Goal: Use online tool/utility: Utilize a website feature to perform a specific function

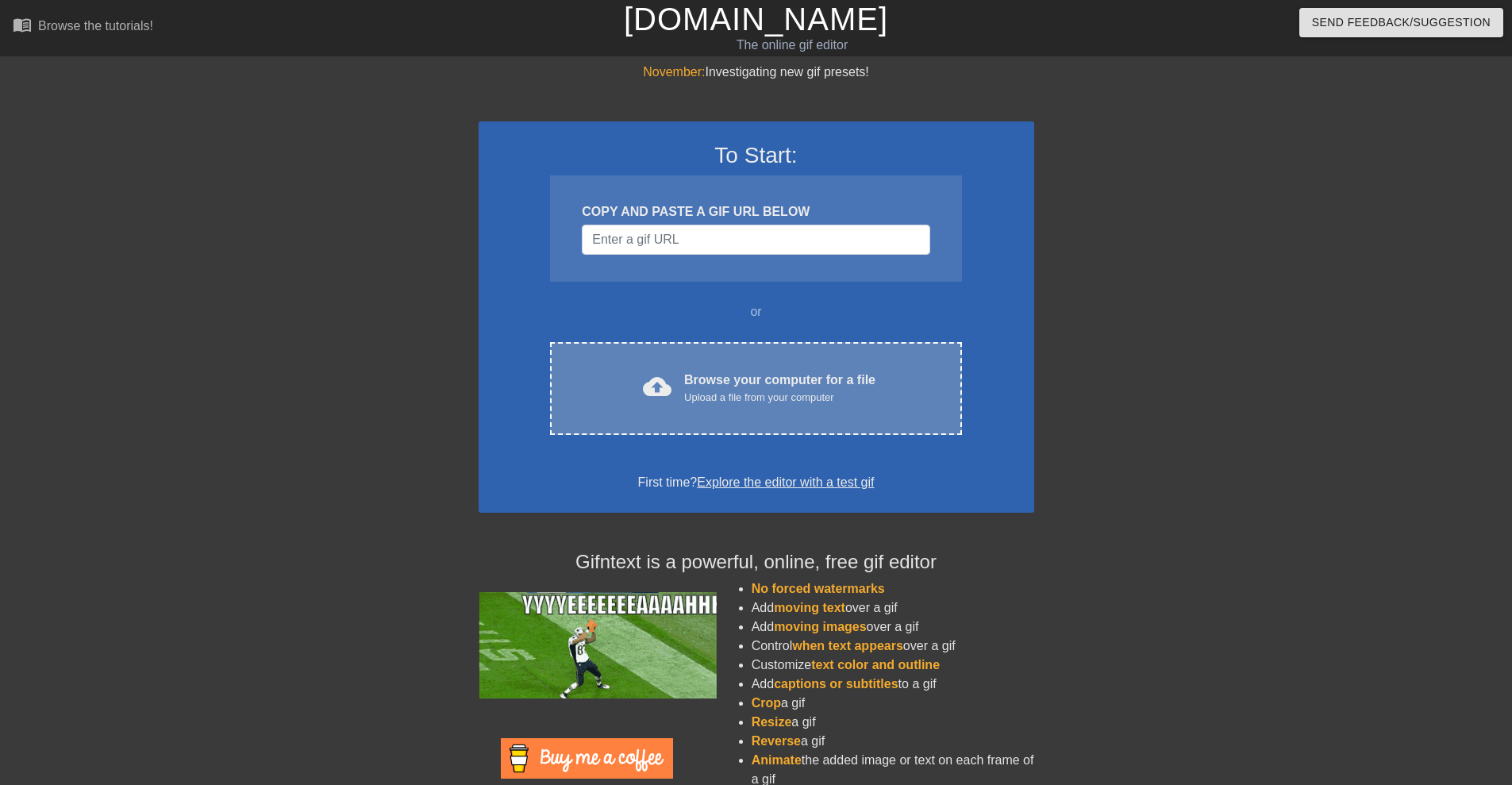
click at [773, 392] on div "Upload a file from your computer" at bounding box center [780, 397] width 191 height 16
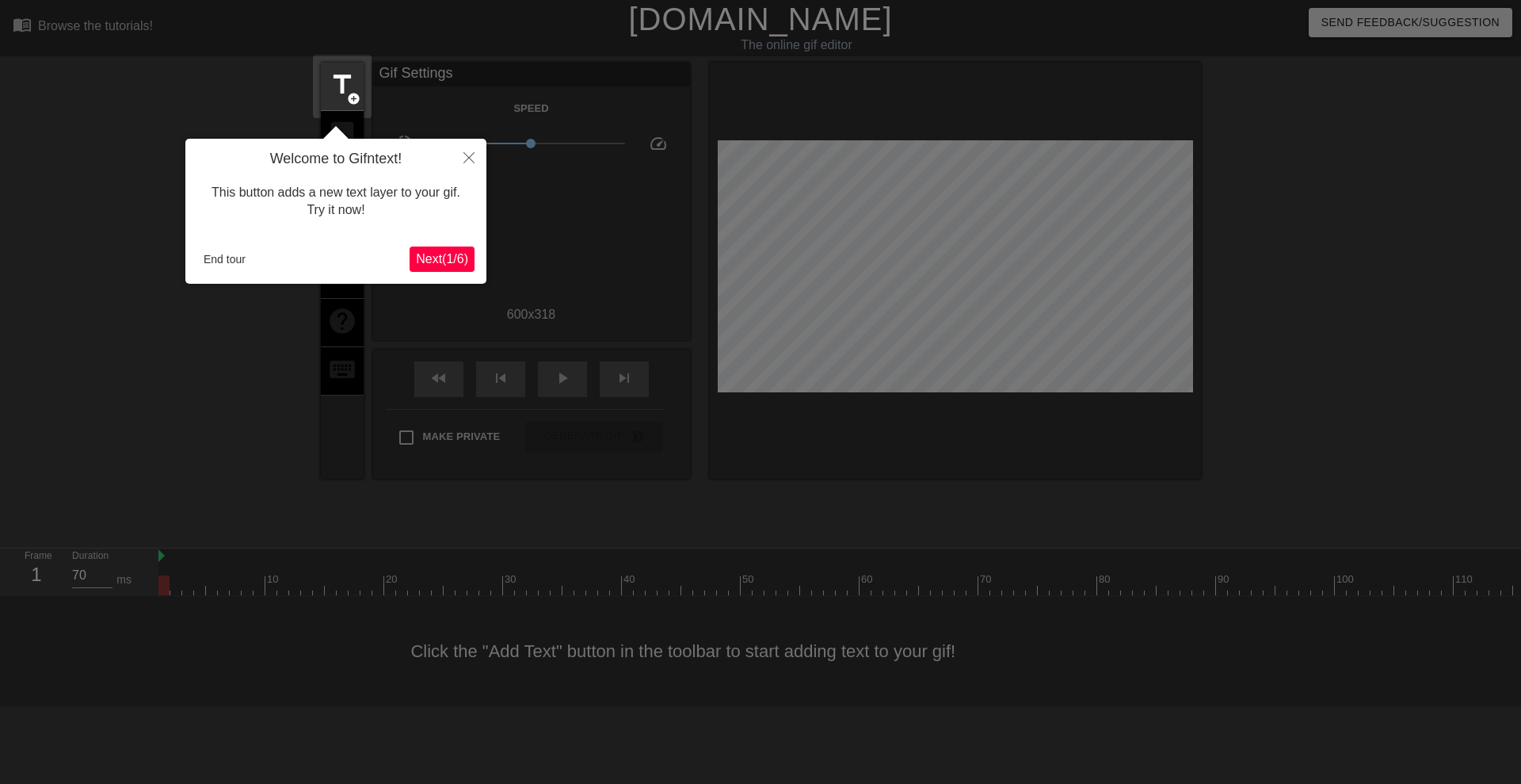
click at [434, 263] on span "Next ( 1 / 6 )" at bounding box center [442, 259] width 53 height 13
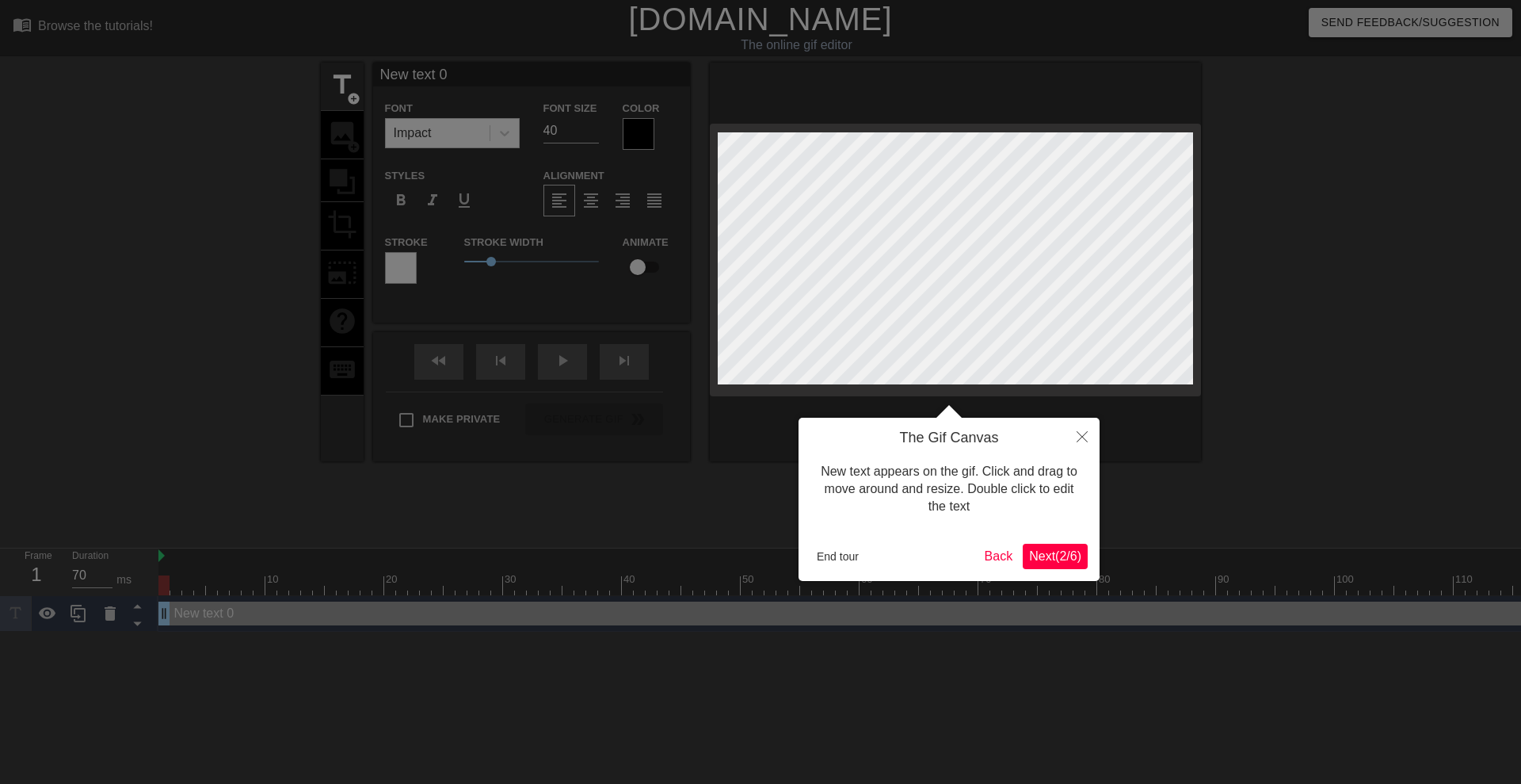
click at [1064, 568] on button "Next ( 2 / 6 )" at bounding box center [1055, 556] width 65 height 25
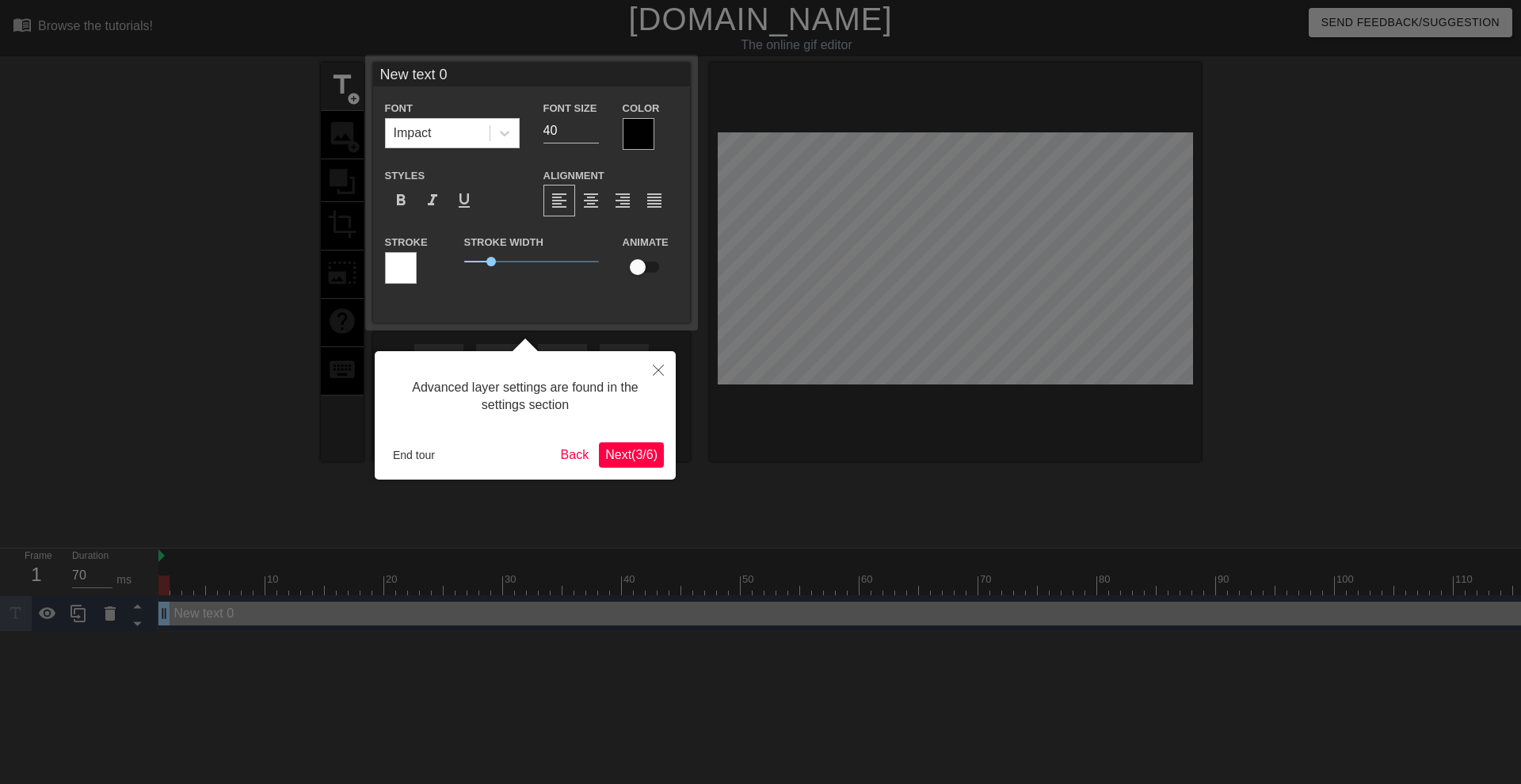
click at [624, 454] on span "Next ( 3 / 6 )" at bounding box center [632, 455] width 53 height 13
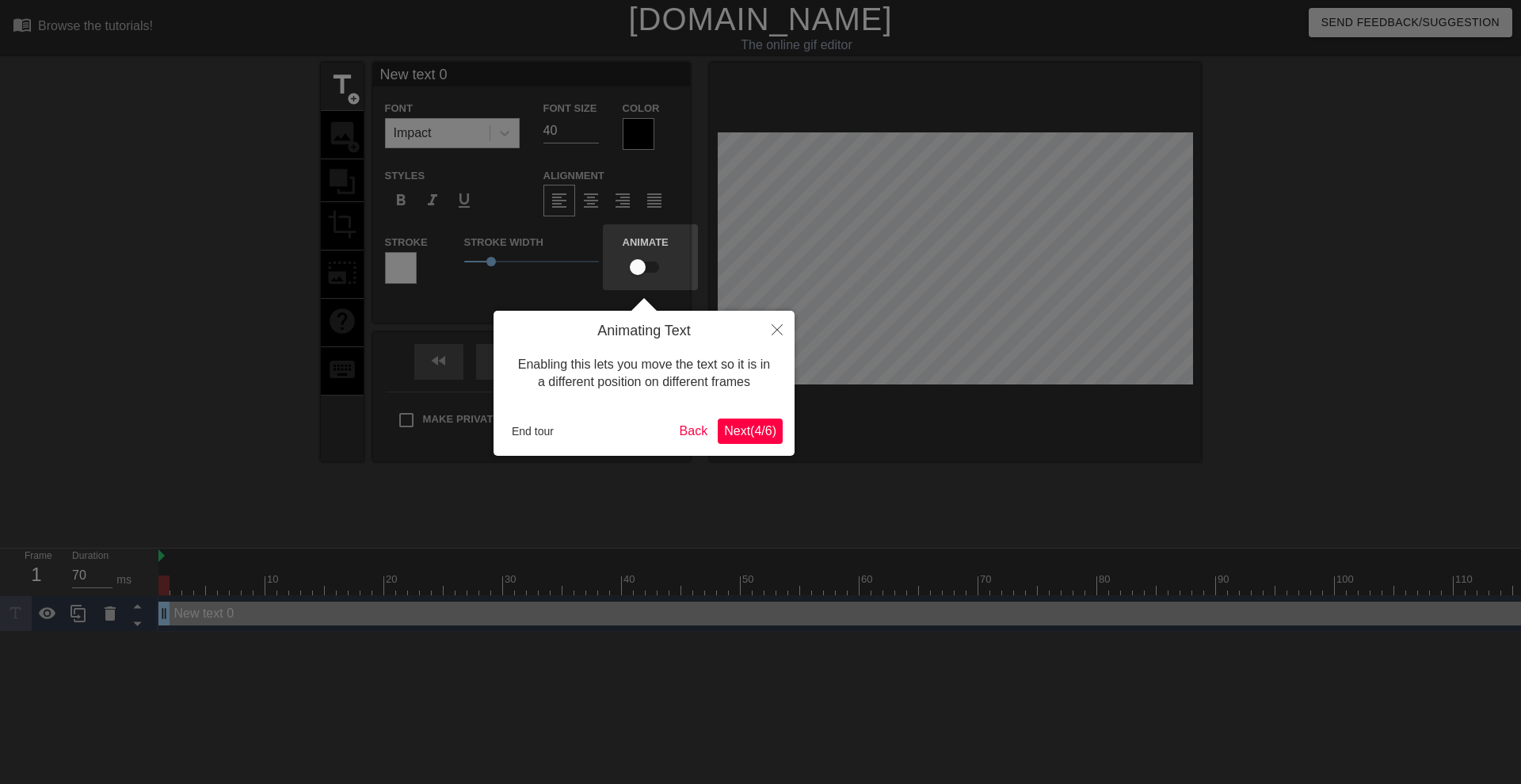
click at [750, 428] on span "Next ( 4 / 6 )" at bounding box center [751, 430] width 53 height 13
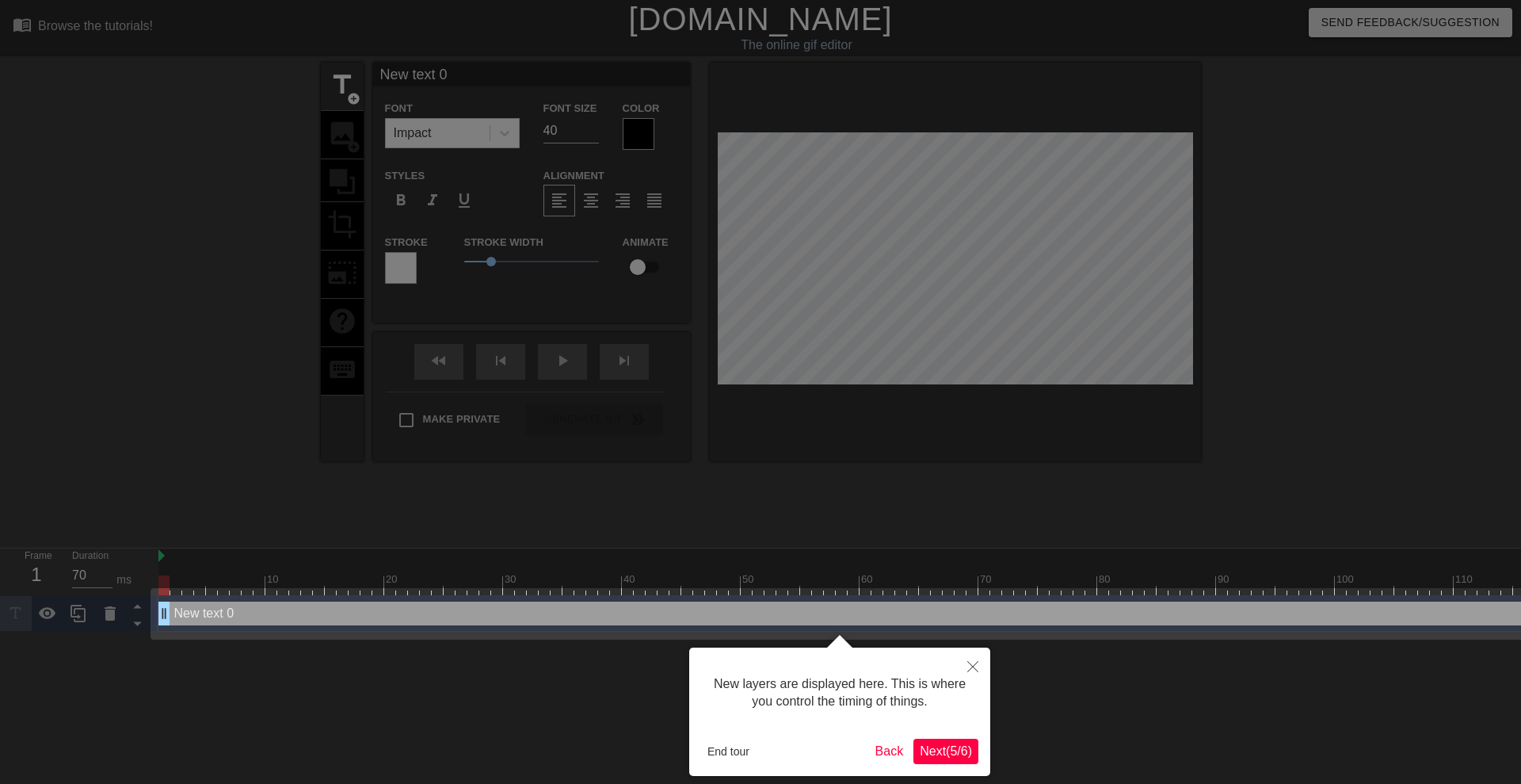
click at [941, 758] on span "Next ( 5 / 6 )" at bounding box center [946, 751] width 53 height 13
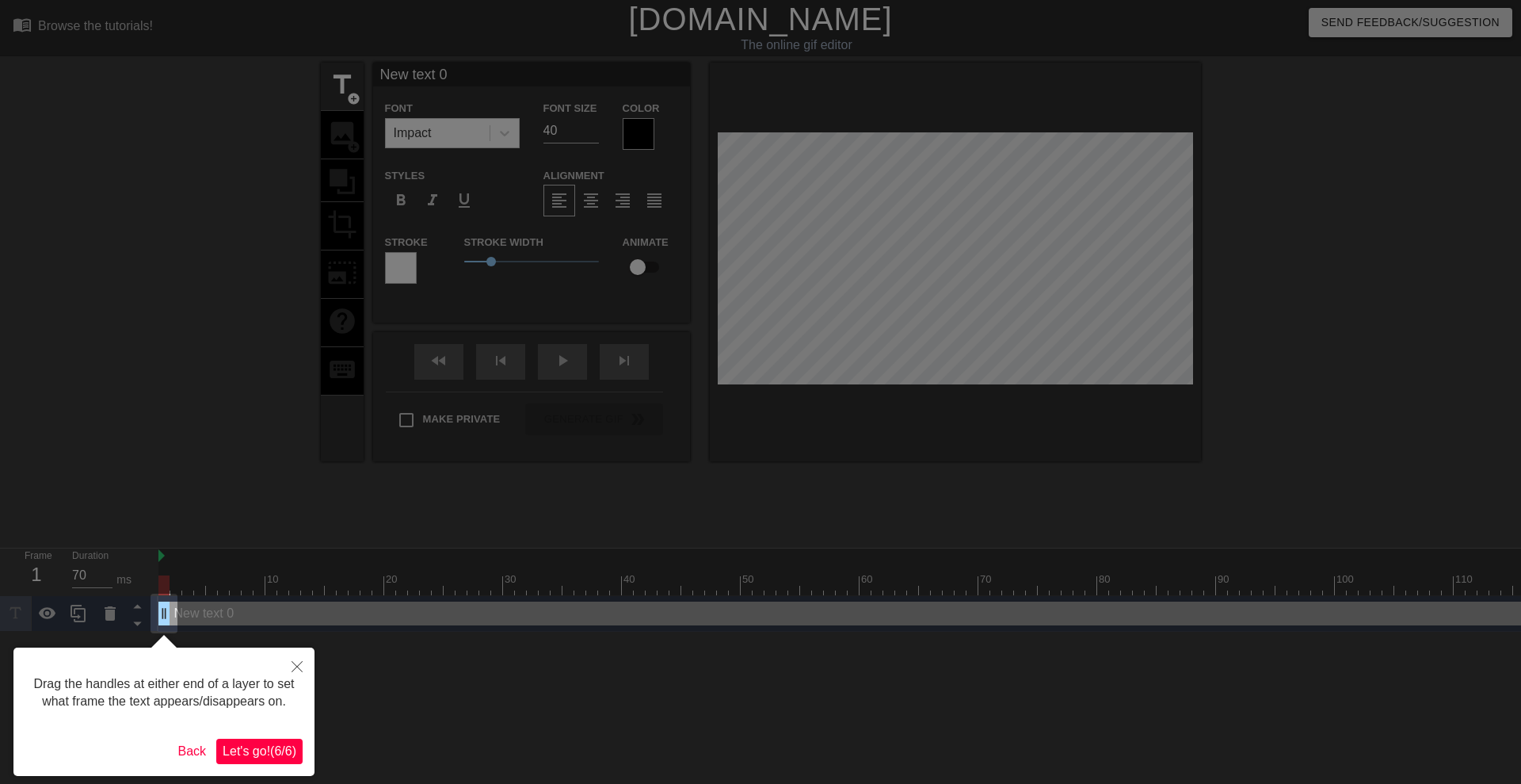
click at [257, 755] on span "Let's go! ( 6 / 6 )" at bounding box center [260, 751] width 73 height 13
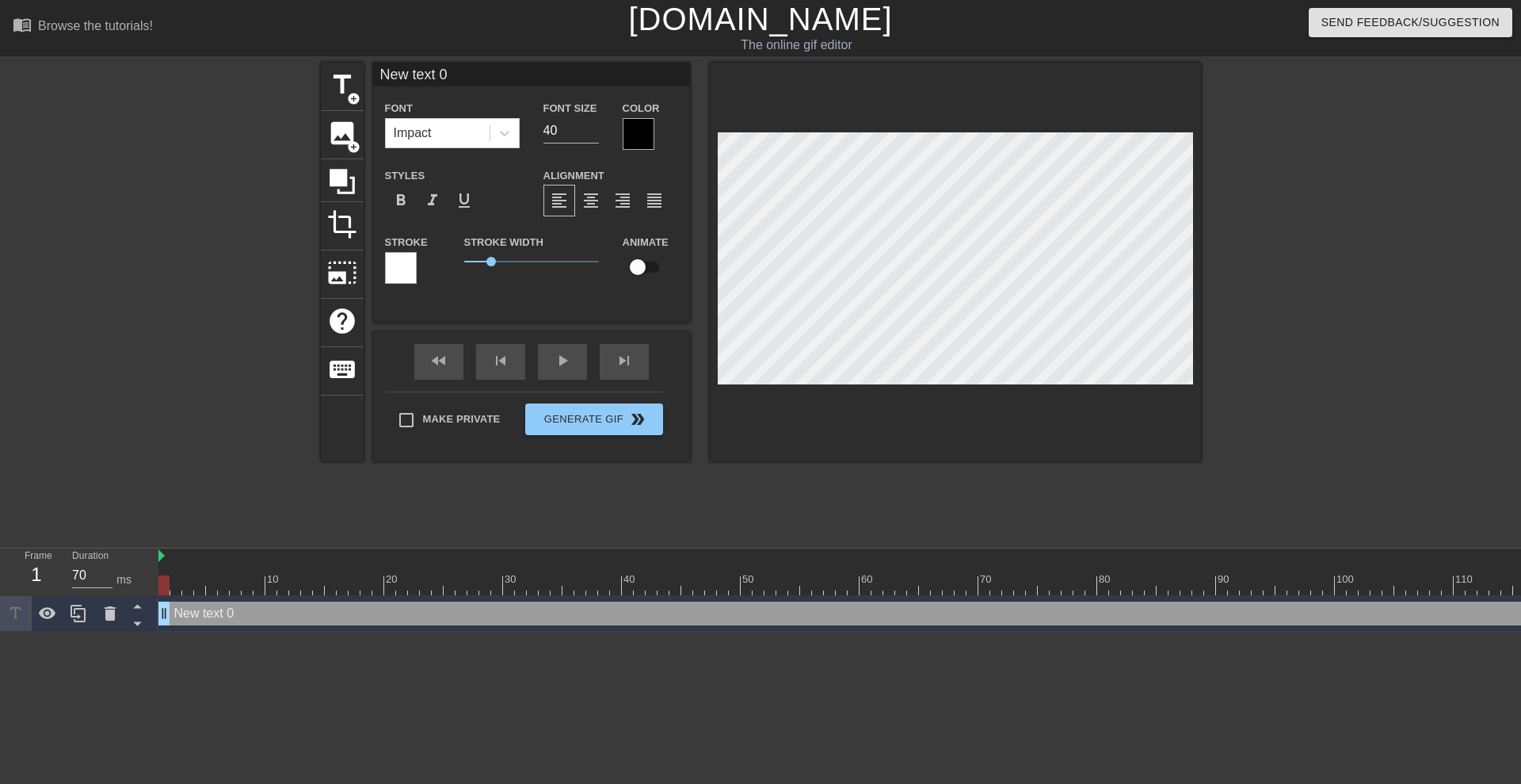
scroll to position [3, 3]
type input "New text"
type textarea "New text"
type input "New text"
type textarea "New text"
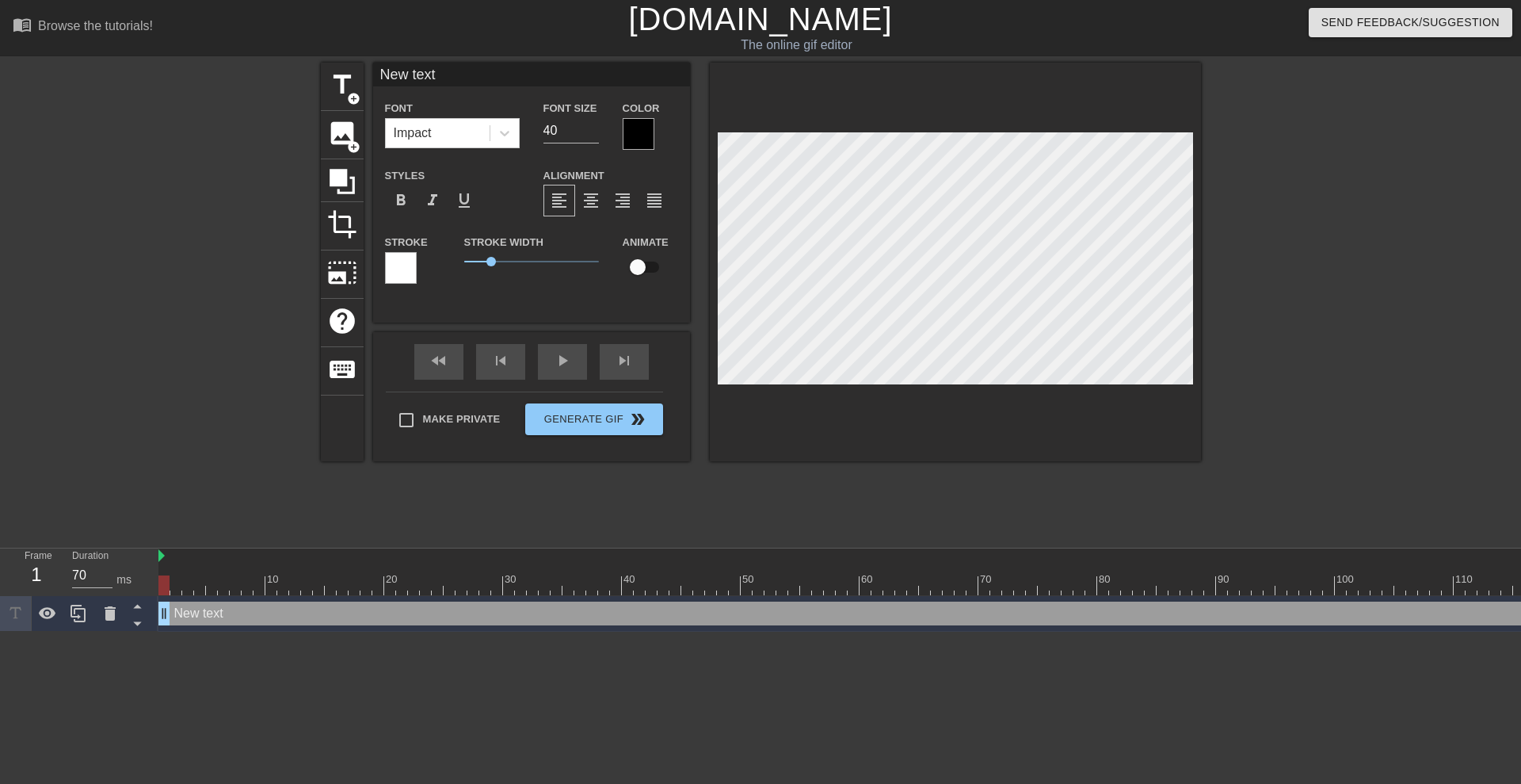
type input "New tex"
type textarea "New tex"
type input "New te"
type textarea "New te"
type input "New t"
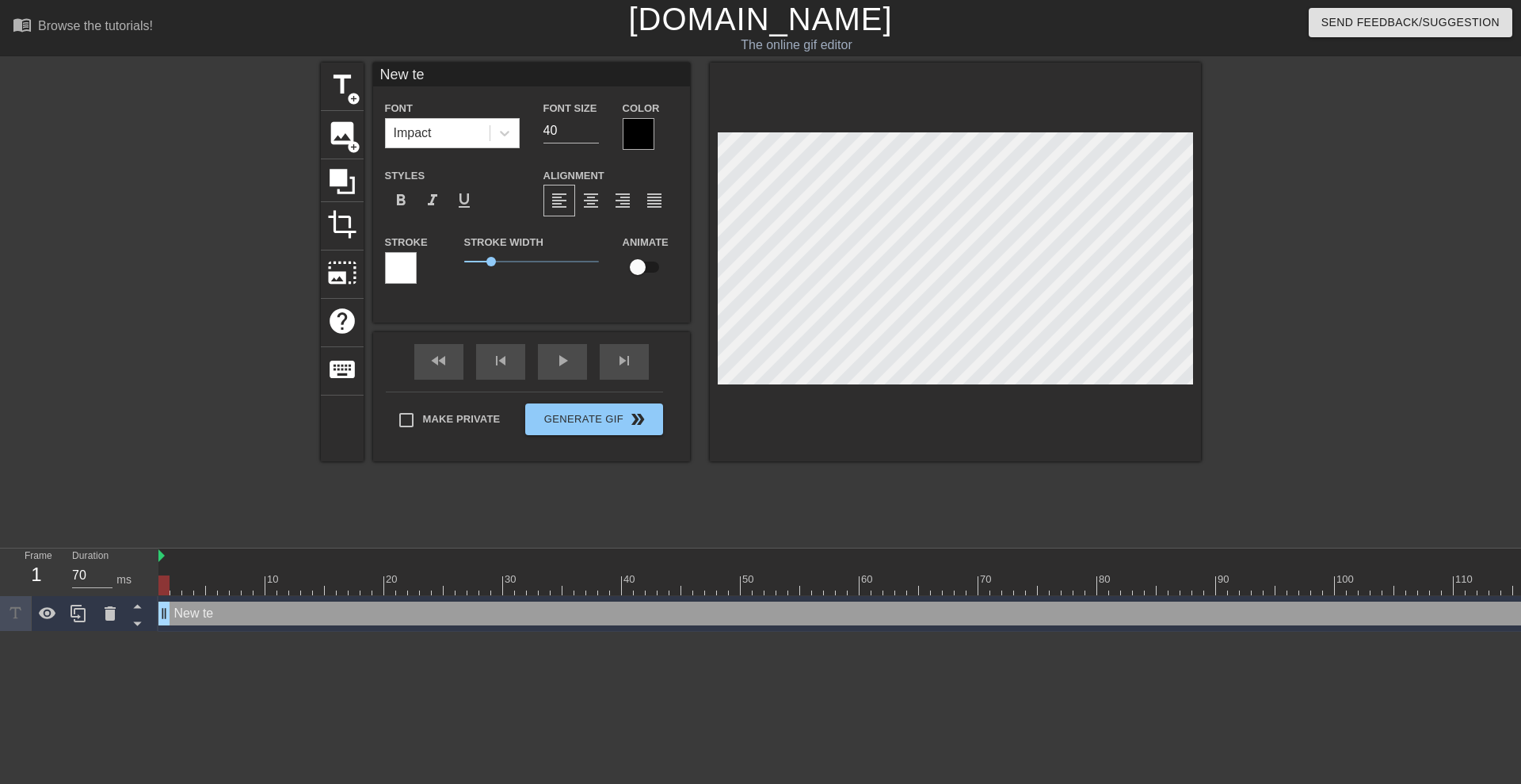
type textarea "New t"
type input "New"
type textarea "New"
type input "New"
type textarea "New"
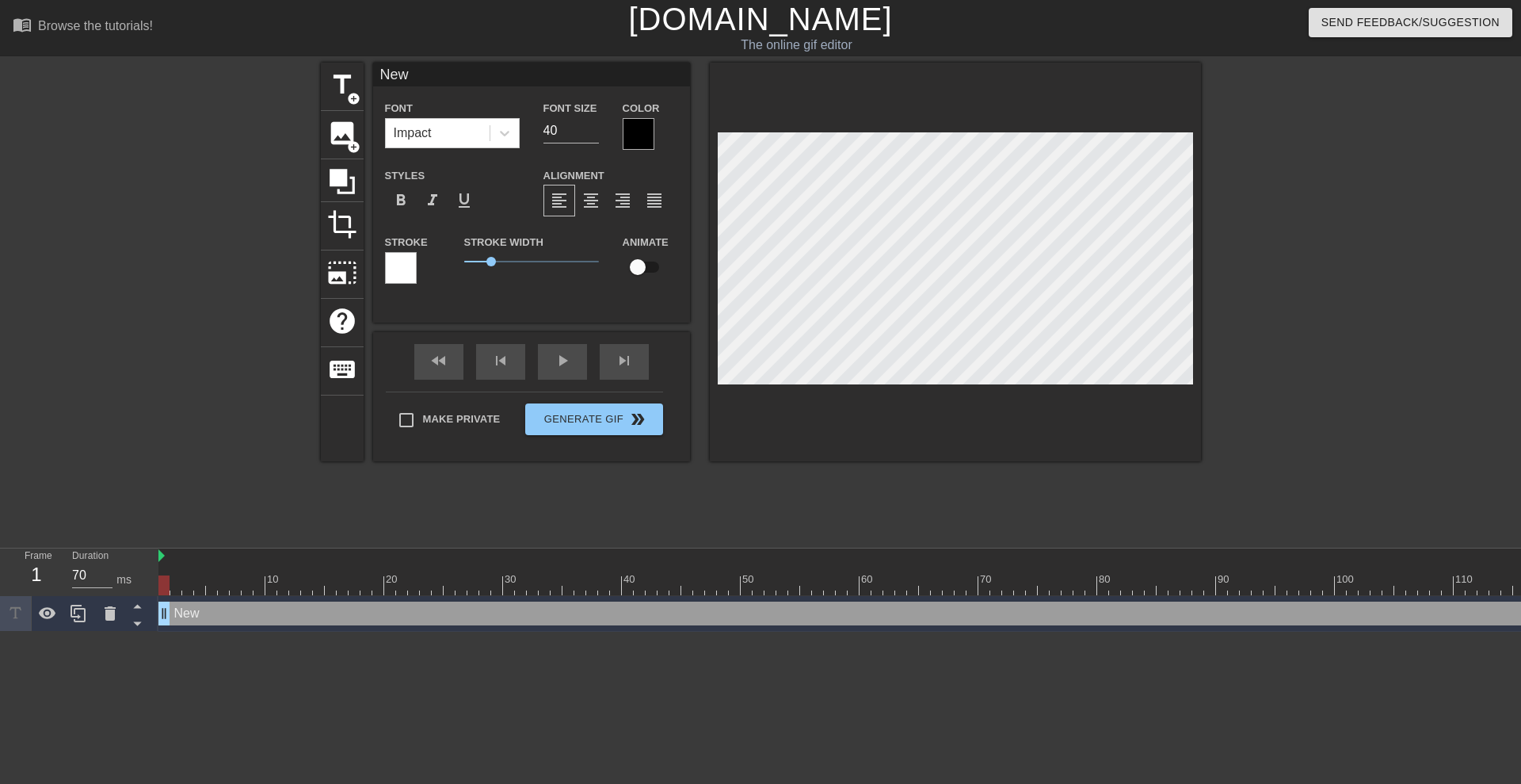
type input "Ne"
type textarea "Ne"
type input "N"
type textarea "N"
type input "A"
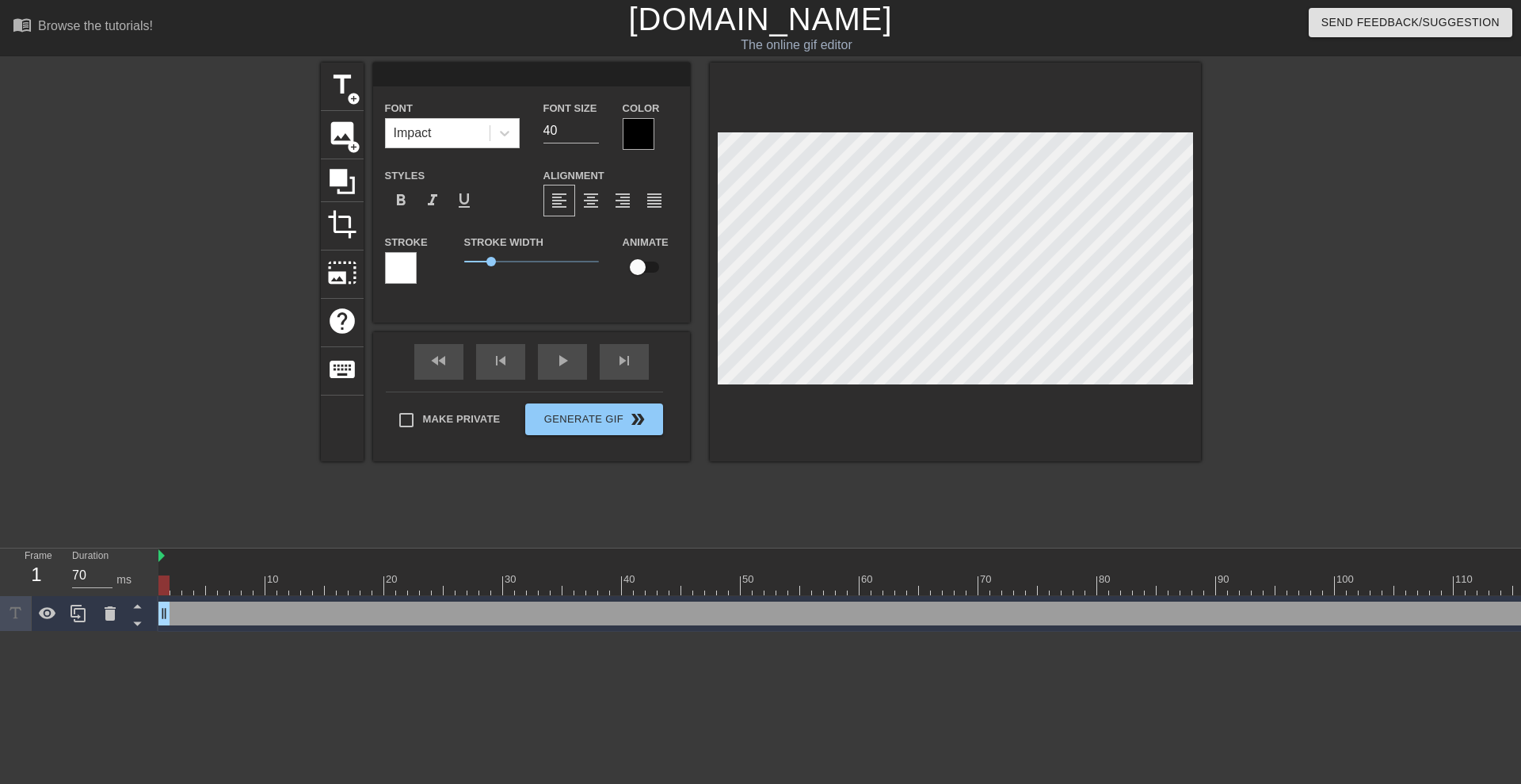
type textarea "A"
type input "Ad"
type textarea "Ad"
type input "Add"
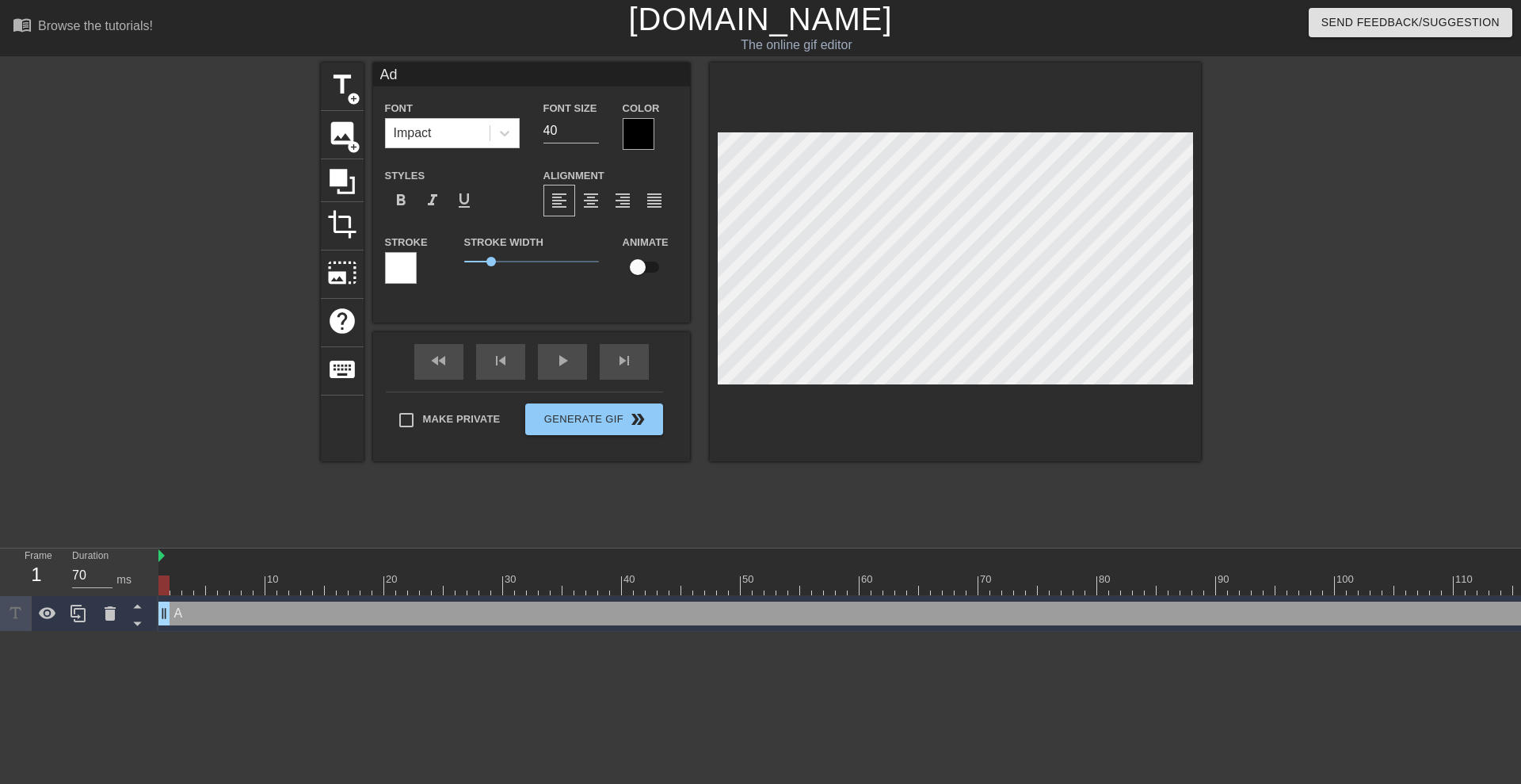
type textarea "Add"
type input "Add"
type textarea "Add"
type input "Add '"
type textarea "Add '"
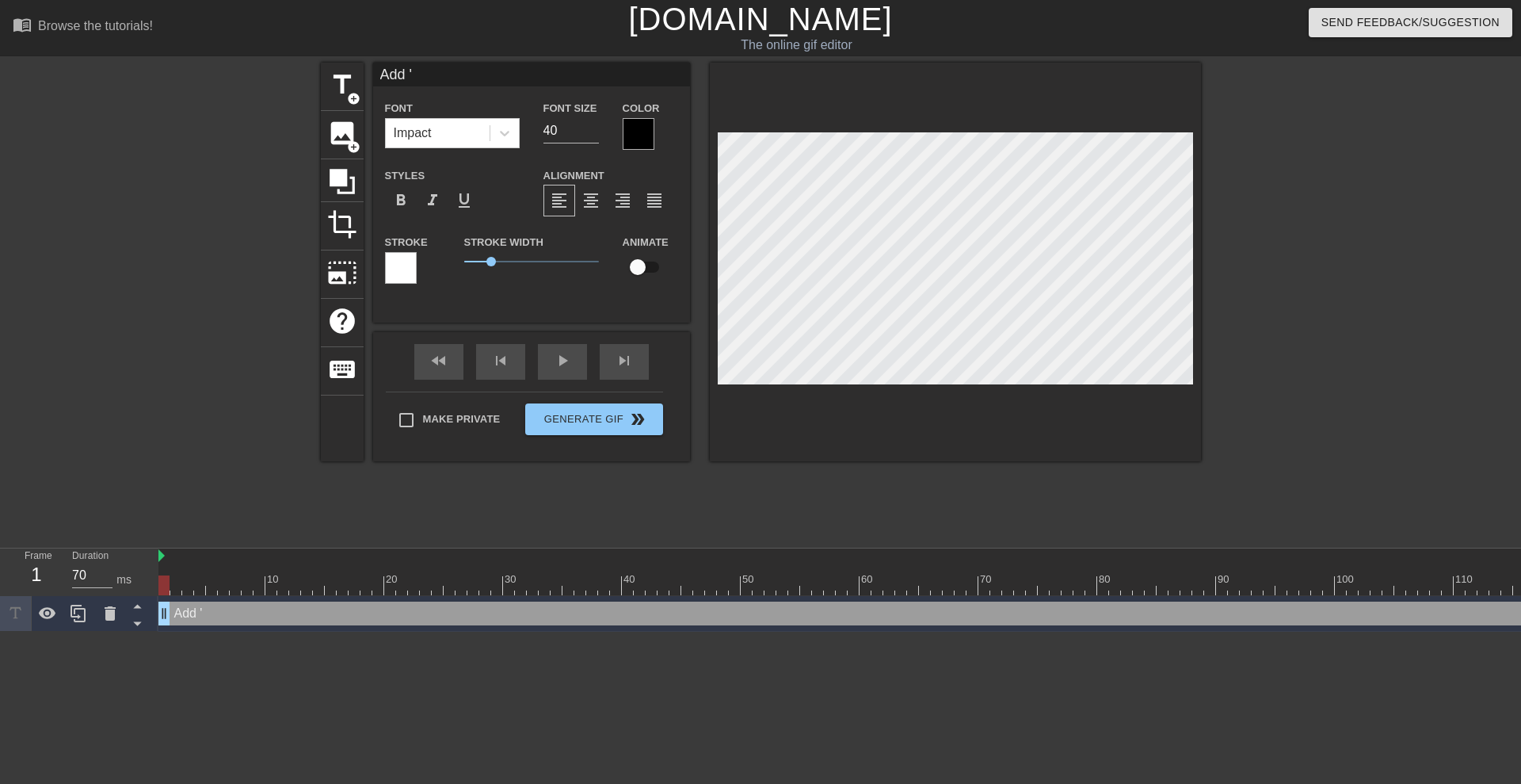
type input "Add 't"
type textarea "Add 't"
type input "Add 'te"
type textarea "Add 'te"
type input "Add 'tes"
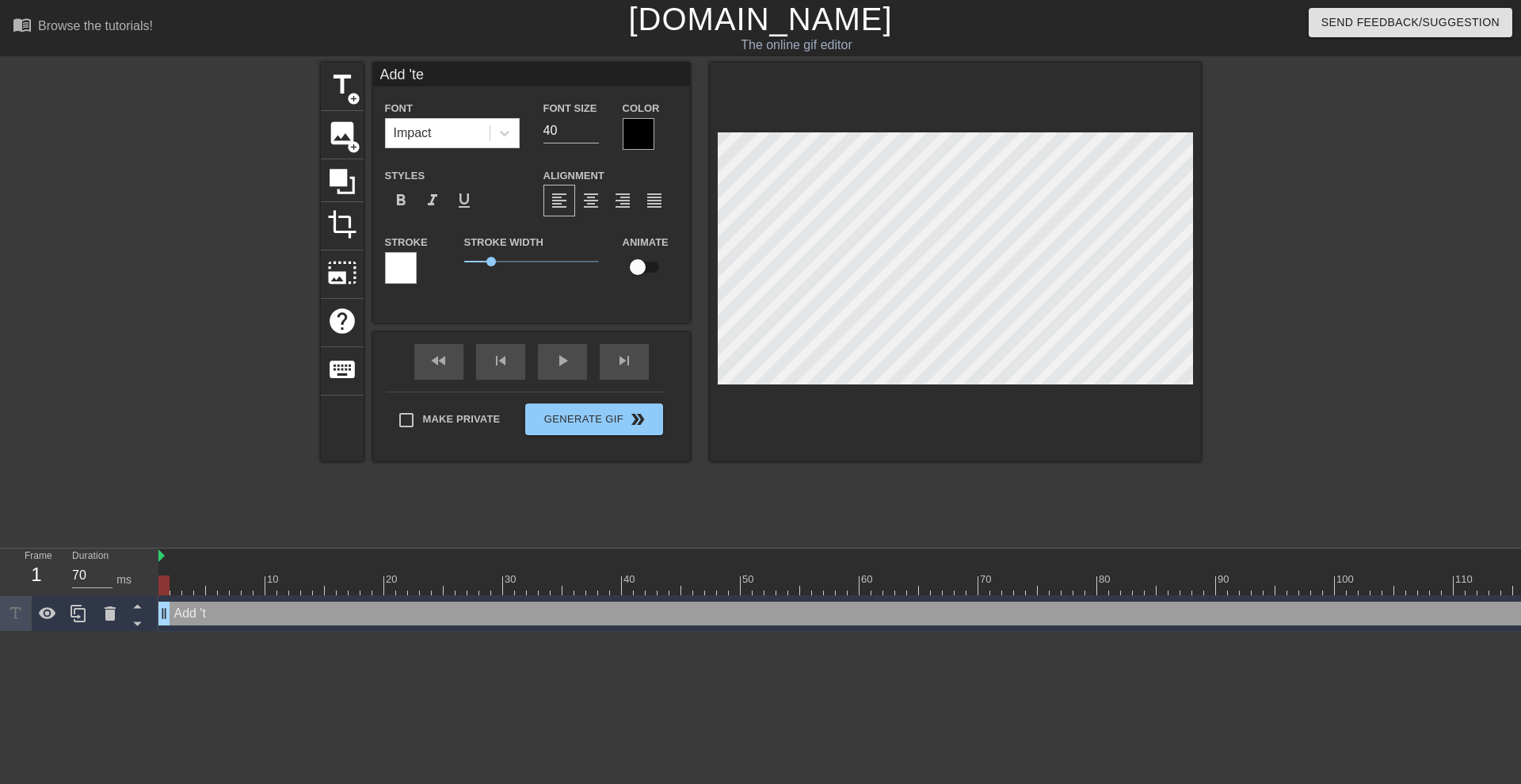
type textarea "Add 'tes"
type input "Add 'test"
type textarea "Add 'test"
type input "Add 'testp"
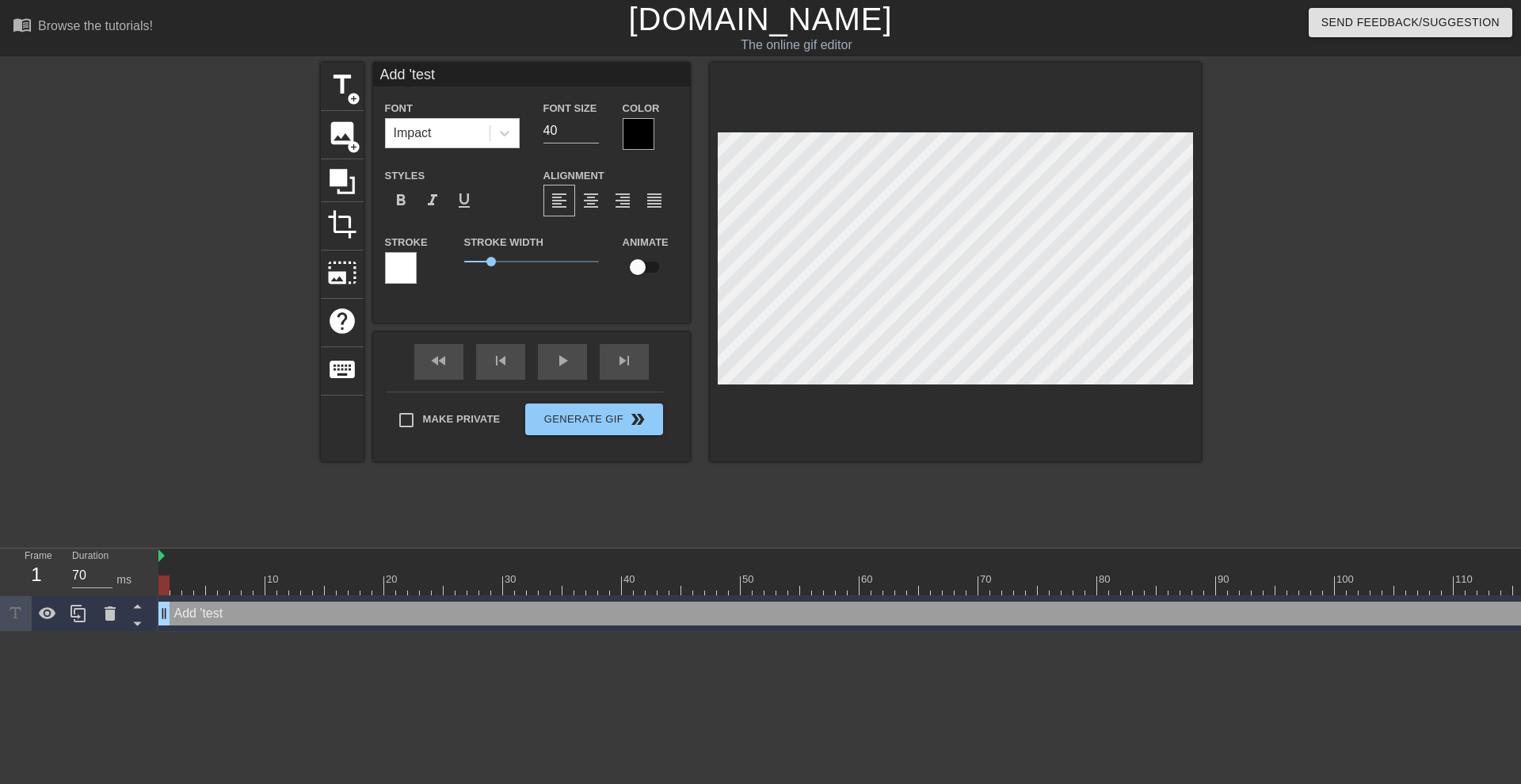
type textarea "Add 'testp"
type input "Add 'testpe"
type textarea "Add 'testpe"
type input "Add 'testper"
type textarea "Add 'testper"
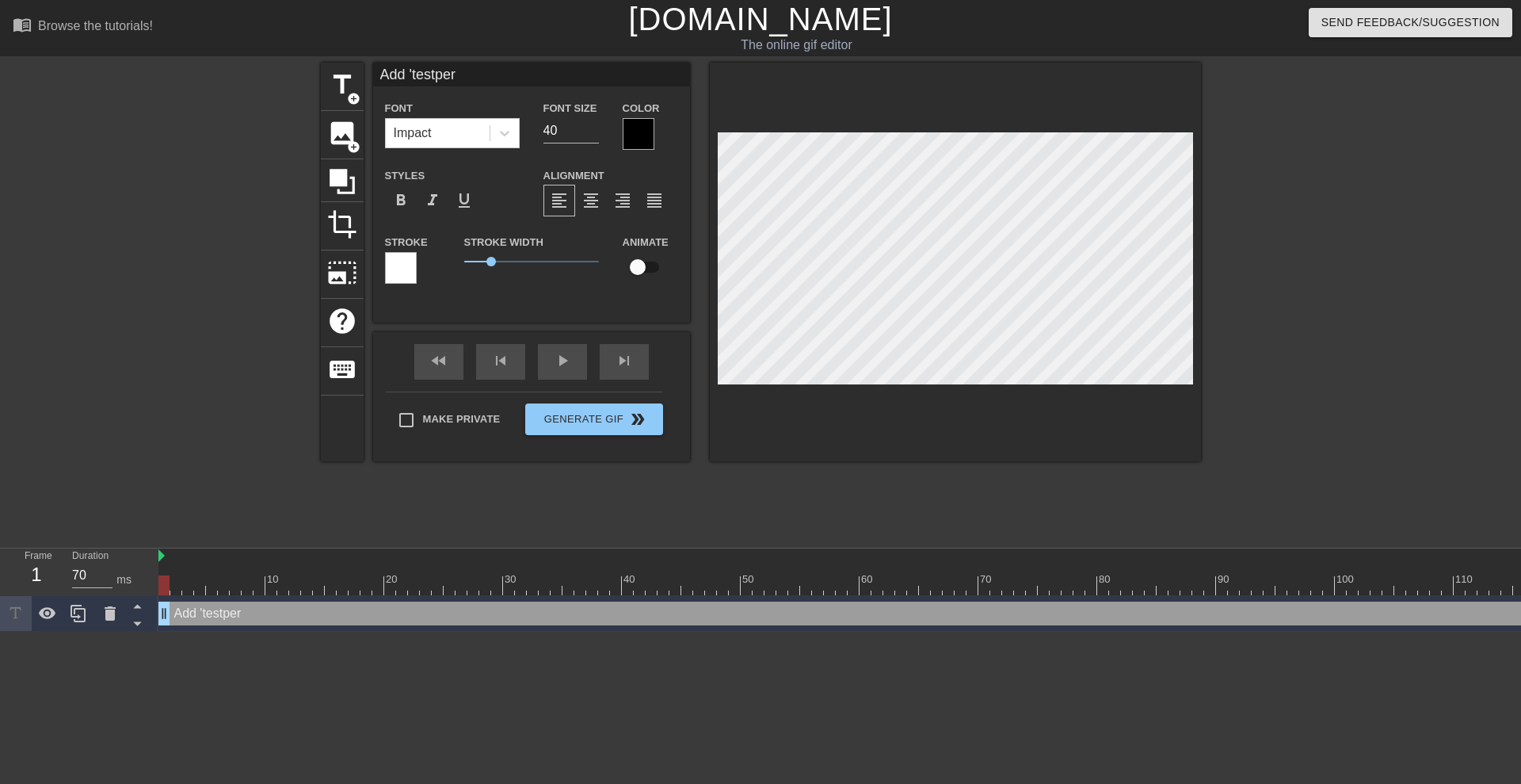
type input "Add 'testpers"
type textarea "Add 'testpers"
type input "Add 'testperso"
type textarea "Add 'testperso"
type input "Add 'testperson"
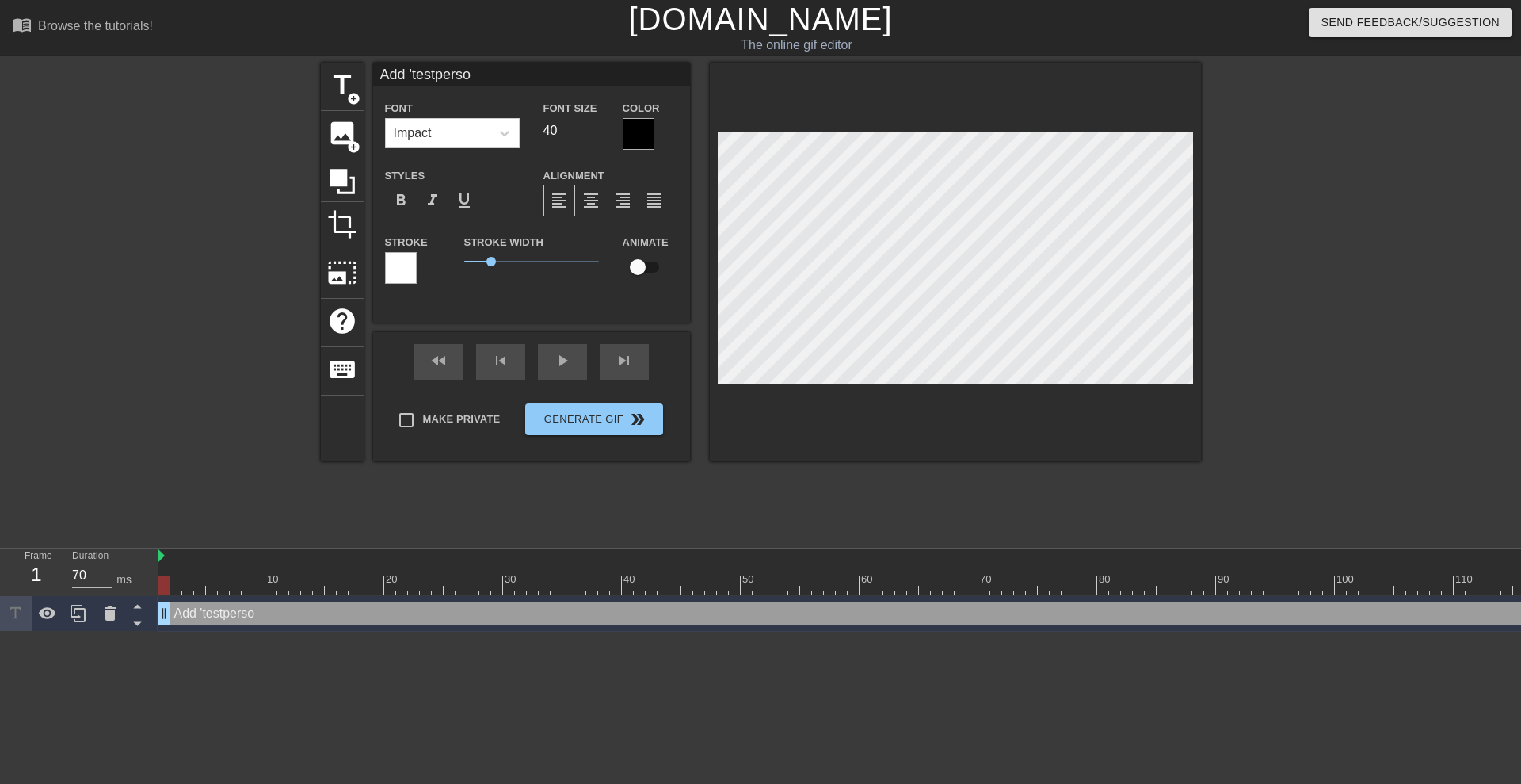
type textarea "Add 'testperson"
type input "Add 'testperson1"
type textarea "Add 'testperson1"
type input "Add 'testperson1'"
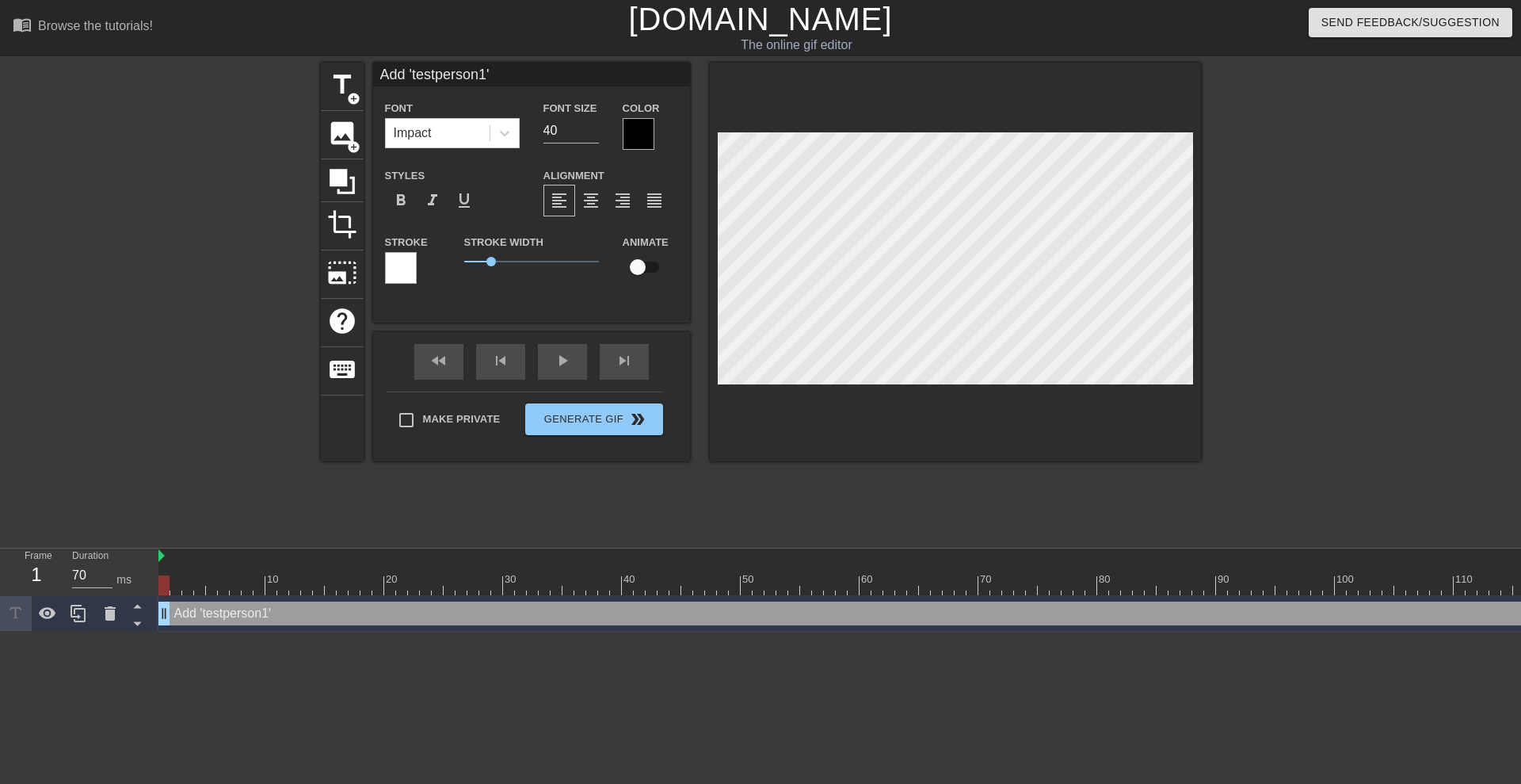
type textarea "Add 'testperson1'"
drag, startPoint x: 168, startPoint y: 584, endPoint x: 197, endPoint y: 583, distance: 29.0
click at [197, 583] on div at bounding box center [200, 584] width 11 height 20
drag, startPoint x: 200, startPoint y: 580, endPoint x: 163, endPoint y: 579, distance: 37.0
click at [163, 579] on div at bounding box center [164, 584] width 11 height 20
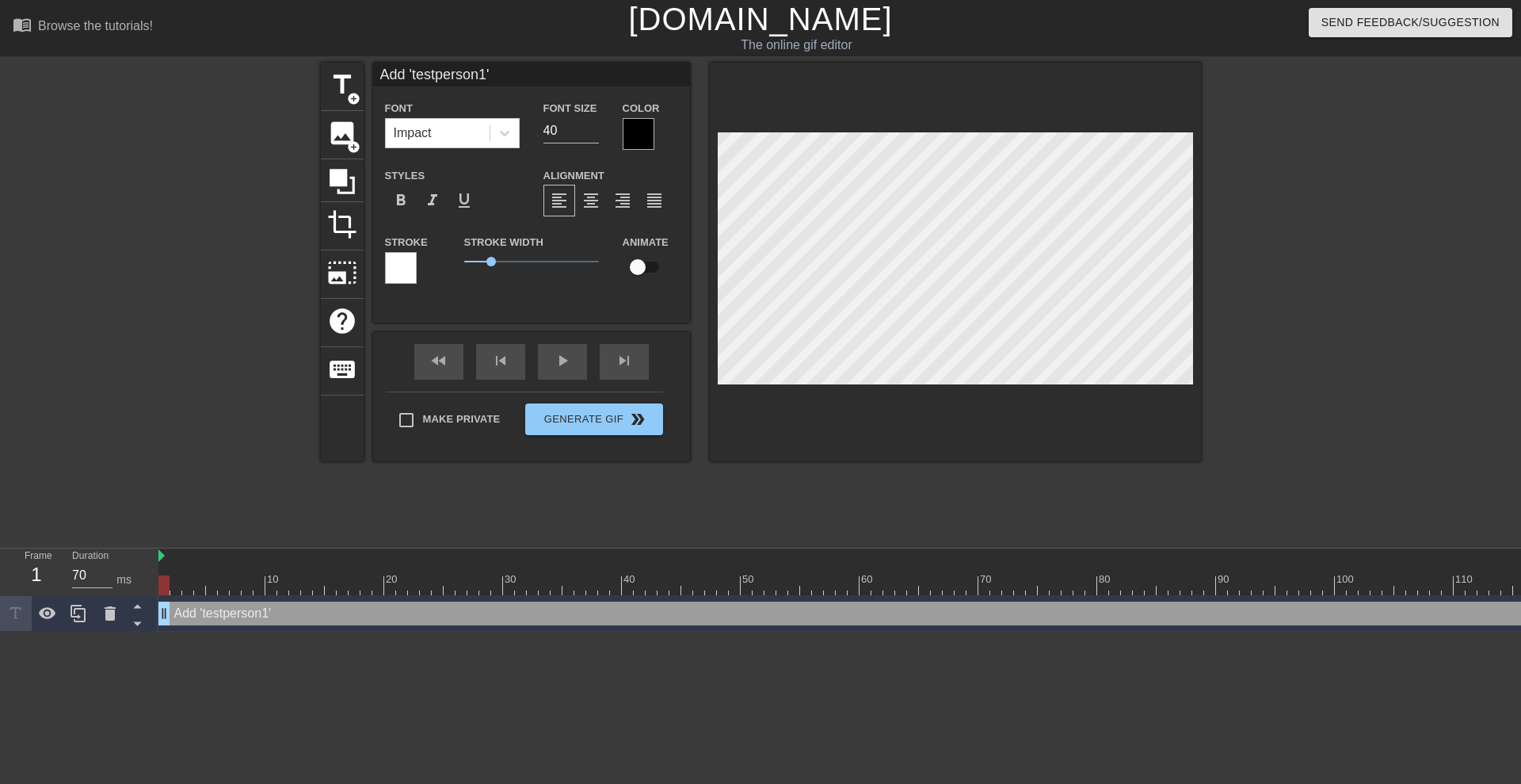
drag, startPoint x: 178, startPoint y: 585, endPoint x: 153, endPoint y: 587, distance: 25.1
click at [153, 587] on div "Frame 1 Duration 70 ms 10 20 30 40 50 60 70 80 90 100 110 120 130 140 150" at bounding box center [760, 590] width 1521 height 83
click at [163, 584] on div at bounding box center [164, 584] width 11 height 20
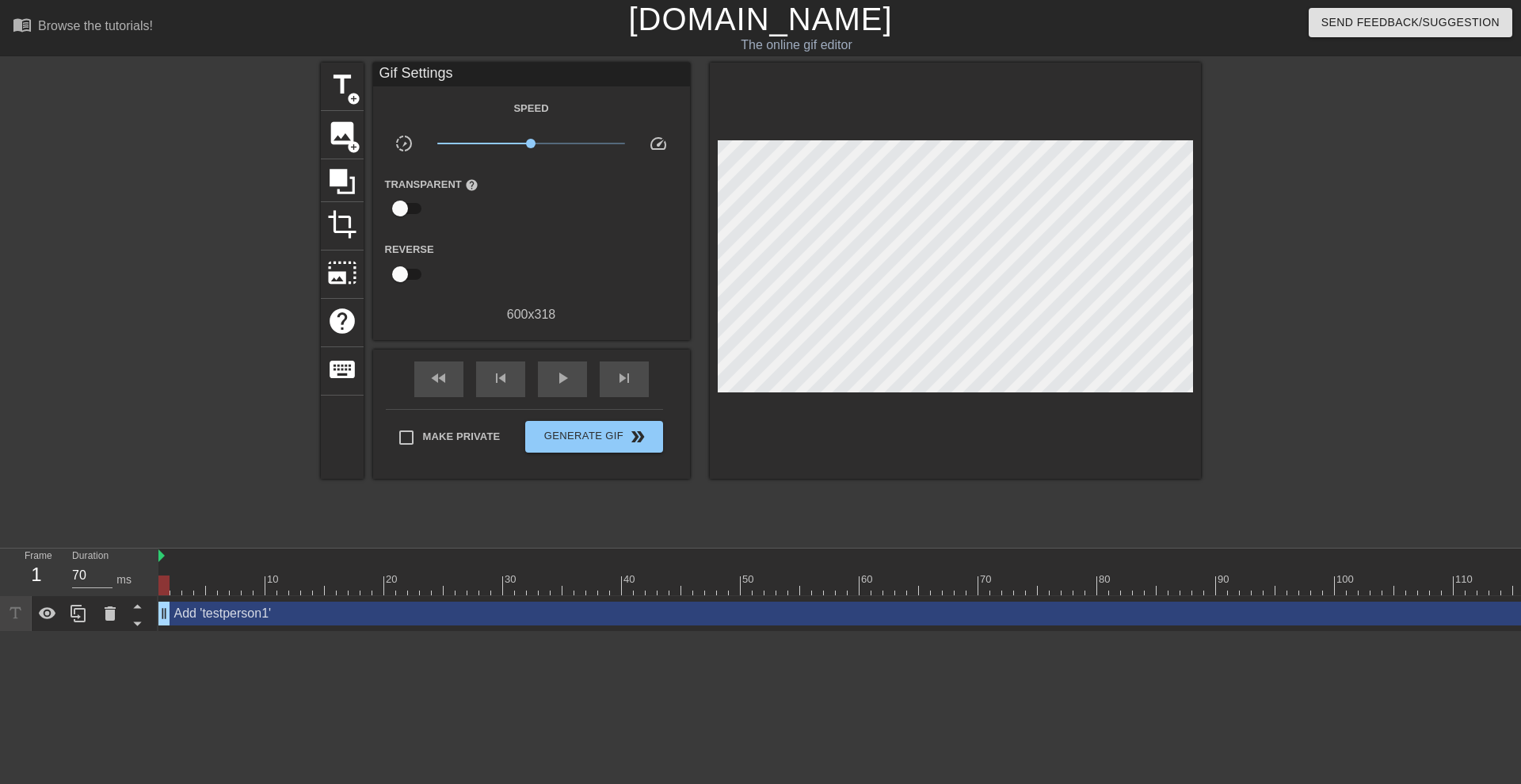
click at [992, 467] on div "title add_circle image add_circle crop photo_size_select_large help keyboard Gi…" at bounding box center [760, 300] width 880 height 475
click at [556, 377] on span "play_arrow" at bounding box center [563, 377] width 19 height 19
click at [559, 376] on span "pause" at bounding box center [563, 377] width 19 height 19
type input "60"
click at [350, 83] on span "title" at bounding box center [343, 85] width 30 height 30
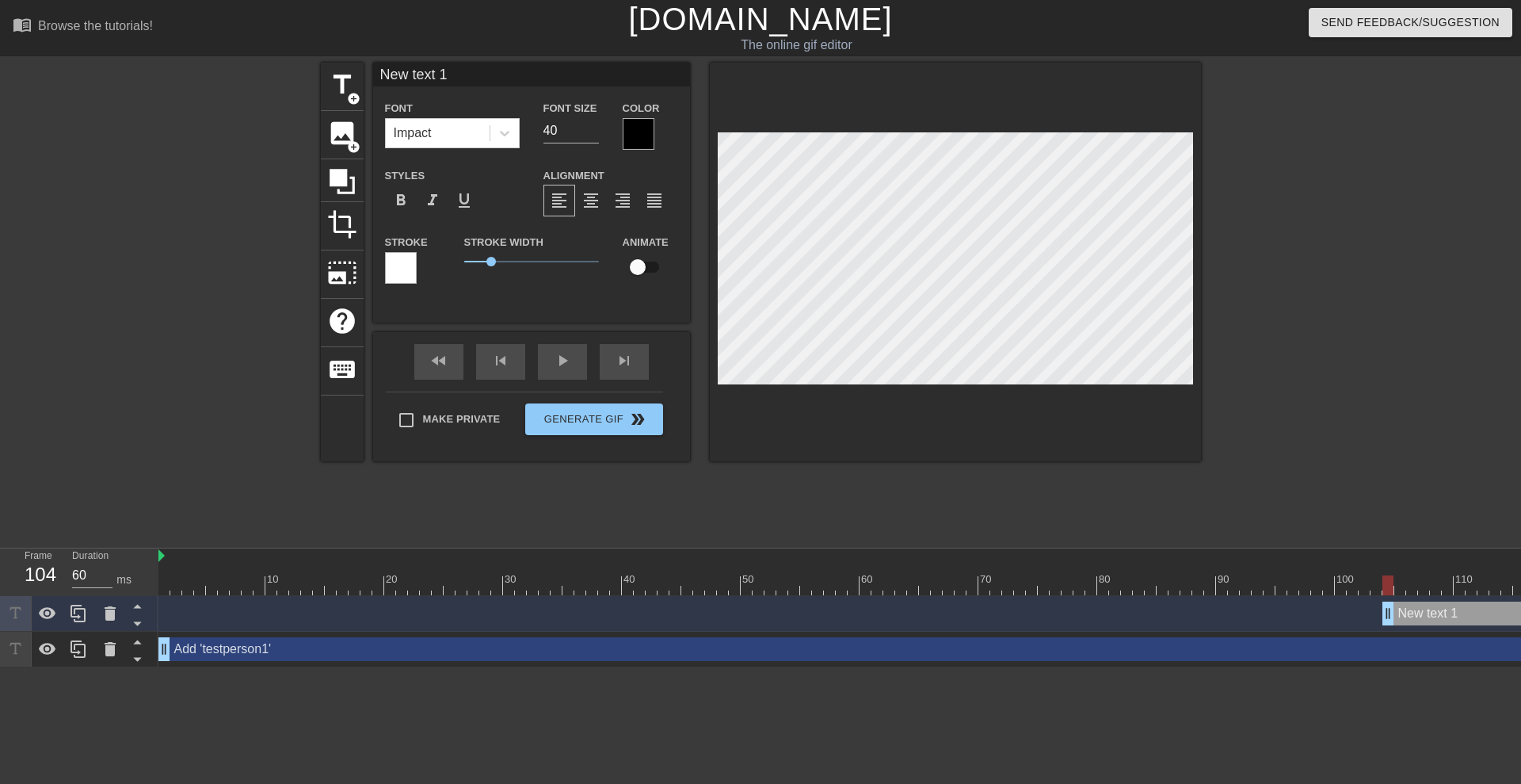
type input "New text"
type textarea "New text"
type input "New text"
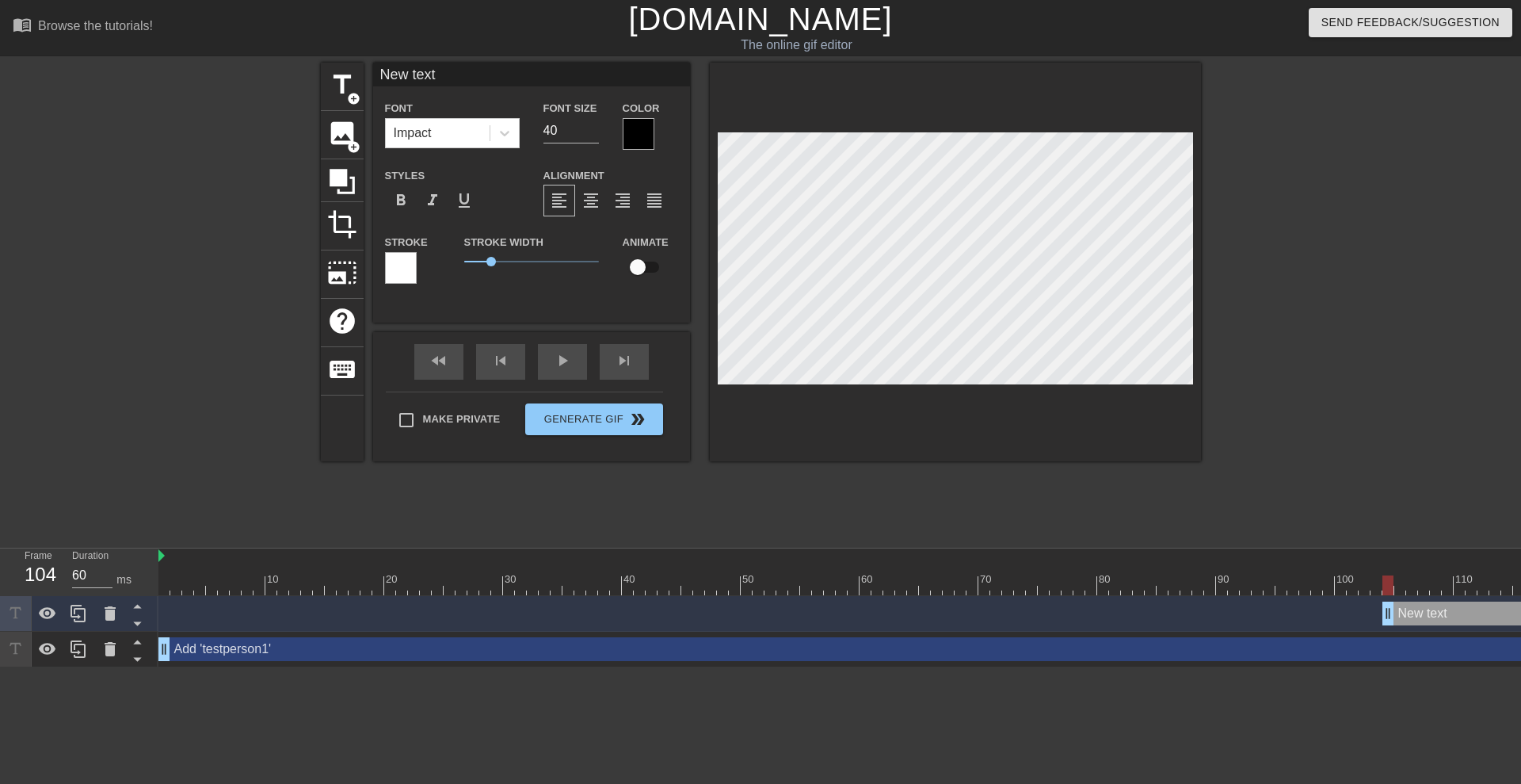
type textarea "New text"
type input "New tex"
type textarea "New tex"
type input "New te"
type textarea "New te"
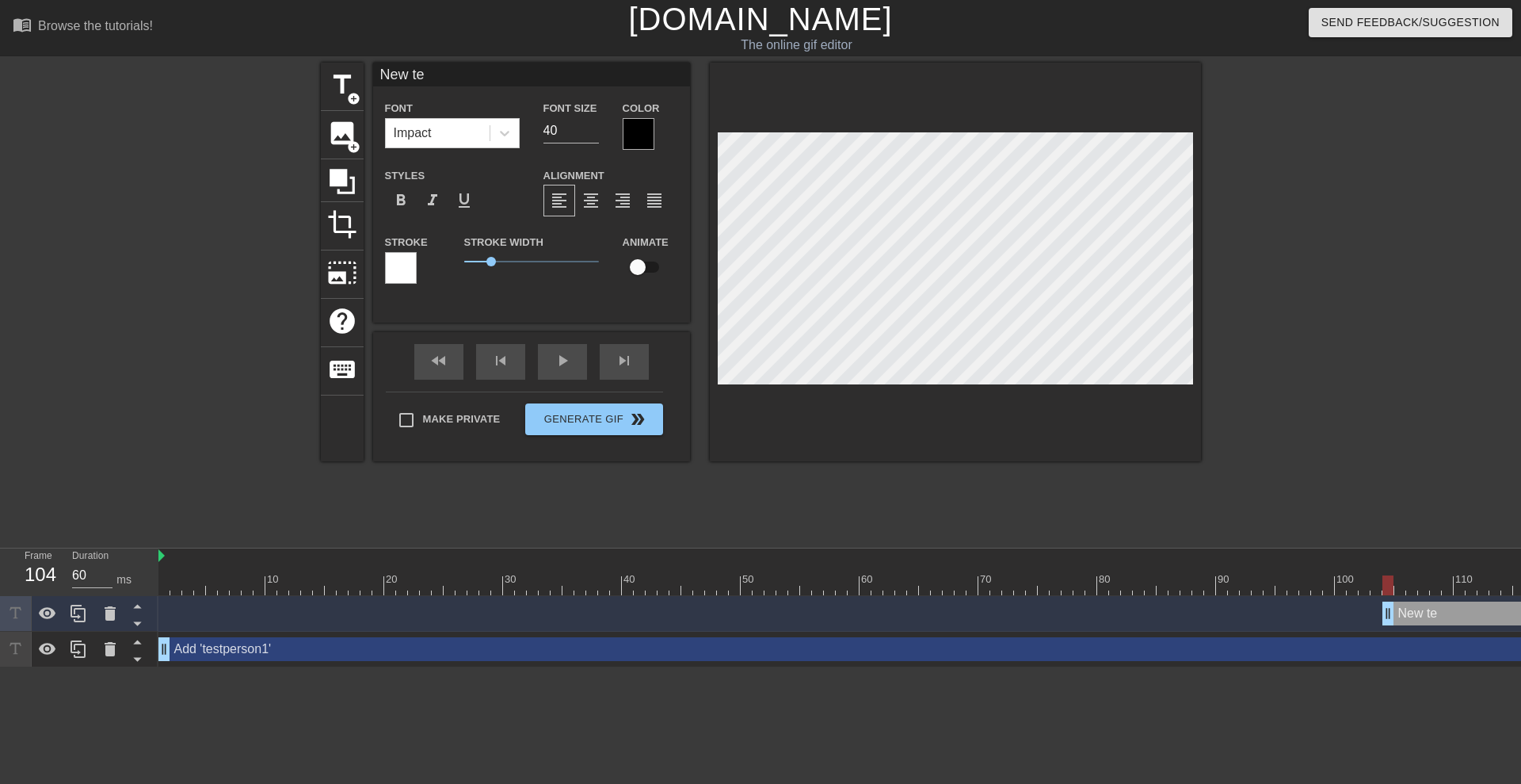
type input "New t"
type textarea "New t"
type input "New"
type textarea "New"
type input "New"
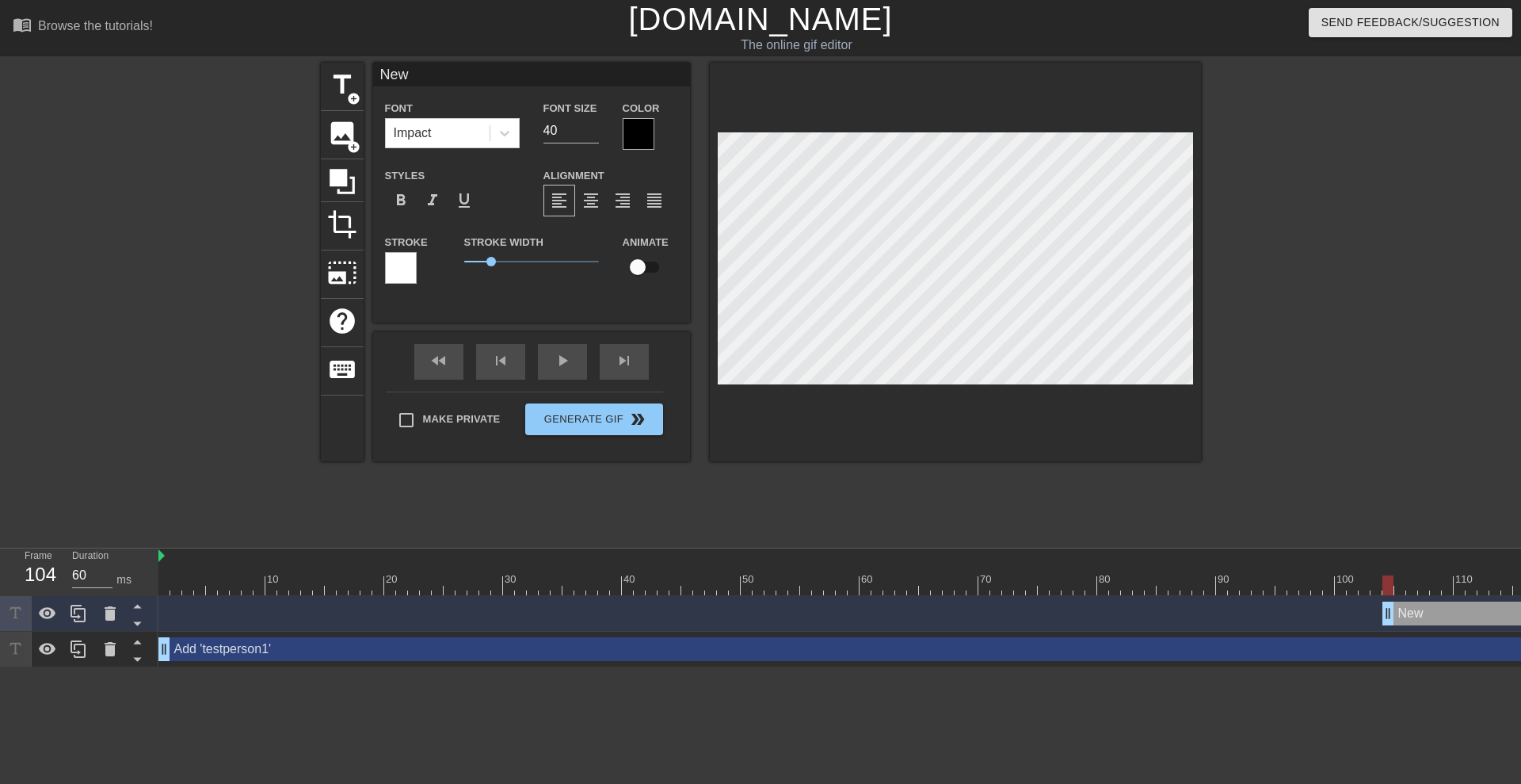
type textarea "New"
type input "Ne"
type textarea "Ne"
type input "N"
type textarea "N"
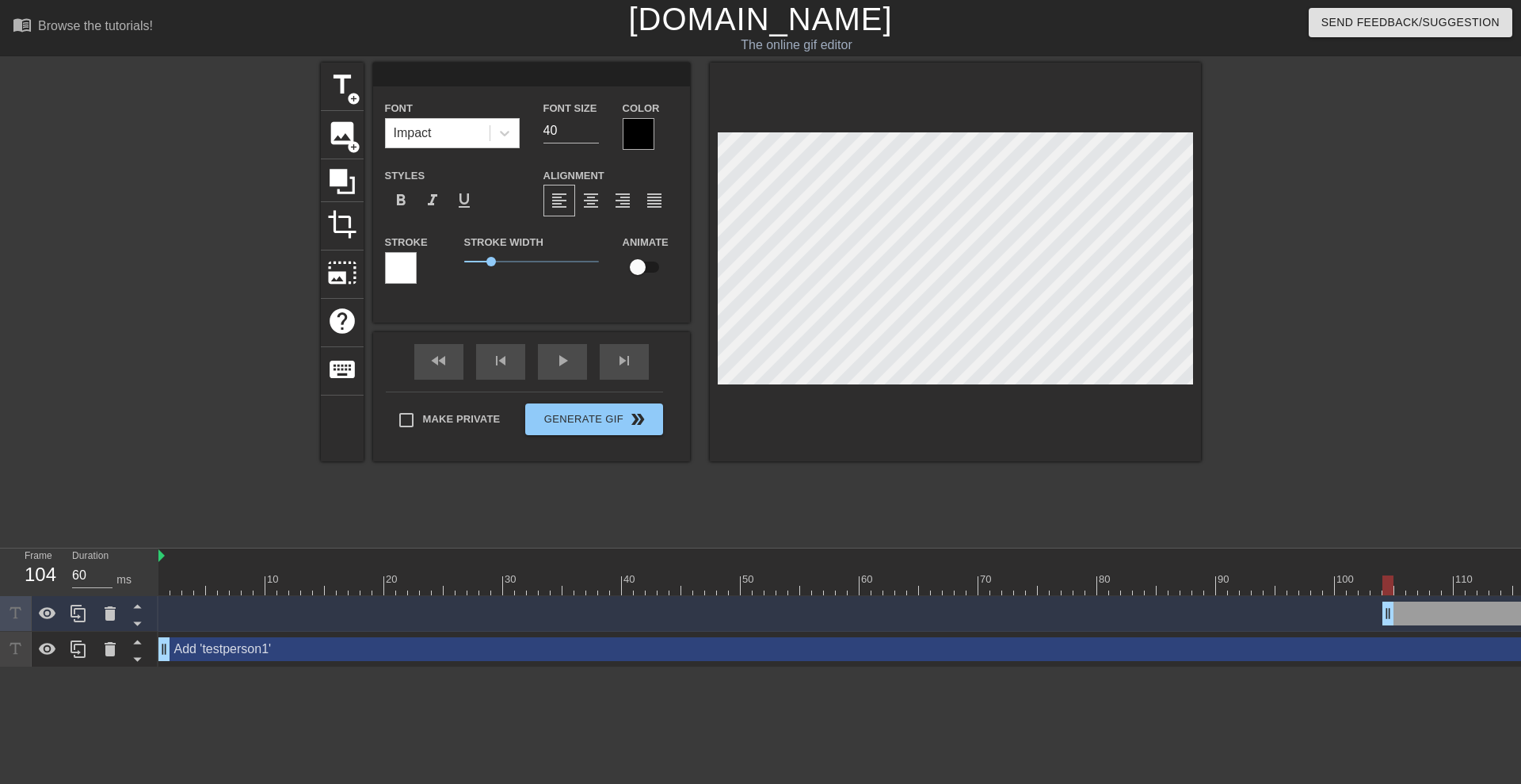
type input "C"
type textarea "C"
type input "Ca"
type textarea "Ca"
type input "Cap"
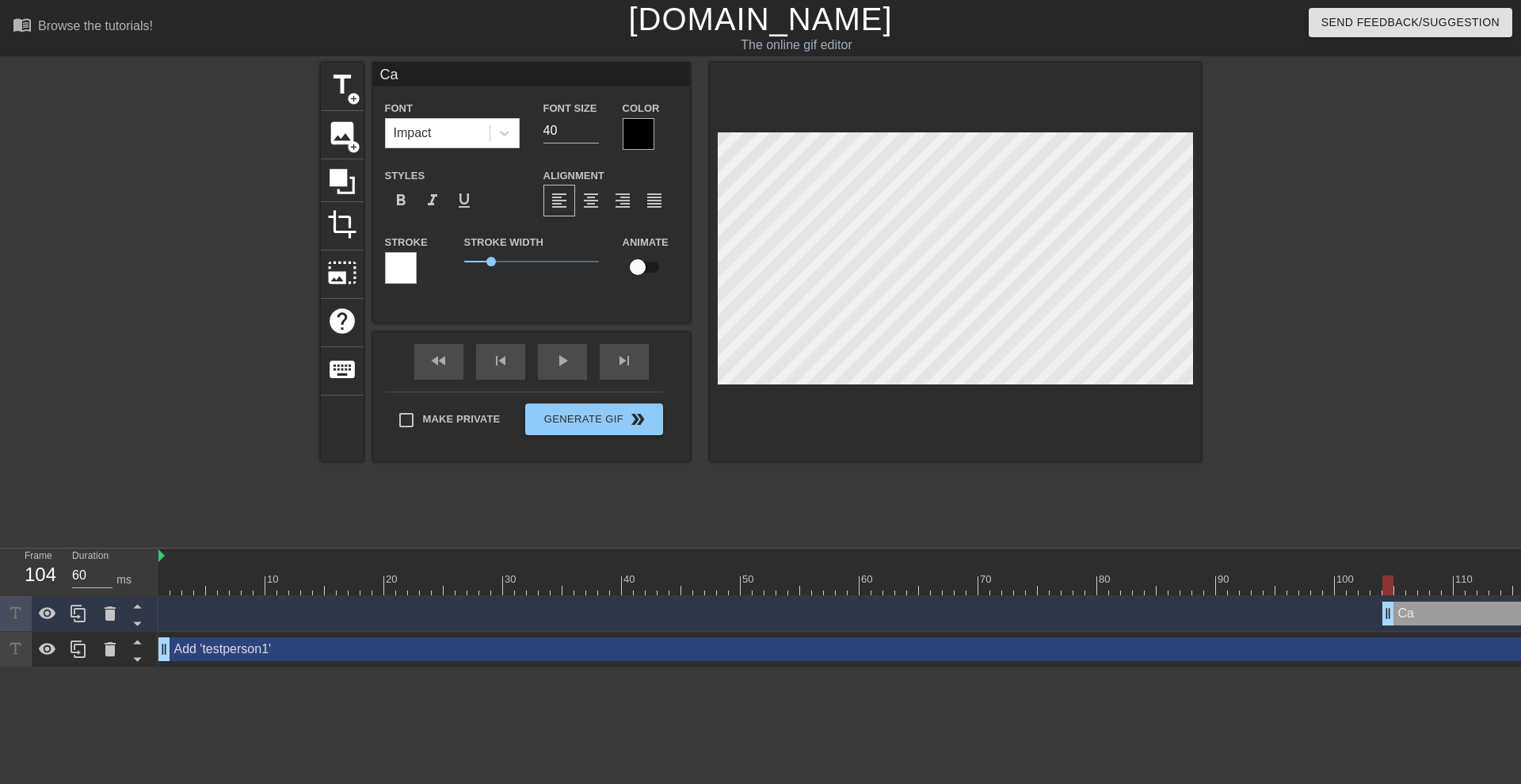
type textarea "Cap"
type input "Capt"
type textarea "Capt"
type input "Captu"
type textarea "Captu"
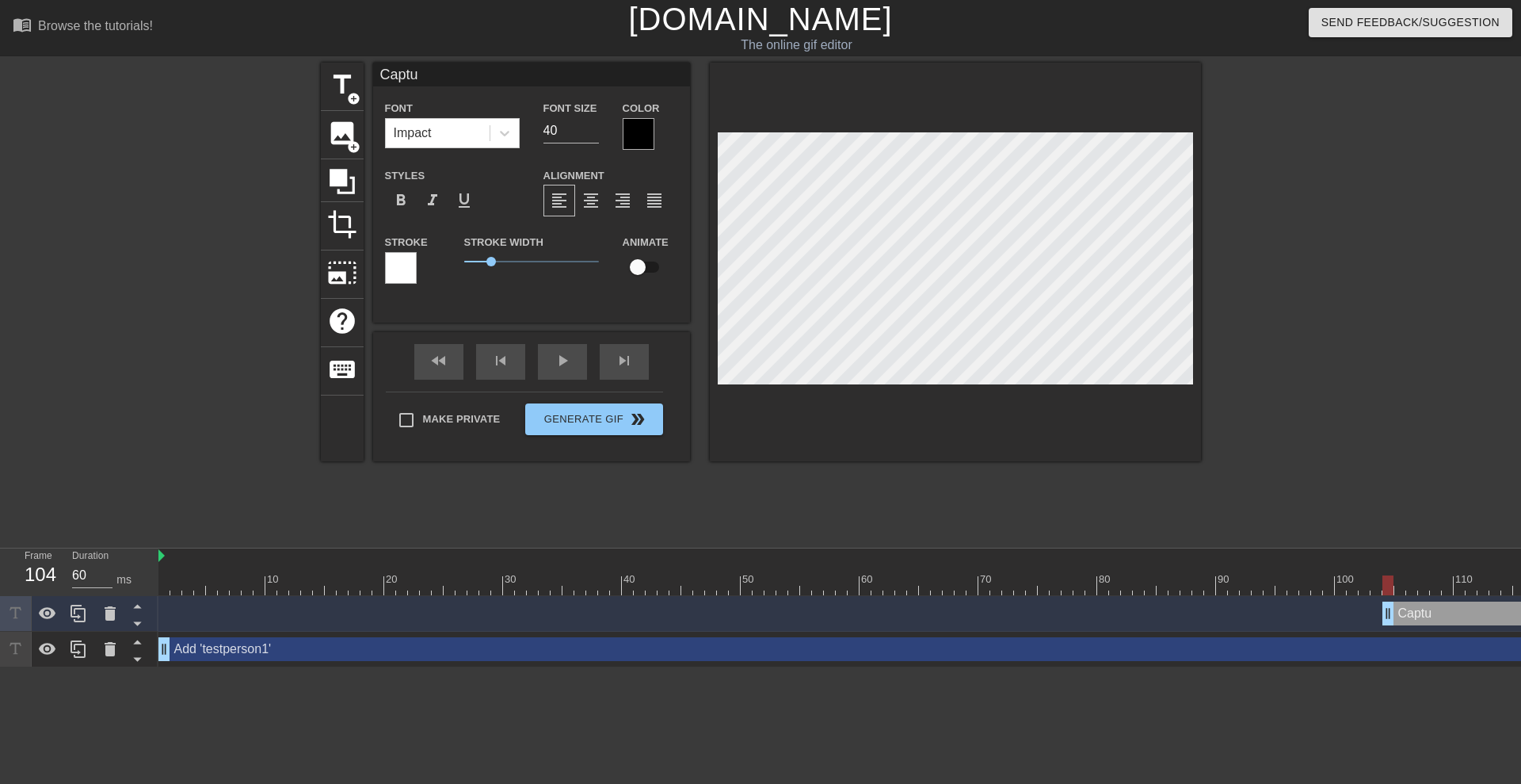
type input "Captur"
type textarea "Captur"
type input "Capture"
type textarea "Capture"
type input "Capture"
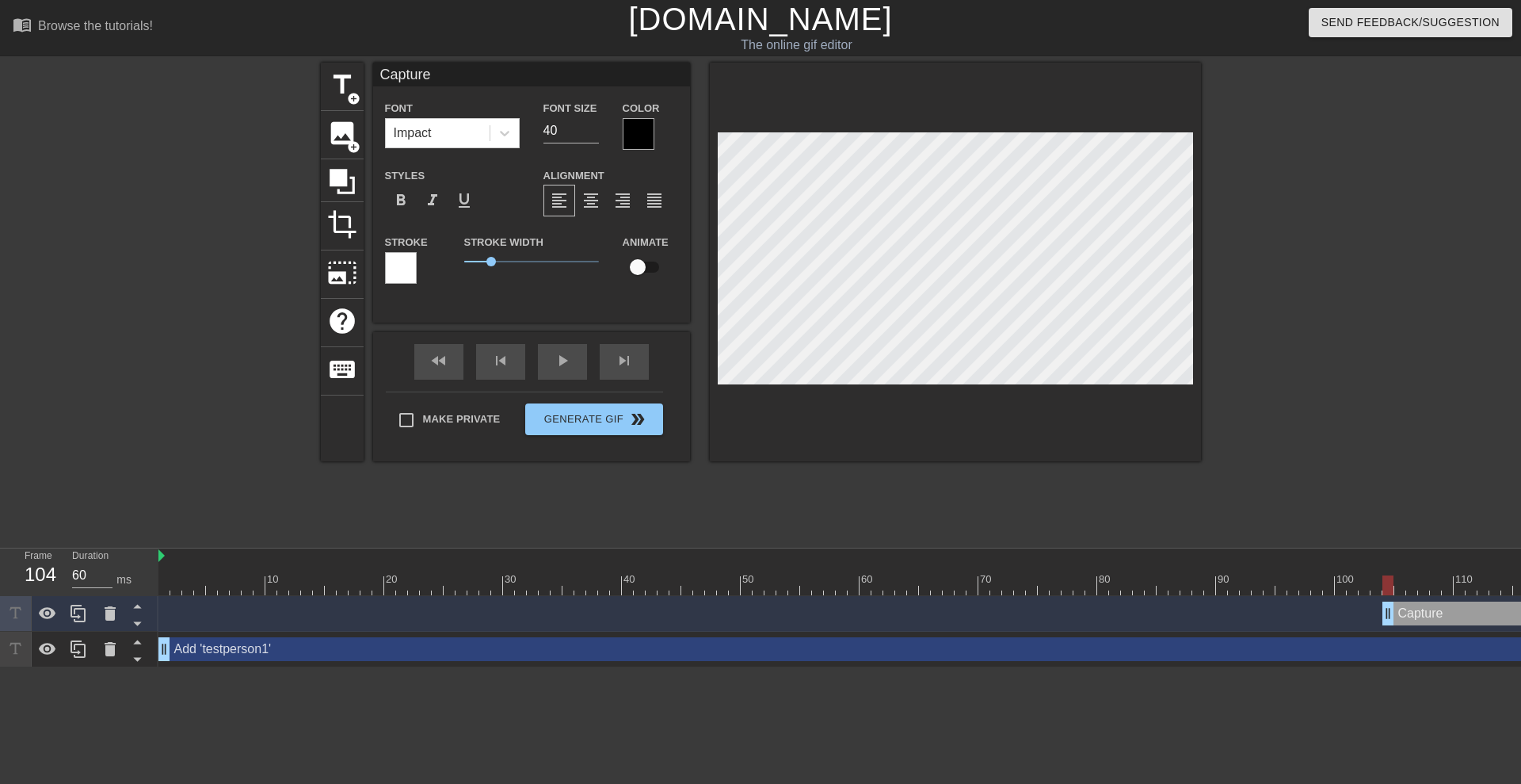
type textarea "Capture"
type input "Capture r"
type textarea "Capture re"
type input "Capture req"
type textarea "Capture req"
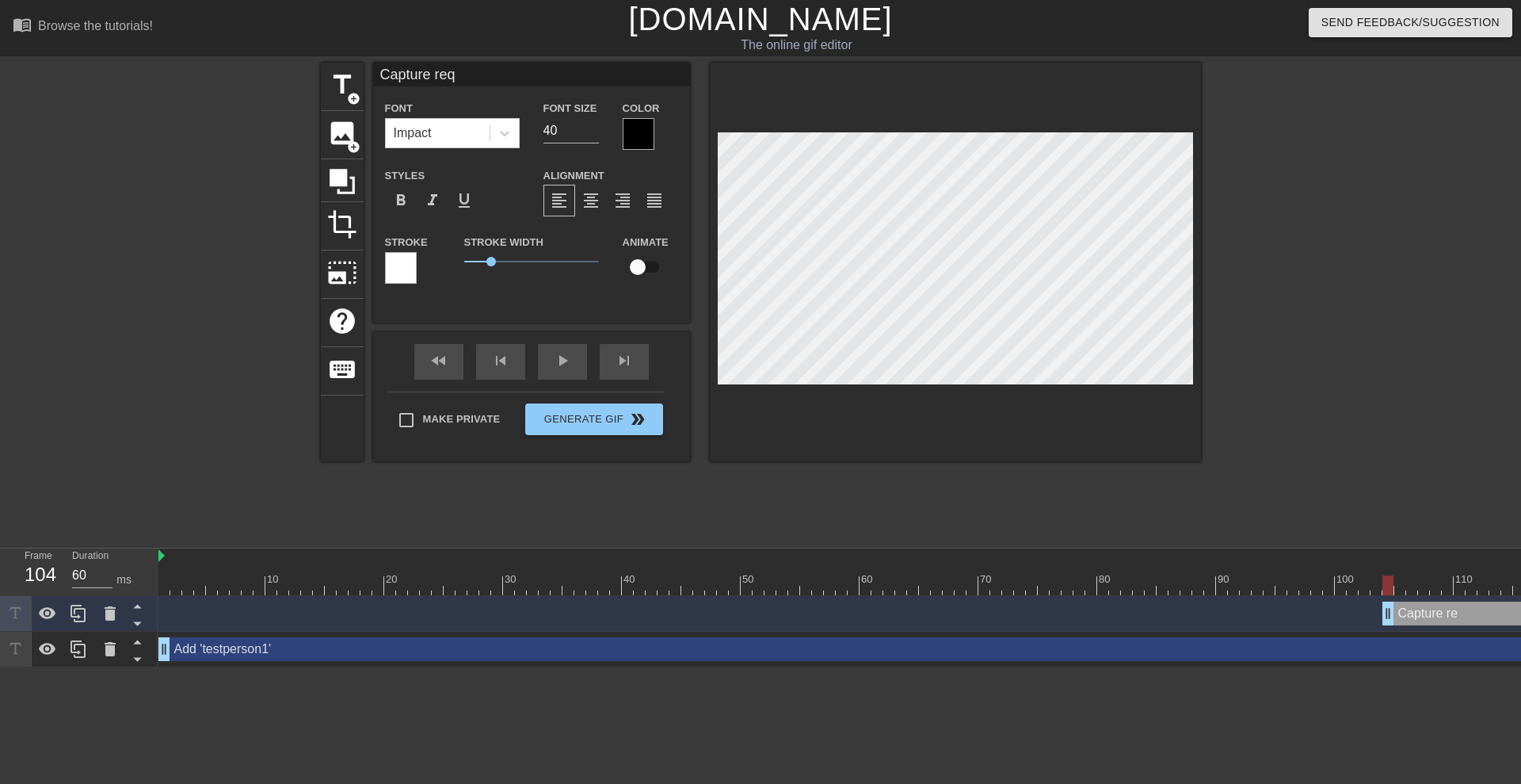
type input "Capture requ"
type textarea "Capture requ"
type input "Capture reque"
type textarea "Capture reque"
type input "Capture reques"
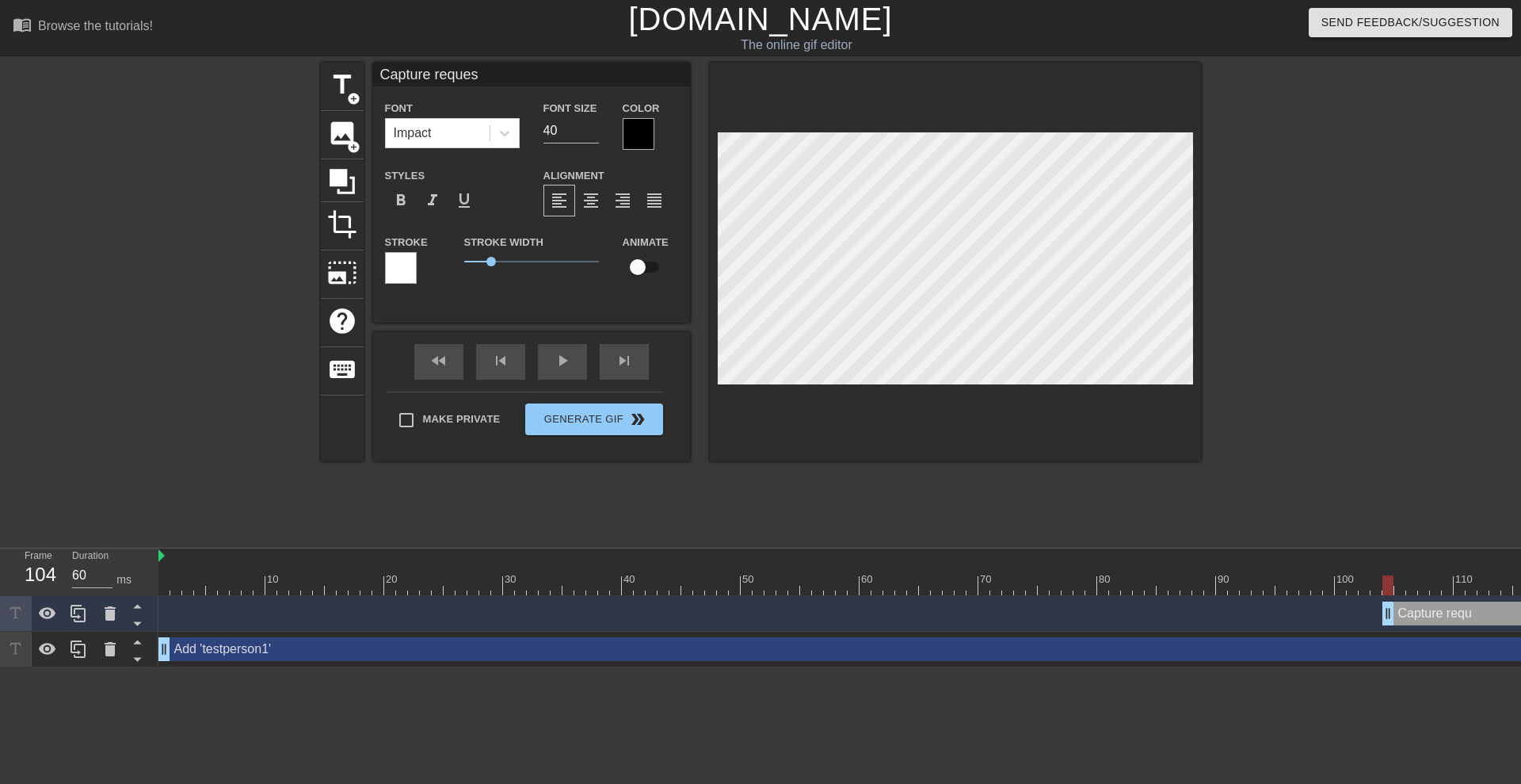
type textarea "Capture reques"
type input "Capture request"
type textarea "Capture request"
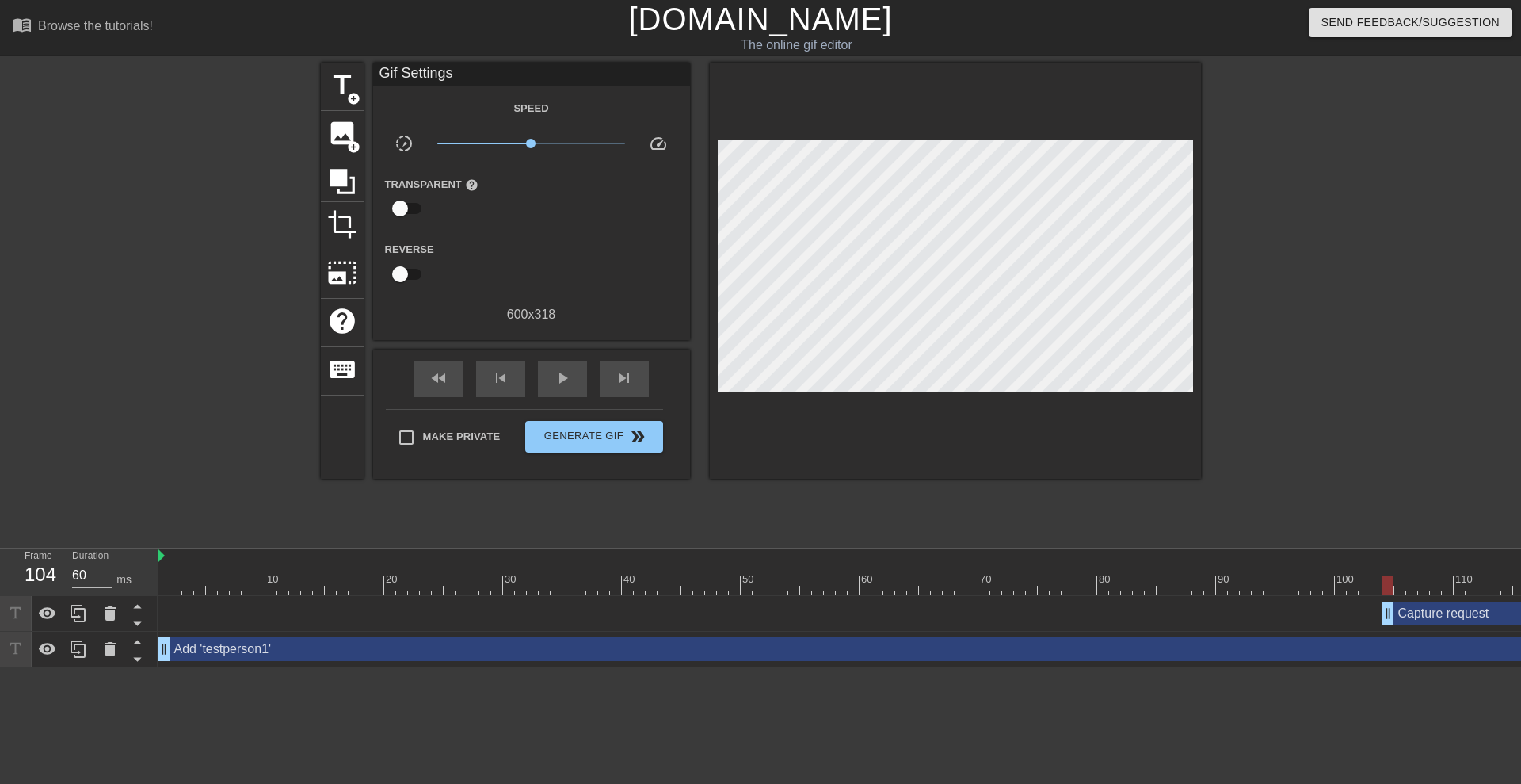
click at [947, 454] on div at bounding box center [955, 271] width 491 height 416
click at [564, 377] on span "play_arrow" at bounding box center [563, 377] width 19 height 19
click at [564, 377] on span "pause" at bounding box center [563, 377] width 19 height 19
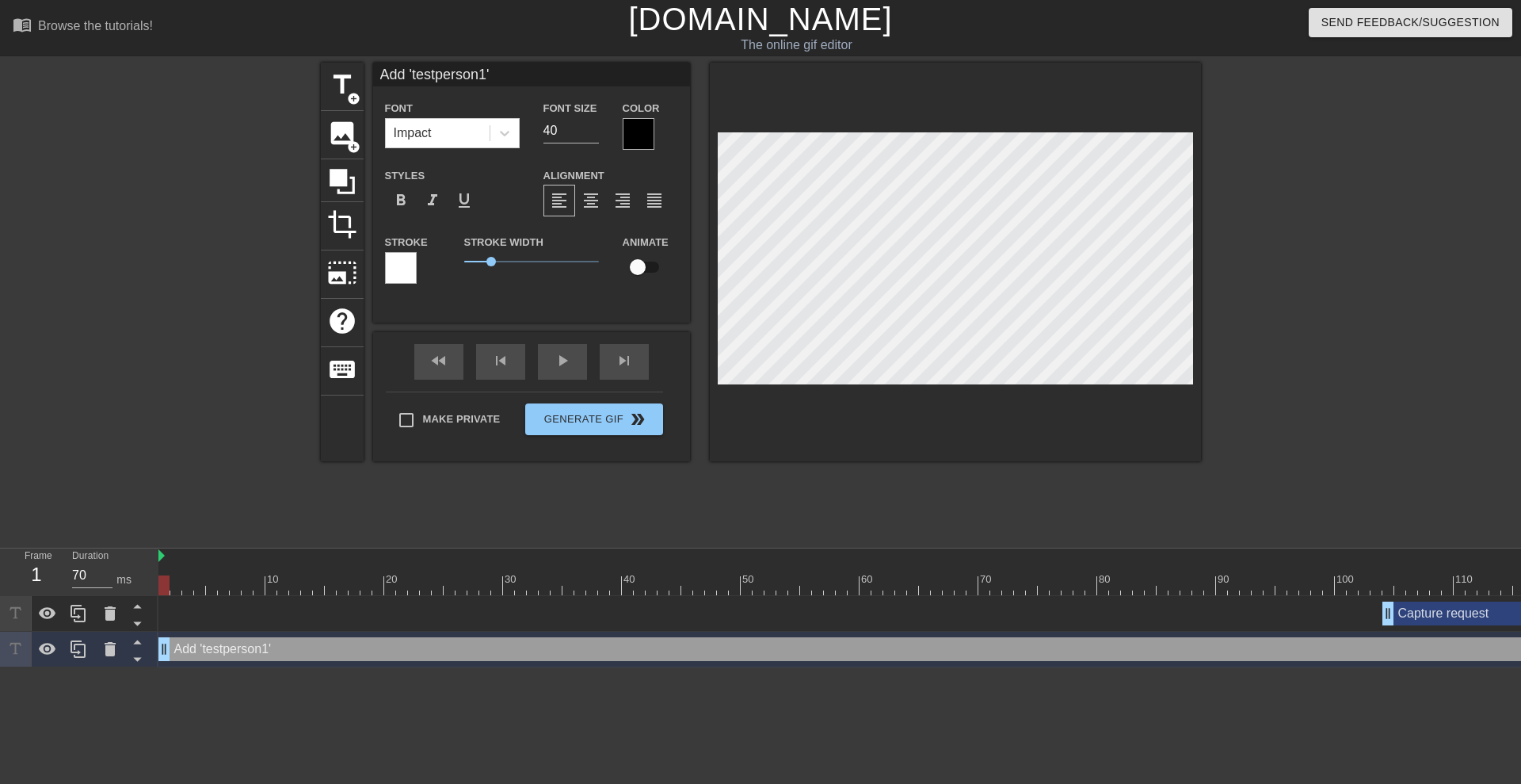
drag, startPoint x: 1405, startPoint y: 647, endPoint x: 1035, endPoint y: 659, distance: 370.2
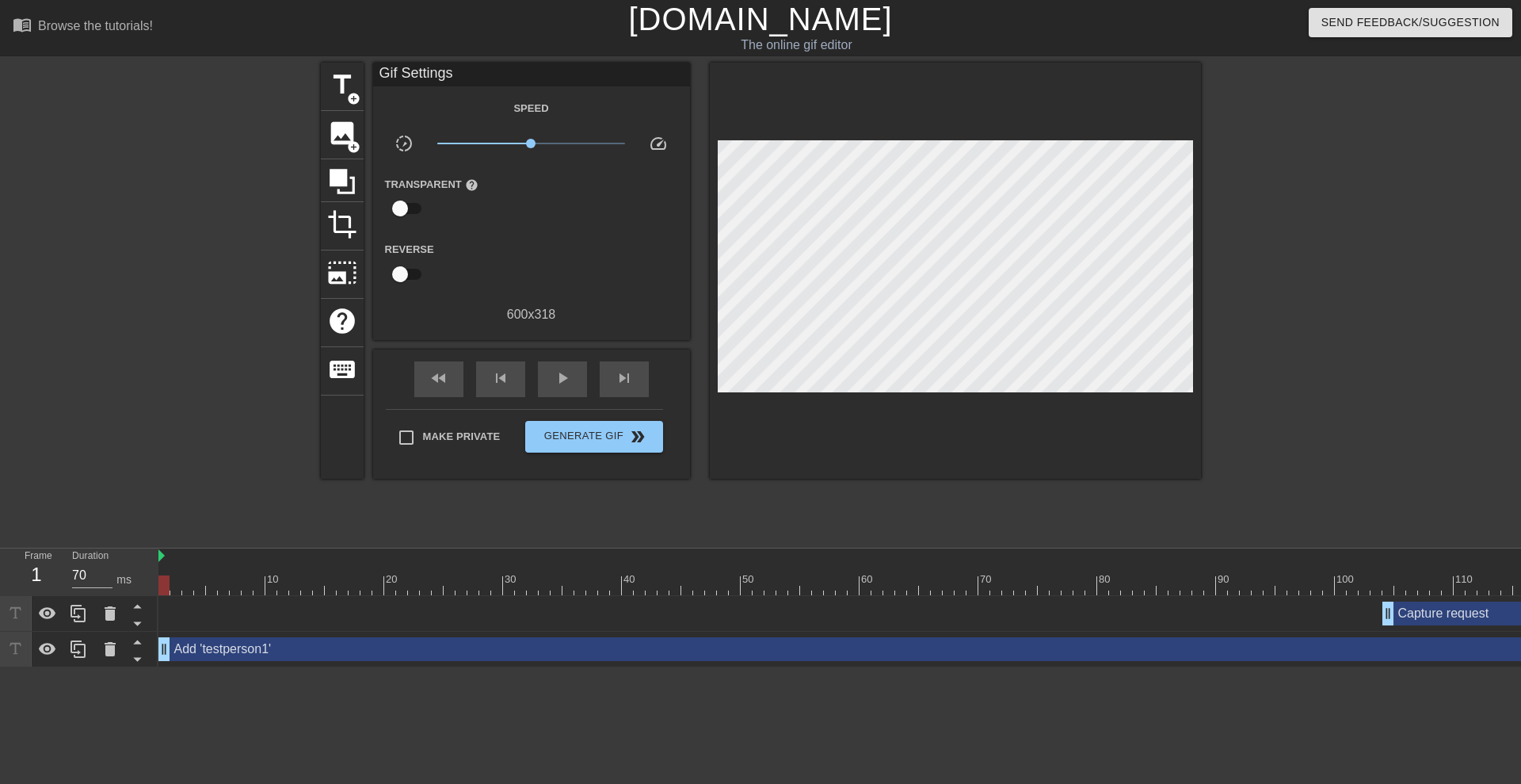
click at [233, 667] on html "menu_book Browse the tutorials! [DOMAIN_NAME] The online gif editor Send Feedba…" at bounding box center [760, 333] width 1521 height 667
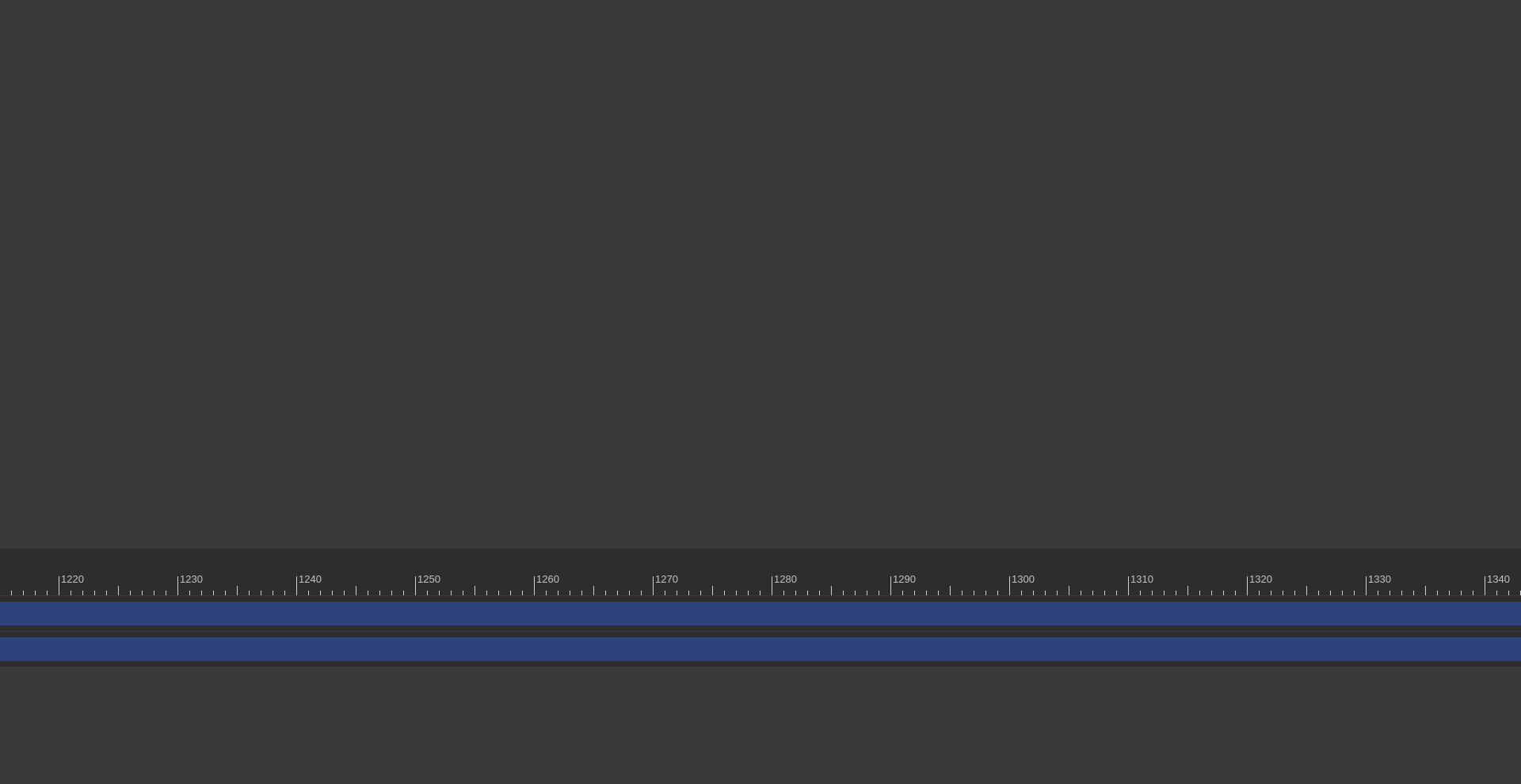
scroll to position [0, 16459]
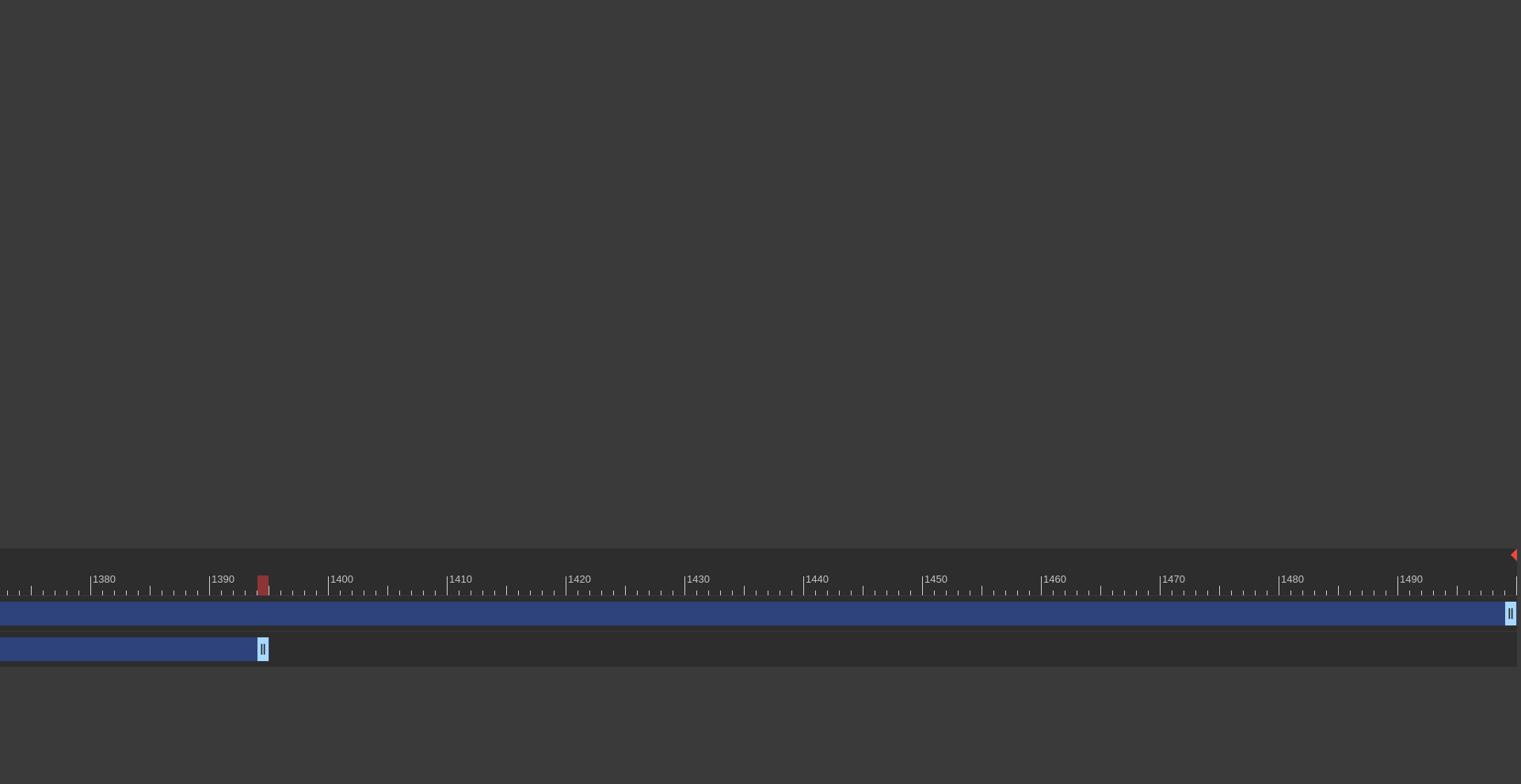
drag, startPoint x: 1512, startPoint y: 651, endPoint x: 265, endPoint y: 672, distance: 1247.2
drag, startPoint x: 263, startPoint y: 650, endPoint x: 42, endPoint y: 650, distance: 221.0
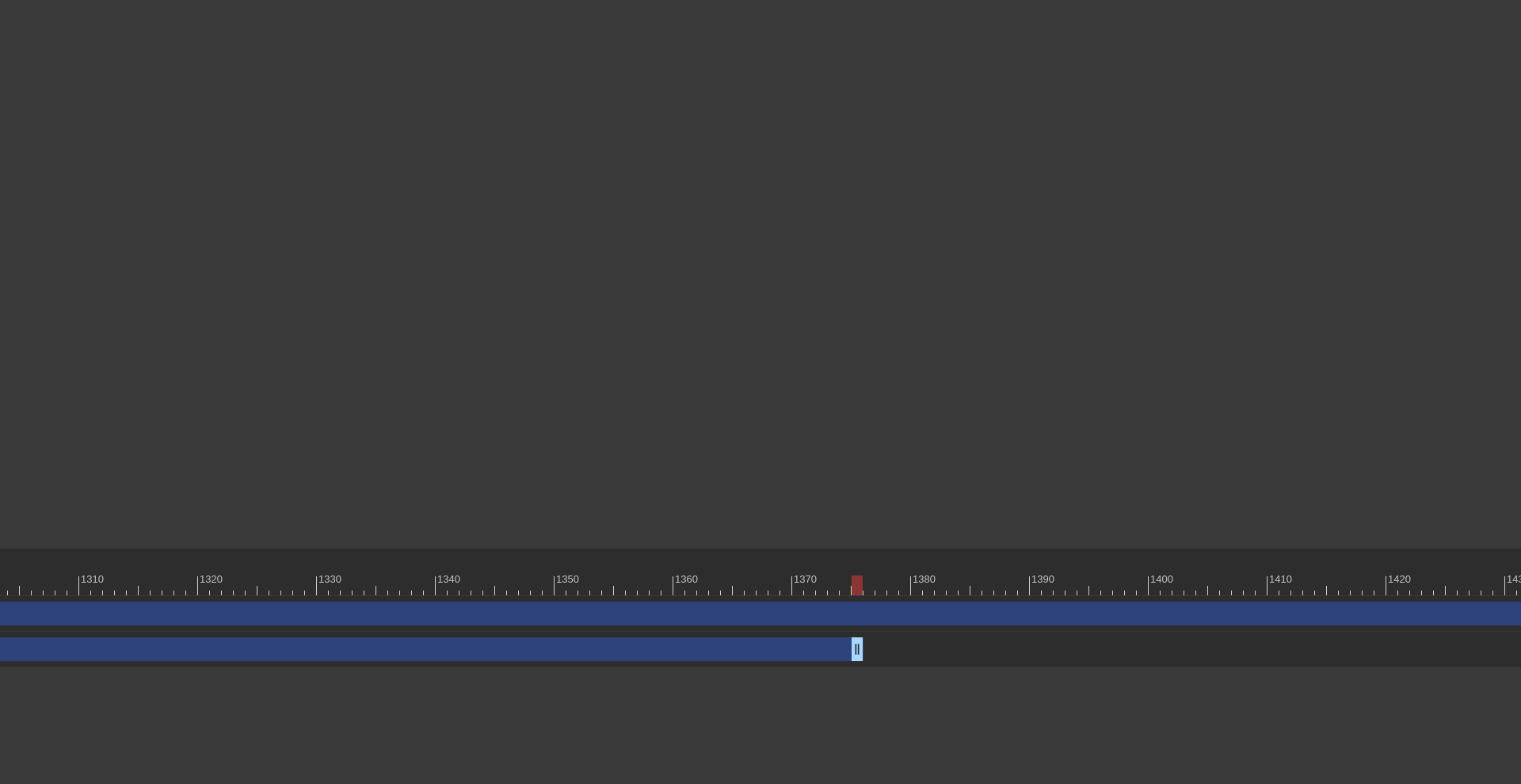
scroll to position [0, 15649]
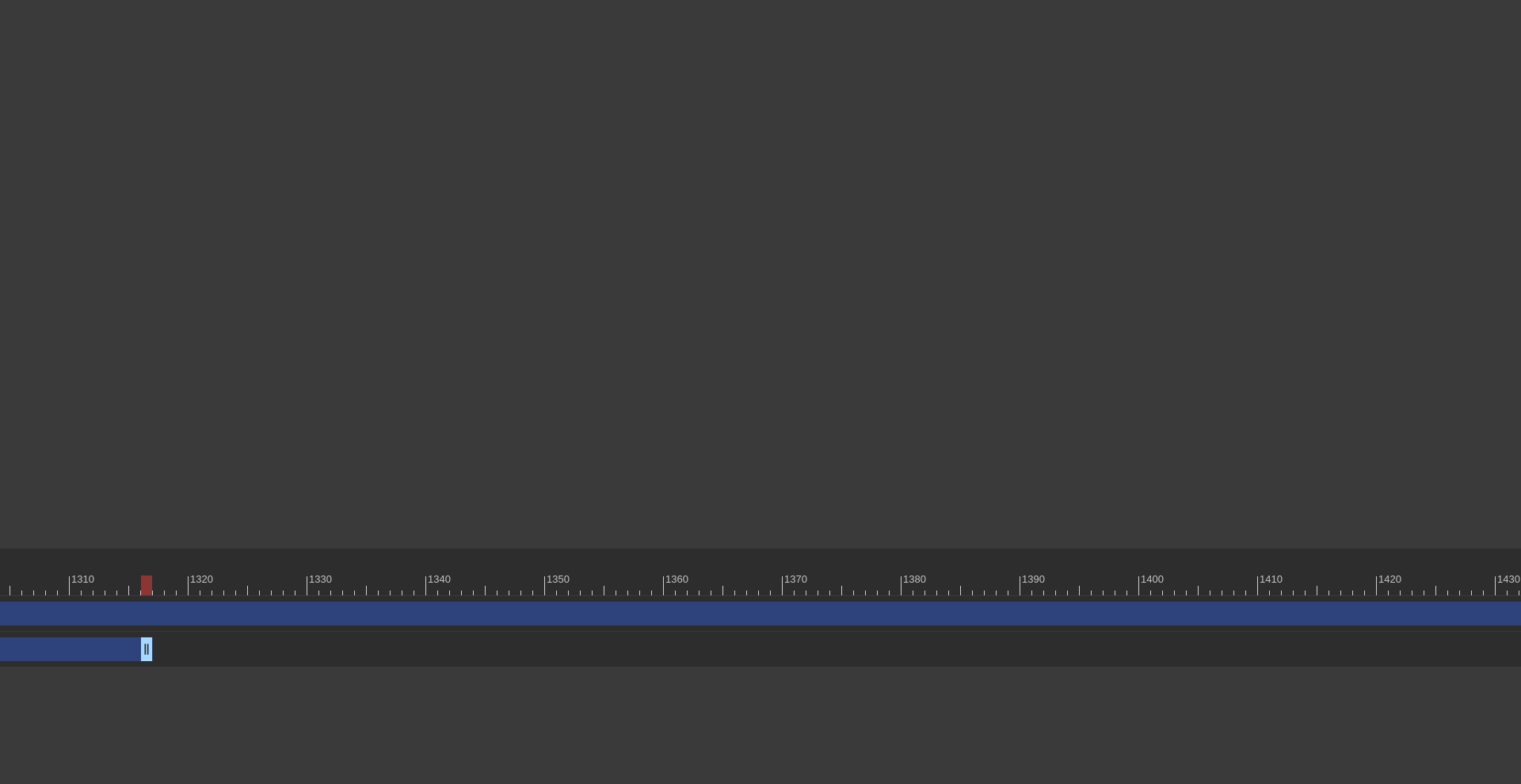
drag, startPoint x: 850, startPoint y: 649, endPoint x: 144, endPoint y: 659, distance: 706.1
drag, startPoint x: 1077, startPoint y: 650, endPoint x: 158, endPoint y: 660, distance: 919.1
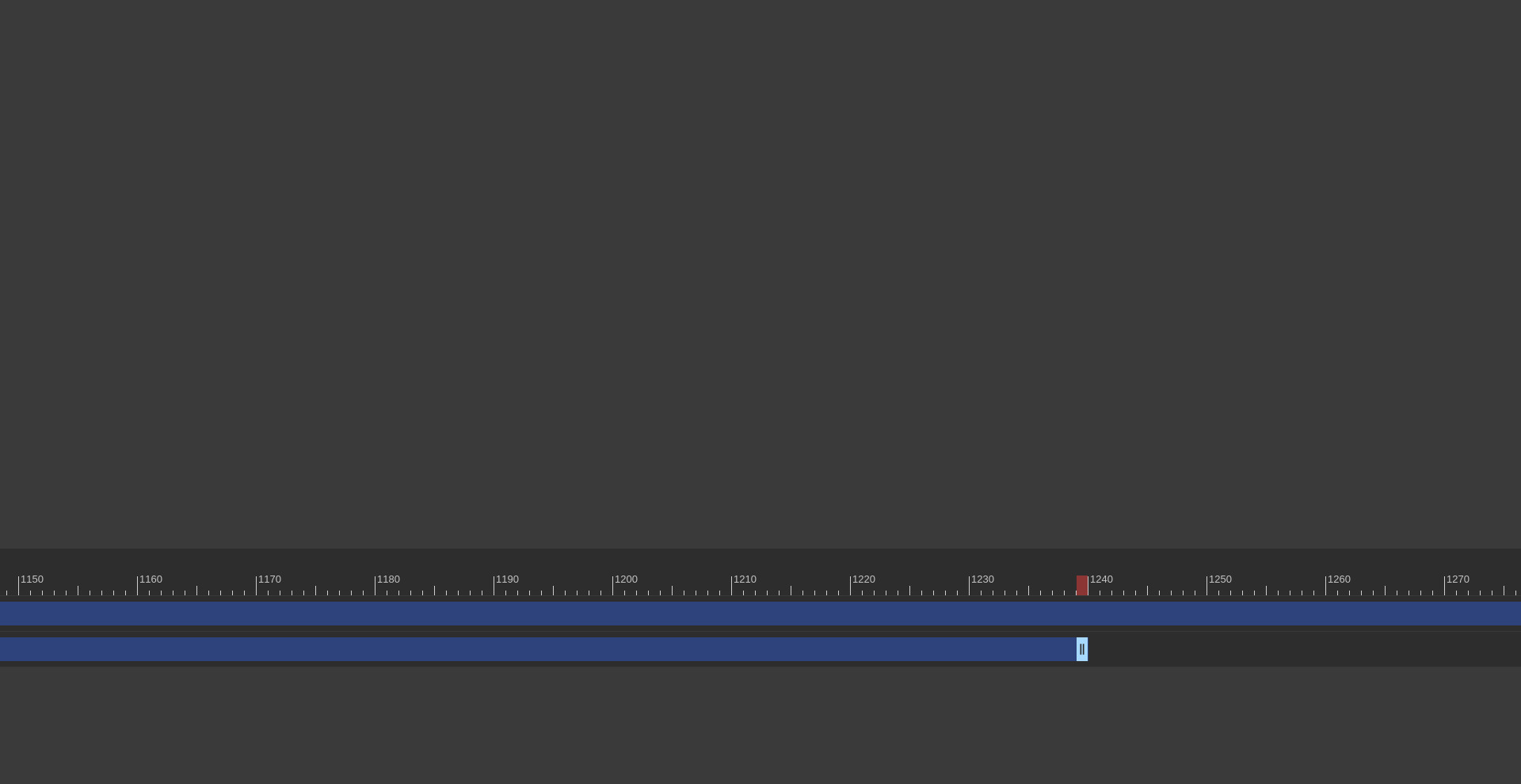
scroll to position [0, 13748]
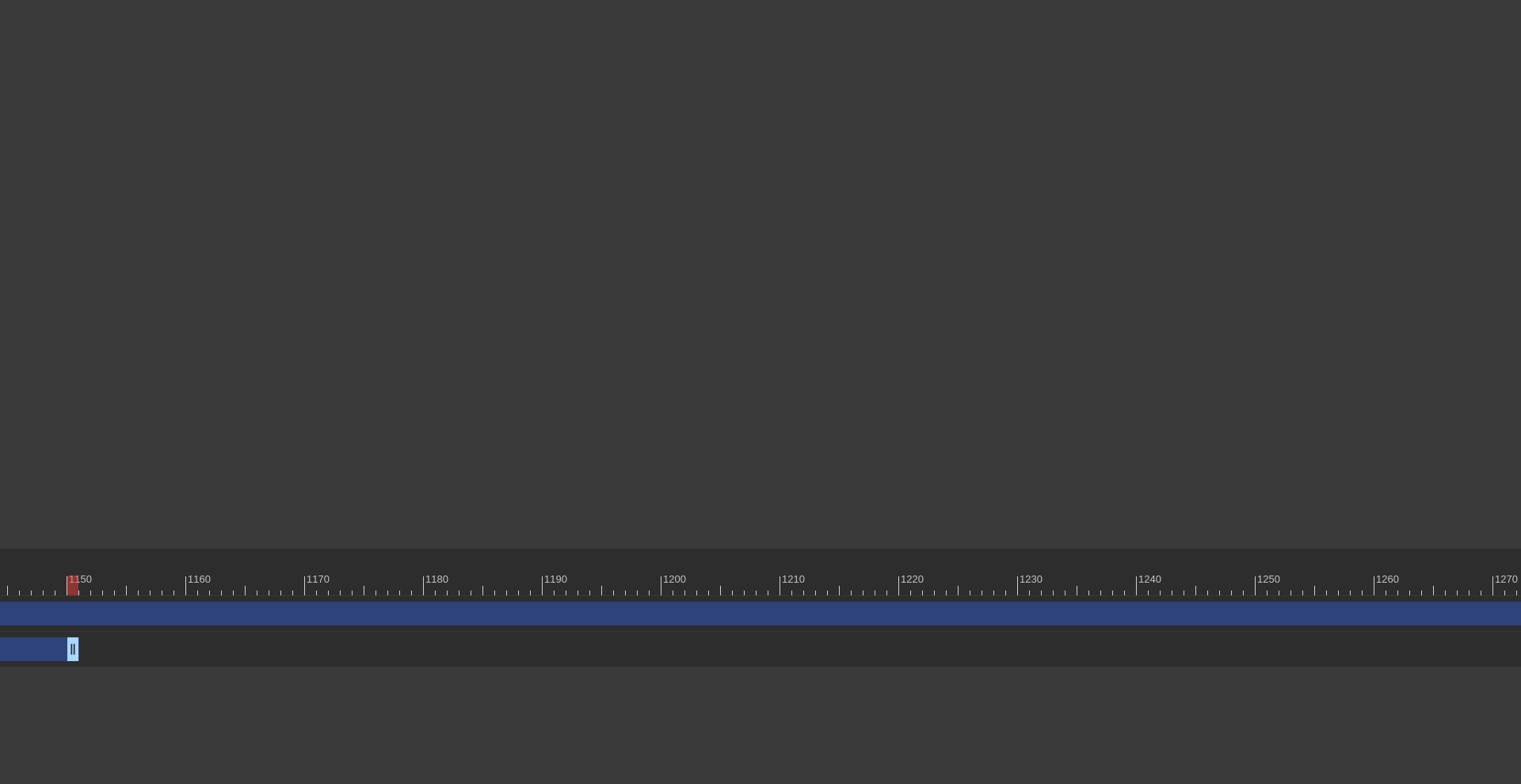
drag, startPoint x: 1130, startPoint y: 645, endPoint x: 76, endPoint y: 658, distance: 1054.1
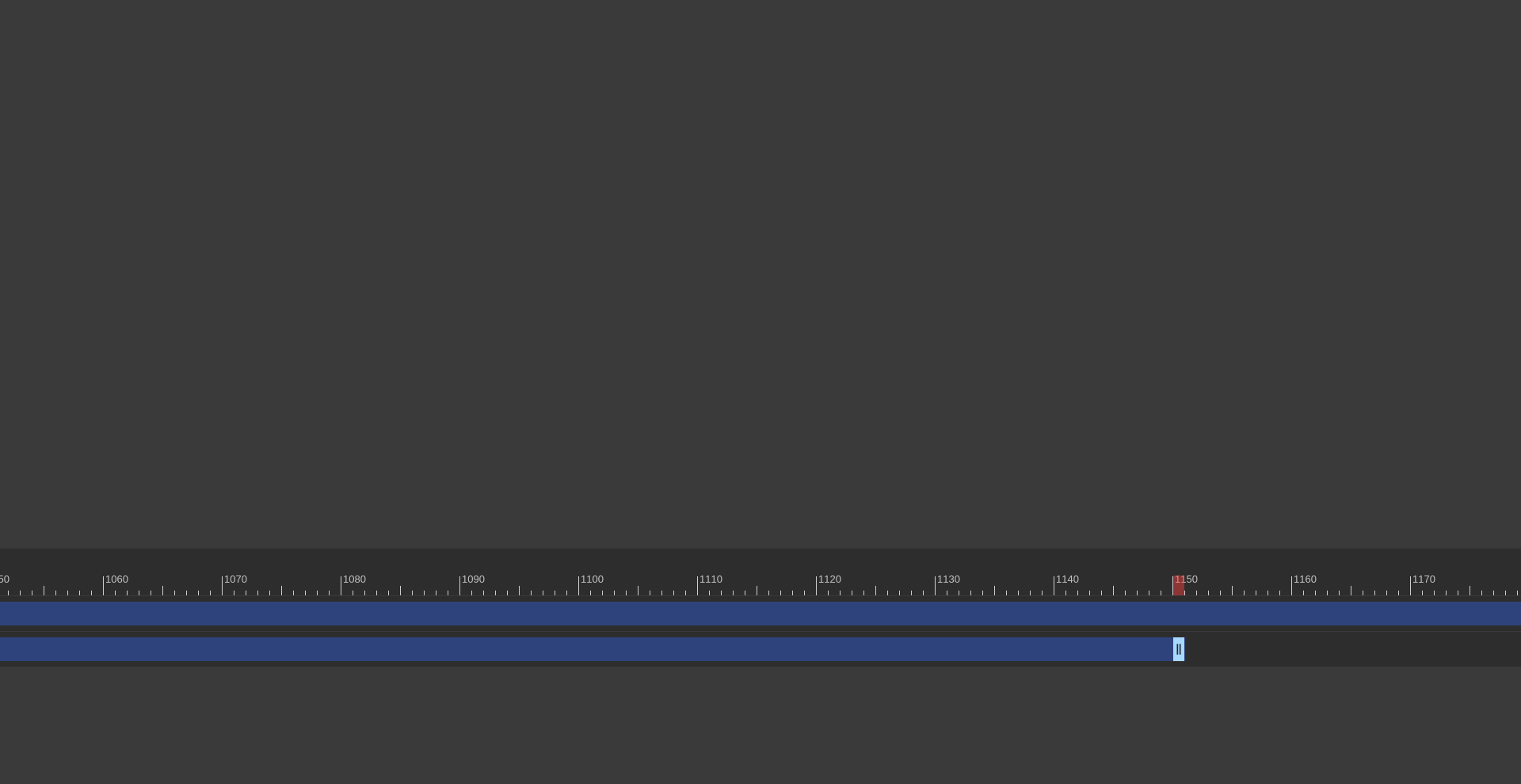
scroll to position [0, 12690]
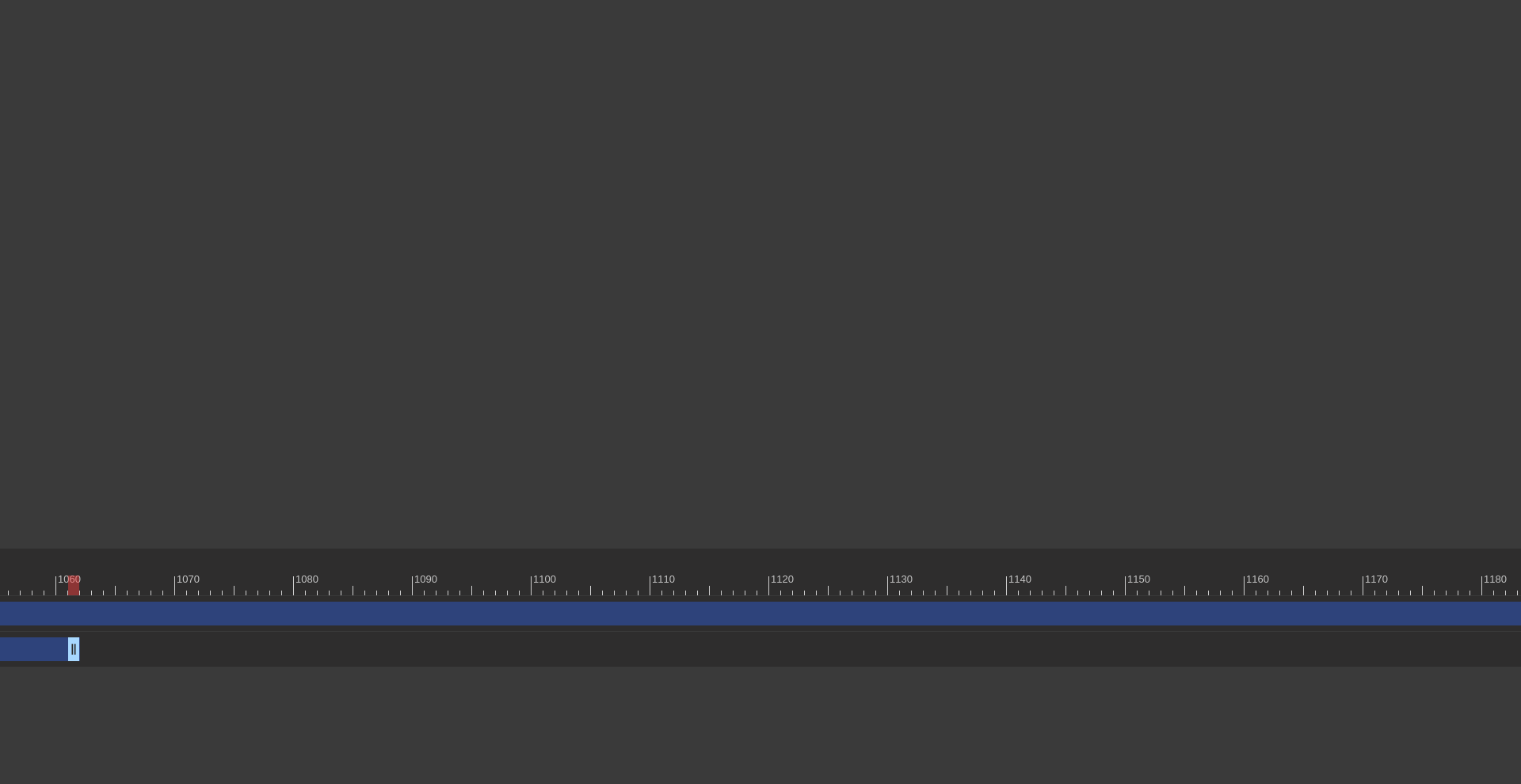
drag, startPoint x: 1131, startPoint y: 648, endPoint x: 77, endPoint y: 664, distance: 1054.1
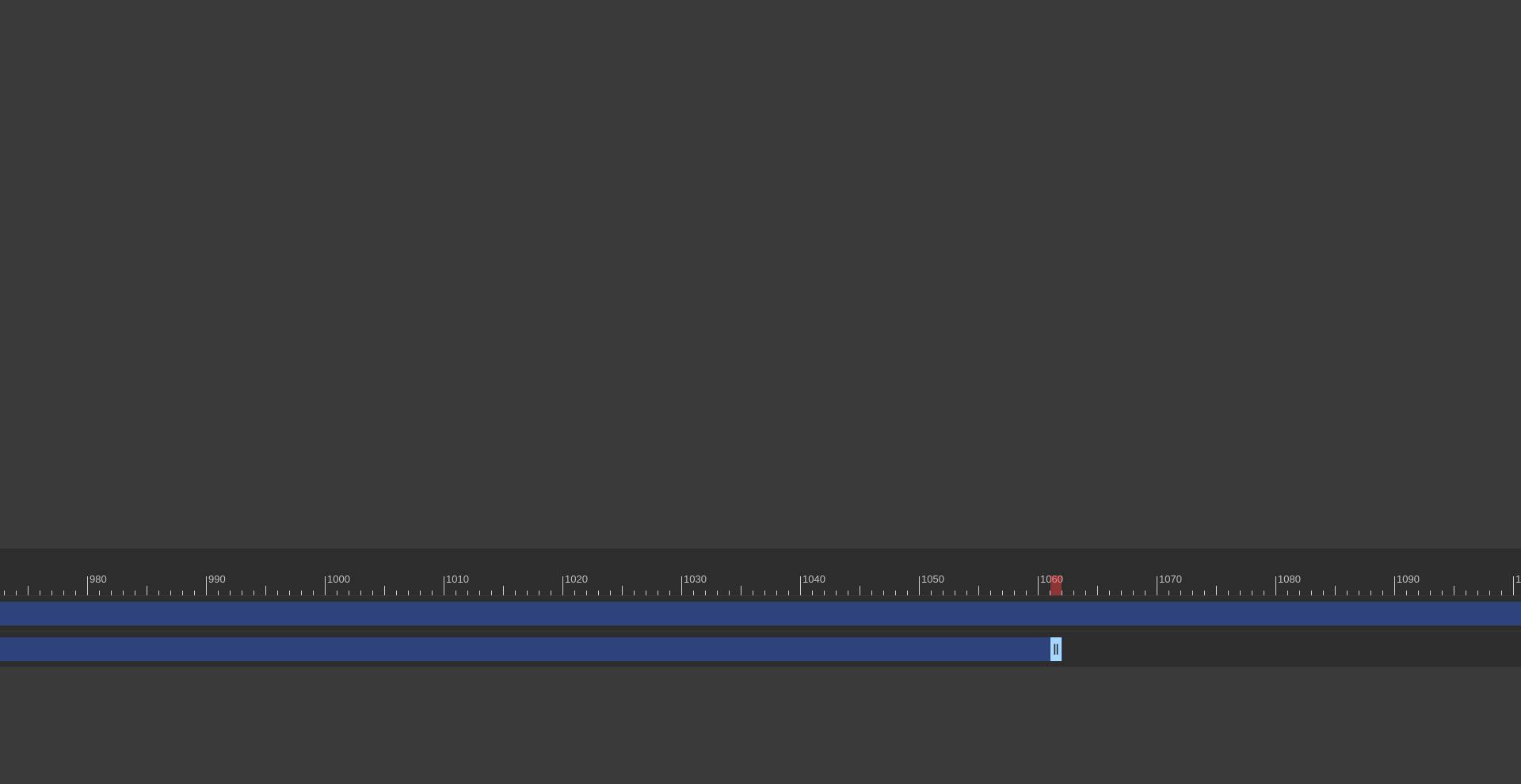
scroll to position [0, 11583]
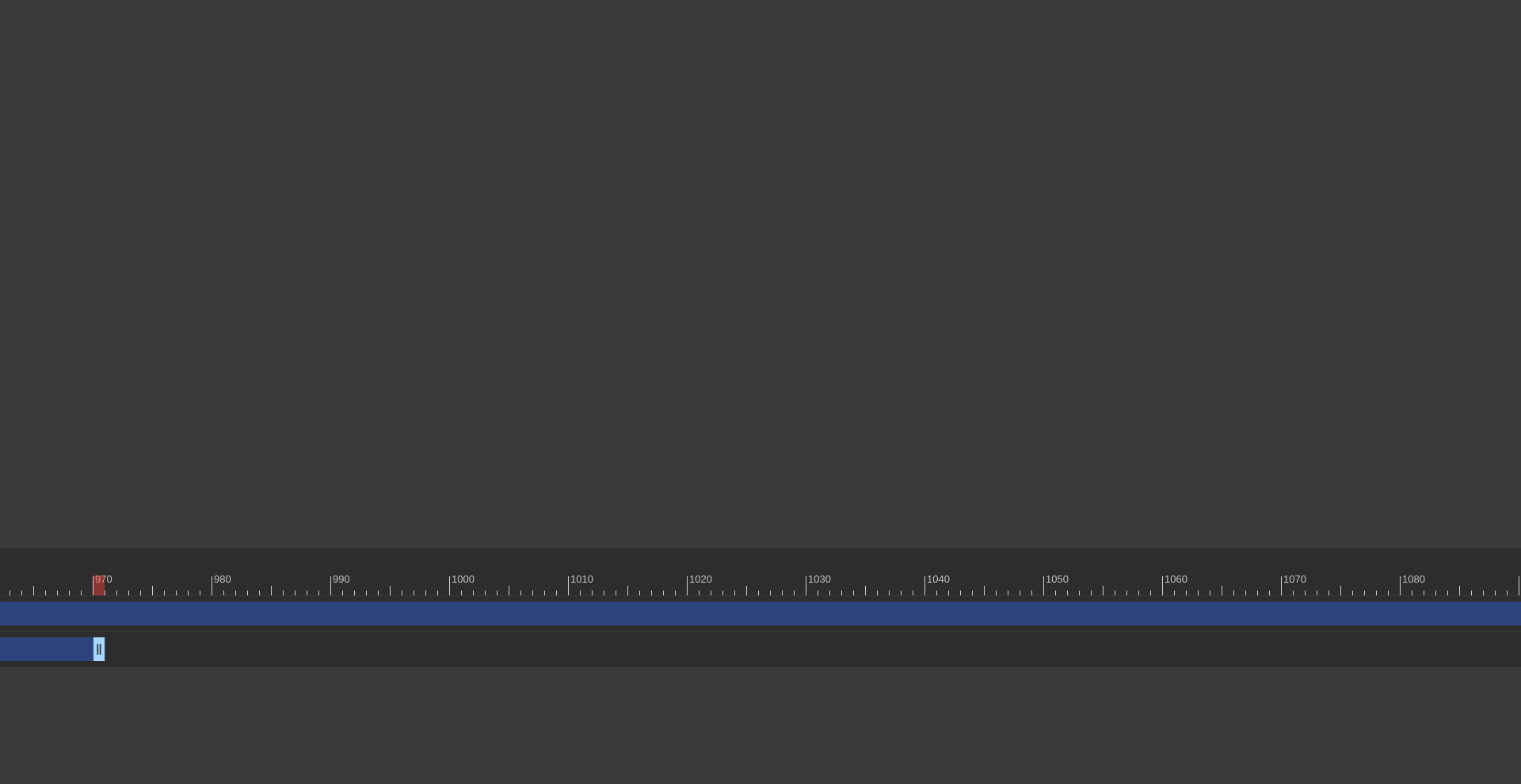
drag, startPoint x: 1178, startPoint y: 647, endPoint x: 100, endPoint y: 666, distance: 1078.2
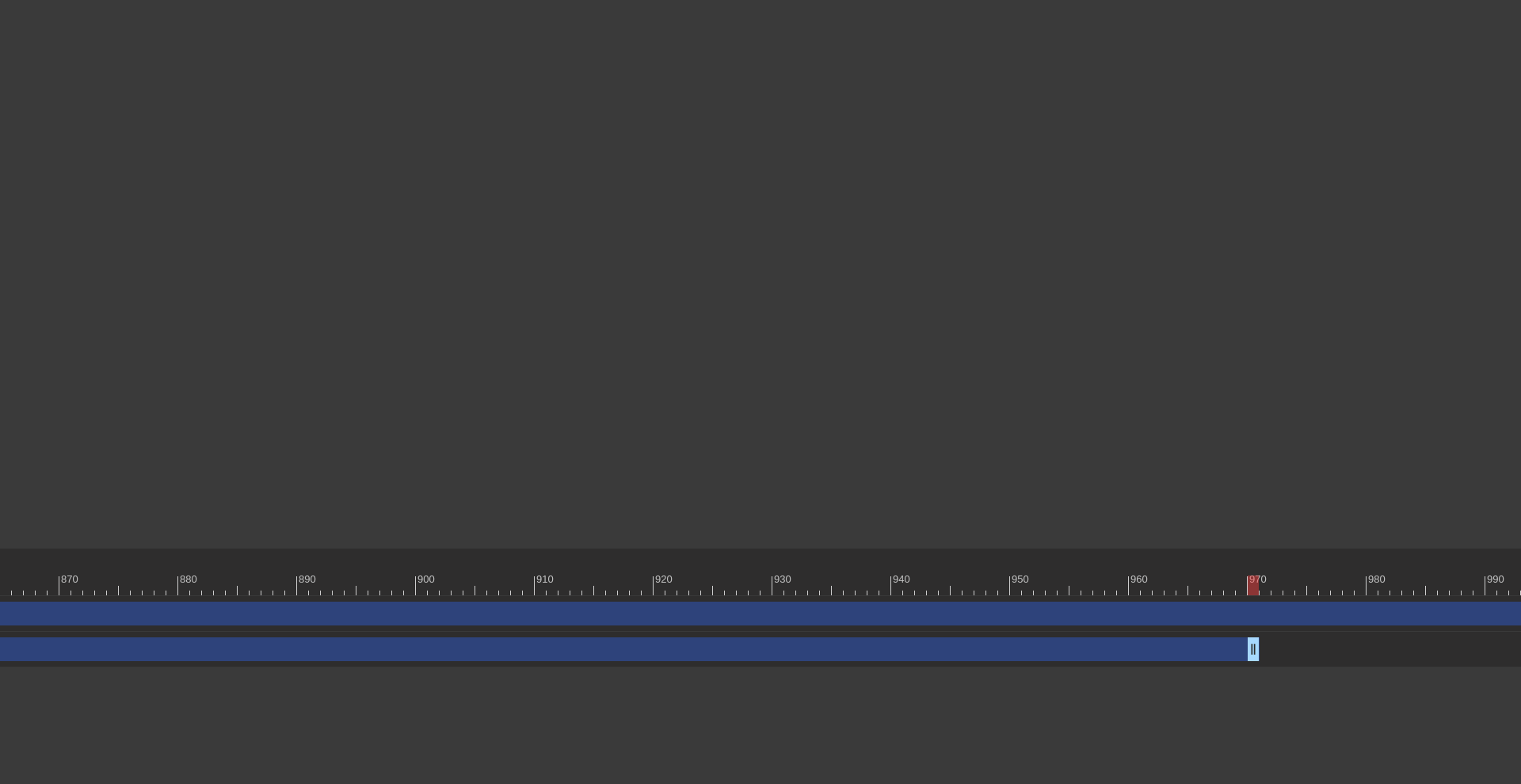
scroll to position [0, 10286]
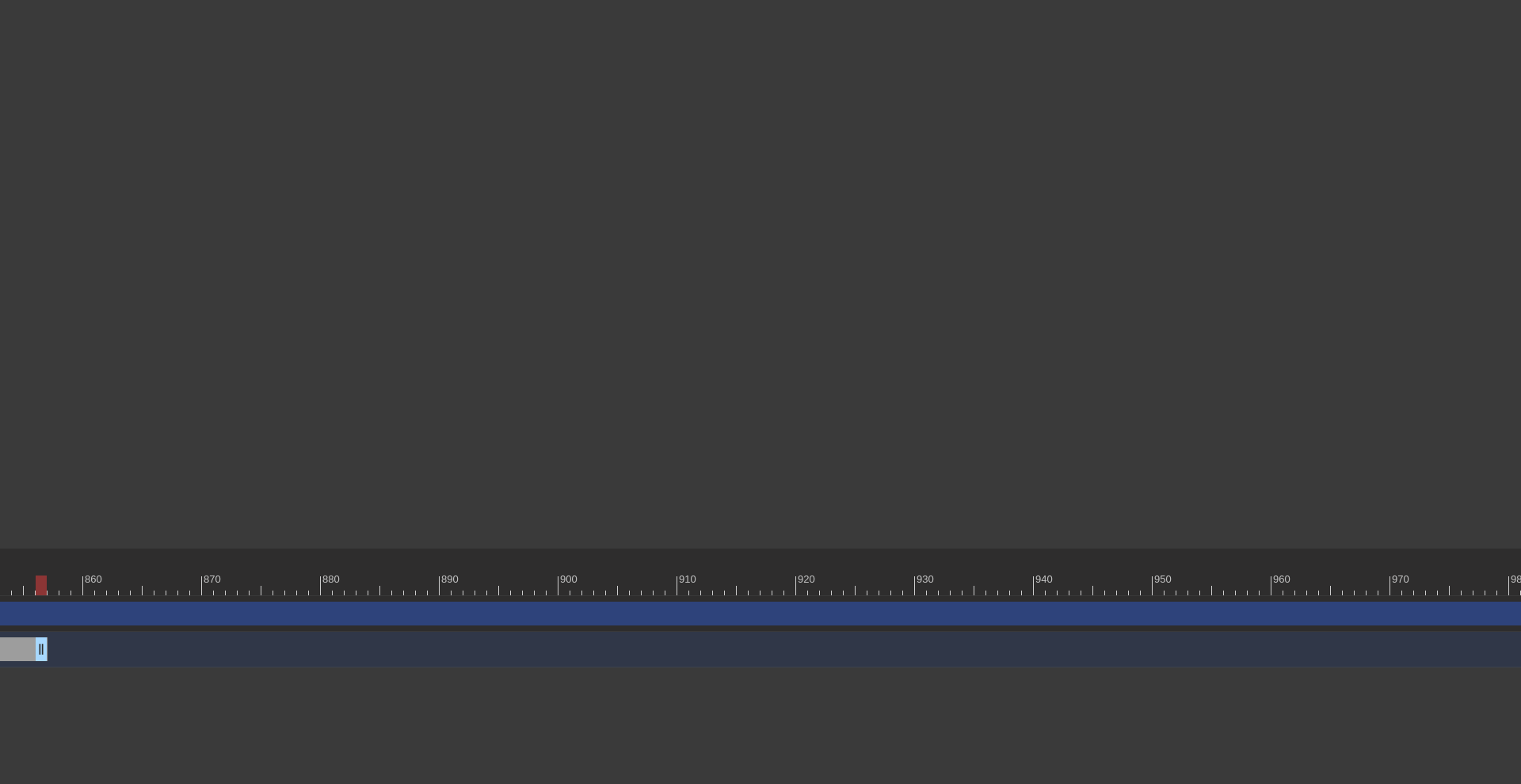
drag, startPoint x: 1396, startPoint y: 646, endPoint x: 40, endPoint y: 668, distance: 1356.2
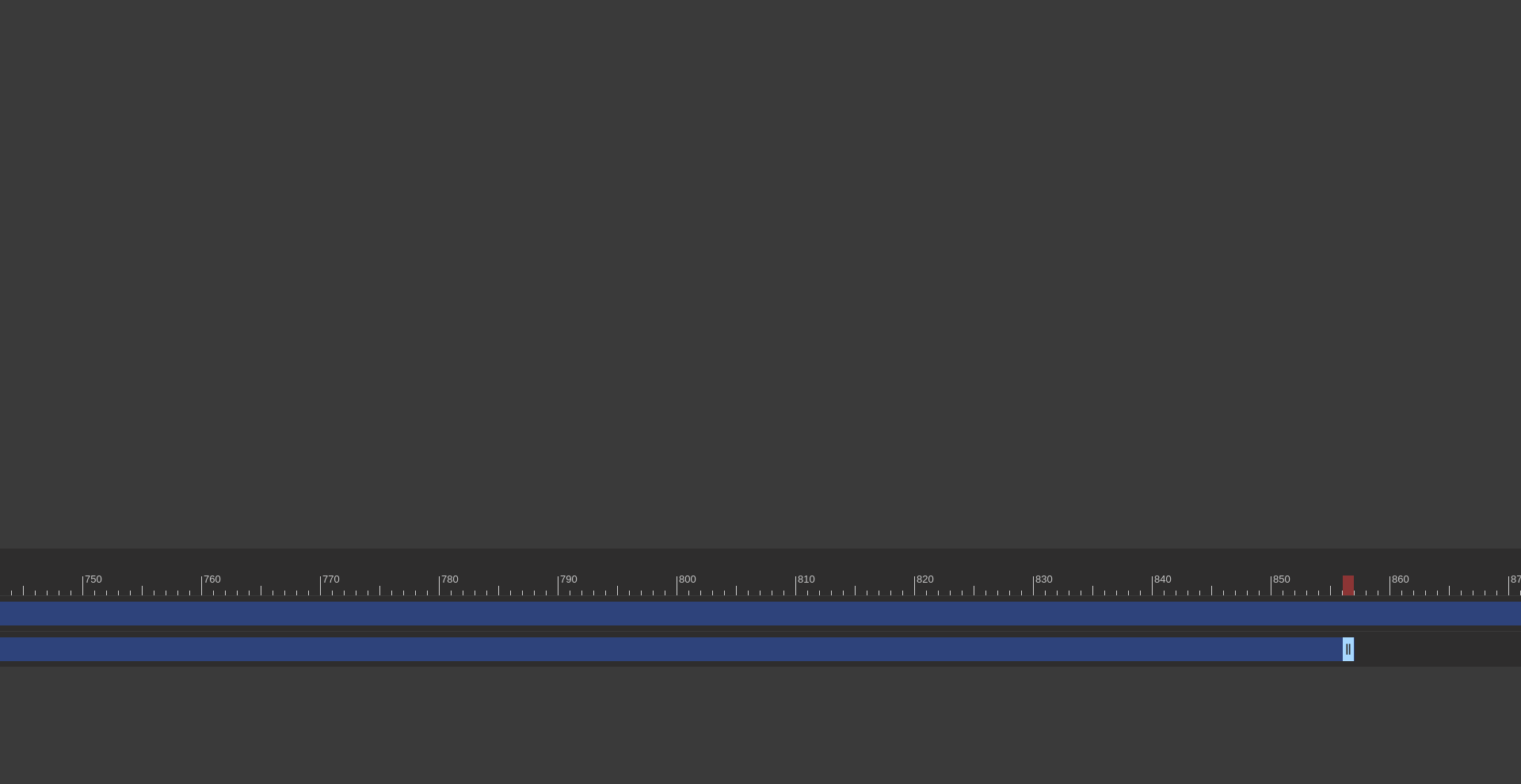
scroll to position [0, 8959]
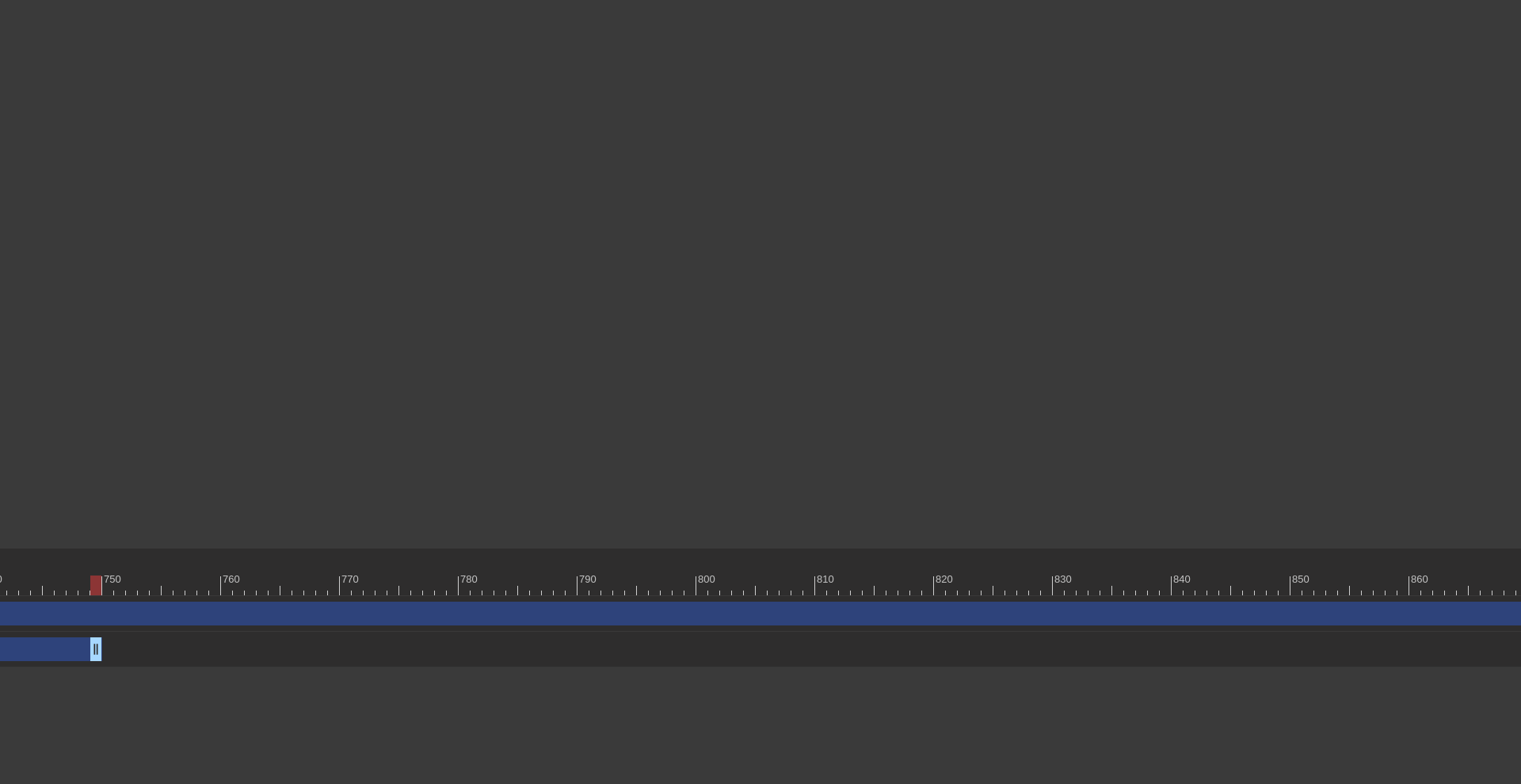
drag, startPoint x: 1365, startPoint y: 646, endPoint x: 95, endPoint y: 672, distance: 1270.3
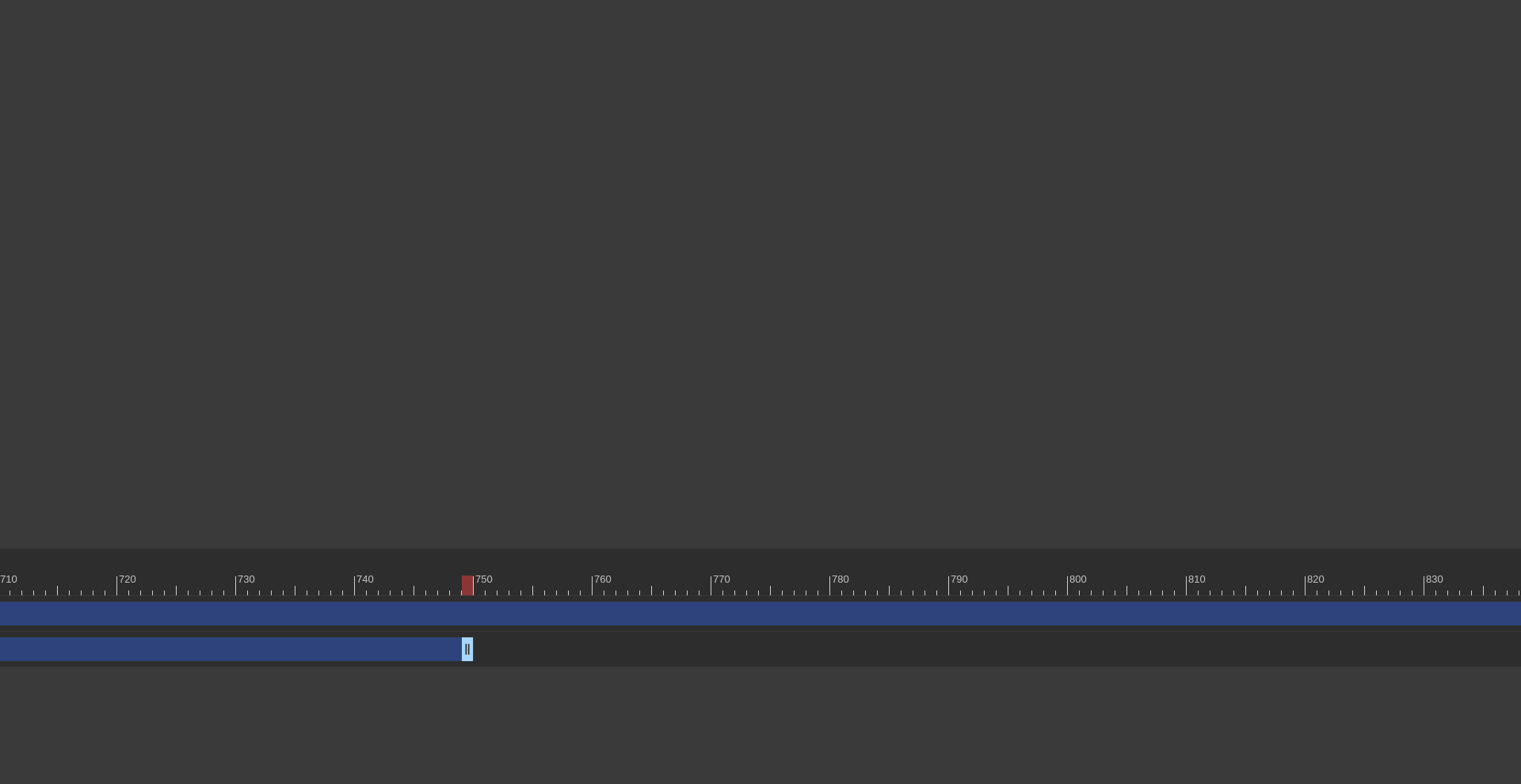
scroll to position [0, 8415]
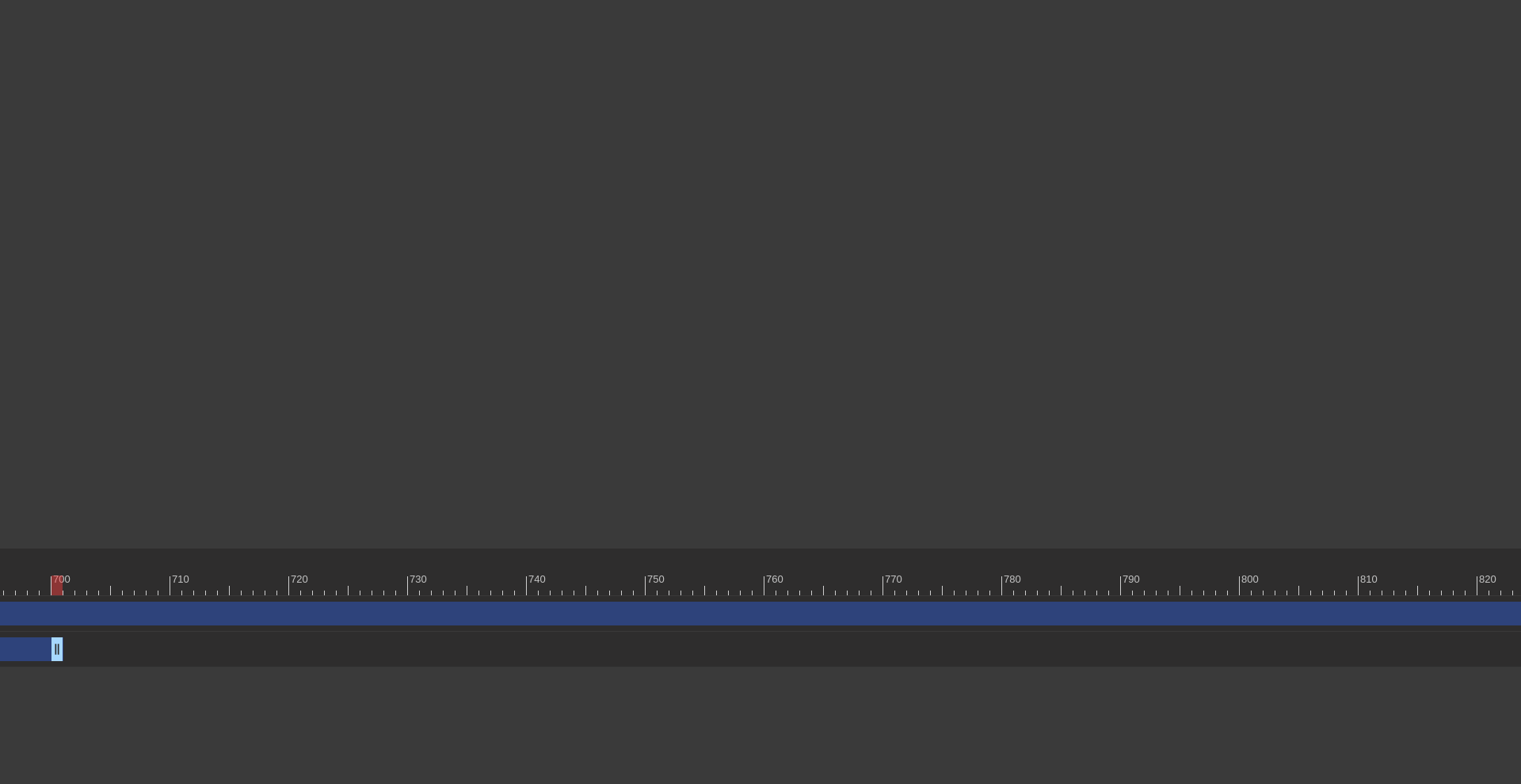
drag, startPoint x: 638, startPoint y: 649, endPoint x: 60, endPoint y: 648, distance: 578.0
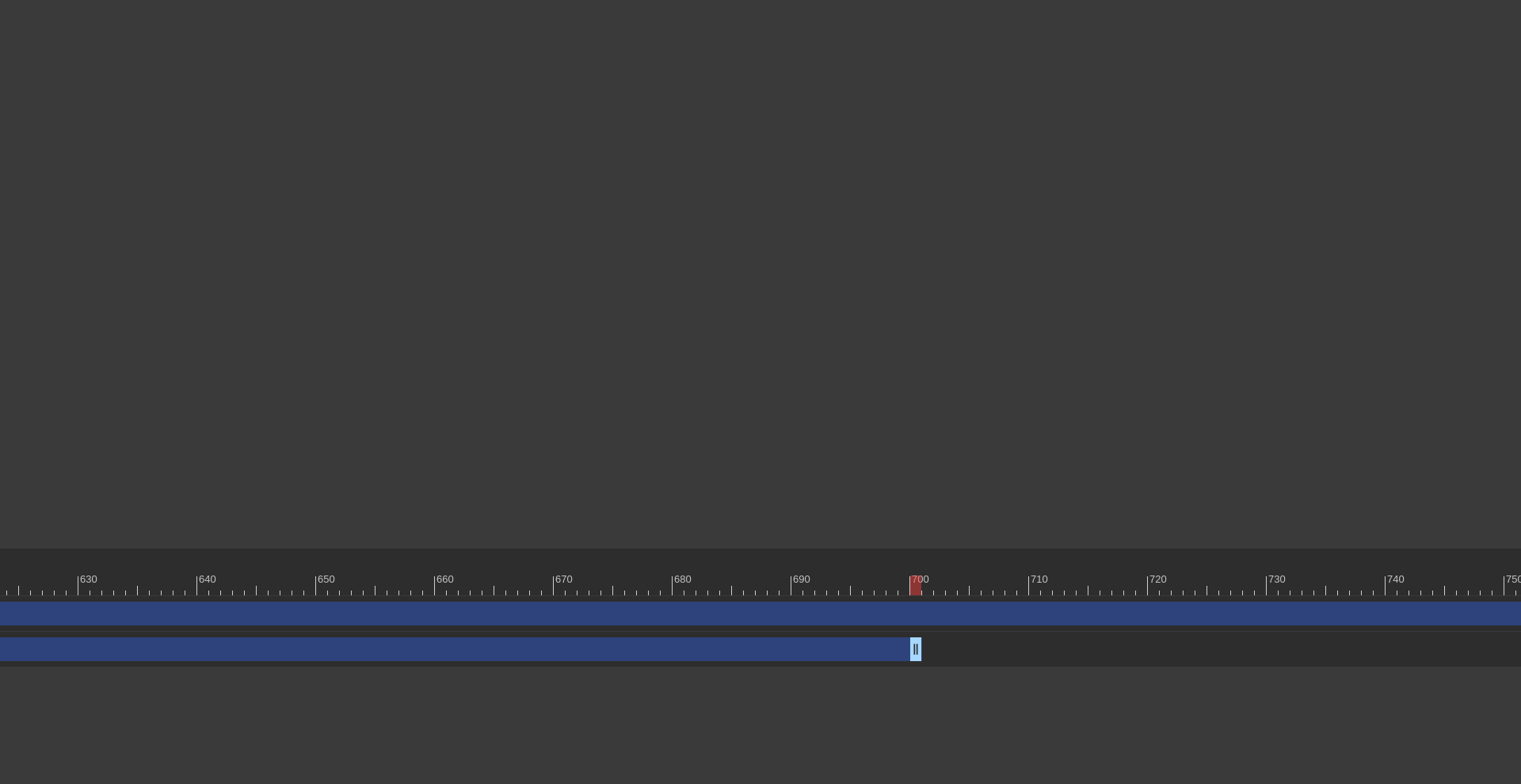
scroll to position [0, 7290]
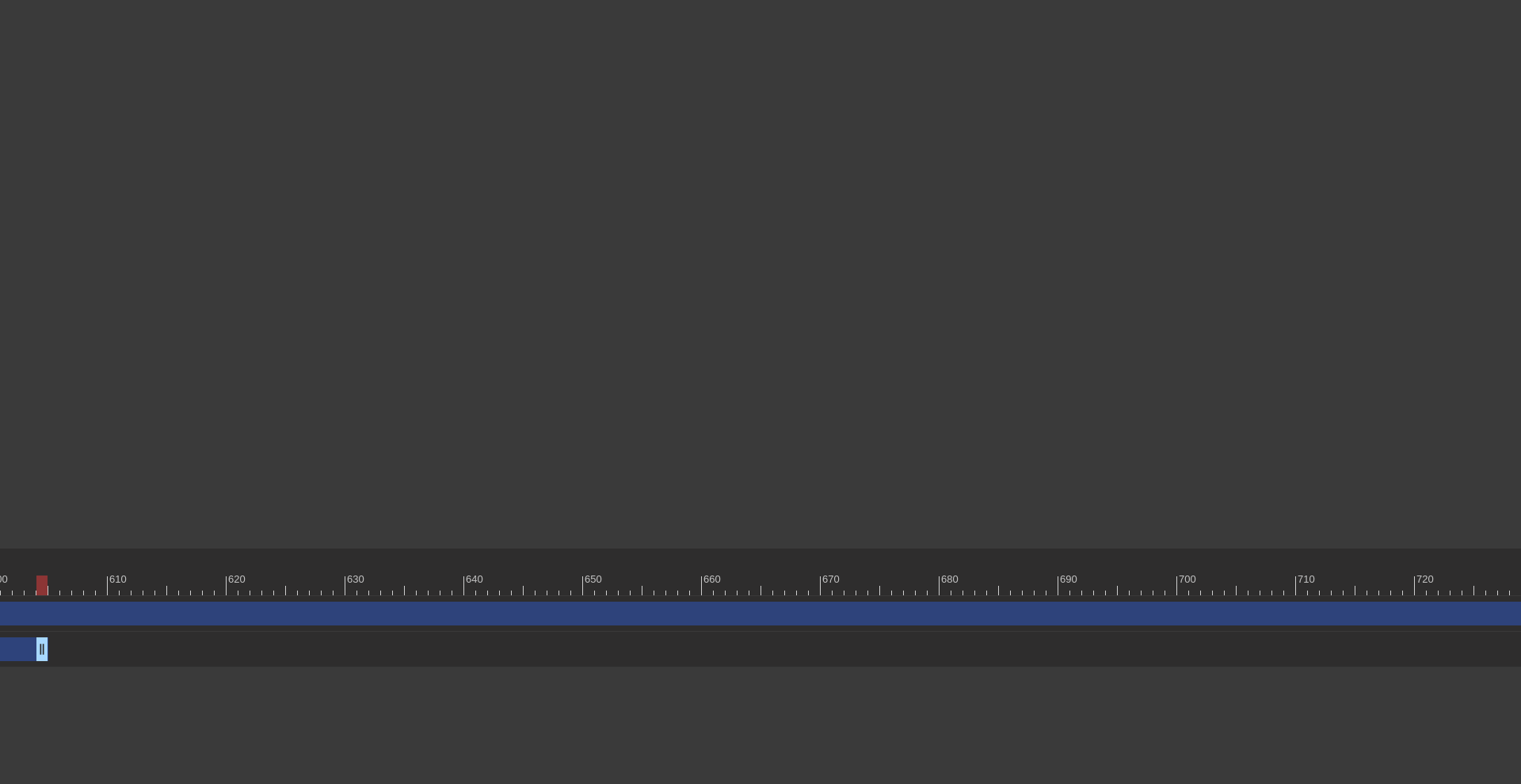
drag, startPoint x: 1185, startPoint y: 649, endPoint x: 41, endPoint y: 638, distance: 1144.1
drag, startPoint x: 39, startPoint y: 649, endPoint x: -48, endPoint y: 844, distance: 213.5
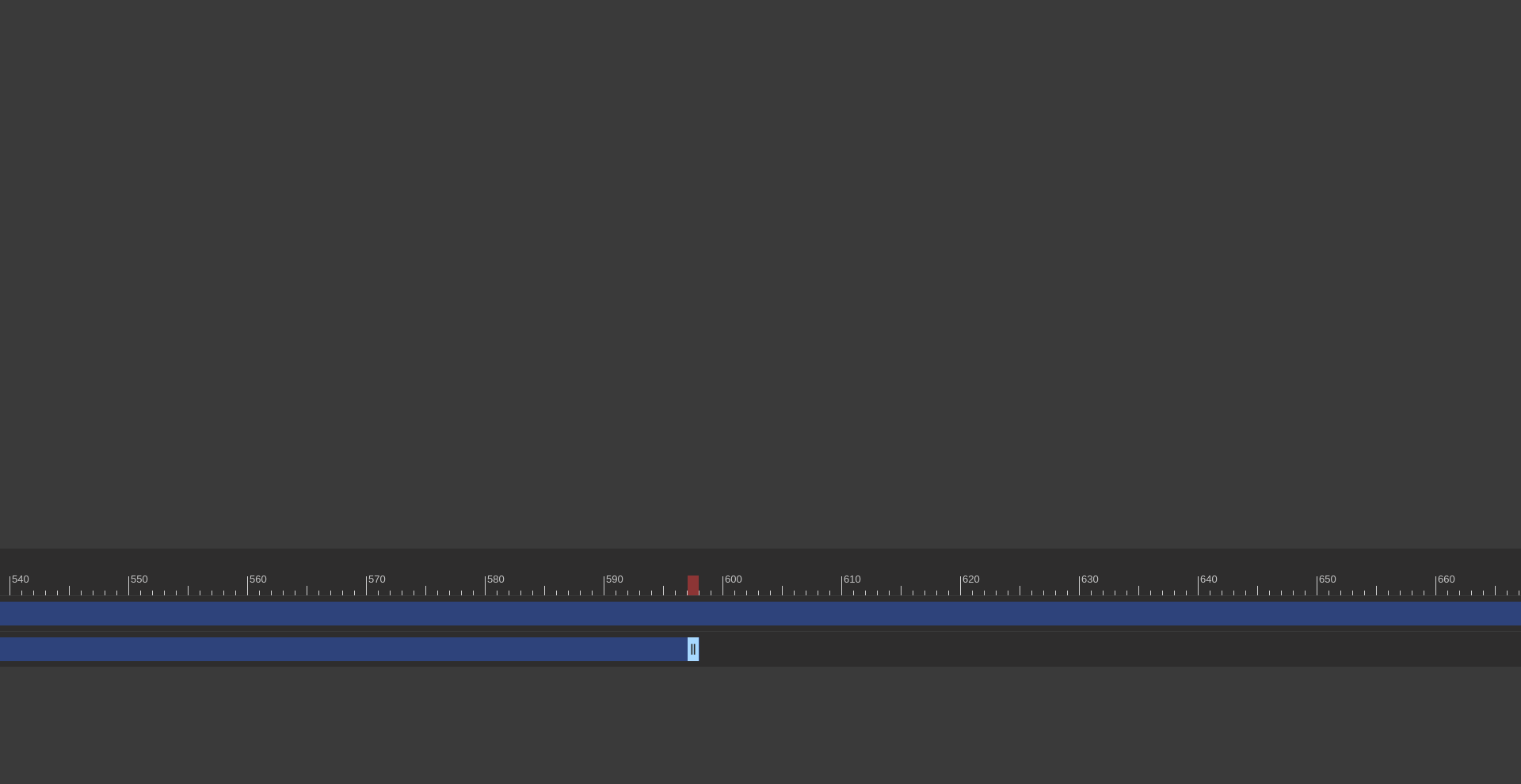
scroll to position [0, 6536]
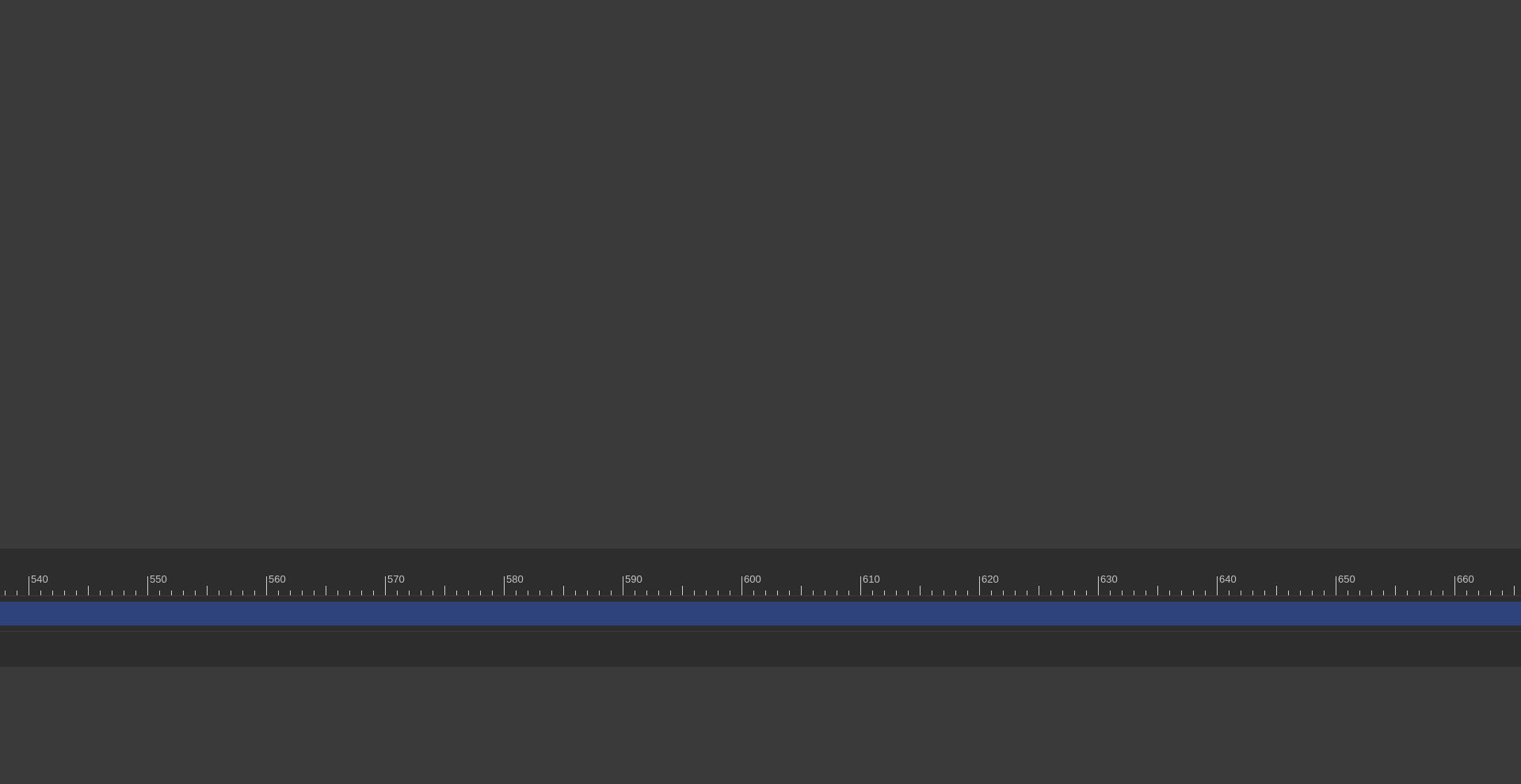
drag, startPoint x: 713, startPoint y: 649, endPoint x: -119, endPoint y: 839, distance: 853.4
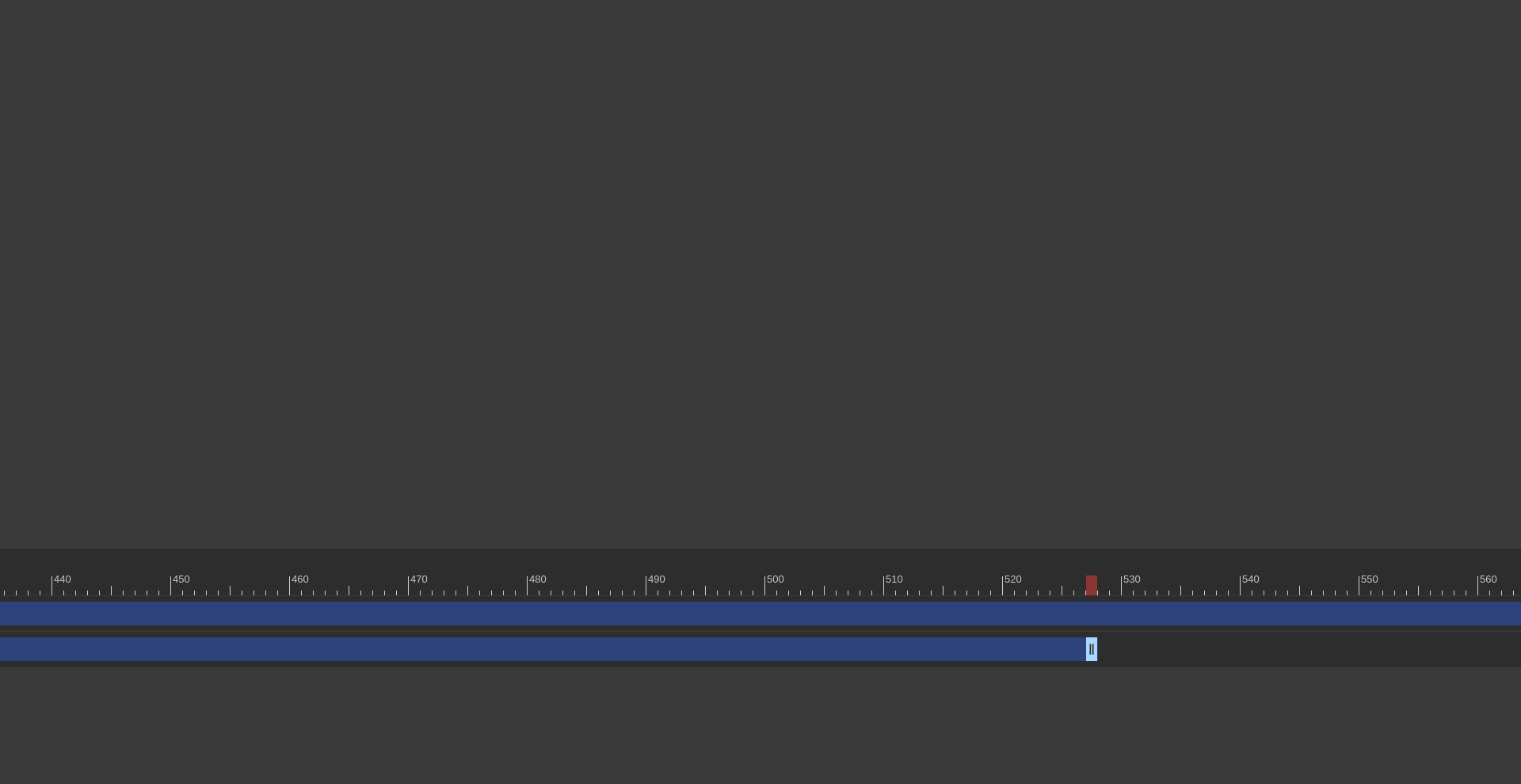
scroll to position [0, 5019]
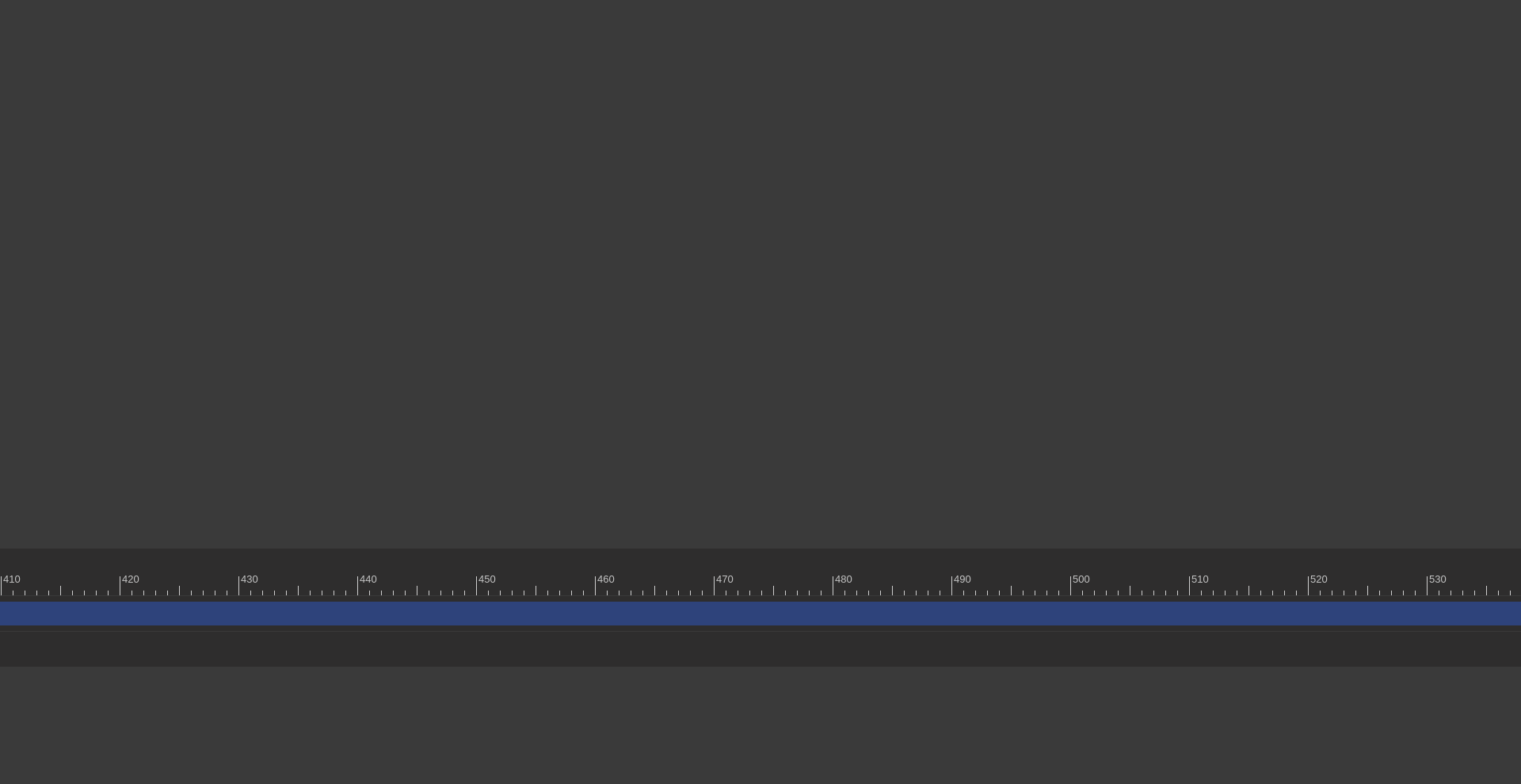
drag, startPoint x: 1397, startPoint y: 653, endPoint x: -140, endPoint y: 838, distance: 1548.1
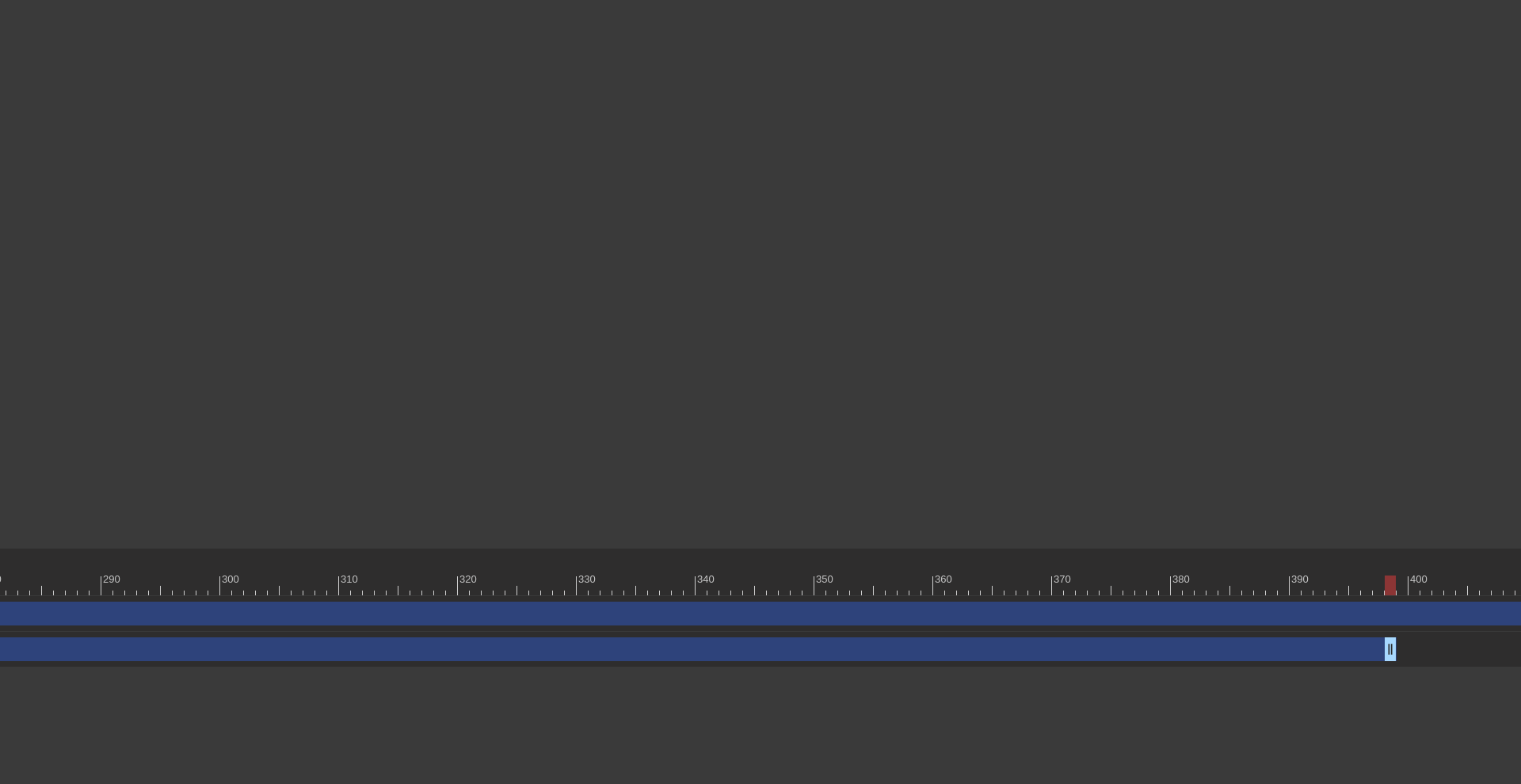
scroll to position [0, 3521]
drag, startPoint x: 1361, startPoint y: 579, endPoint x: 1221, endPoint y: 599, distance: 141.4
drag, startPoint x: 1217, startPoint y: 582, endPoint x: 1347, endPoint y: 576, distance: 130.1
click at [1347, 576] on div at bounding box center [1351, 584] width 11 height 20
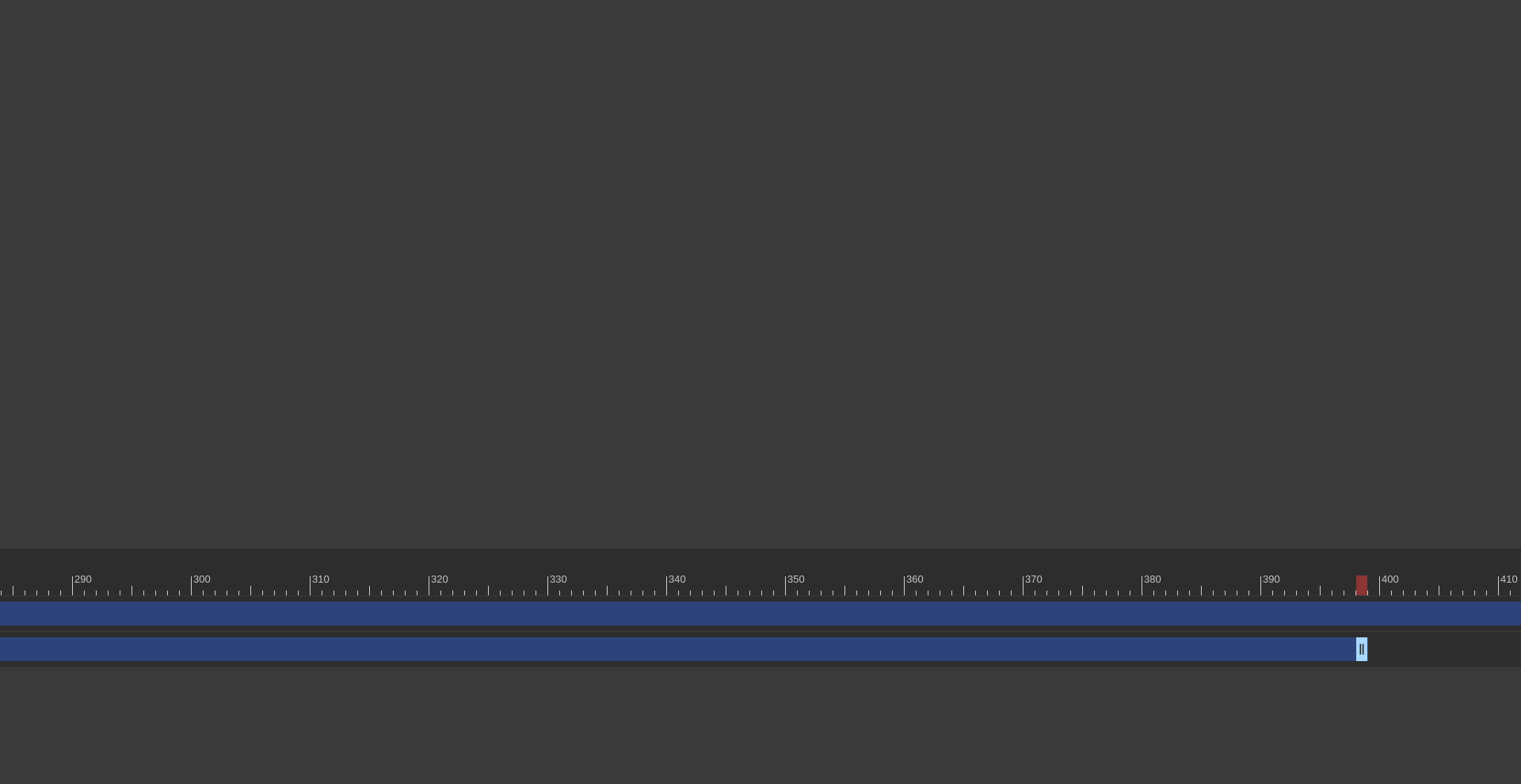
drag, startPoint x: 1349, startPoint y: 581, endPoint x: 1358, endPoint y: 580, distance: 9.1
click at [1358, 580] on div at bounding box center [1362, 584] width 11 height 20
drag, startPoint x: 1358, startPoint y: 580, endPoint x: 1345, endPoint y: 584, distance: 13.6
click at [1345, 584] on div at bounding box center [1351, 584] width 11 height 20
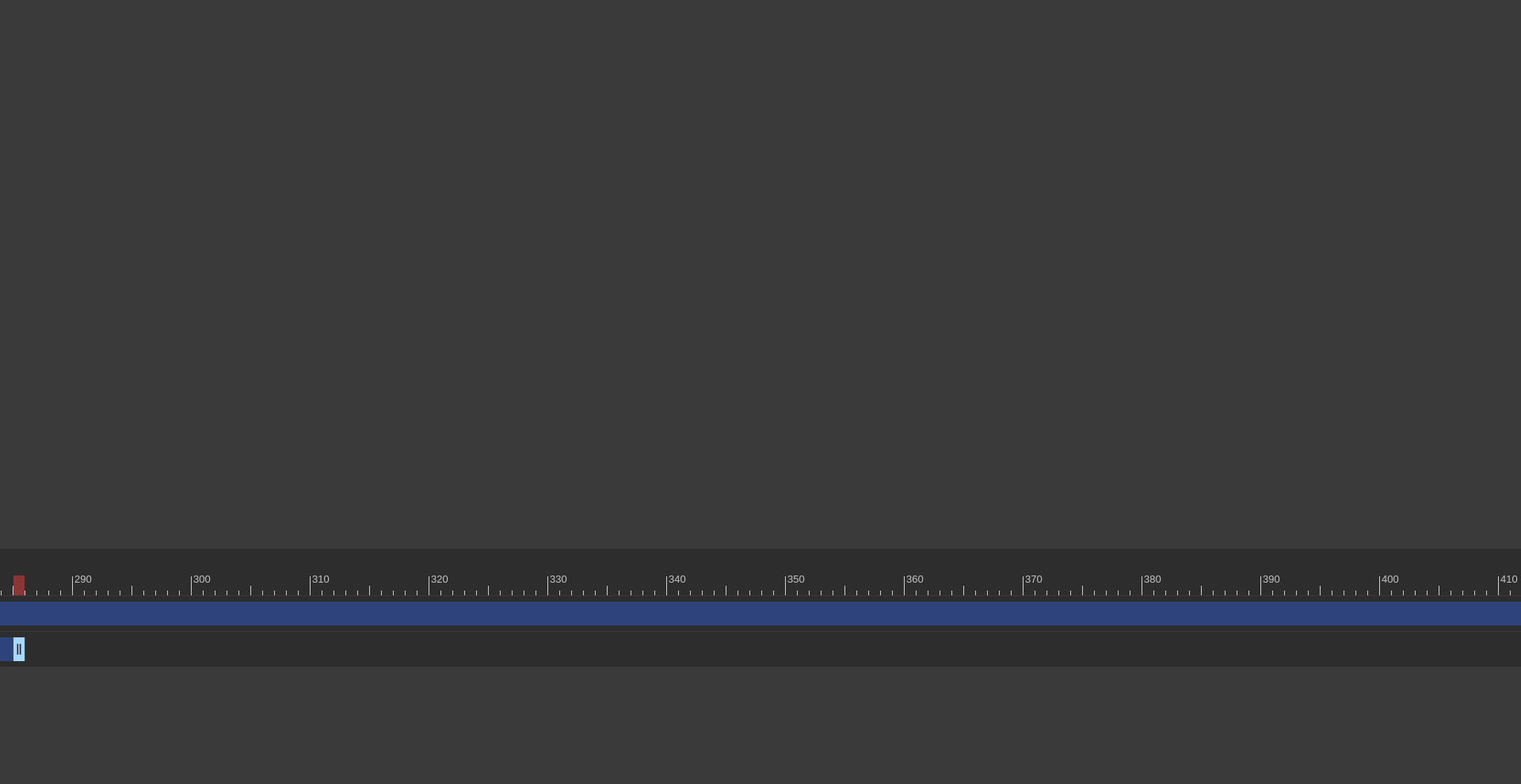
drag, startPoint x: 1364, startPoint y: 649, endPoint x: 23, endPoint y: 739, distance: 1344.0
drag, startPoint x: 1062, startPoint y: 651, endPoint x: 74, endPoint y: 676, distance: 988.3
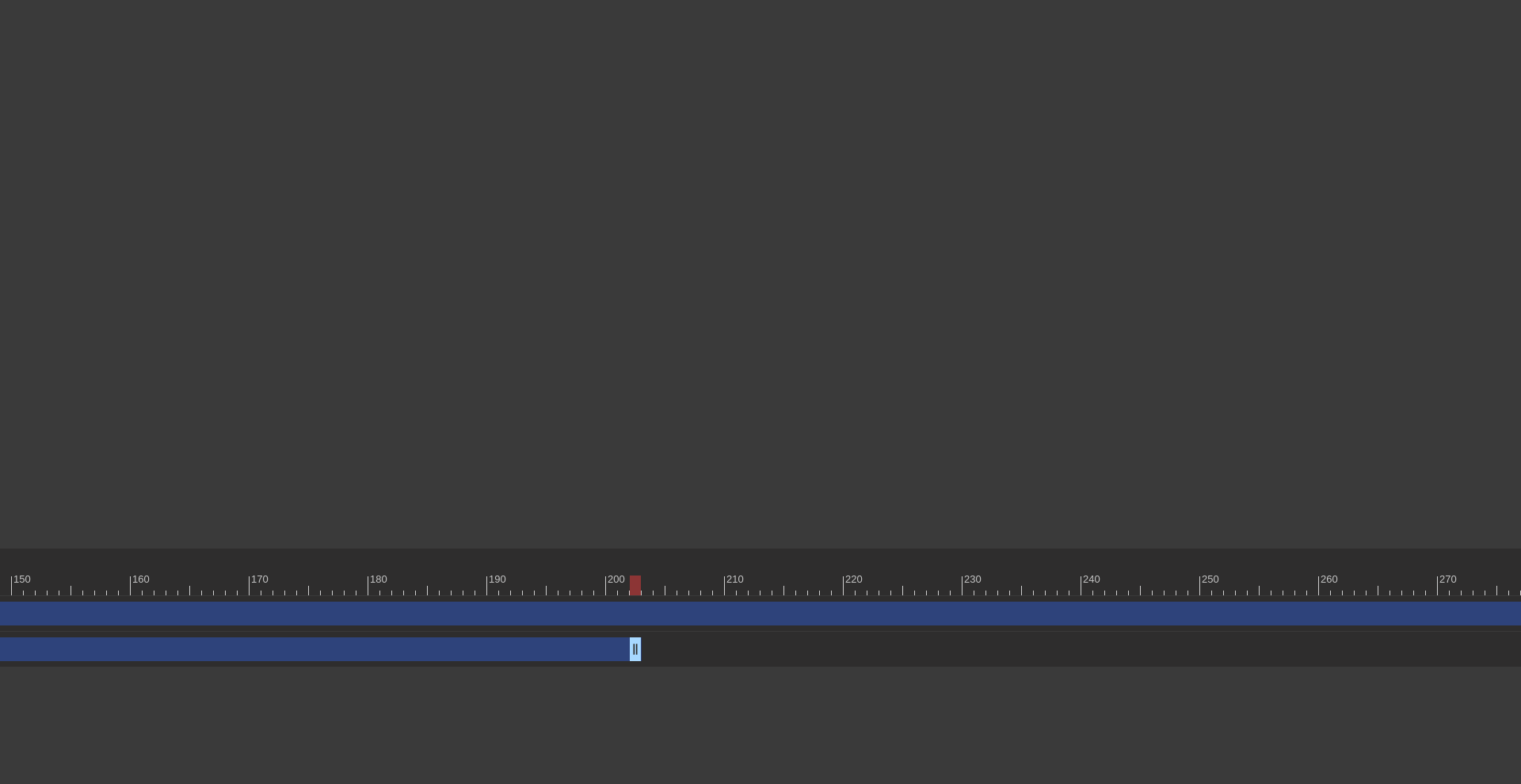
scroll to position [0, 1164]
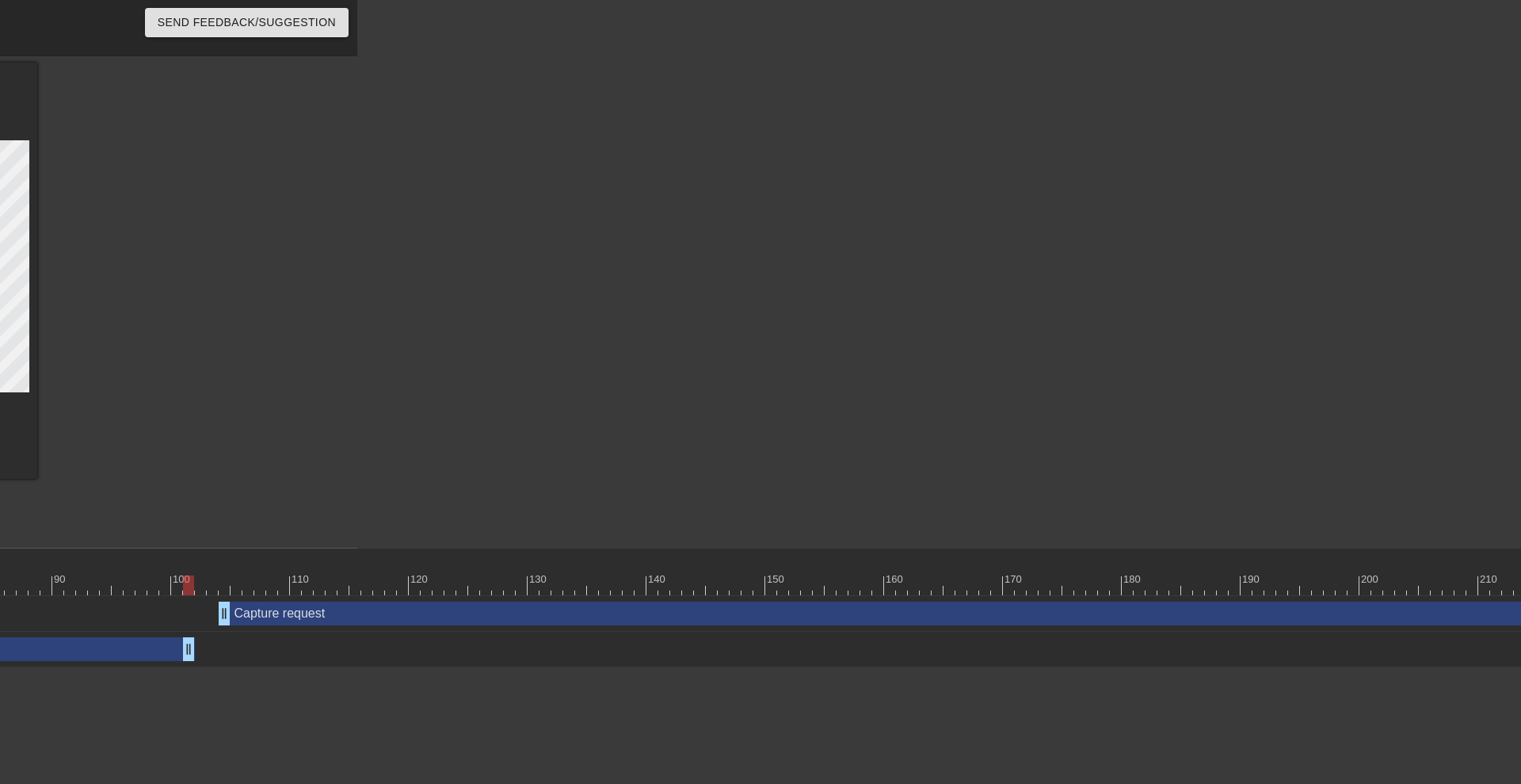
drag, startPoint x: 1387, startPoint y: 652, endPoint x: 184, endPoint y: 674, distance: 1203.2
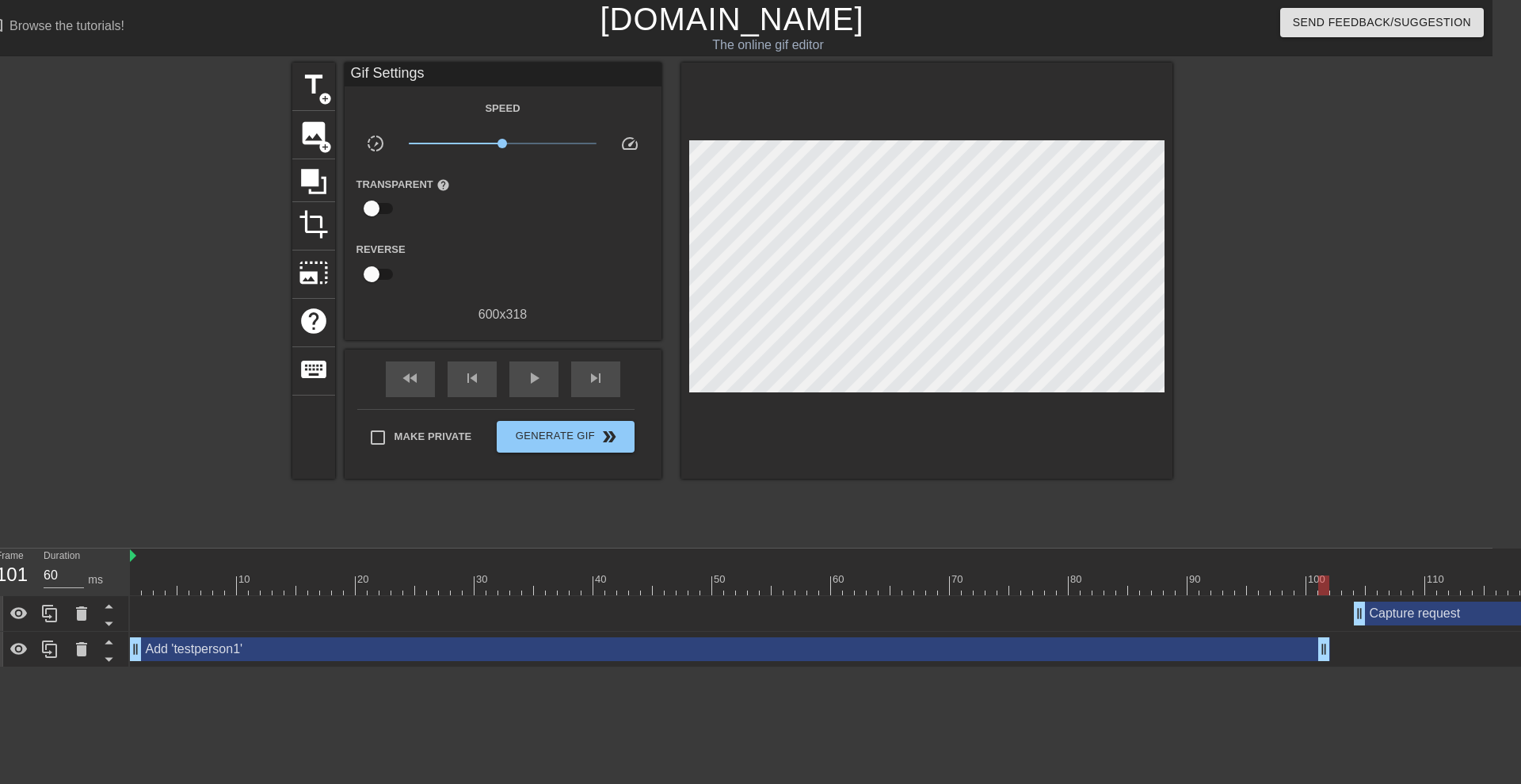
scroll to position [0, 67]
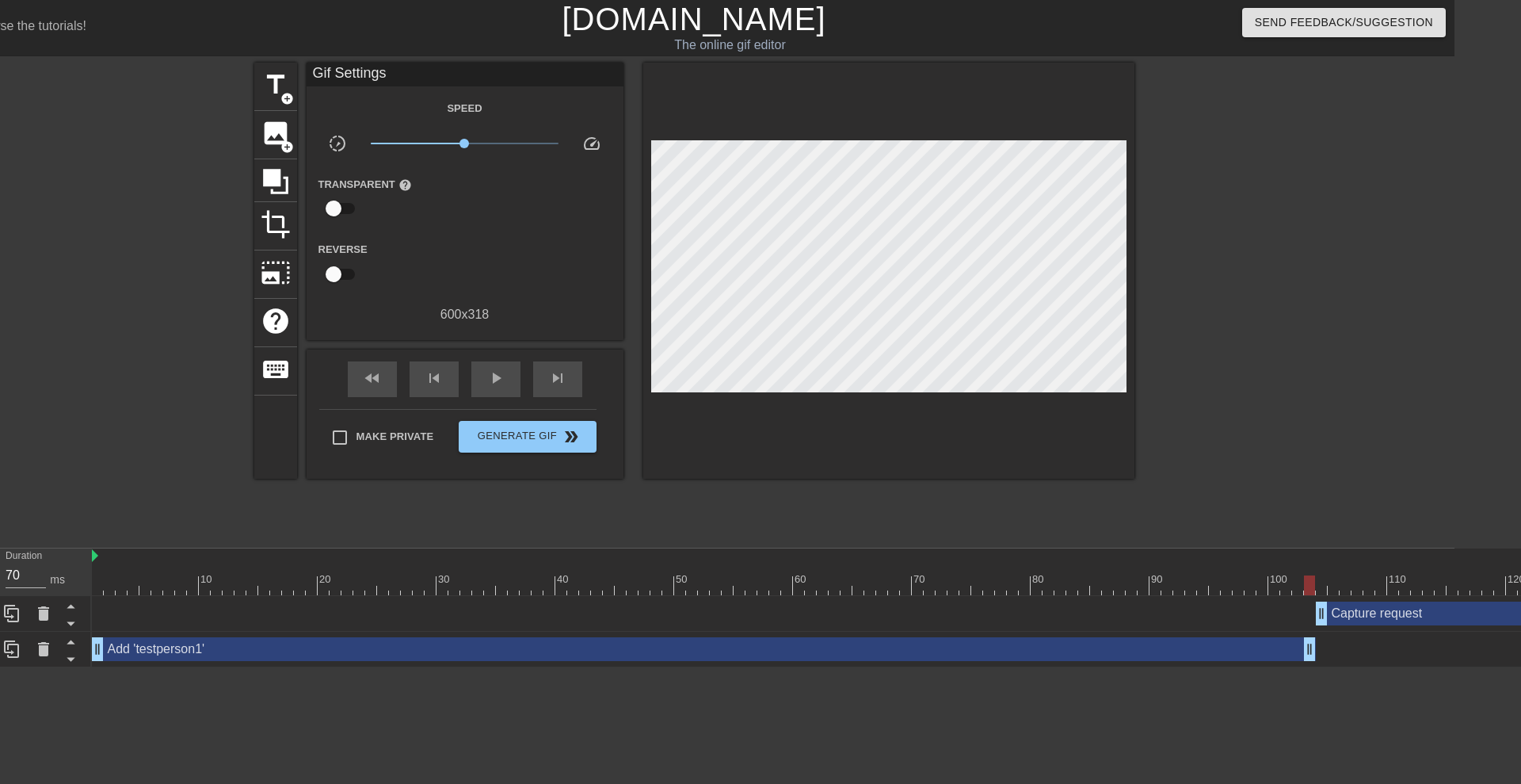
drag, startPoint x: 1286, startPoint y: 650, endPoint x: 1305, endPoint y: 638, distance: 22.5
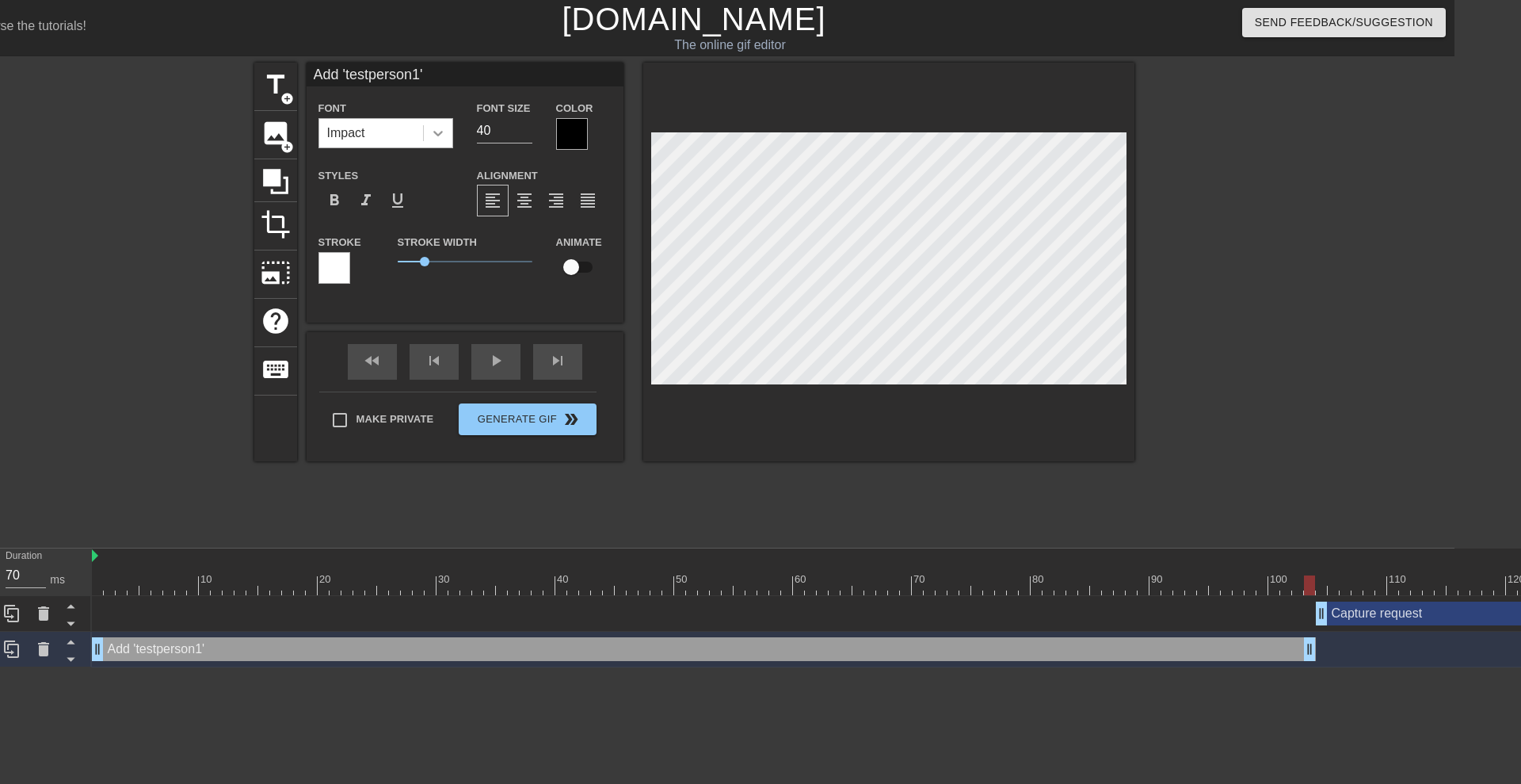
click at [442, 133] on icon at bounding box center [438, 133] width 16 height 16
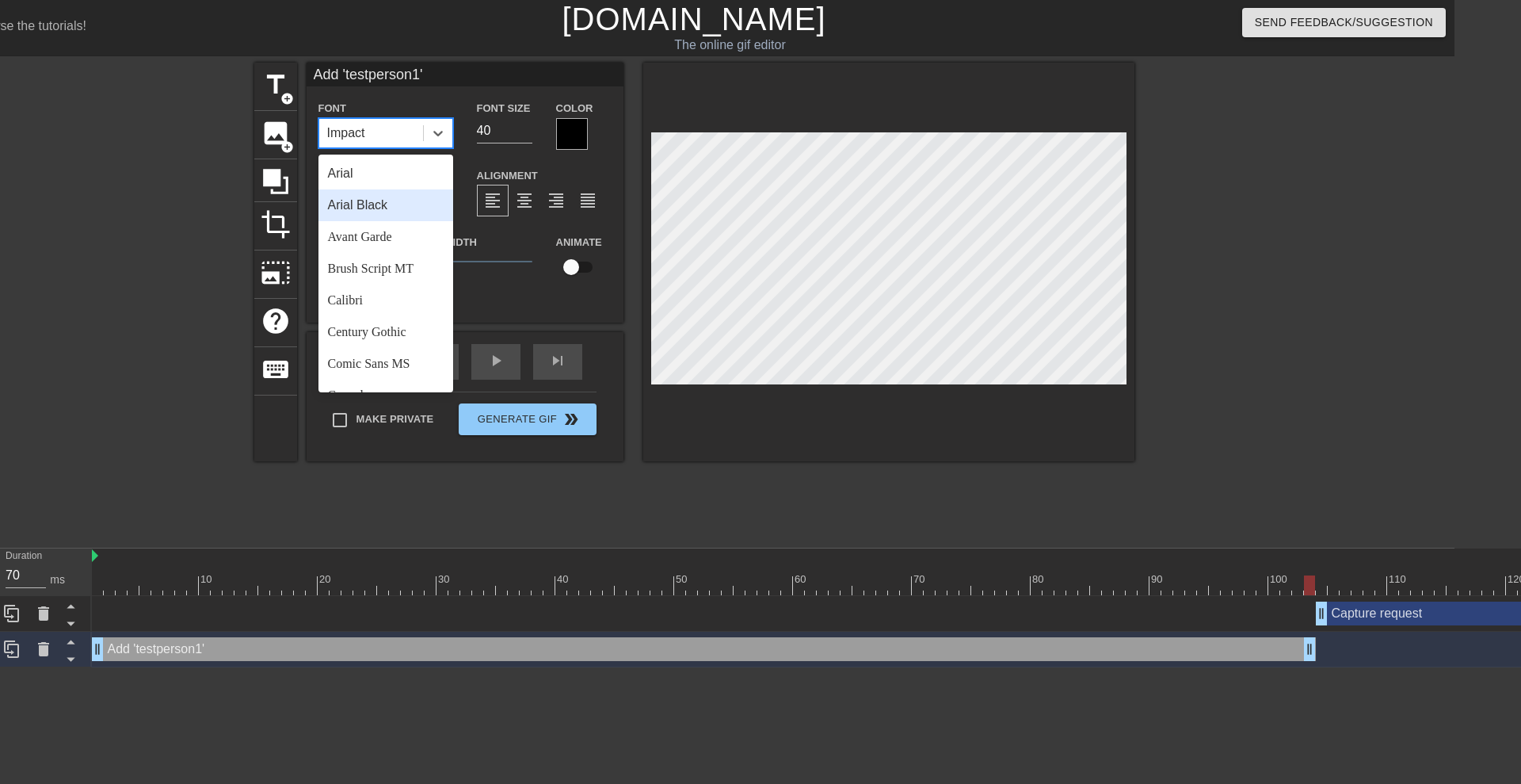
click at [358, 203] on div "Arial Black" at bounding box center [385, 205] width 135 height 32
click at [435, 132] on icon at bounding box center [439, 134] width 9 height 6
click at [356, 172] on div "Arial" at bounding box center [385, 174] width 135 height 32
click at [438, 136] on icon at bounding box center [438, 133] width 16 height 16
click at [357, 298] on div "Calibri" at bounding box center [385, 300] width 135 height 32
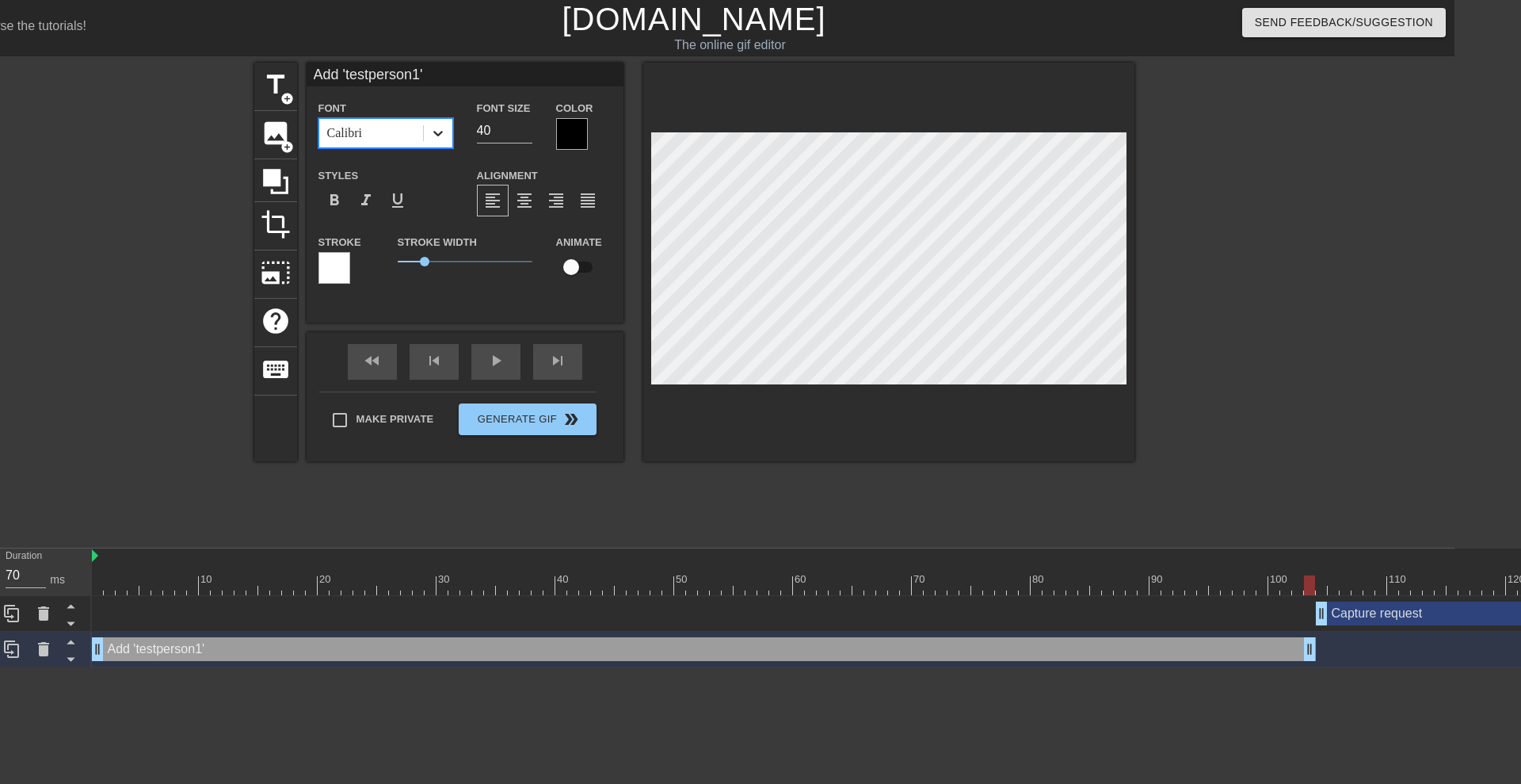
click at [434, 128] on icon at bounding box center [438, 133] width 16 height 16
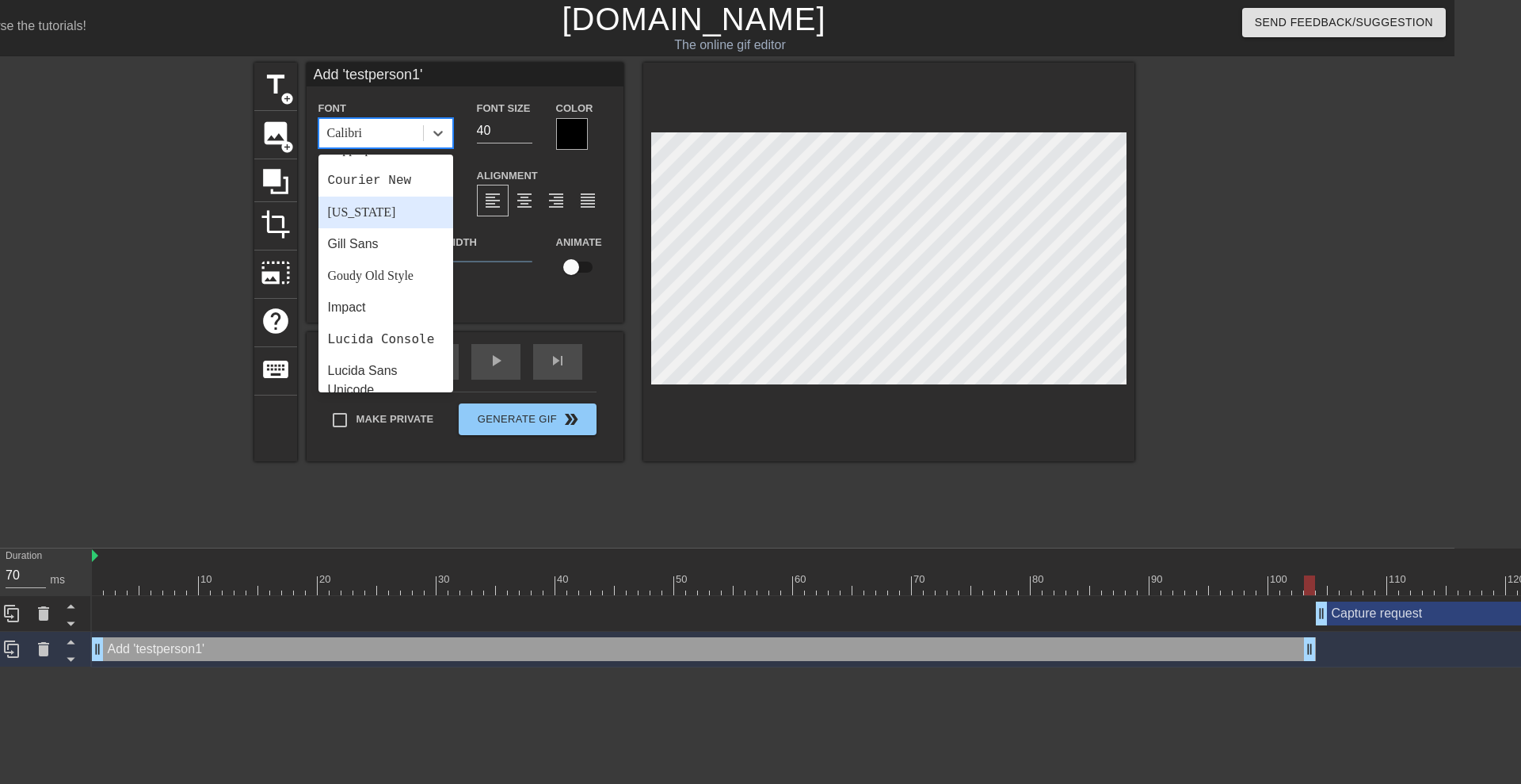
scroll to position [317, 0]
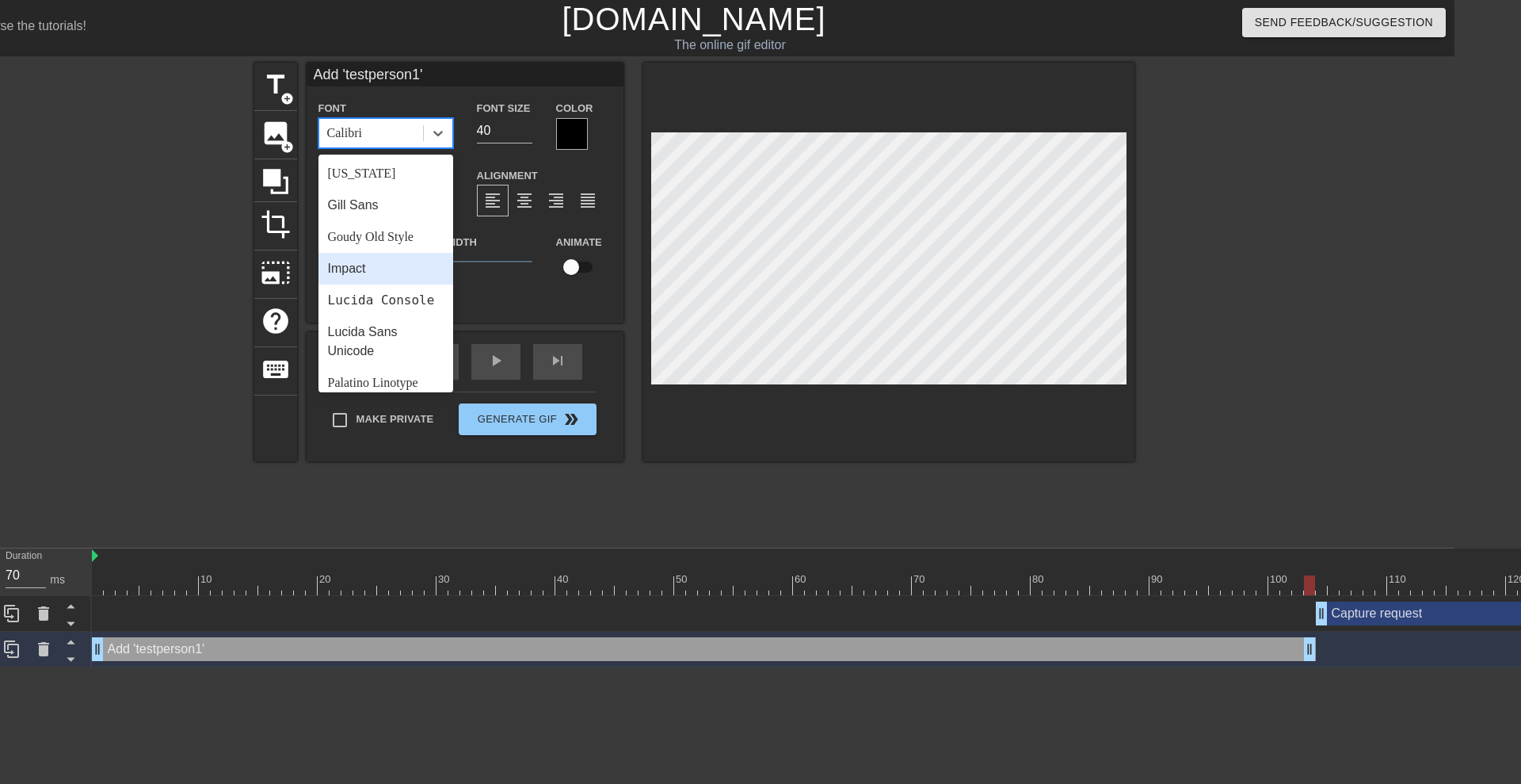
click at [365, 264] on div "Impact" at bounding box center [385, 269] width 135 height 32
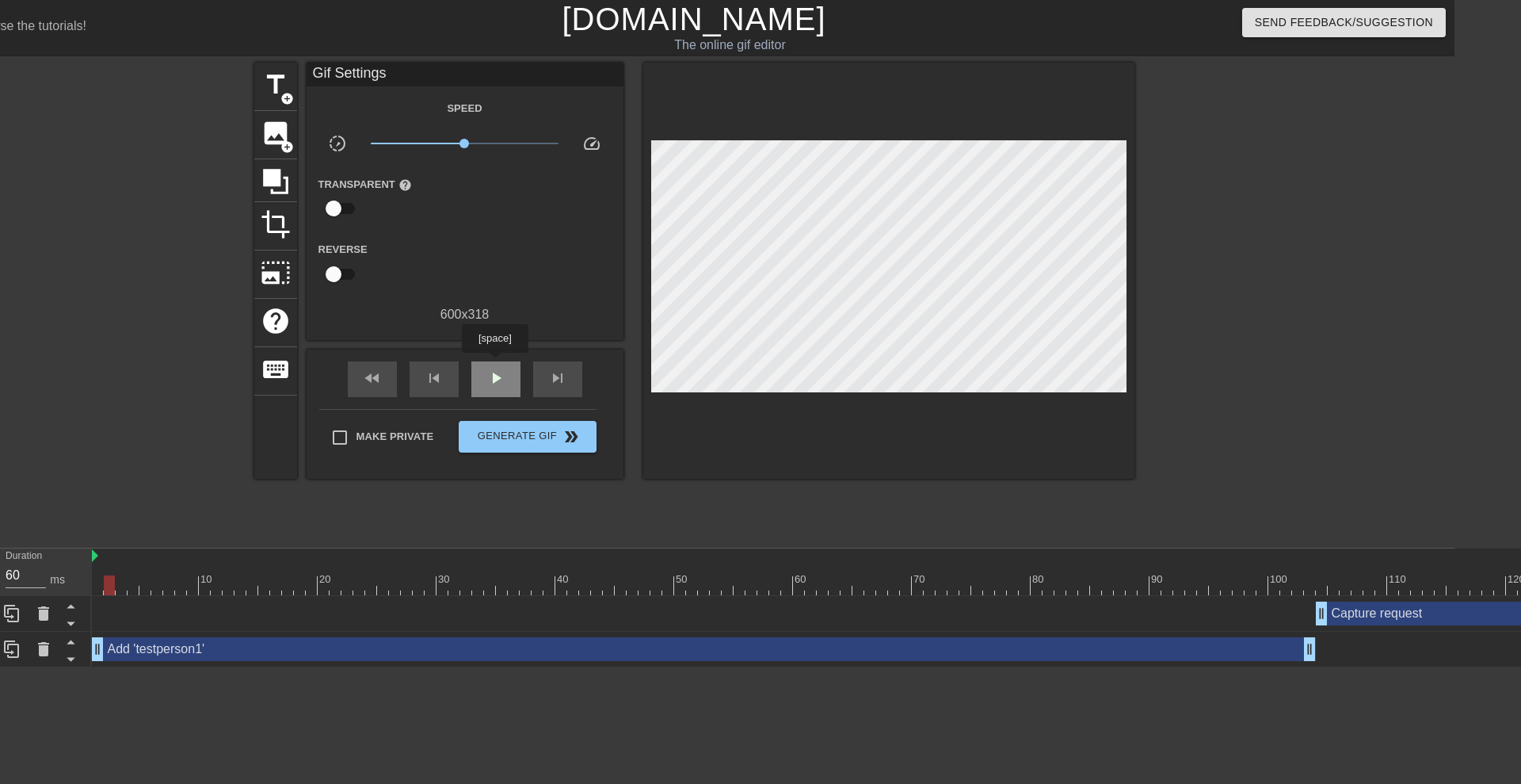
click at [494, 363] on div "play_arrow" at bounding box center [496, 379] width 49 height 36
type input "60"
click at [494, 374] on span "pause" at bounding box center [496, 377] width 19 height 19
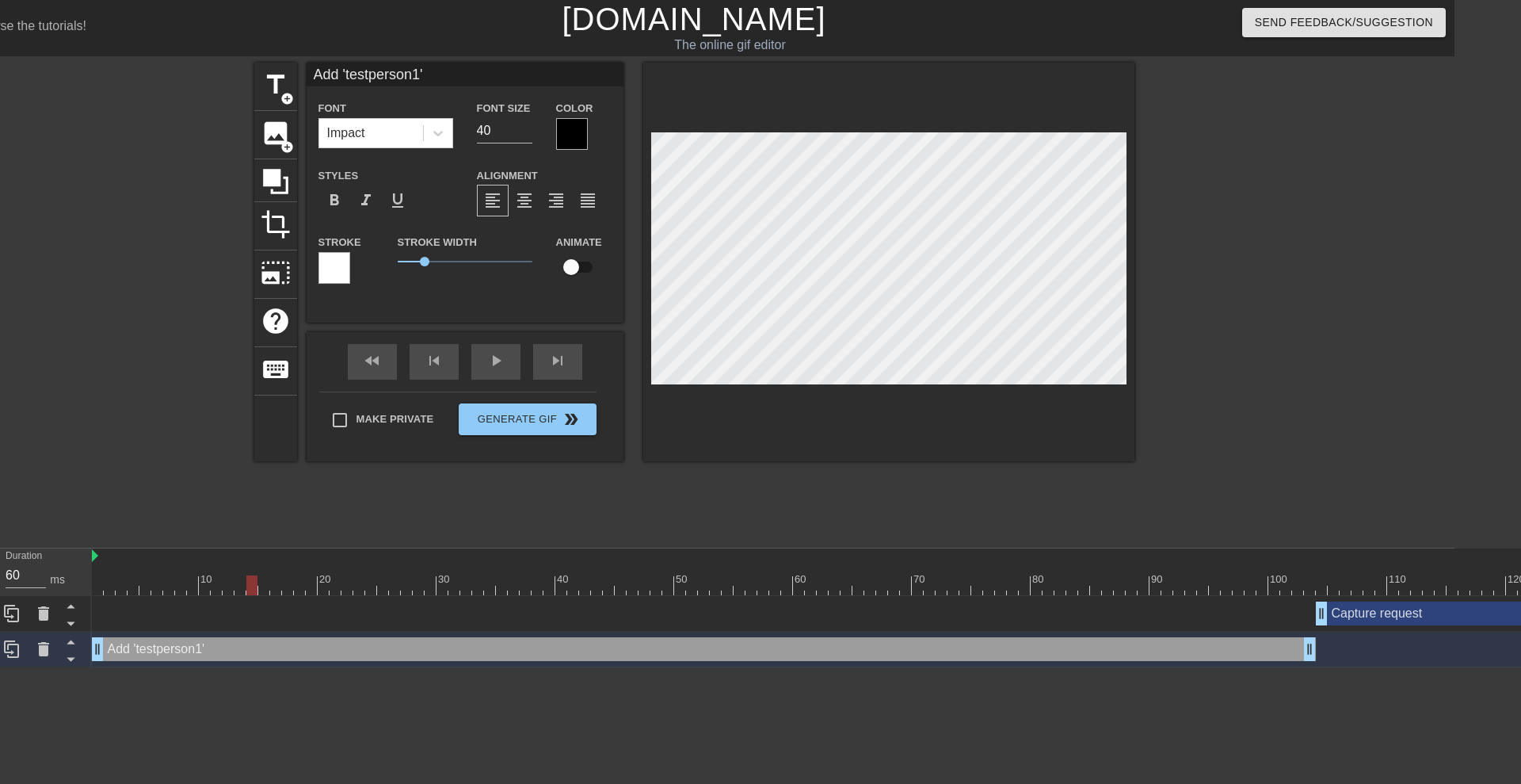
click at [569, 122] on div at bounding box center [572, 134] width 32 height 32
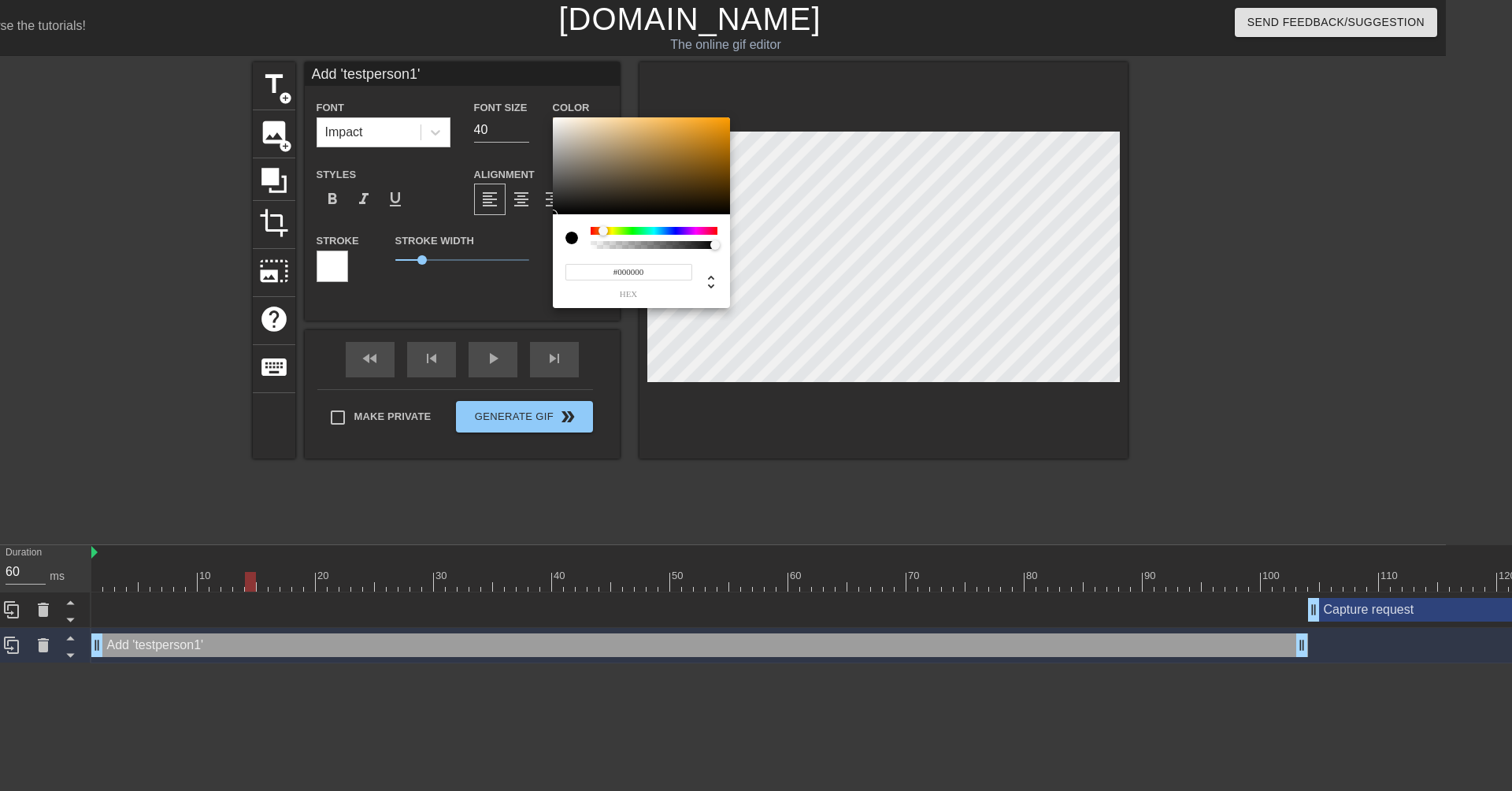
drag, startPoint x: 591, startPoint y: 228, endPoint x: 603, endPoint y: 236, distance: 14.4
click at [603, 236] on div at bounding box center [603, 231] width 9 height 9
click at [625, 167] on div at bounding box center [641, 166] width 177 height 97
click at [595, 230] on div at bounding box center [654, 230] width 127 height 7
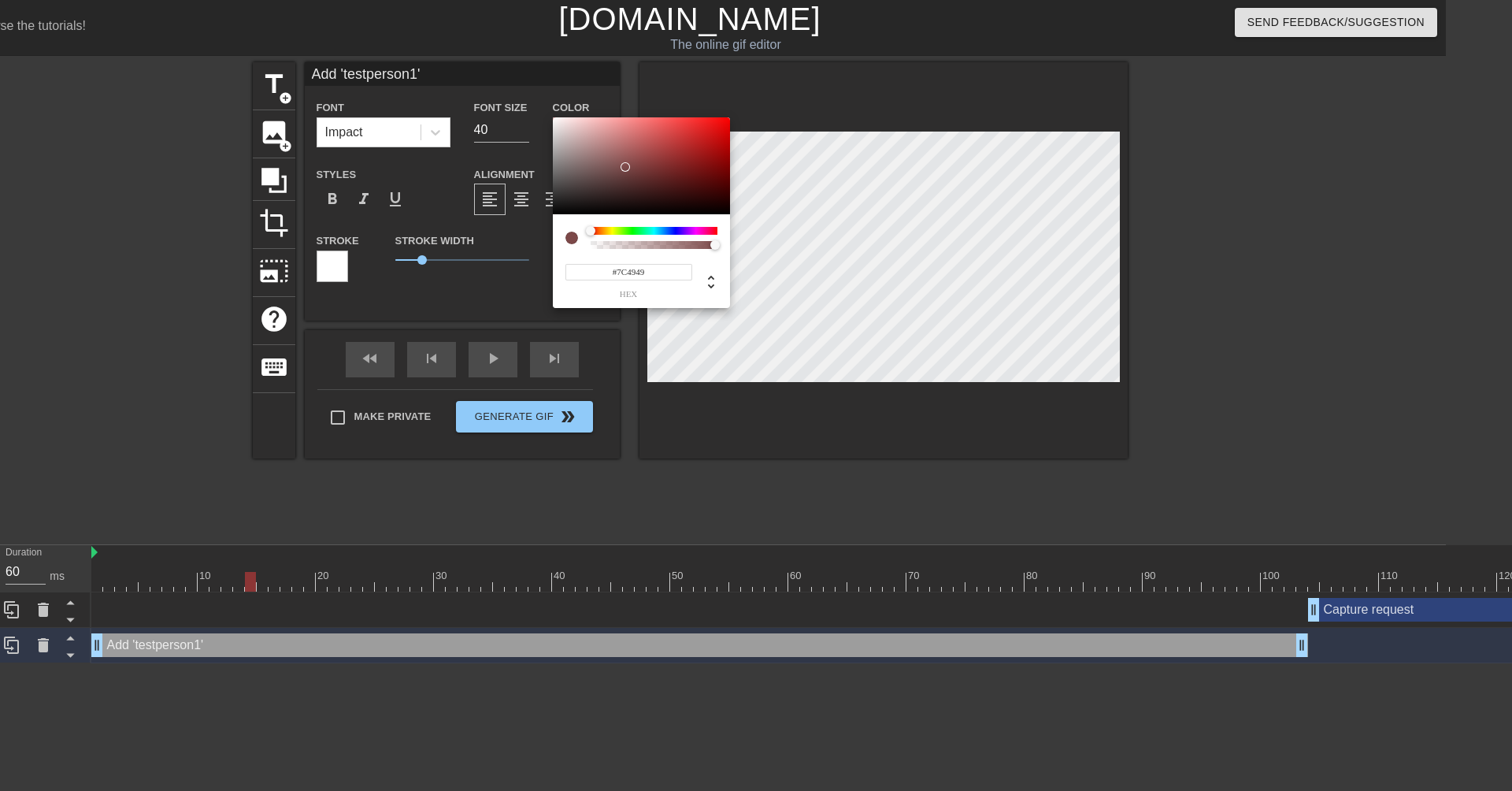
drag, startPoint x: 595, startPoint y: 230, endPoint x: 585, endPoint y: 227, distance: 10.4
click at [585, 227] on div "#7C4949 hex" at bounding box center [641, 261] width 177 height 94
click at [708, 273] on icon at bounding box center [711, 282] width 19 height 19
click at [590, 271] on input "124" at bounding box center [580, 272] width 28 height 17
type input "1"
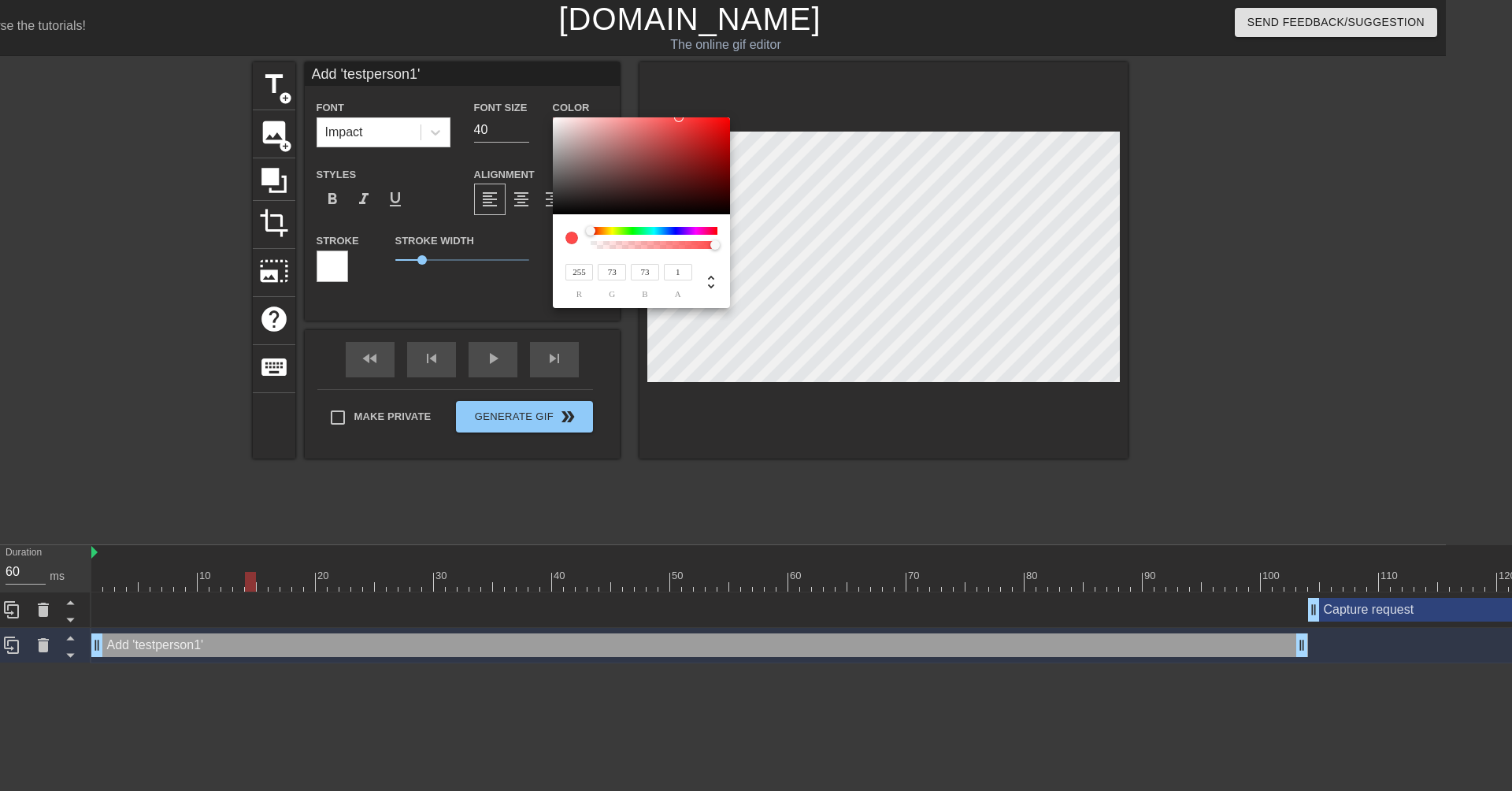
type input "255"
click at [617, 268] on input "73" at bounding box center [612, 272] width 28 height 17
type input "7"
type input "0"
click at [661, 271] on div "1 a" at bounding box center [676, 281] width 33 height 37
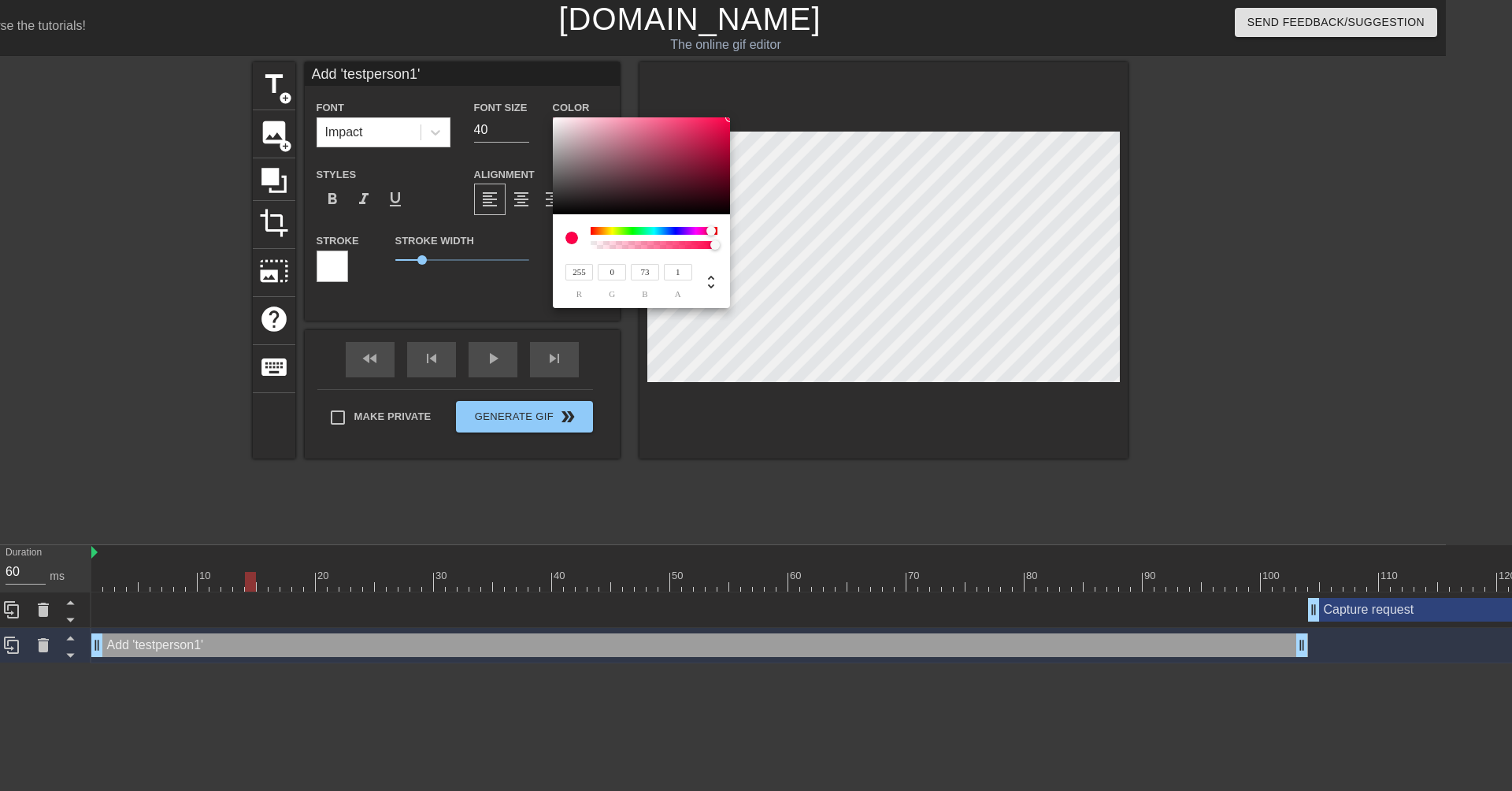
click at [653, 270] on input "73" at bounding box center [645, 272] width 28 height 17
type input "7"
type input "0"
click at [571, 235] on div at bounding box center [572, 238] width 12 height 12
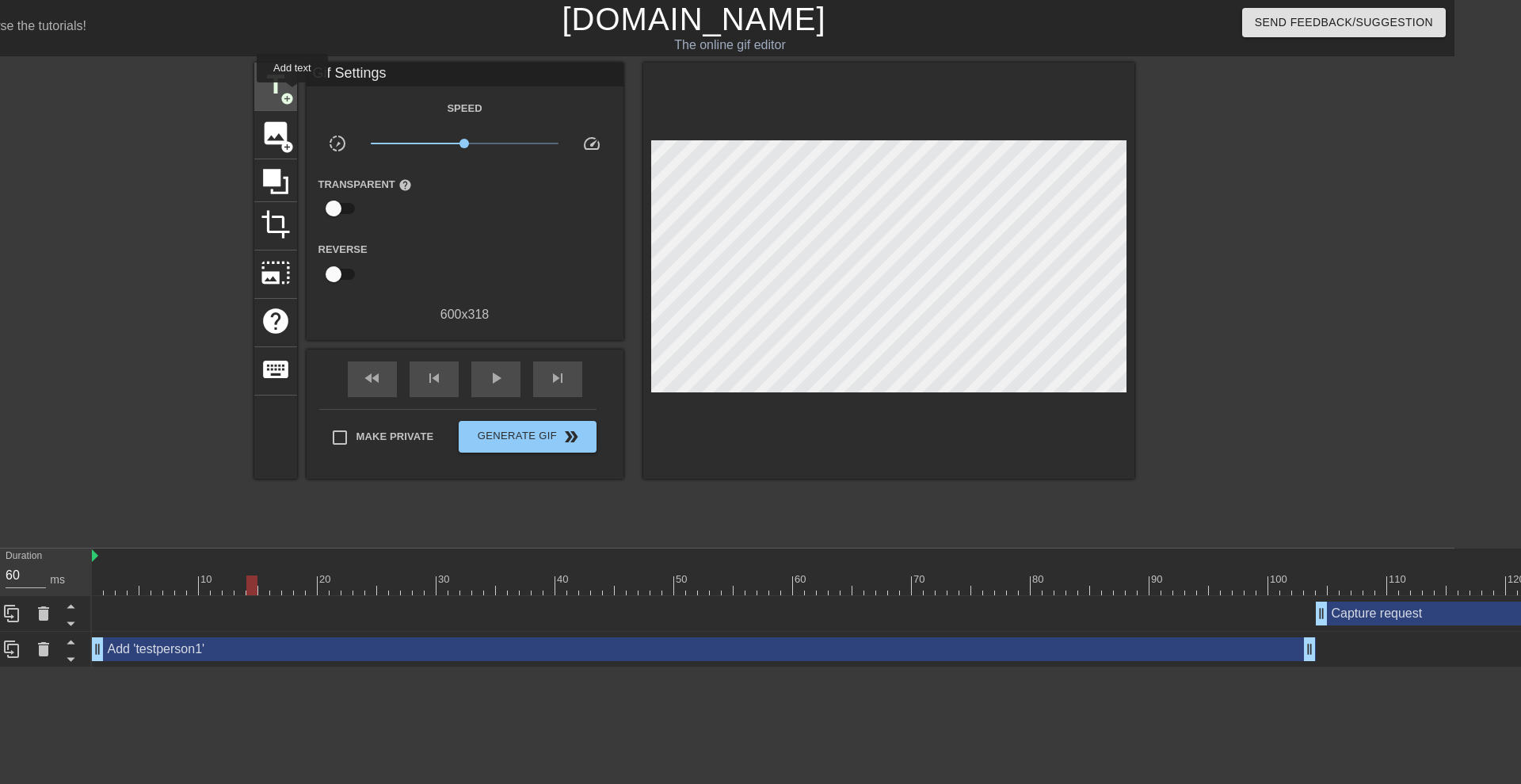
click at [290, 83] on span "title" at bounding box center [276, 85] width 30 height 30
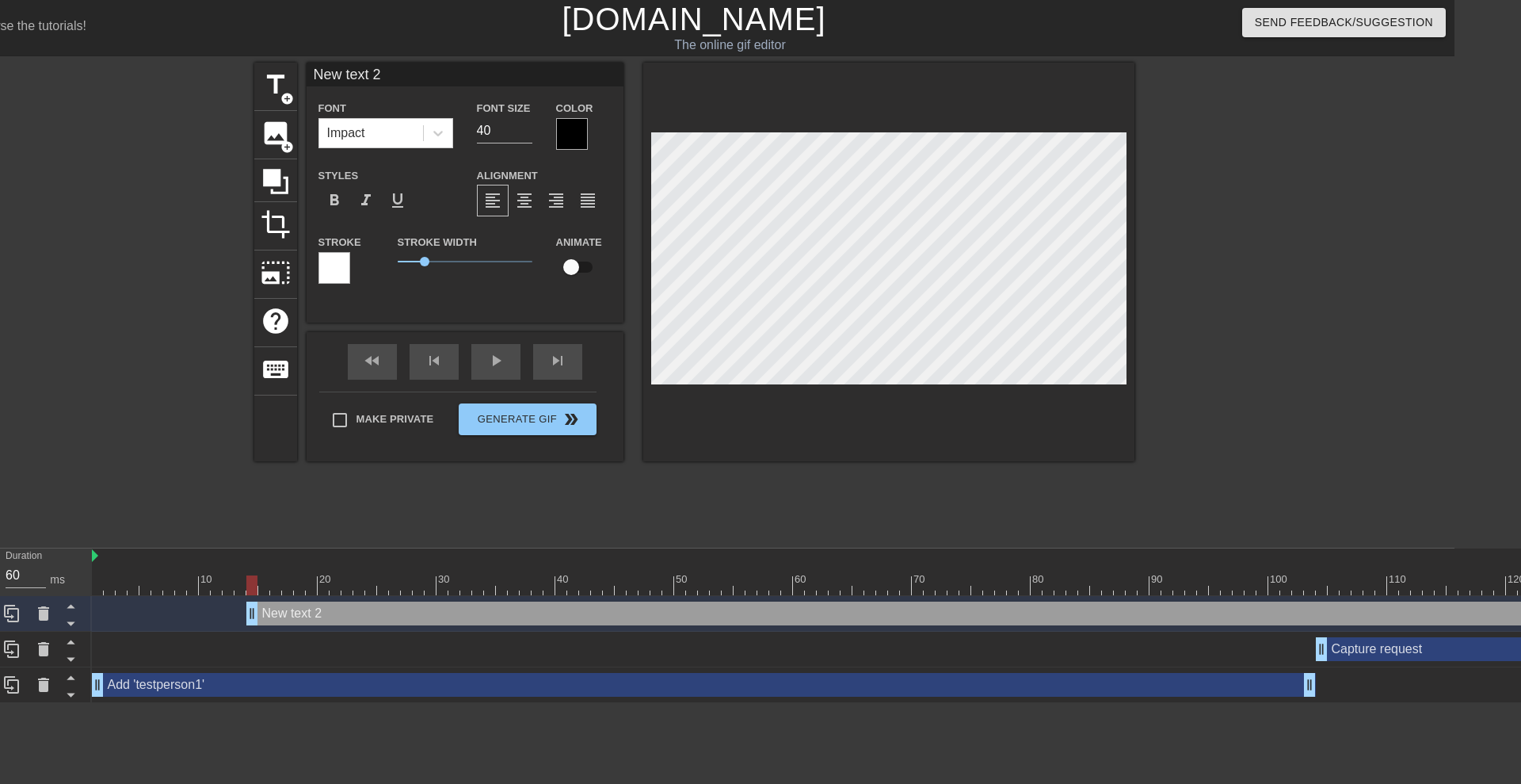
type input "New txt 2"
type textarea "New txt 2"
click at [42, 608] on icon at bounding box center [43, 613] width 11 height 14
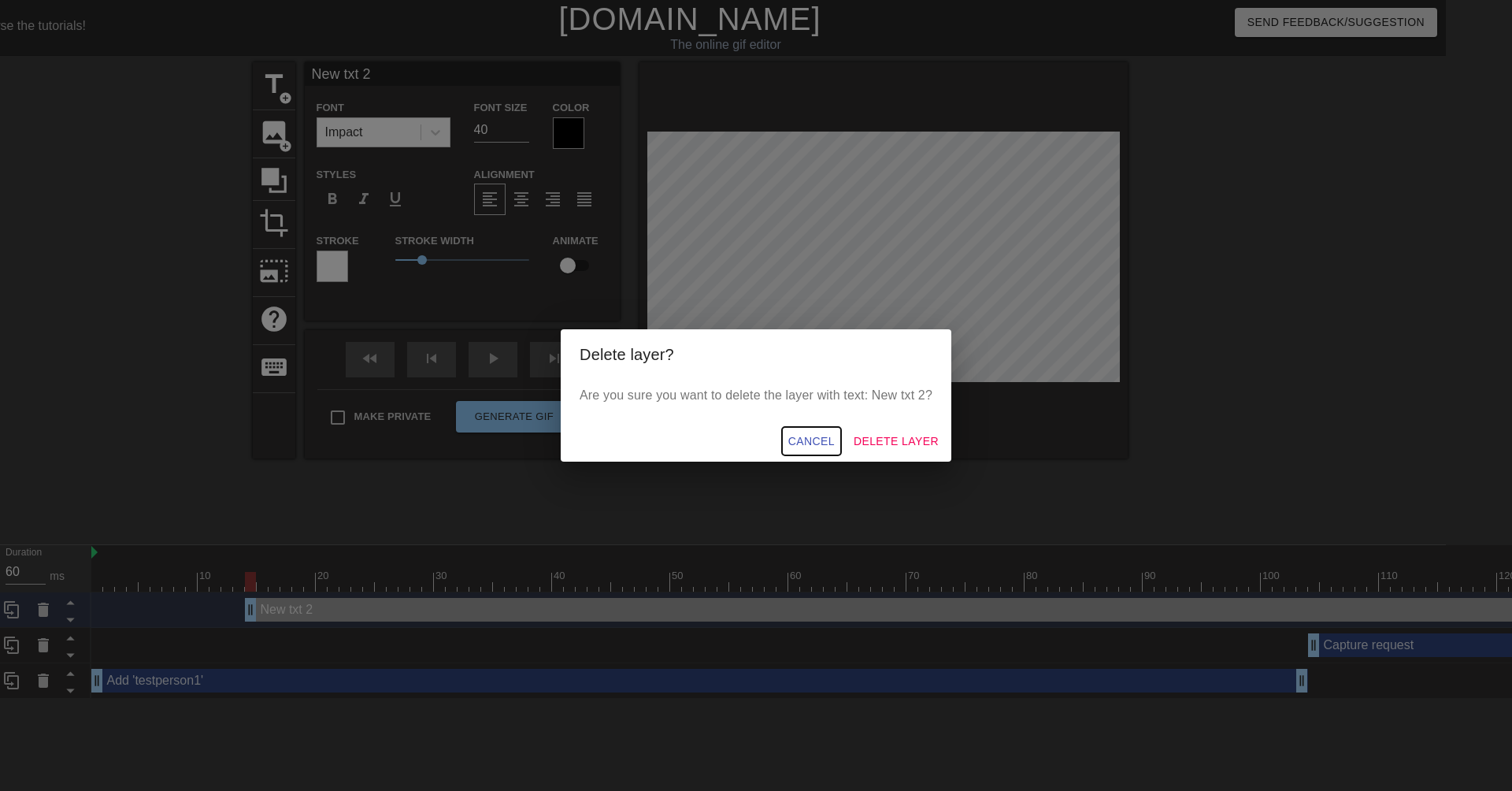
click at [818, 445] on span "Cancel" at bounding box center [812, 441] width 47 height 20
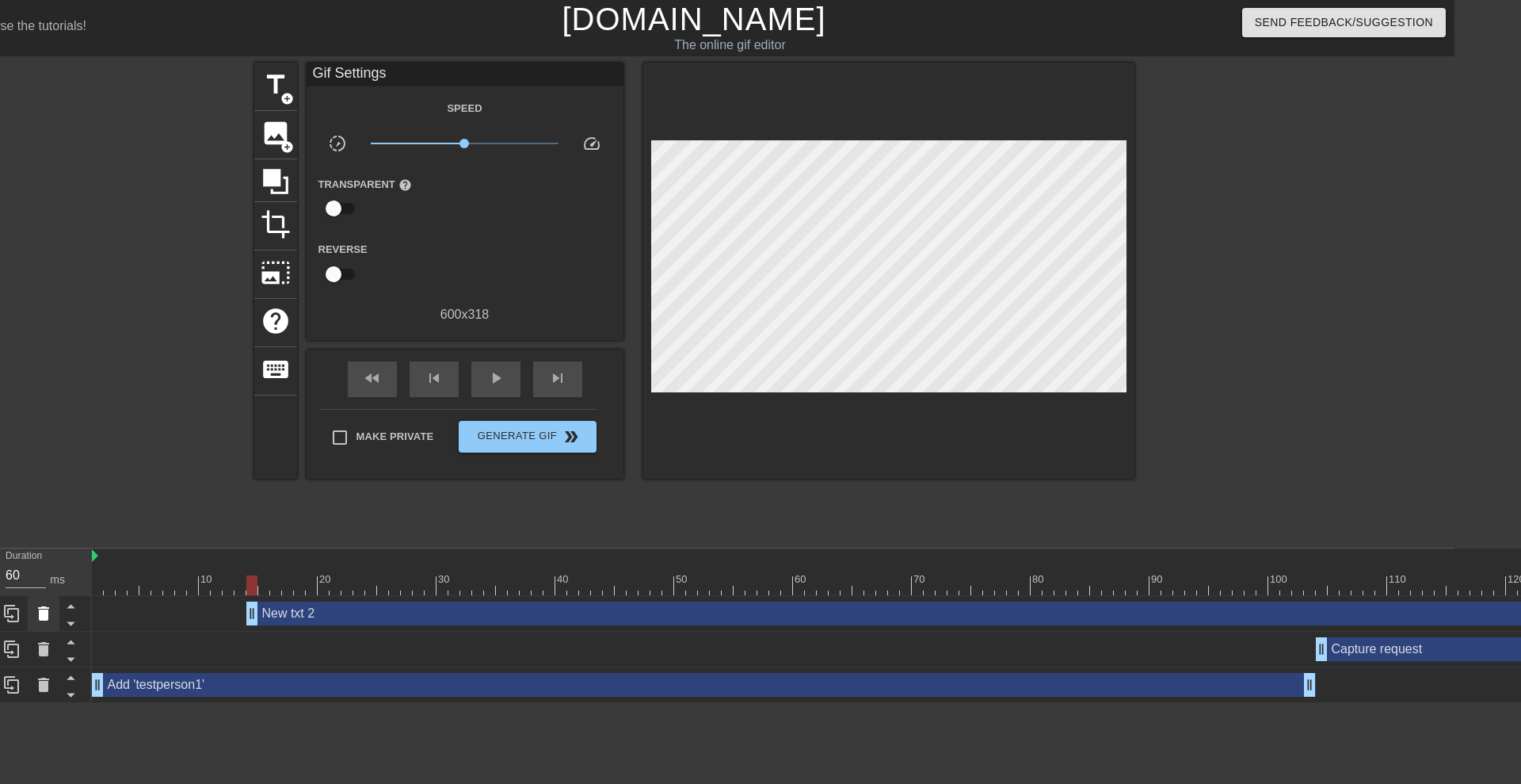
click at [48, 616] on icon at bounding box center [43, 613] width 11 height 14
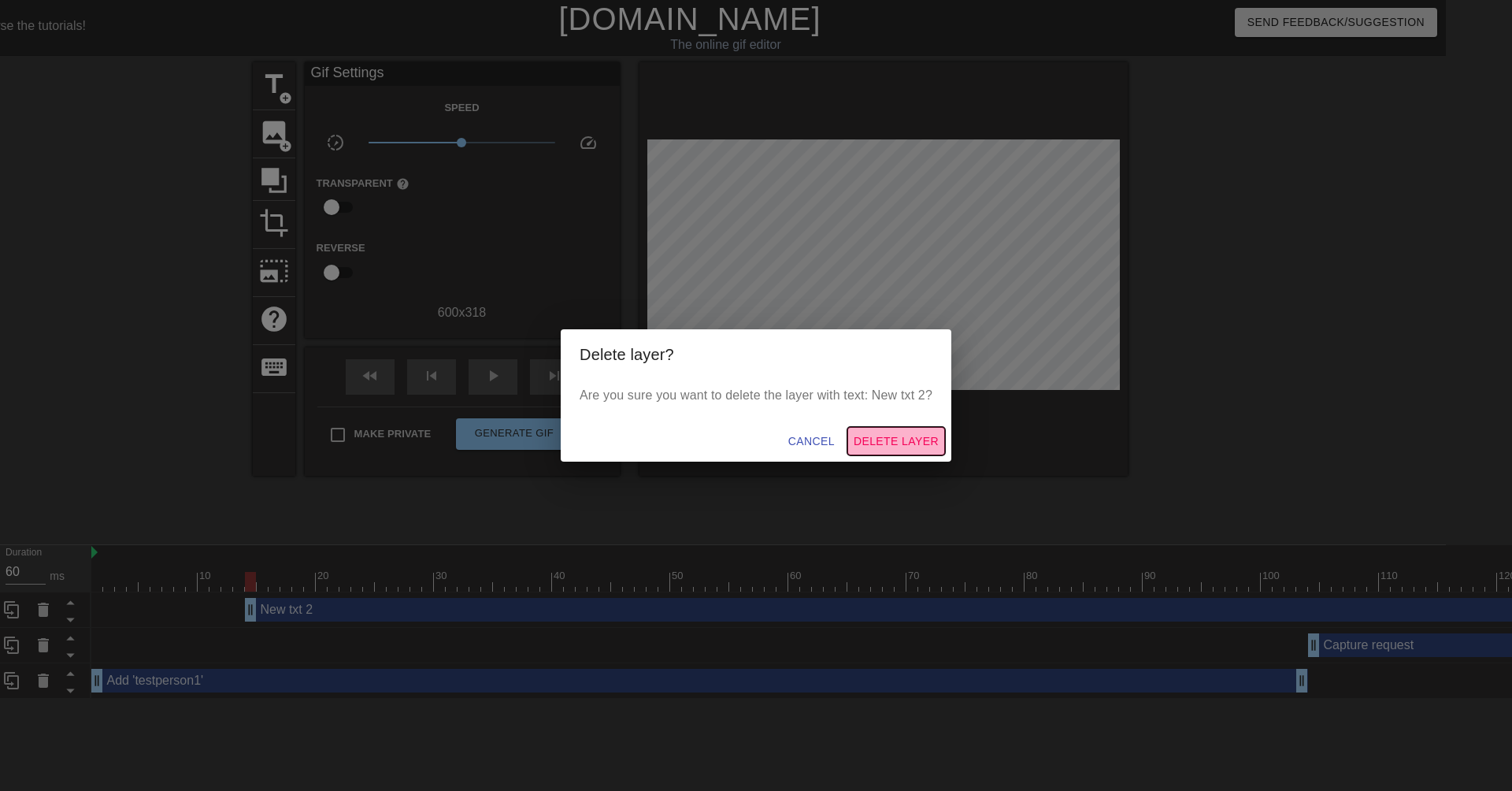
click at [904, 443] on span "Delete Layer" at bounding box center [896, 441] width 85 height 20
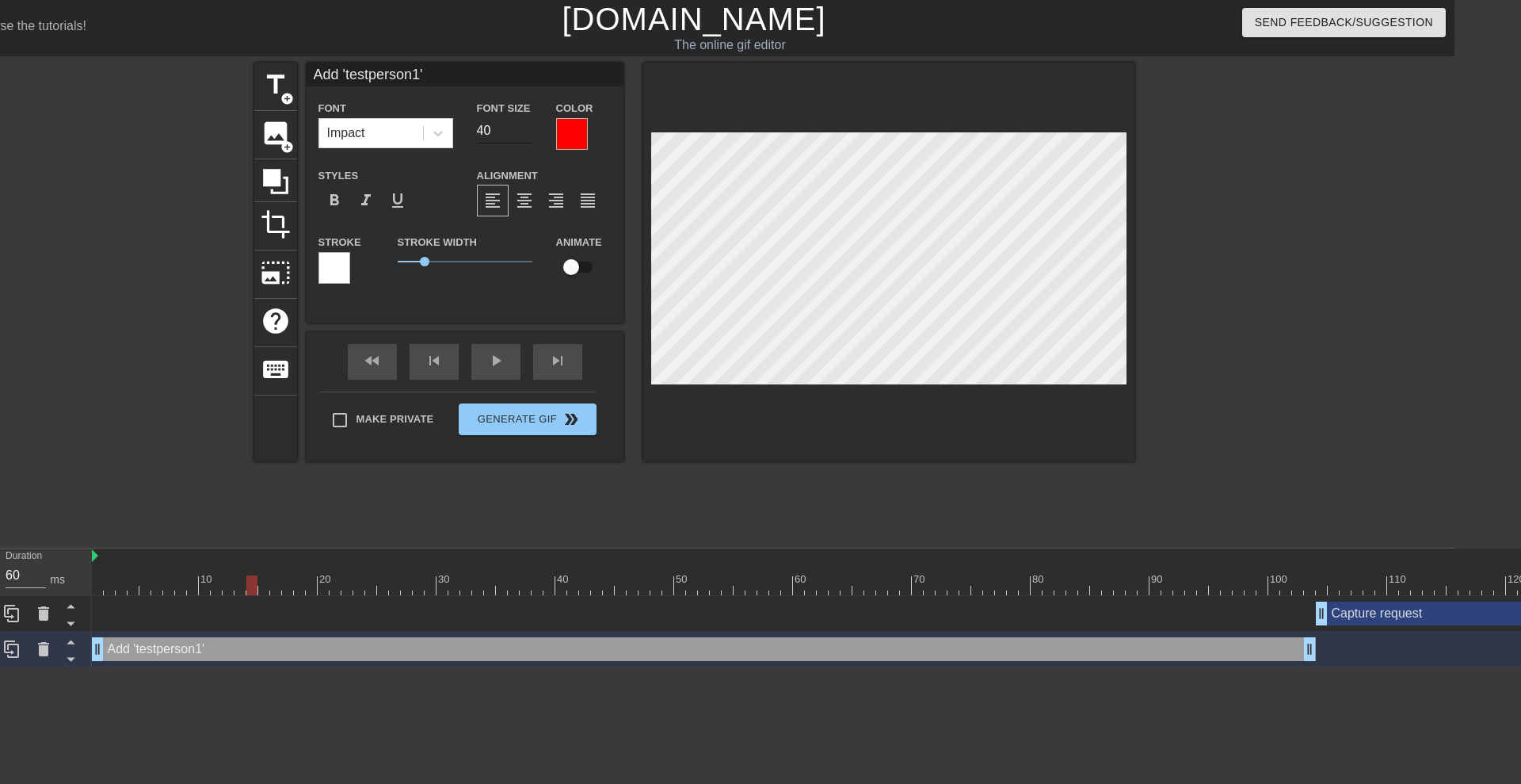
click at [503, 123] on input "40" at bounding box center [504, 130] width 56 height 25
click at [524, 133] on input "39" at bounding box center [504, 130] width 56 height 25
click at [524, 133] on input "29" at bounding box center [504, 130] width 56 height 25
click at [524, 133] on input "28" at bounding box center [504, 130] width 56 height 25
click at [524, 133] on input "27" at bounding box center [504, 130] width 56 height 25
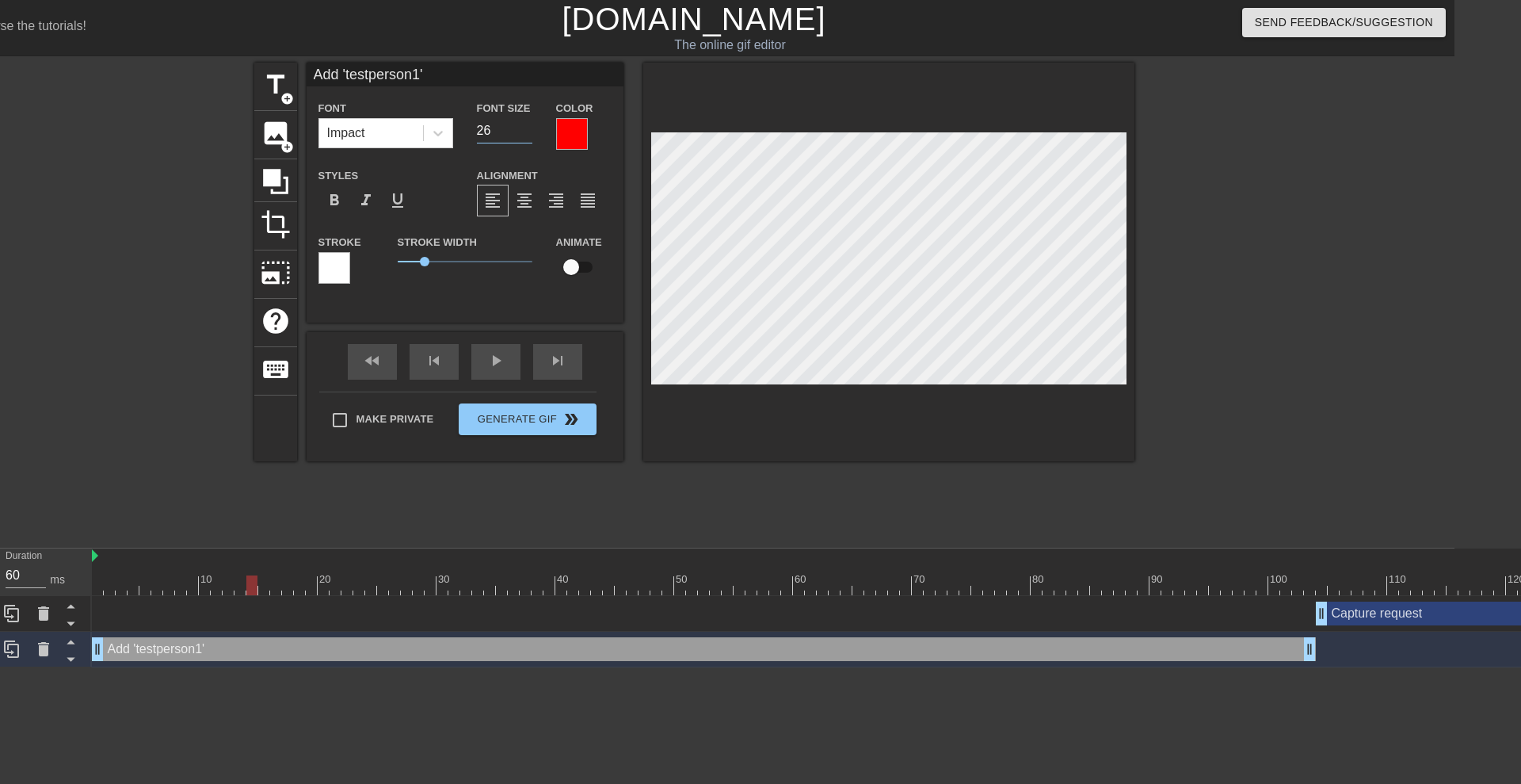
click at [524, 133] on input "26" at bounding box center [504, 130] width 56 height 25
click at [524, 133] on input "25" at bounding box center [504, 130] width 56 height 25
click at [524, 133] on input "24" at bounding box center [504, 130] width 56 height 25
click at [524, 133] on input "23" at bounding box center [504, 130] width 56 height 25
click at [524, 133] on input "22" at bounding box center [504, 130] width 56 height 25
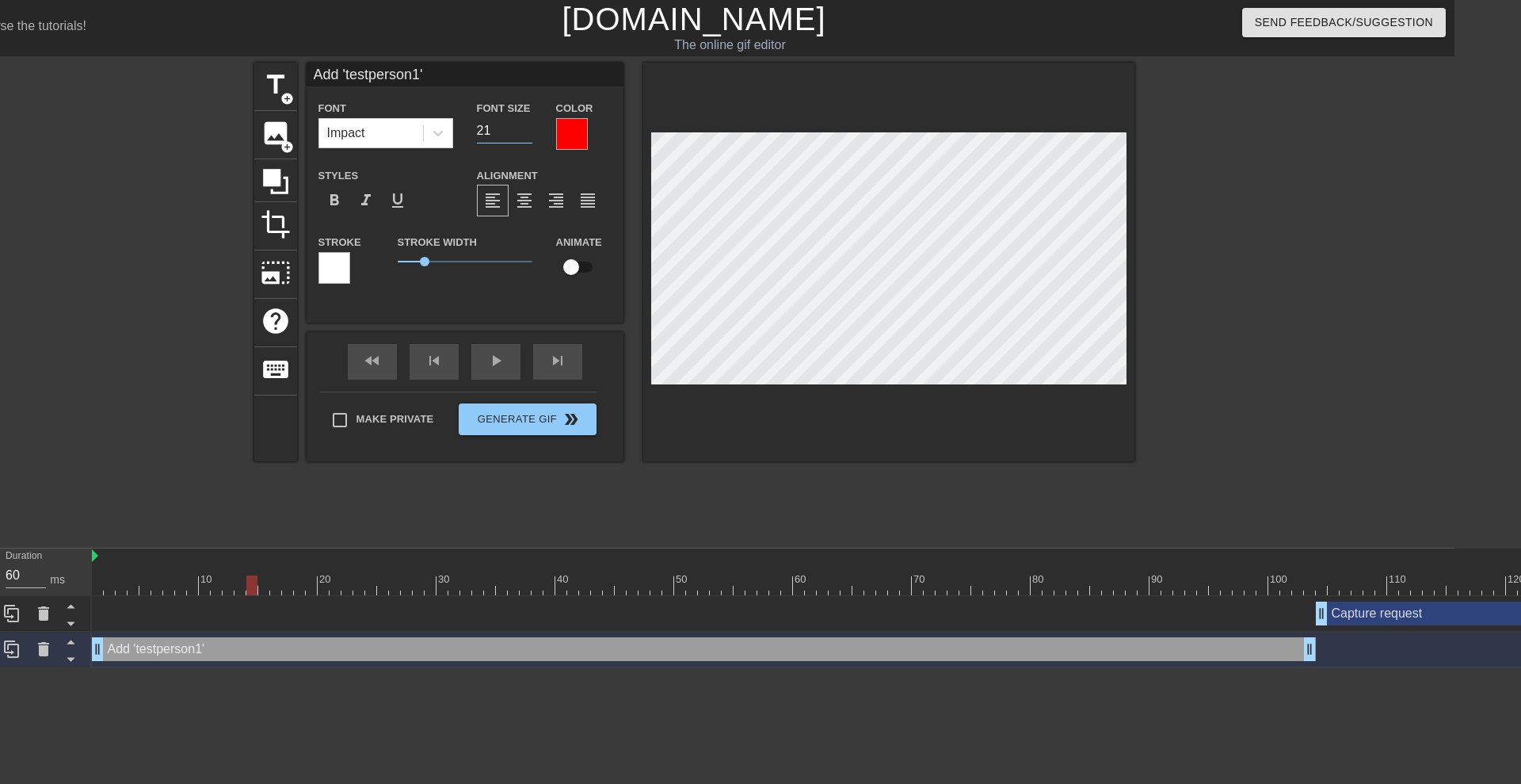
click at [524, 133] on input "21" at bounding box center [504, 130] width 56 height 25
click at [524, 133] on input "20" at bounding box center [504, 130] width 56 height 25
click at [524, 133] on input "19" at bounding box center [504, 130] width 56 height 25
click at [524, 126] on input "20" at bounding box center [504, 130] width 56 height 25
click at [524, 126] on input "21" at bounding box center [504, 130] width 56 height 25
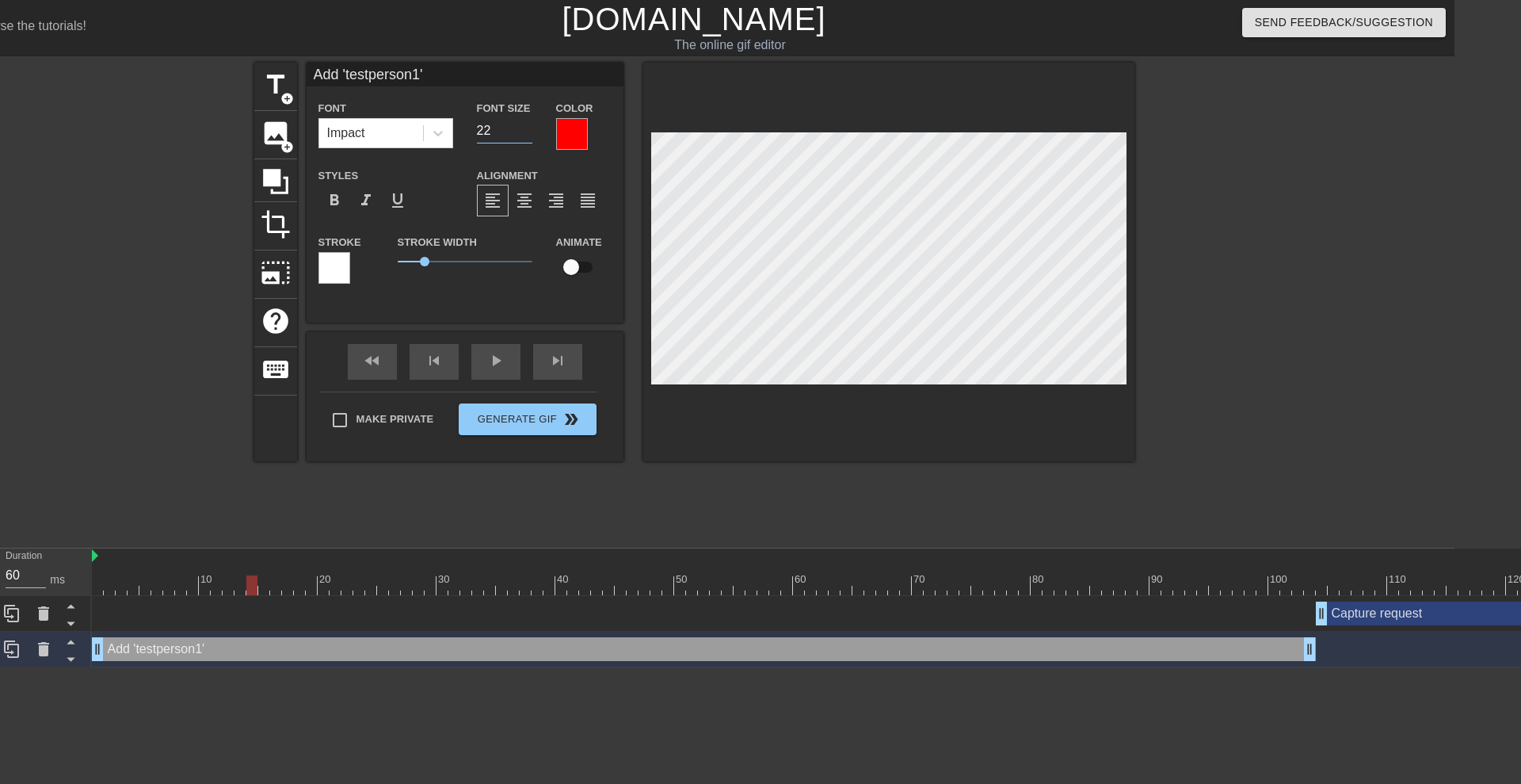
type input "22"
click at [524, 126] on input "22" at bounding box center [504, 130] width 56 height 25
type input "Add 'testperson1'"
type textarea "Add 'testperson1'"
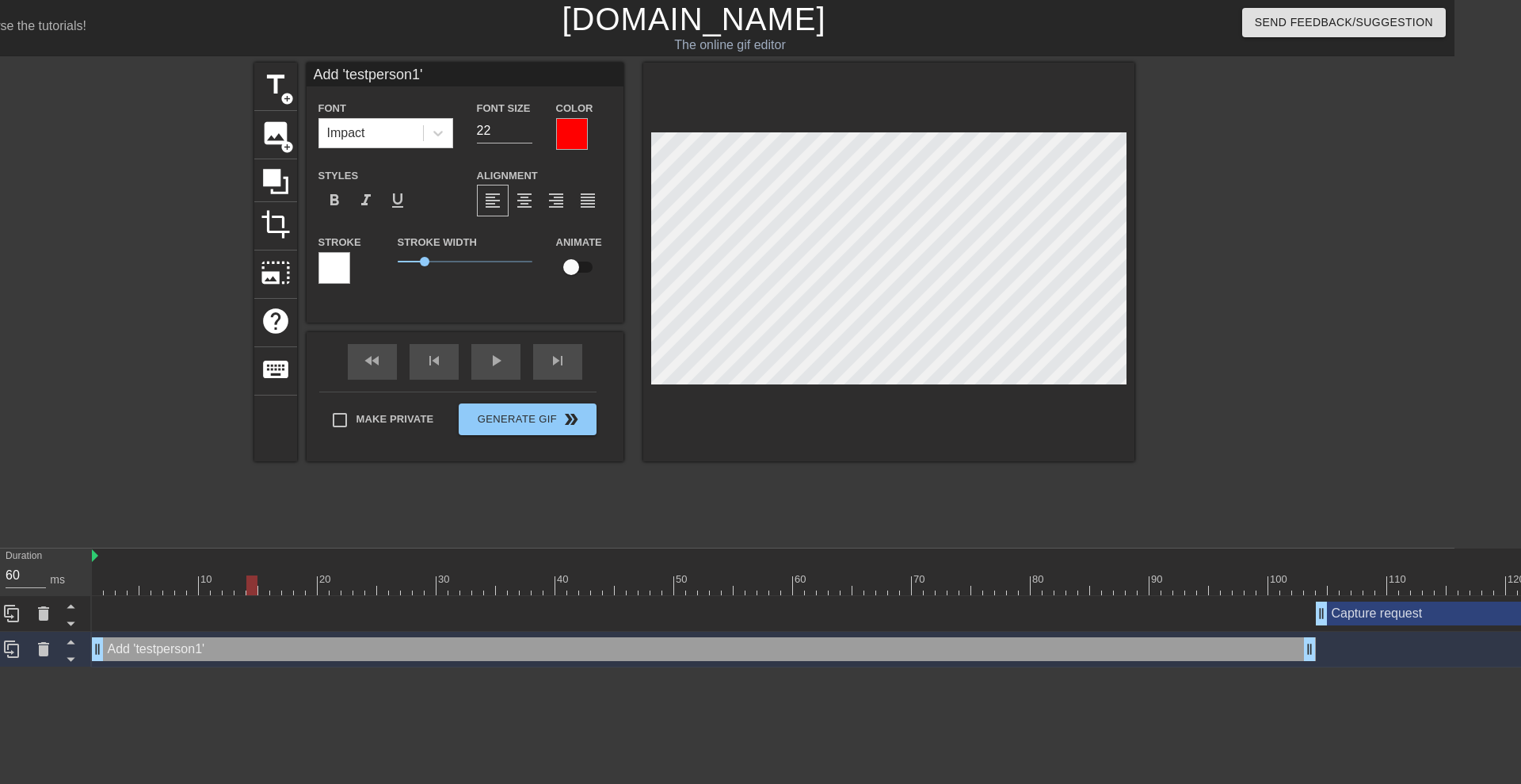
scroll to position [3, 7]
type input "Add 'testperson1' i"
type textarea "Add 'testperson1' i"
type input "Add 'testperson1' in"
type textarea "Add 'testperson1' in"
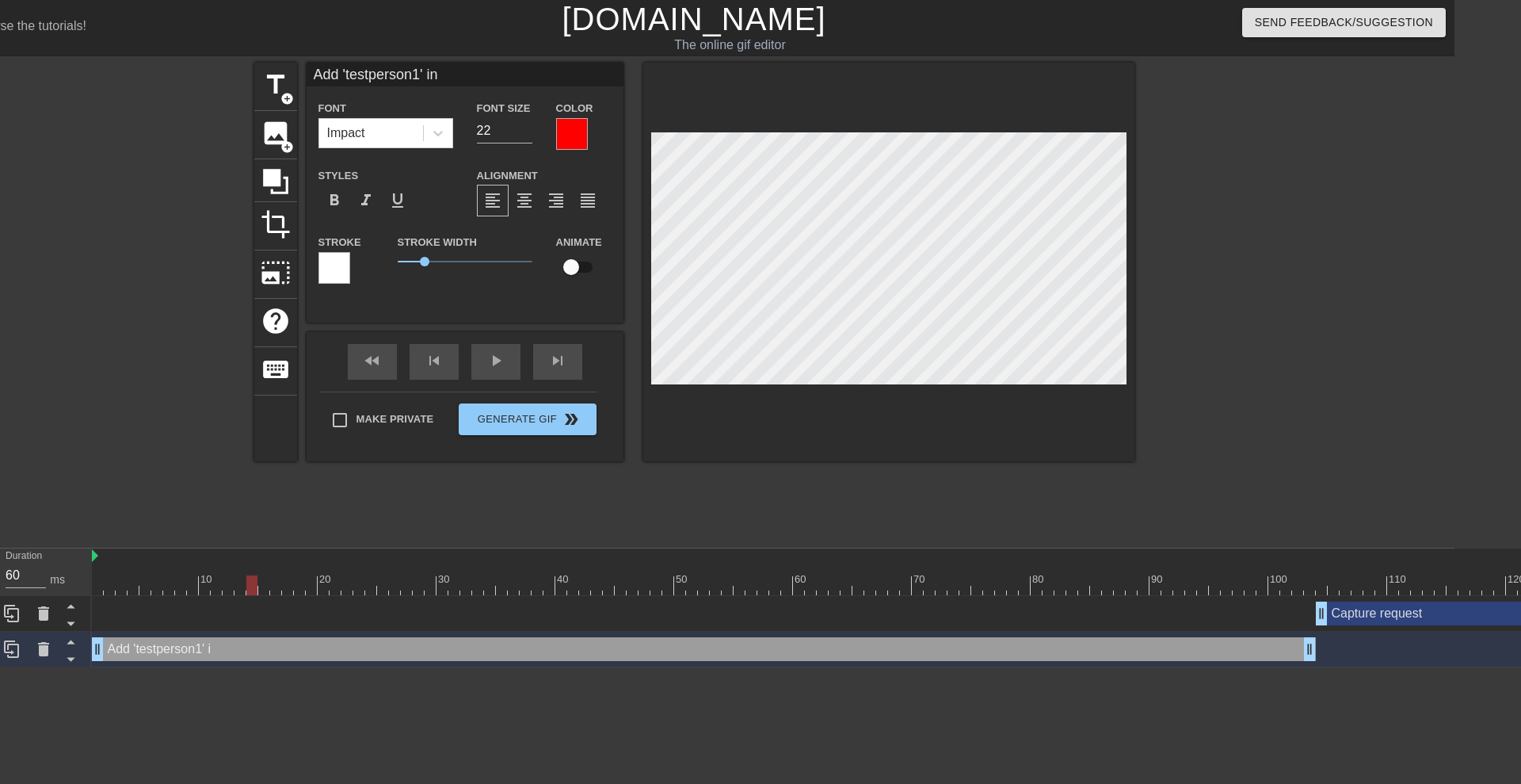
type input "Add 'testperson1' in"
type textarea "Add 'testperson1' in"
type input "Add 'testperson1' in w"
type textarea "Add 'testperson1' in w"
type input "Add 'testperson1' in we"
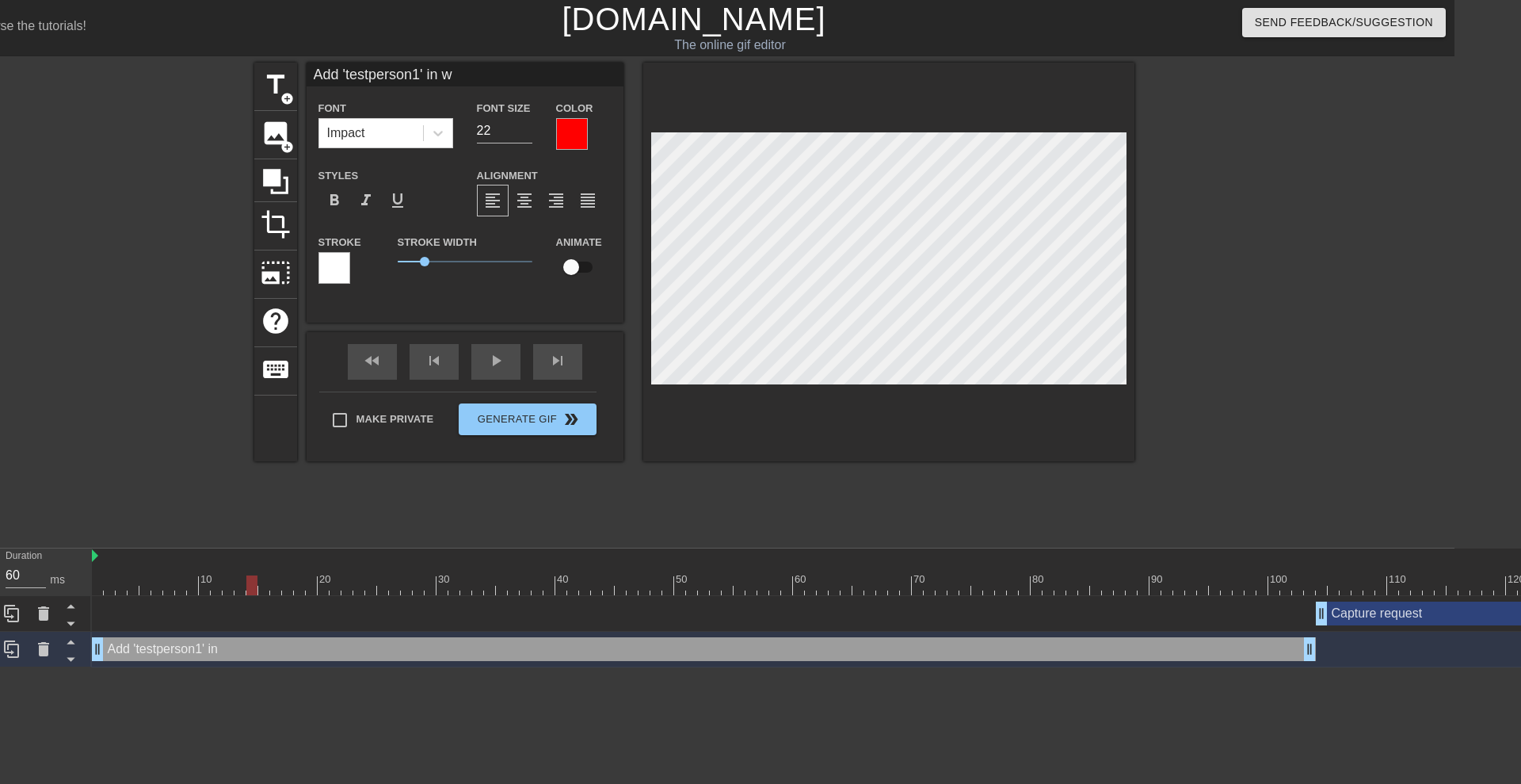
type textarea "Add 'testperson1' in we"
type input "Add 'testperson1' in web"
type textarea "Add 'testperson1' in web"
type input "Add 'testperson1' in web-"
type textarea "Add 'testperson1' in web-"
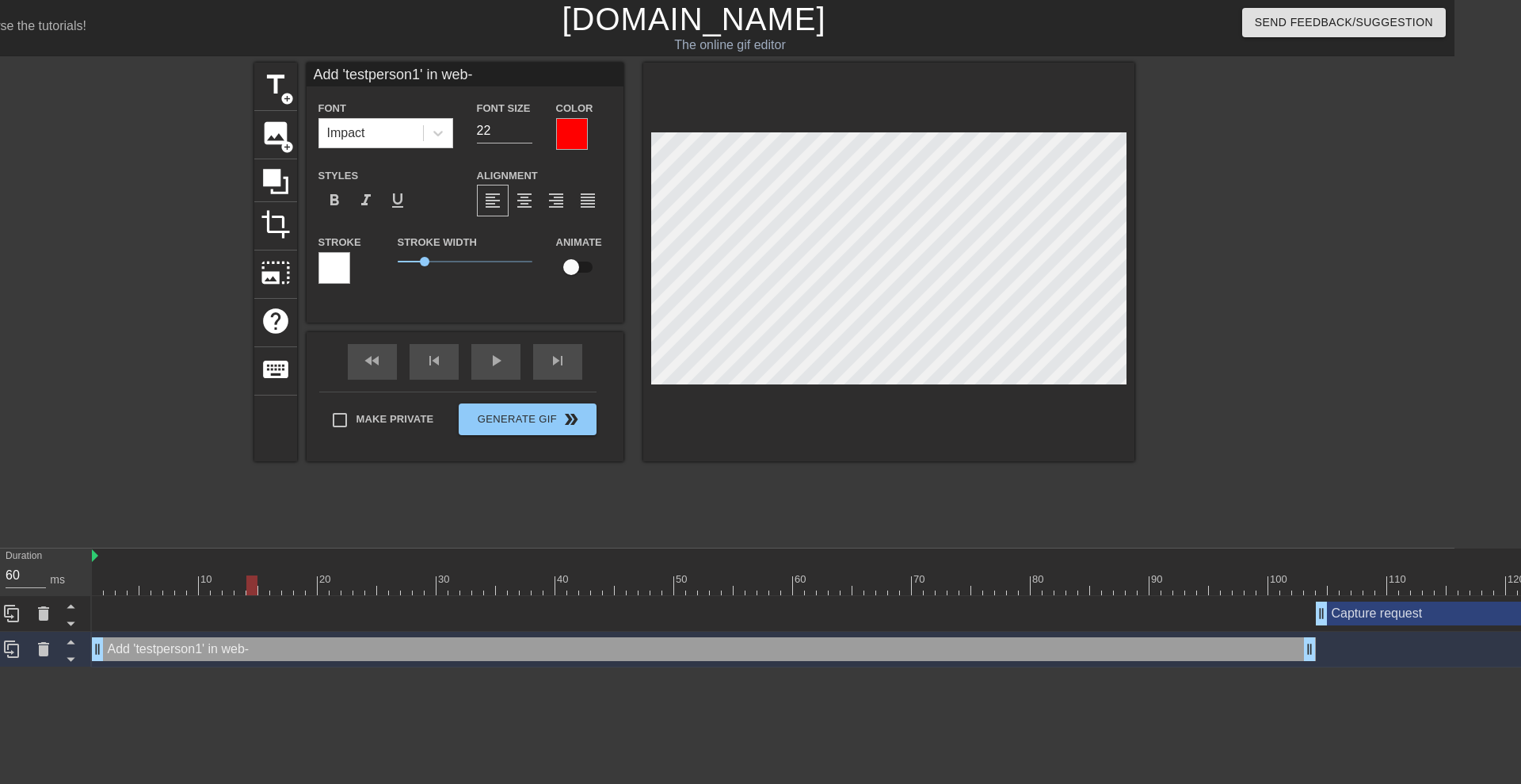
type input "Add 'testperson1' in web-i"
type textarea "Add 'testperson1' in web-i"
type input "Add 'testperson1' in web-in"
type textarea "Add 'testperson1' in web-in"
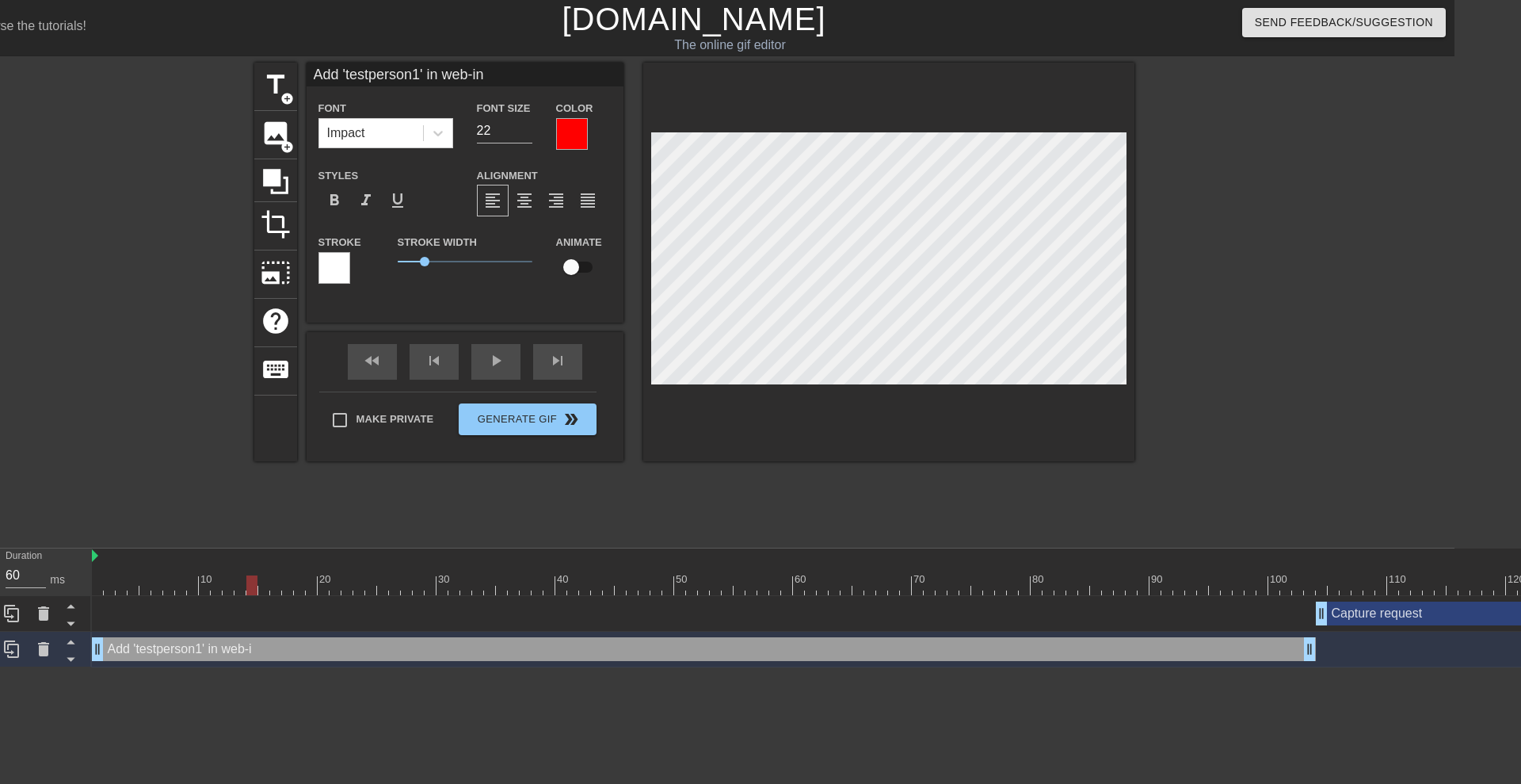
type input "Add 'testperson1' in web-ine"
type textarea "Add 'testperson1' in web-ine"
type input "Add 'testperson1' in web-in"
type textarea "Add 'testperson1' in web-in"
type input "Add 'testperson1' in web-int"
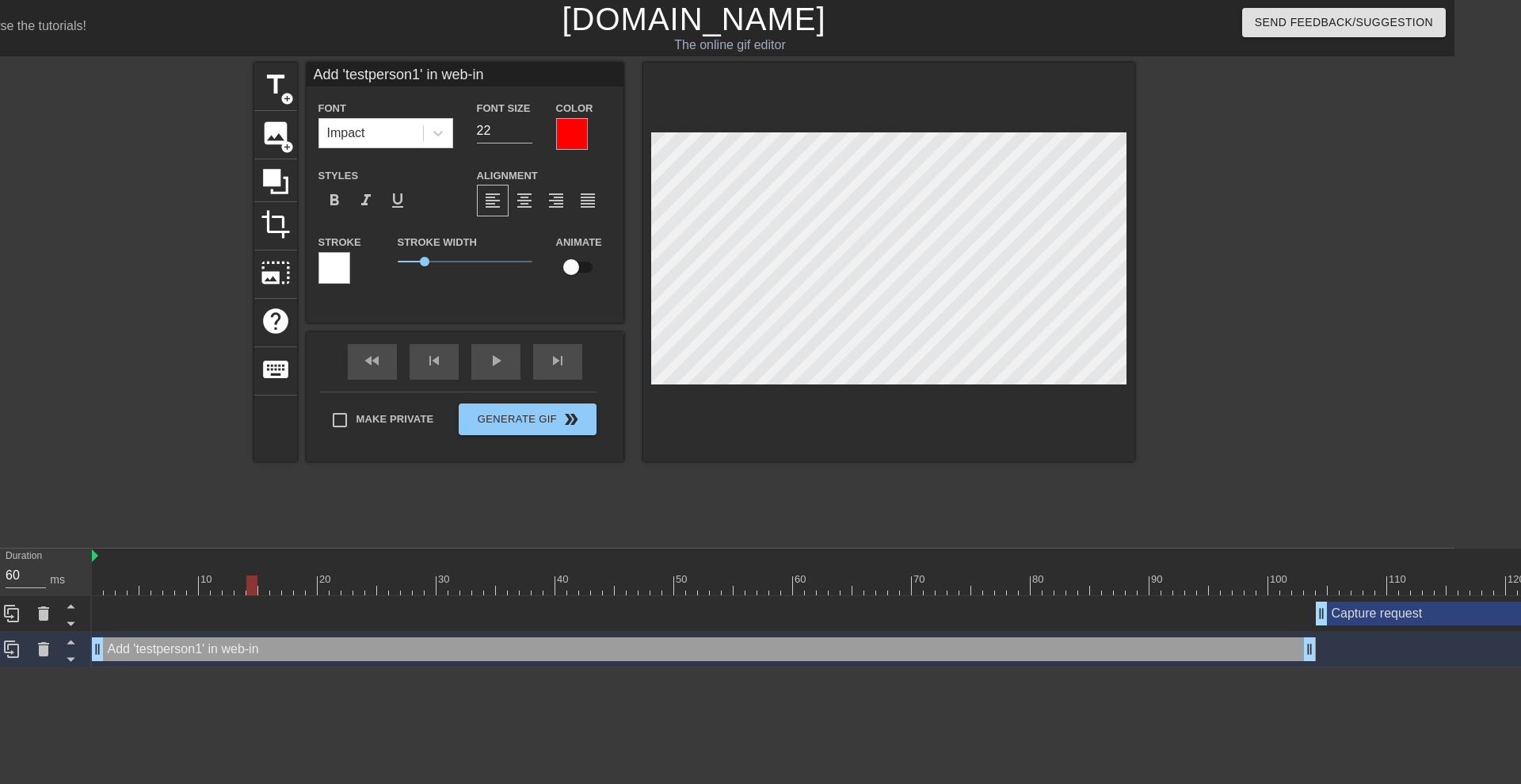
type textarea "Add 'testperson1' in web-int"
type input "Add 'testperson1' in web-inte"
type textarea "Add 'testperson1' in web-inte"
type input "Add 'testperson1' in web-inter"
type textarea "Add 'testperson1' in web-inter"
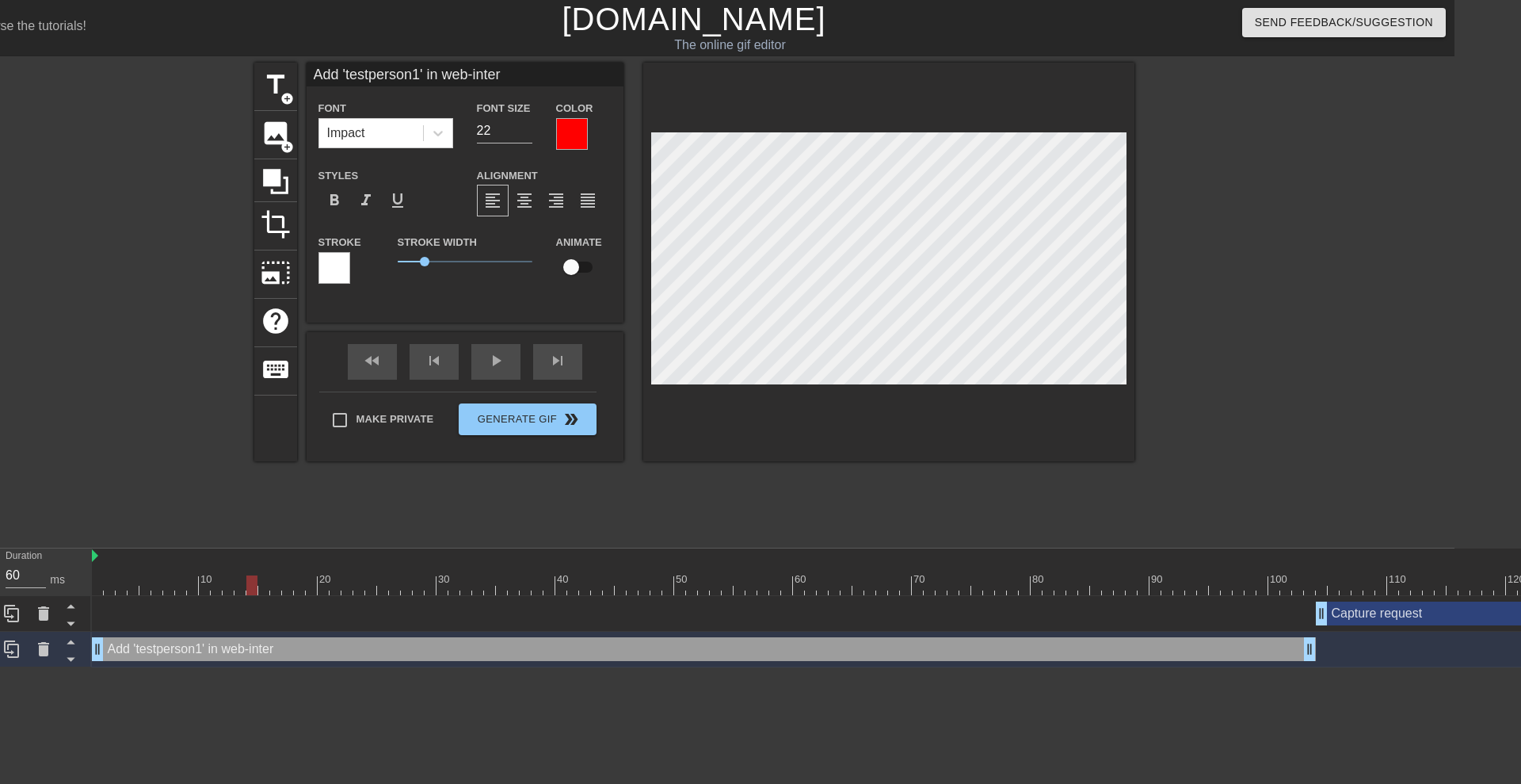
scroll to position [3, 11]
type input "Add 'testperson1' in web-interf"
type textarea "Add 'testperson1' in web-interf"
type input "Add 'testperson1' in web-interfa"
type textarea "Add 'testperson1' in web-interfa"
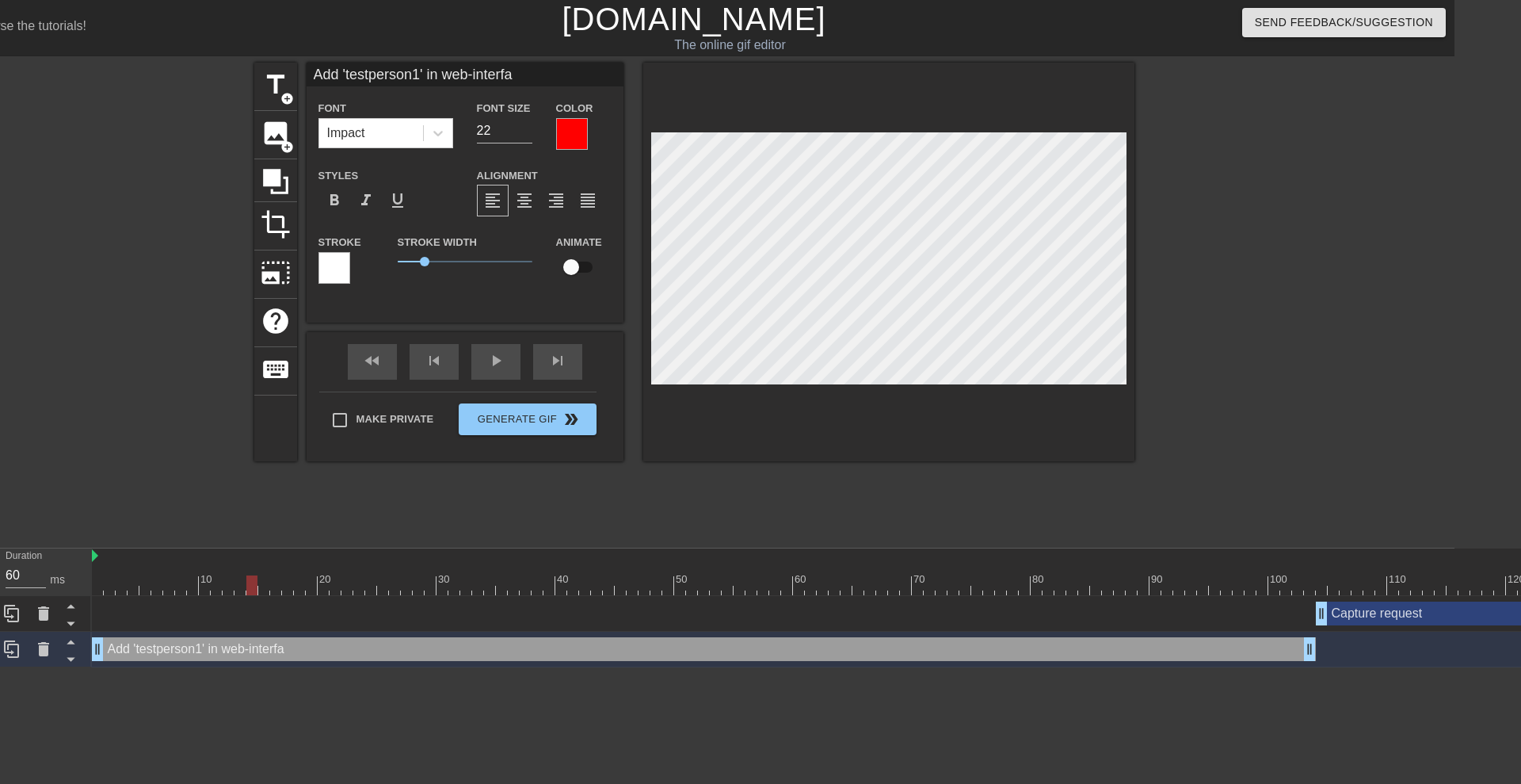
type input "Add 'testperson1' in web-interfac"
type textarea "Add 'testperson1' in web-interfac"
type input "Add 'testperson1' in web-interface"
type textarea "Add 'testperson1' in web-interface"
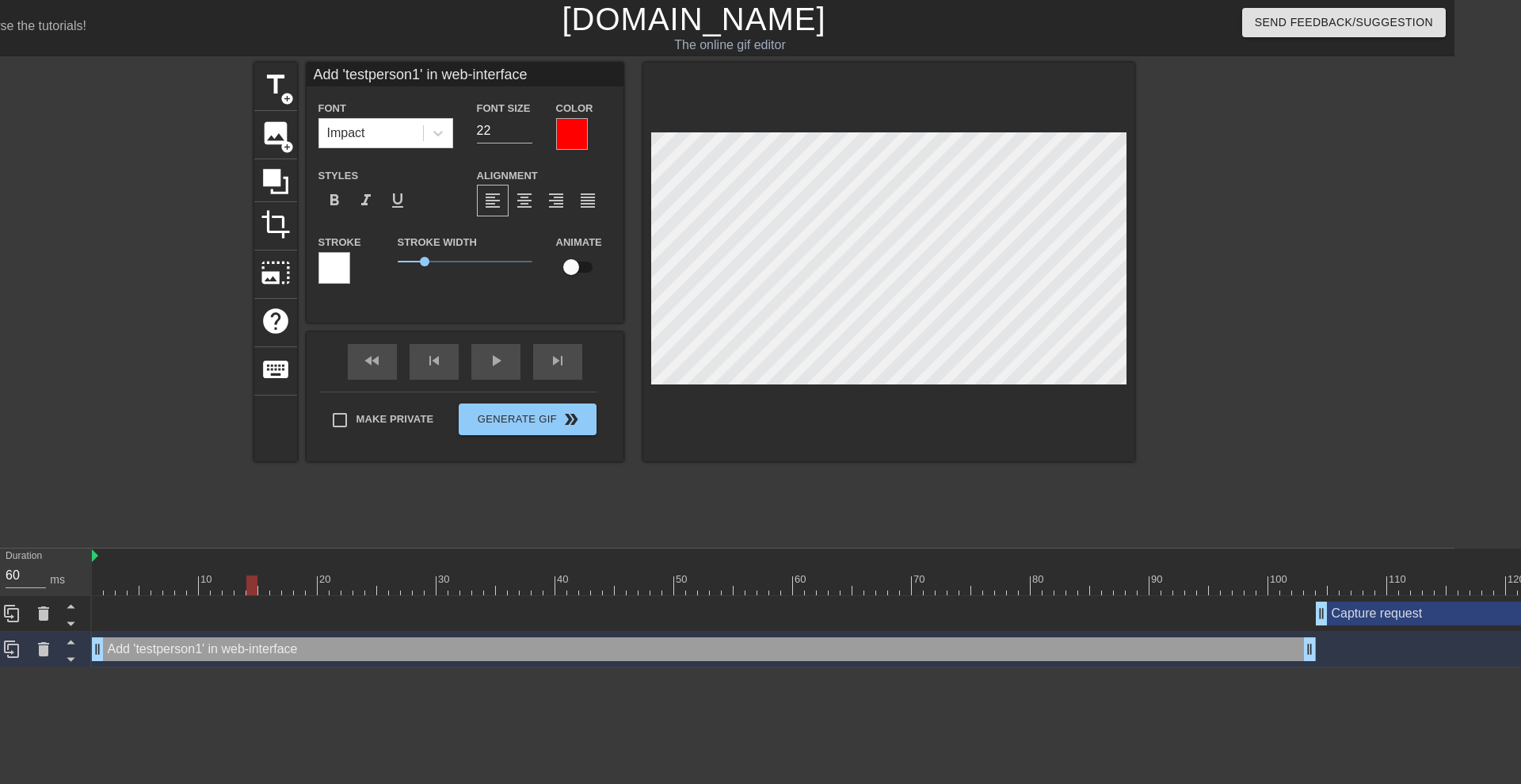
scroll to position [3, 9]
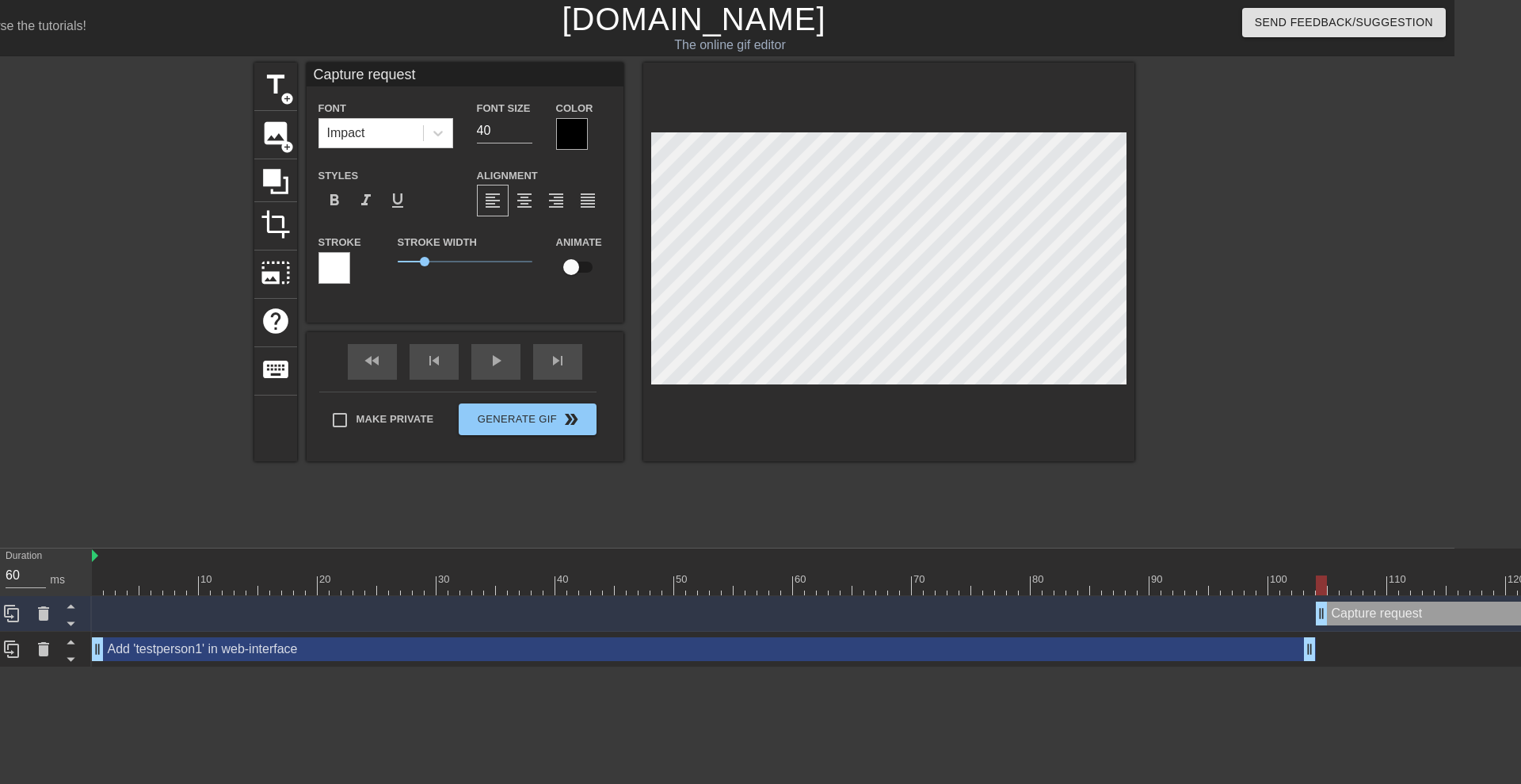
click at [529, 132] on input "39" at bounding box center [504, 130] width 56 height 25
click at [529, 132] on input "26" at bounding box center [504, 130] width 56 height 25
click at [529, 132] on input "25" at bounding box center [504, 130] width 56 height 25
click at [529, 132] on input "24" at bounding box center [504, 130] width 56 height 25
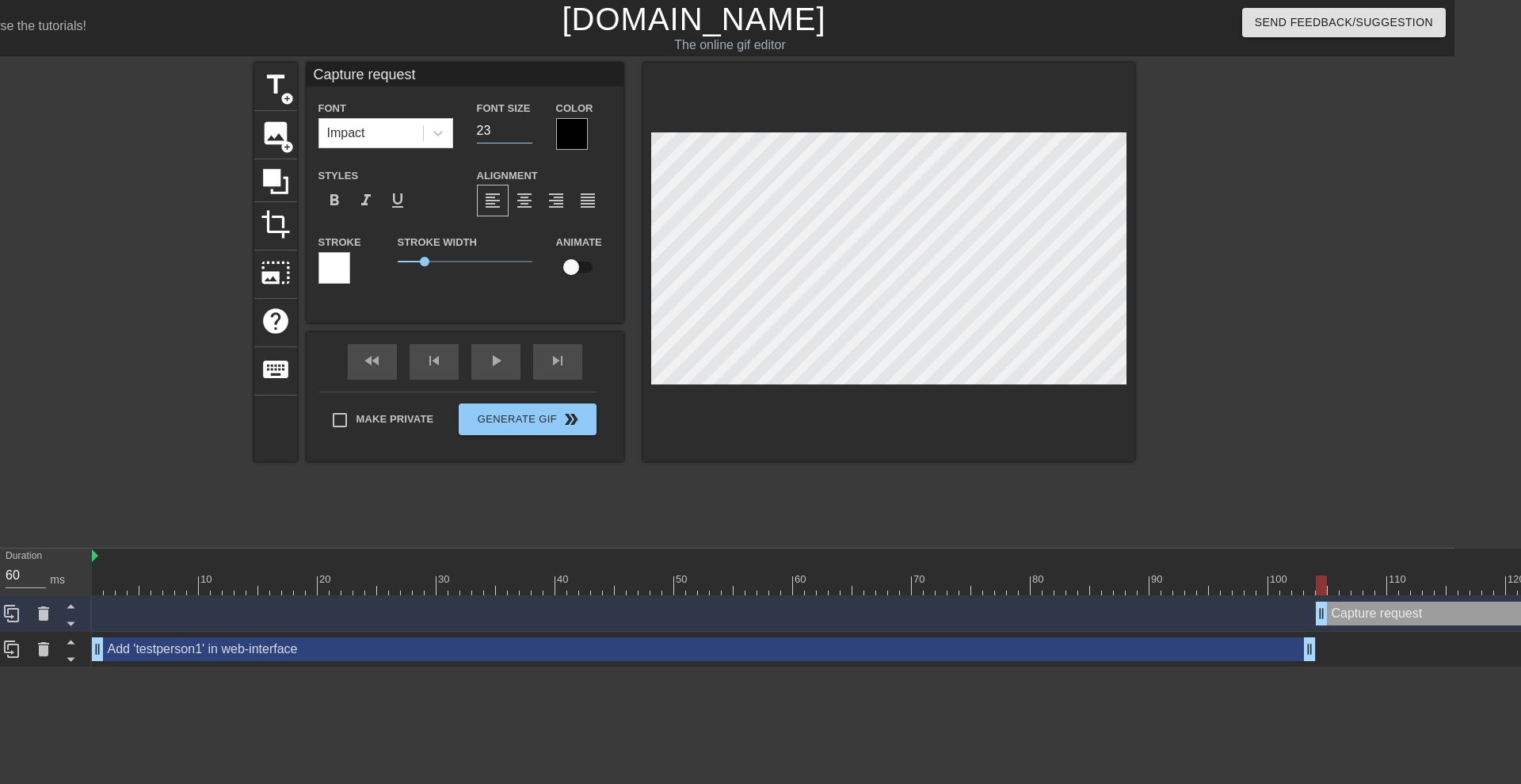
click at [529, 132] on input "23" at bounding box center [504, 130] width 56 height 25
type input "22"
click at [529, 132] on input "22" at bounding box center [504, 130] width 56 height 25
click at [574, 128] on div at bounding box center [572, 134] width 32 height 32
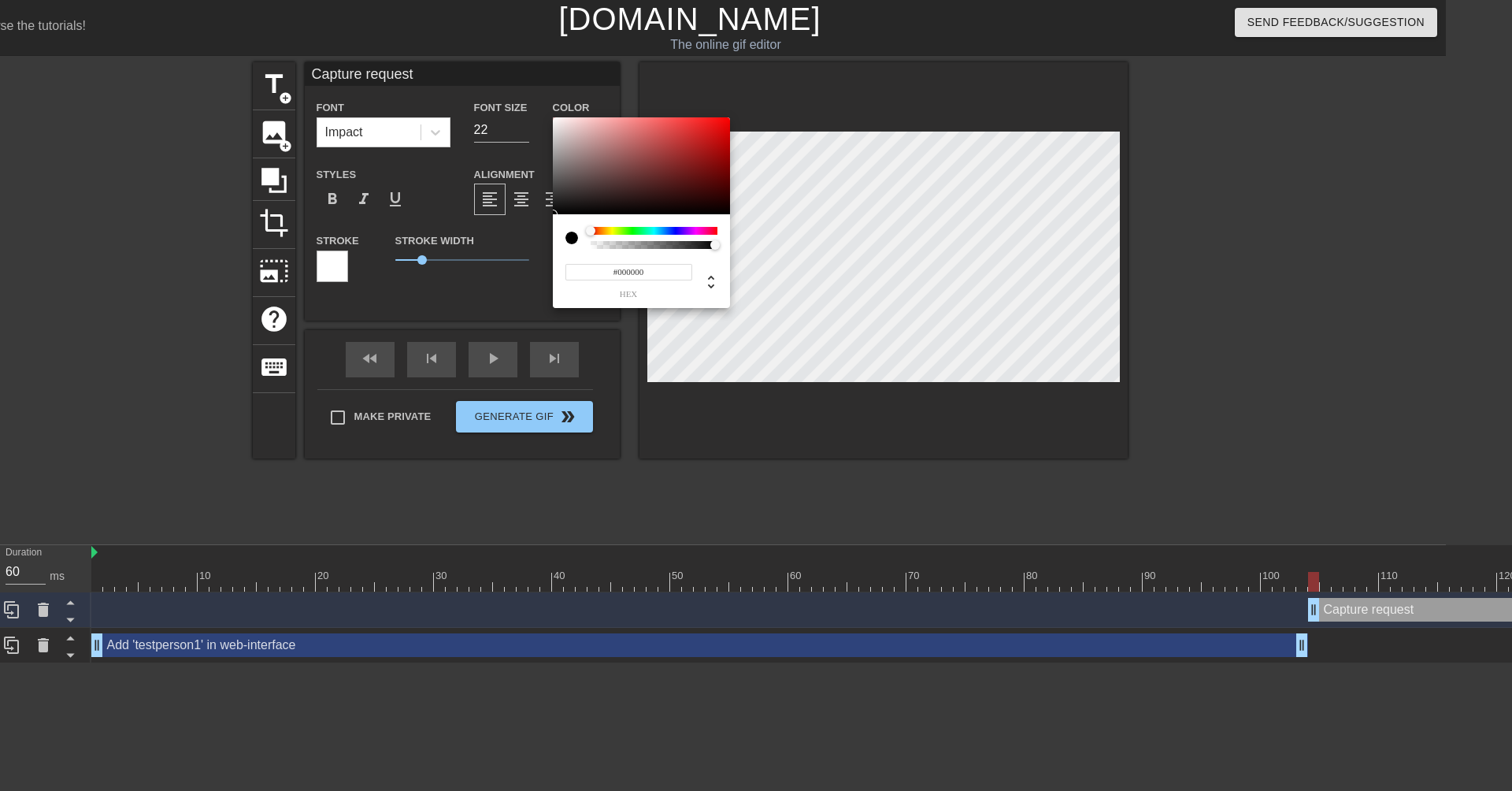
click at [651, 264] on input "#000000" at bounding box center [630, 272] width 127 height 17
click at [632, 296] on span "hex" at bounding box center [630, 294] width 127 height 8
click at [715, 286] on icon at bounding box center [711, 282] width 19 height 19
type input "0"
click at [586, 269] on input "0" at bounding box center [580, 272] width 28 height 17
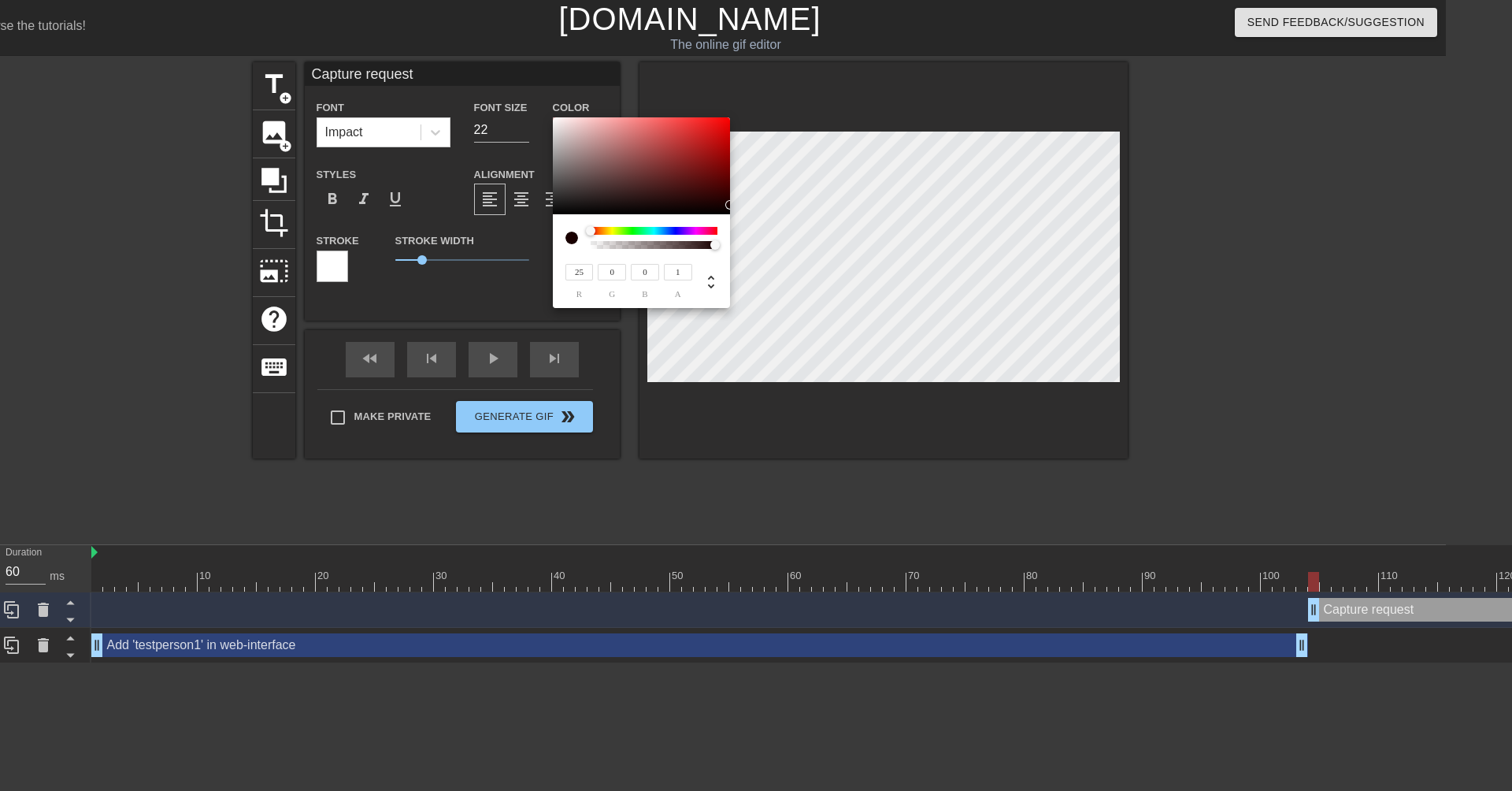
type input "255"
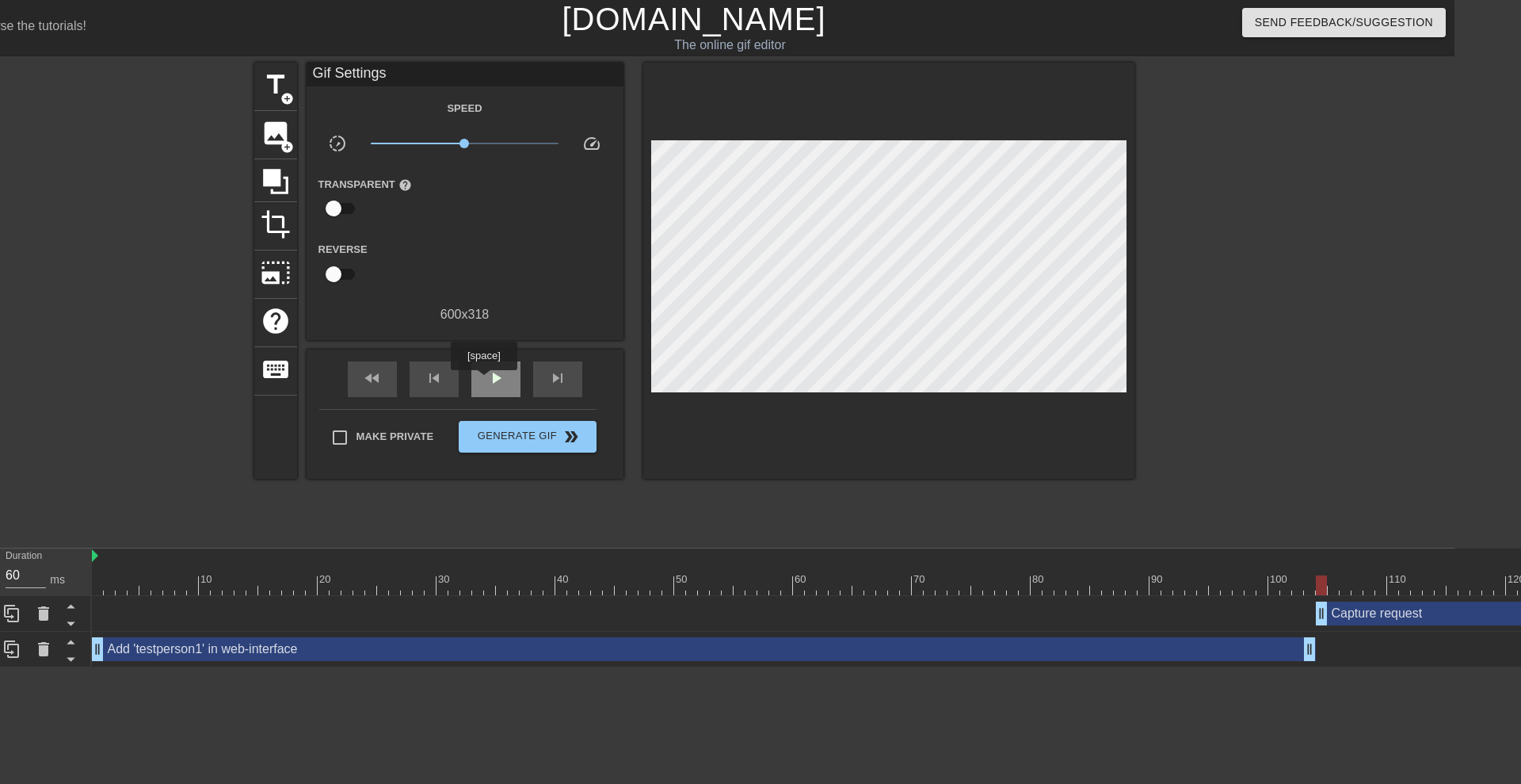
click at [484, 381] on div "play_arrow" at bounding box center [496, 379] width 49 height 36
click at [484, 381] on div "pause" at bounding box center [496, 379] width 49 height 36
click at [484, 381] on div "play_arrow" at bounding box center [496, 379] width 49 height 36
click at [484, 381] on div "pause" at bounding box center [496, 379] width 49 height 36
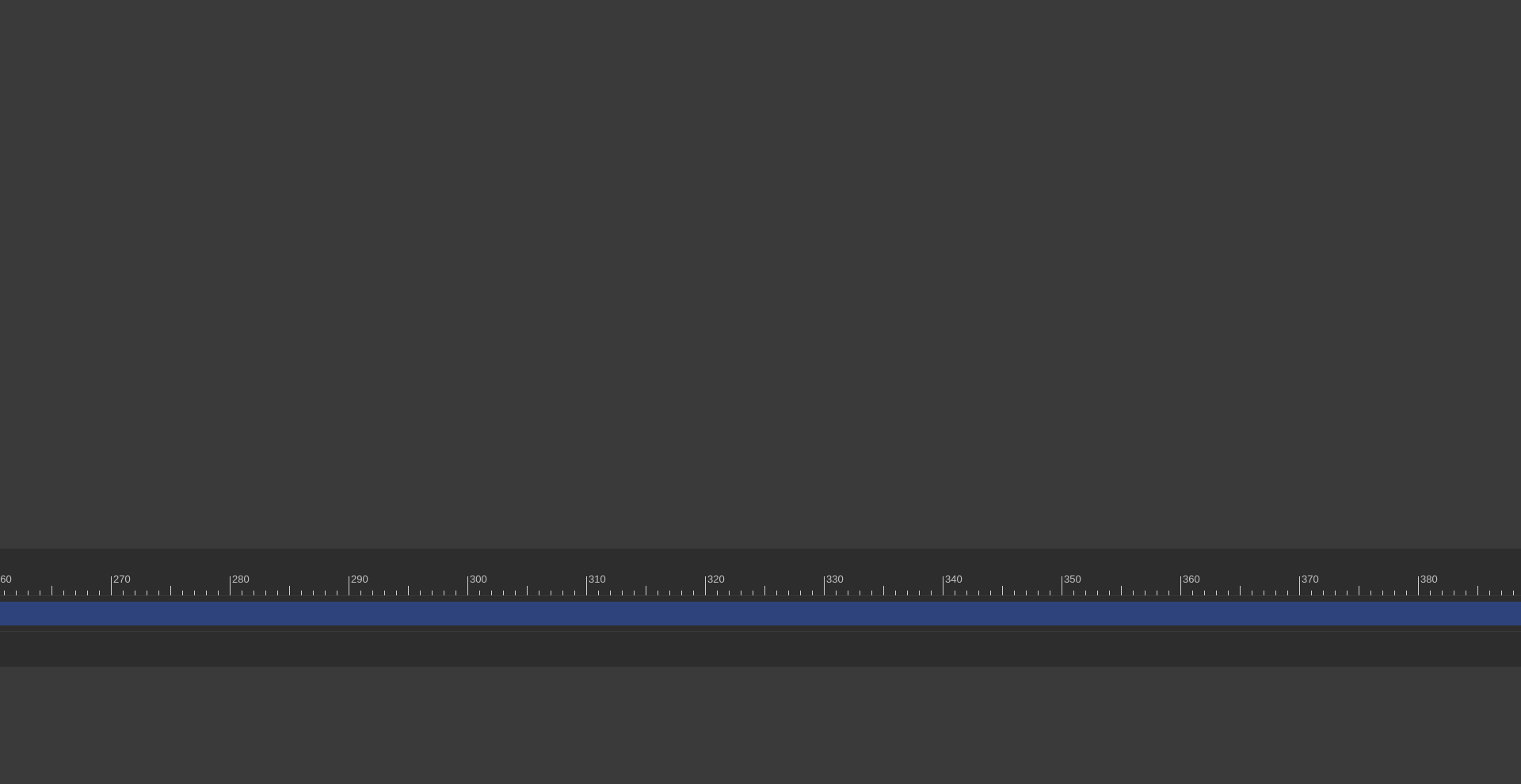
scroll to position [0, 2719]
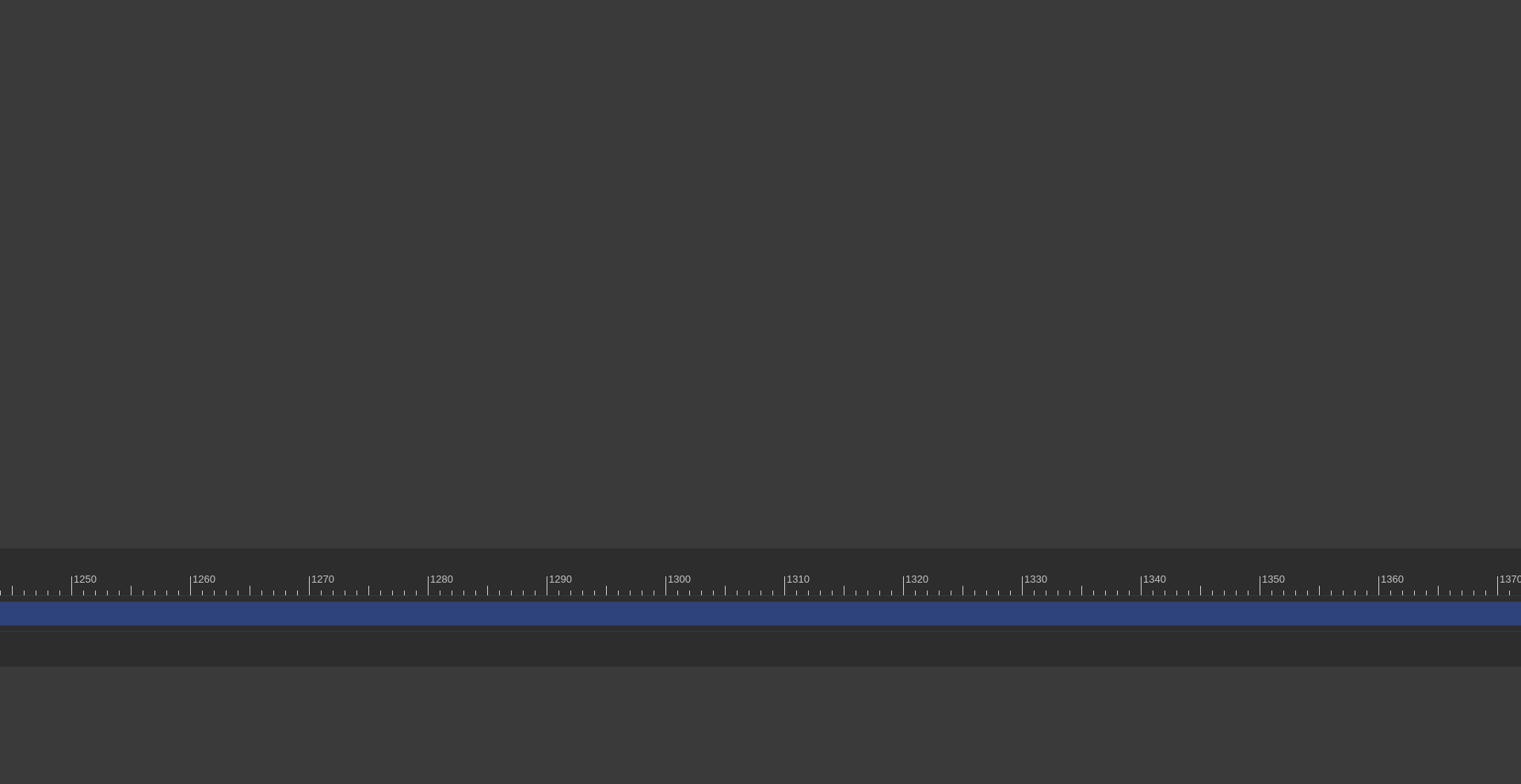
scroll to position [0, 16459]
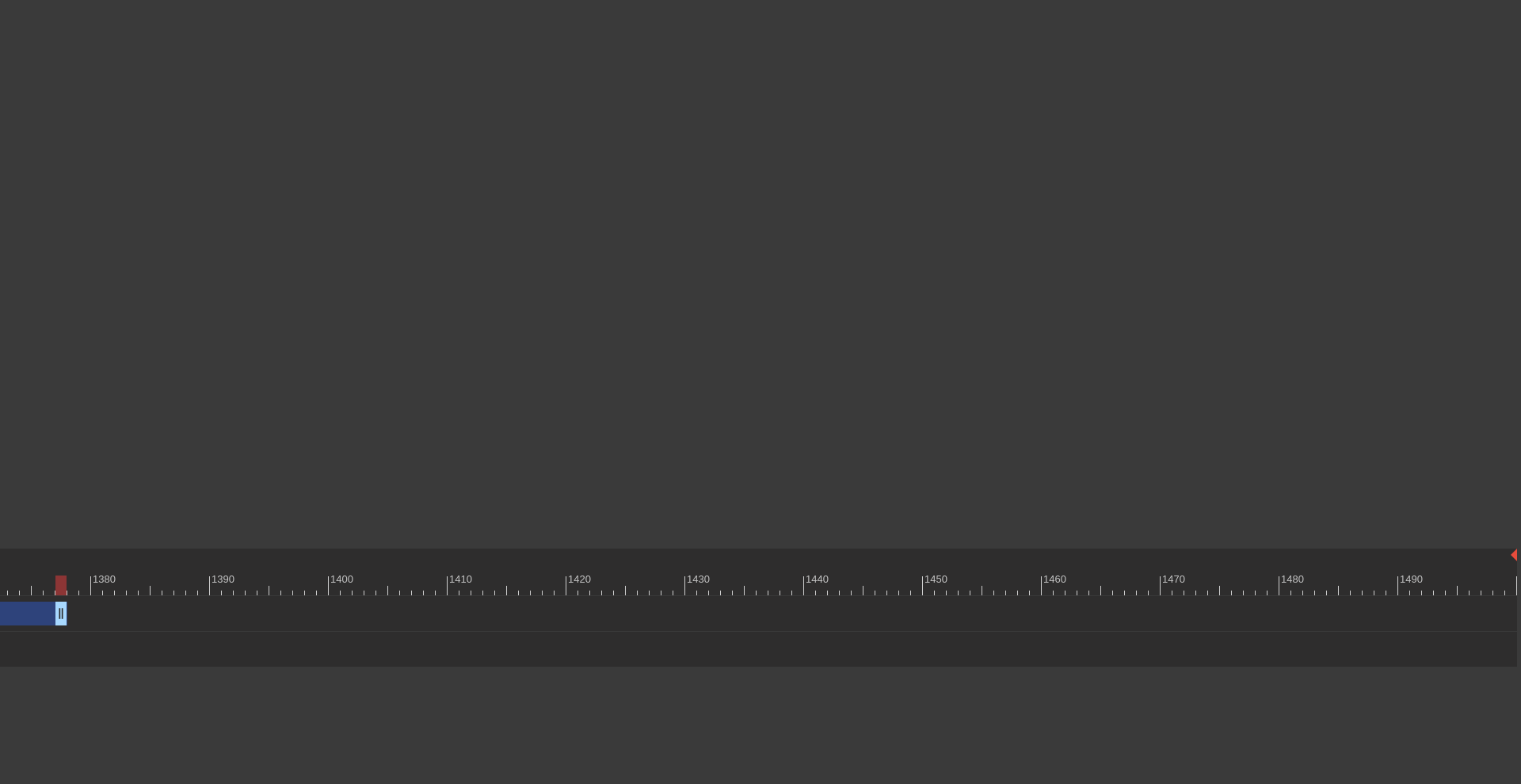
drag, startPoint x: 1509, startPoint y: 619, endPoint x: 58, endPoint y: 721, distance: 1454.6
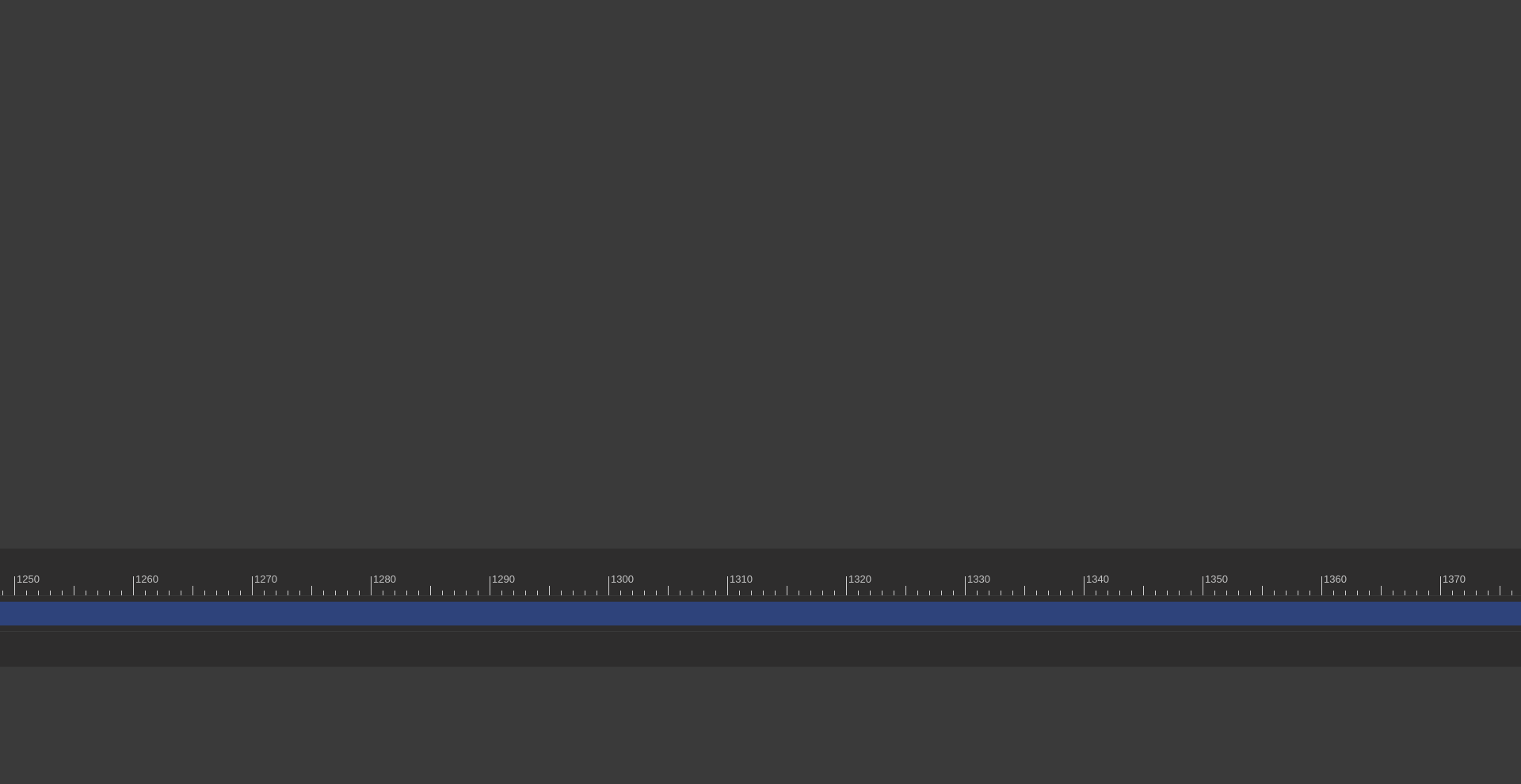
scroll to position [0, 15247]
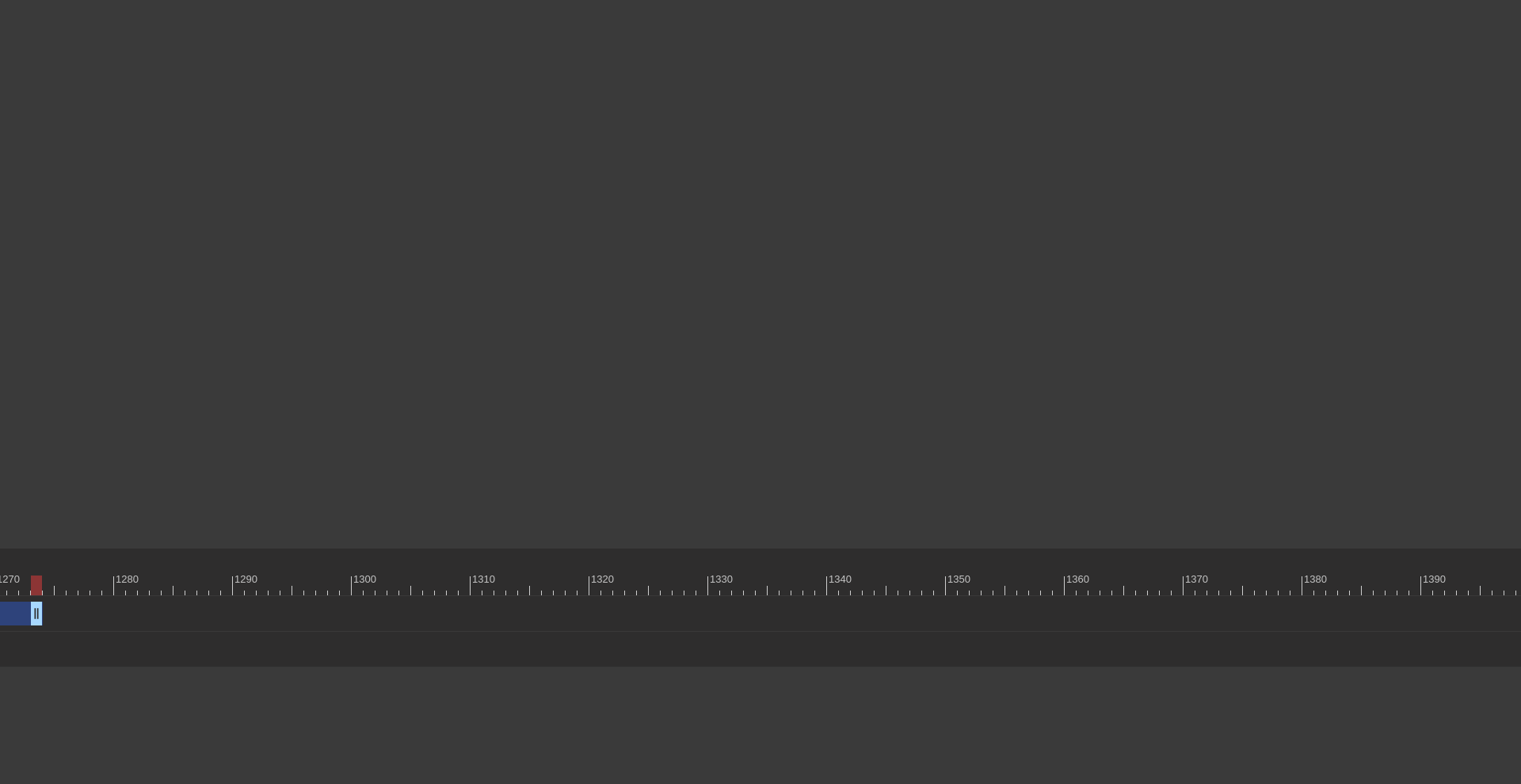
drag, startPoint x: 1273, startPoint y: 613, endPoint x: 41, endPoint y: 632, distance: 1232.1
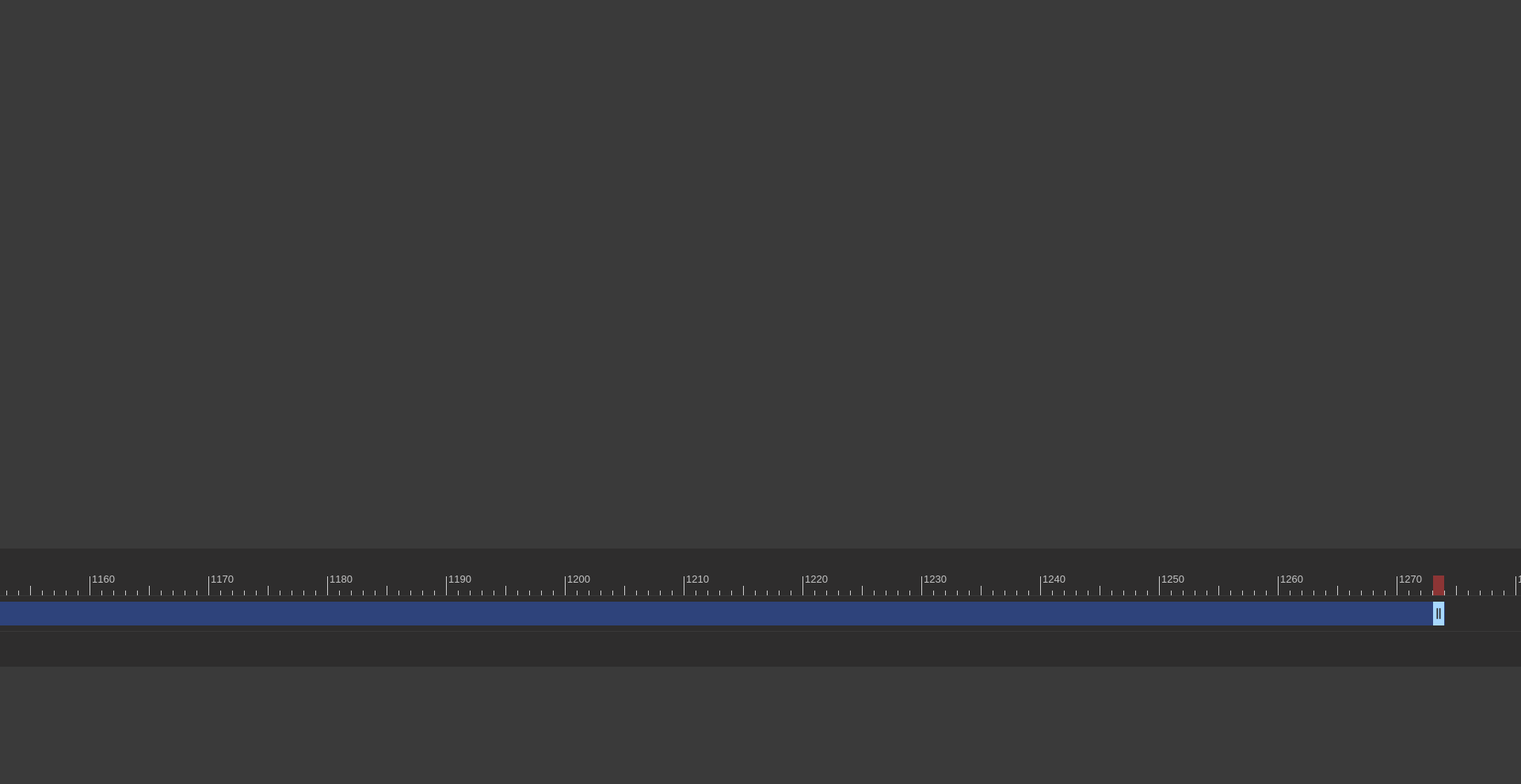
scroll to position [0, 14083]
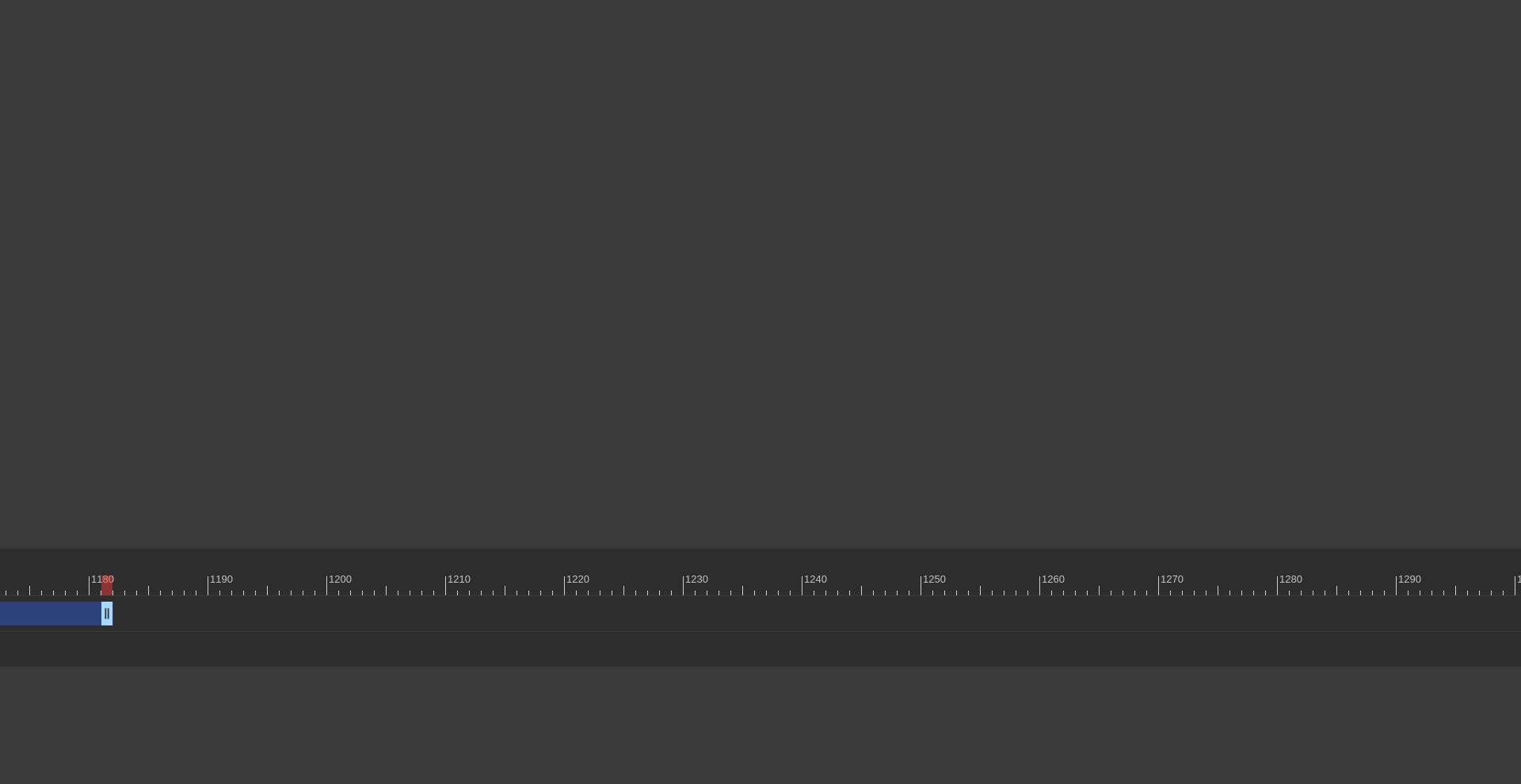
drag, startPoint x: 1197, startPoint y: 614, endPoint x: 108, endPoint y: 537, distance: 1091.7
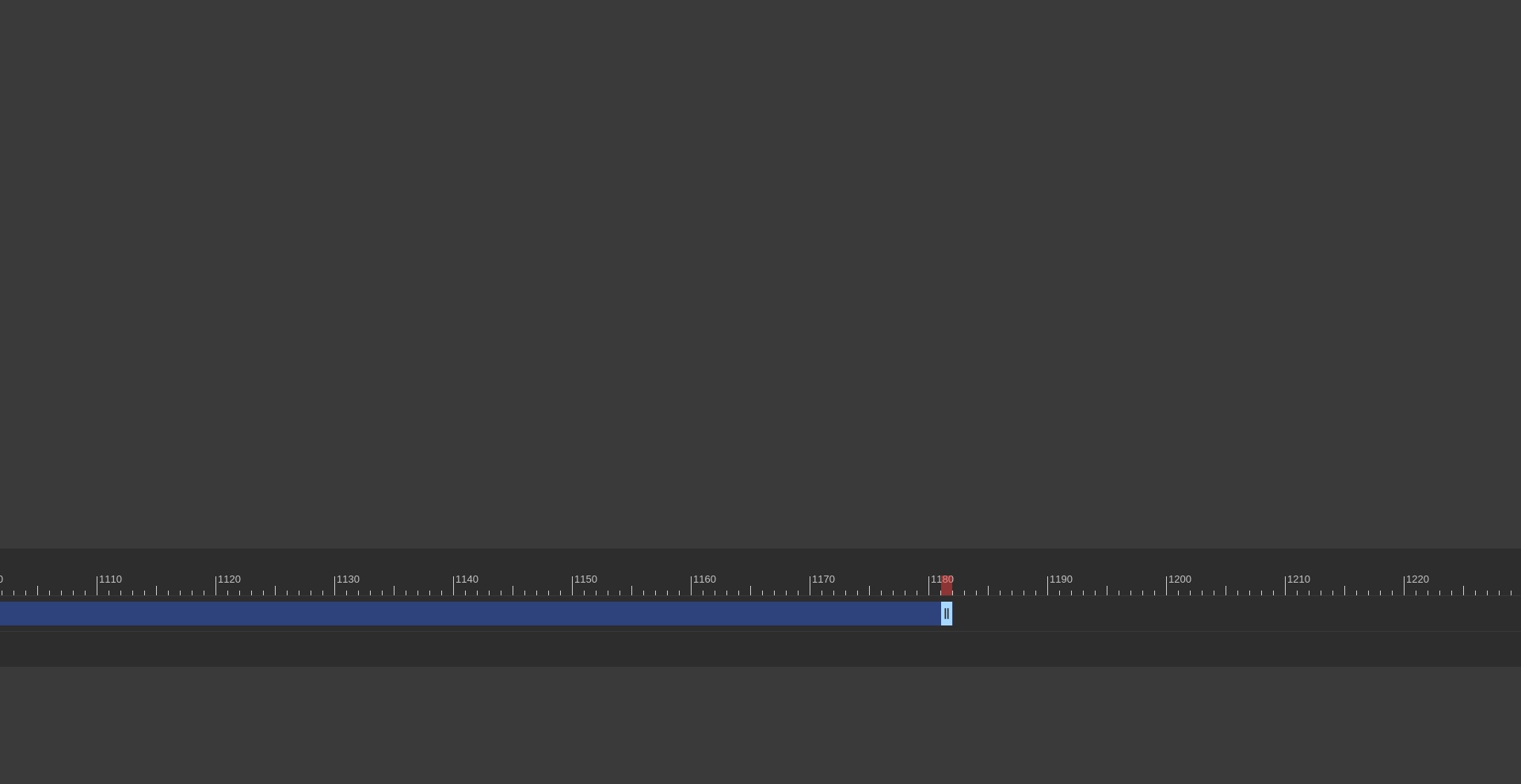
scroll to position [0, 13005]
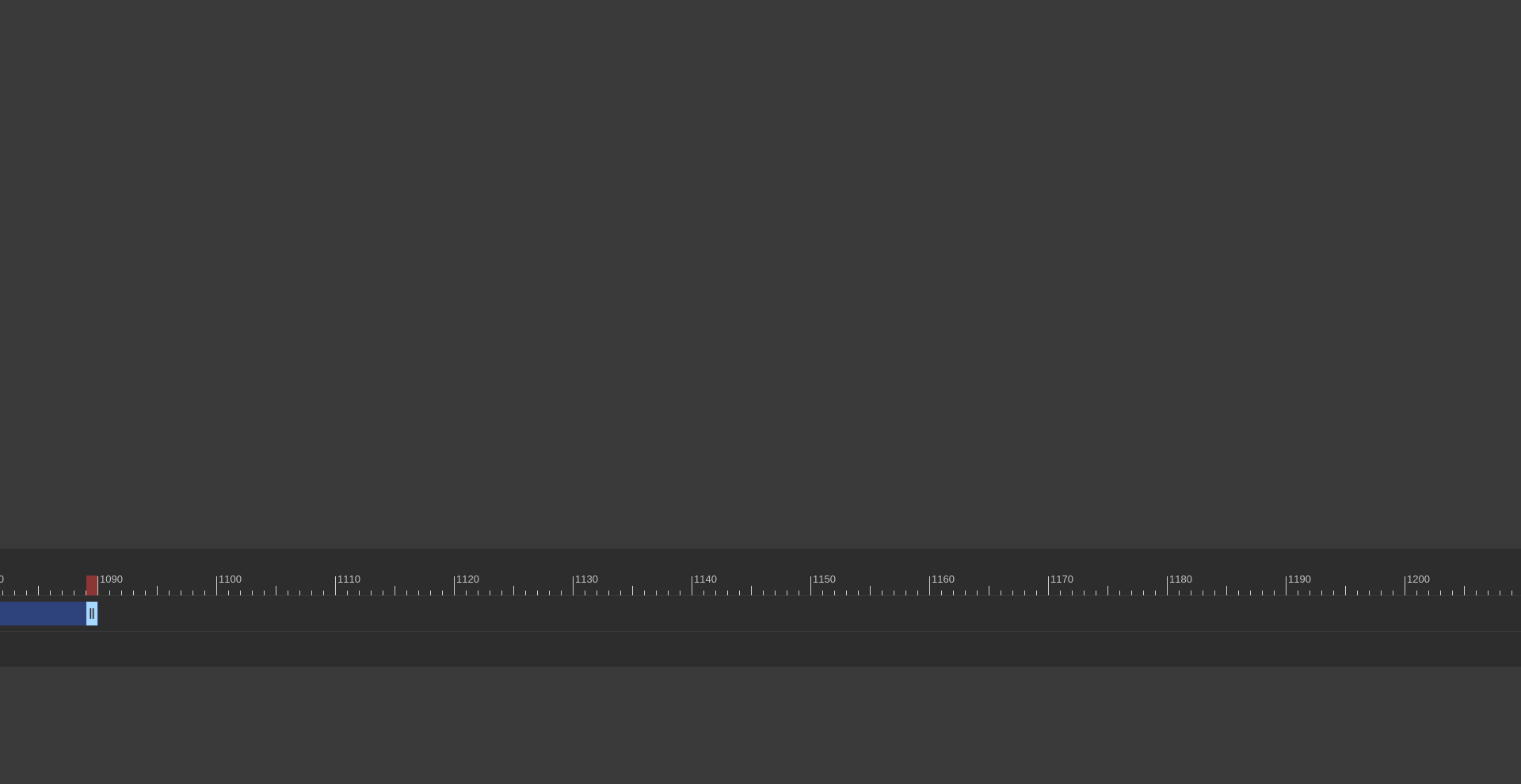
drag, startPoint x: 1186, startPoint y: 612, endPoint x: 98, endPoint y: 627, distance: 1088.1
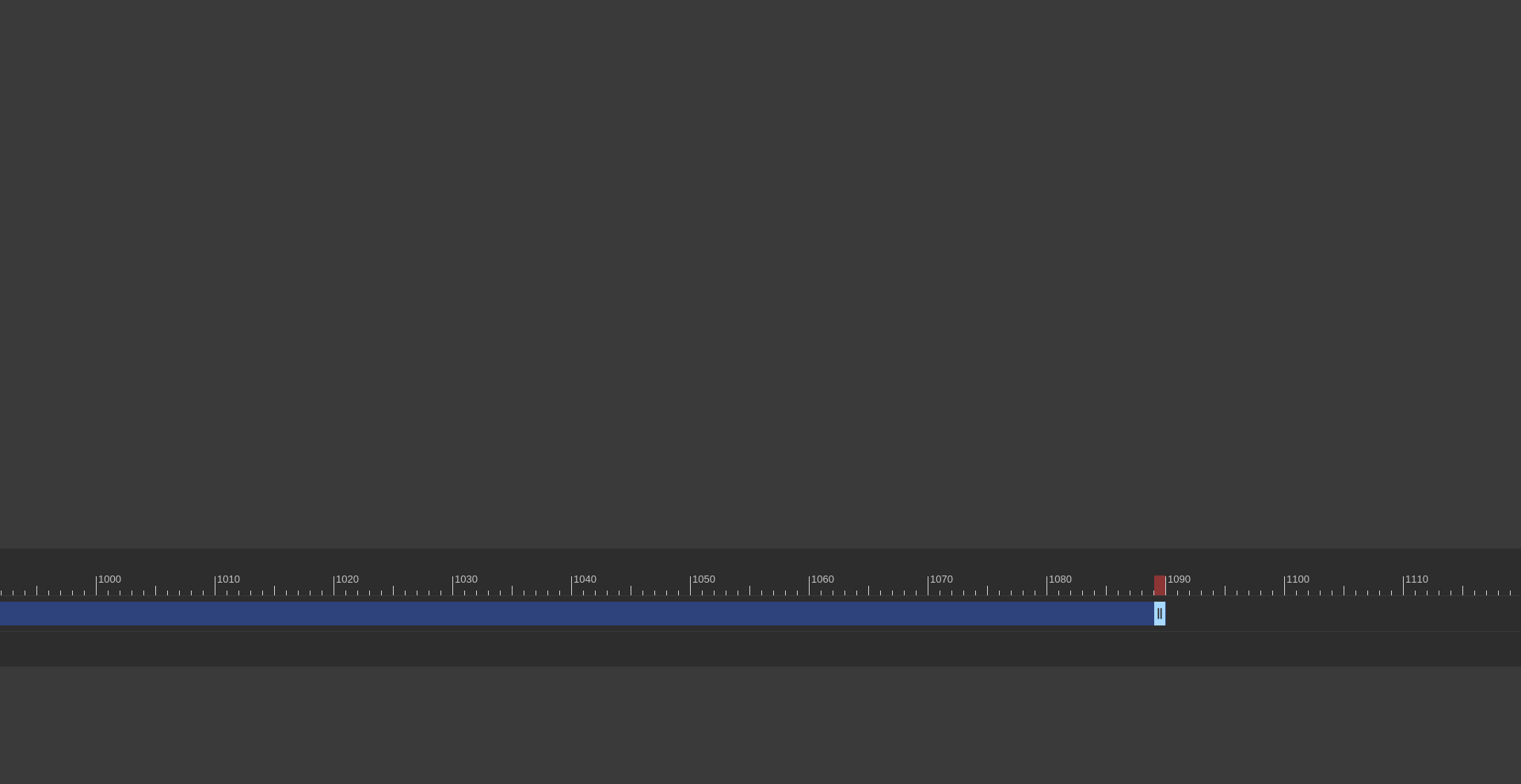
scroll to position [0, 11927]
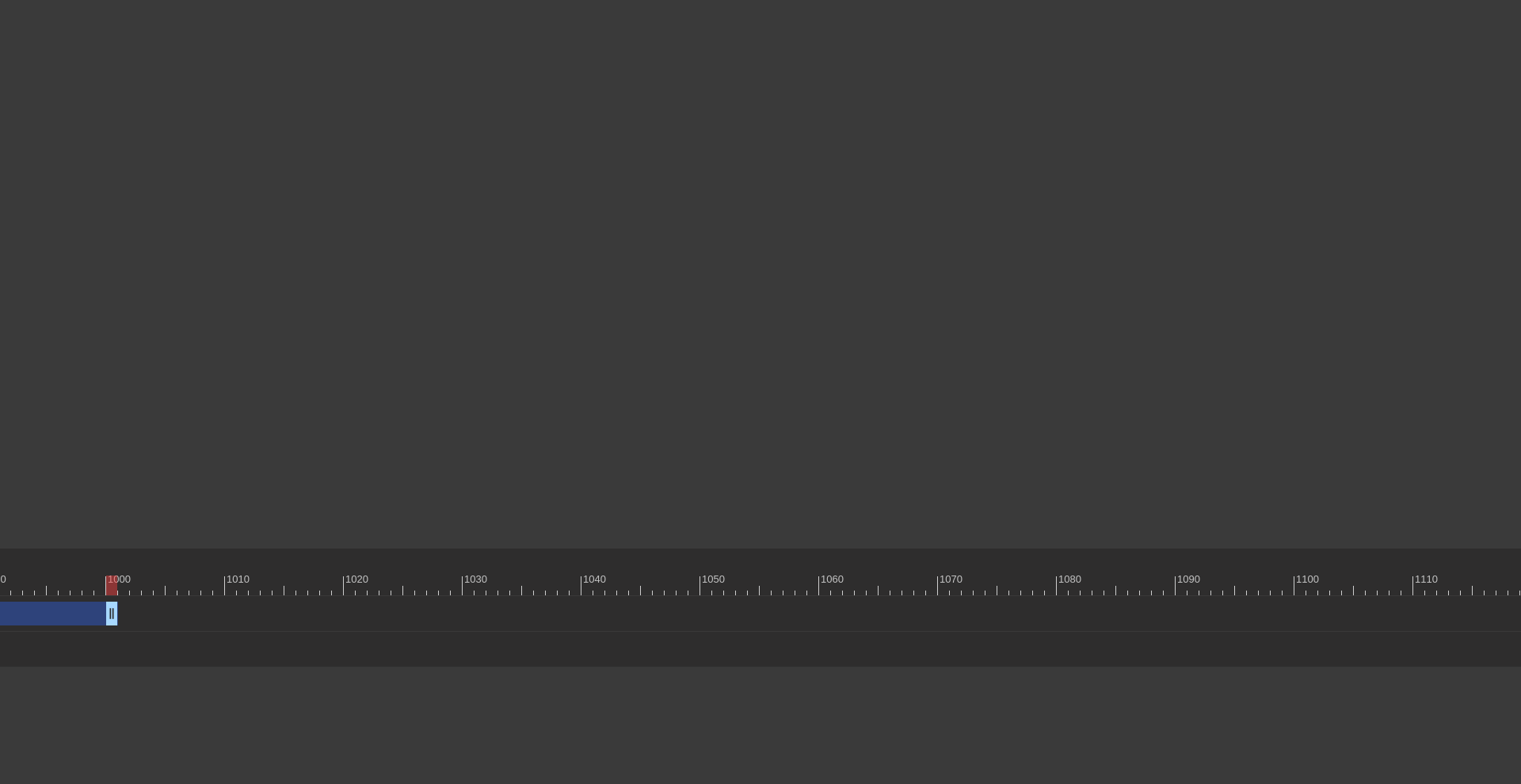
drag, startPoint x: 1171, startPoint y: 615, endPoint x: 113, endPoint y: 600, distance: 1058.1
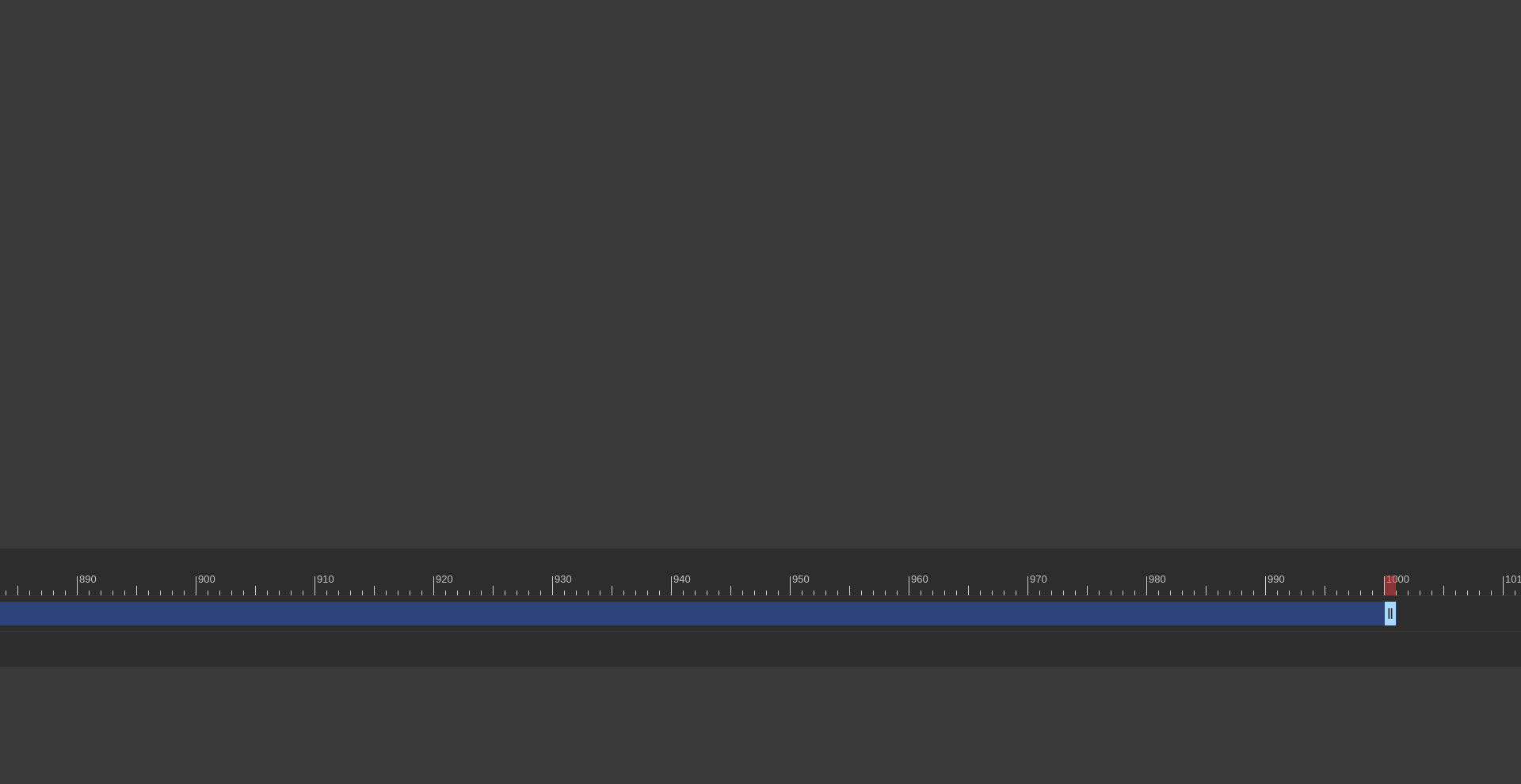
scroll to position [0, 10657]
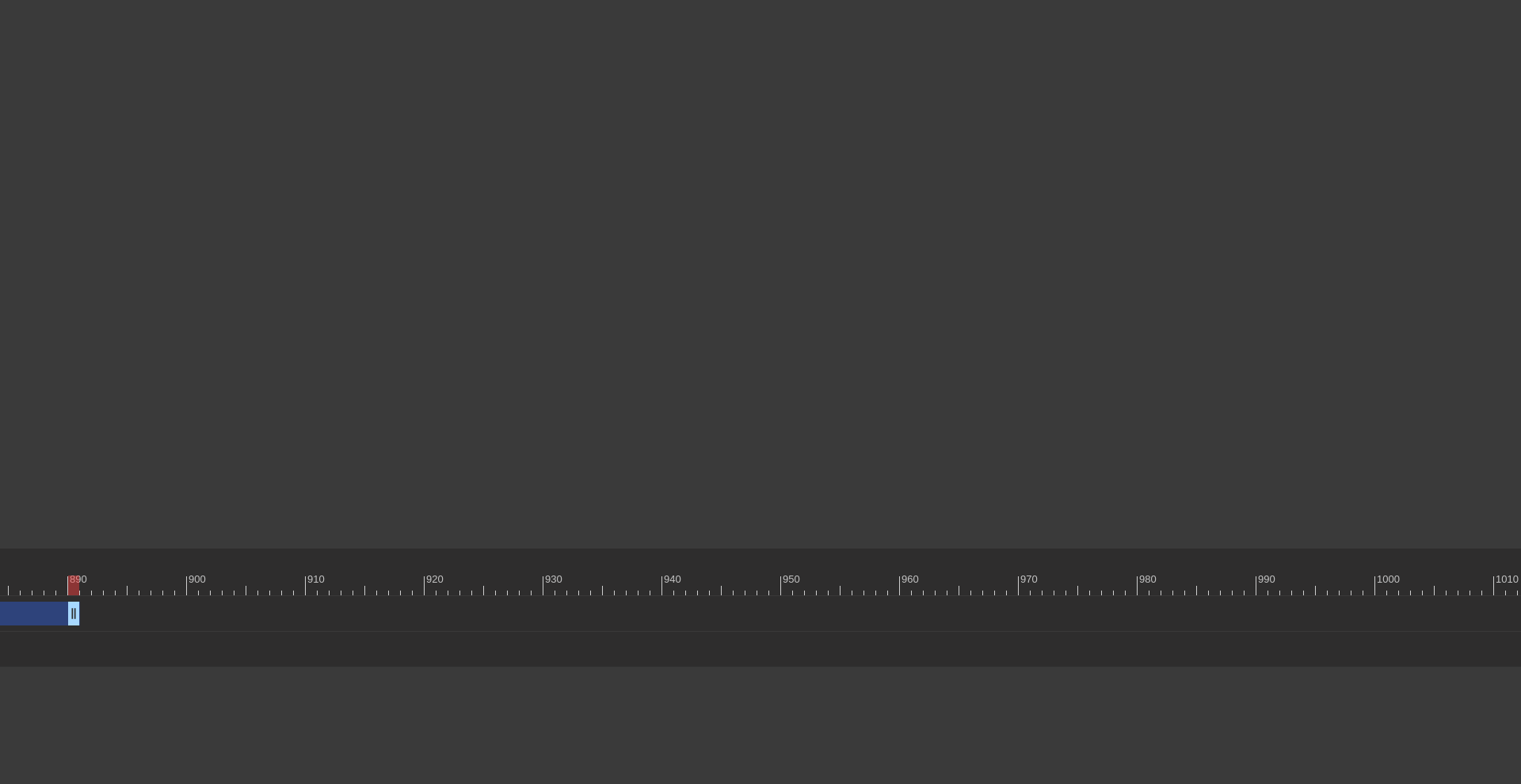
drag, startPoint x: 1381, startPoint y: 611, endPoint x: 72, endPoint y: 625, distance: 1309.1
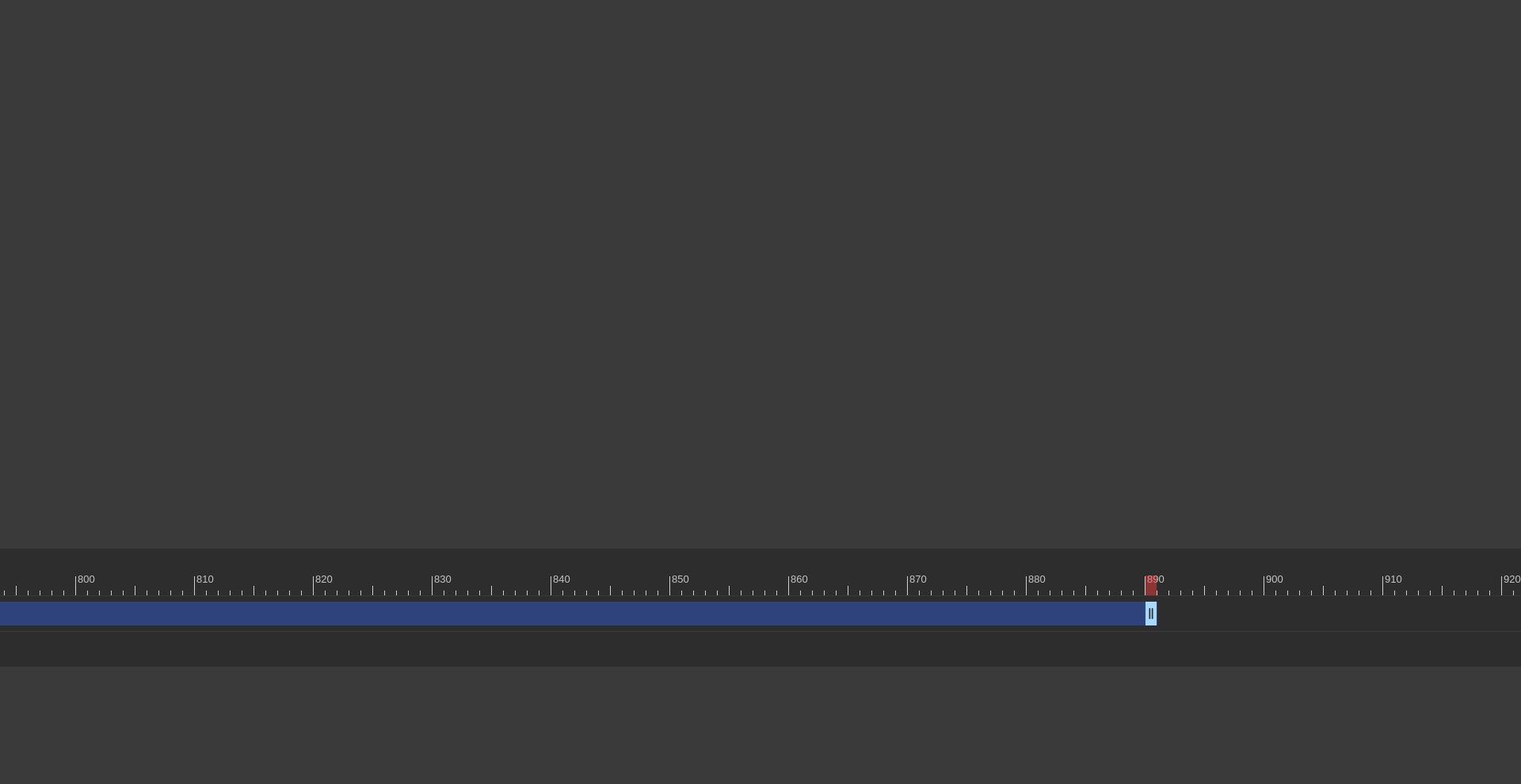
scroll to position [0, 9570]
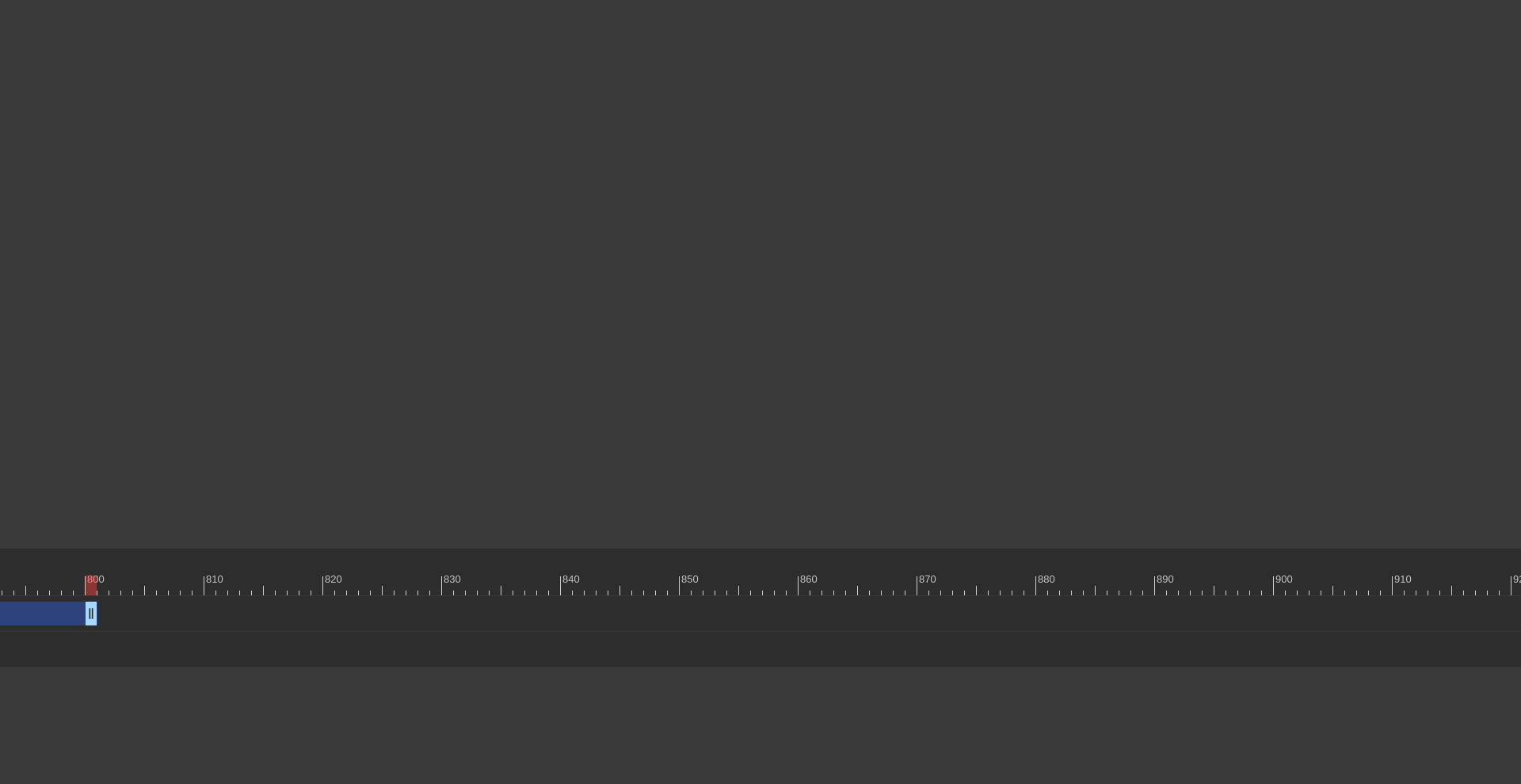
drag, startPoint x: 1161, startPoint y: 616, endPoint x: 88, endPoint y: 638, distance: 1073.2
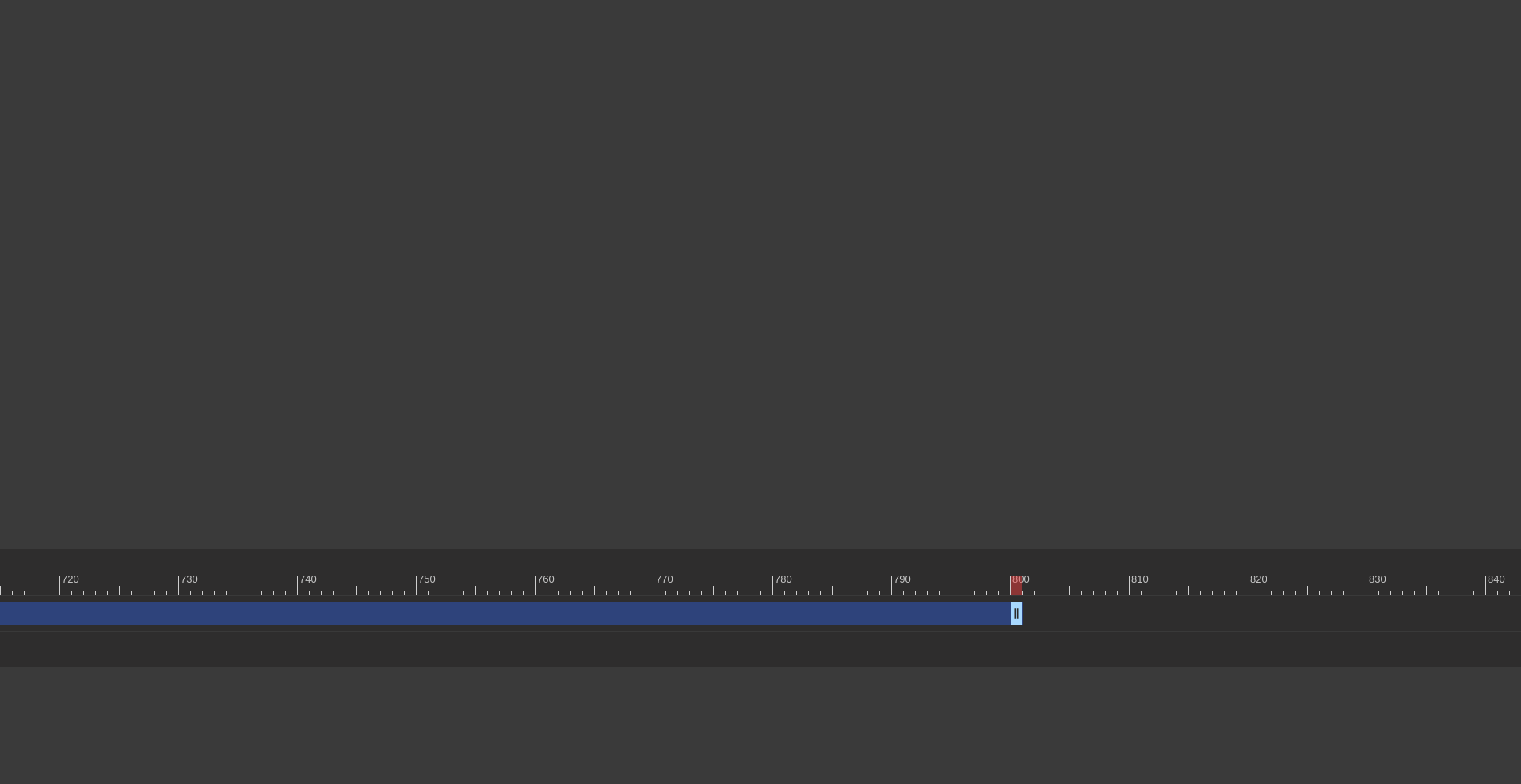
scroll to position [0, 8520]
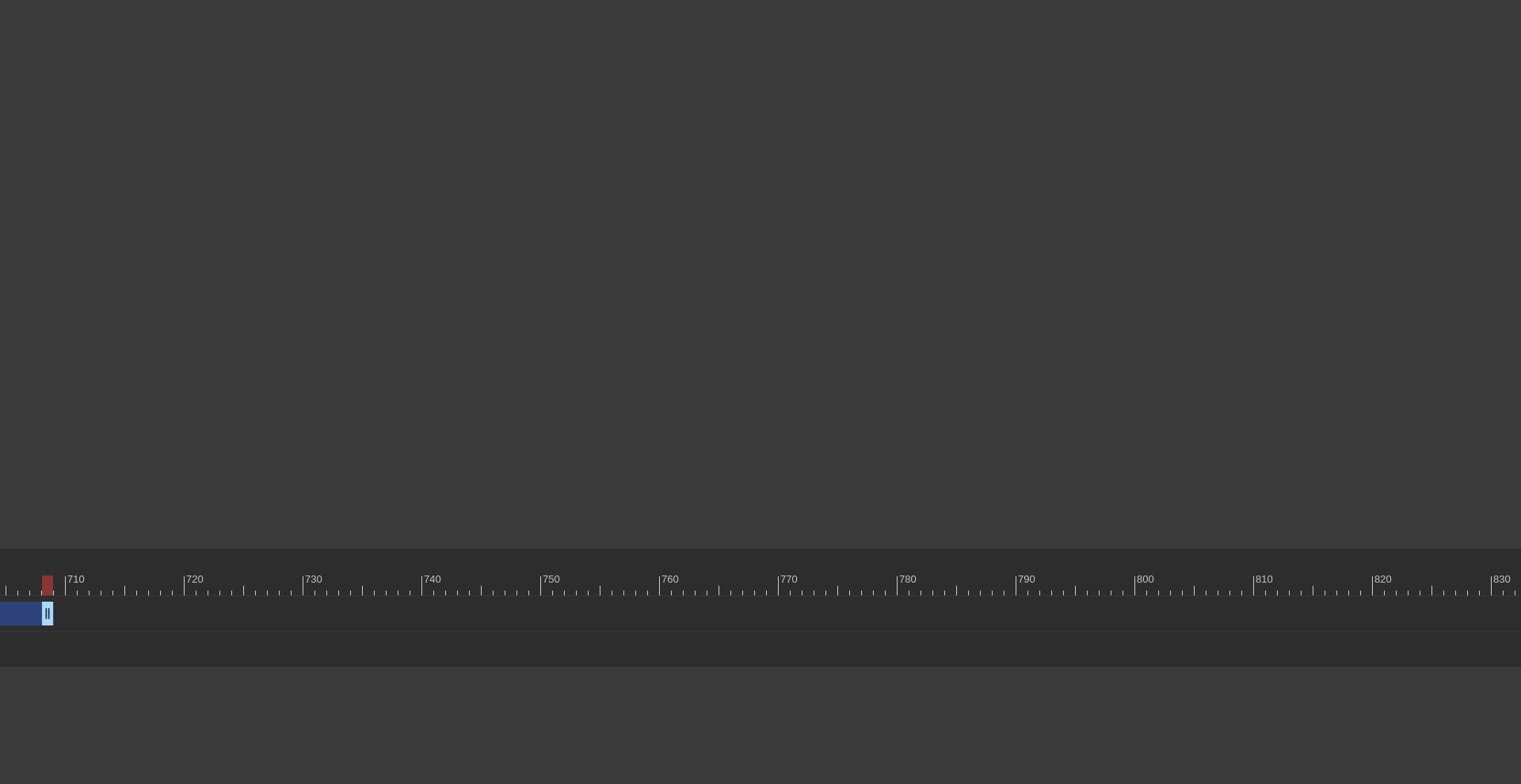
drag, startPoint x: 1139, startPoint y: 610, endPoint x: 40, endPoint y: 603, distance: 1099.0
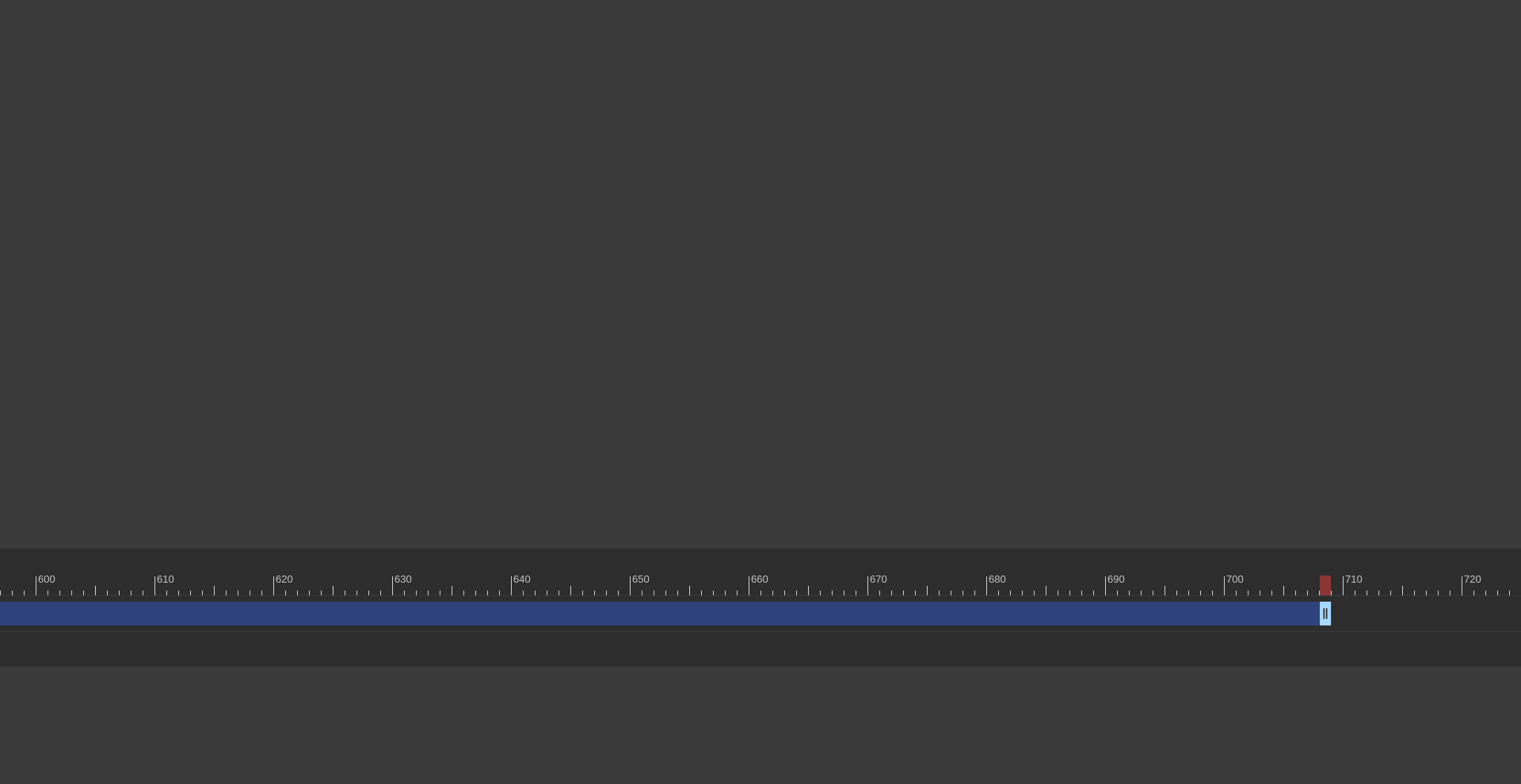
scroll to position [0, 7195]
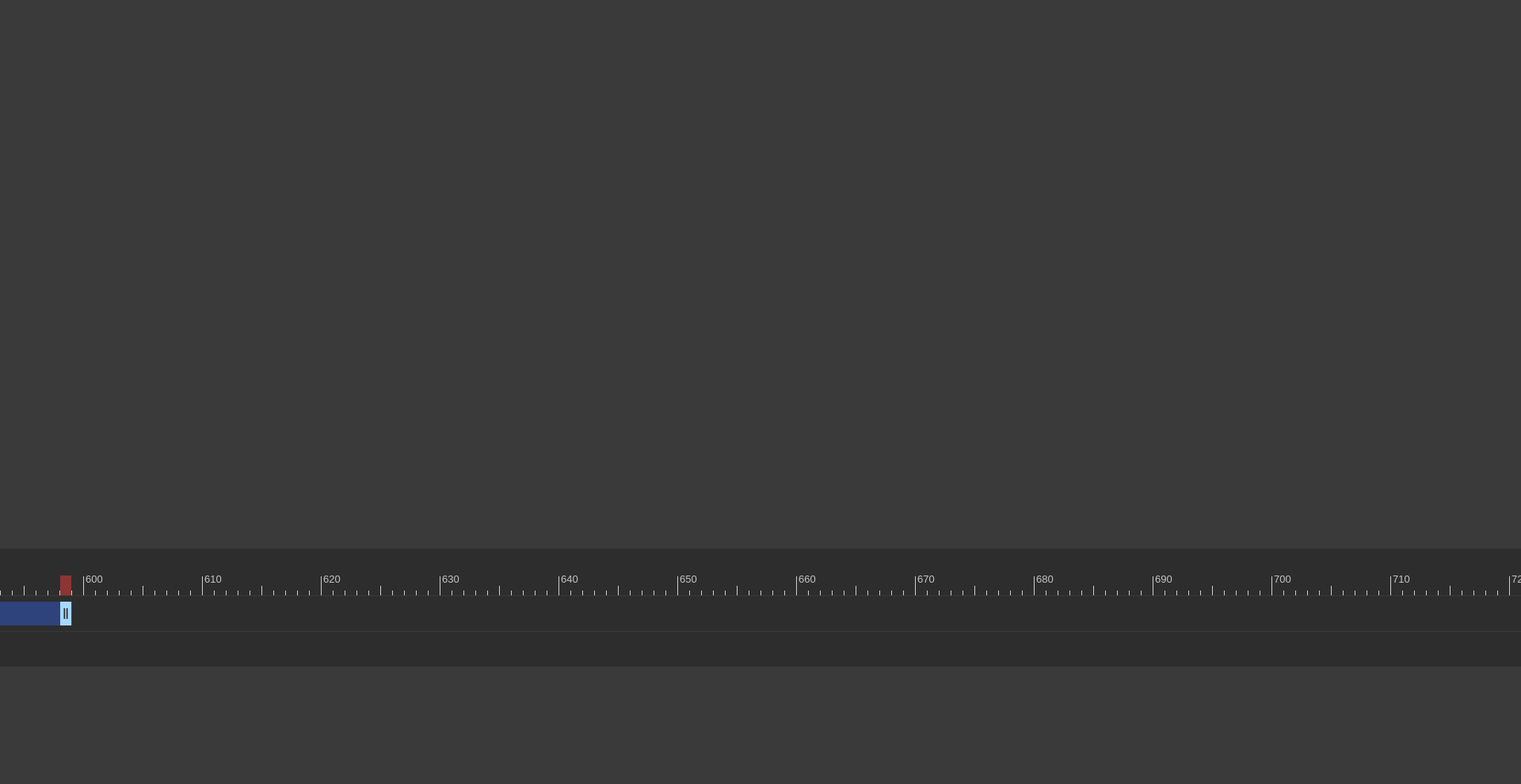
drag, startPoint x: 1372, startPoint y: 612, endPoint x: 59, endPoint y: 639, distance: 1313.3
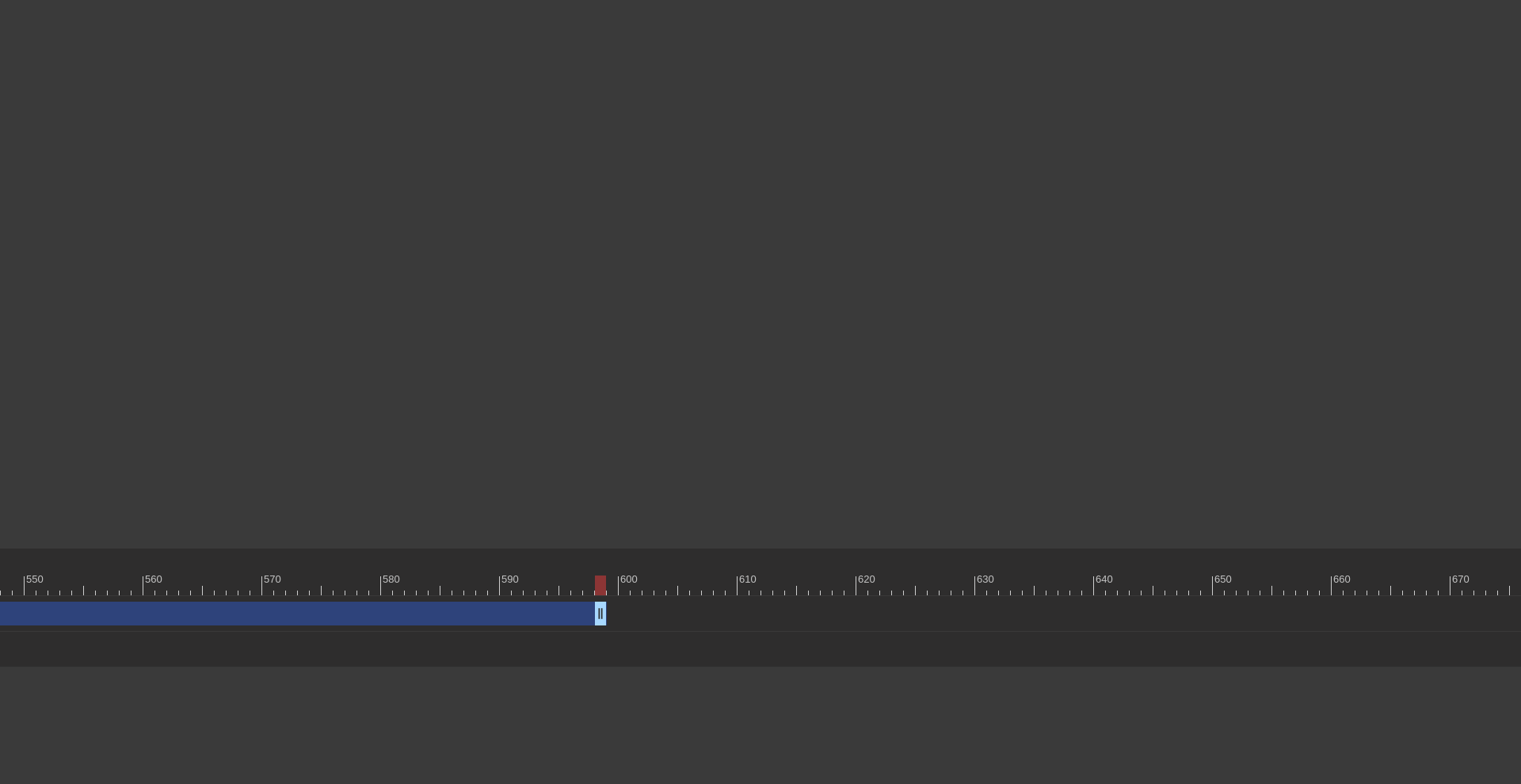
scroll to position [0, 6449]
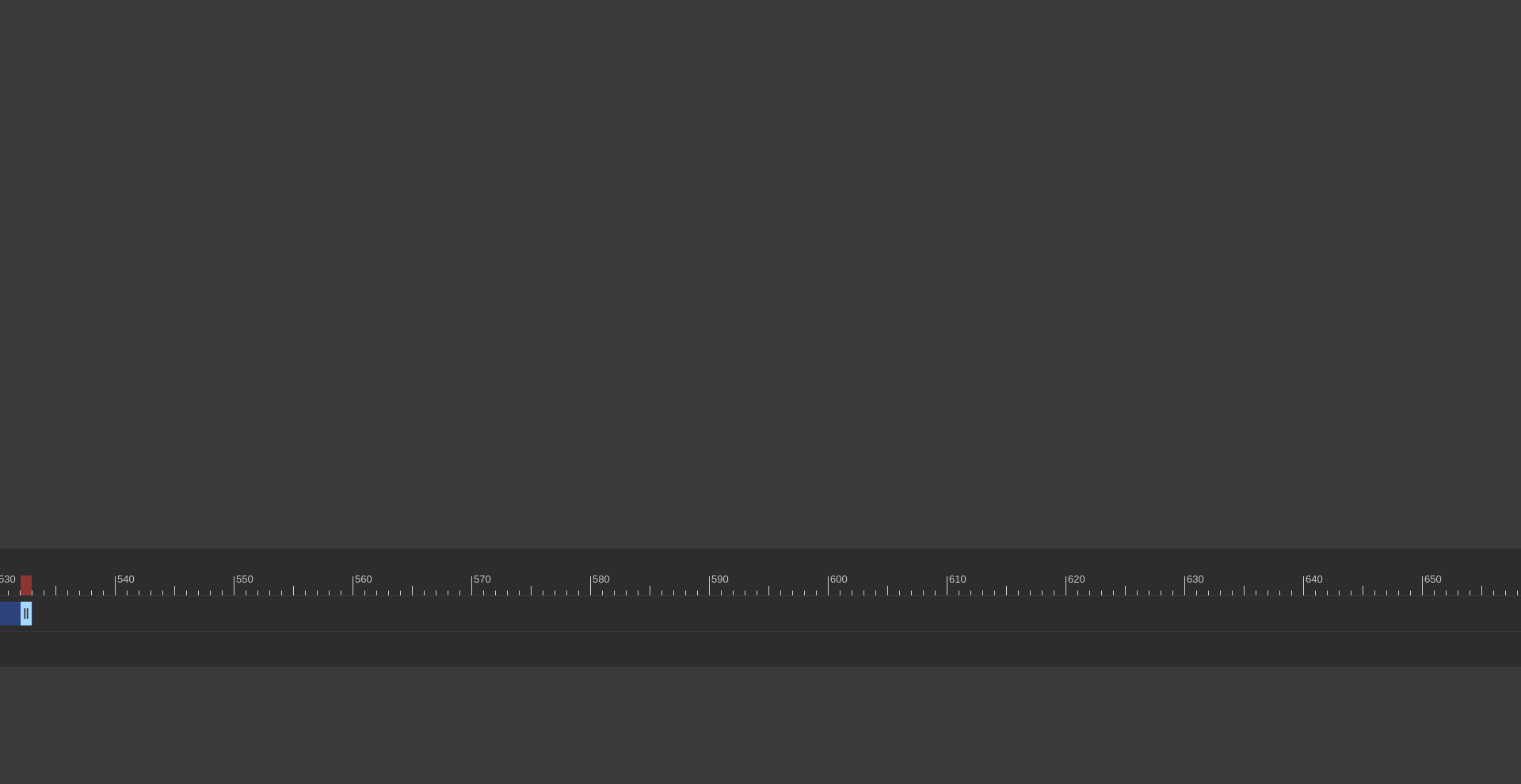
drag, startPoint x: 809, startPoint y: 612, endPoint x: 29, endPoint y: 639, distance: 780.5
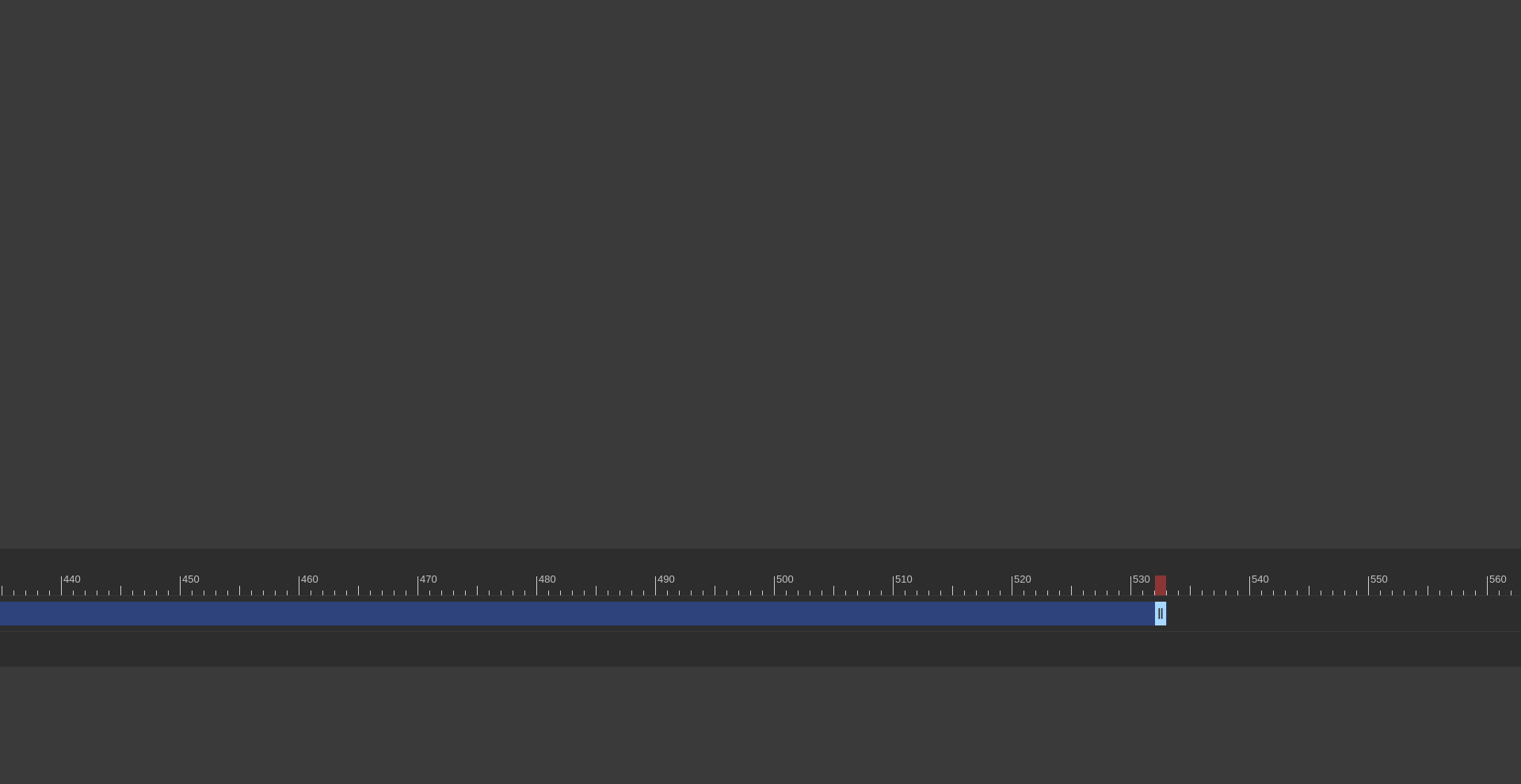
scroll to position [0, 5067]
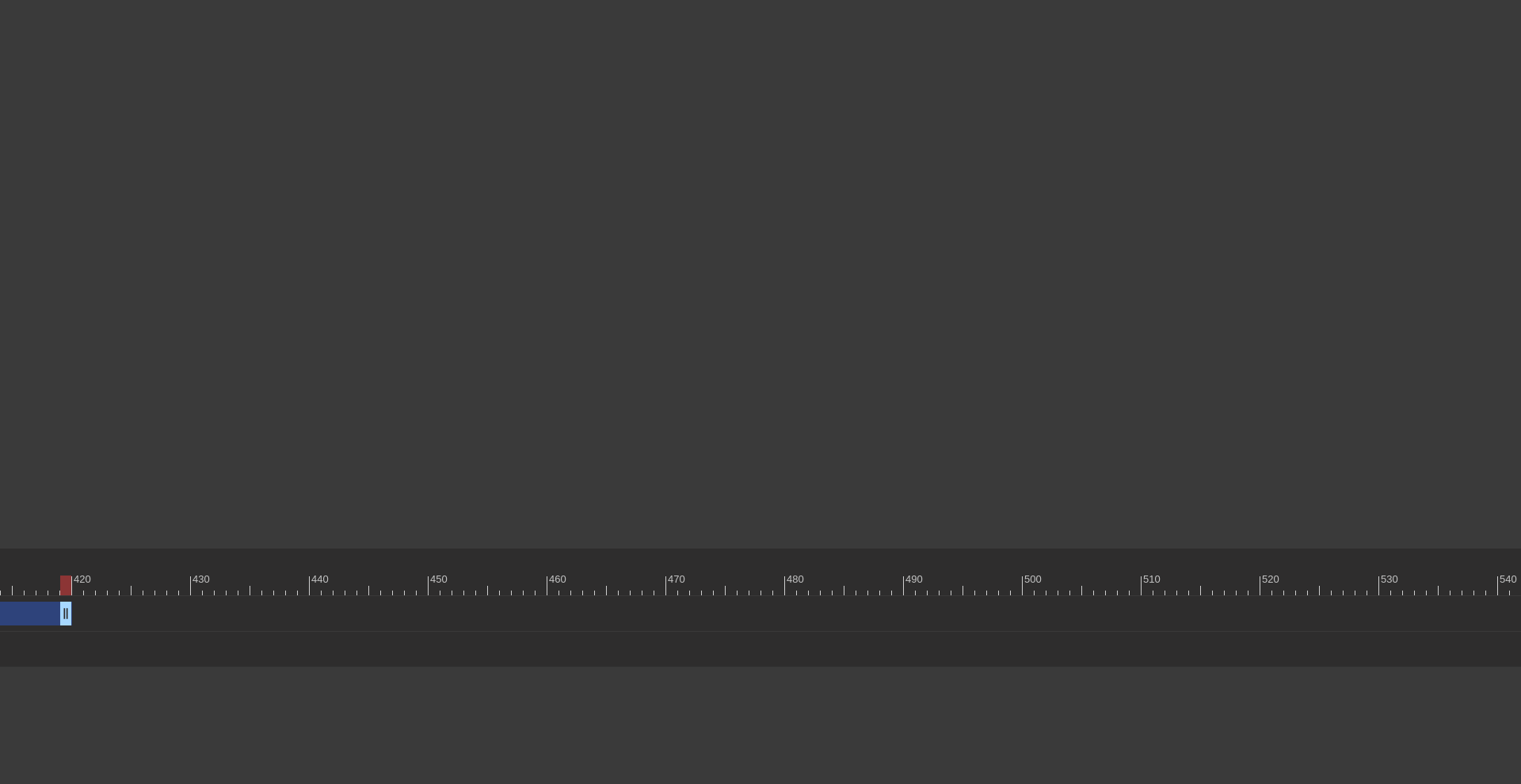
drag, startPoint x: 1411, startPoint y: 614, endPoint x: 71, endPoint y: 643, distance: 1340.3
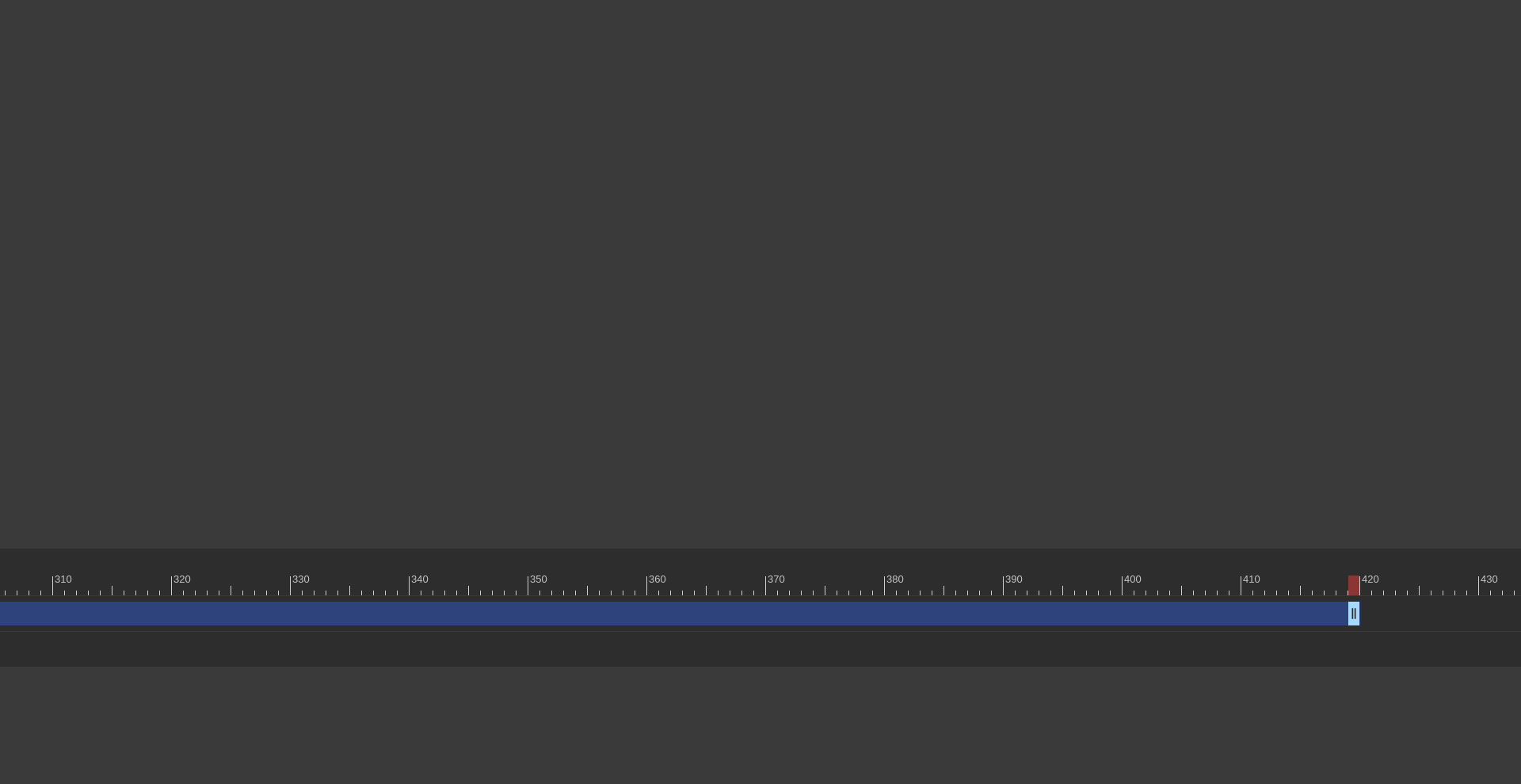
scroll to position [0, 3750]
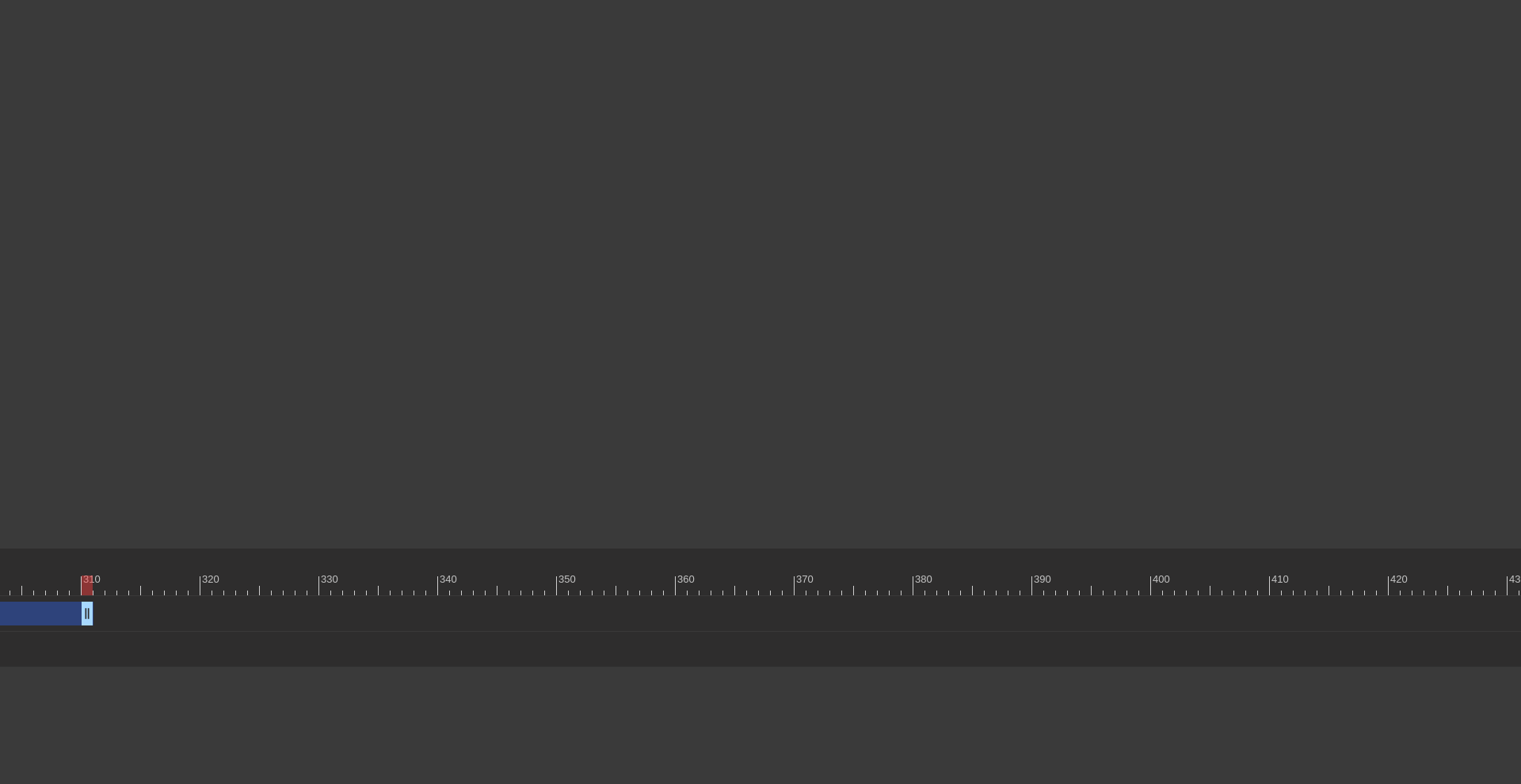
drag, startPoint x: 1383, startPoint y: 614, endPoint x: 83, endPoint y: 652, distance: 1300.6
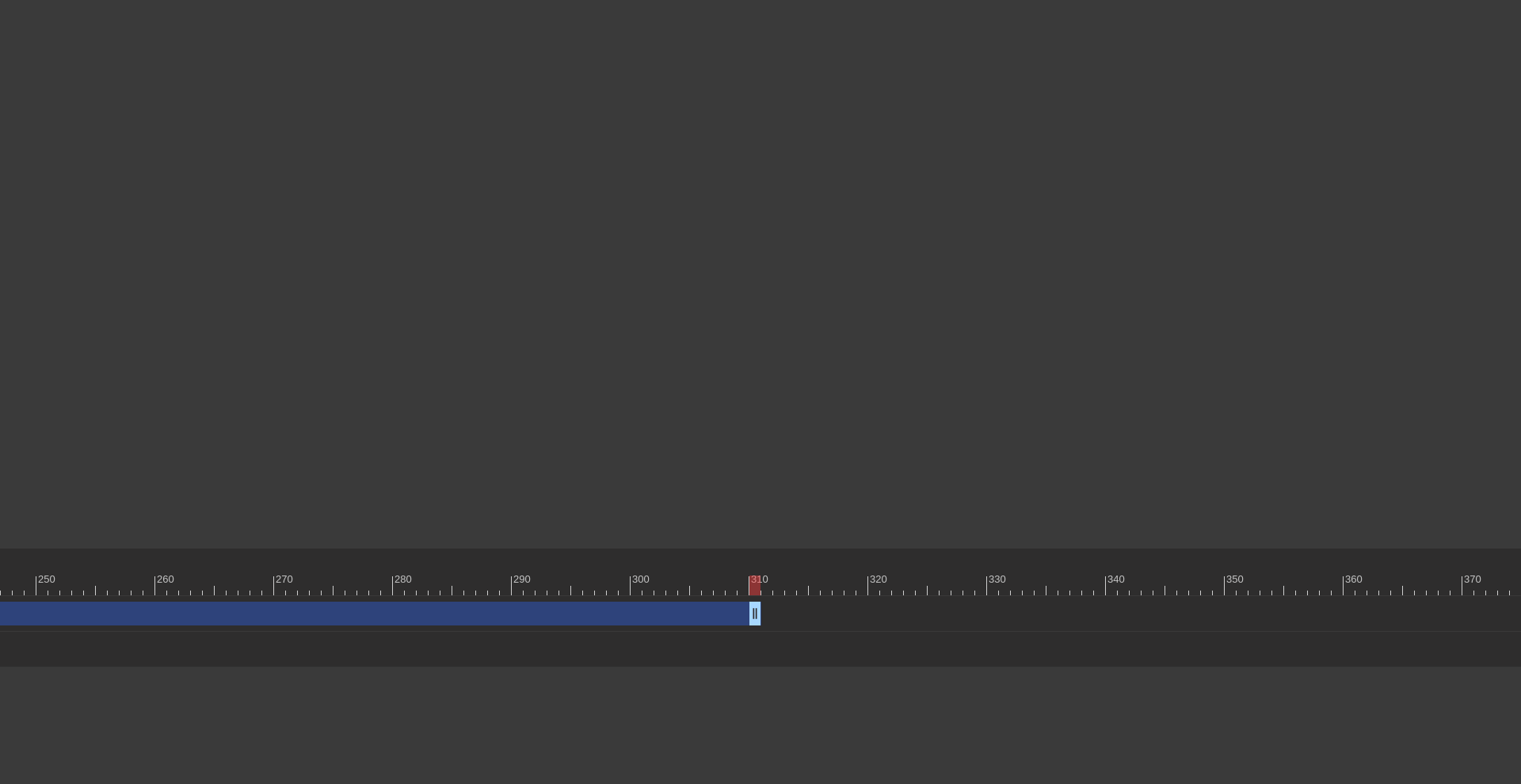
scroll to position [0, 3016]
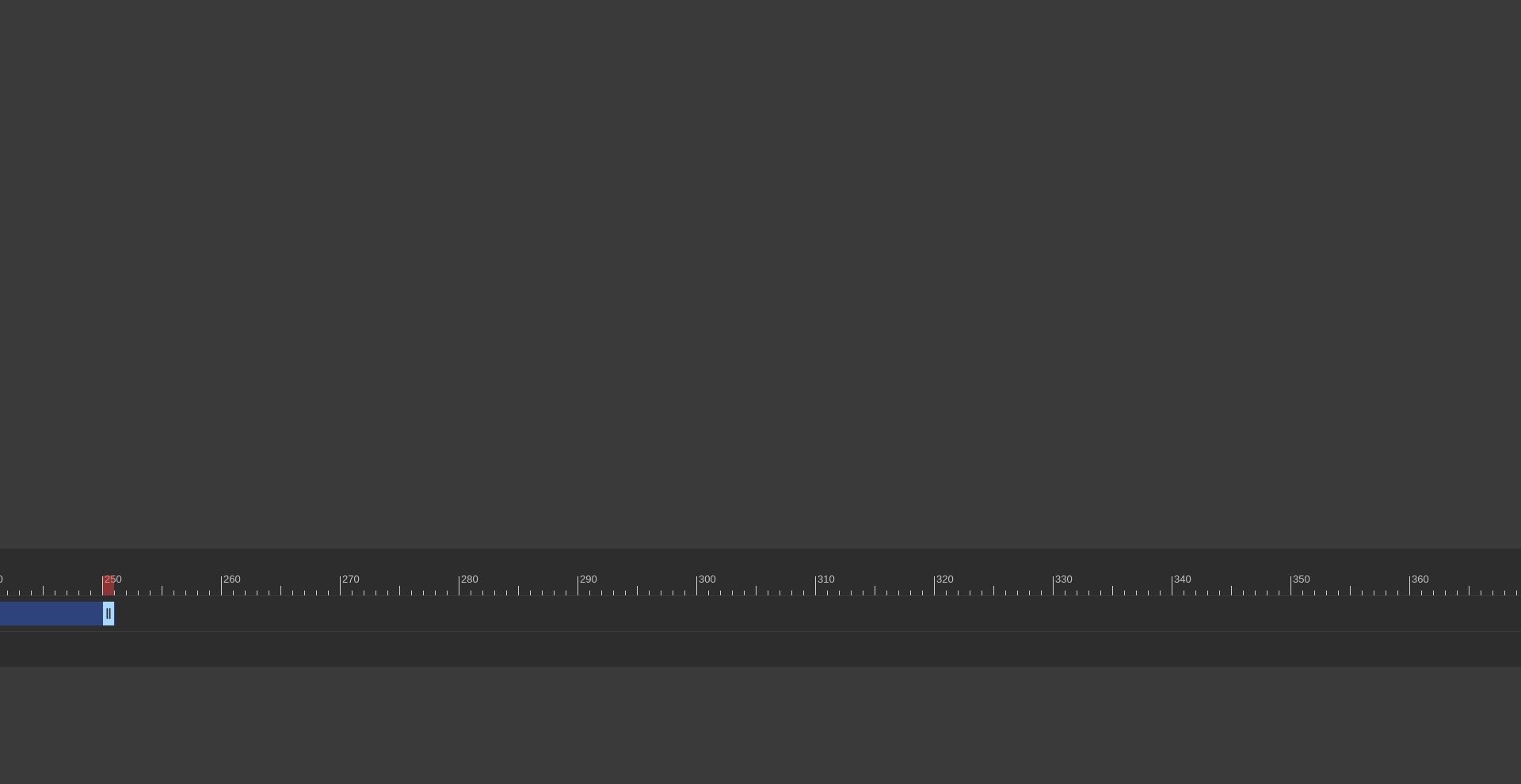
drag, startPoint x: 824, startPoint y: 616, endPoint x: 113, endPoint y: 634, distance: 711.2
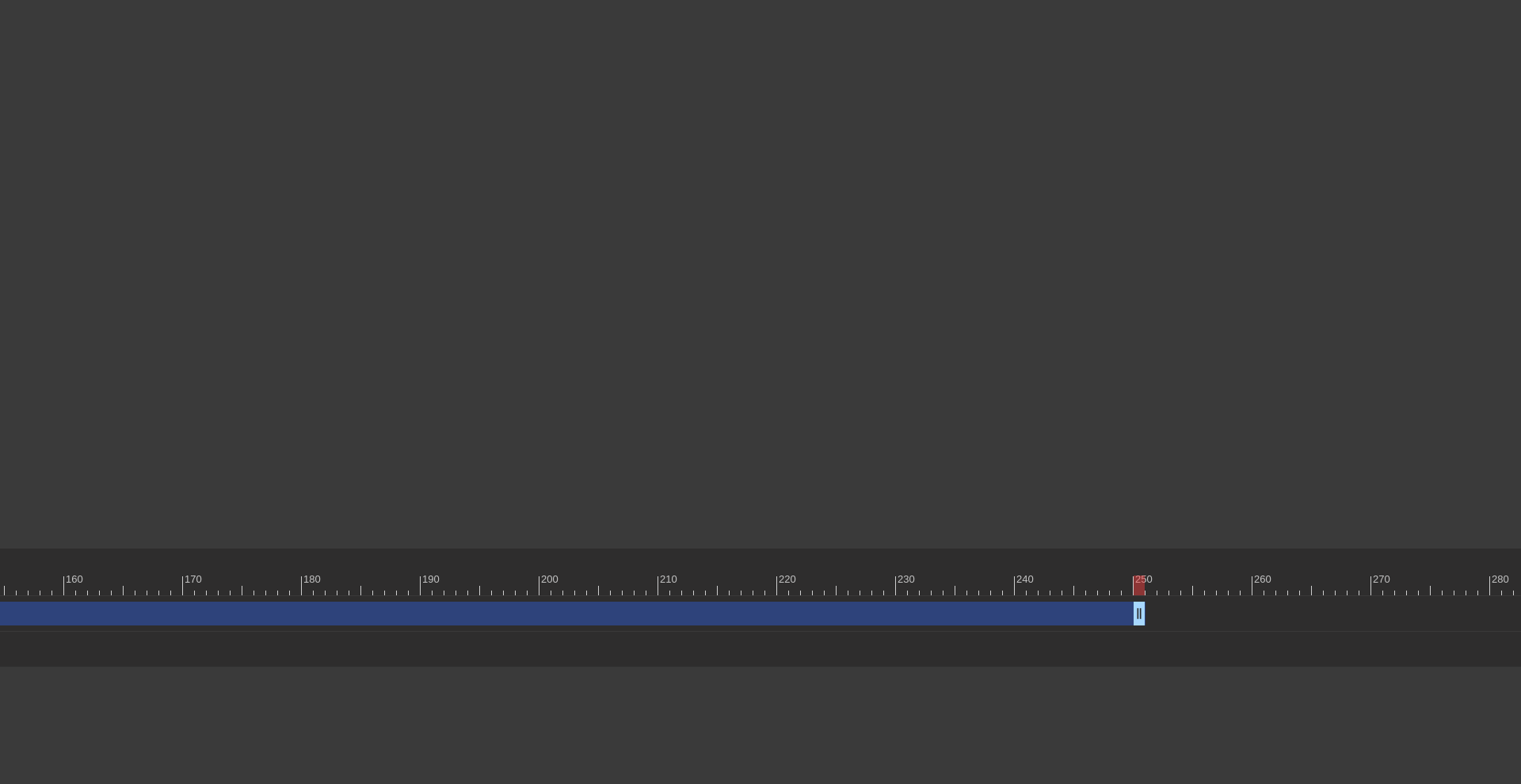
scroll to position [0, 1956]
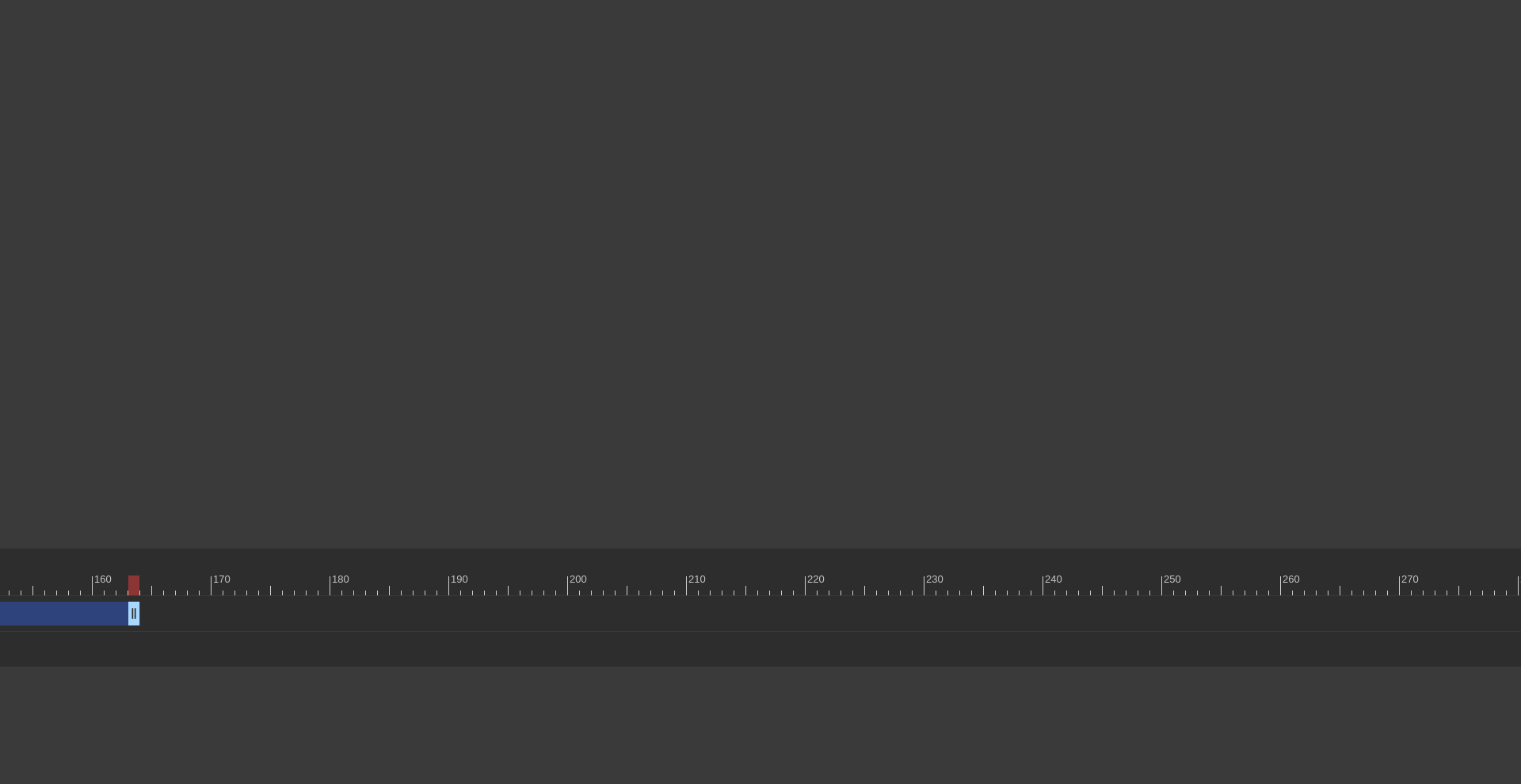
drag, startPoint x: 1169, startPoint y: 610, endPoint x: 129, endPoint y: 632, distance: 1040.2
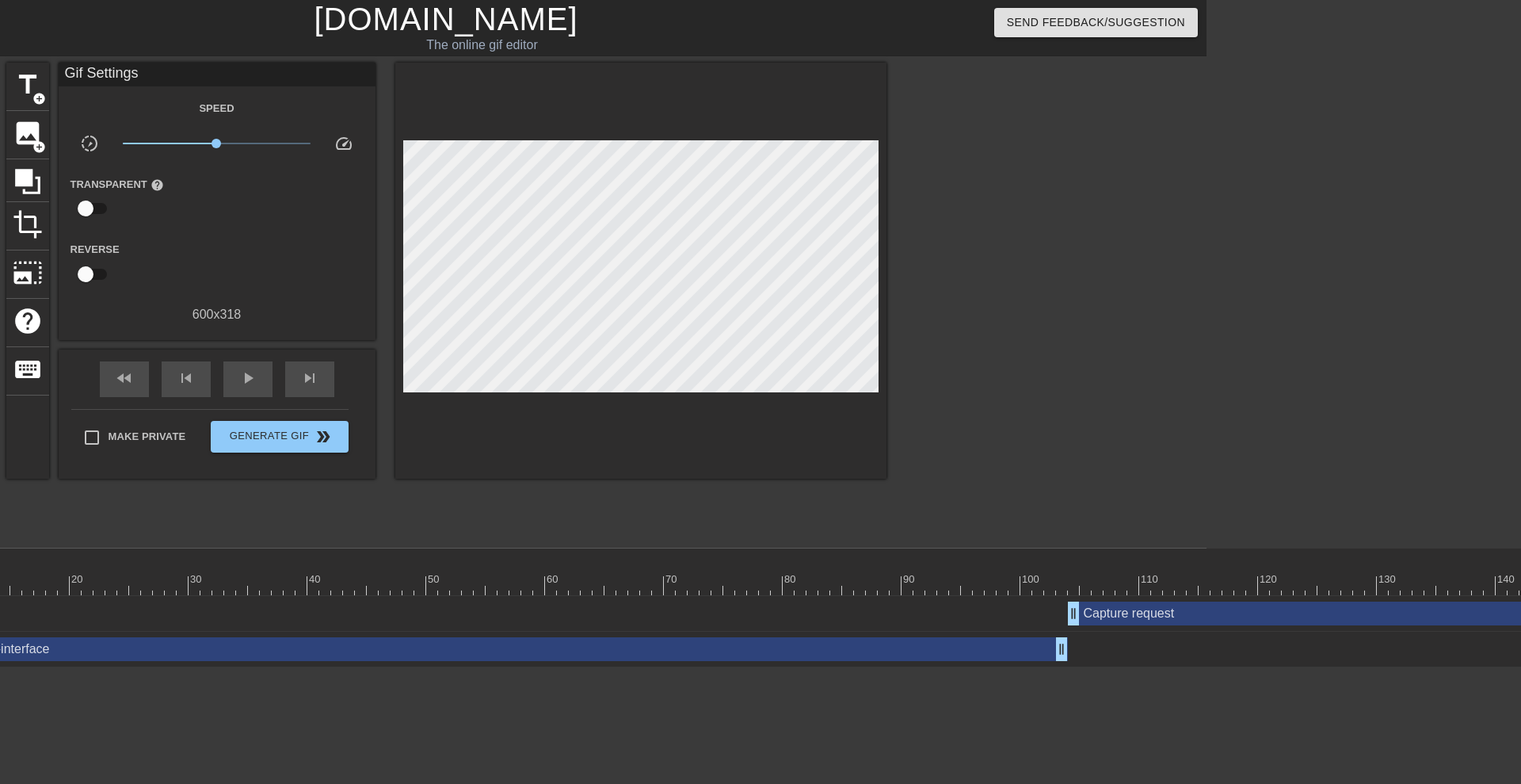
scroll to position [0, 0]
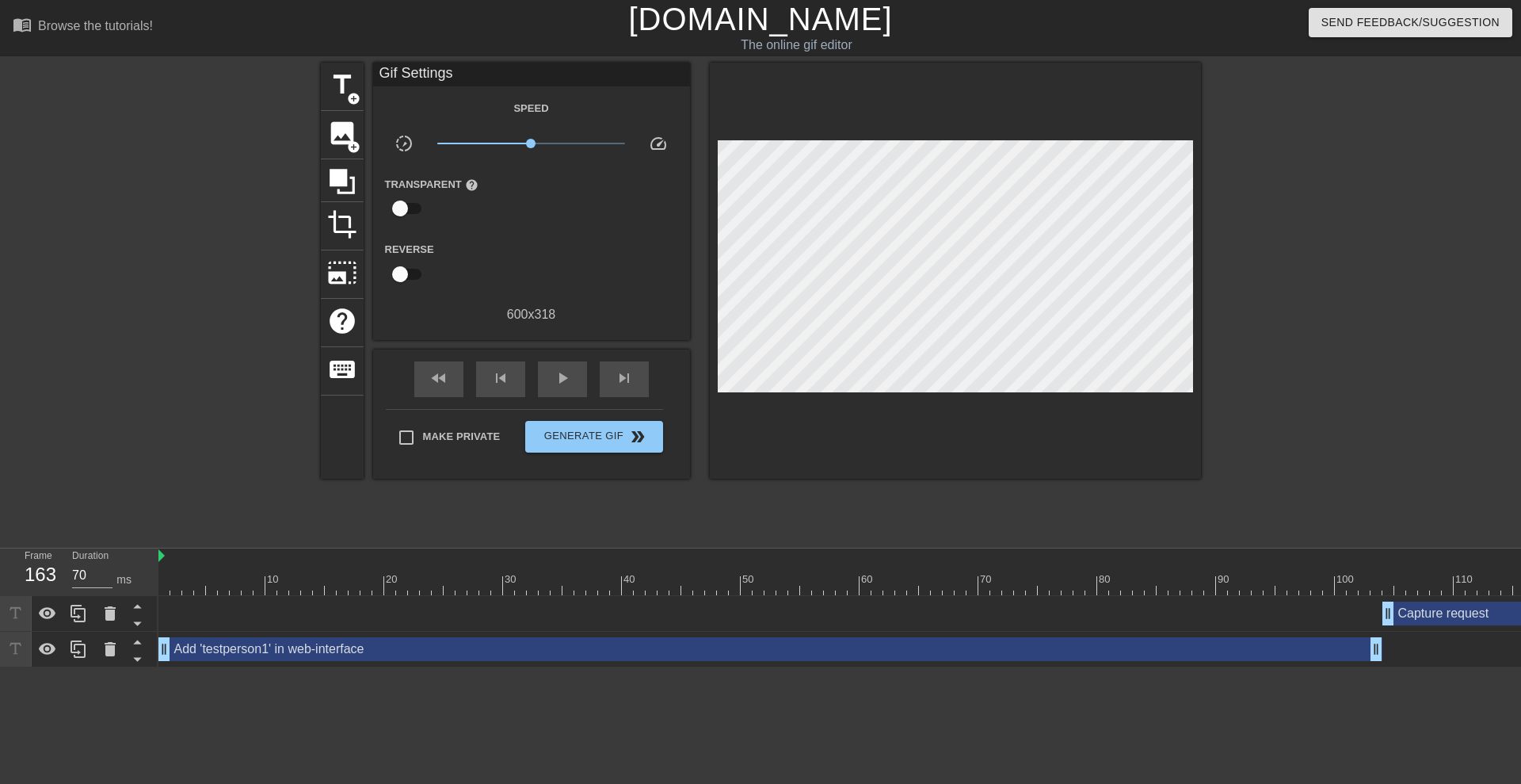
click at [562, 374] on span "play_arrow" at bounding box center [563, 377] width 19 height 19
click at [564, 374] on span "pause" at bounding box center [563, 377] width 19 height 19
click at [564, 374] on span "play_arrow" at bounding box center [563, 377] width 19 height 19
click at [564, 374] on span "pause" at bounding box center [563, 377] width 19 height 19
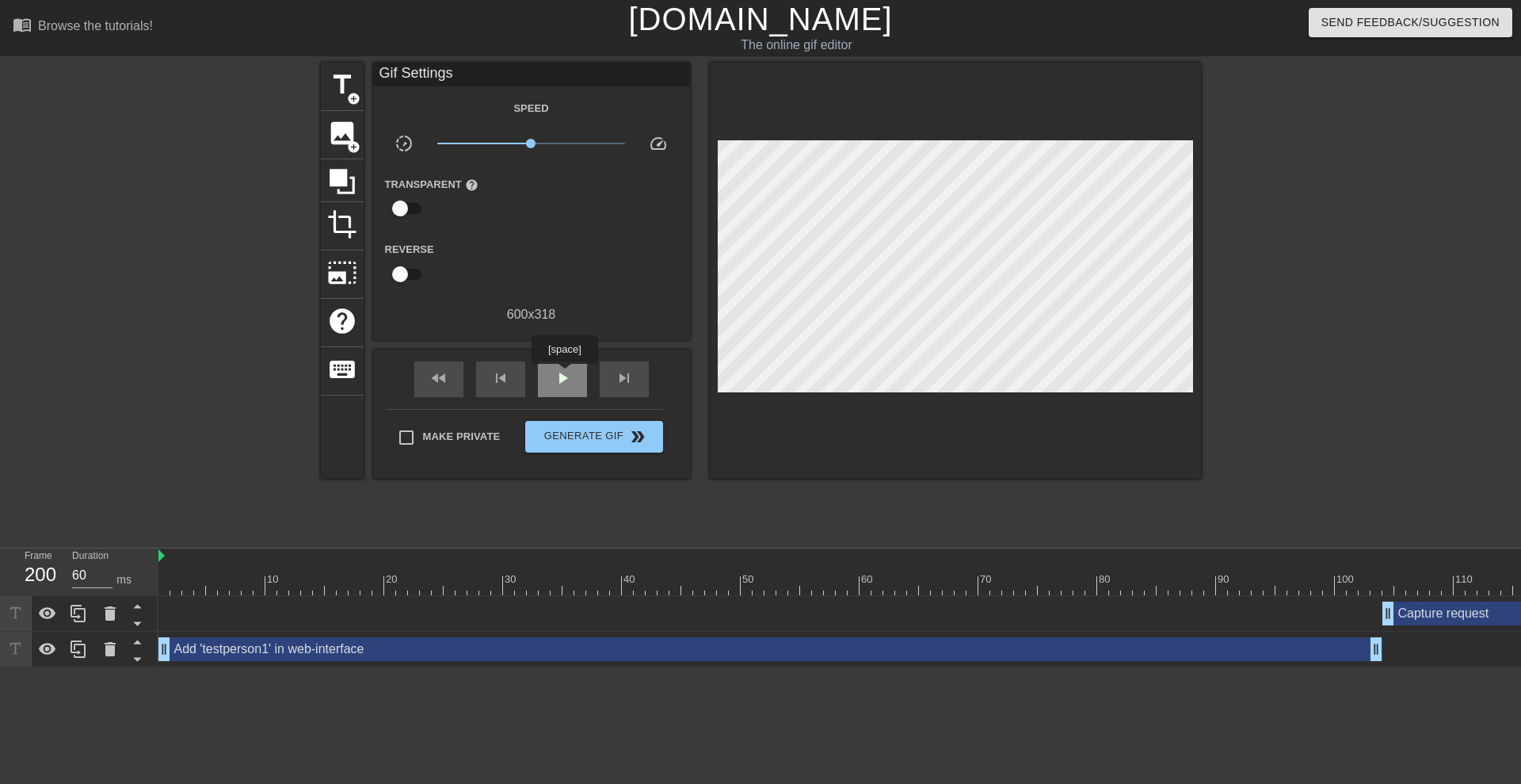
click at [564, 375] on span "play_arrow" at bounding box center [563, 377] width 19 height 19
click at [564, 375] on span "pause" at bounding box center [563, 377] width 19 height 19
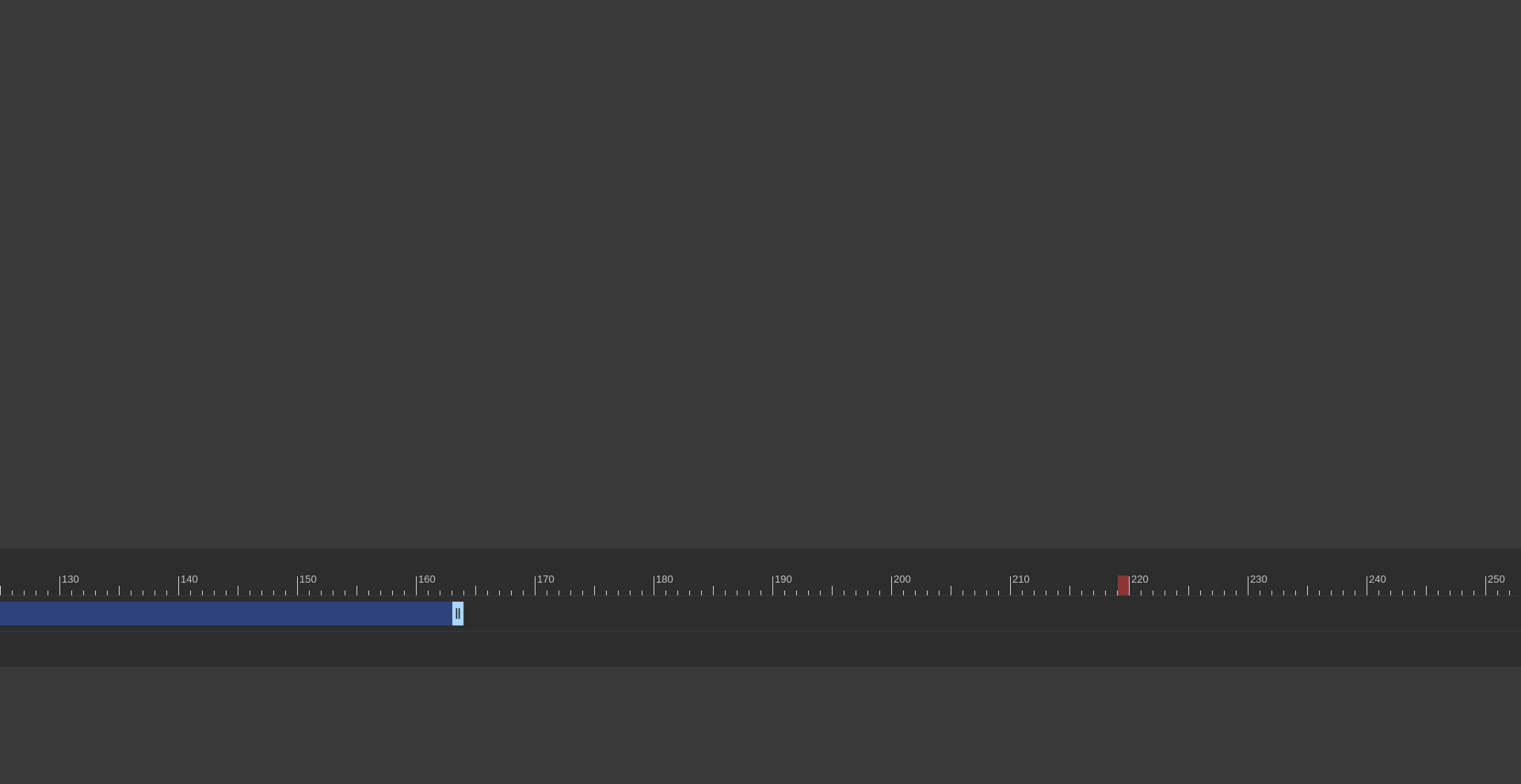
scroll to position [0, 1937]
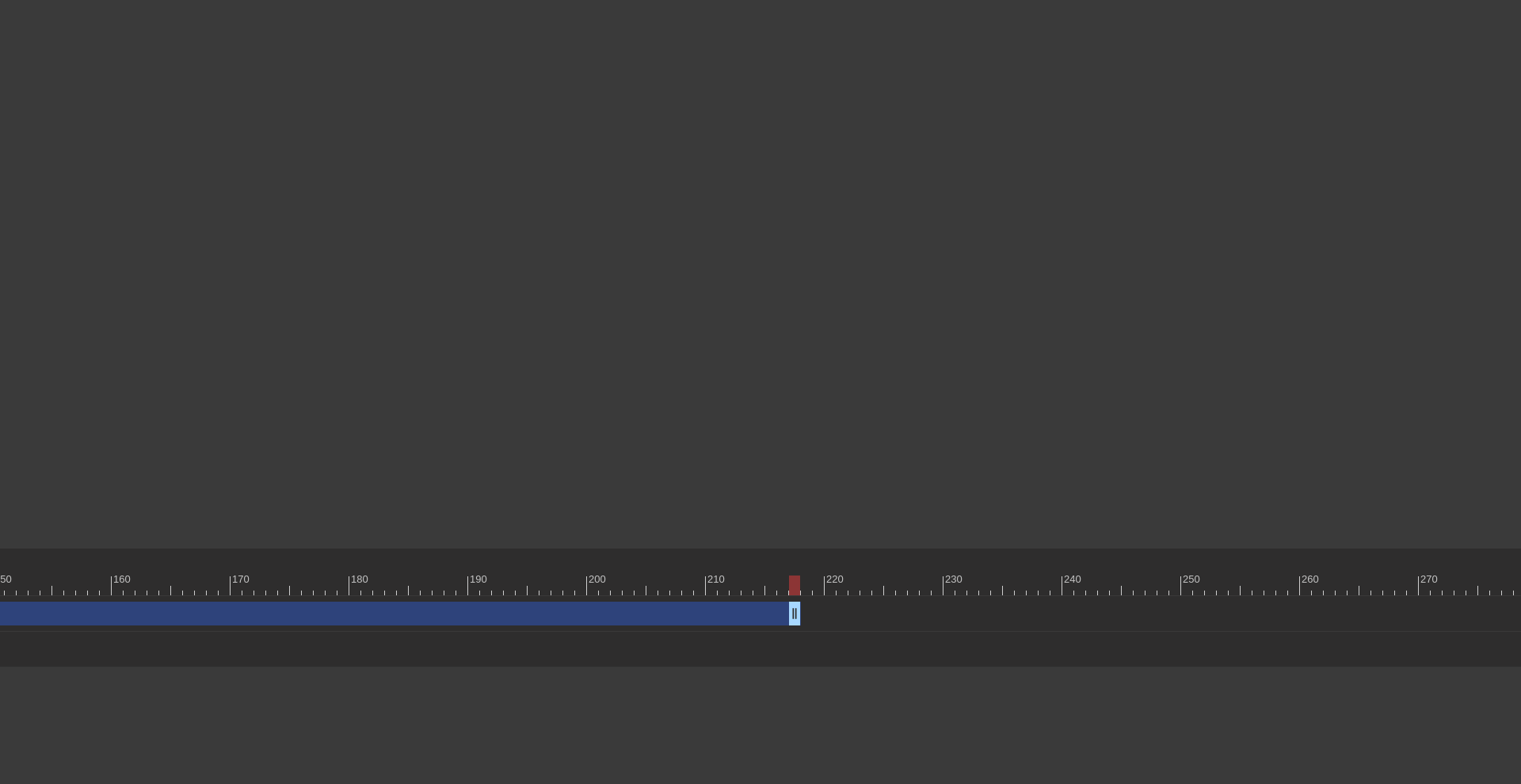
type input "60"
drag, startPoint x: 153, startPoint y: 616, endPoint x: 808, endPoint y: 629, distance: 655.1
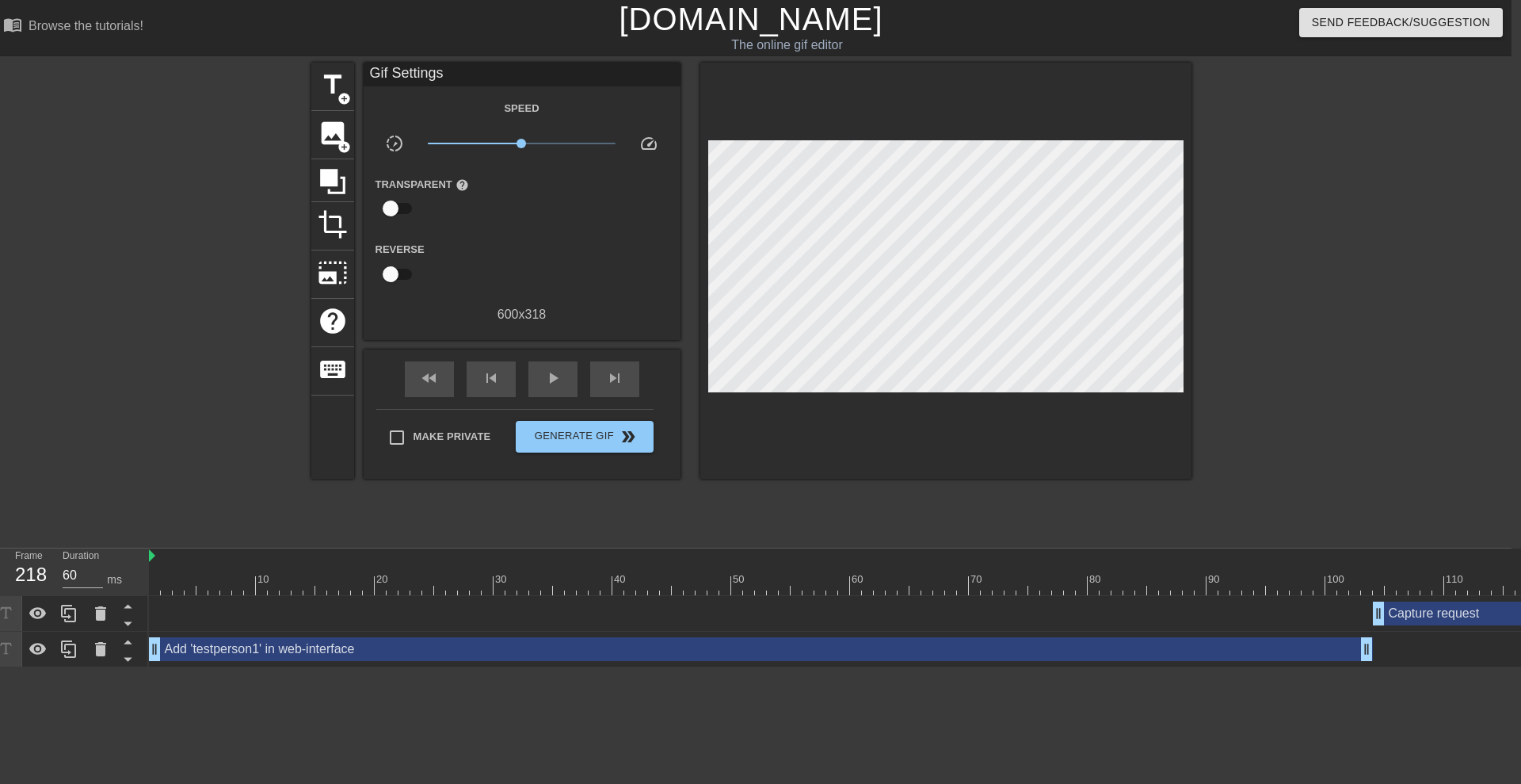
scroll to position [0, 0]
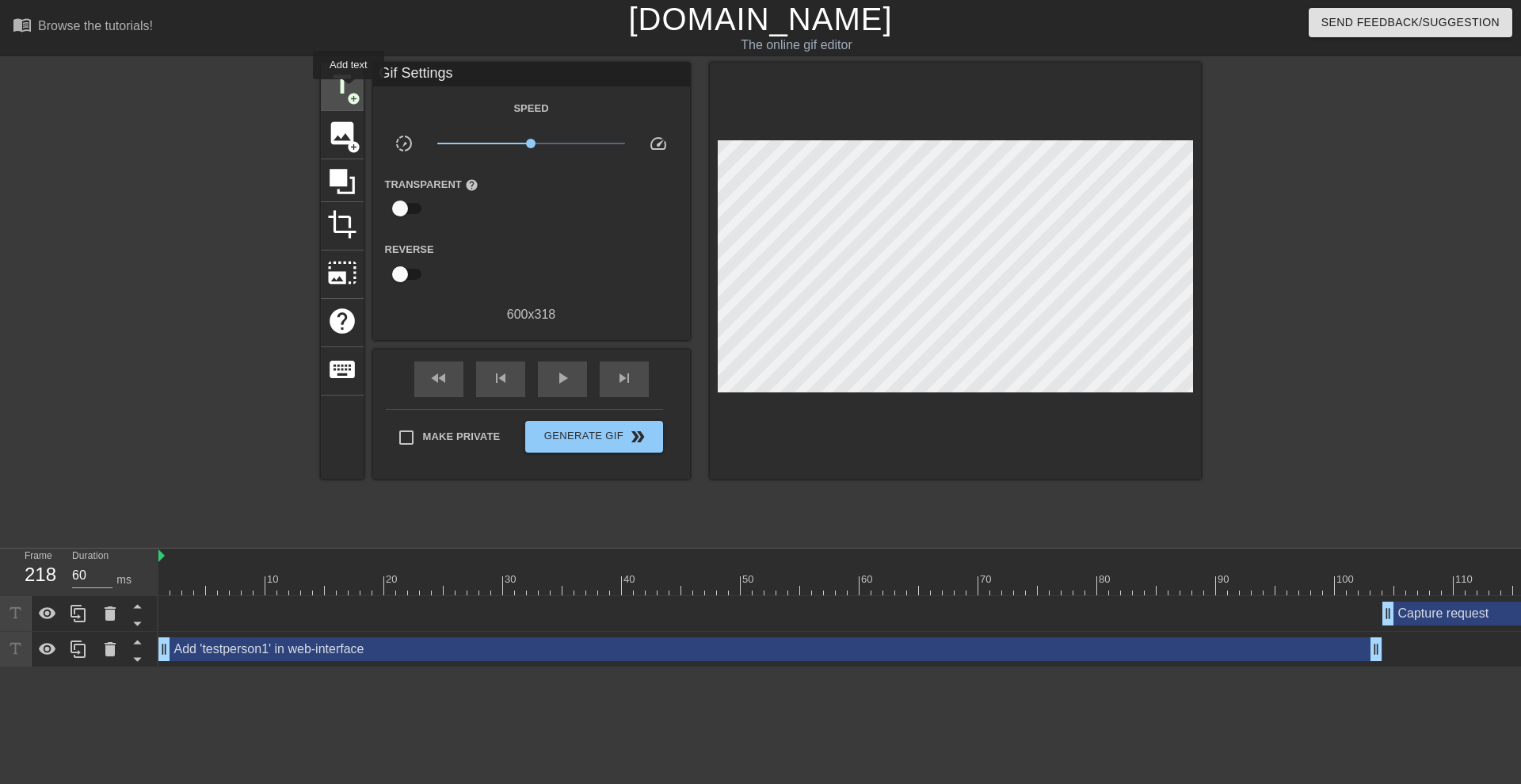
click at [348, 90] on span "title" at bounding box center [343, 85] width 30 height 30
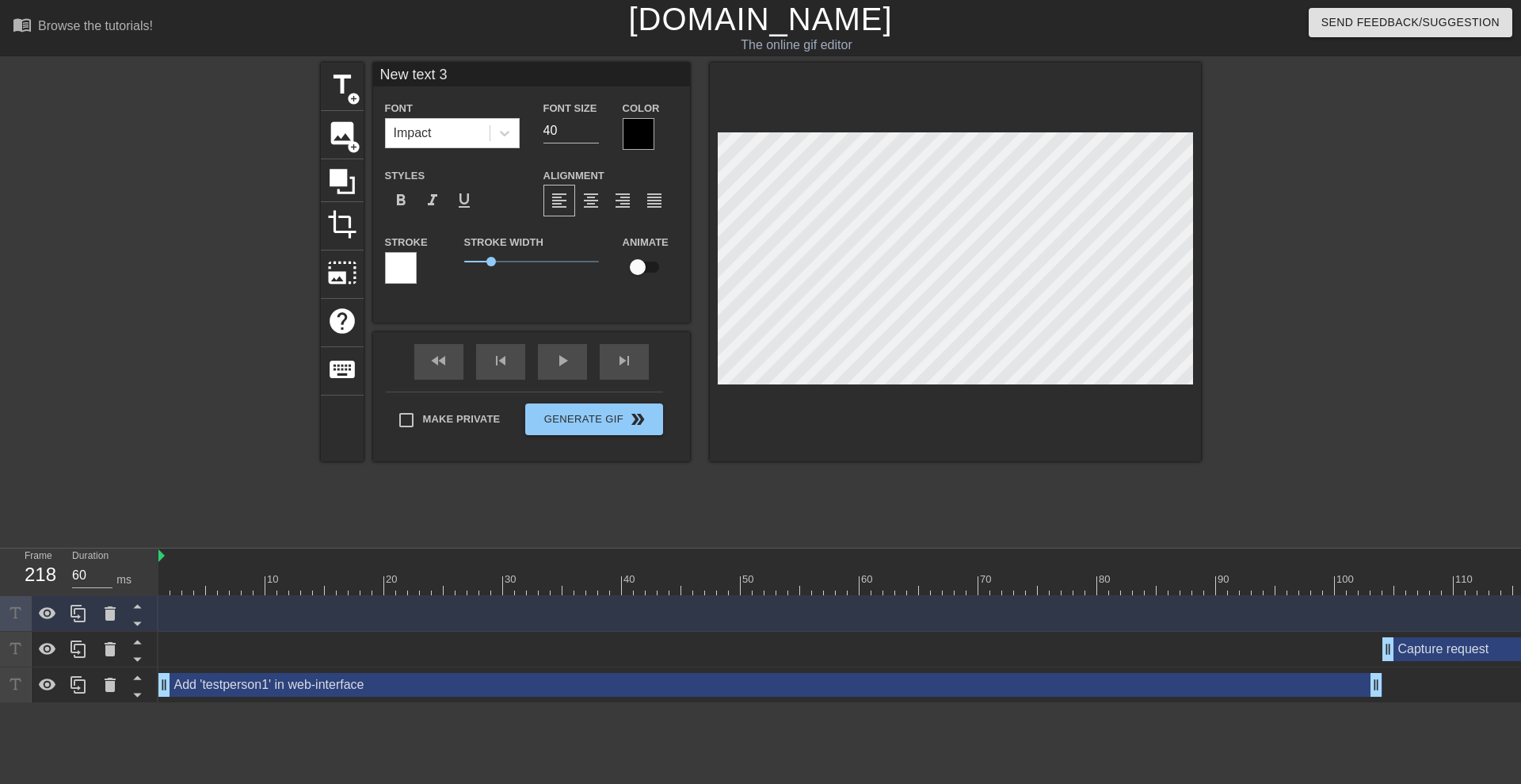
click at [629, 135] on div at bounding box center [639, 134] width 32 height 32
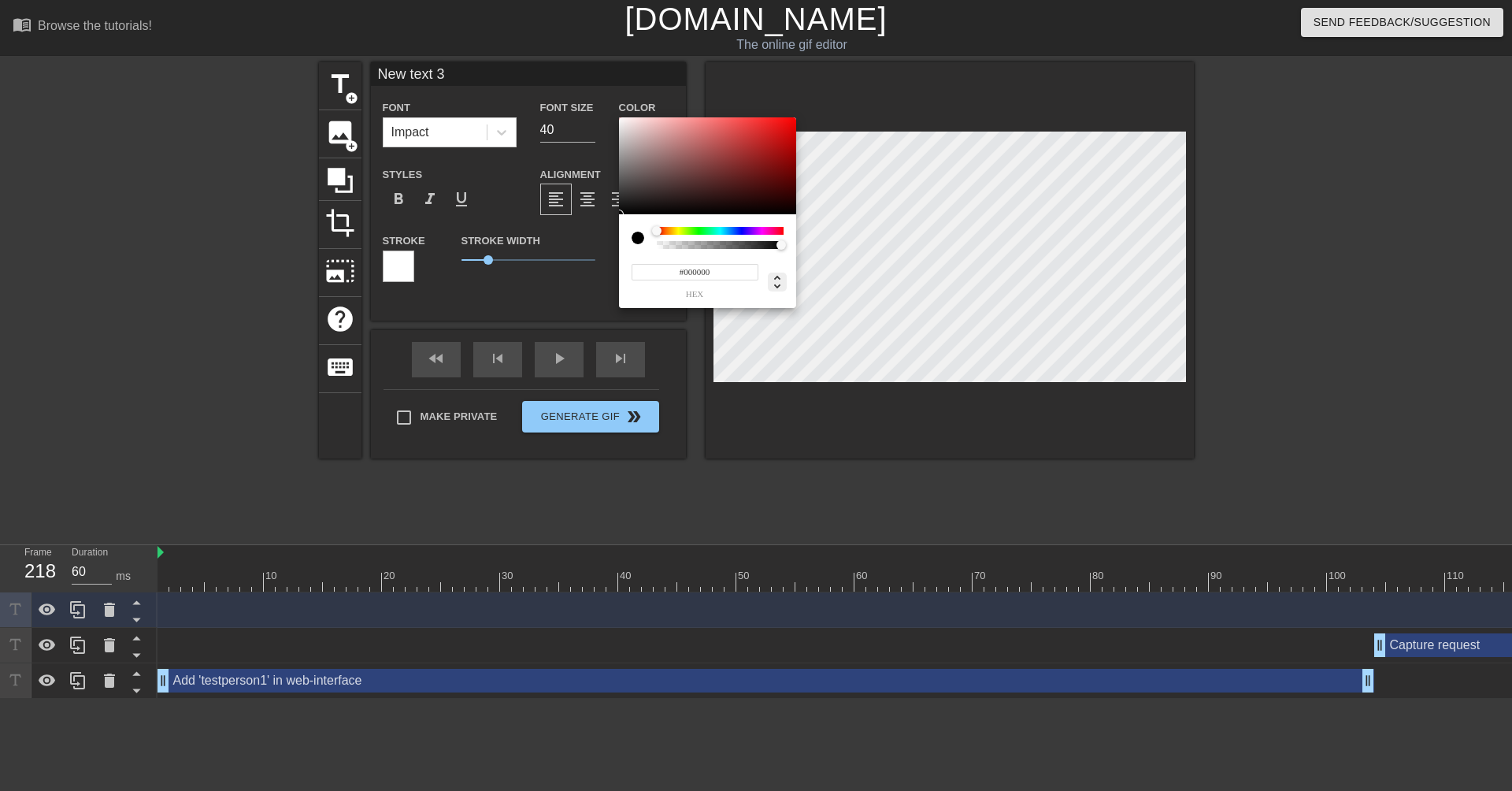
click at [781, 287] on icon at bounding box center [778, 282] width 19 height 19
type input "0"
click at [646, 271] on input "0" at bounding box center [646, 272] width 28 height 17
type input "255"
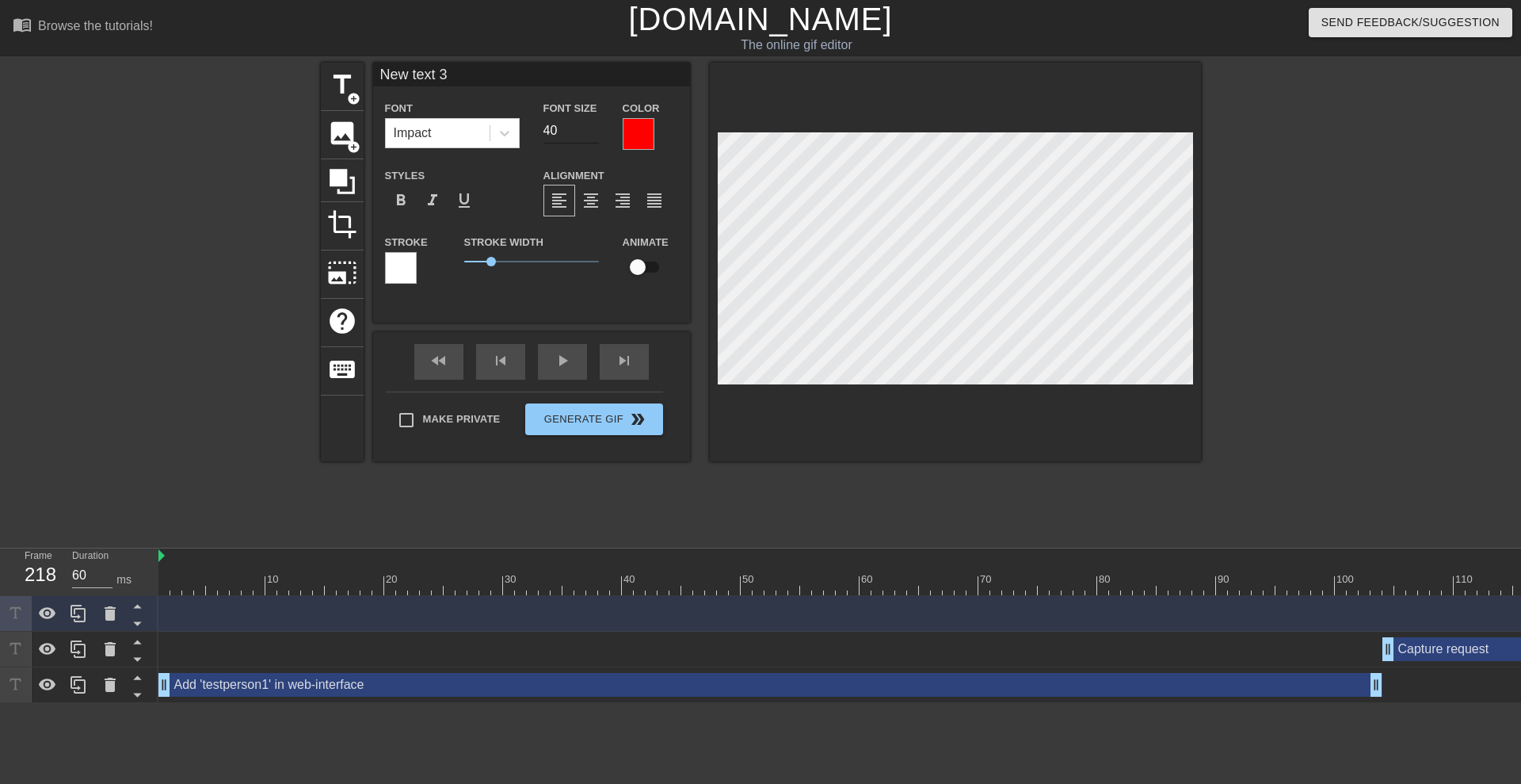
click at [564, 132] on input "40" at bounding box center [571, 130] width 56 height 25
type input "4"
type input "22"
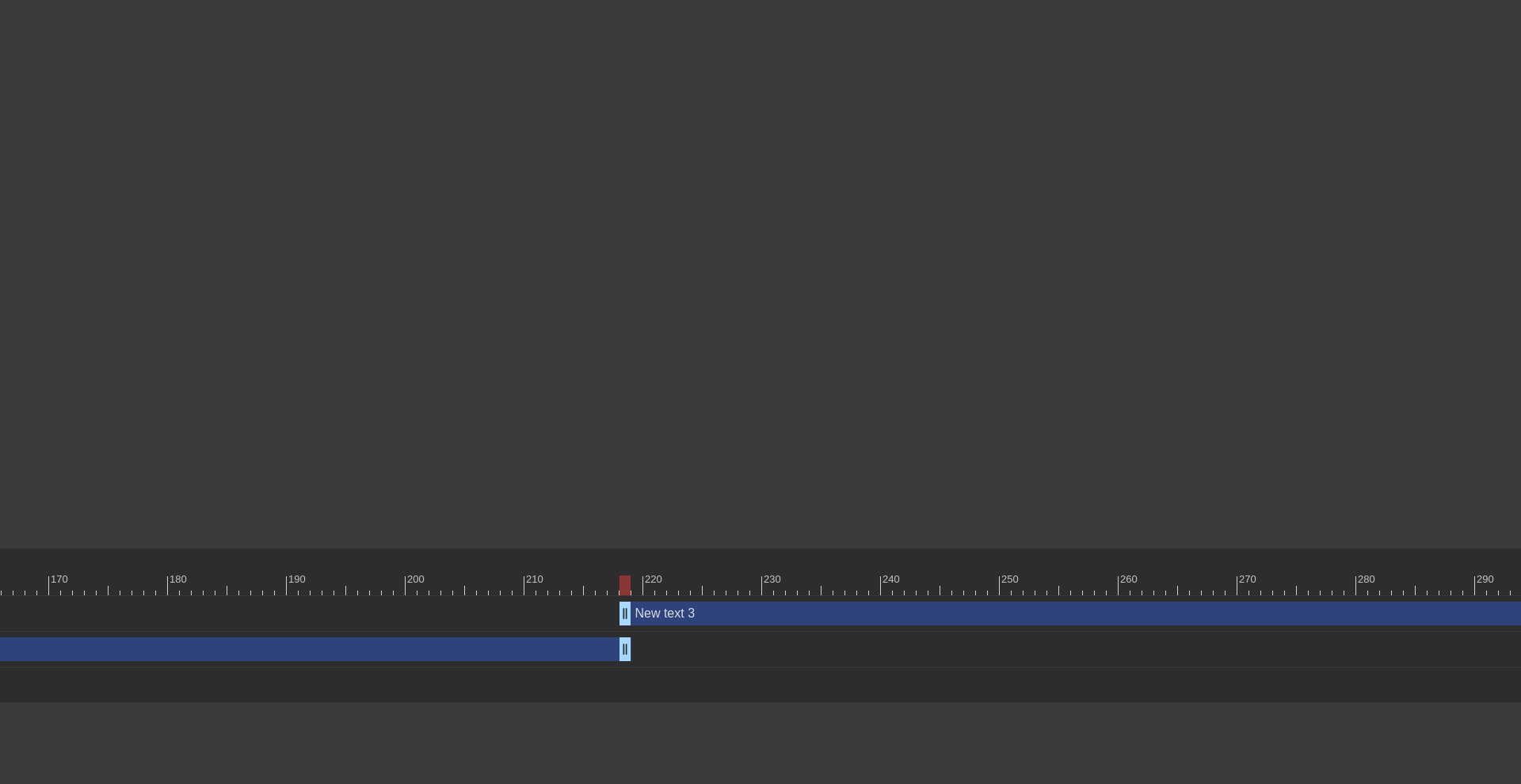
scroll to position [0, 2080]
type input "70"
drag, startPoint x: 664, startPoint y: 616, endPoint x: 678, endPoint y: 613, distance: 14.3
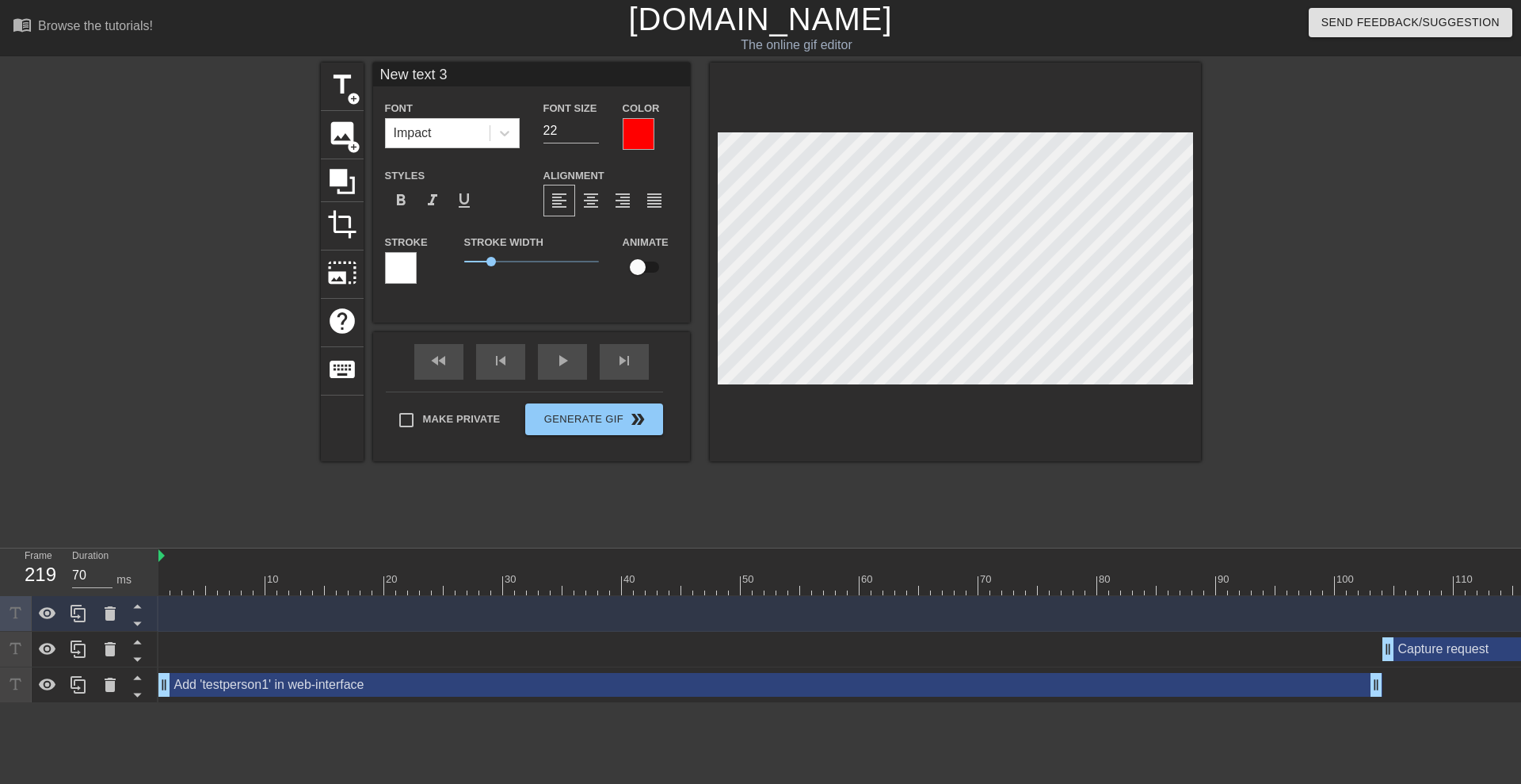
scroll to position [3, 4]
type input "New tex 3"
type textarea "New tex 3"
type input "New te 3"
type textarea "New te 3"
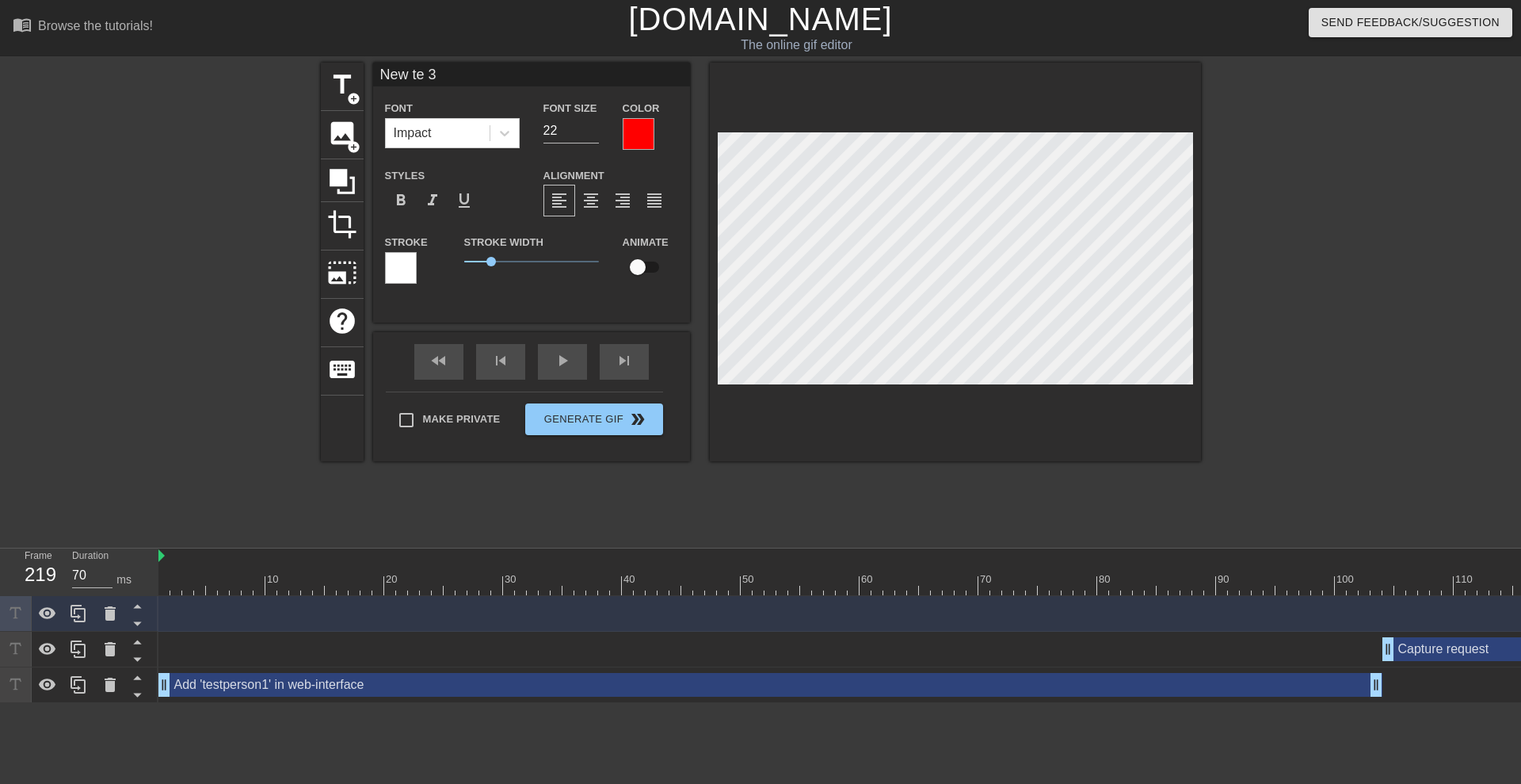
type input "New te"
type textarea "New te"
type input "New te"
type textarea "New te"
type input "New t"
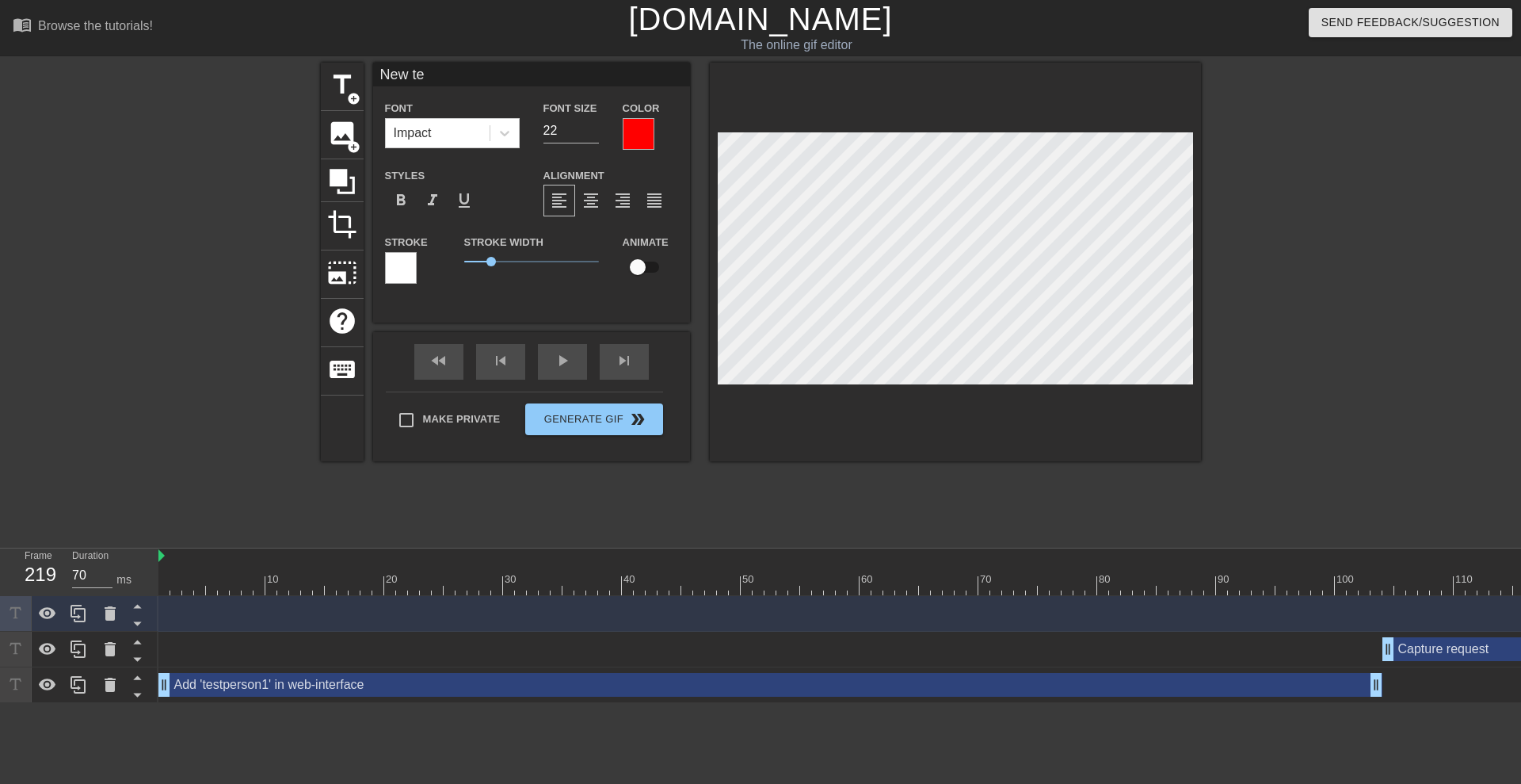
type textarea "New t"
type input "New"
type textarea "New"
type input "New"
type textarea "New"
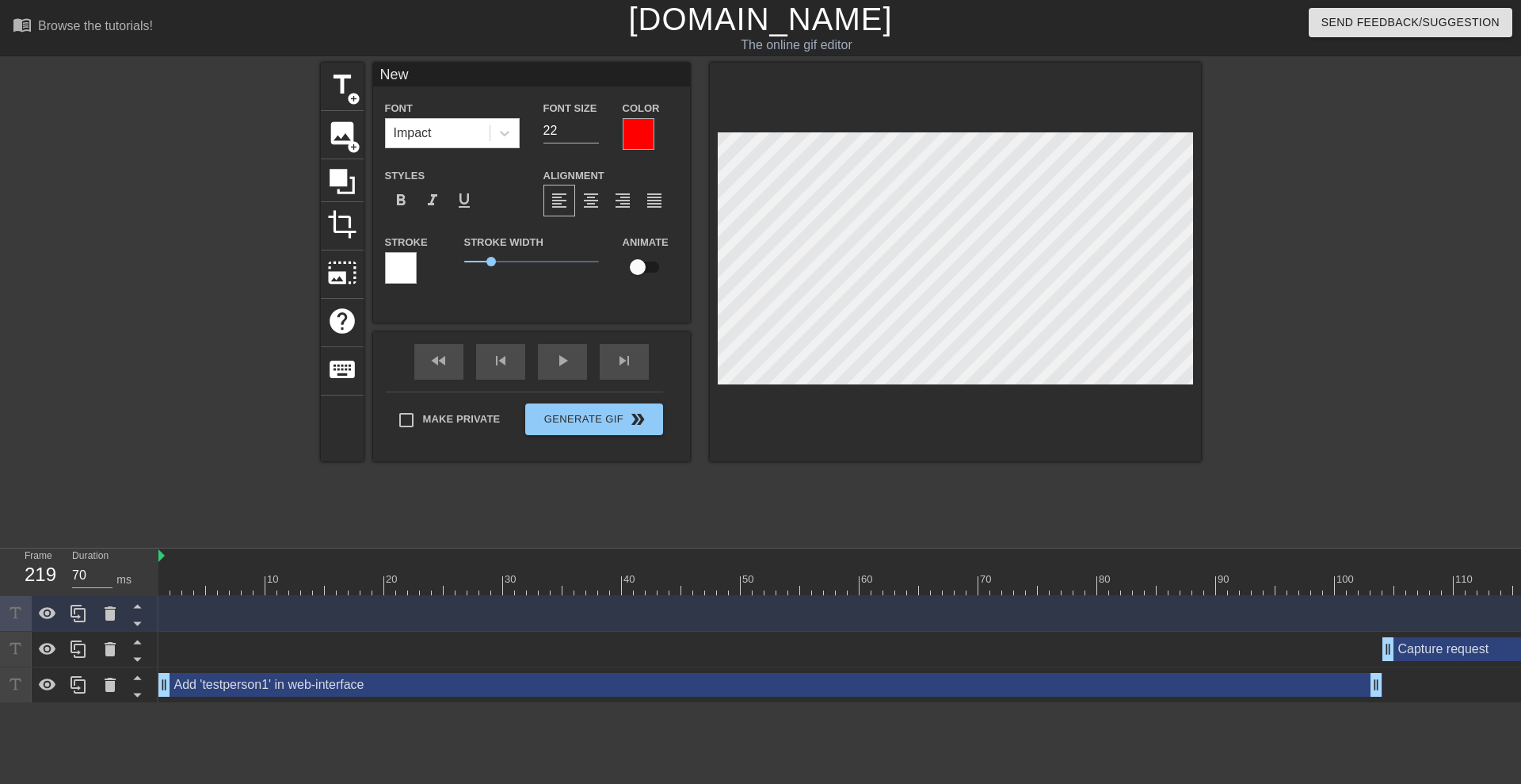
type input "Ne"
type textarea "Ne"
type input "N"
type textarea "N"
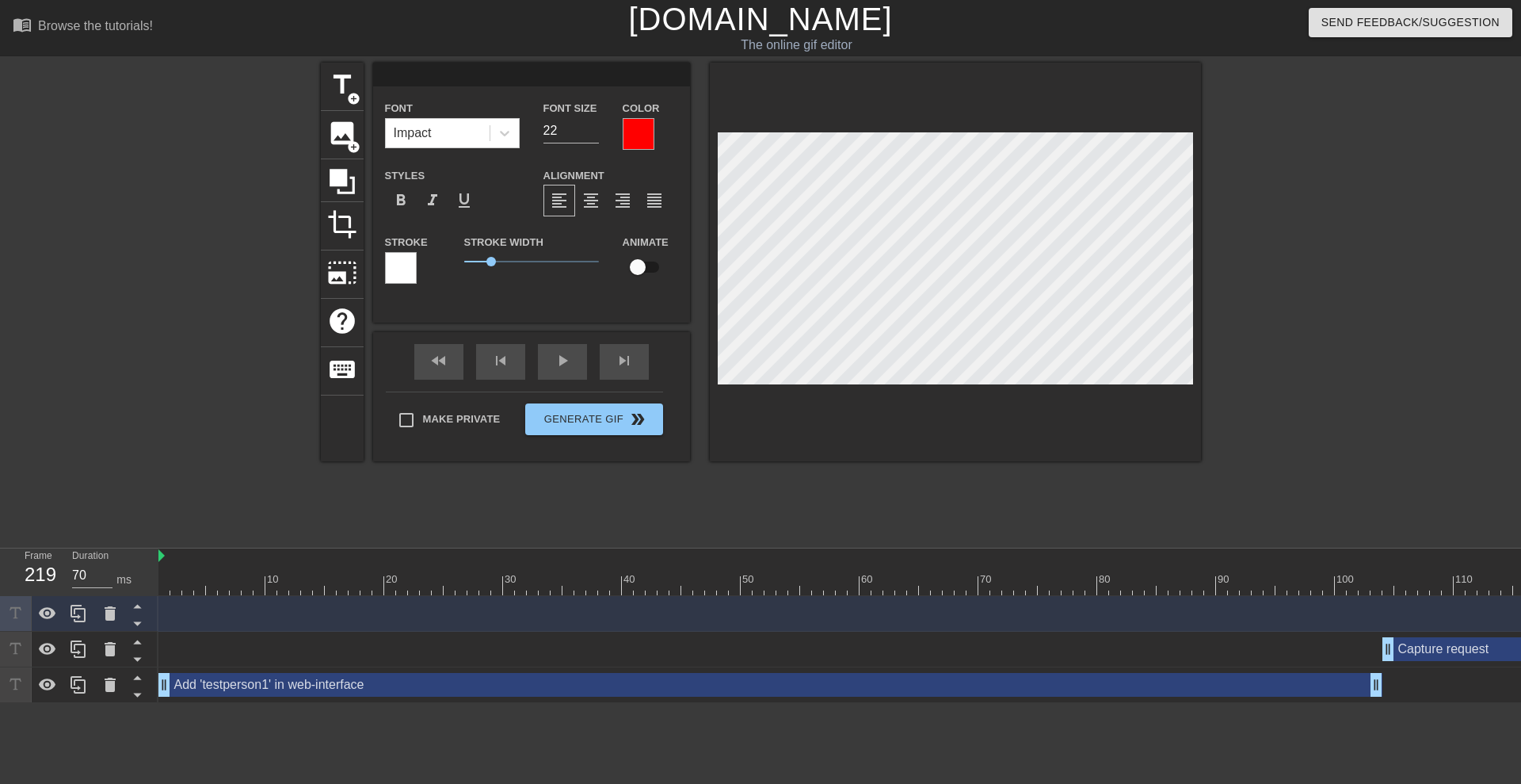
type input "P"
type textarea "P"
type input "Pr"
type textarea "Pr"
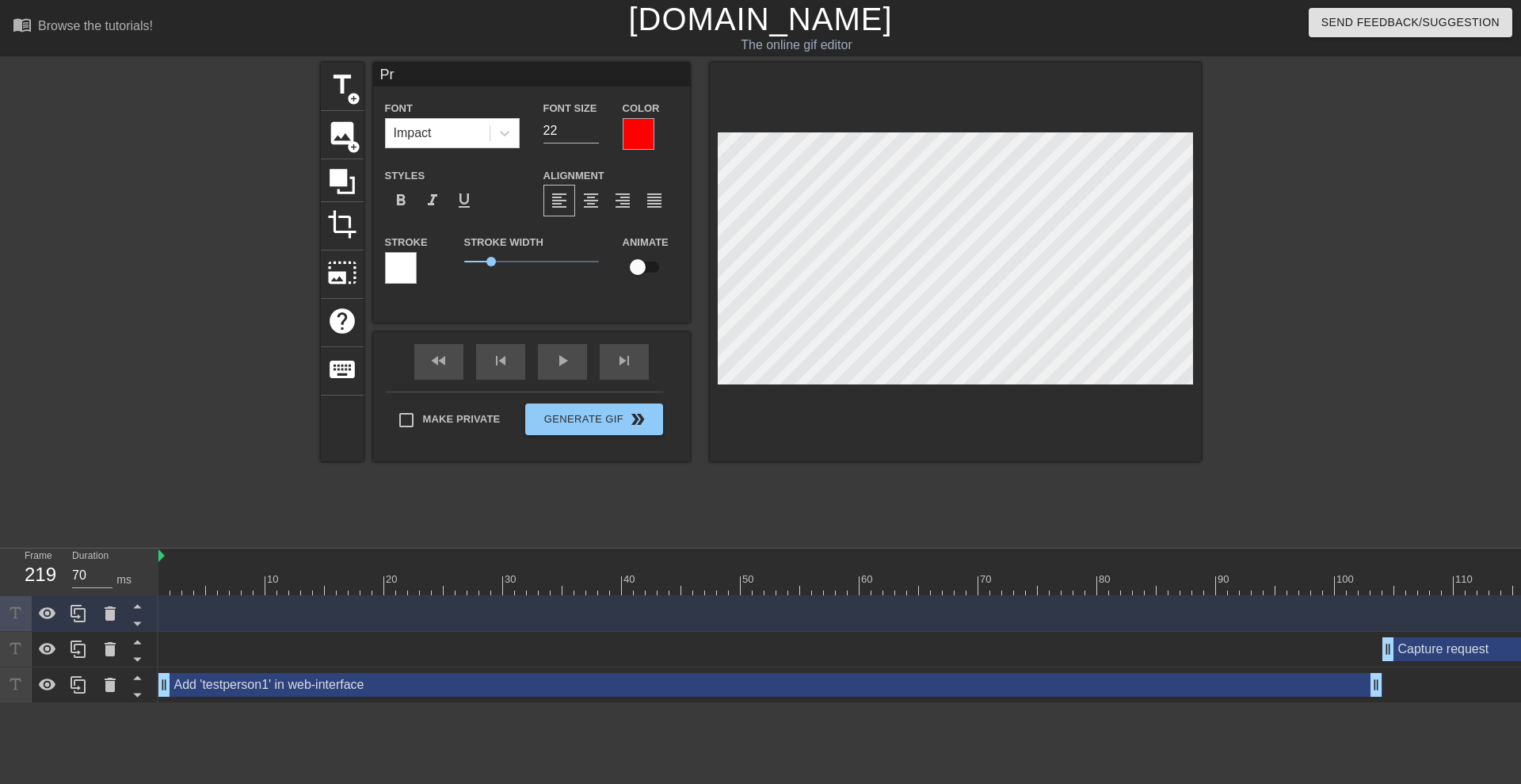
type input "Pre"
type textarea "Pre"
type input "Prea"
type textarea "Prea"
type input "Preap"
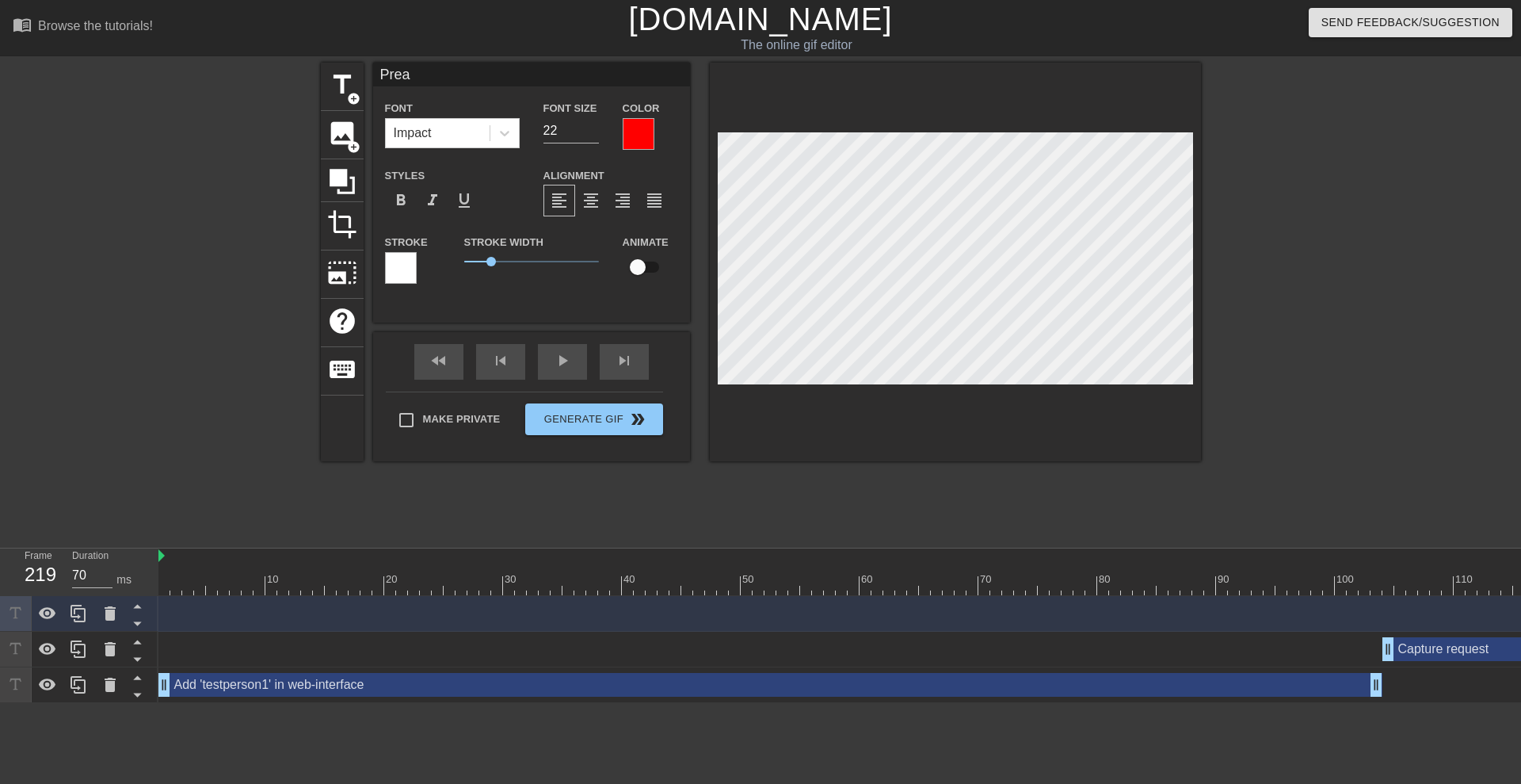
type textarea "Preap"
type input "Prea"
type textarea "Prea"
type input "Pre"
type textarea "Pre"
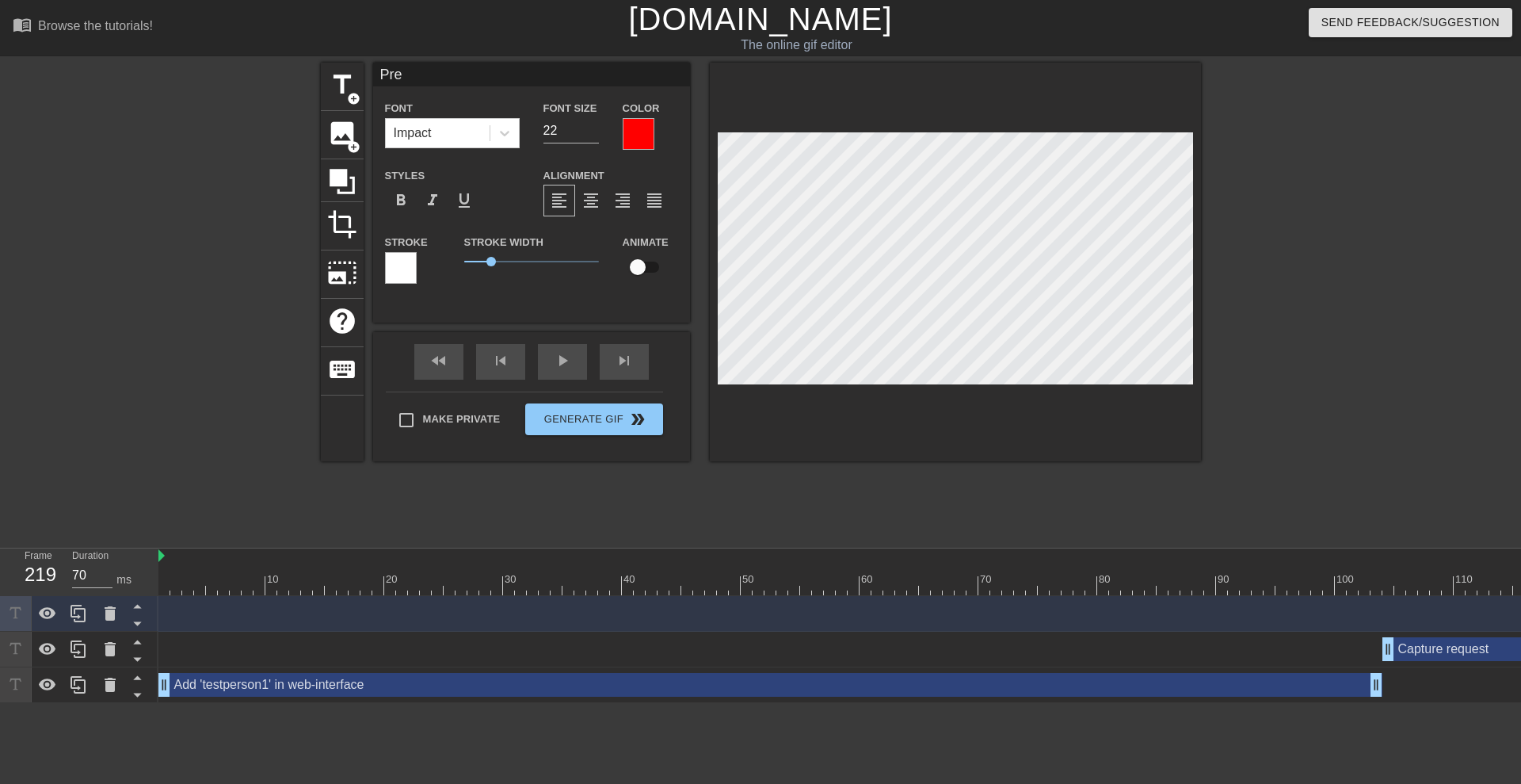
type input "Prep"
type textarea "Prep"
type input "Prepa"
type textarea "Prepa"
type input "Prepar"
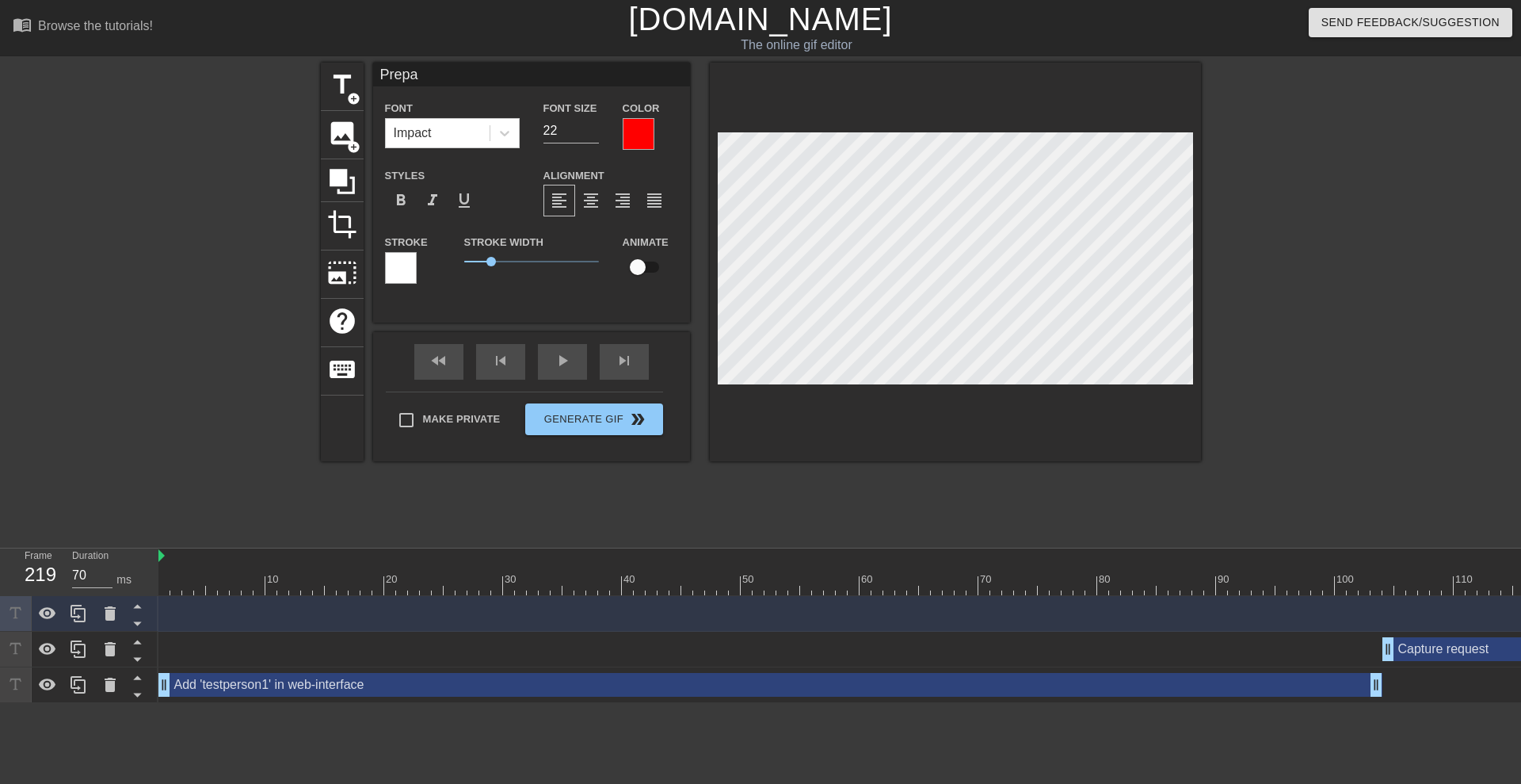
type textarea "Prepar"
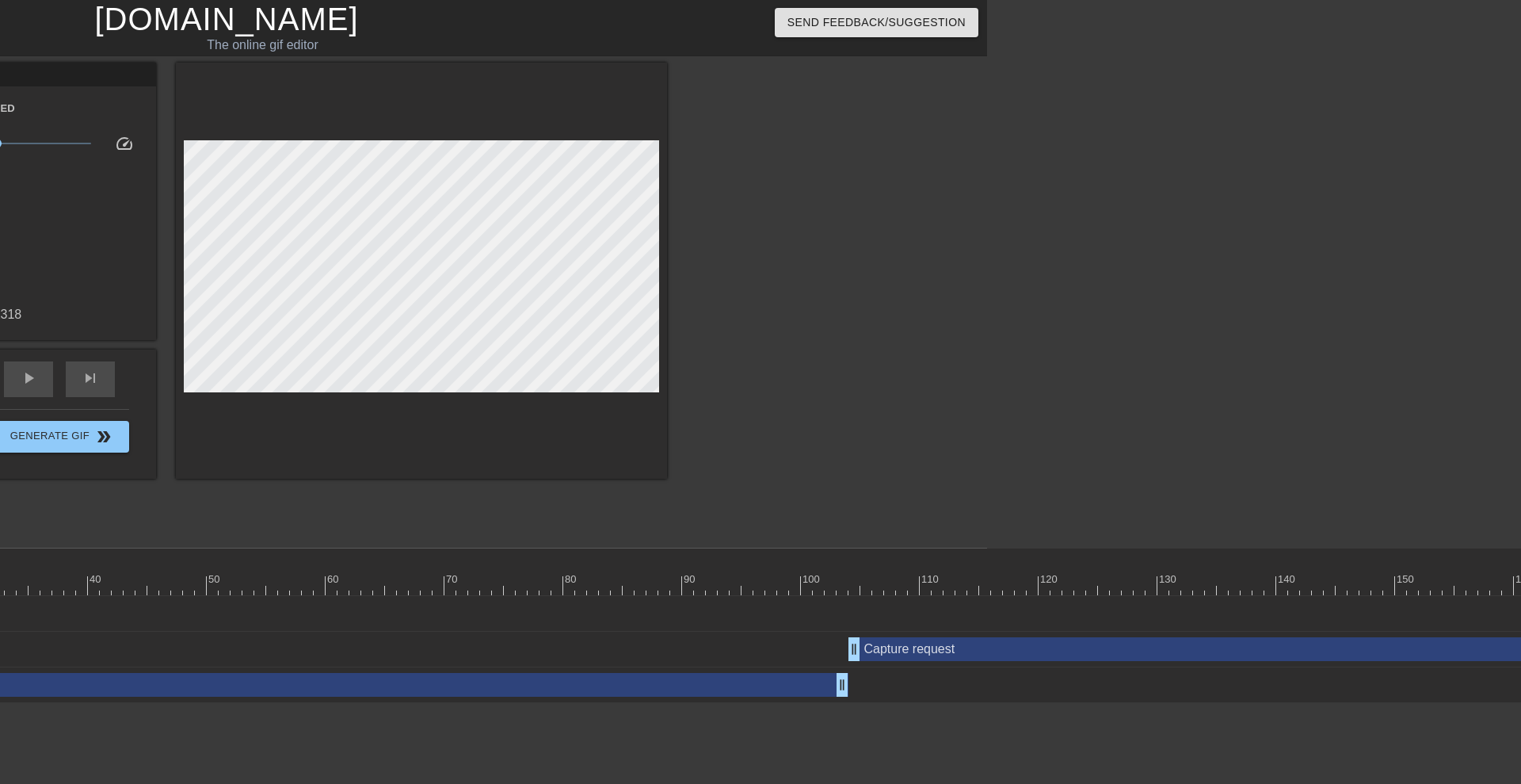
scroll to position [0, 0]
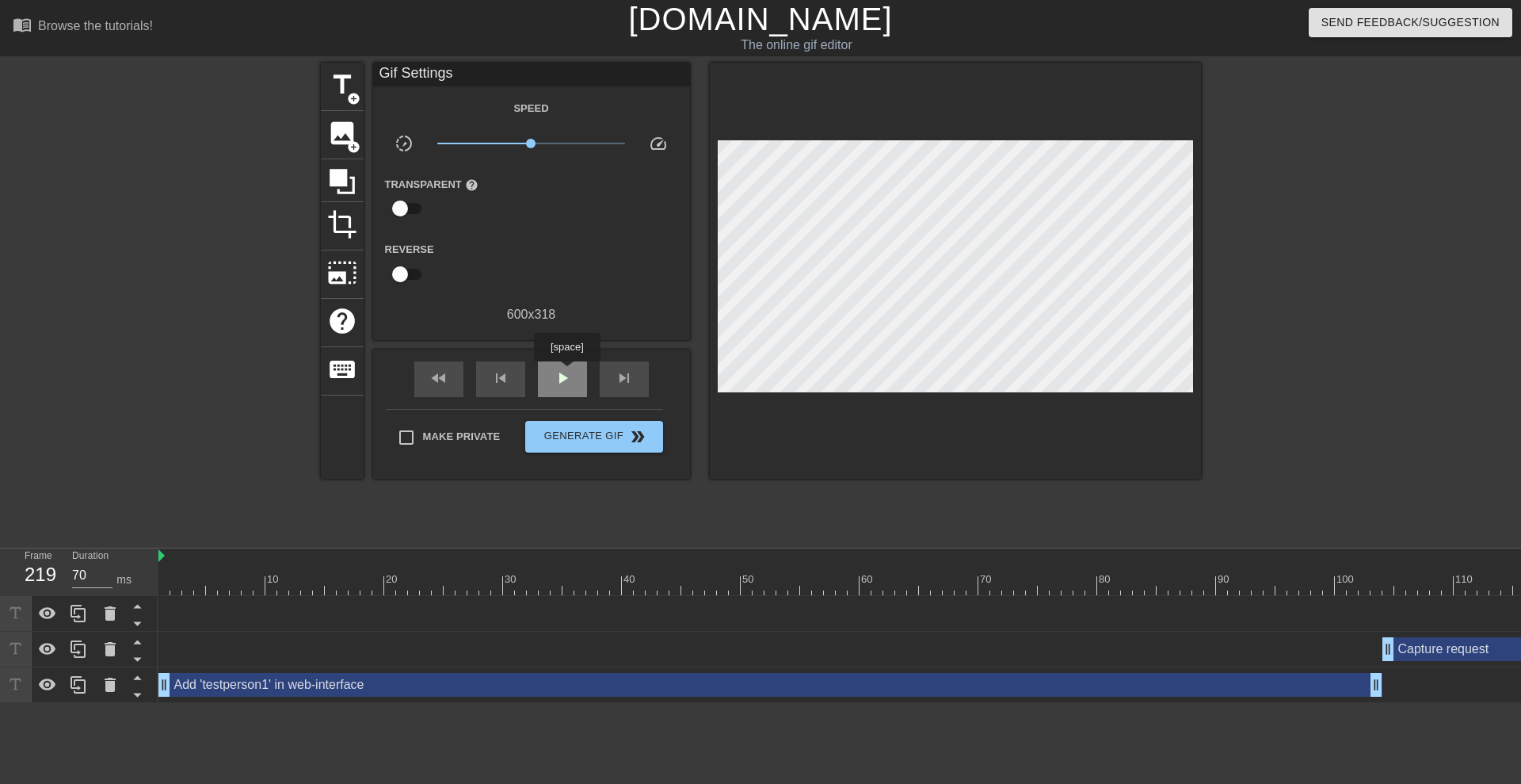
click at [567, 373] on span "play_arrow" at bounding box center [563, 377] width 19 height 19
click at [567, 373] on span "pause" at bounding box center [563, 377] width 19 height 19
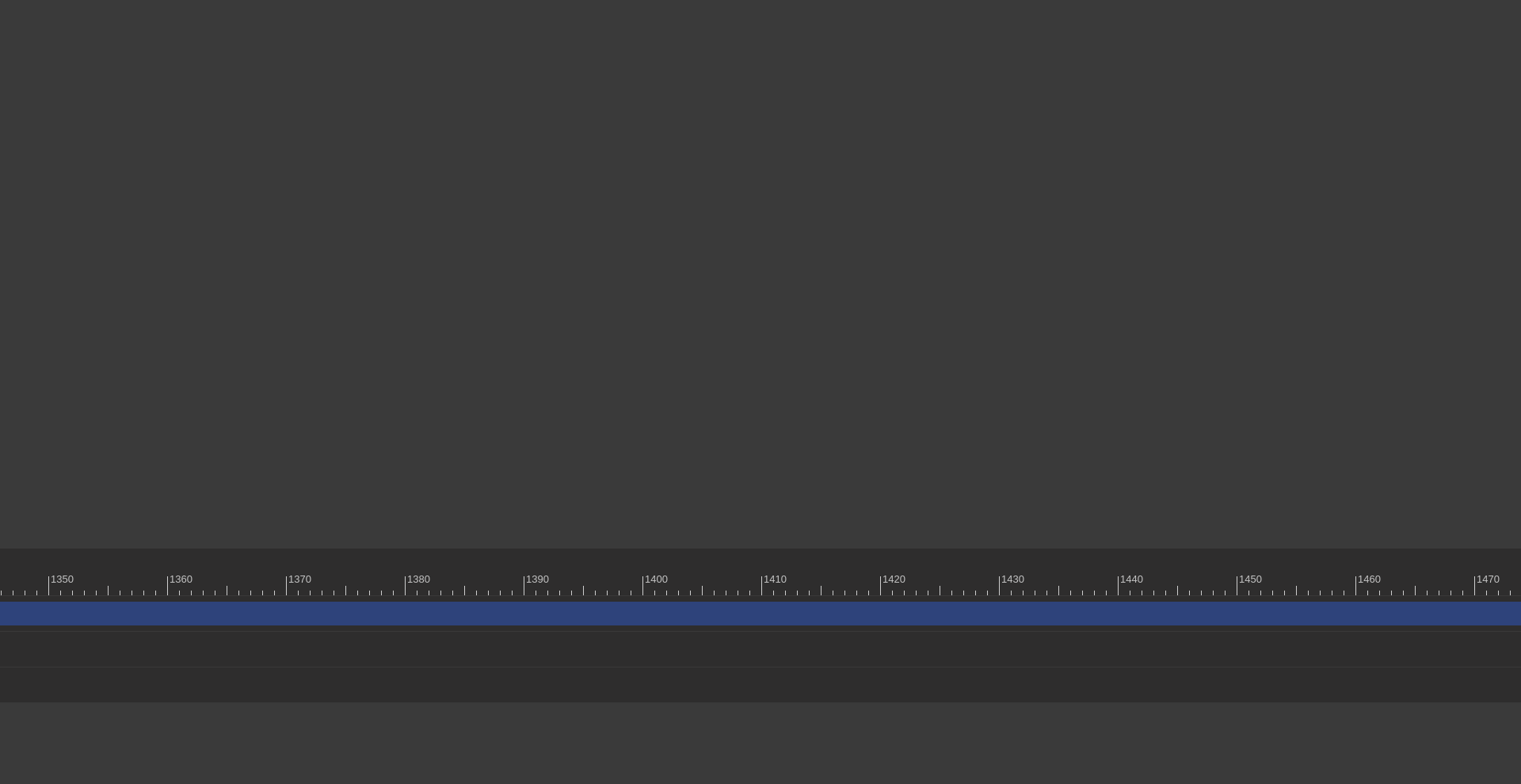
scroll to position [0, 16459]
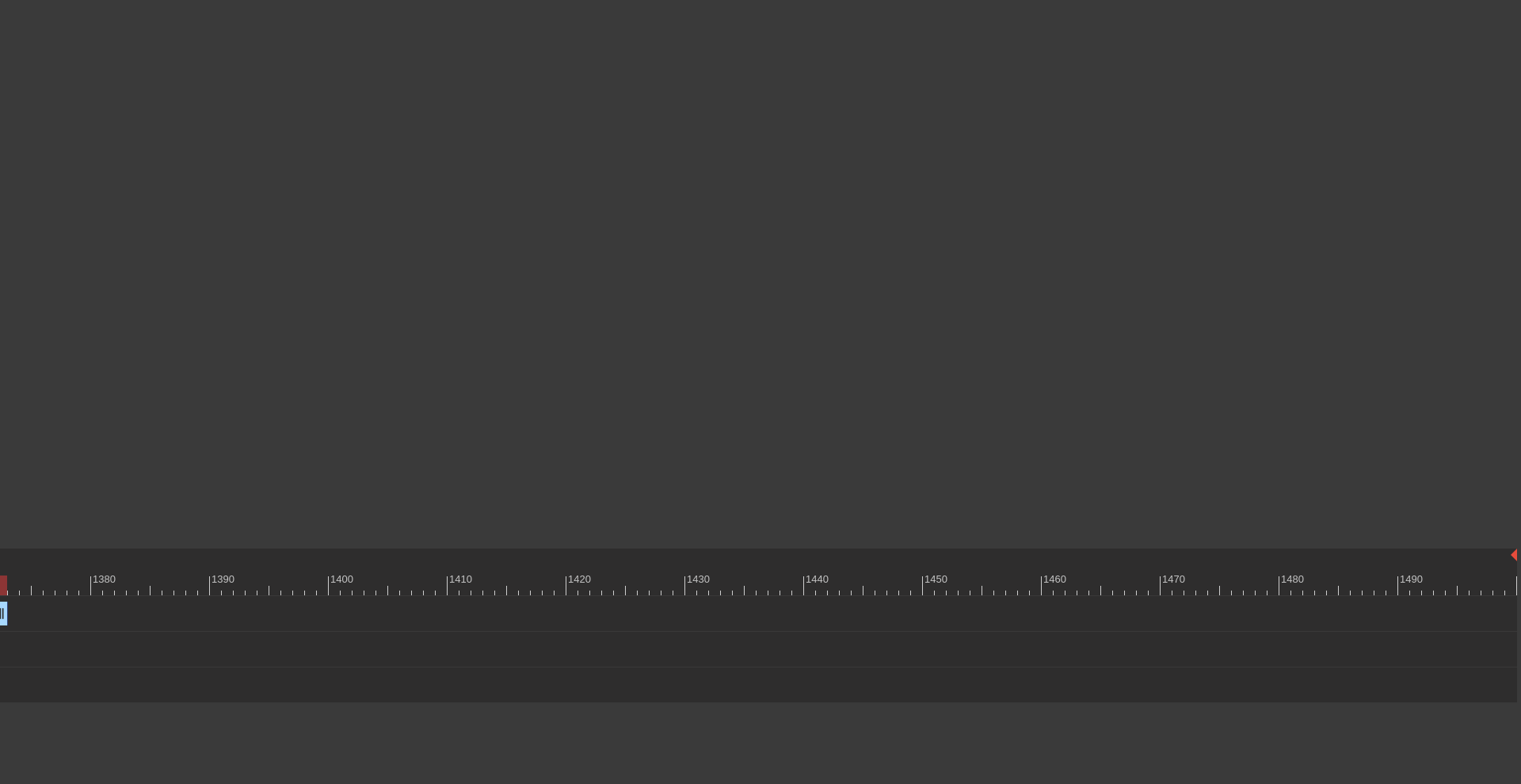
drag, startPoint x: 1511, startPoint y: 612, endPoint x: 5, endPoint y: 559, distance: 1506.9
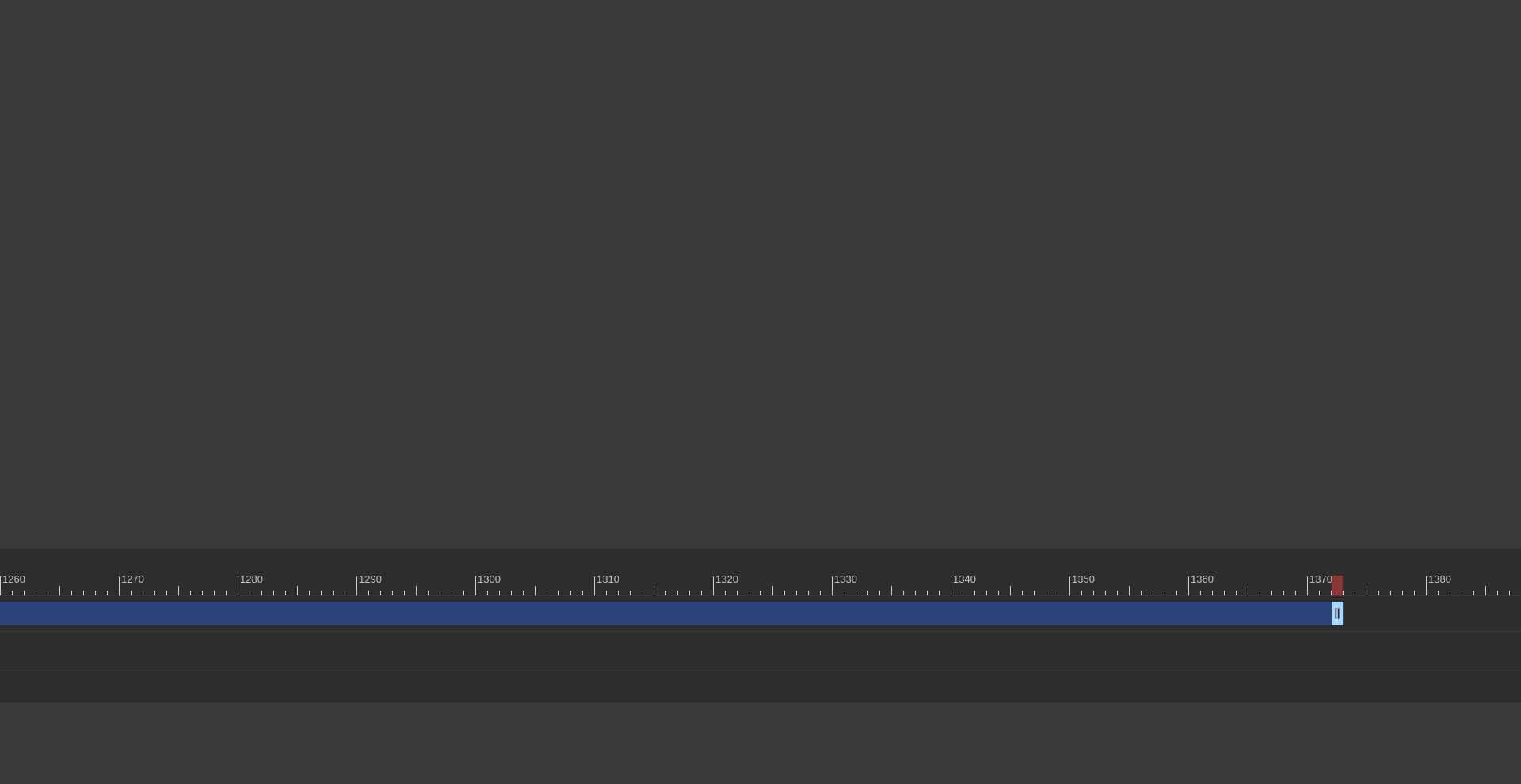
scroll to position [0, 15142]
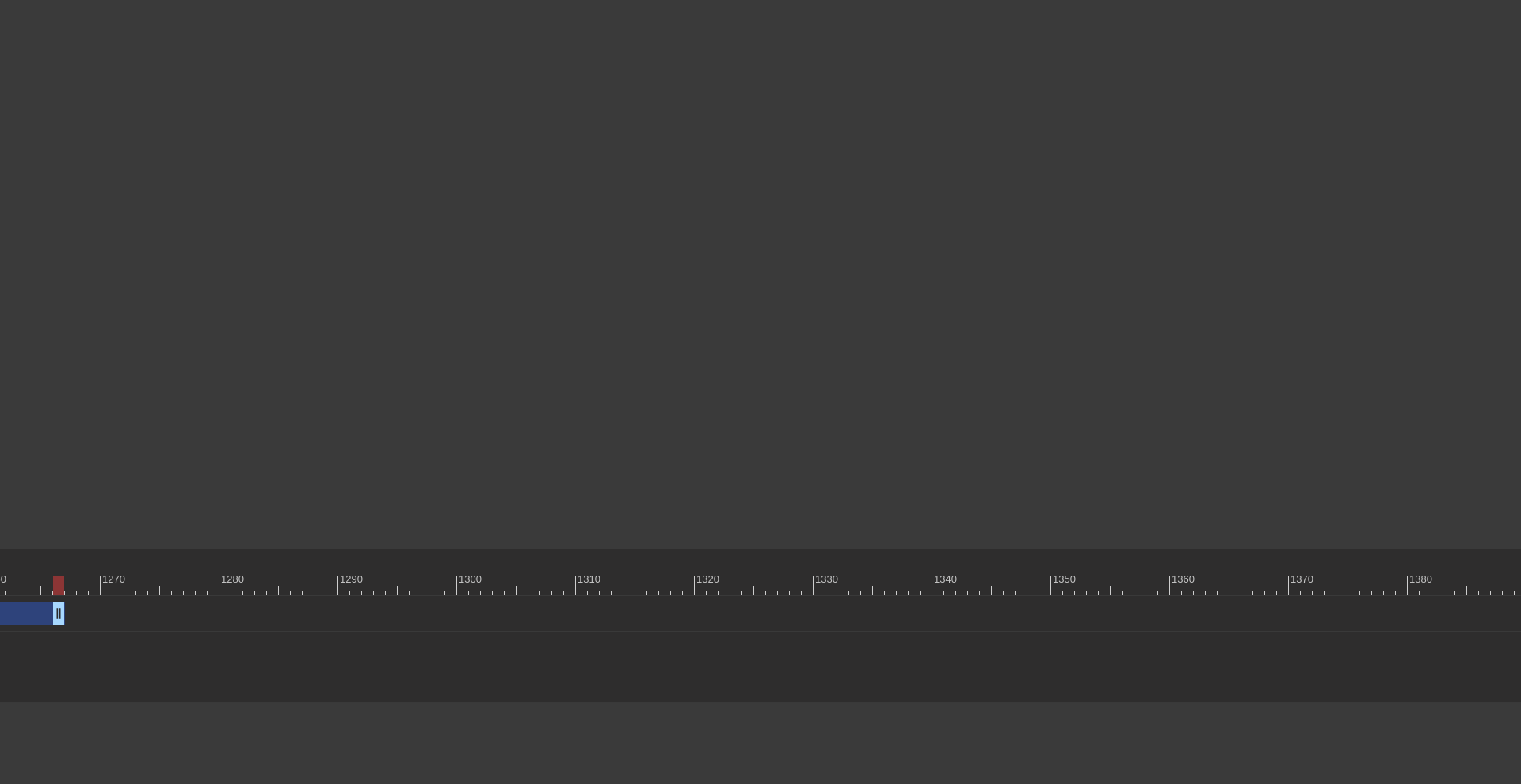
drag, startPoint x: 1319, startPoint y: 606, endPoint x: 55, endPoint y: 568, distance: 1264.6
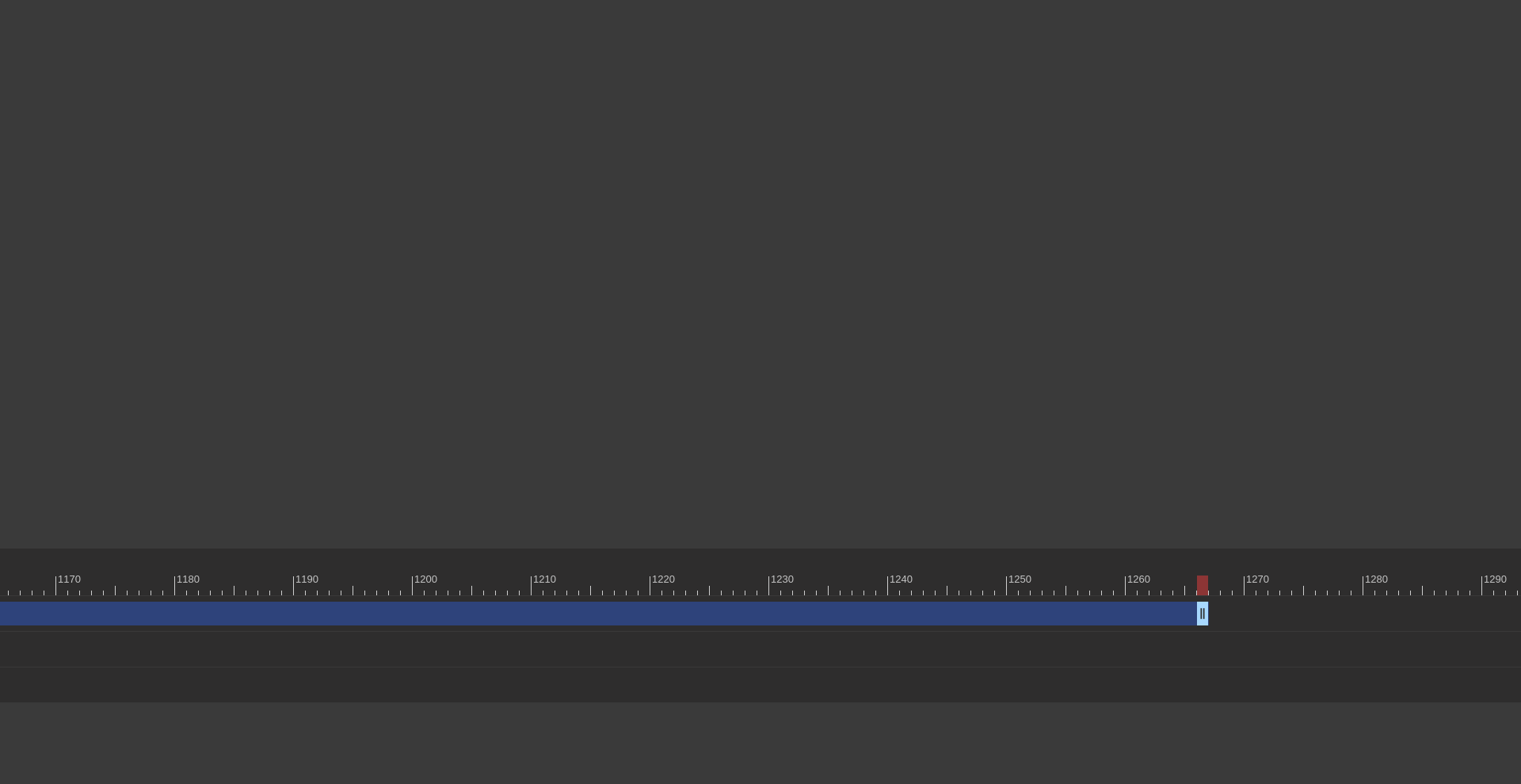
scroll to position [0, 13949]
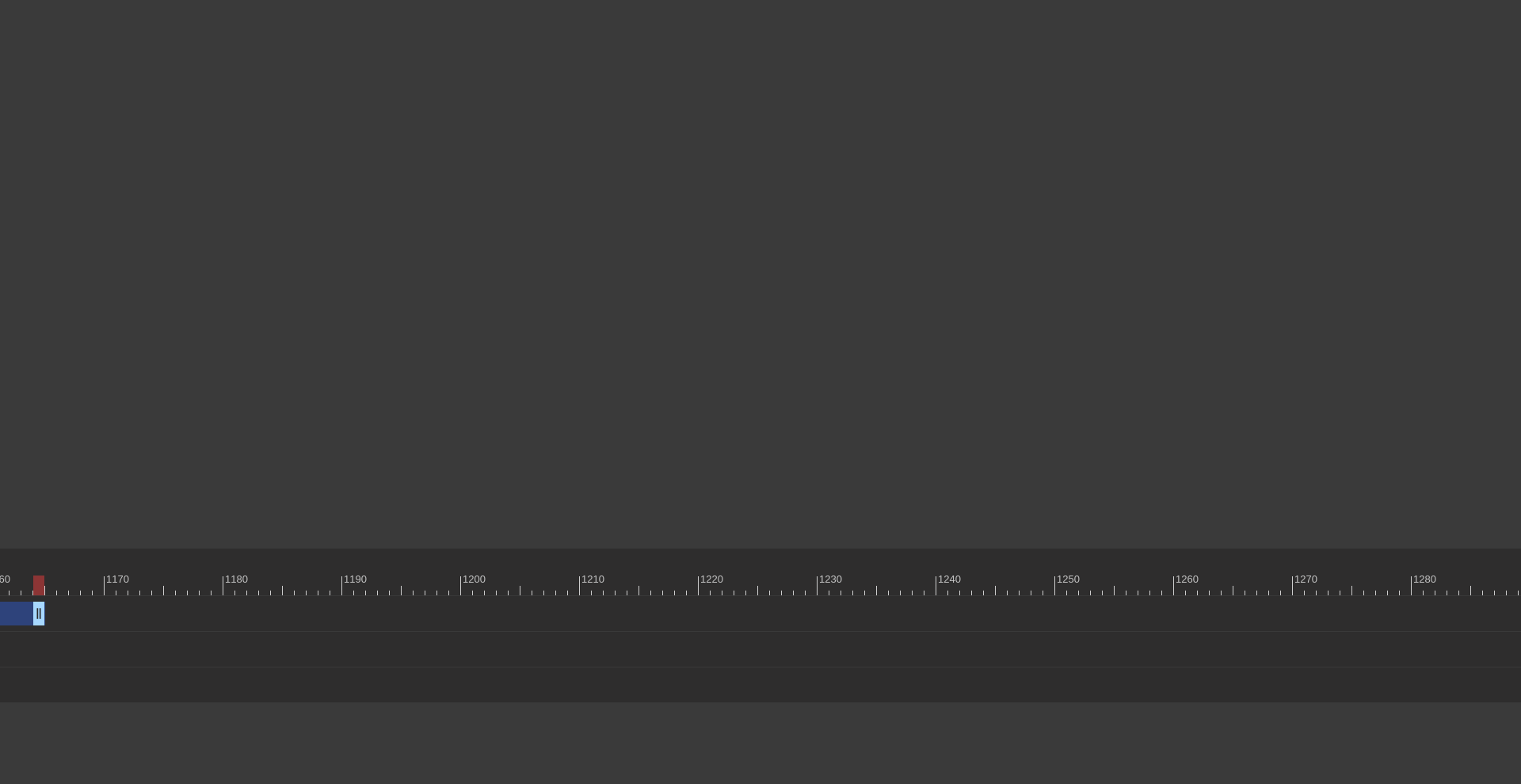
drag, startPoint x: 1251, startPoint y: 607, endPoint x: 44, endPoint y: 609, distance: 1207.0
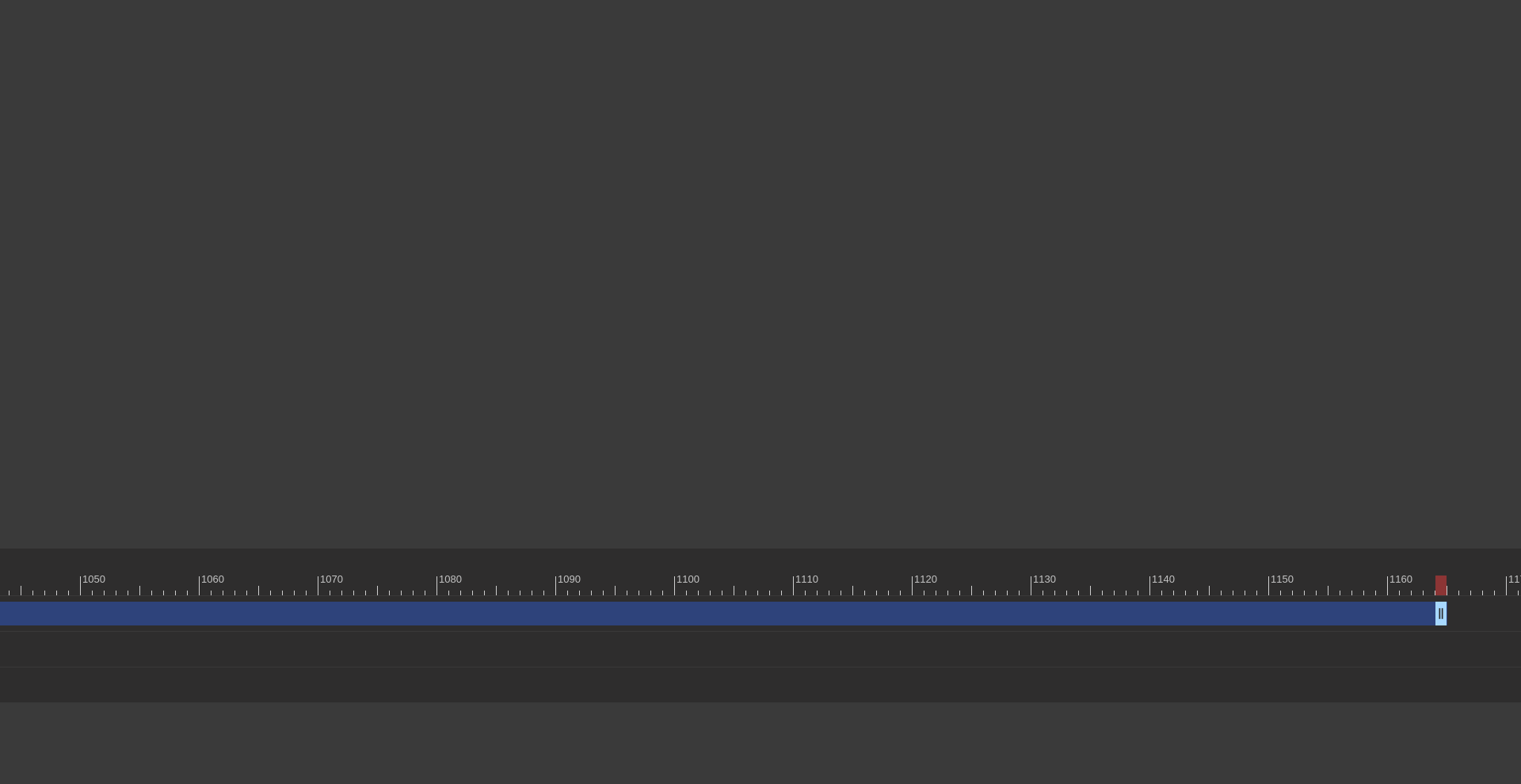
scroll to position [0, 12614]
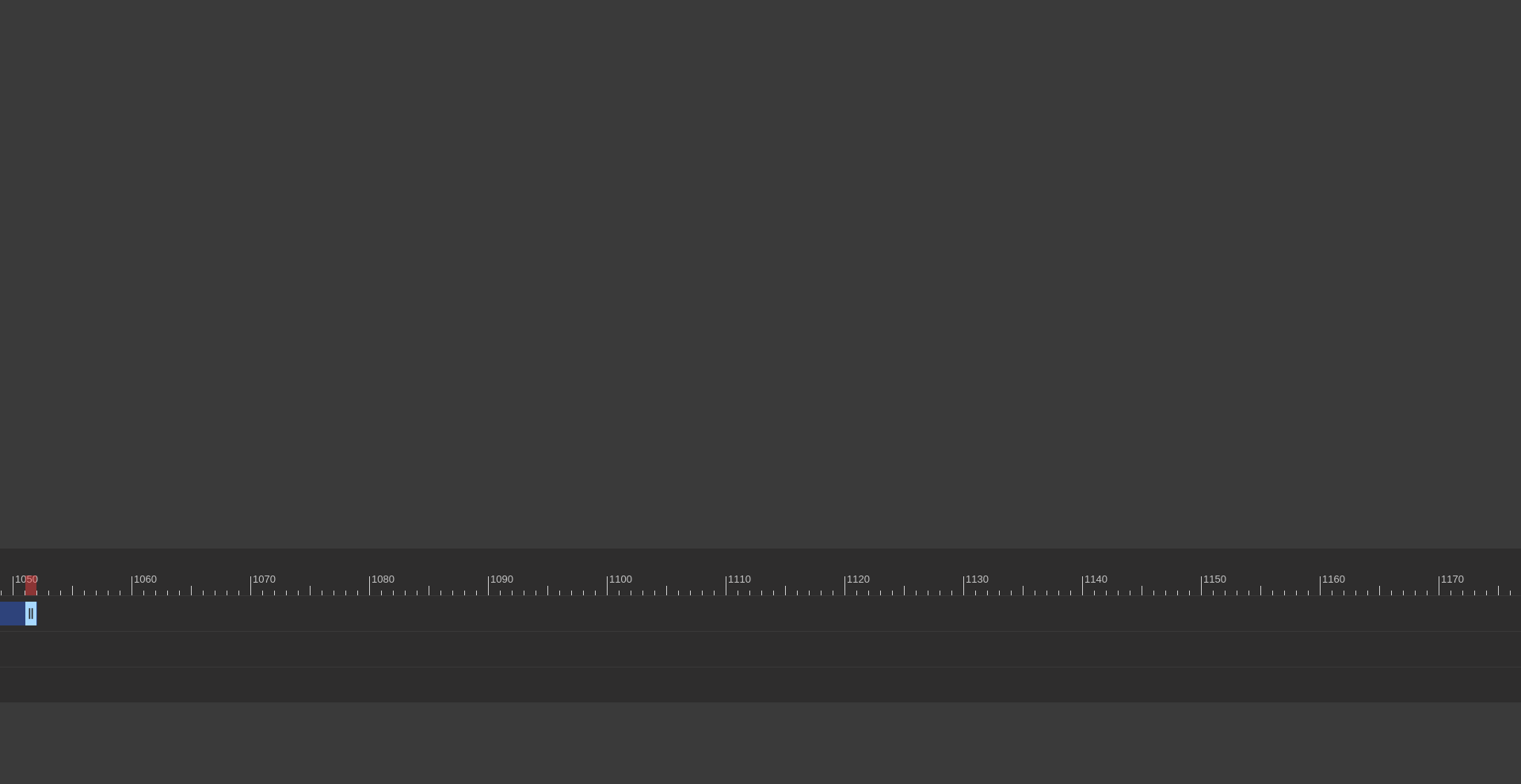
drag, startPoint x: 1371, startPoint y: 612, endPoint x: 23, endPoint y: 612, distance: 1348.0
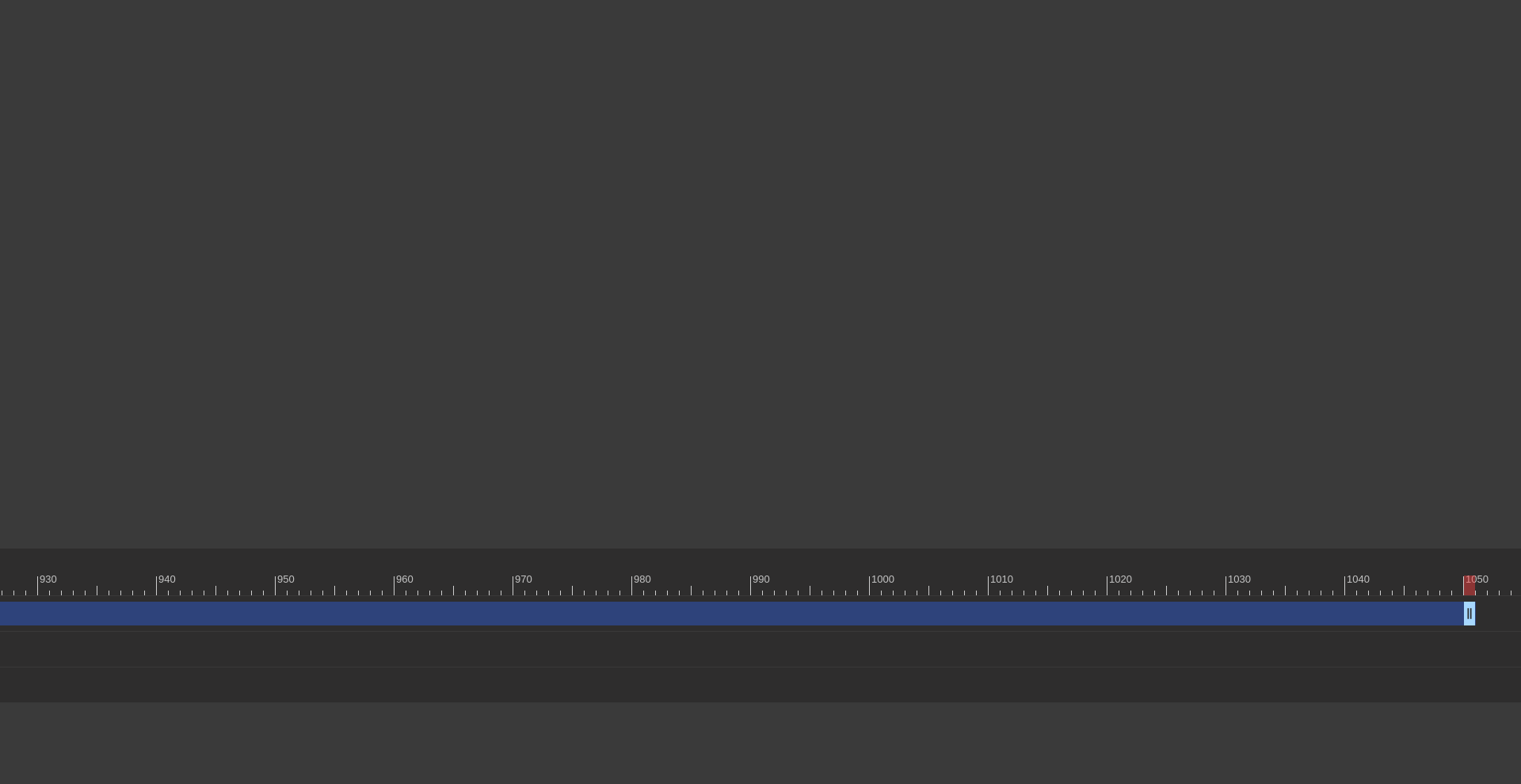
scroll to position [0, 11144]
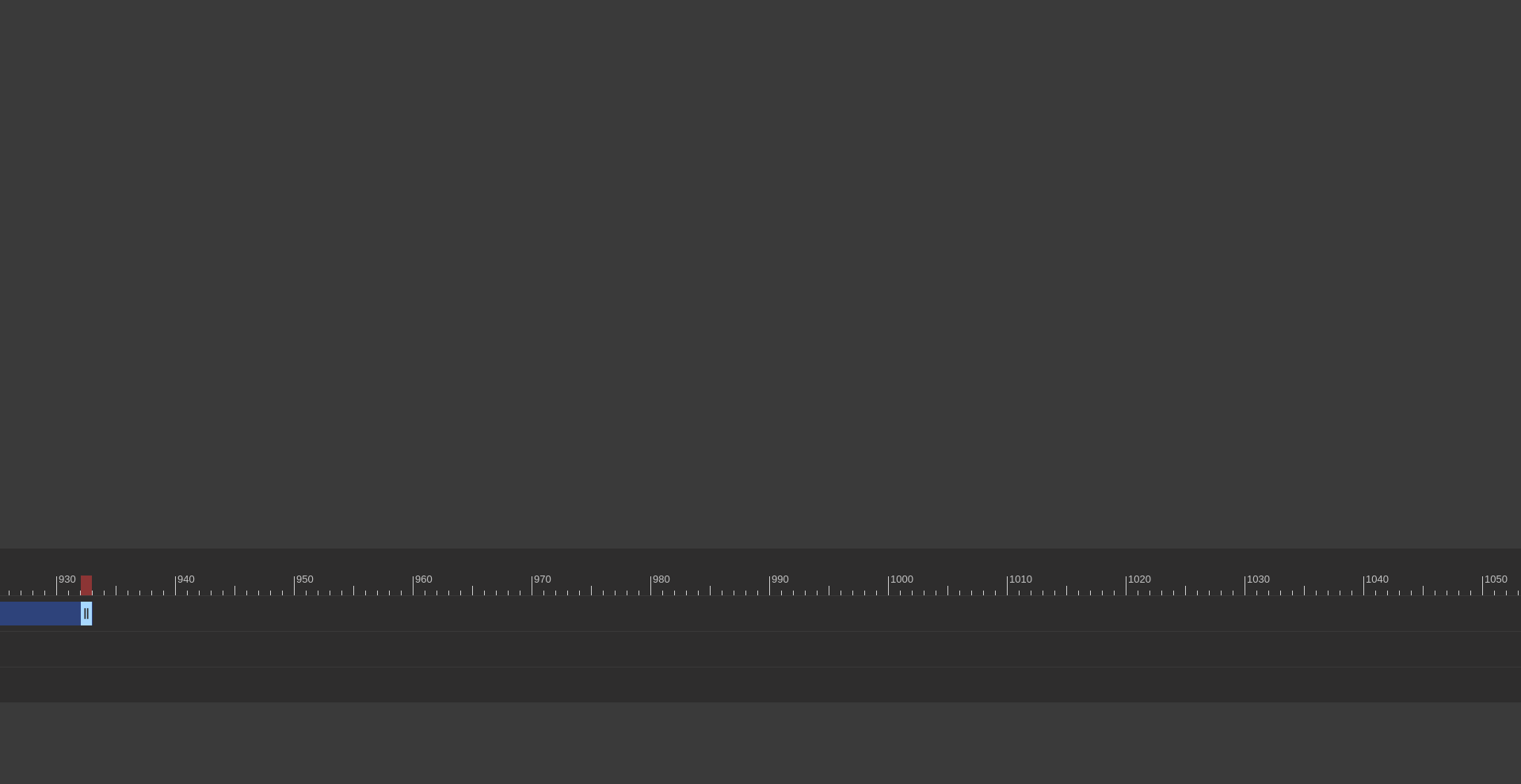
drag, startPoint x: 1490, startPoint y: 612, endPoint x: 87, endPoint y: 633, distance: 1403.2
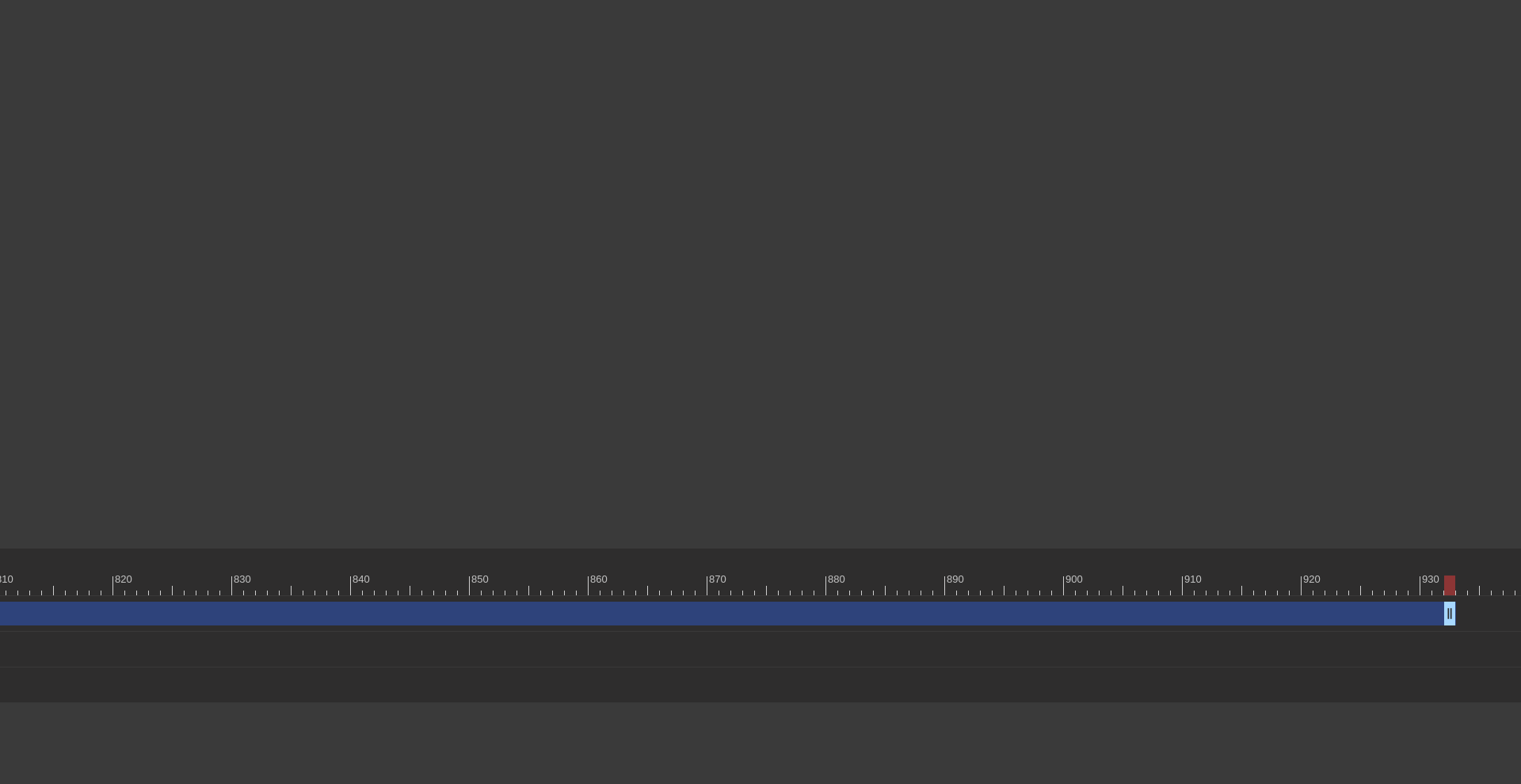
scroll to position [0, 9732]
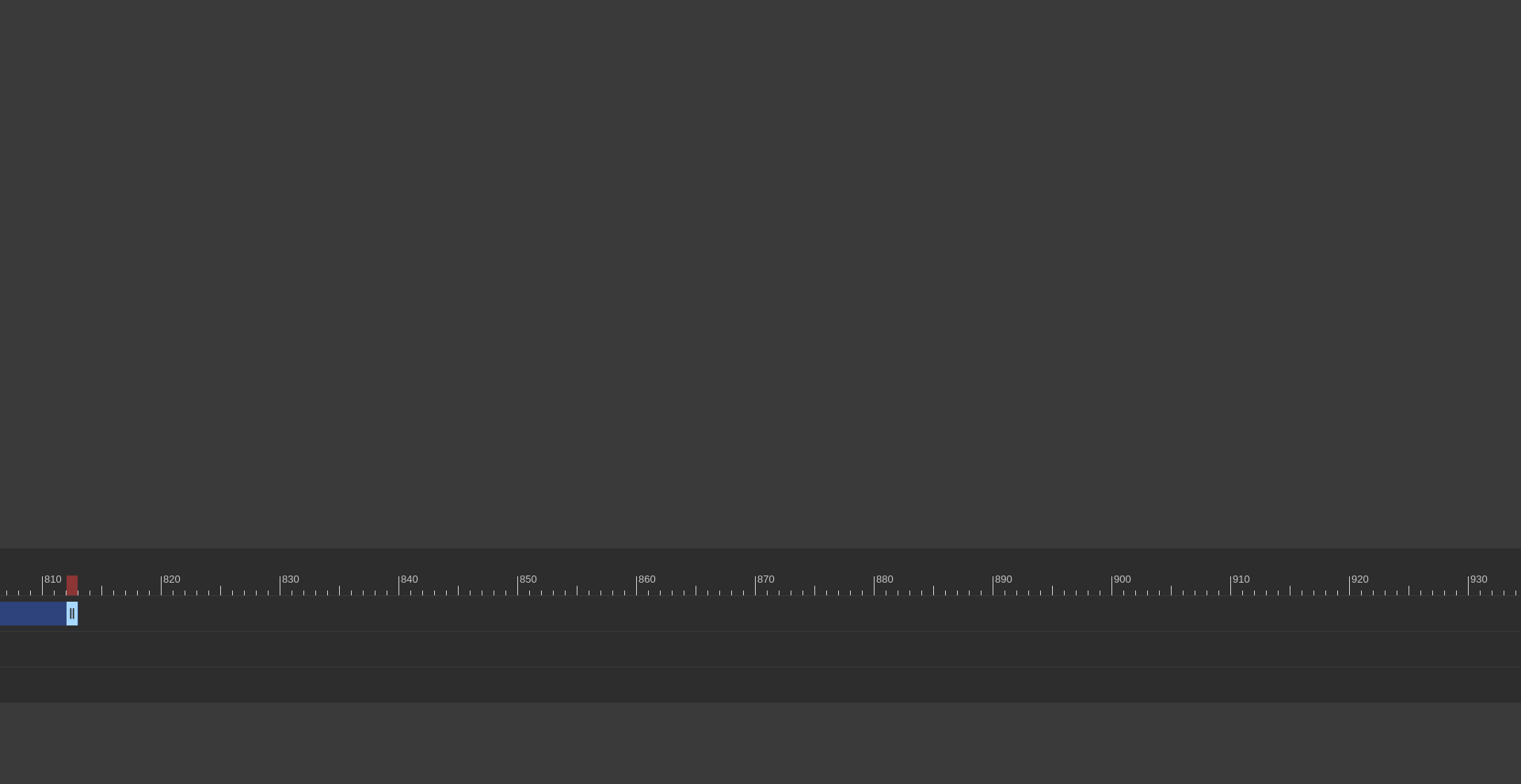
drag, startPoint x: 1501, startPoint y: 613, endPoint x: 71, endPoint y: 630, distance: 1430.1
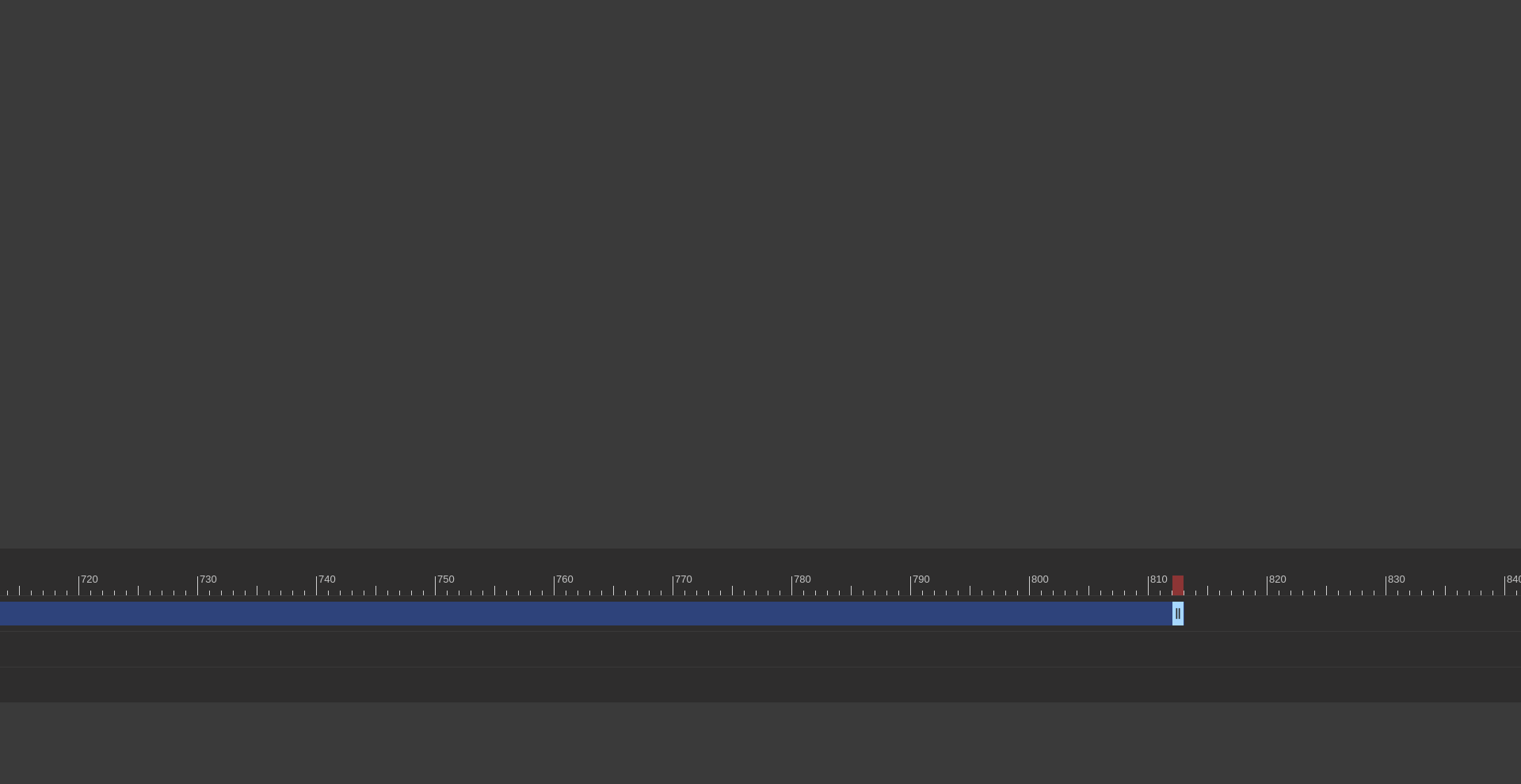
scroll to position [0, 8568]
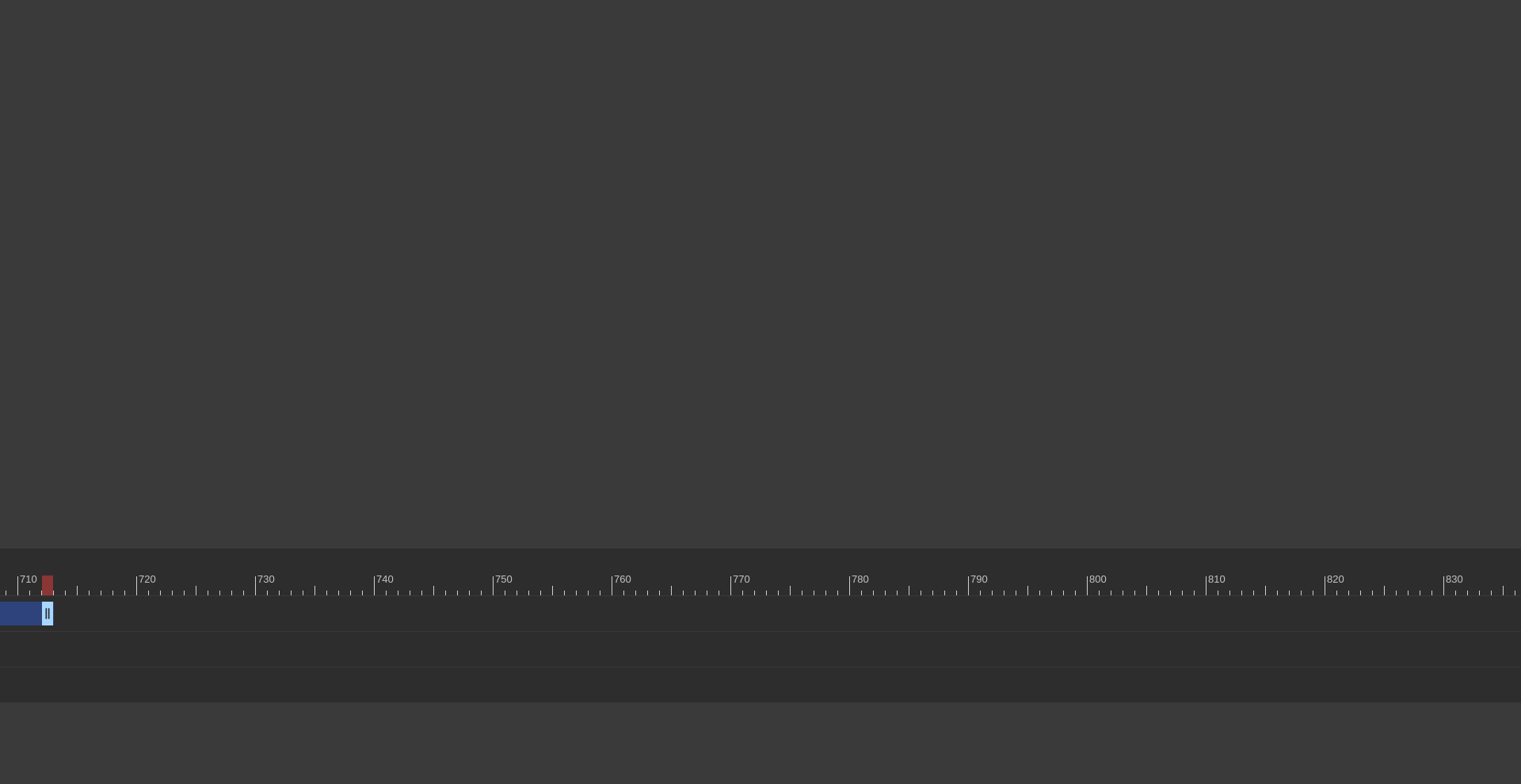
drag, startPoint x: 1240, startPoint y: 615, endPoint x: 48, endPoint y: 635, distance: 1192.2
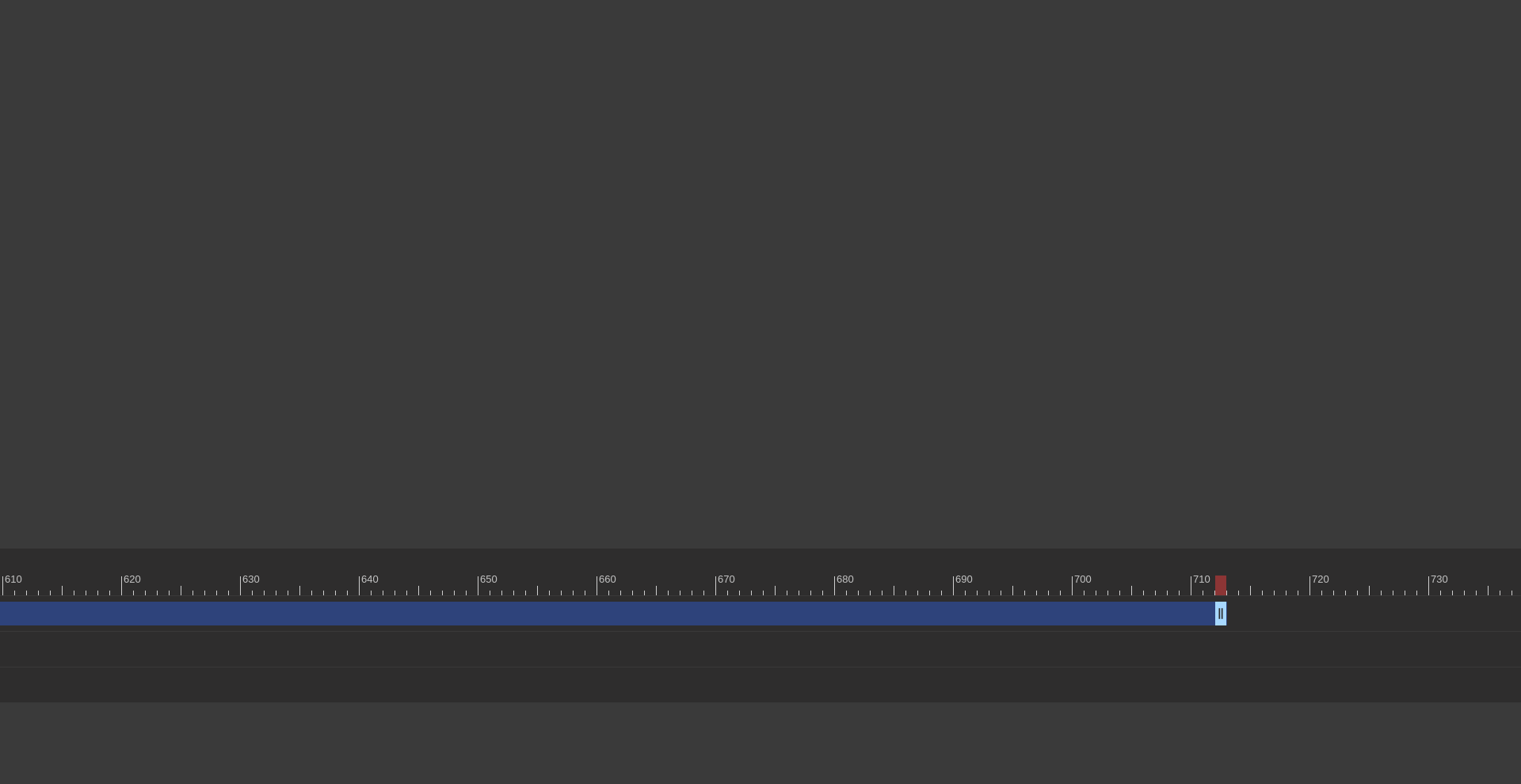
scroll to position [0, 7299]
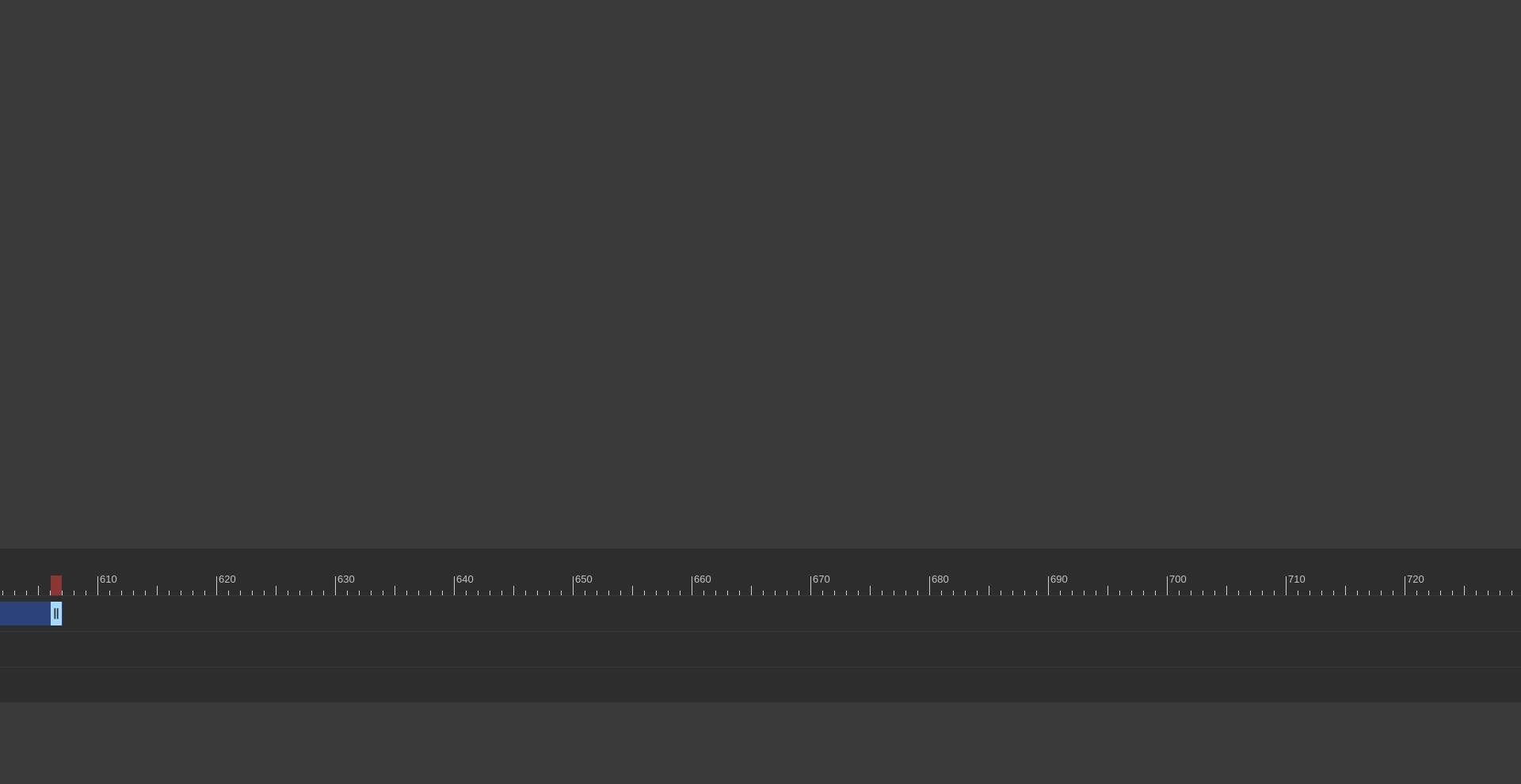
drag, startPoint x: 1316, startPoint y: 613, endPoint x: 52, endPoint y: 618, distance: 1264.0
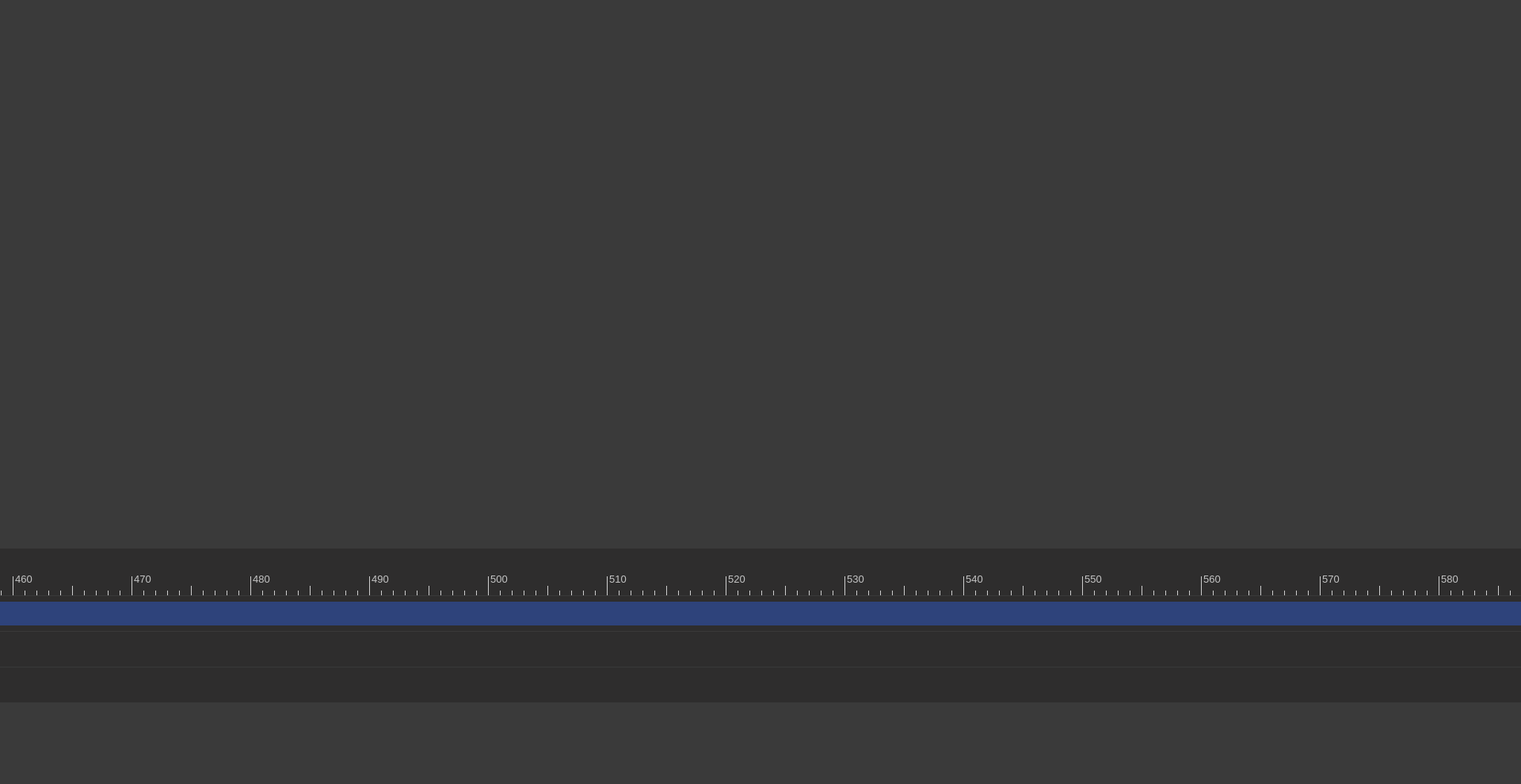
scroll to position [0, 5839]
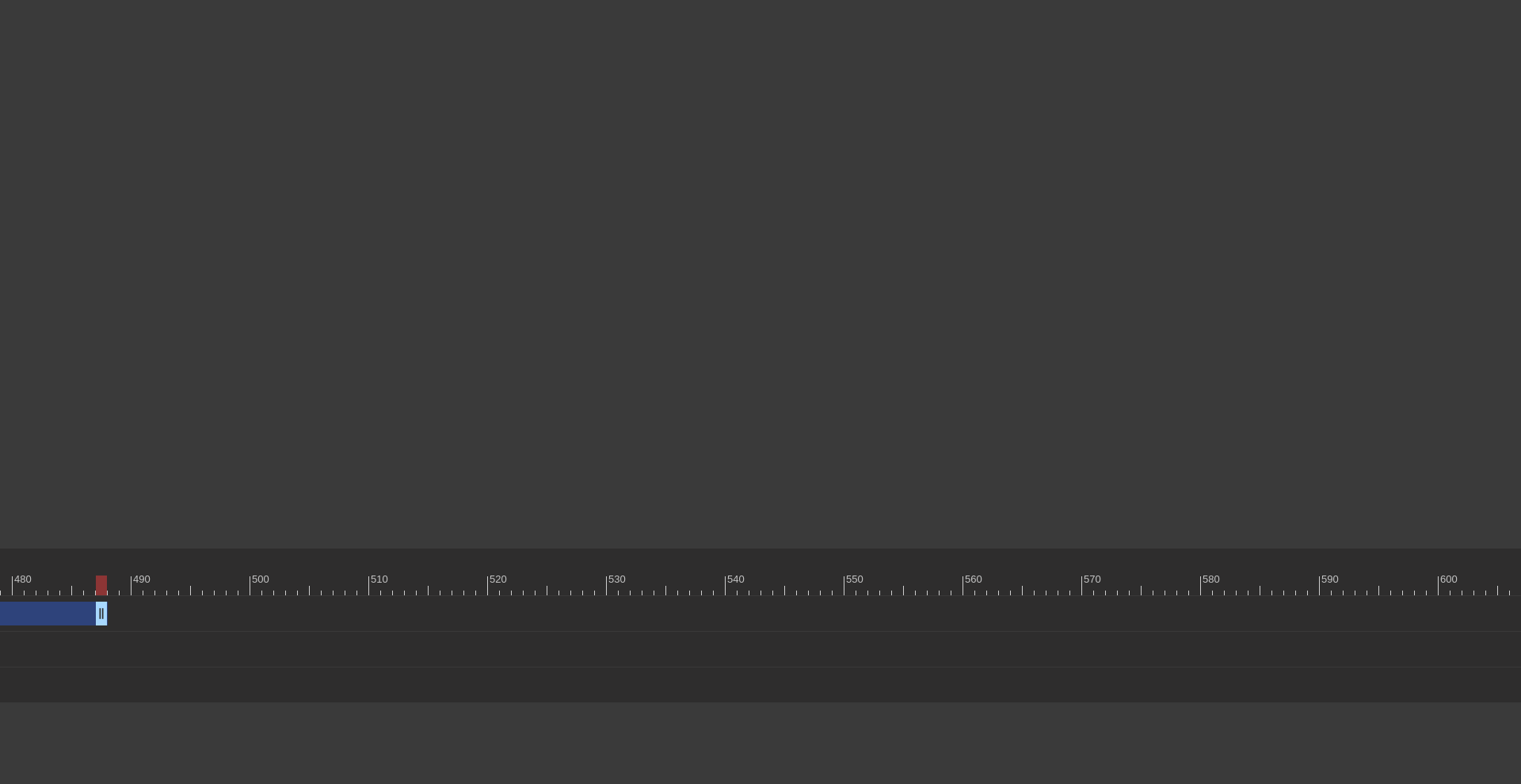
drag, startPoint x: 1514, startPoint y: 610, endPoint x: 98, endPoint y: 602, distance: 1416.0
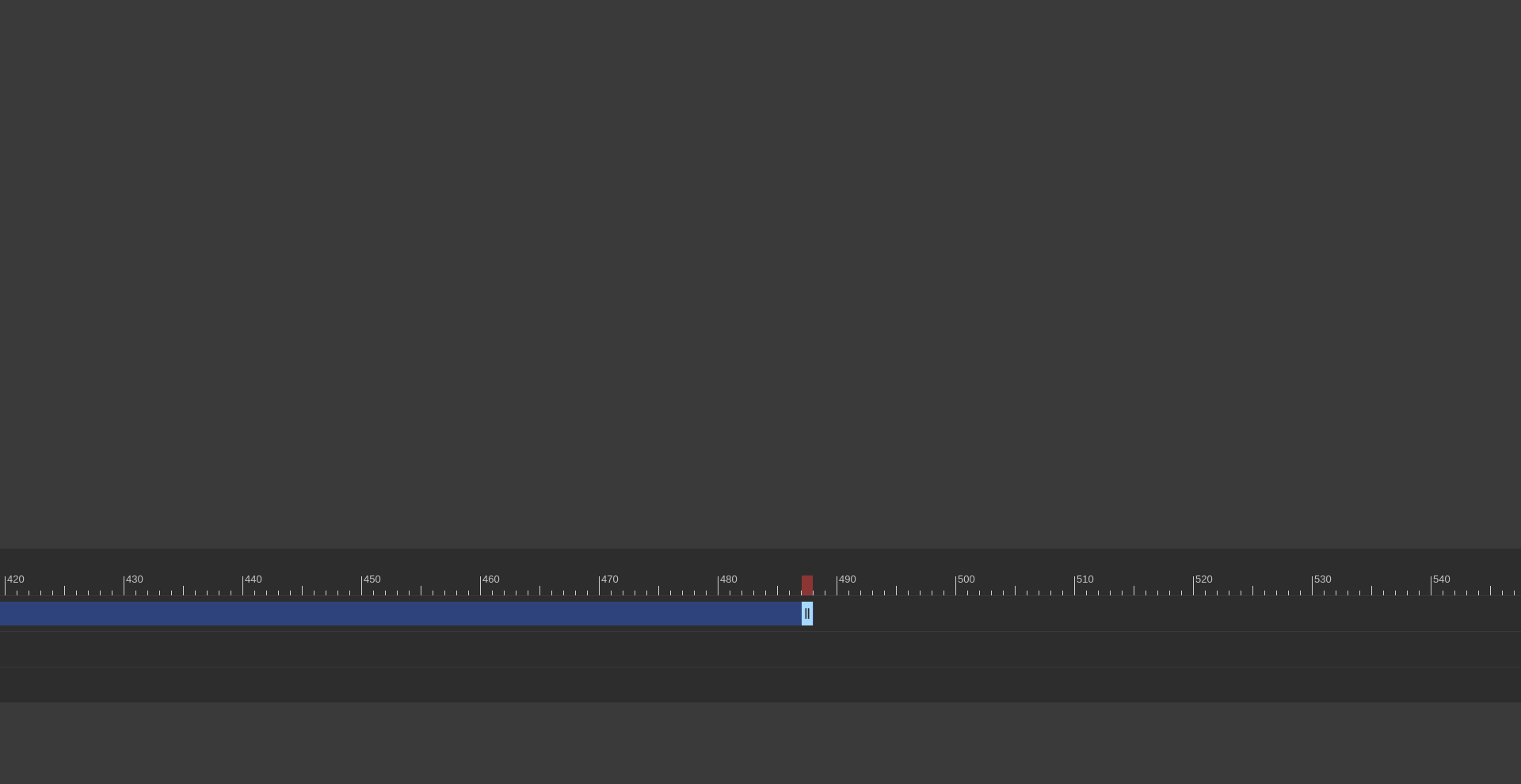
scroll to position [0, 5181]
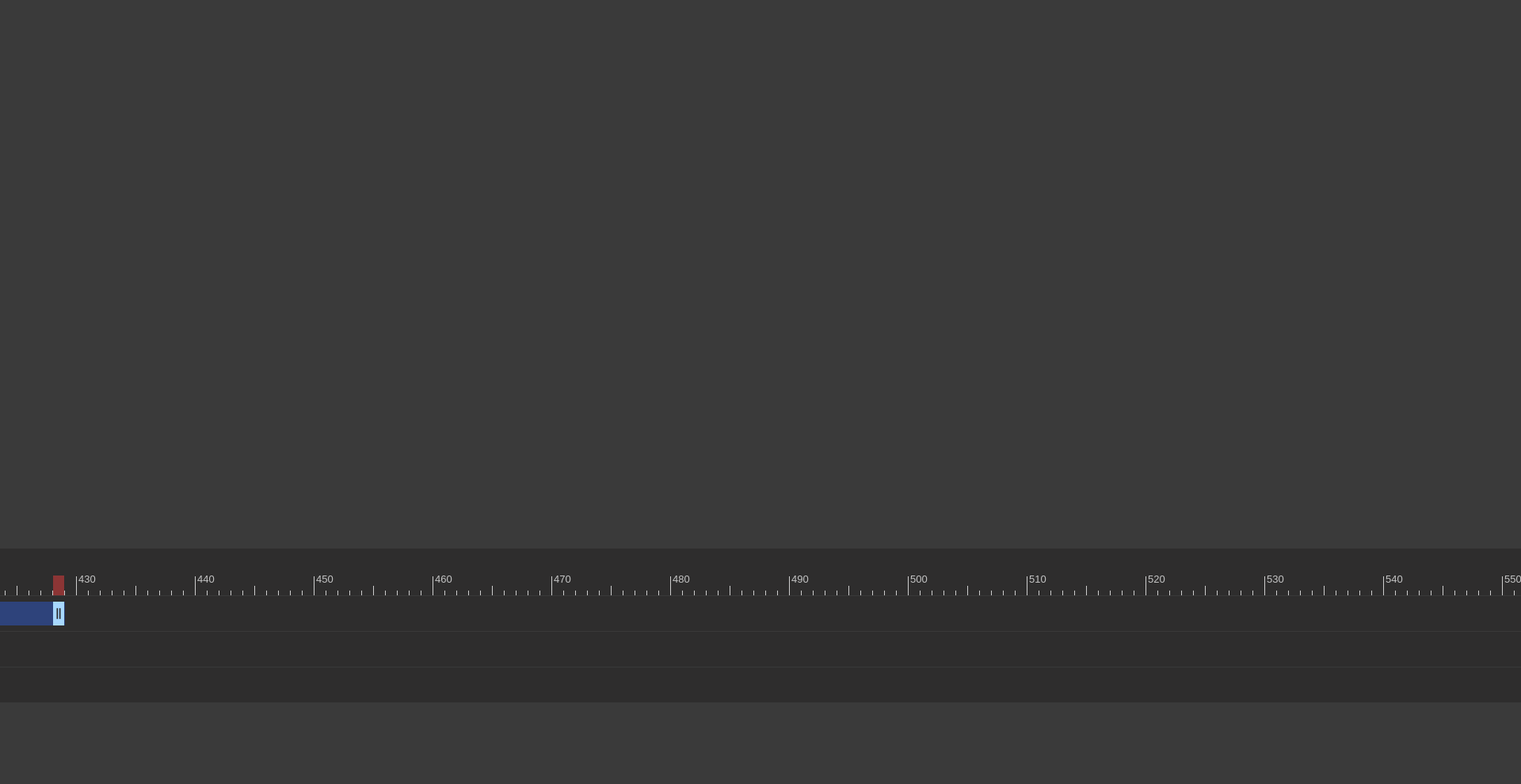
drag, startPoint x: 757, startPoint y: 609, endPoint x: 67, endPoint y: 633, distance: 690.4
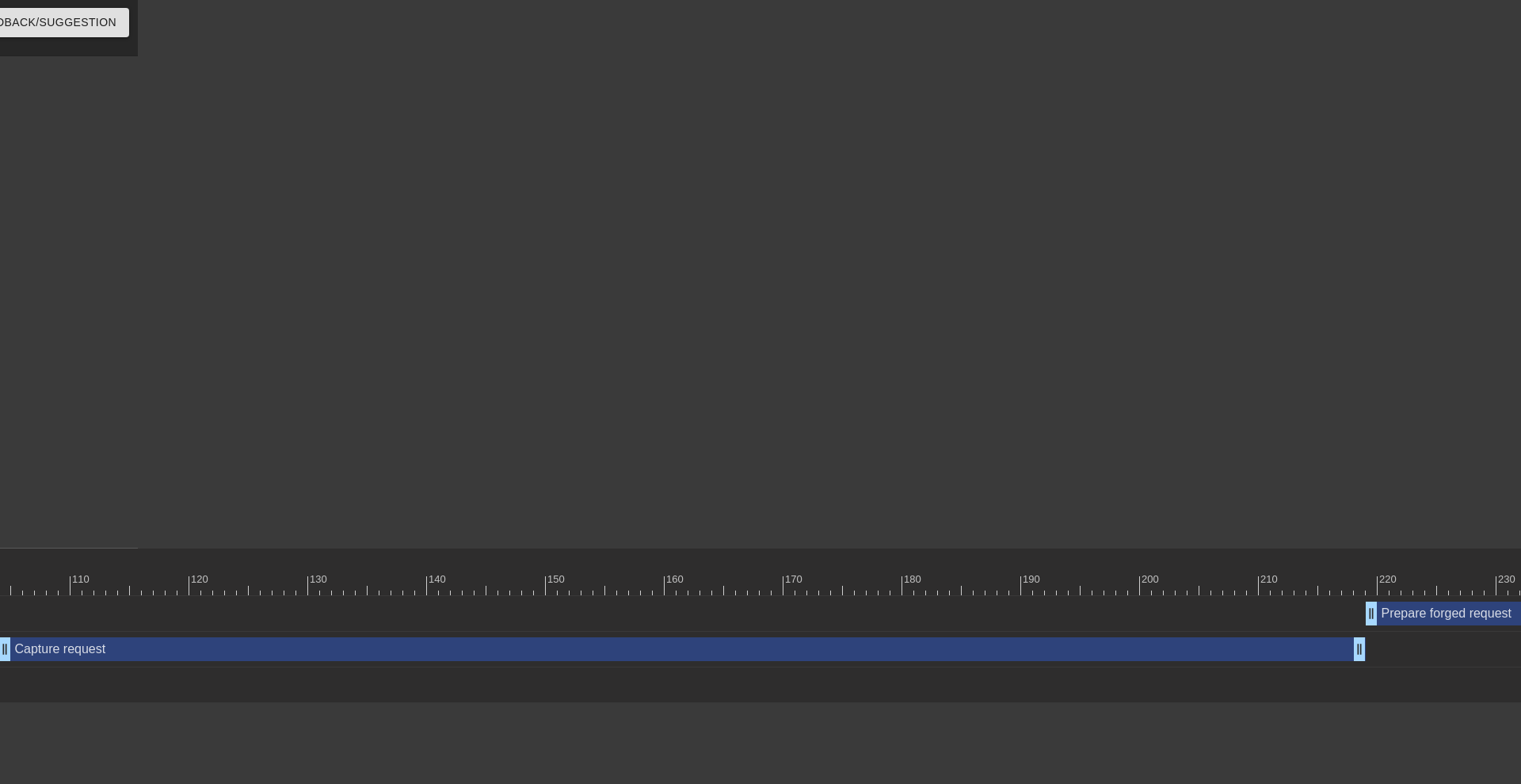
scroll to position [0, 1231]
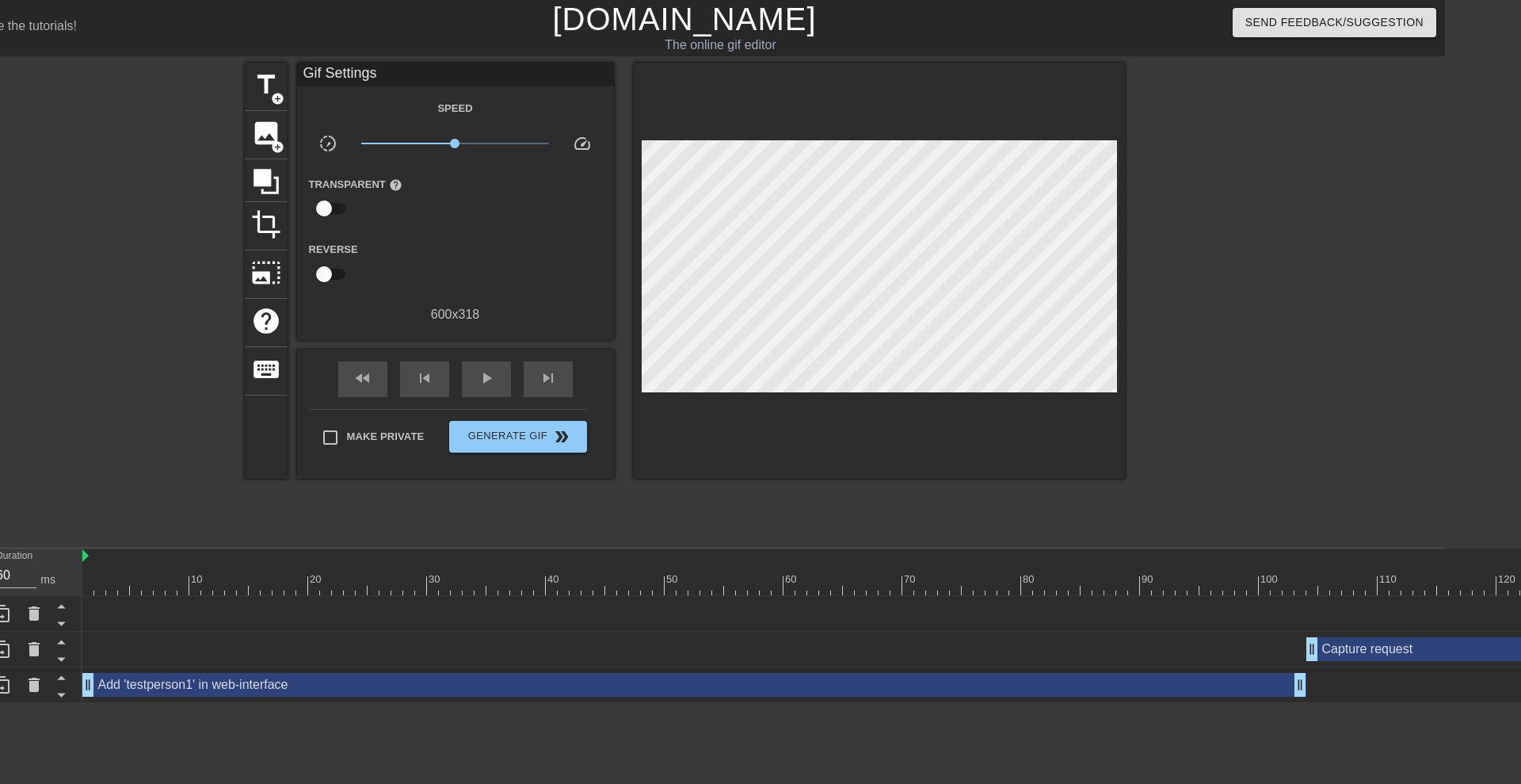
scroll to position [0, 28]
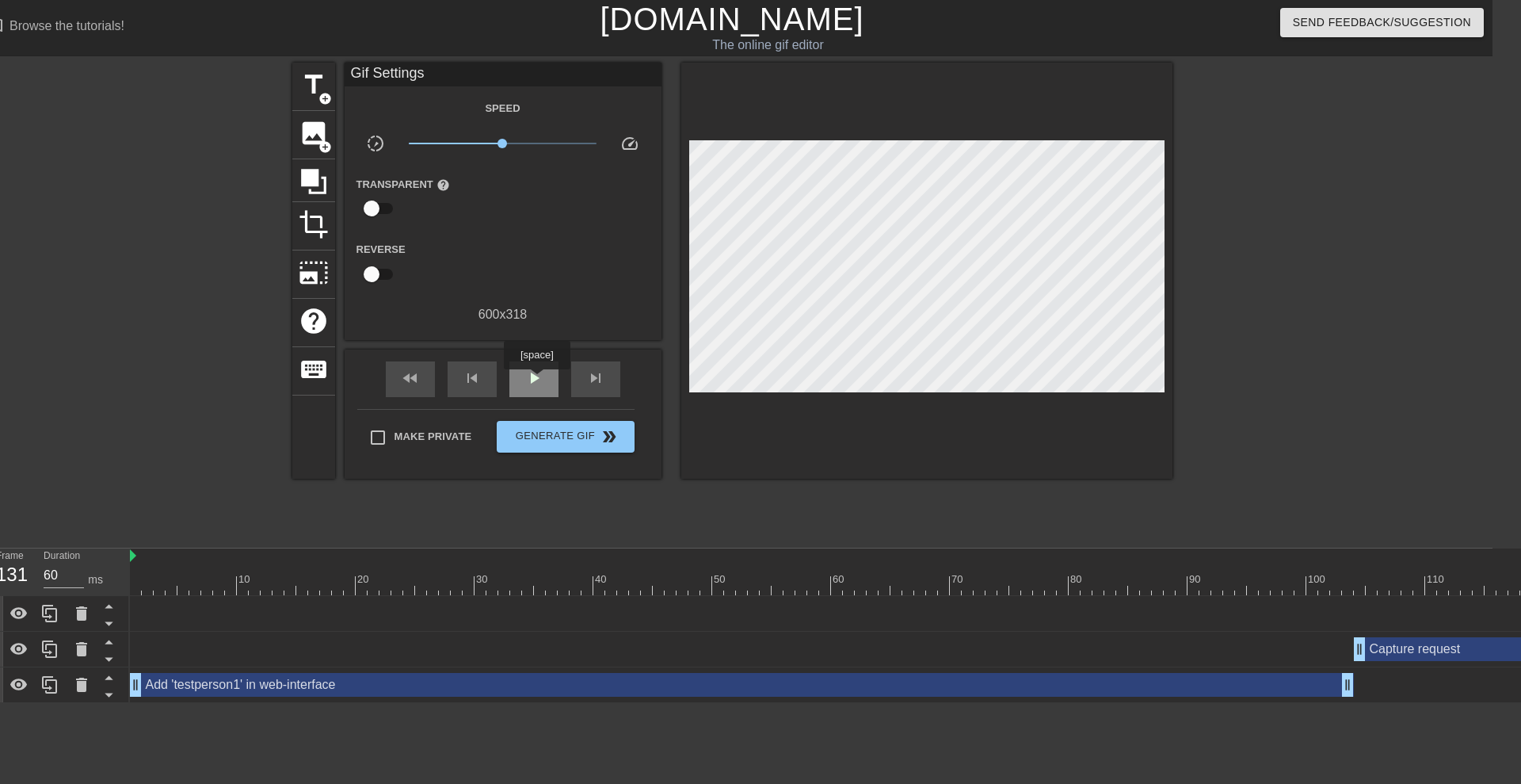
click at [536, 380] on span "play_arrow" at bounding box center [534, 377] width 19 height 19
click at [536, 380] on span "pause" at bounding box center [534, 377] width 19 height 19
click at [536, 380] on span "play_arrow" at bounding box center [534, 377] width 19 height 19
click at [536, 380] on span "pause" at bounding box center [534, 377] width 19 height 19
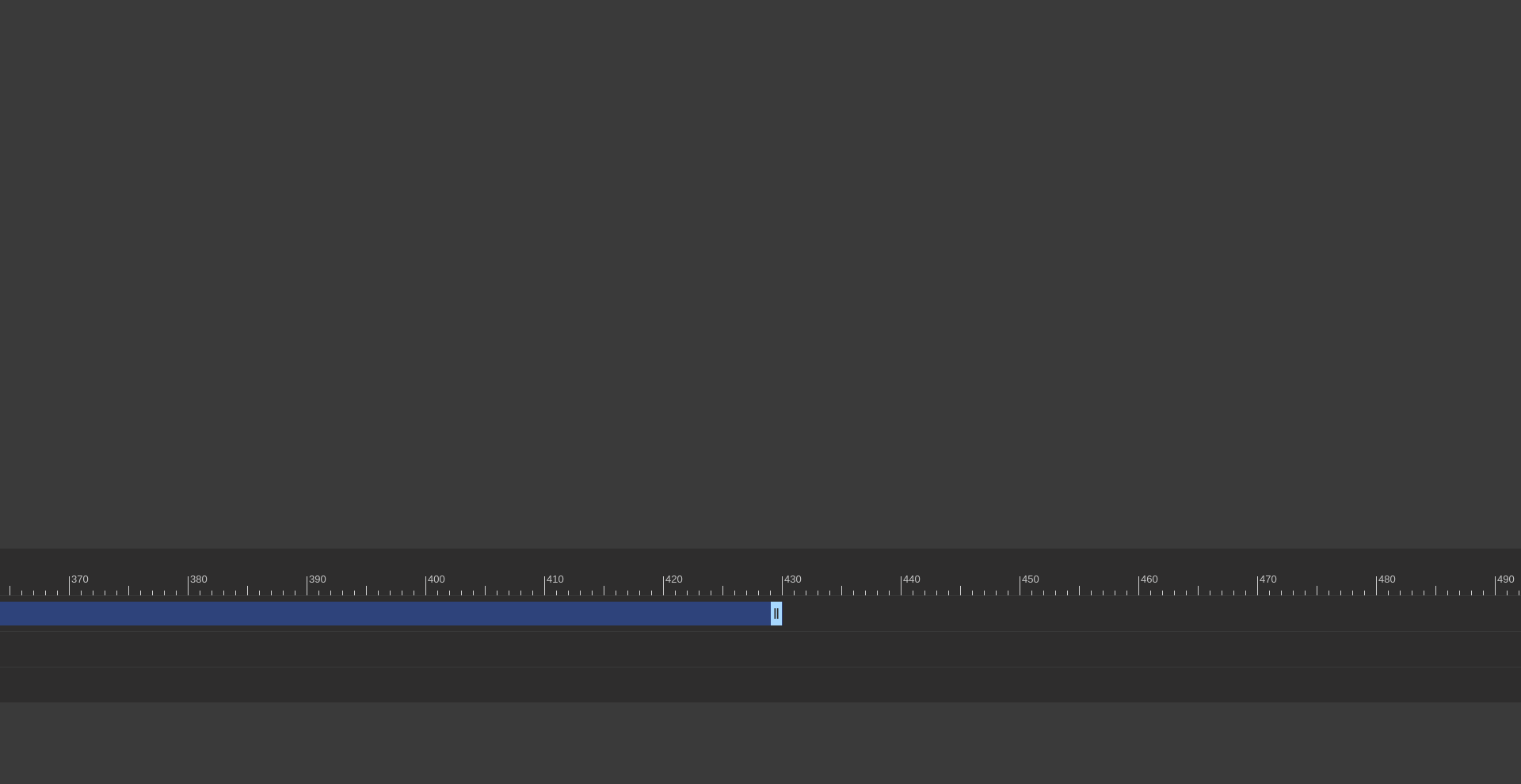
scroll to position [0, 4370]
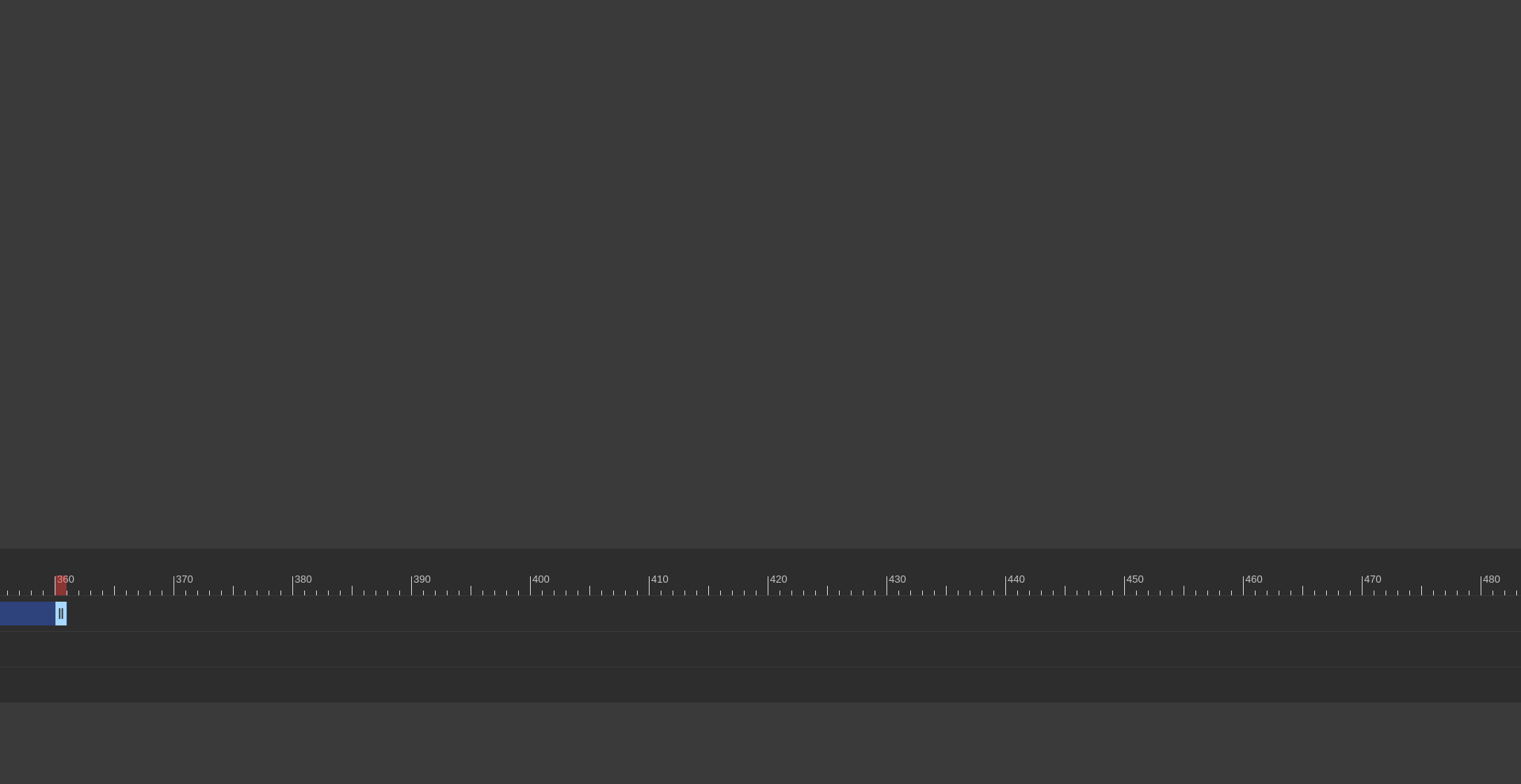
drag, startPoint x: 880, startPoint y: 614, endPoint x: 63, endPoint y: 618, distance: 817.0
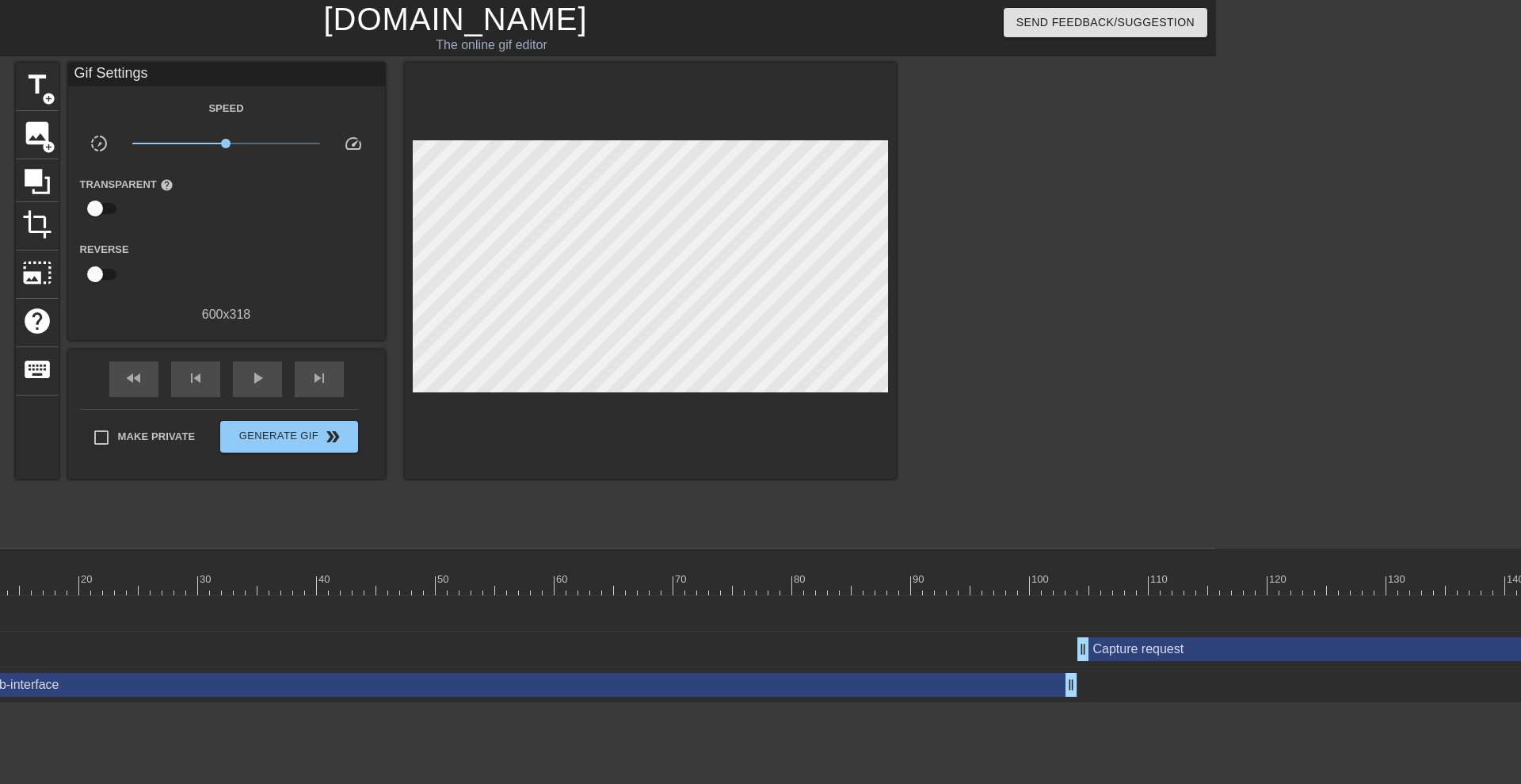
scroll to position [0, 200]
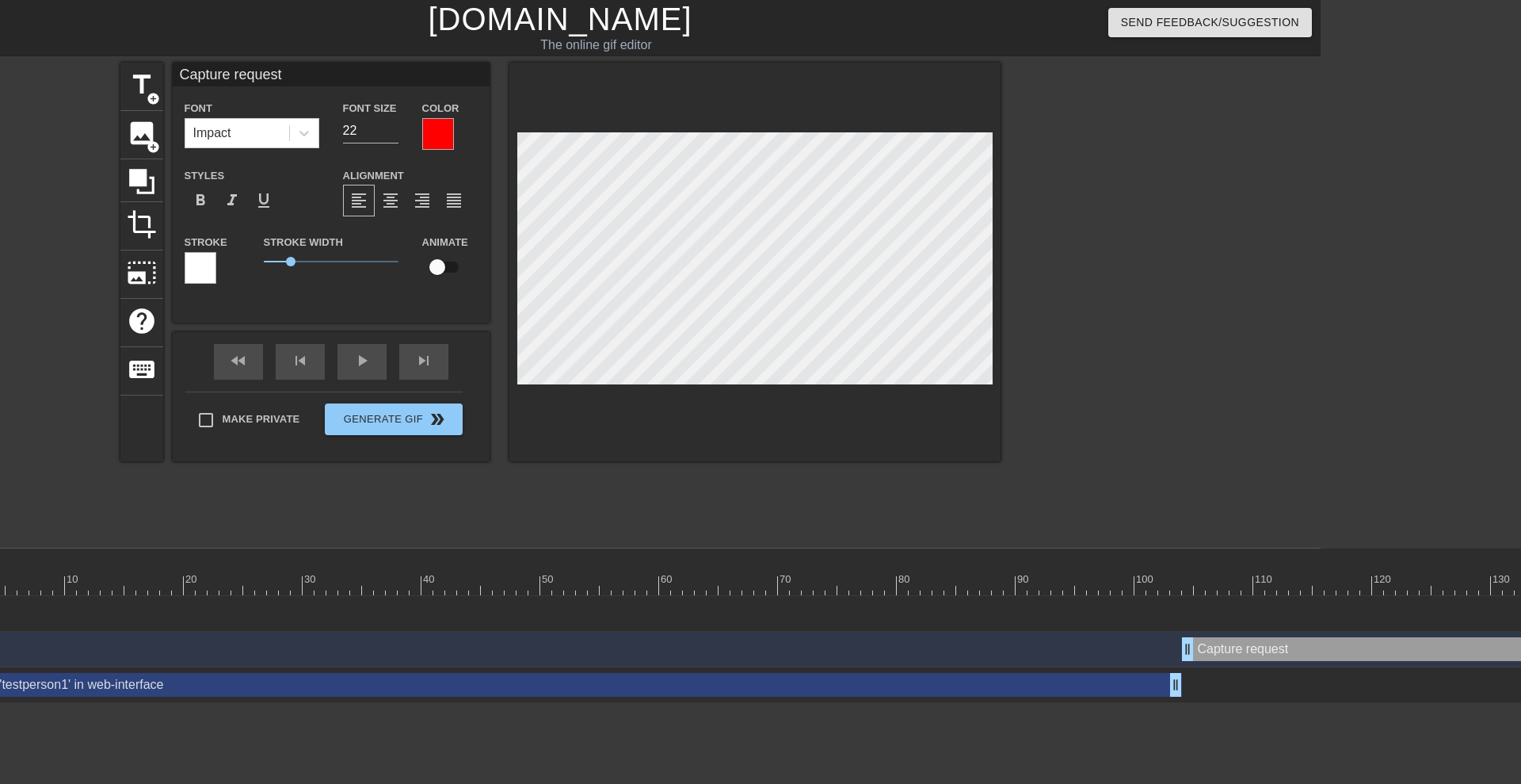
click at [1051, 346] on div at bounding box center [1139, 300] width 238 height 475
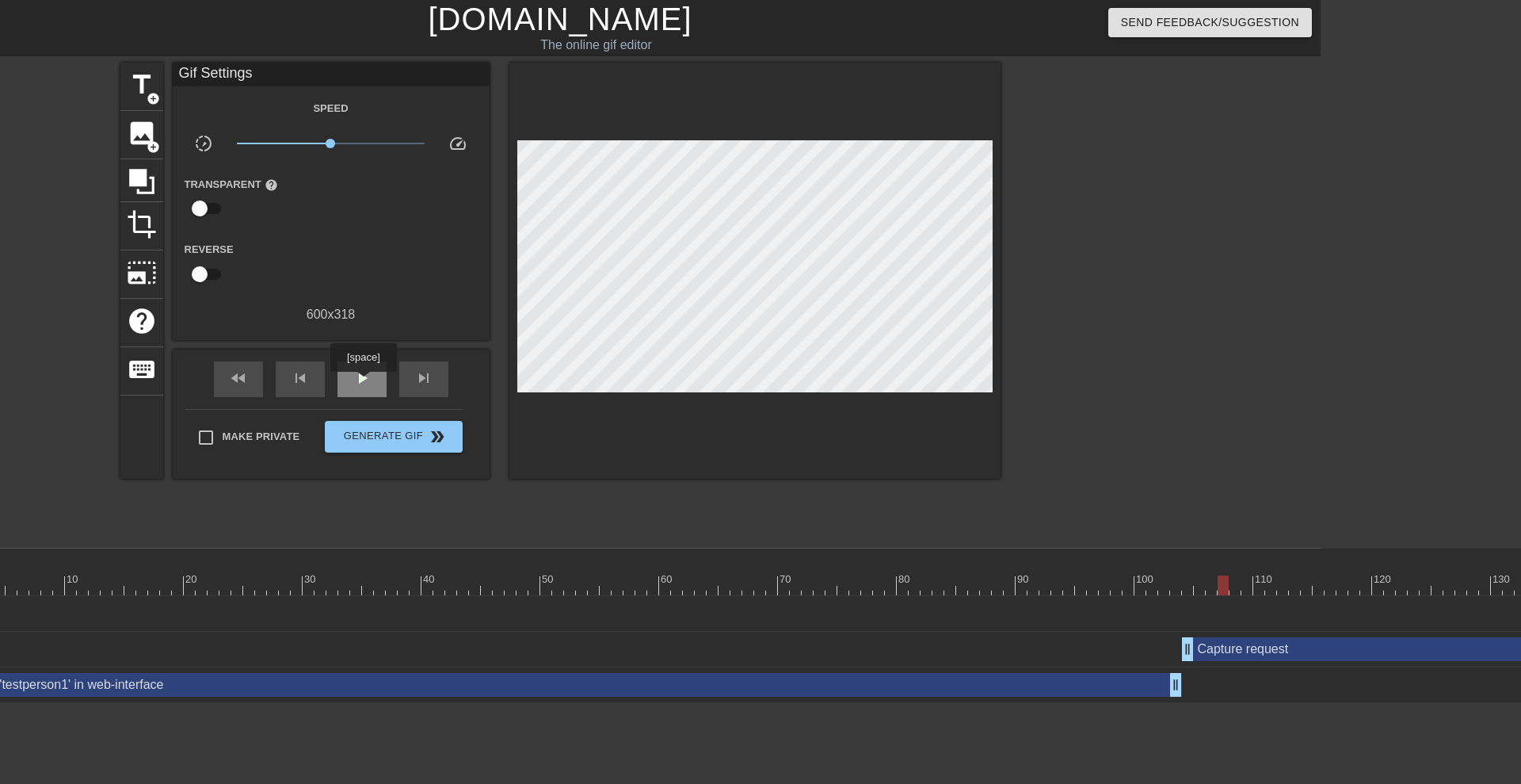
click at [363, 383] on span "play_arrow" at bounding box center [362, 377] width 19 height 19
click at [363, 383] on span "pause" at bounding box center [362, 377] width 19 height 19
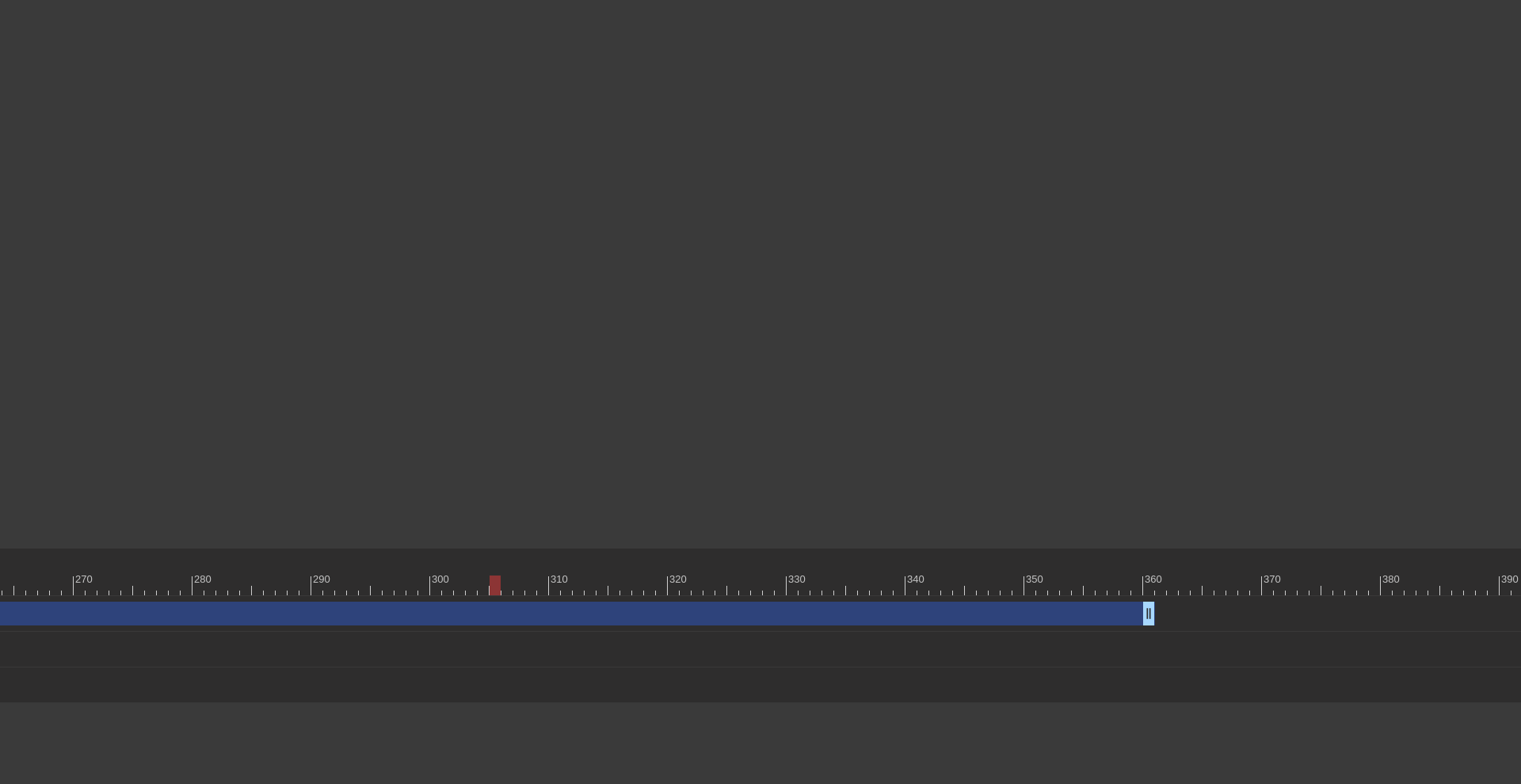
scroll to position [0, 3291]
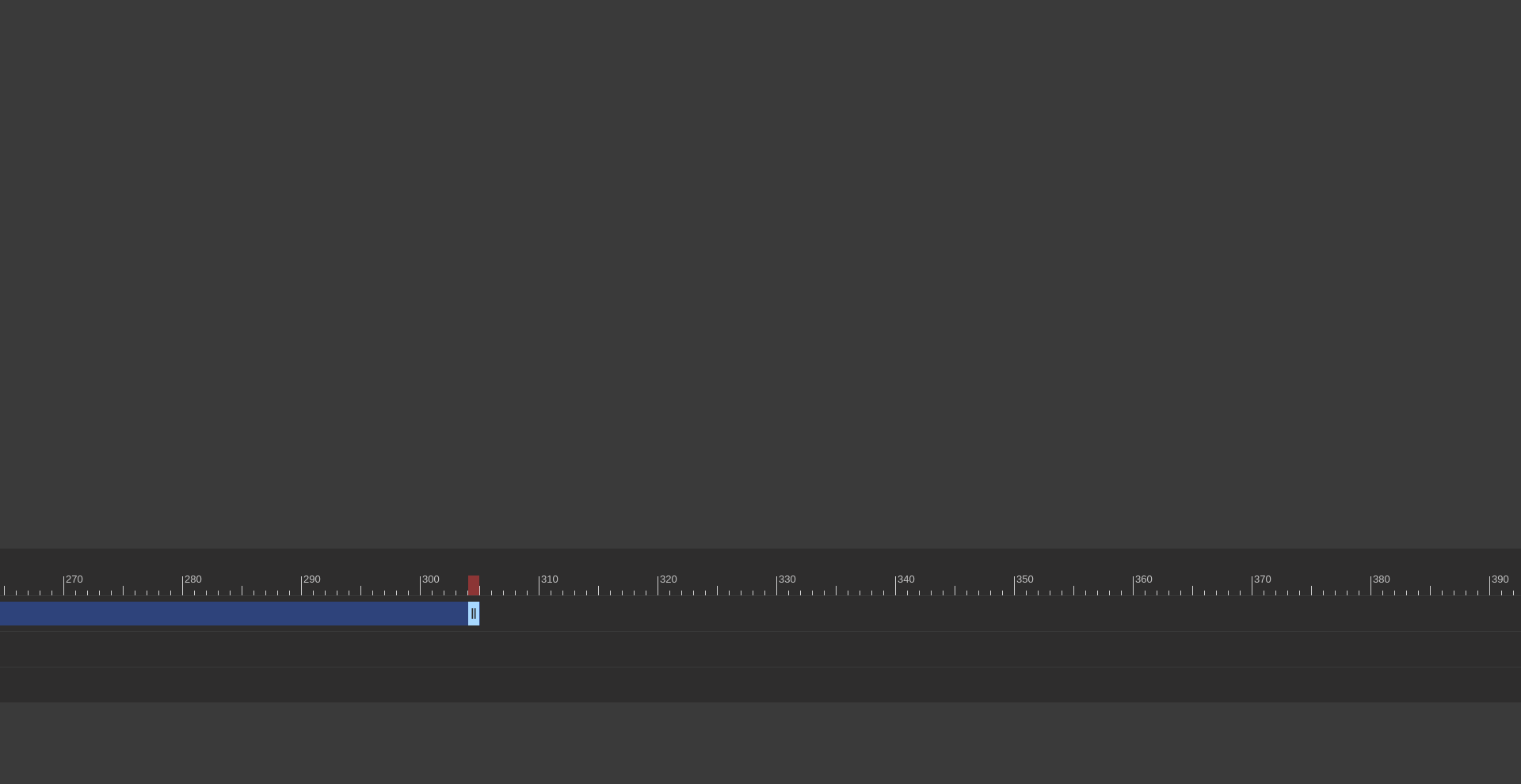
drag, startPoint x: 1141, startPoint y: 614, endPoint x: 473, endPoint y: 611, distance: 668.0
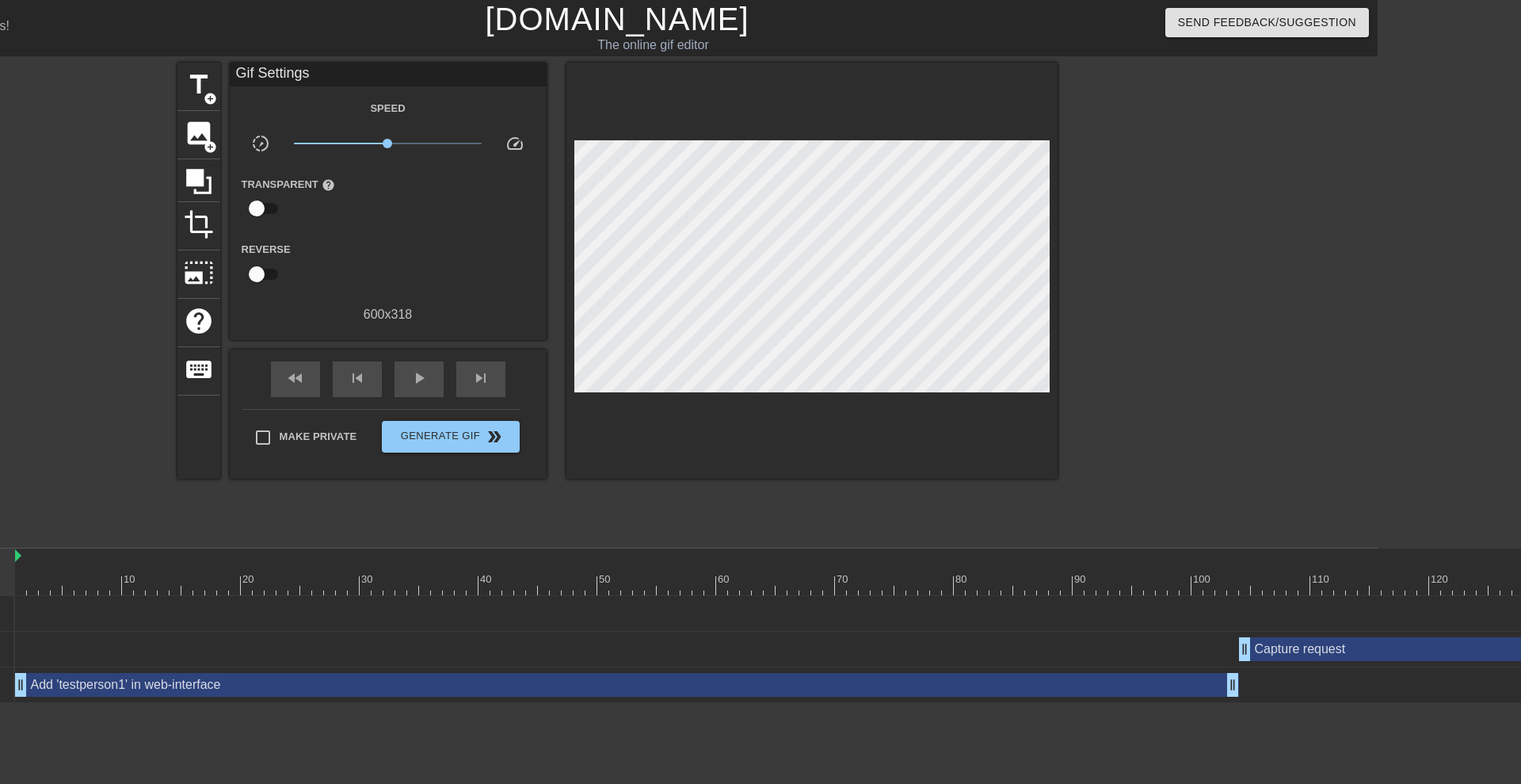
scroll to position [0, 0]
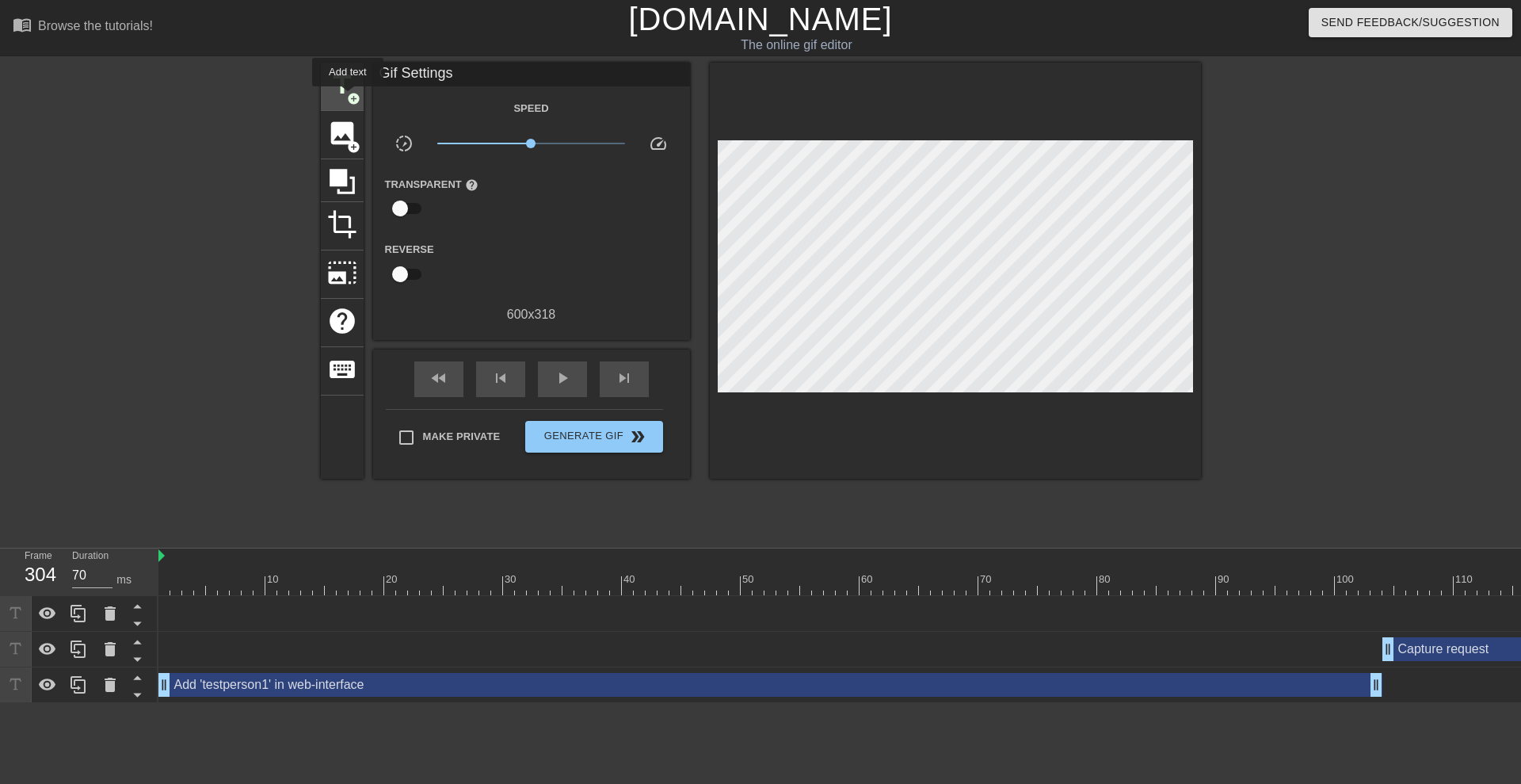
click at [348, 98] on span "add_circle" at bounding box center [354, 99] width 13 height 13
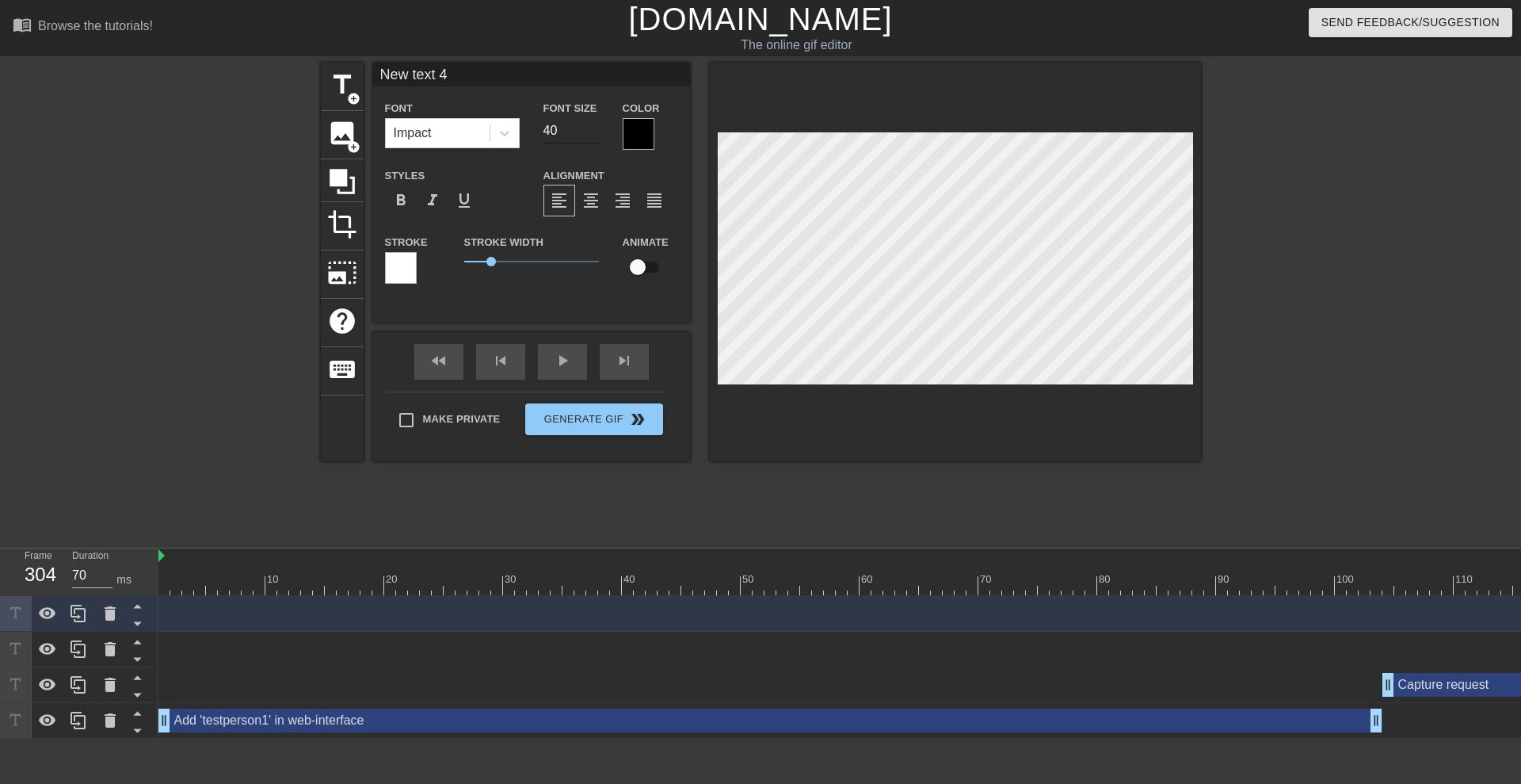
click at [566, 130] on input "40" at bounding box center [571, 130] width 56 height 25
click at [648, 128] on div at bounding box center [639, 134] width 32 height 32
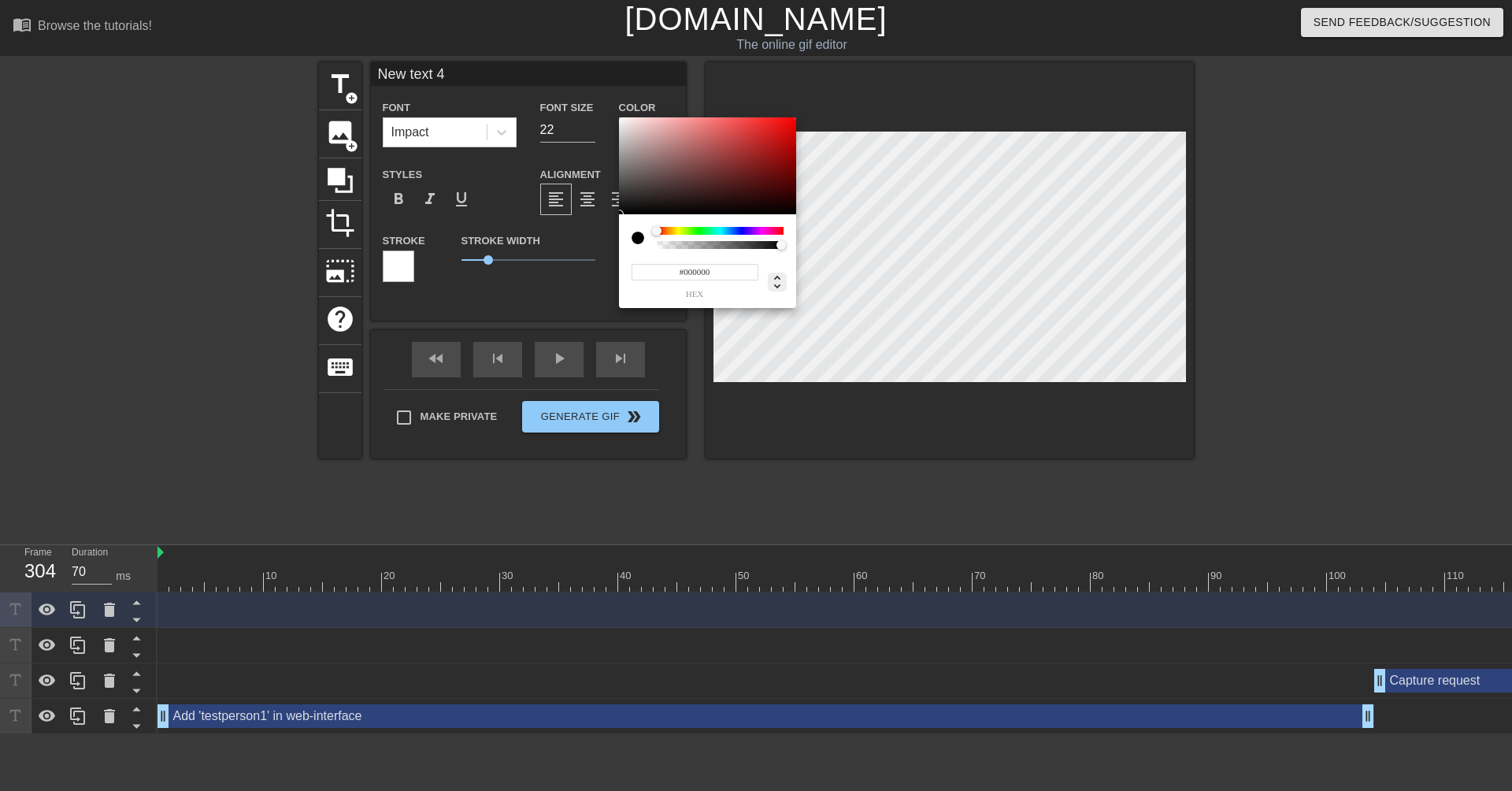
click at [776, 288] on icon at bounding box center [778, 282] width 19 height 19
click at [648, 272] on input "0" at bounding box center [646, 272] width 28 height 17
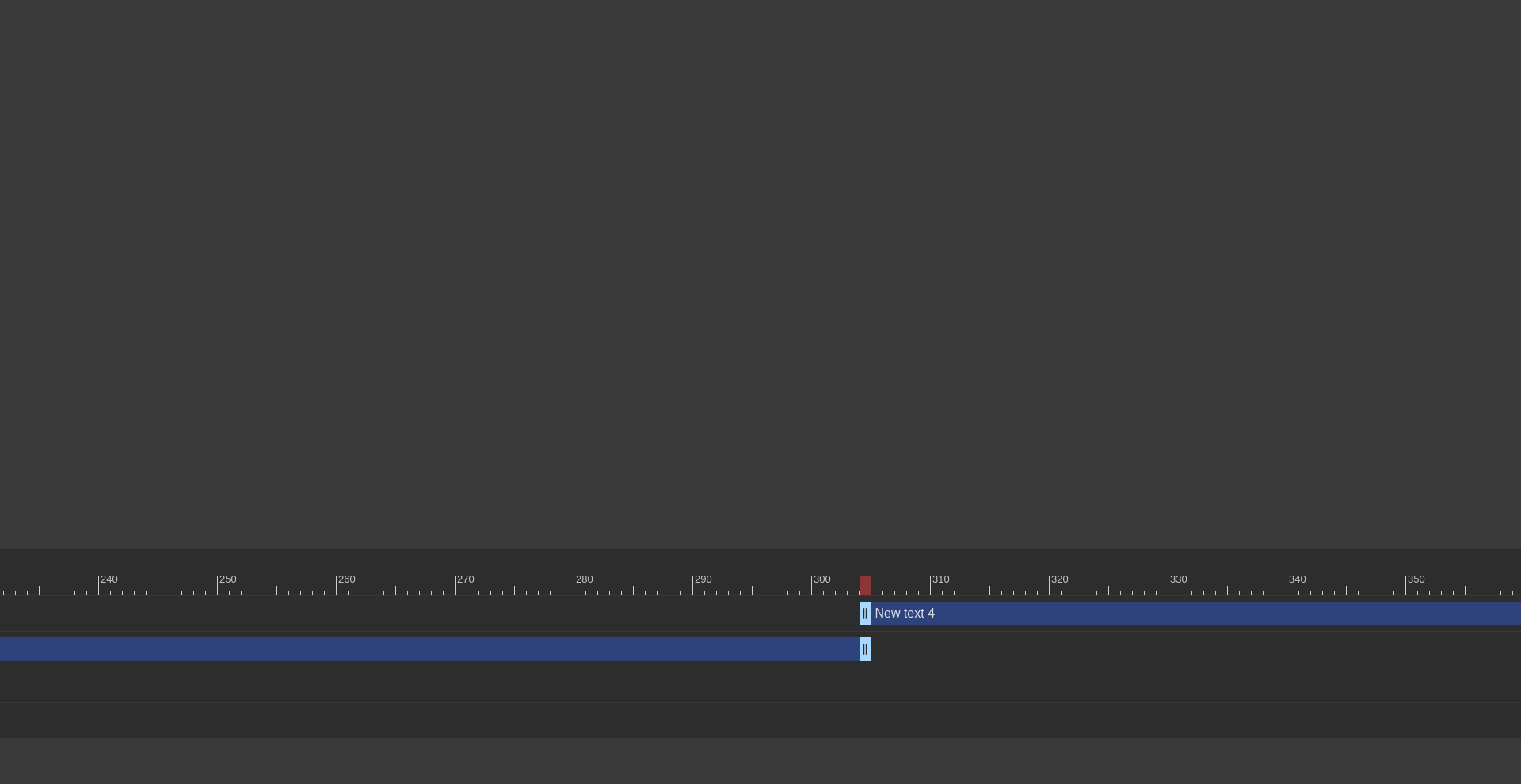
scroll to position [0, 2881]
drag, startPoint x: 885, startPoint y: 613, endPoint x: 895, endPoint y: 614, distance: 10.0
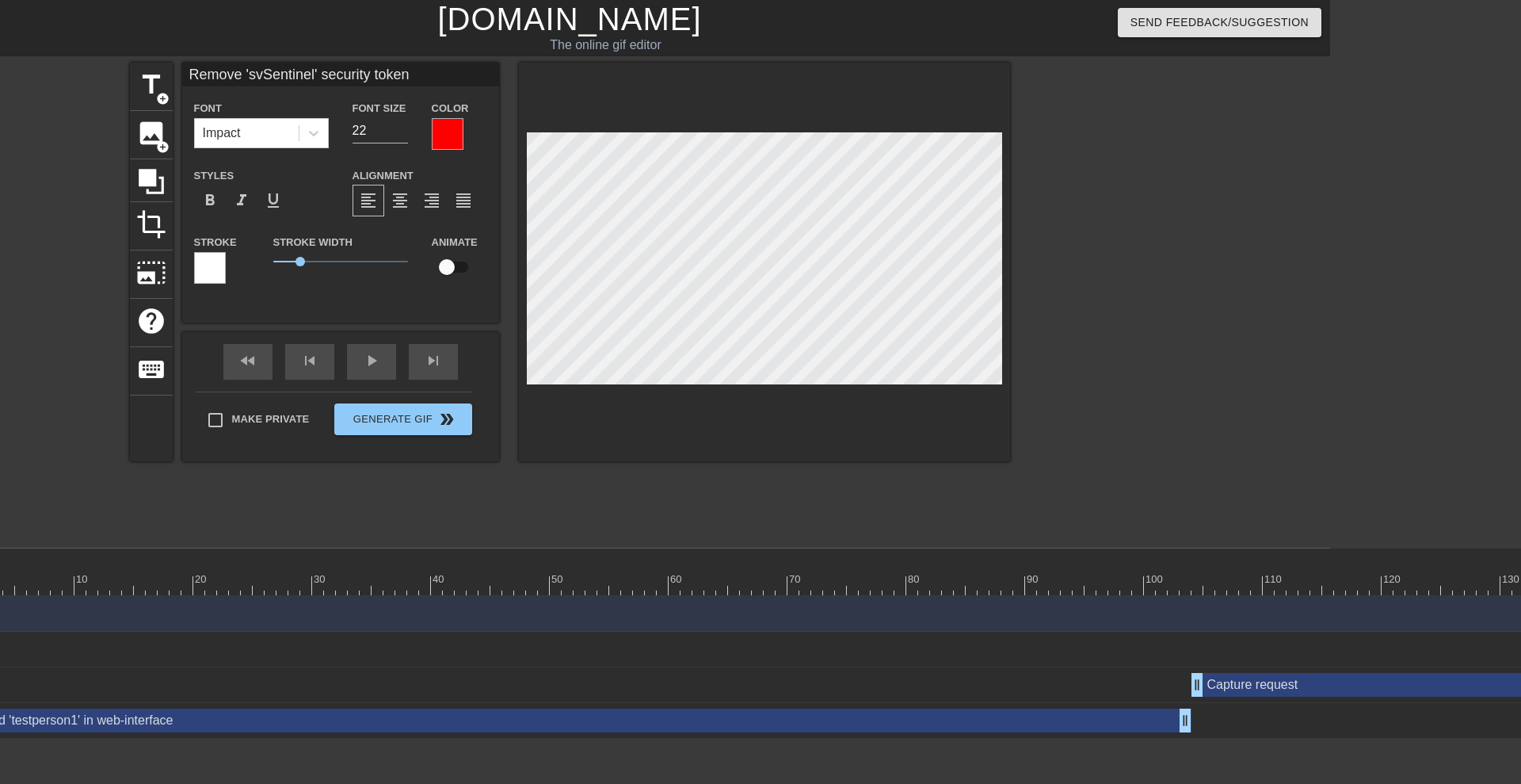
scroll to position [2, 12]
click at [368, 367] on span "play_arrow" at bounding box center [372, 360] width 19 height 19
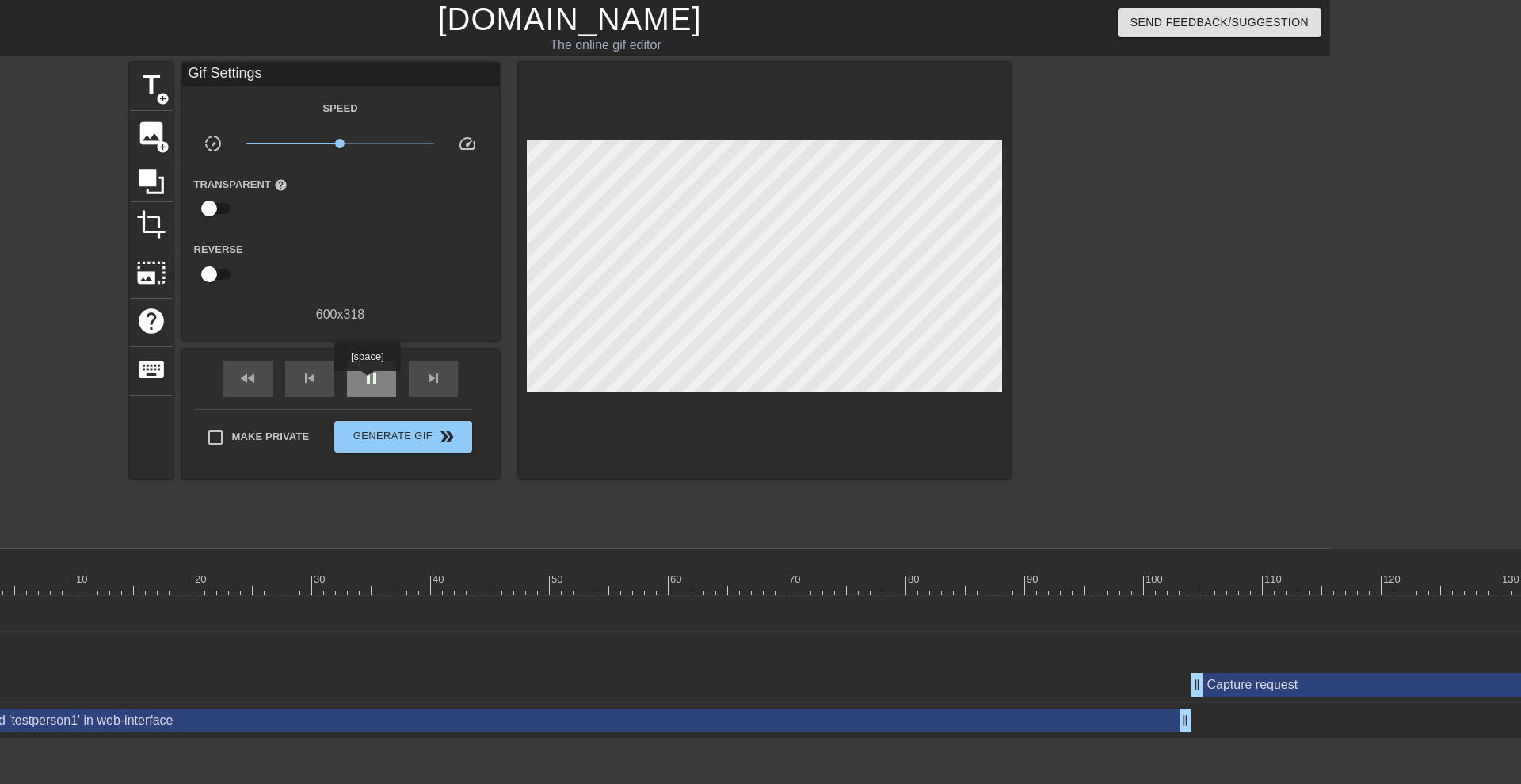
click at [368, 382] on span "pause" at bounding box center [372, 377] width 19 height 19
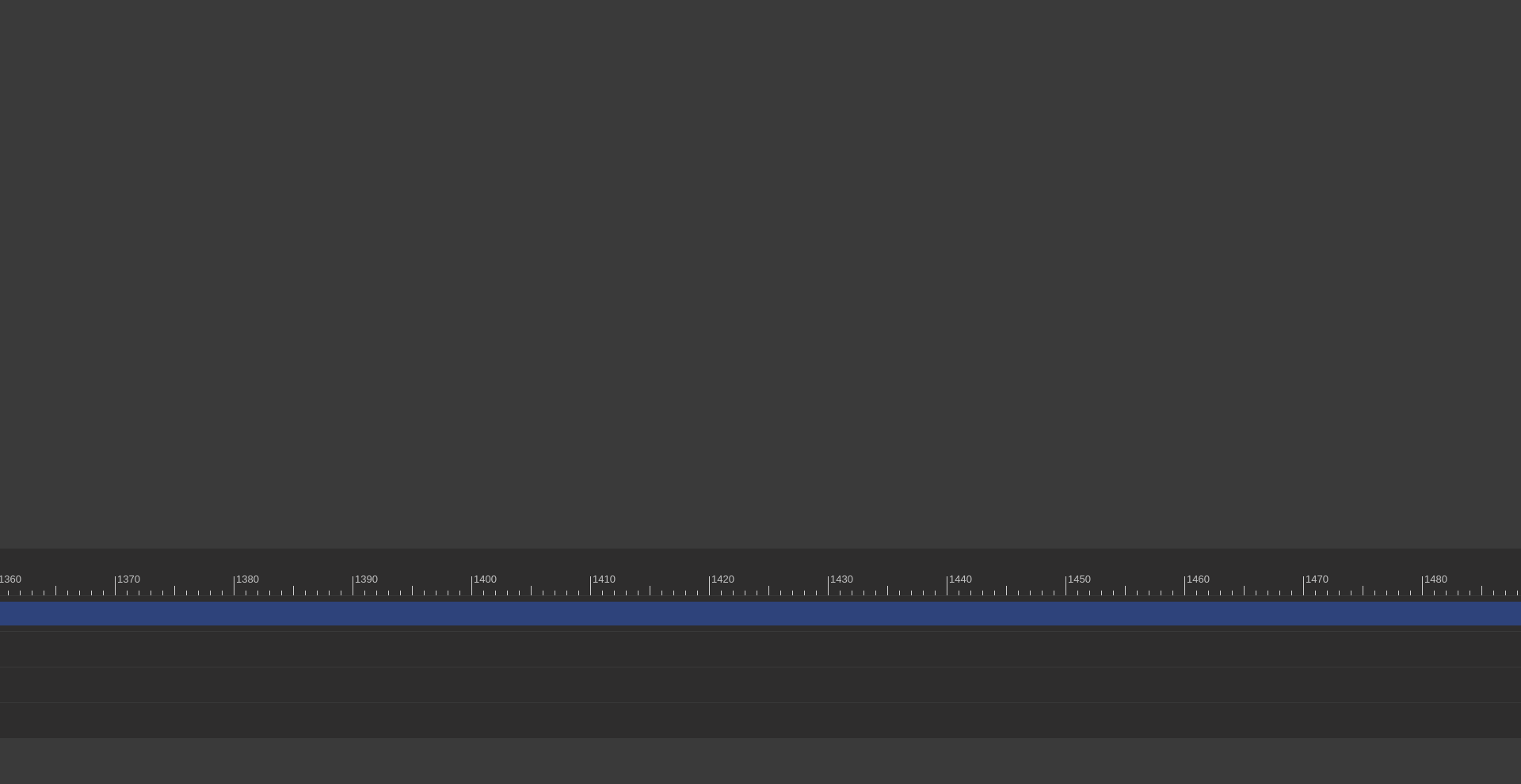
scroll to position [0, 16459]
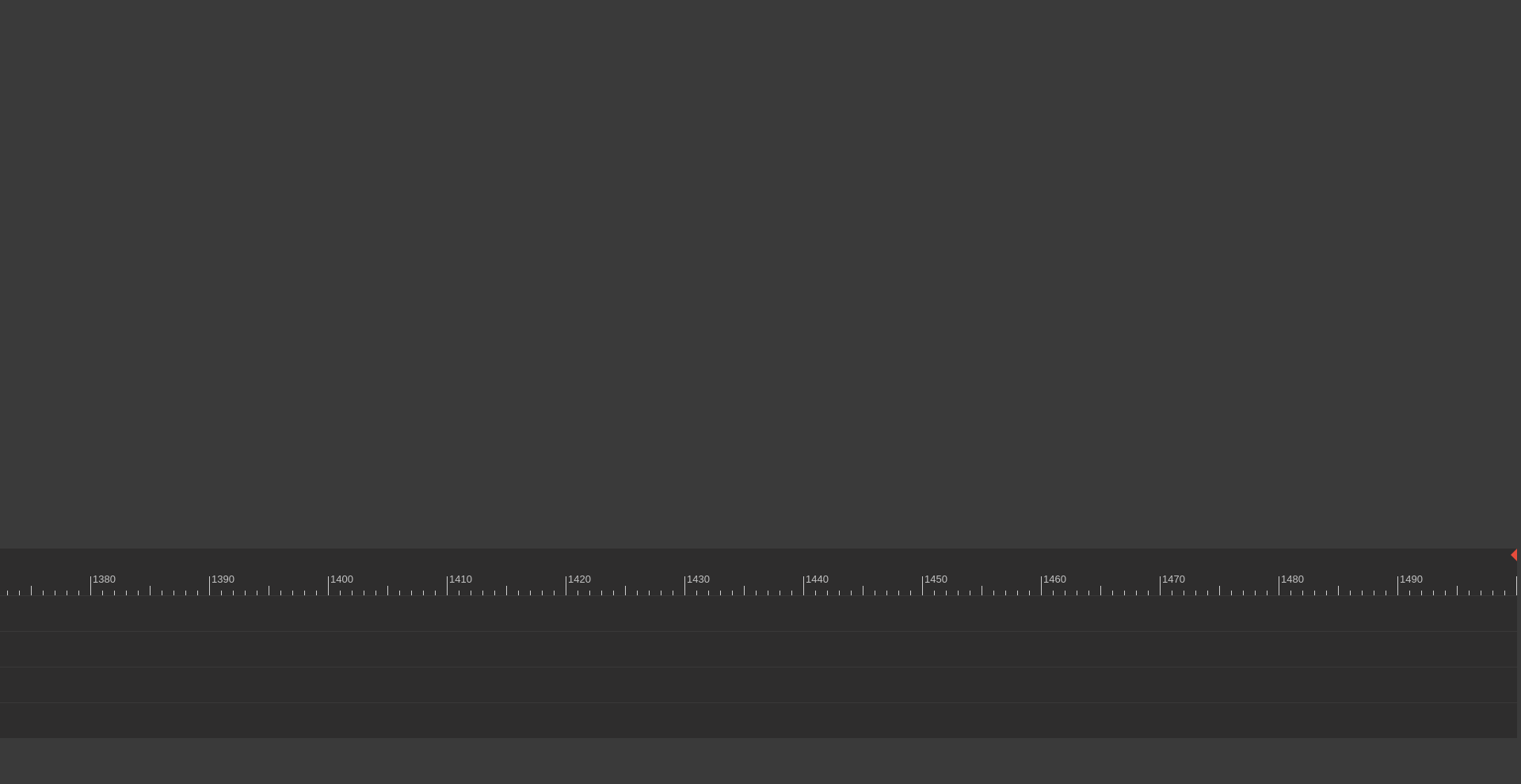
drag, startPoint x: 1512, startPoint y: 610, endPoint x: -6, endPoint y: 841, distance: 1535.5
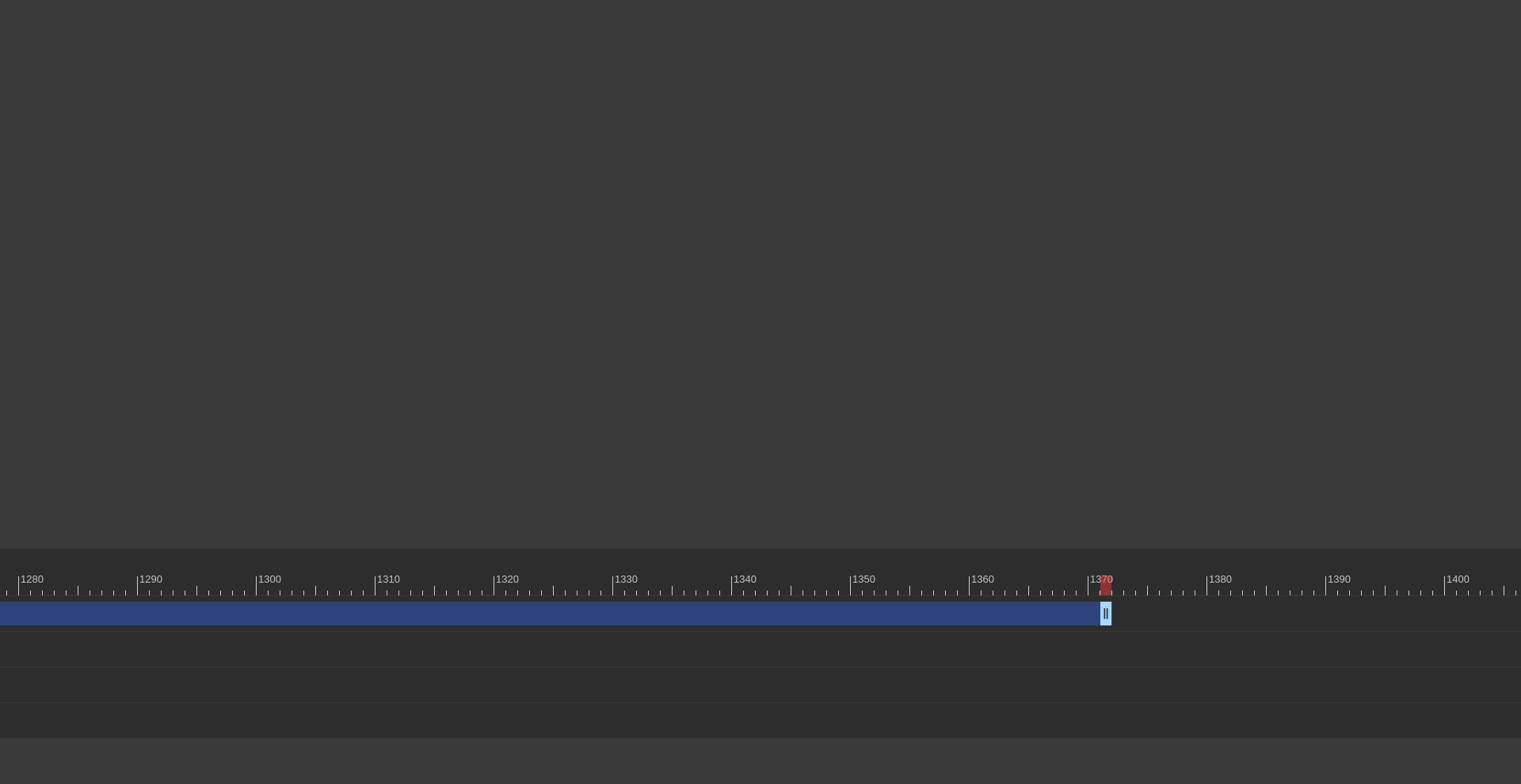
scroll to position [0, 15304]
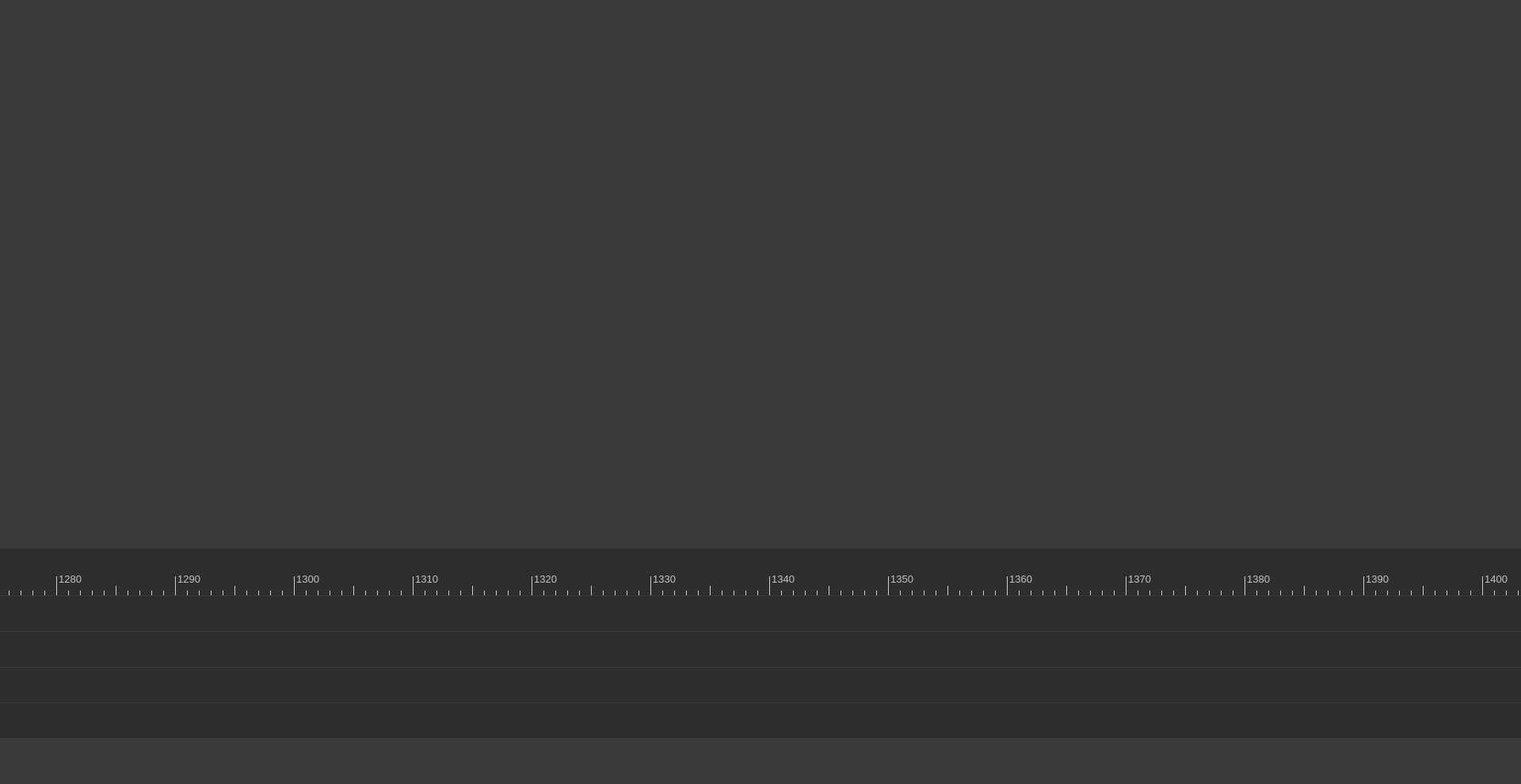
drag, startPoint x: 1145, startPoint y: 614, endPoint x: -14, endPoint y: 842, distance: 1181.2
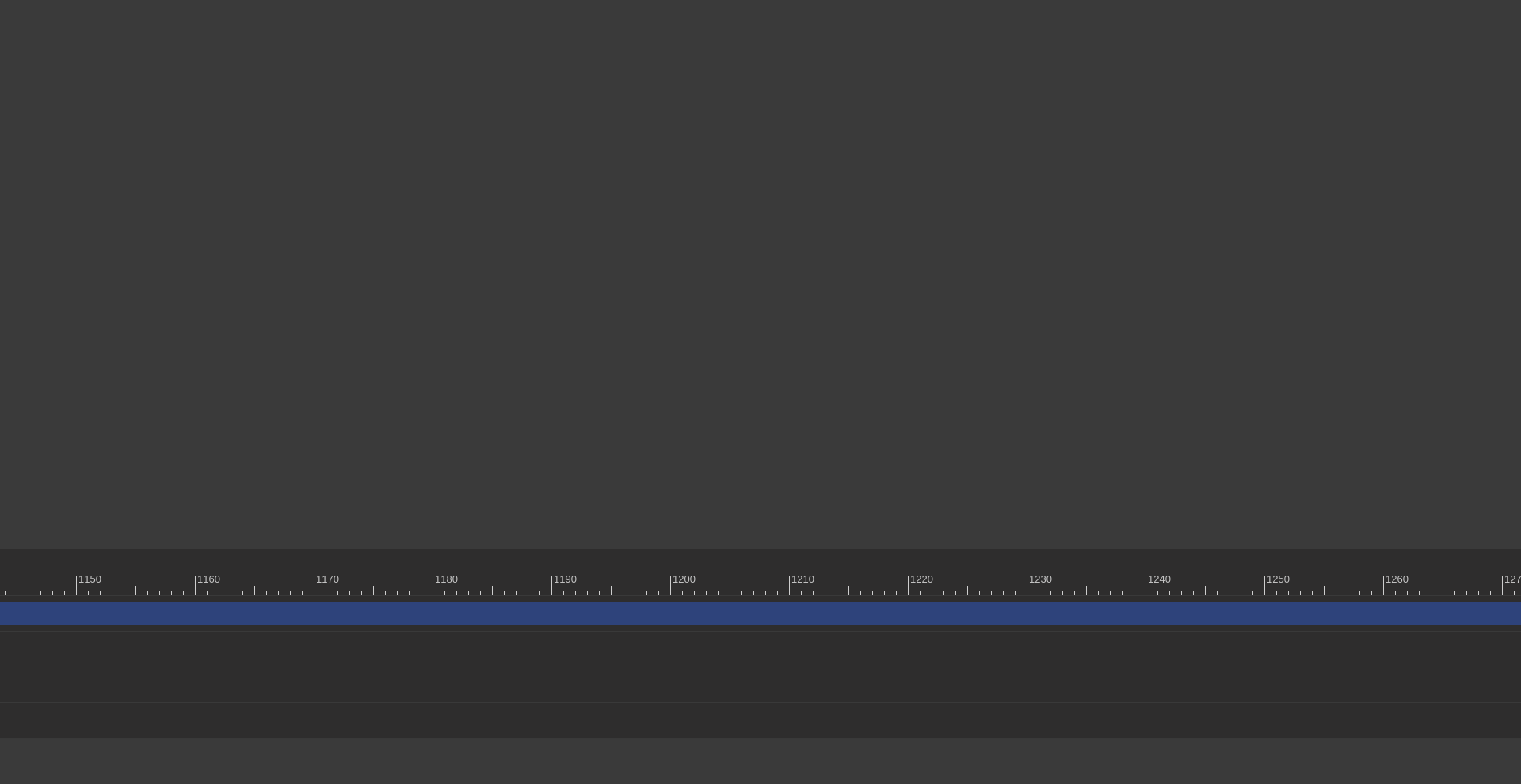
scroll to position [0, 13930]
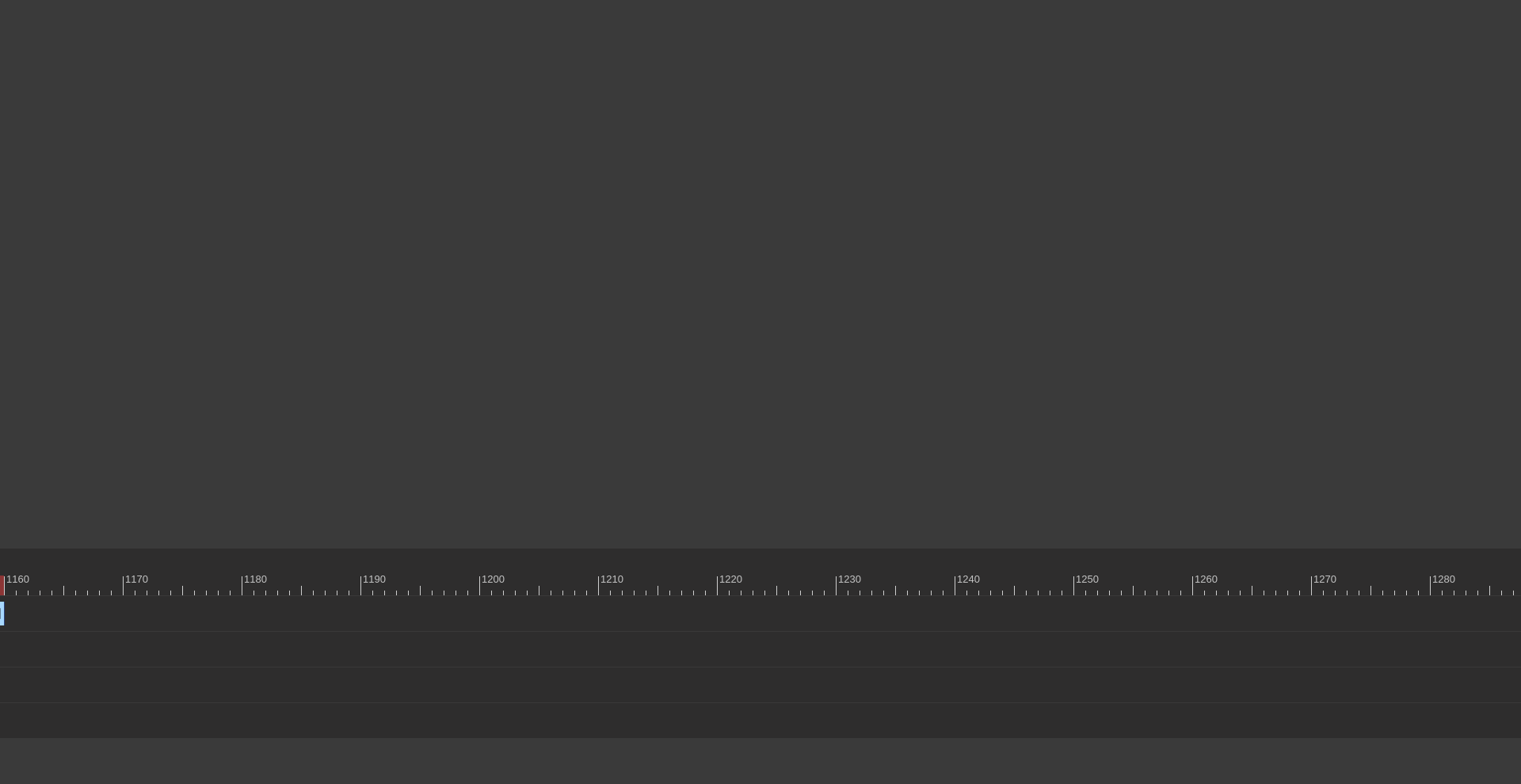
drag, startPoint x: 1351, startPoint y: 610, endPoint x: 2, endPoint y: 659, distance: 1349.9
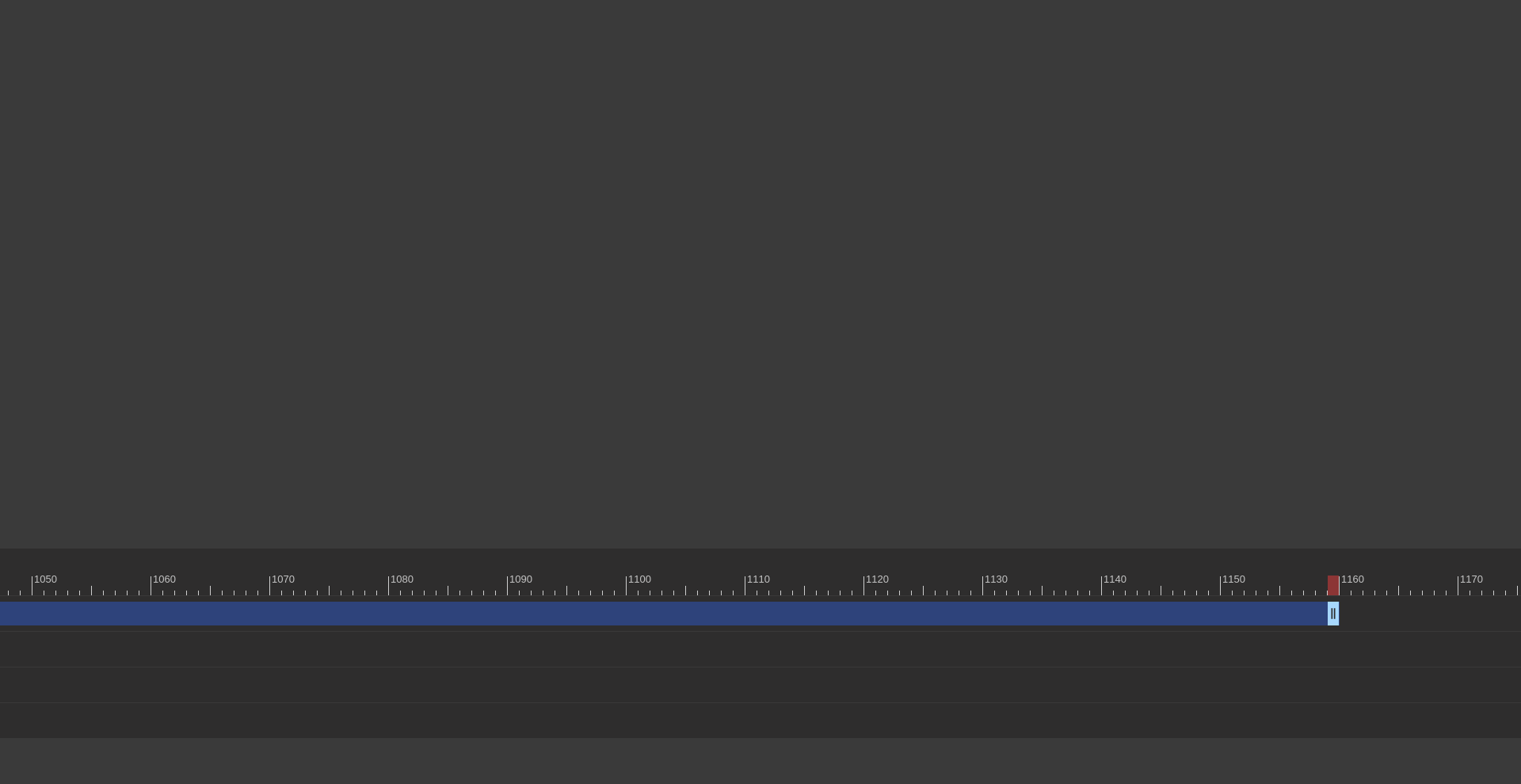
scroll to position [0, 12423]
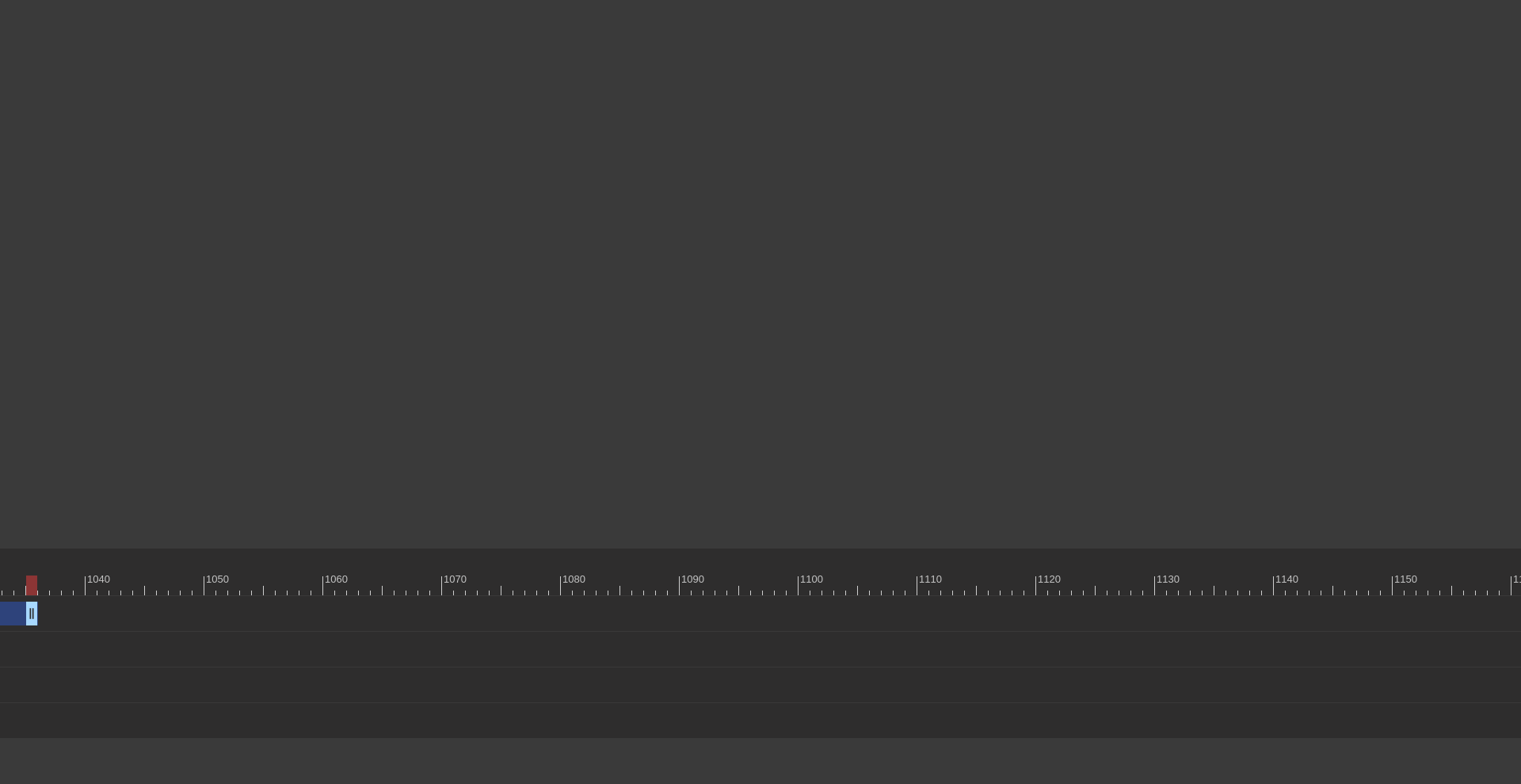
drag, startPoint x: 1502, startPoint y: 609, endPoint x: 29, endPoint y: 629, distance: 1473.1
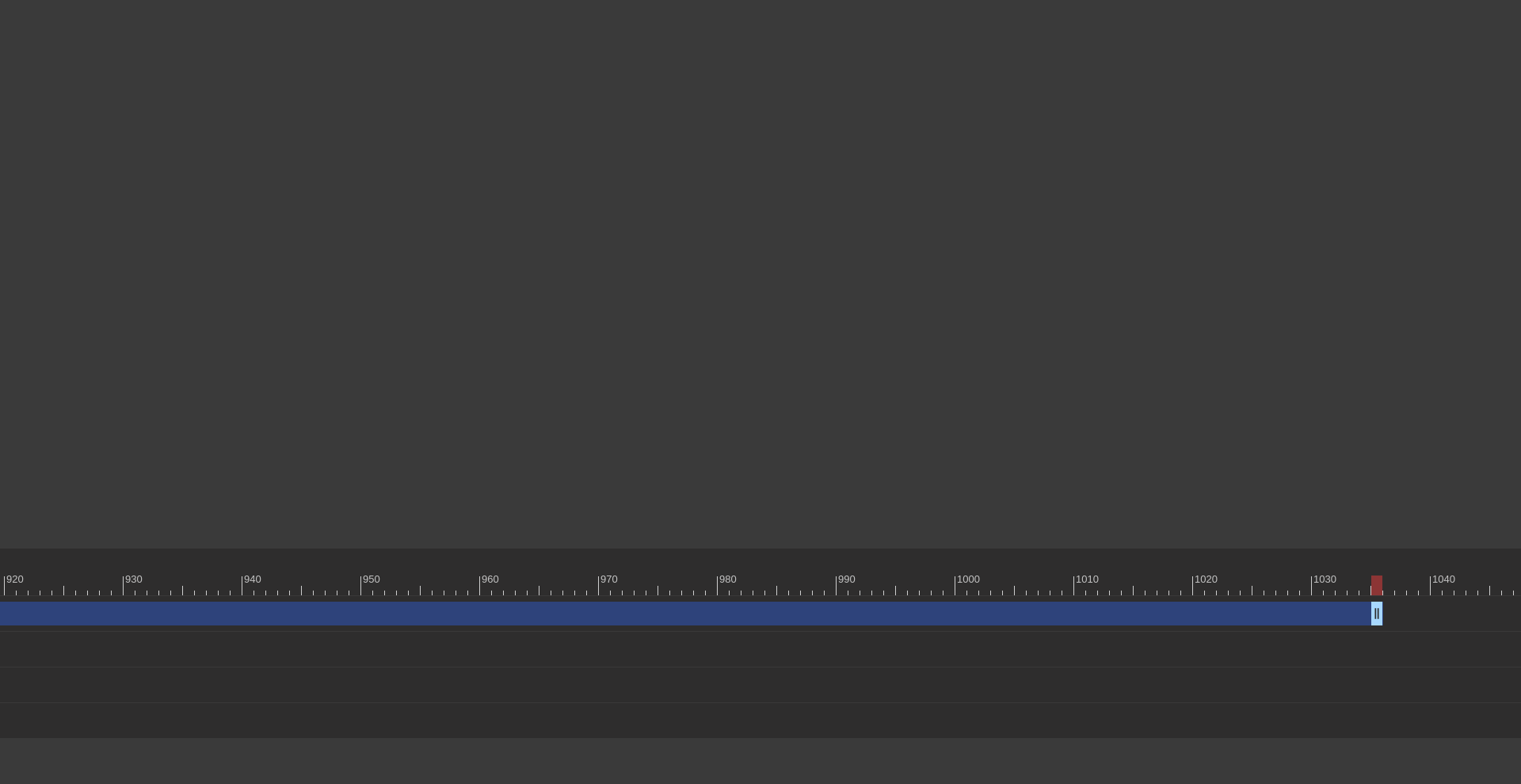
scroll to position [0, 11068]
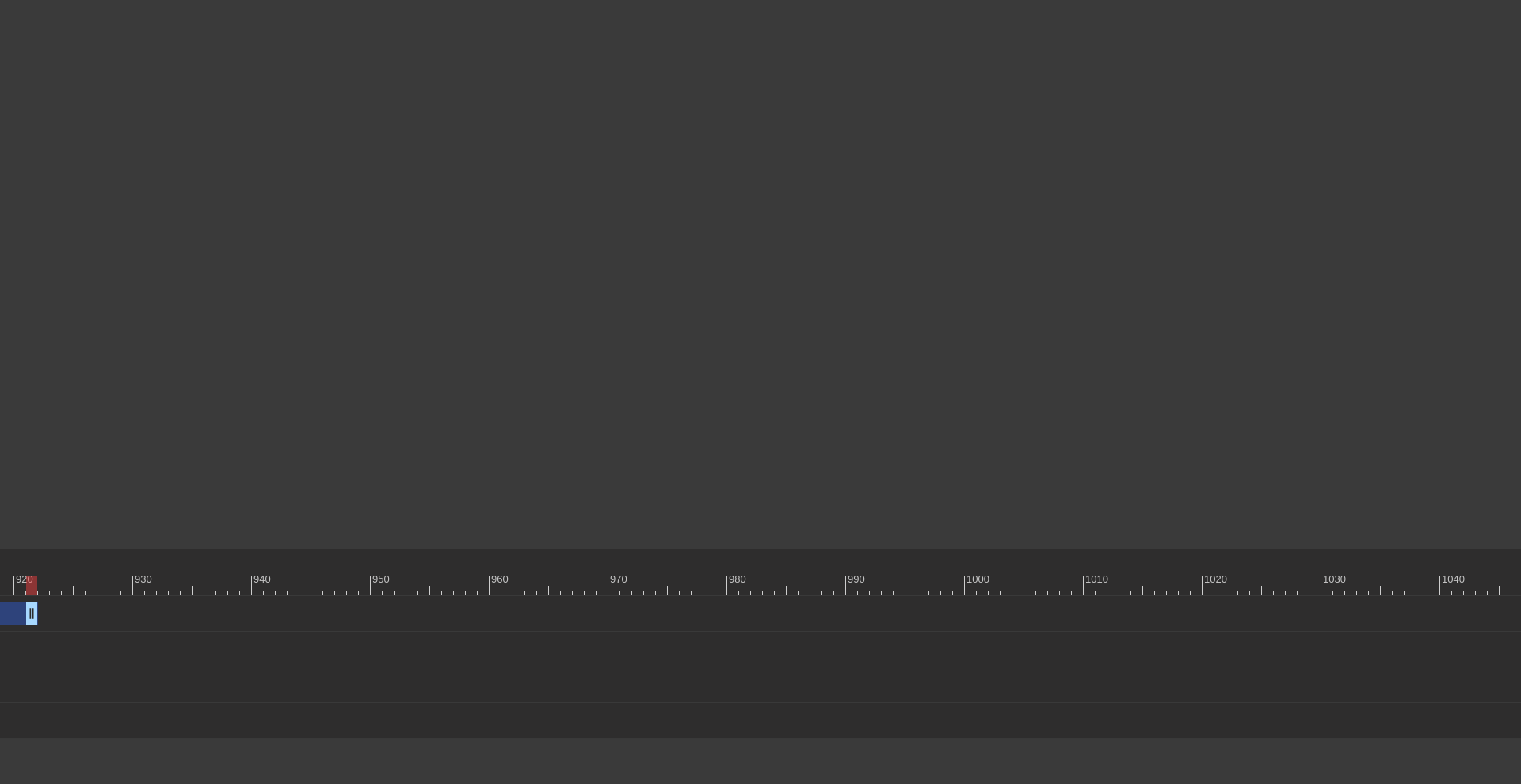
drag, startPoint x: 1386, startPoint y: 614, endPoint x: 84, endPoint y: 630, distance: 1302.1
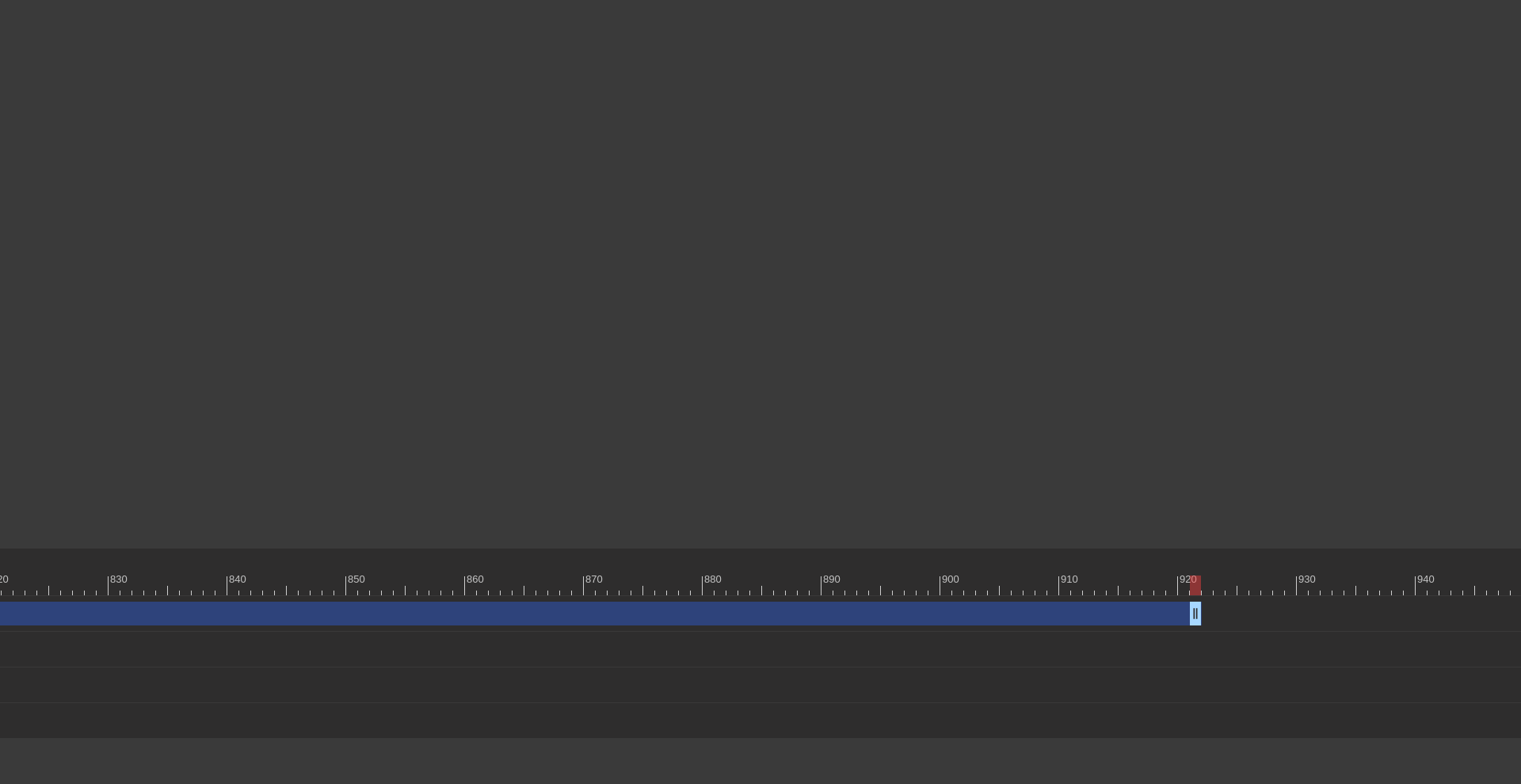
scroll to position [0, 9656]
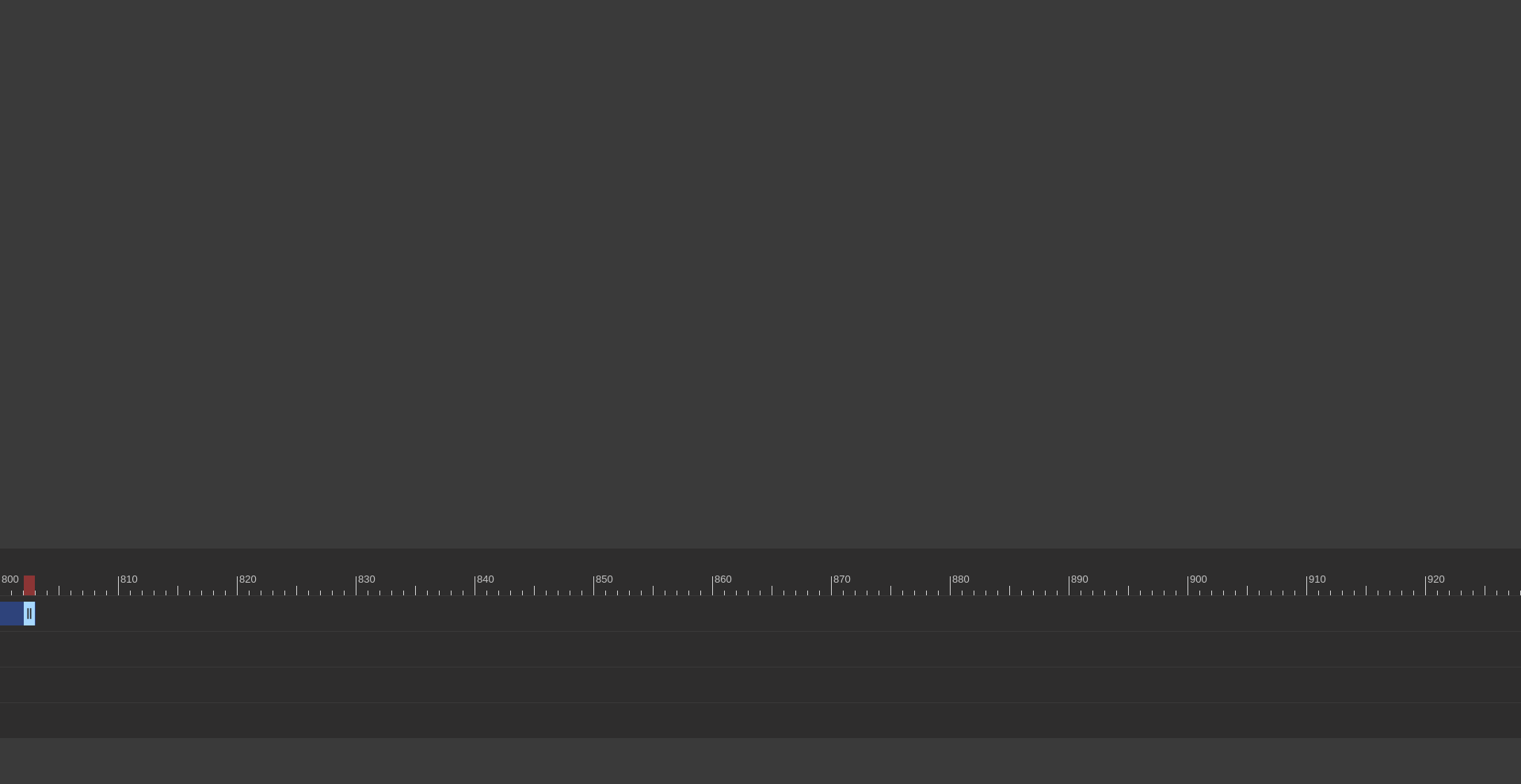
drag, startPoint x: 1442, startPoint y: 613, endPoint x: 28, endPoint y: 635, distance: 1414.2
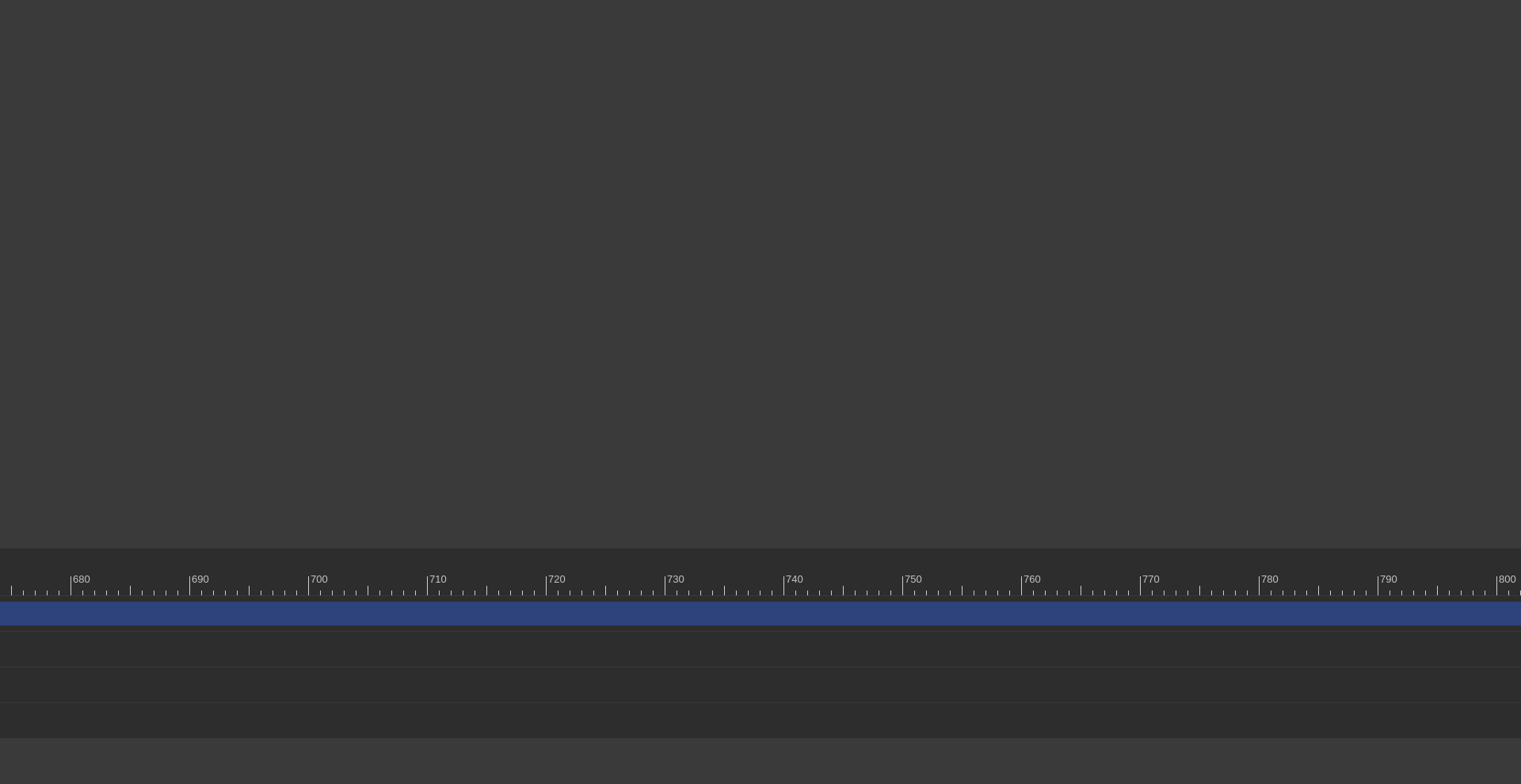
scroll to position [0, 8196]
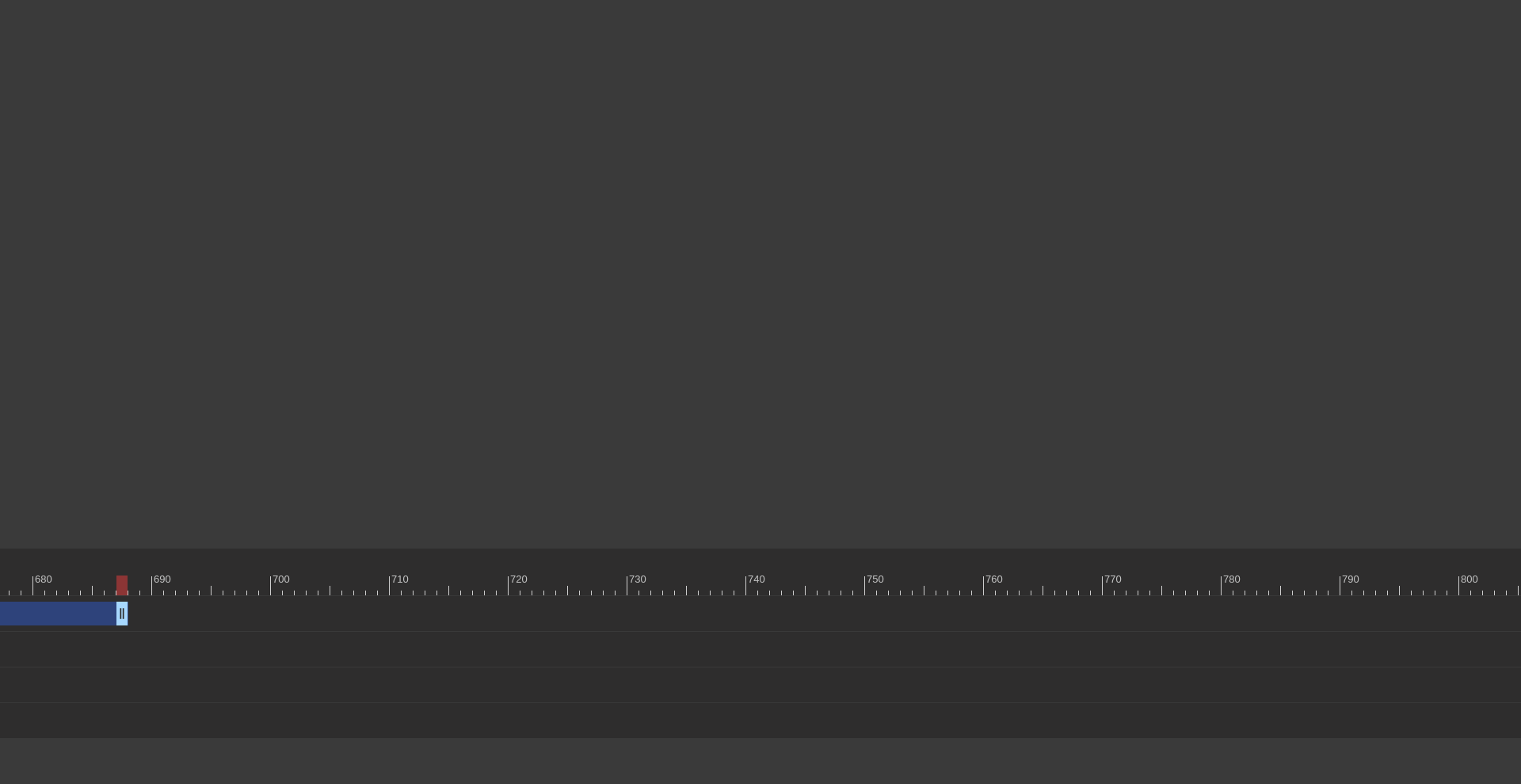
drag, startPoint x: 1492, startPoint y: 615, endPoint x: 129, endPoint y: 632, distance: 1363.1
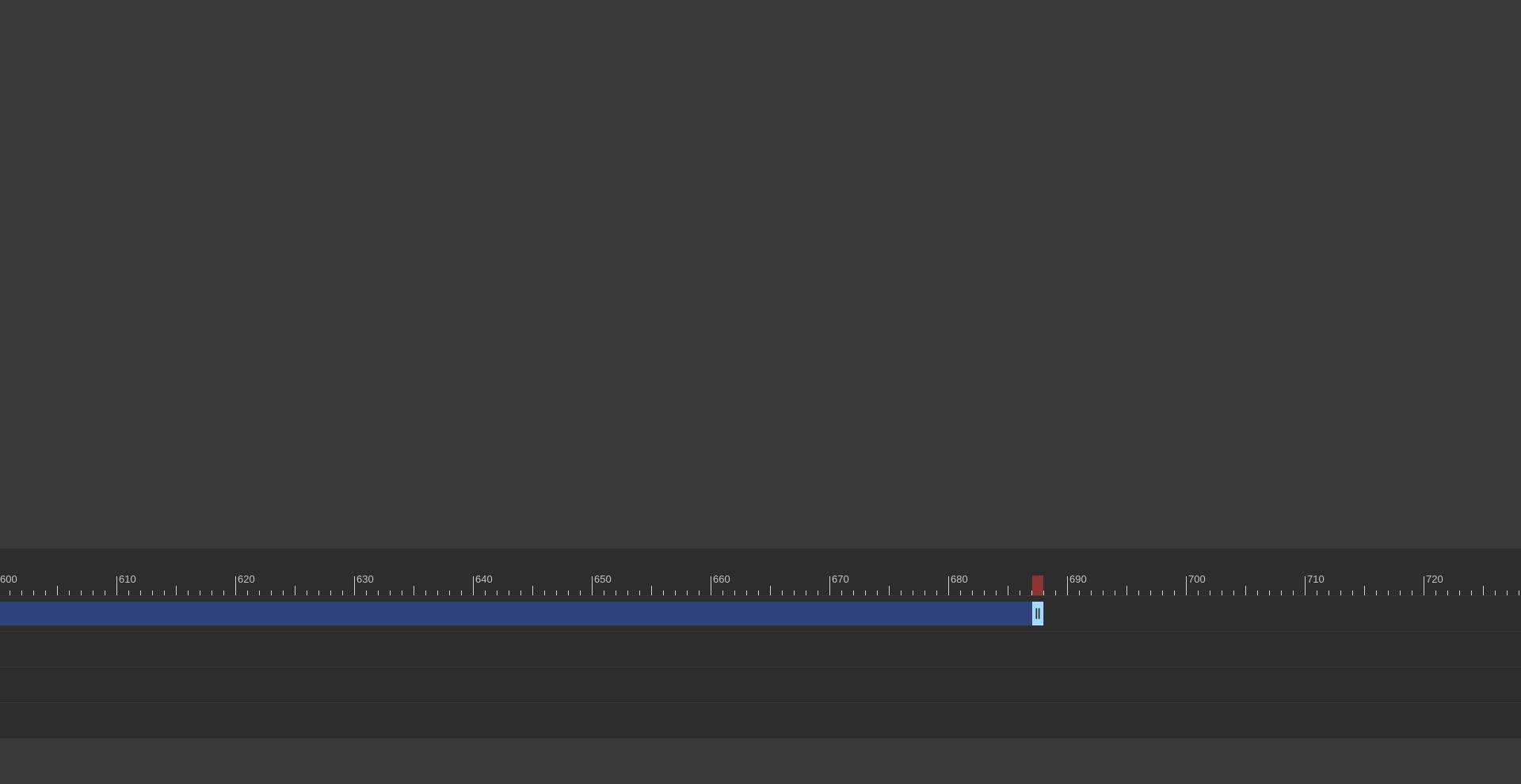
scroll to position [0, 7176]
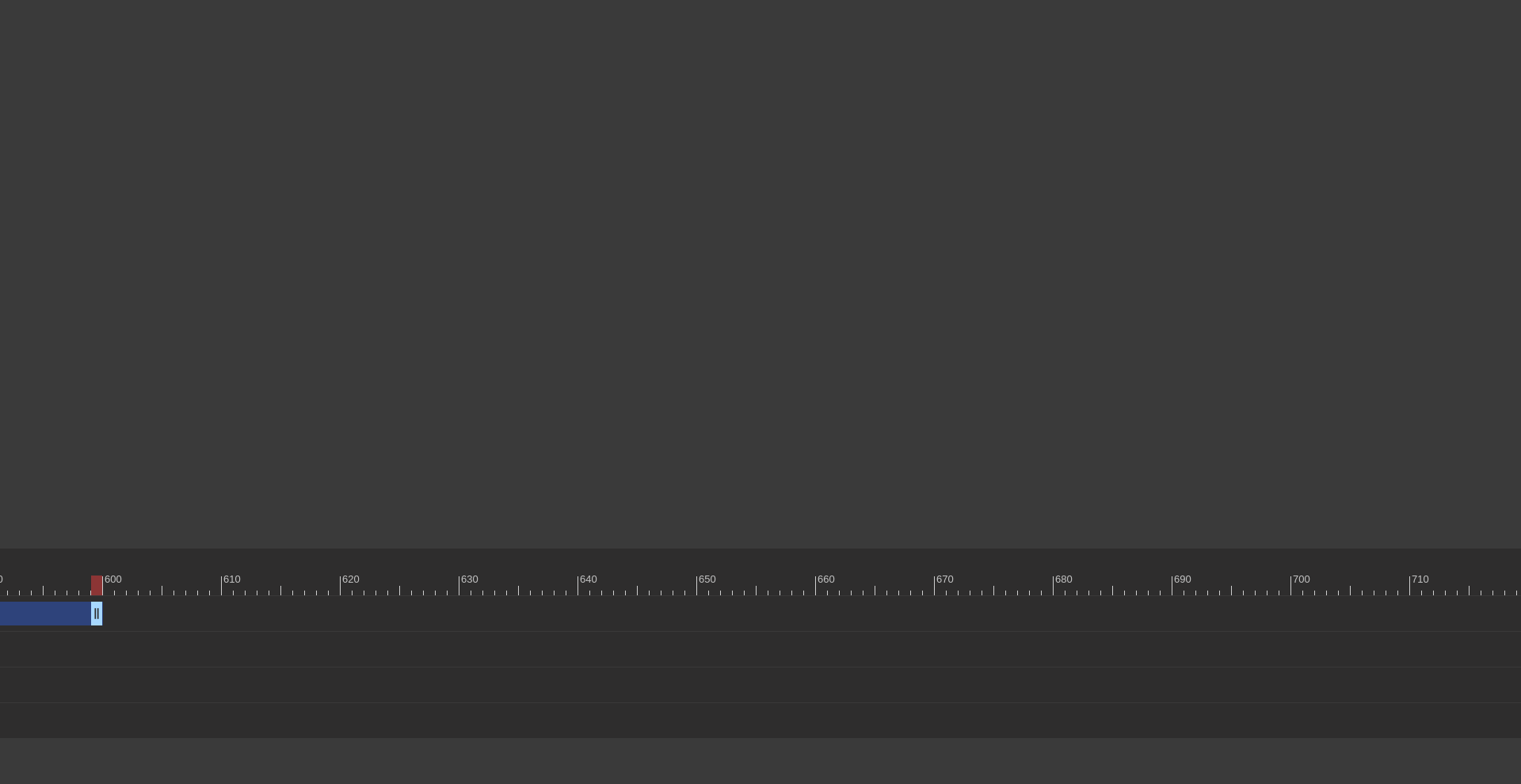
drag, startPoint x: 1141, startPoint y: 606, endPoint x: 96, endPoint y: 655, distance: 1046.1
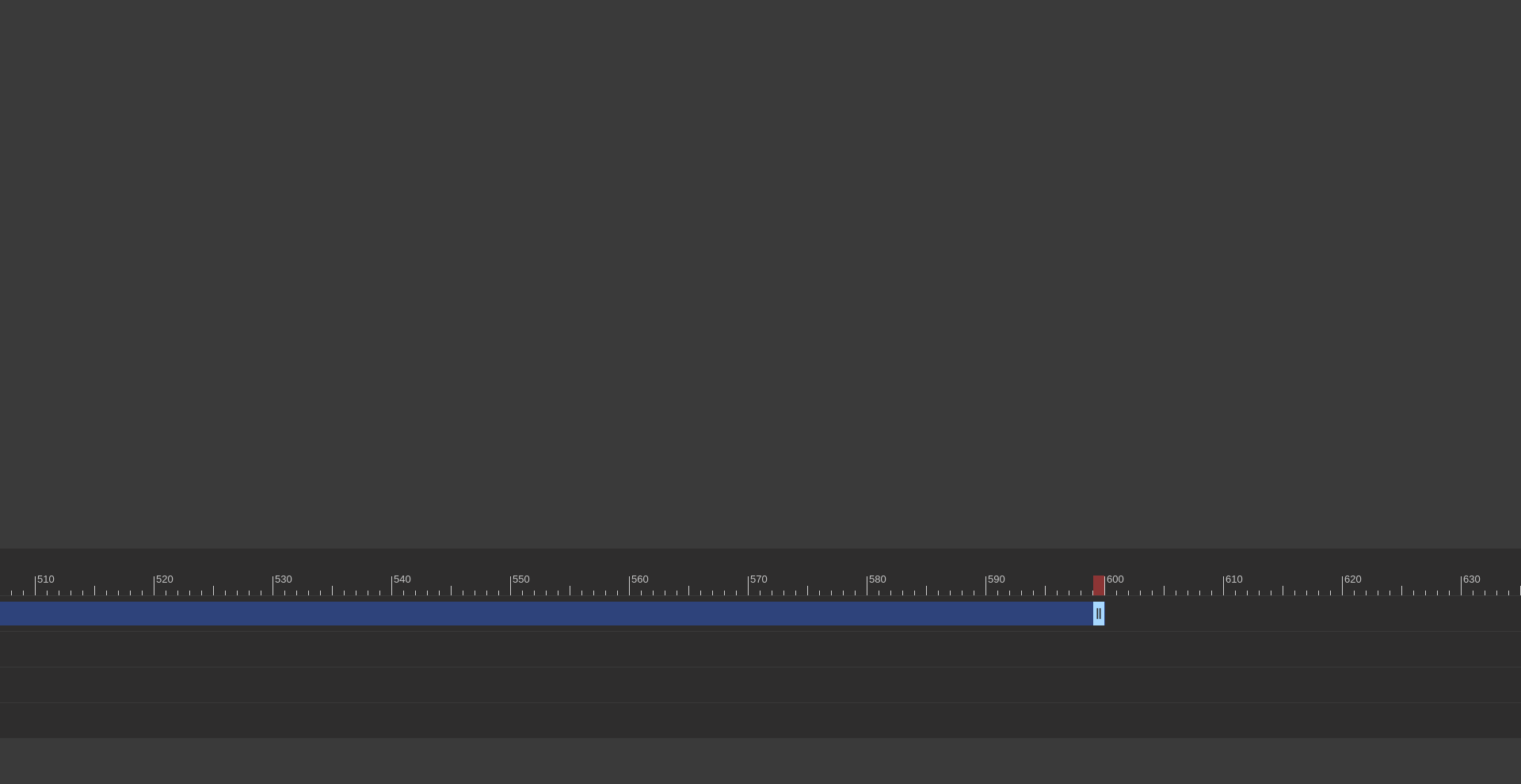
scroll to position [0, 6097]
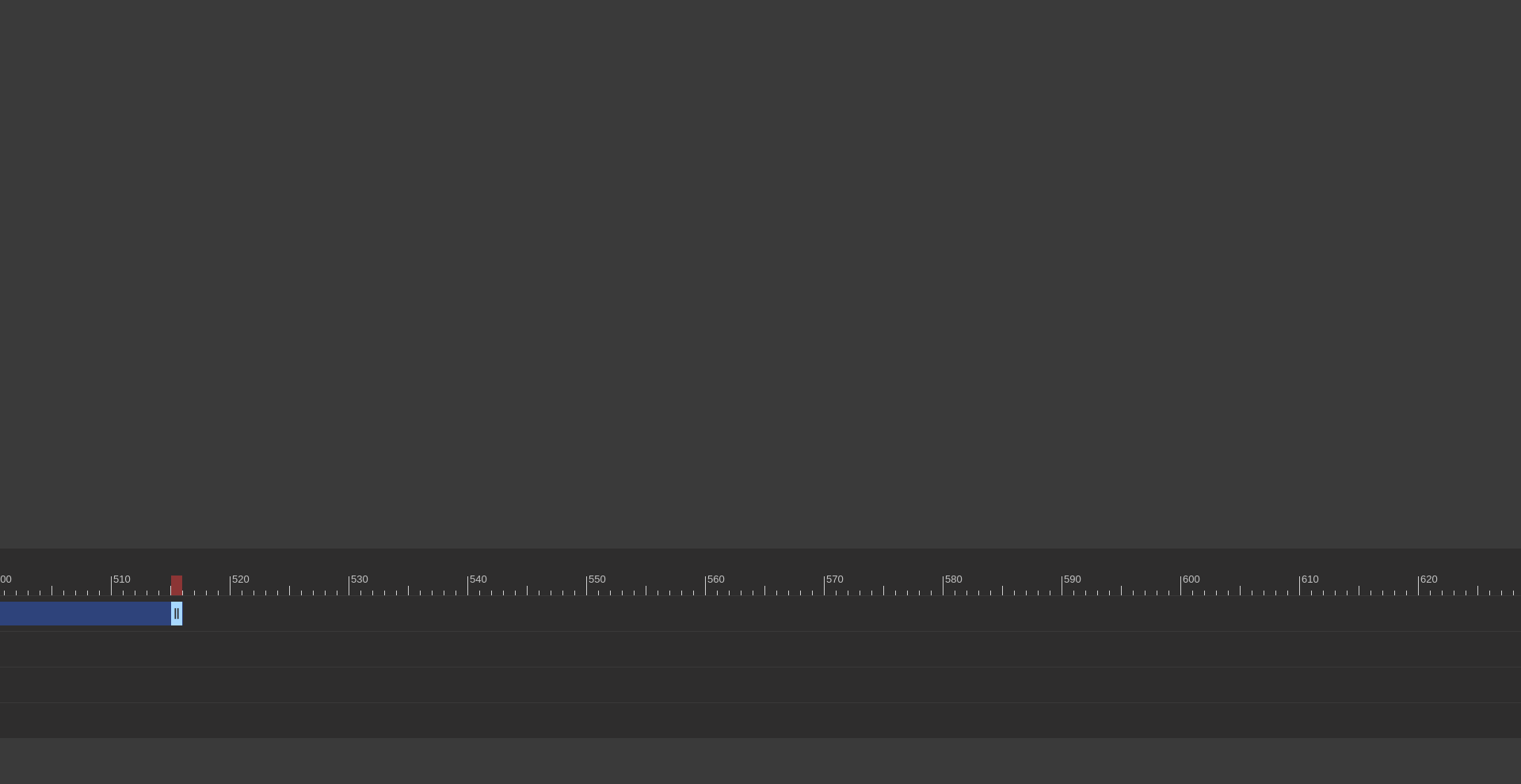
drag, startPoint x: 1176, startPoint y: 614, endPoint x: 173, endPoint y: 594, distance: 1003.2
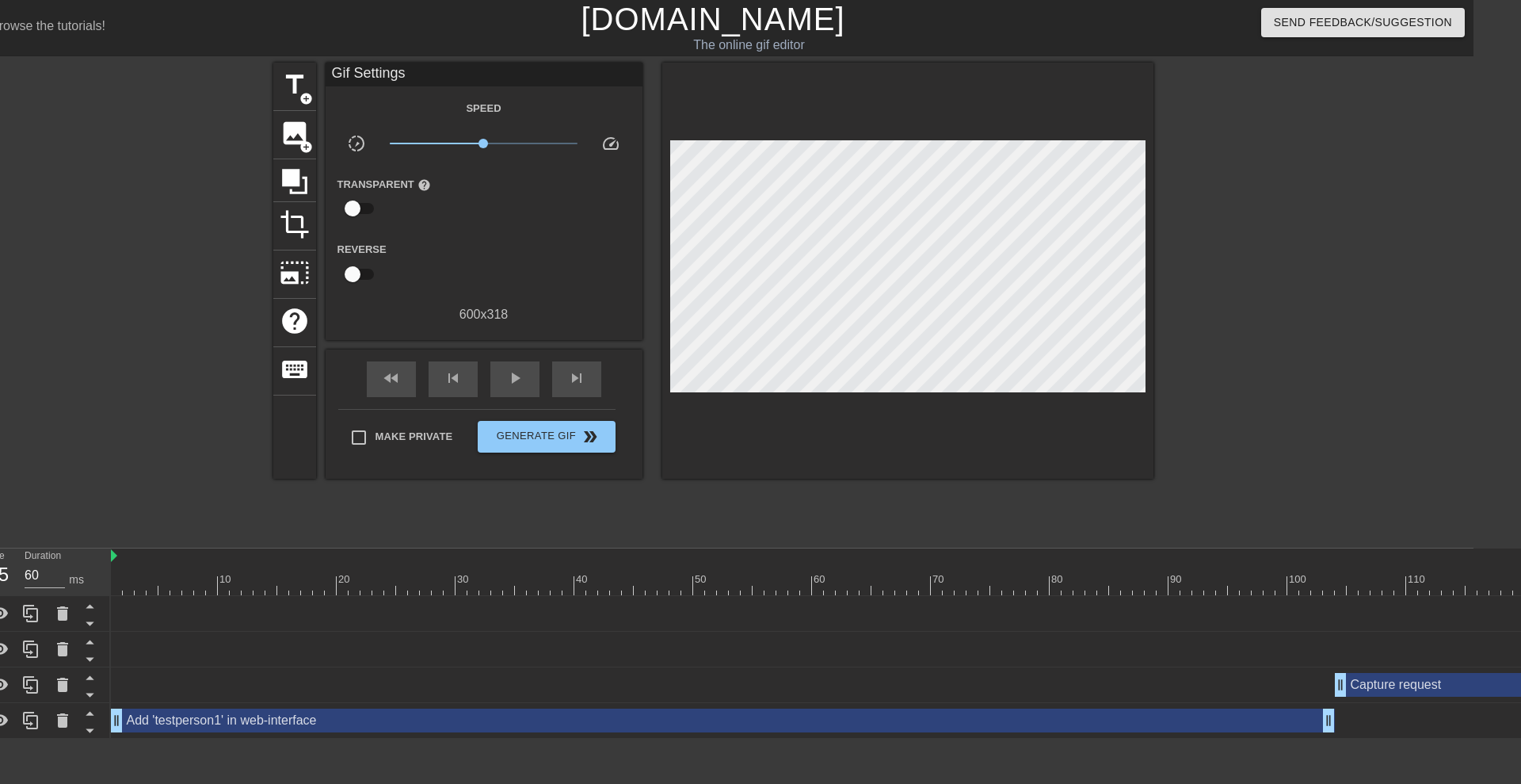
scroll to position [0, 0]
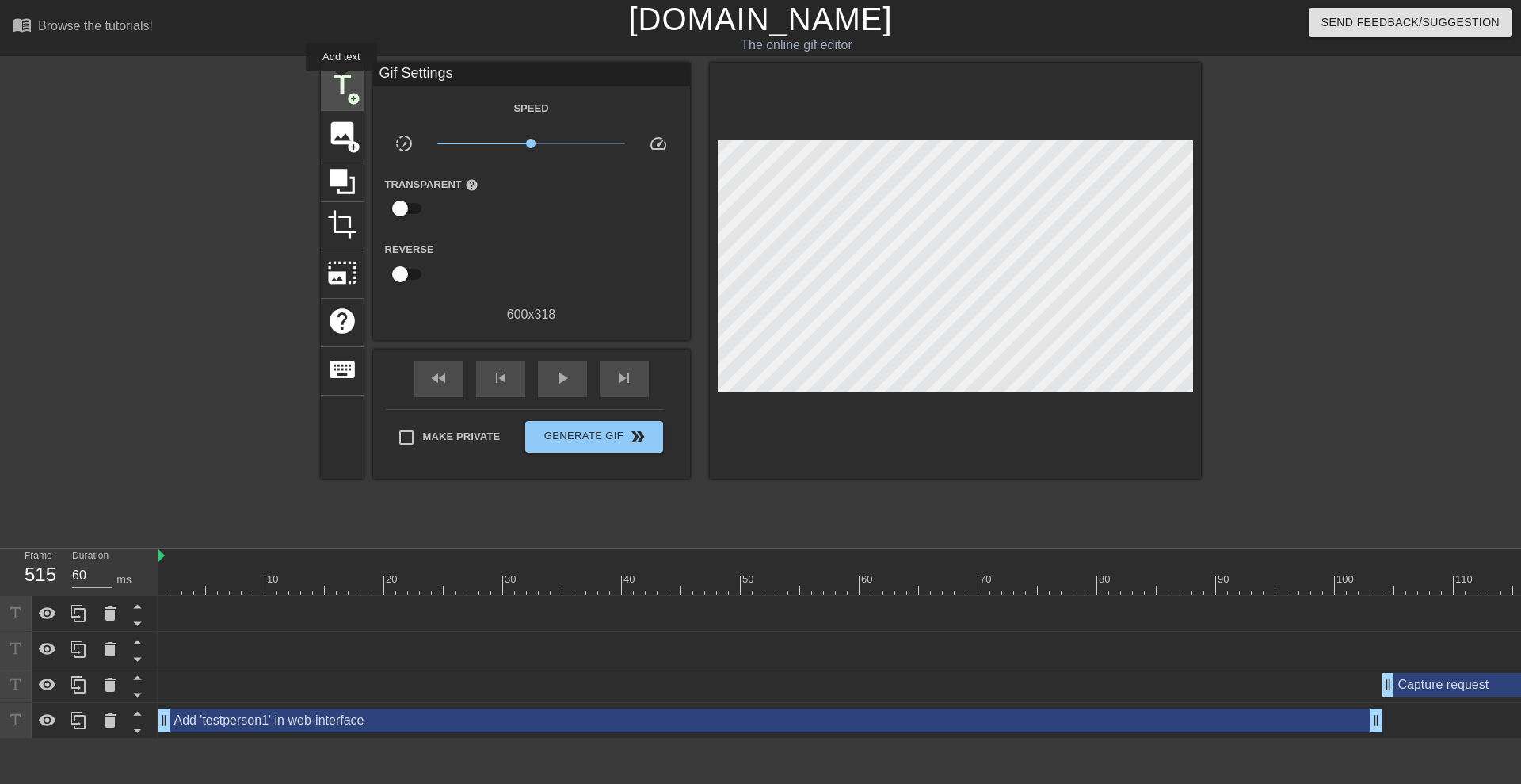
click at [342, 83] on span "title" at bounding box center [343, 85] width 30 height 30
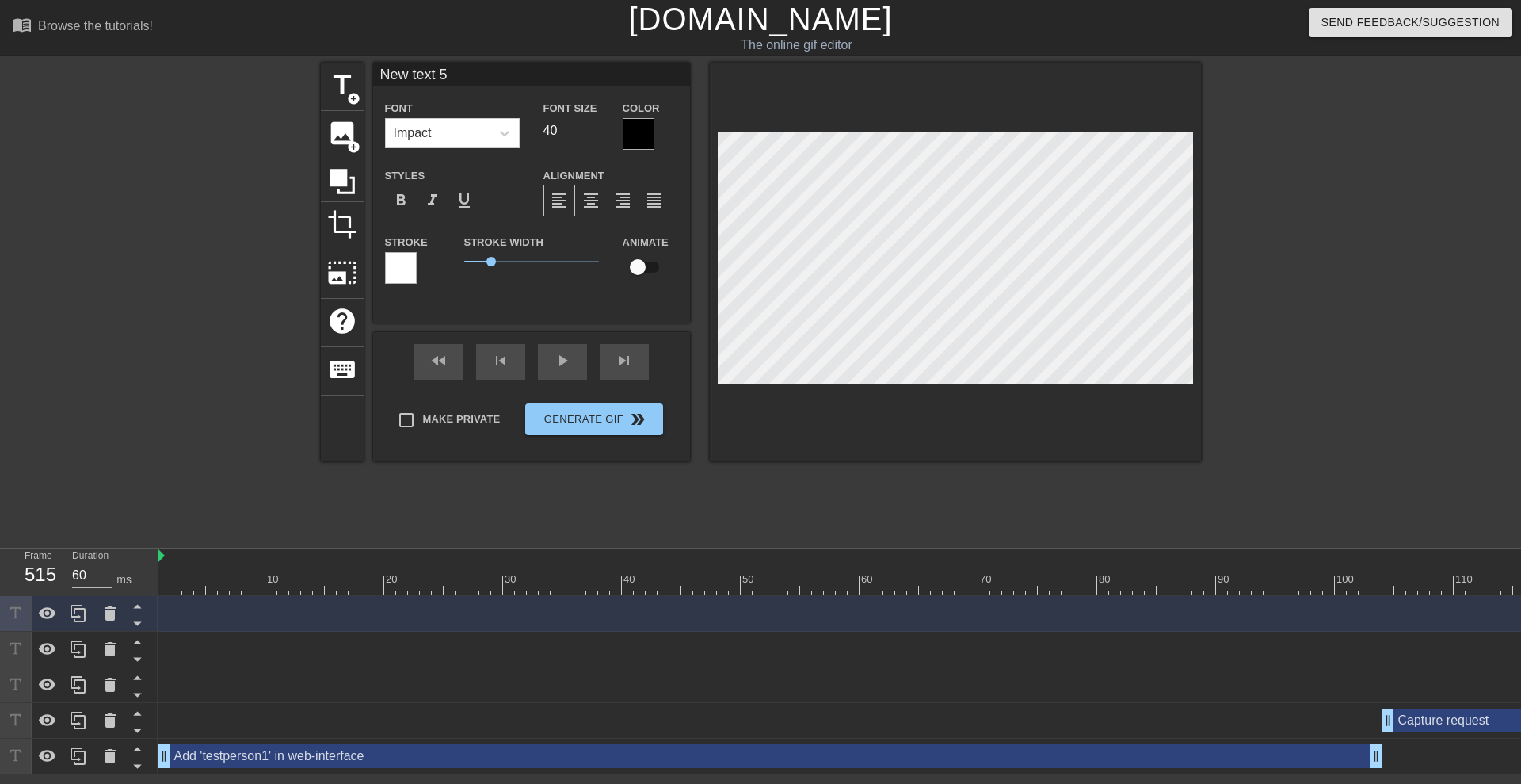
click at [564, 132] on input "40" at bounding box center [571, 130] width 56 height 25
click at [648, 134] on div at bounding box center [639, 134] width 32 height 32
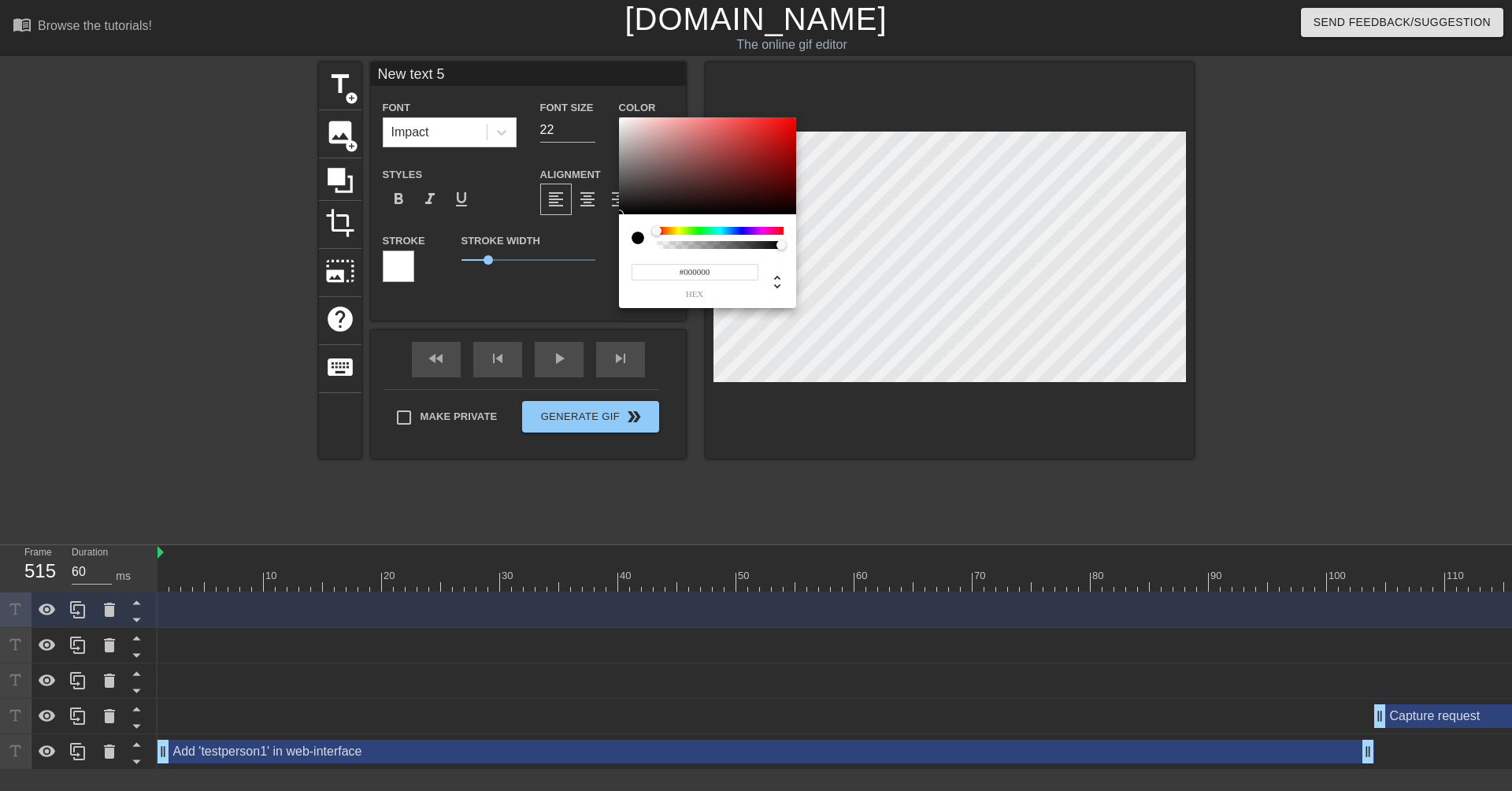
click at [705, 272] on input "#000000" at bounding box center [695, 272] width 127 height 17
click at [774, 284] on icon at bounding box center [778, 282] width 19 height 19
click at [651, 267] on input "0" at bounding box center [646, 272] width 28 height 17
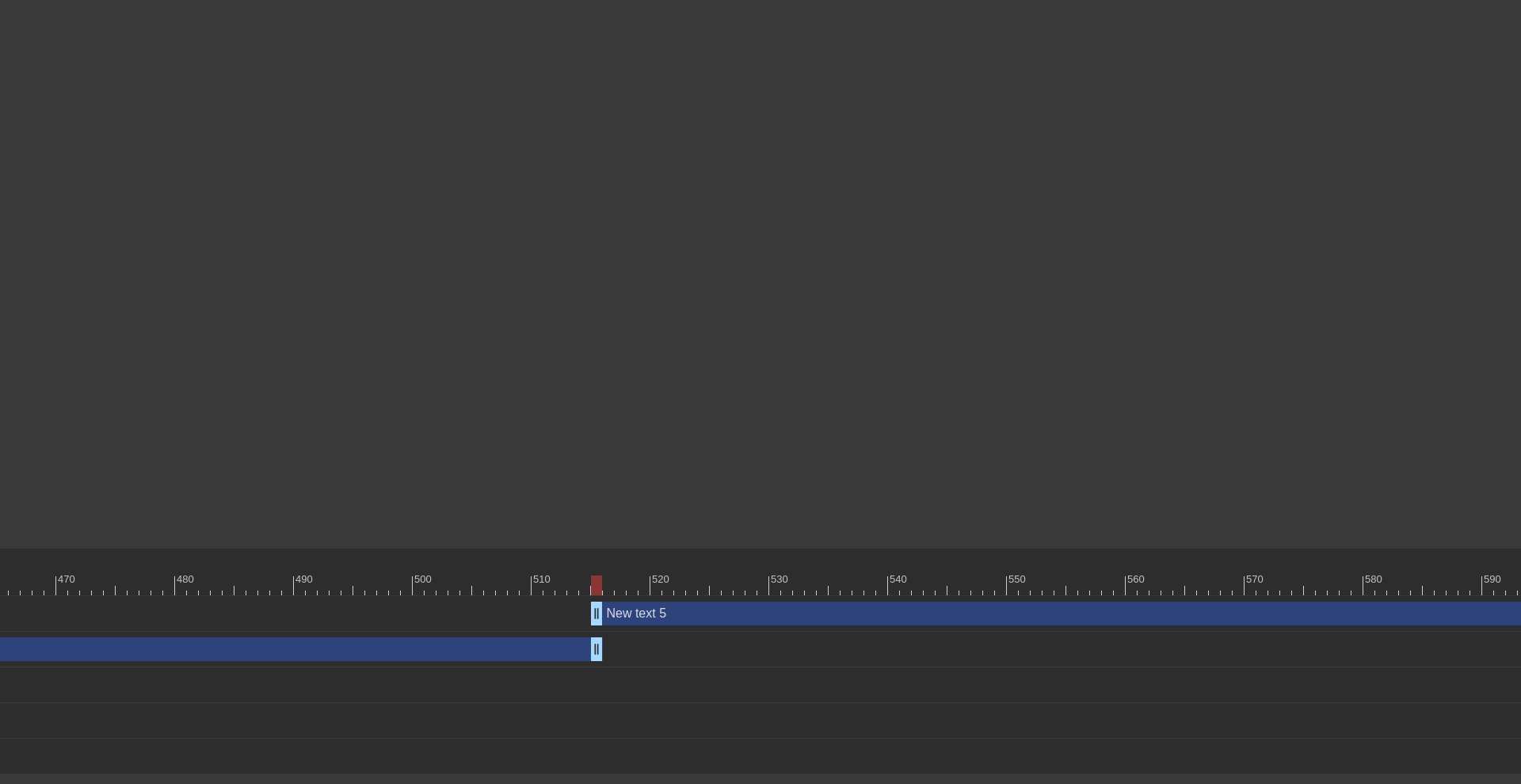
scroll to position [0, 5906]
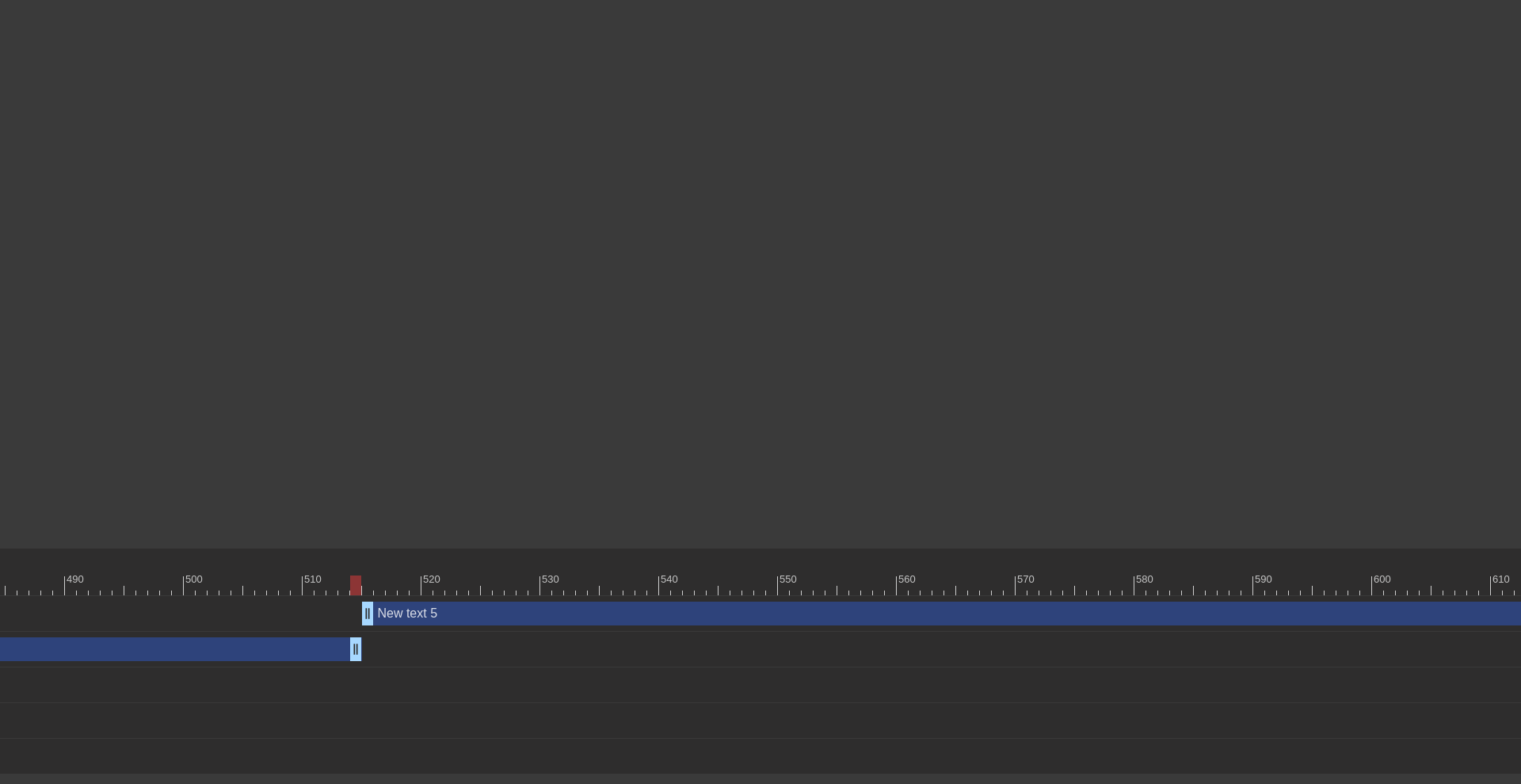
drag, startPoint x: 368, startPoint y: 653, endPoint x: 352, endPoint y: 654, distance: 16.0
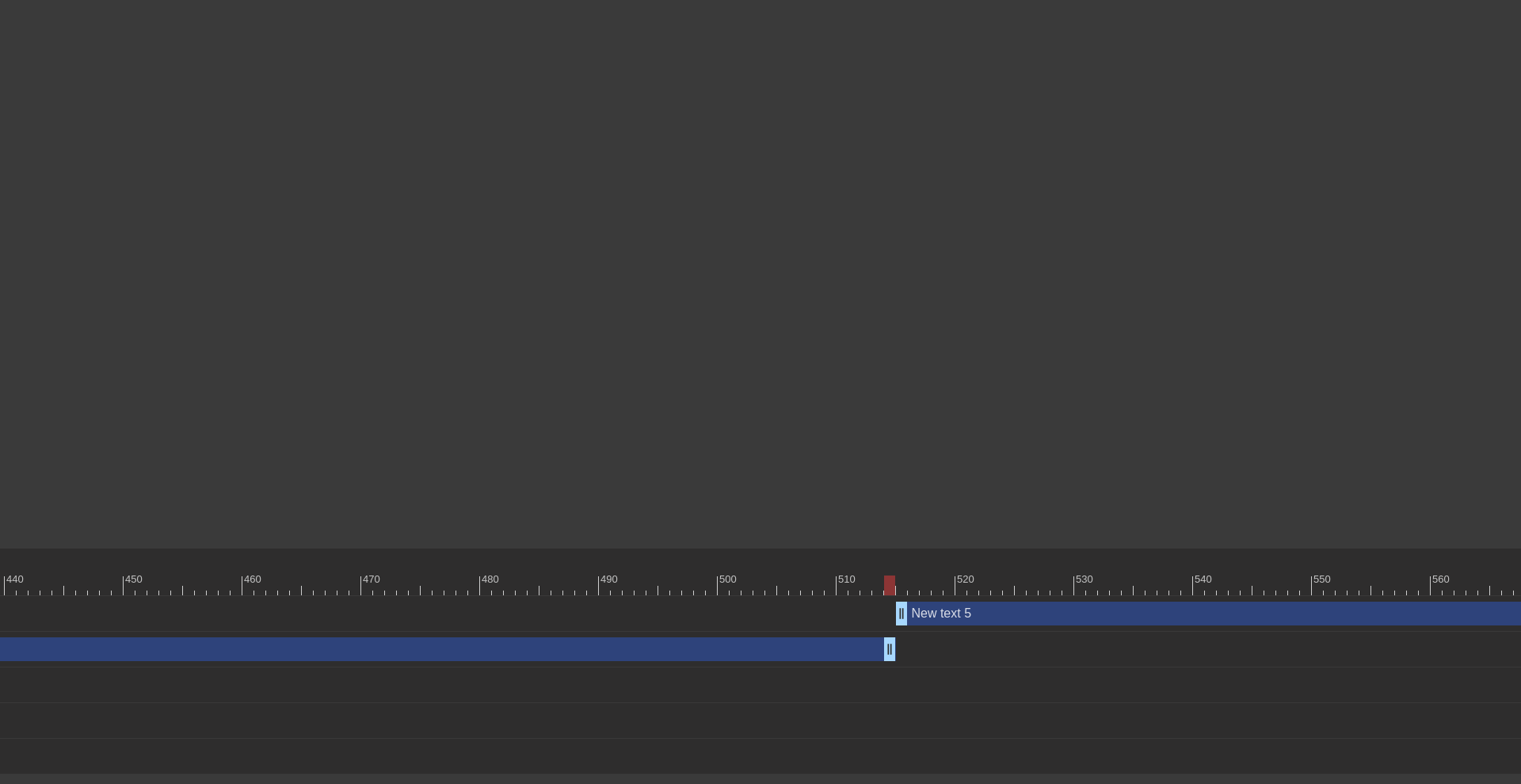
scroll to position [0, 5505]
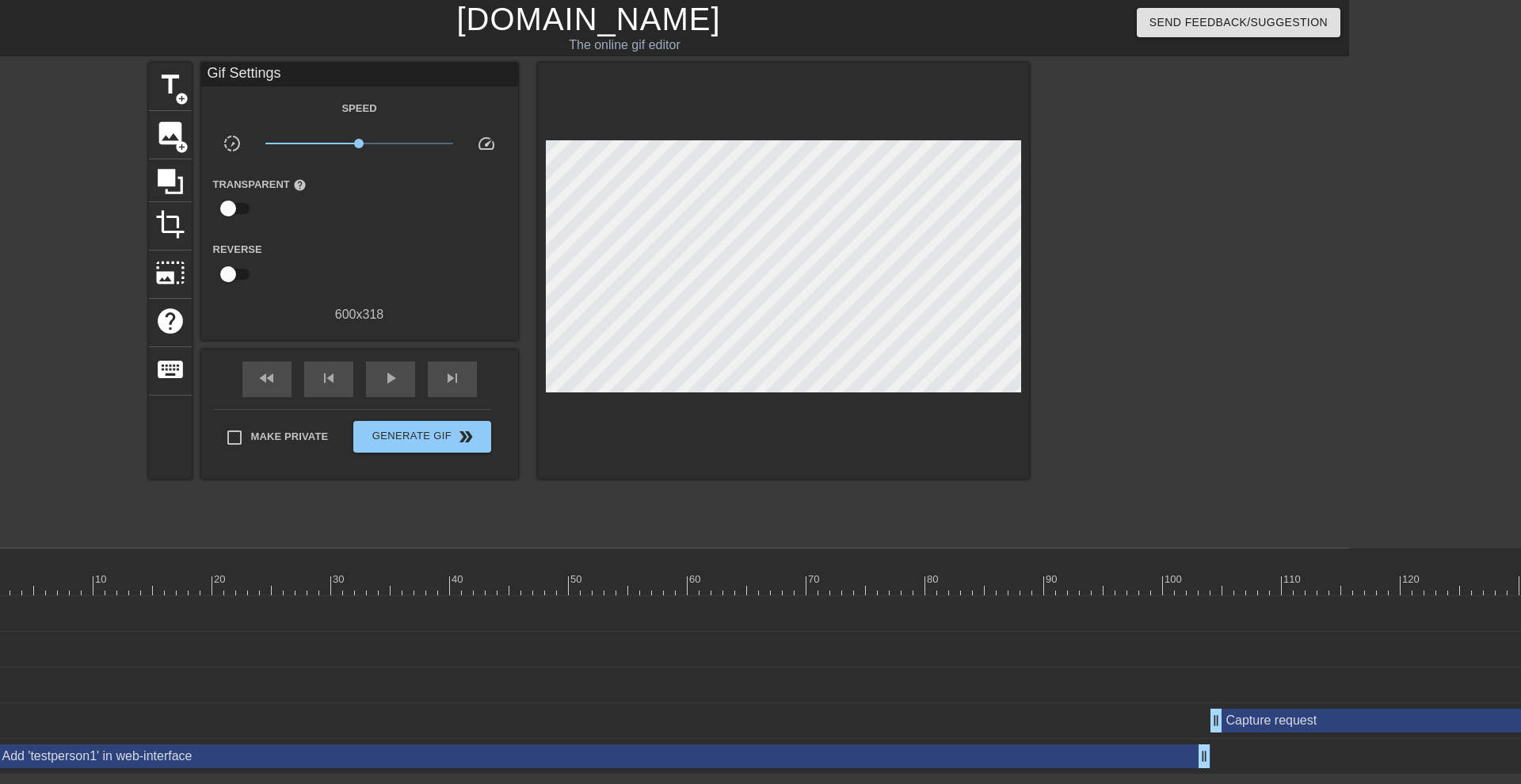
scroll to position [0, 0]
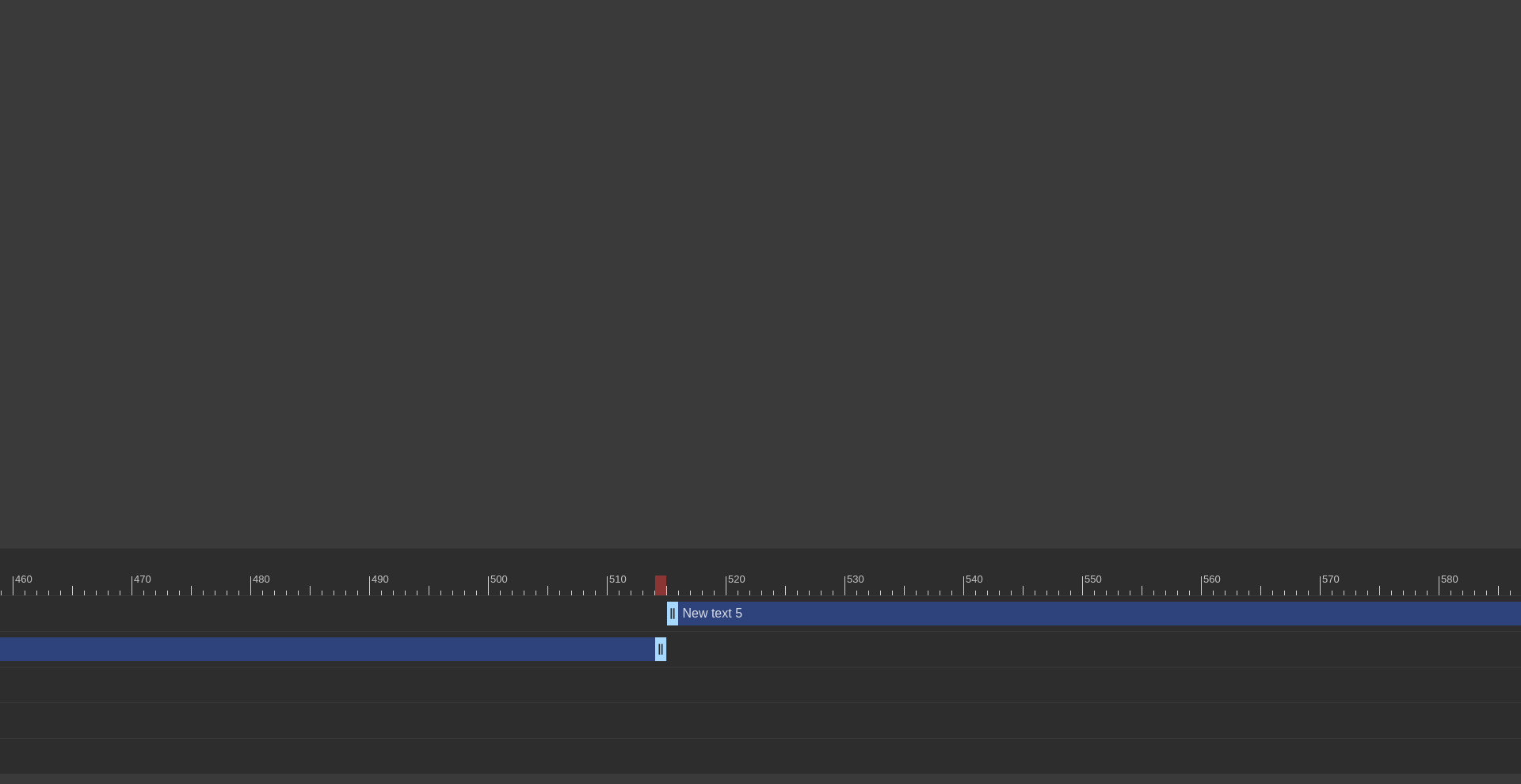
scroll to position [0, 5772]
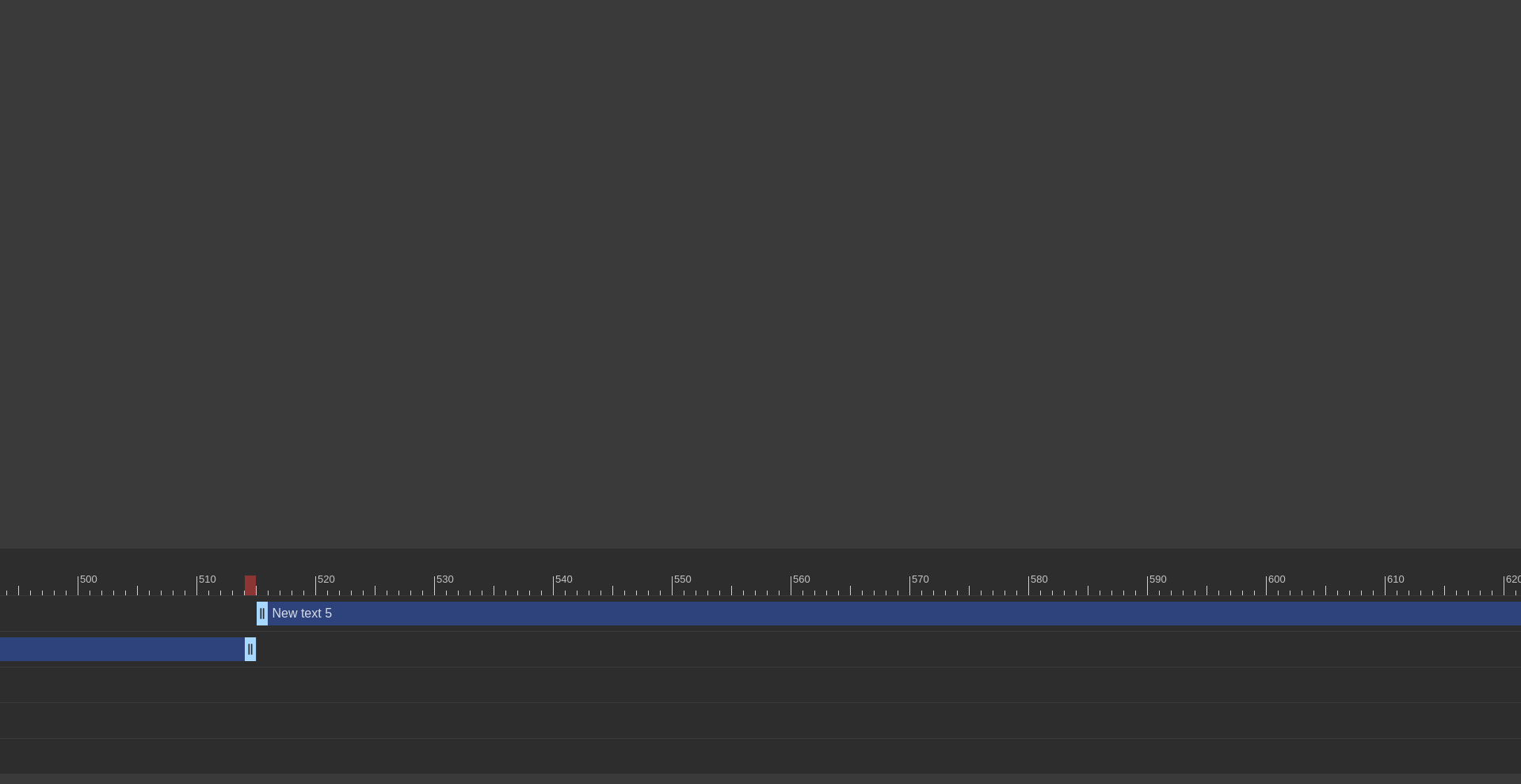
scroll to position [0, 5992]
drag, startPoint x: 271, startPoint y: 584, endPoint x: 282, endPoint y: 584, distance: 11.0
click at [282, 584] on div at bounding box center [282, 584] width 11 height 20
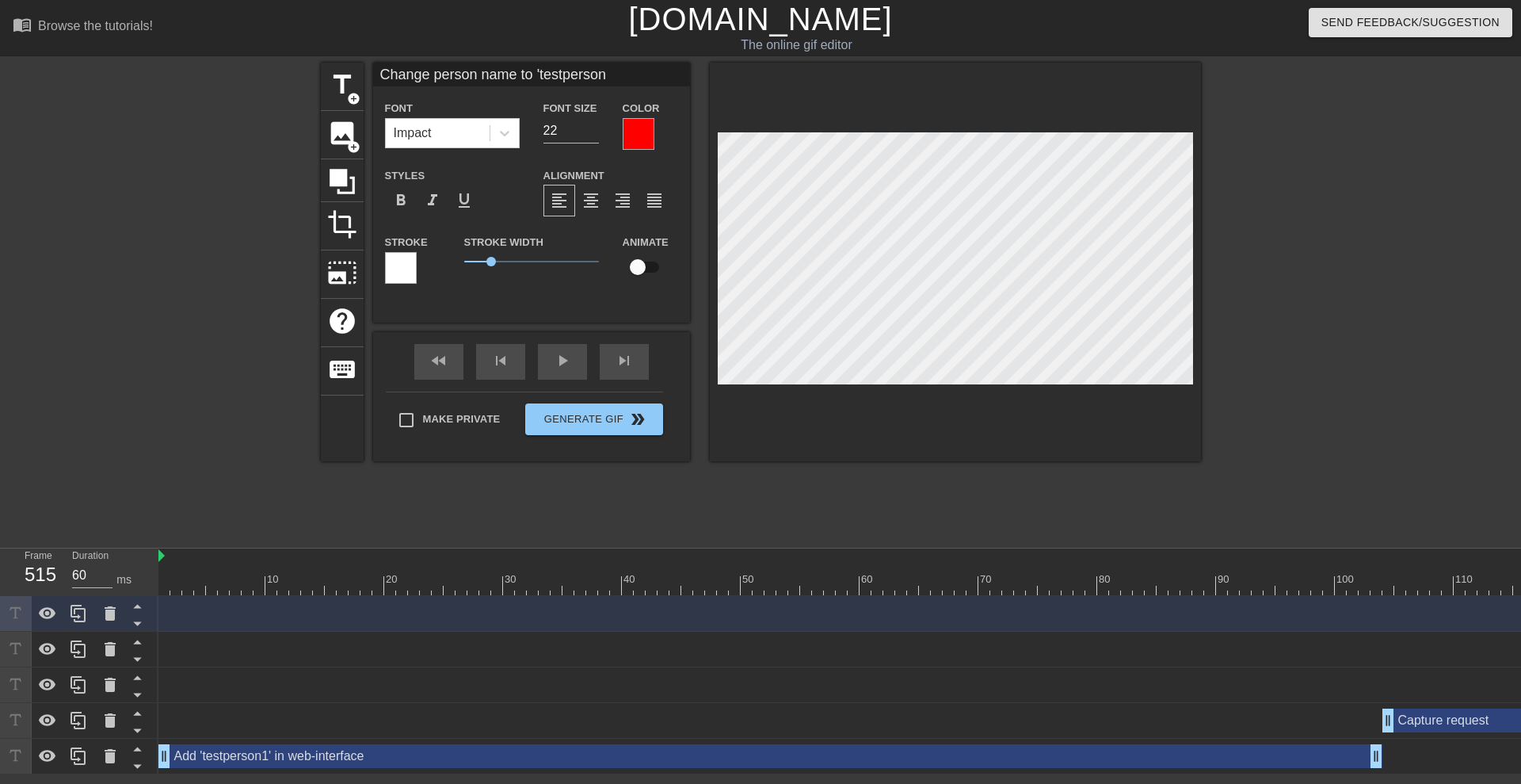
scroll to position [2, 12]
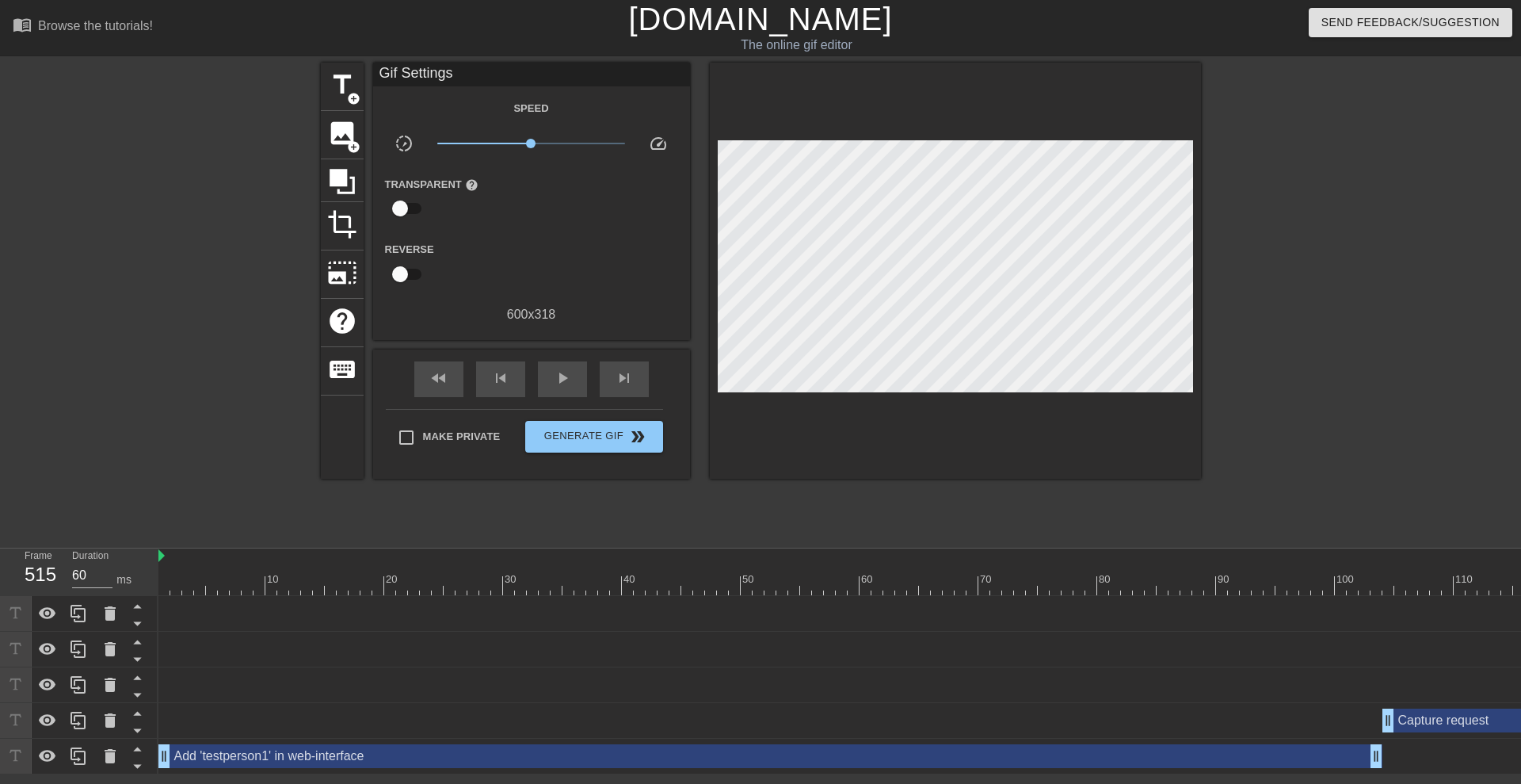
click at [799, 482] on div "title add_circle image add_circle crop photo_size_select_large help keyboard Gi…" at bounding box center [760, 300] width 880 height 475
click at [558, 376] on span "play_arrow" at bounding box center [563, 377] width 19 height 19
click at [556, 376] on span "pause" at bounding box center [563, 377] width 19 height 19
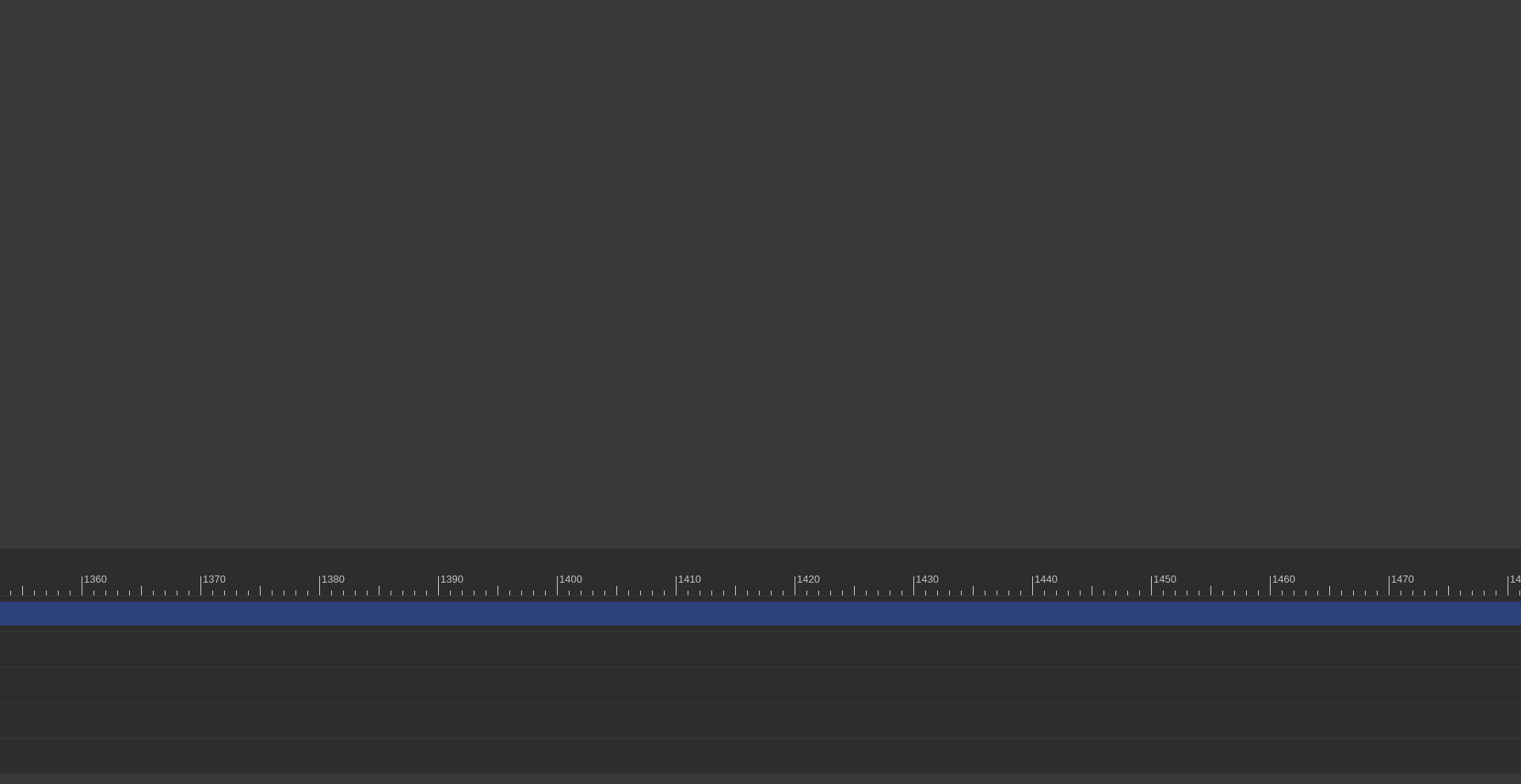
scroll to position [0, 16459]
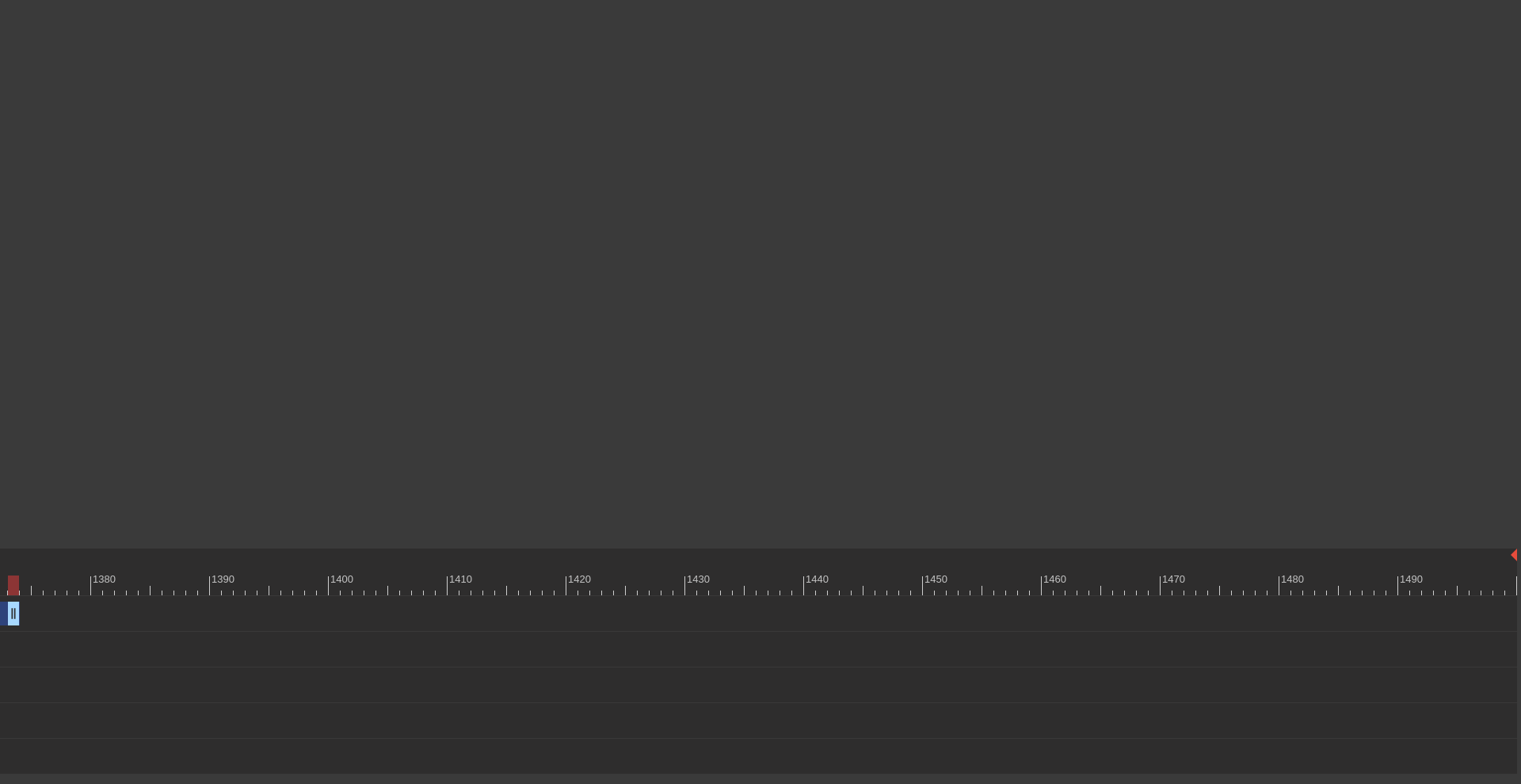
drag, startPoint x: 1512, startPoint y: 614, endPoint x: 14, endPoint y: 583, distance: 1498.3
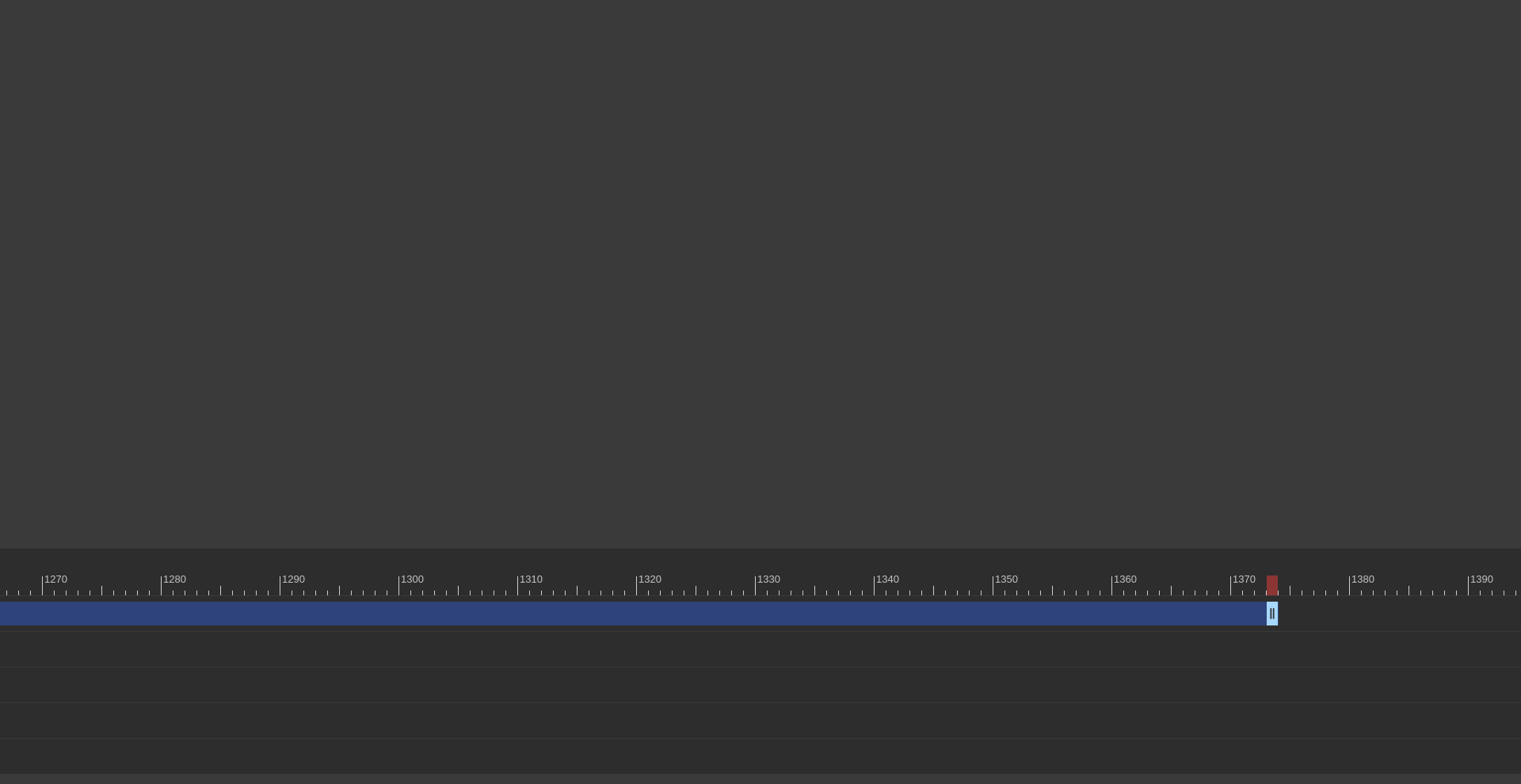
scroll to position [0, 15152]
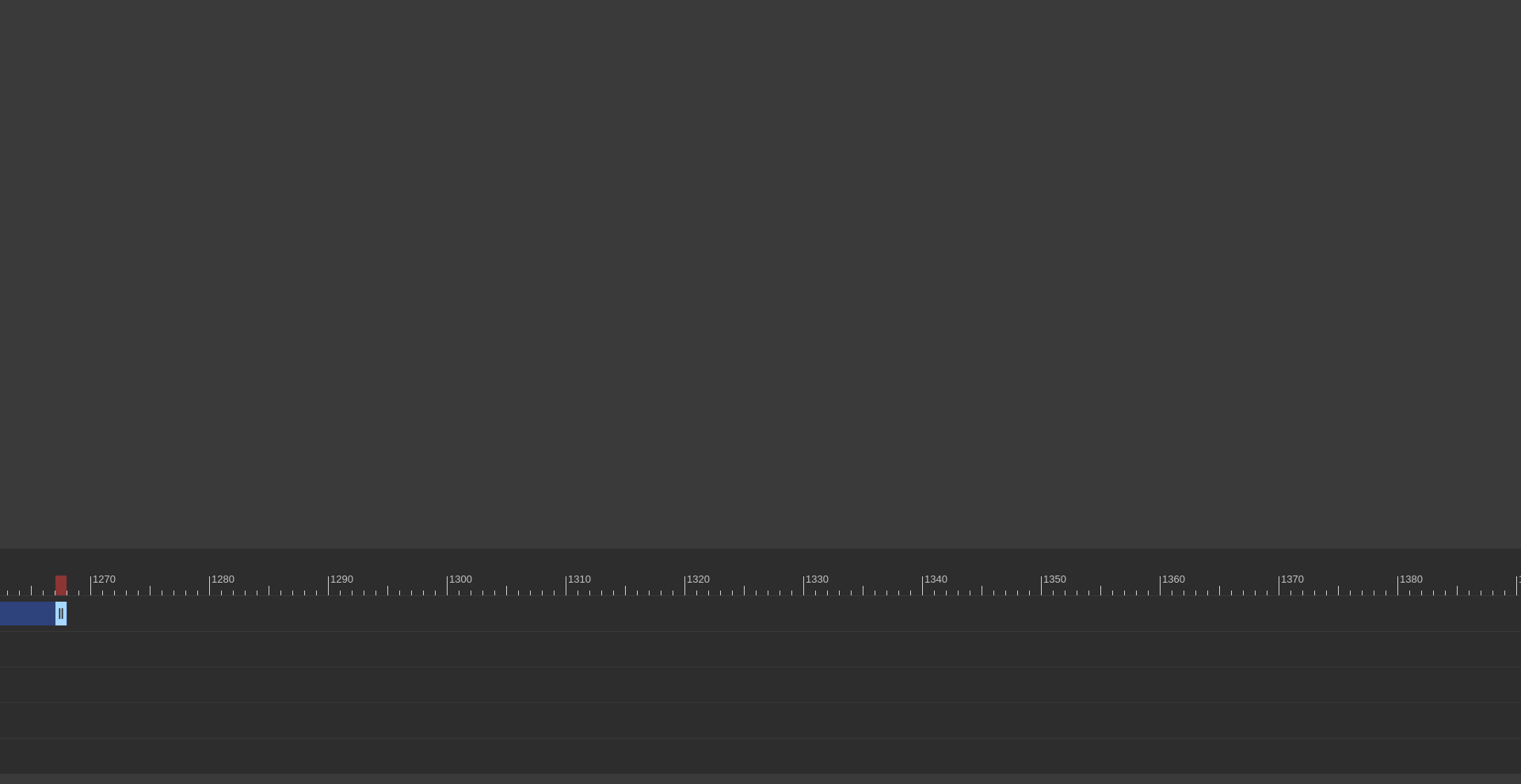
drag, startPoint x: 1317, startPoint y: 610, endPoint x: 51, endPoint y: 573, distance: 1266.5
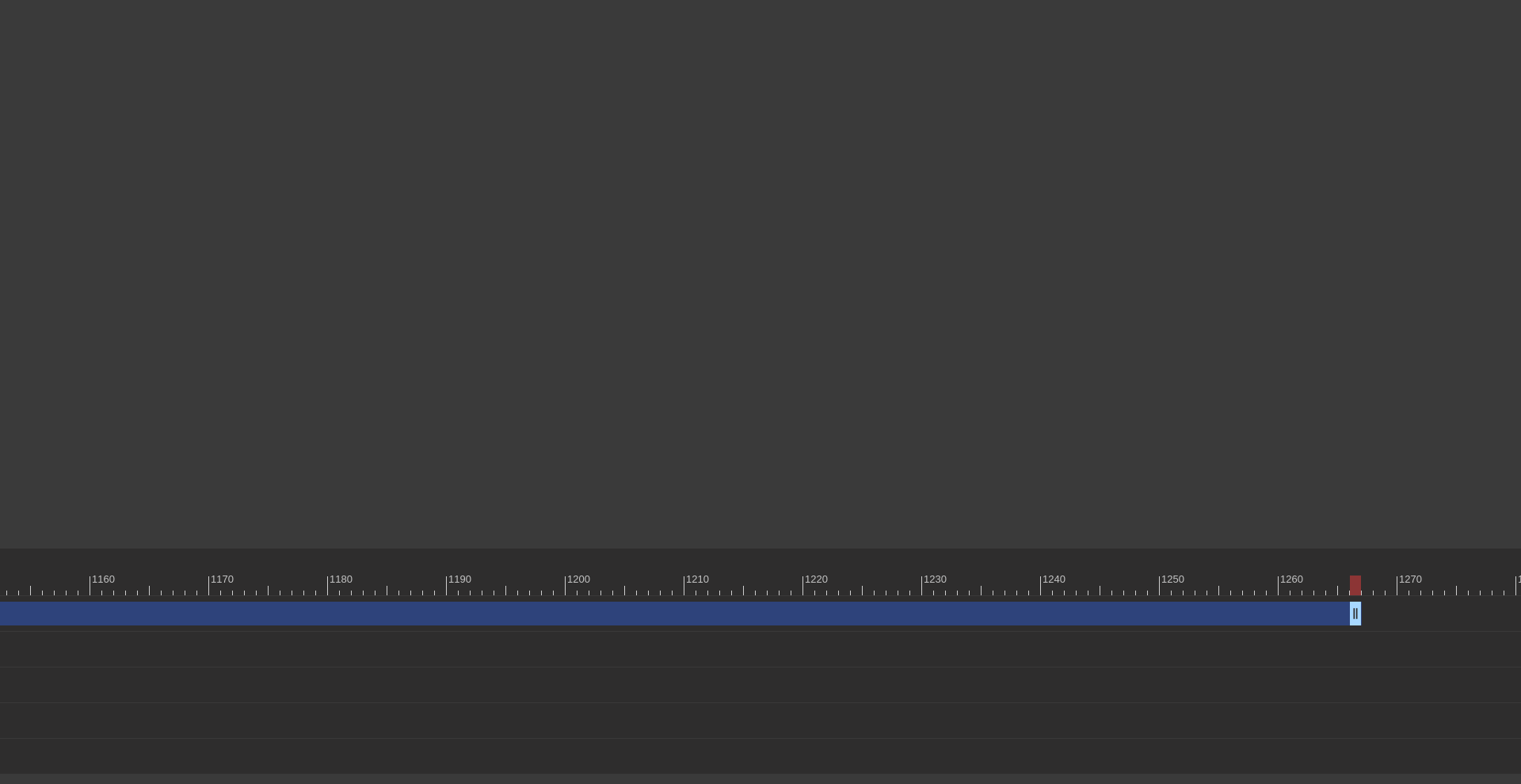
scroll to position [0, 13825]
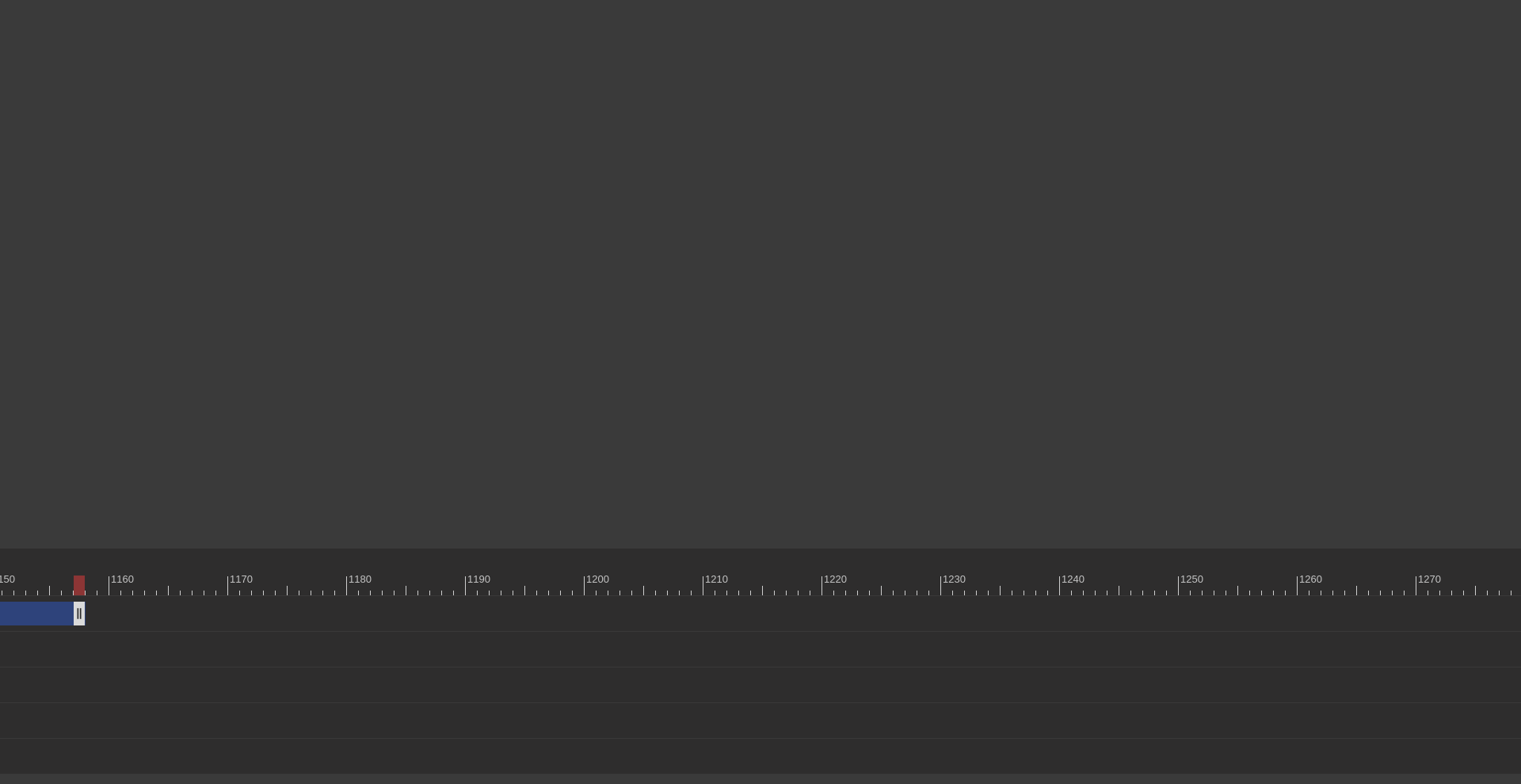
drag, startPoint x: 1371, startPoint y: 610, endPoint x: 77, endPoint y: 604, distance: 1294.0
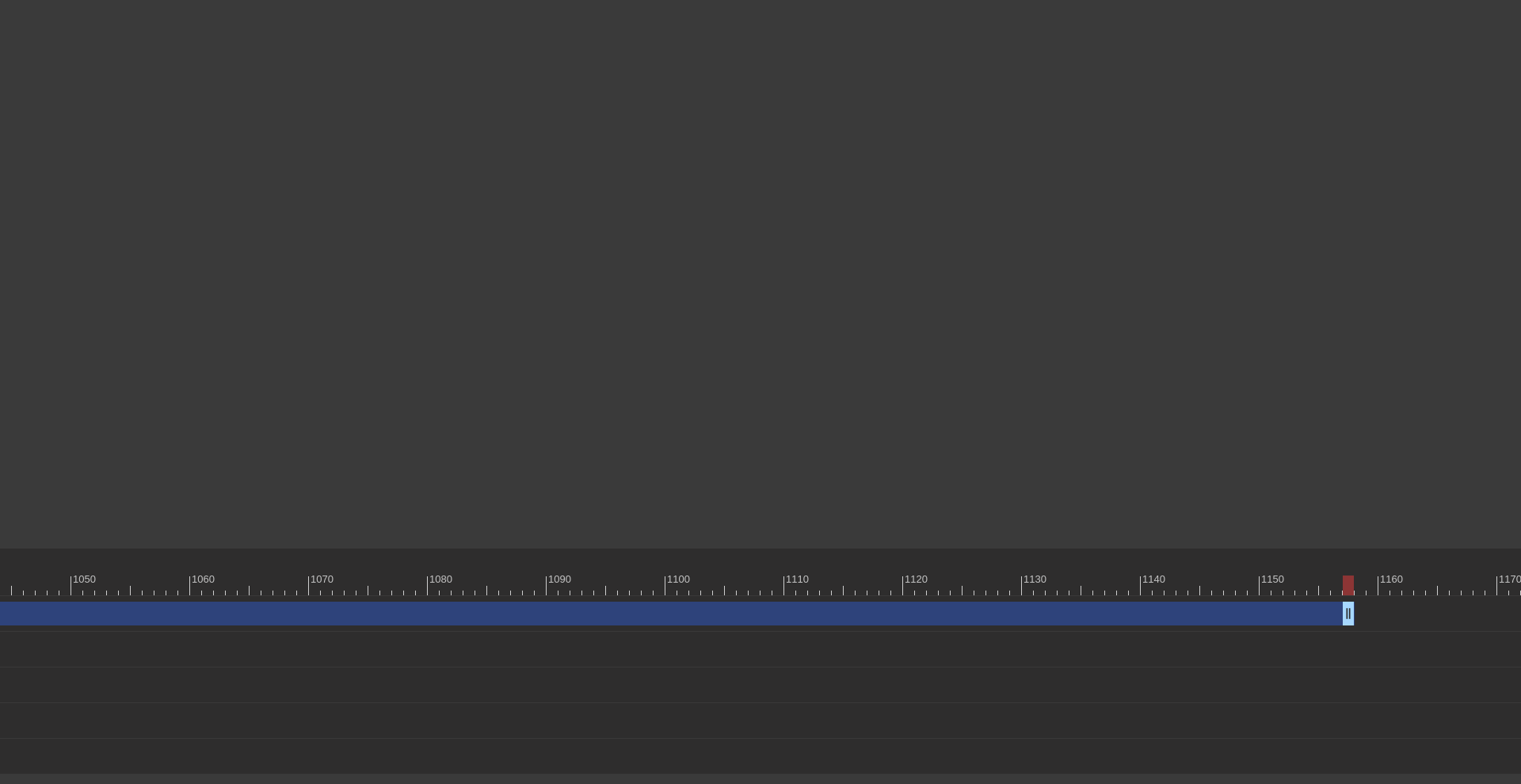
scroll to position [0, 12480]
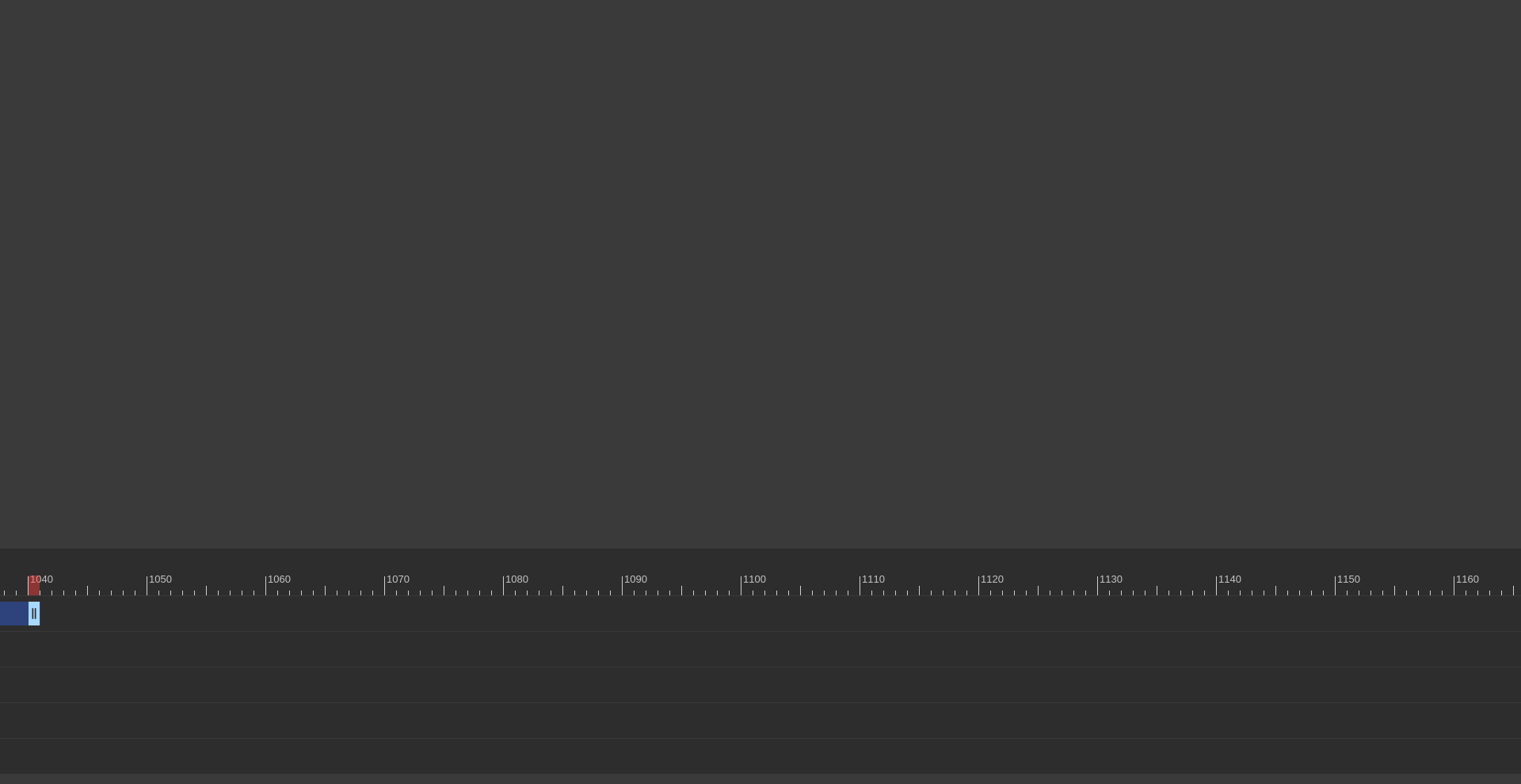
drag, startPoint x: 1422, startPoint y: 611, endPoint x: 28, endPoint y: 650, distance: 1394.5
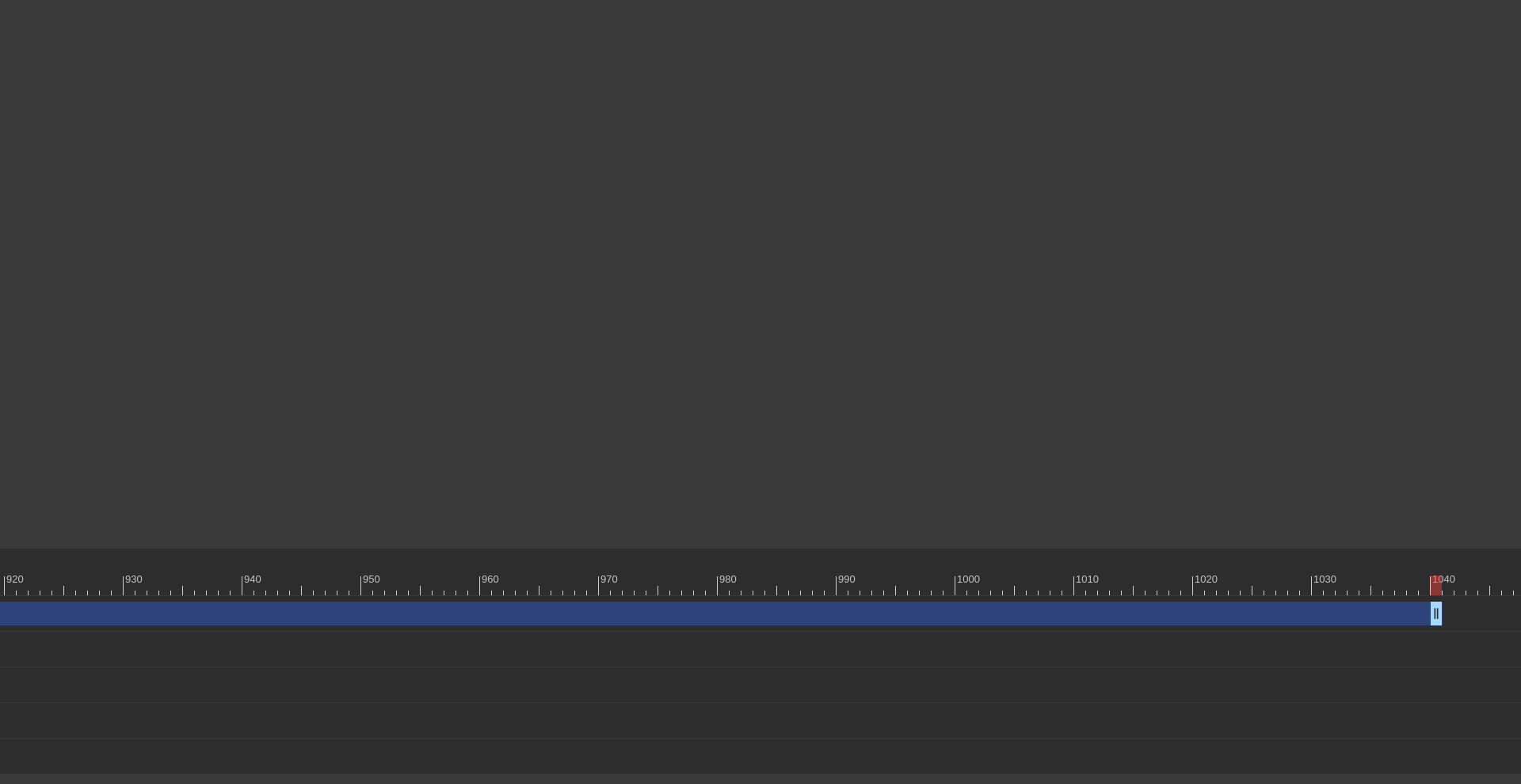
scroll to position [0, 11068]
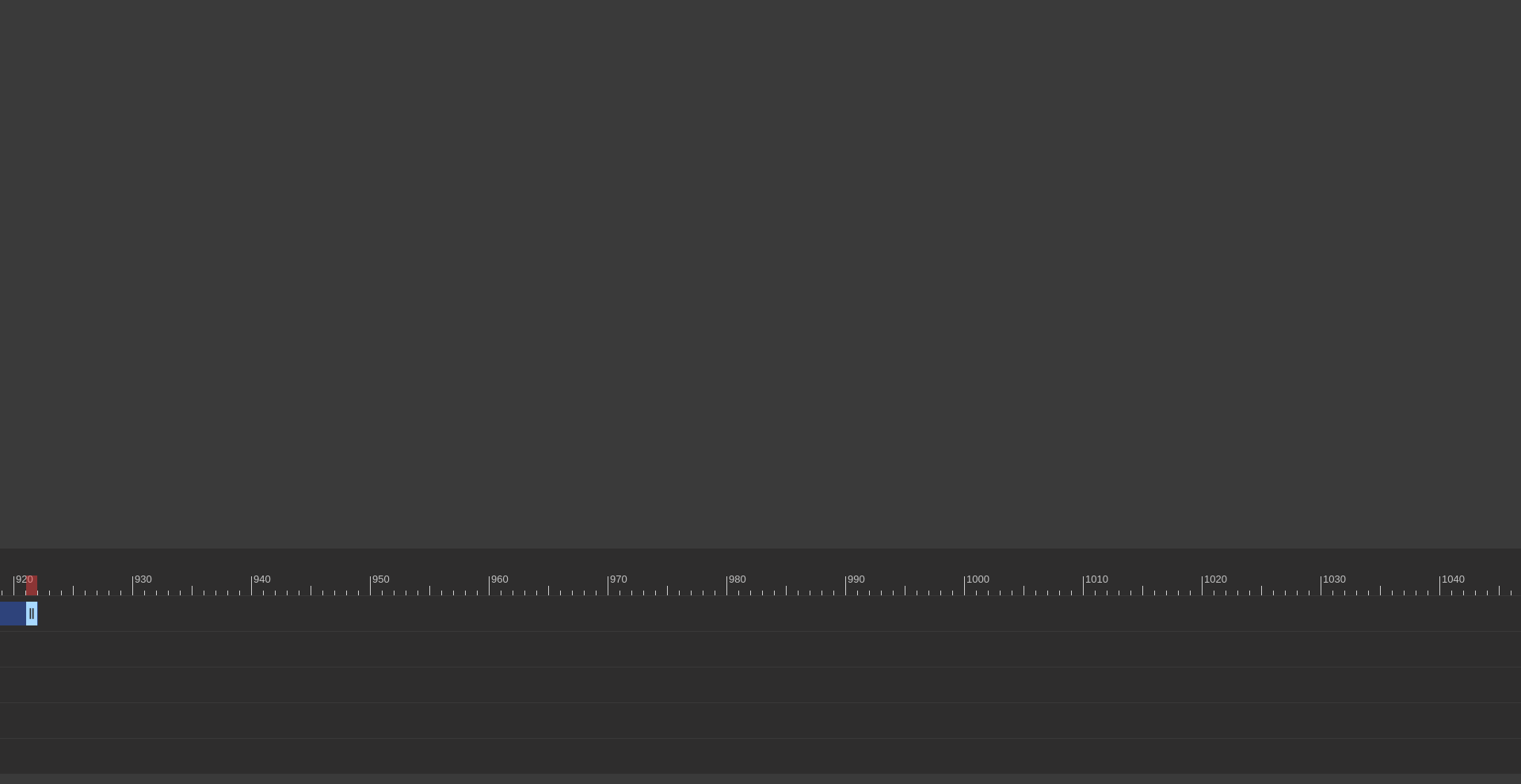
drag, startPoint x: 1449, startPoint y: 613, endPoint x: 40, endPoint y: 636, distance: 1409.2
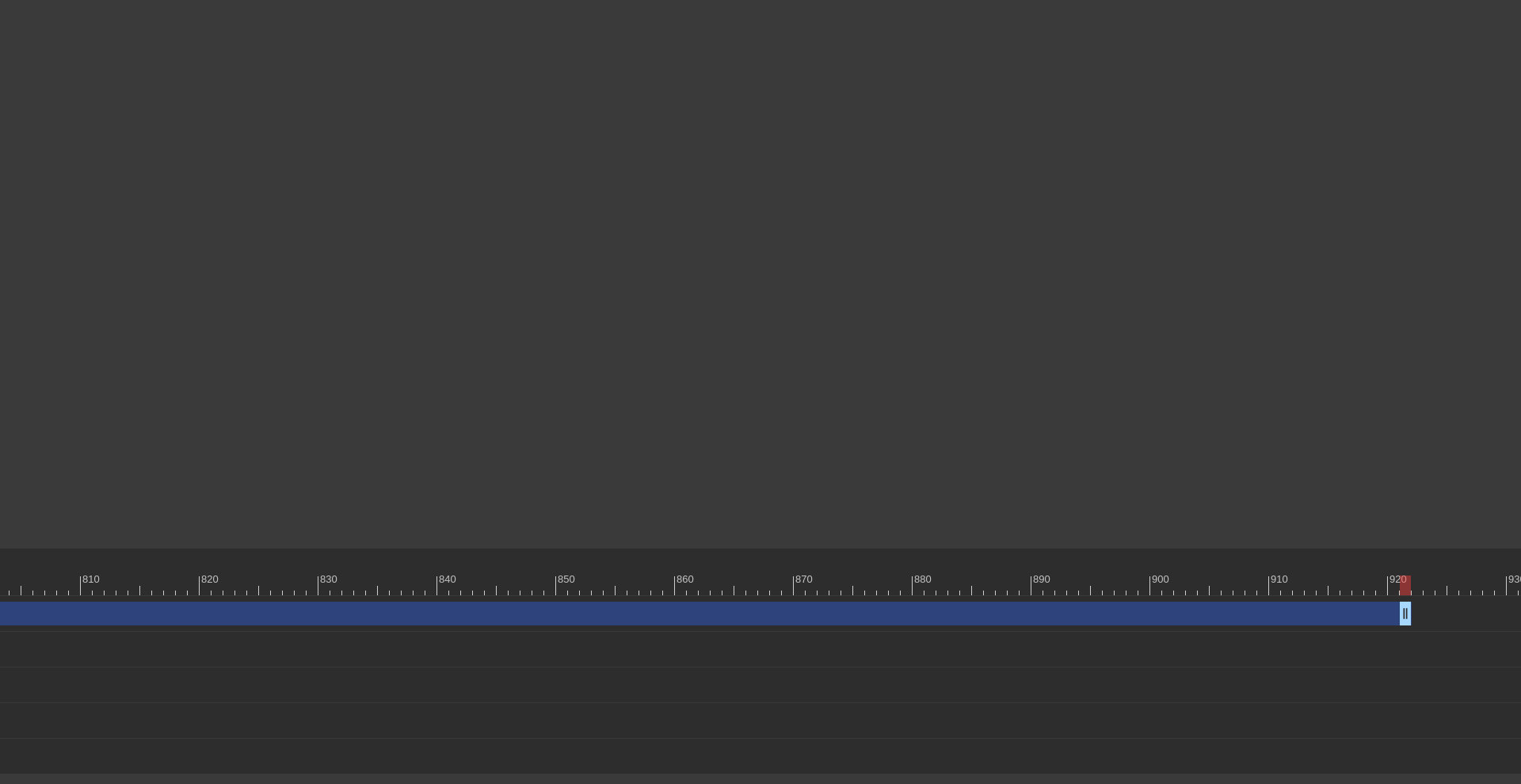
scroll to position [0, 9646]
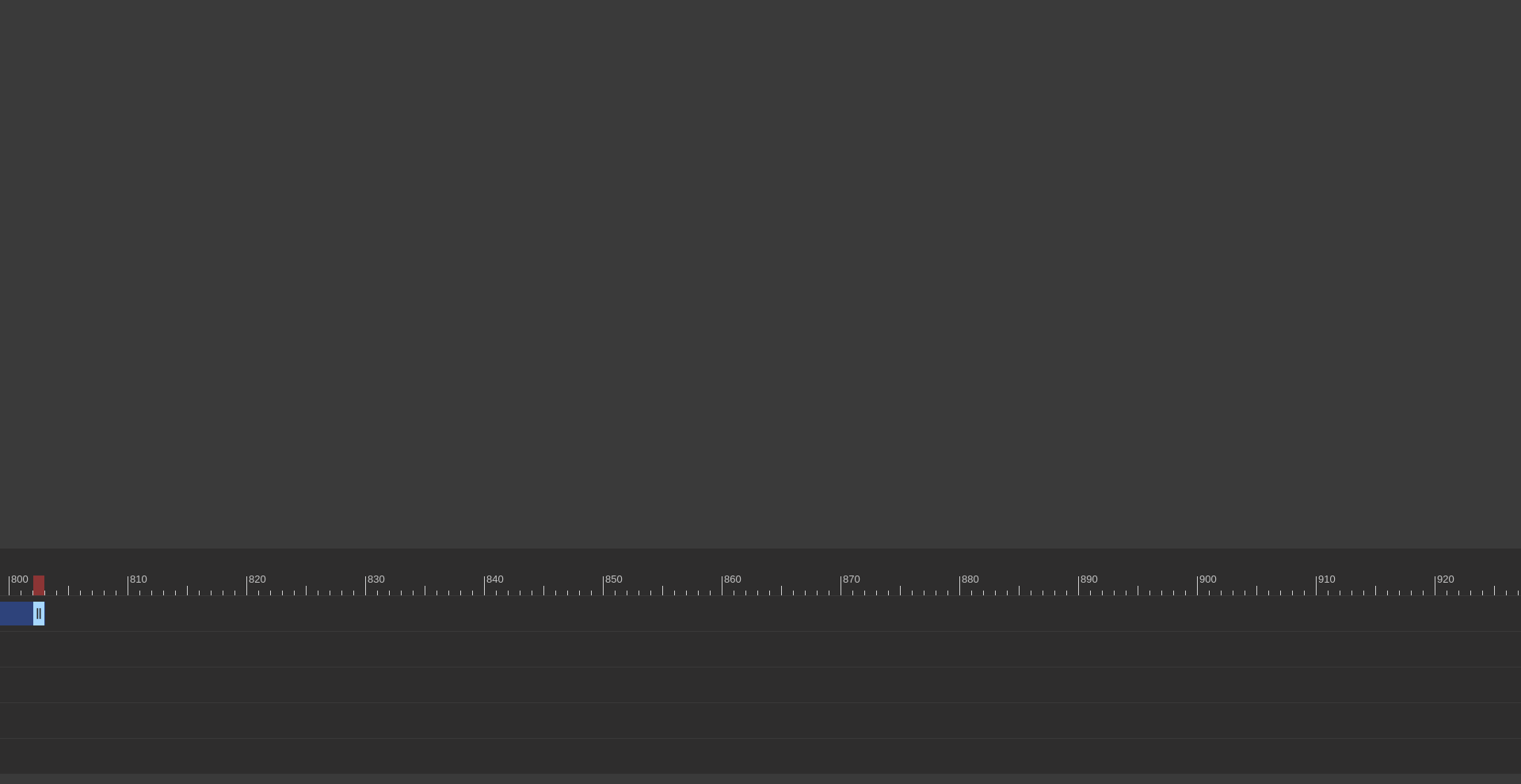
drag, startPoint x: 1451, startPoint y: 614, endPoint x: 47, endPoint y: 661, distance: 1404.8
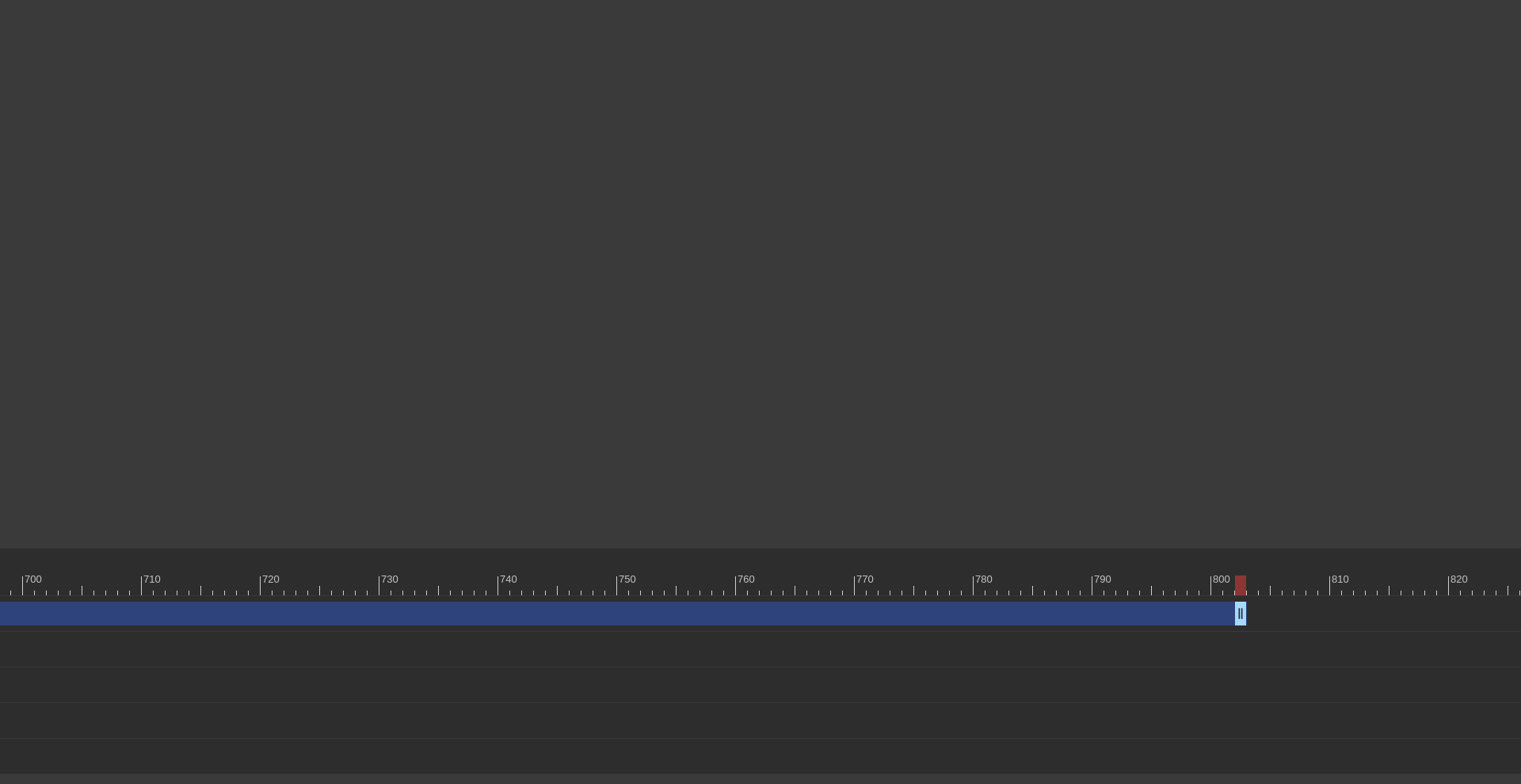
scroll to position [0, 8349]
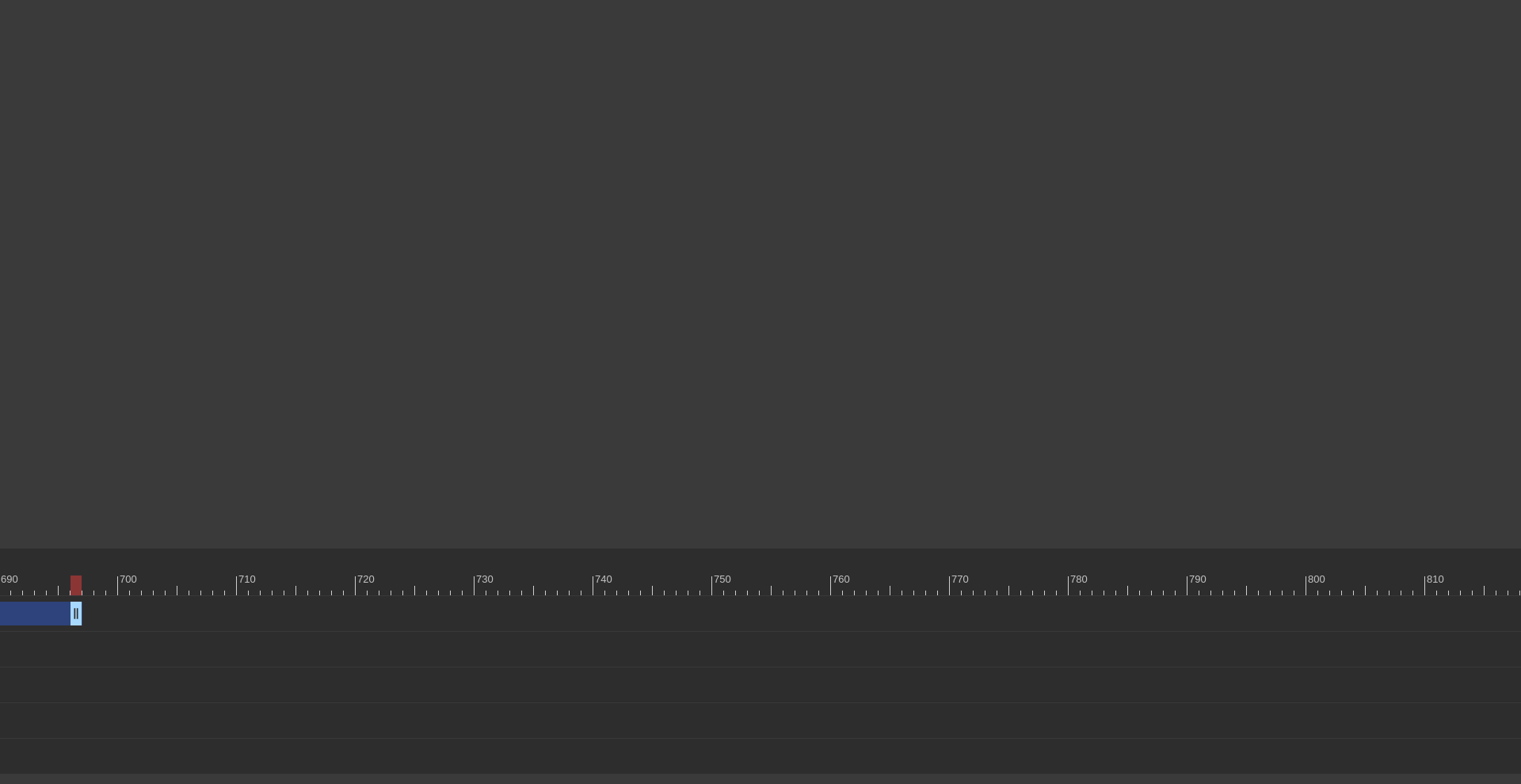
drag, startPoint x: 1335, startPoint y: 613, endPoint x: 70, endPoint y: 619, distance: 1265.0
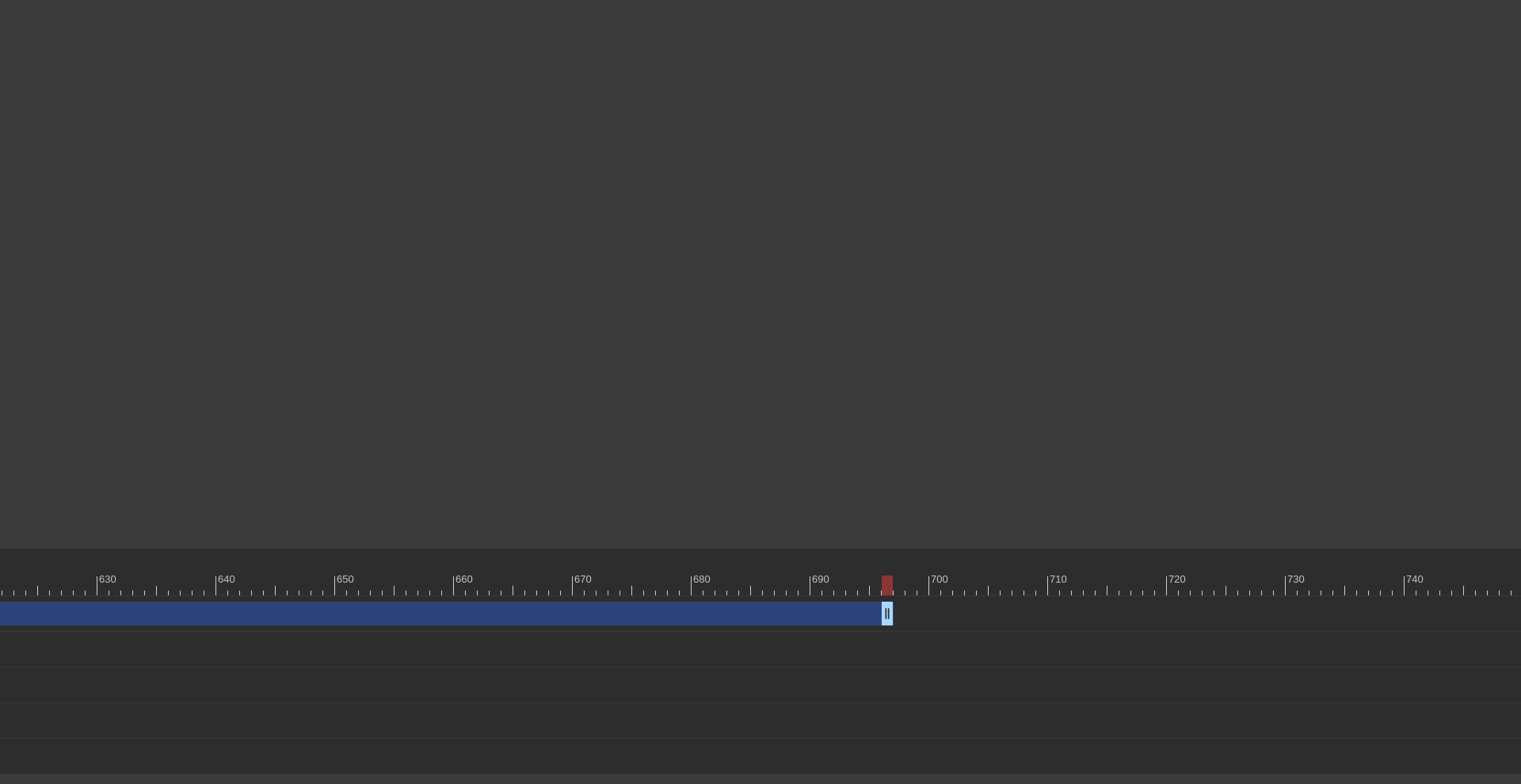
scroll to position [0, 7452]
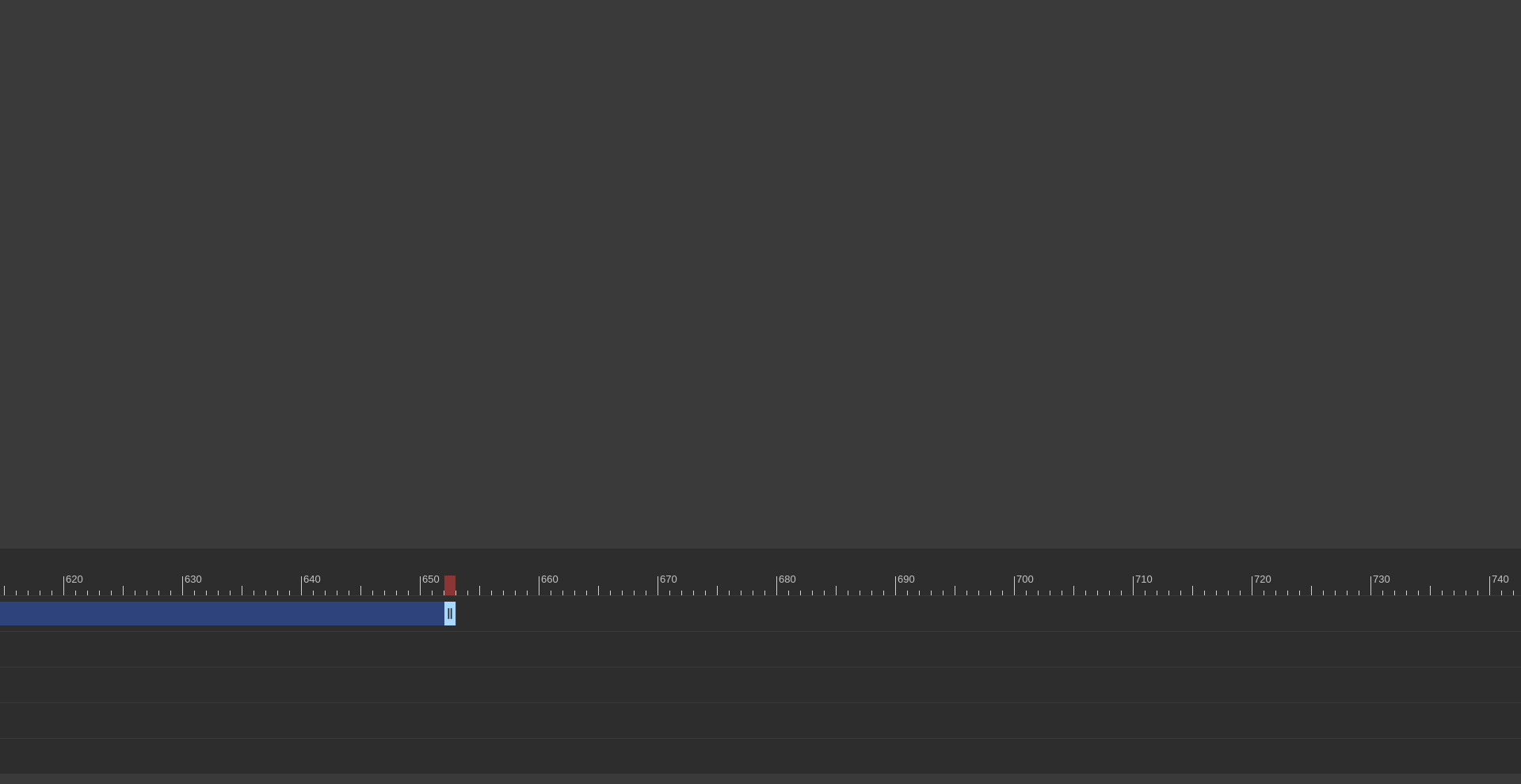
drag, startPoint x: 970, startPoint y: 612, endPoint x: 443, endPoint y: 615, distance: 527.0
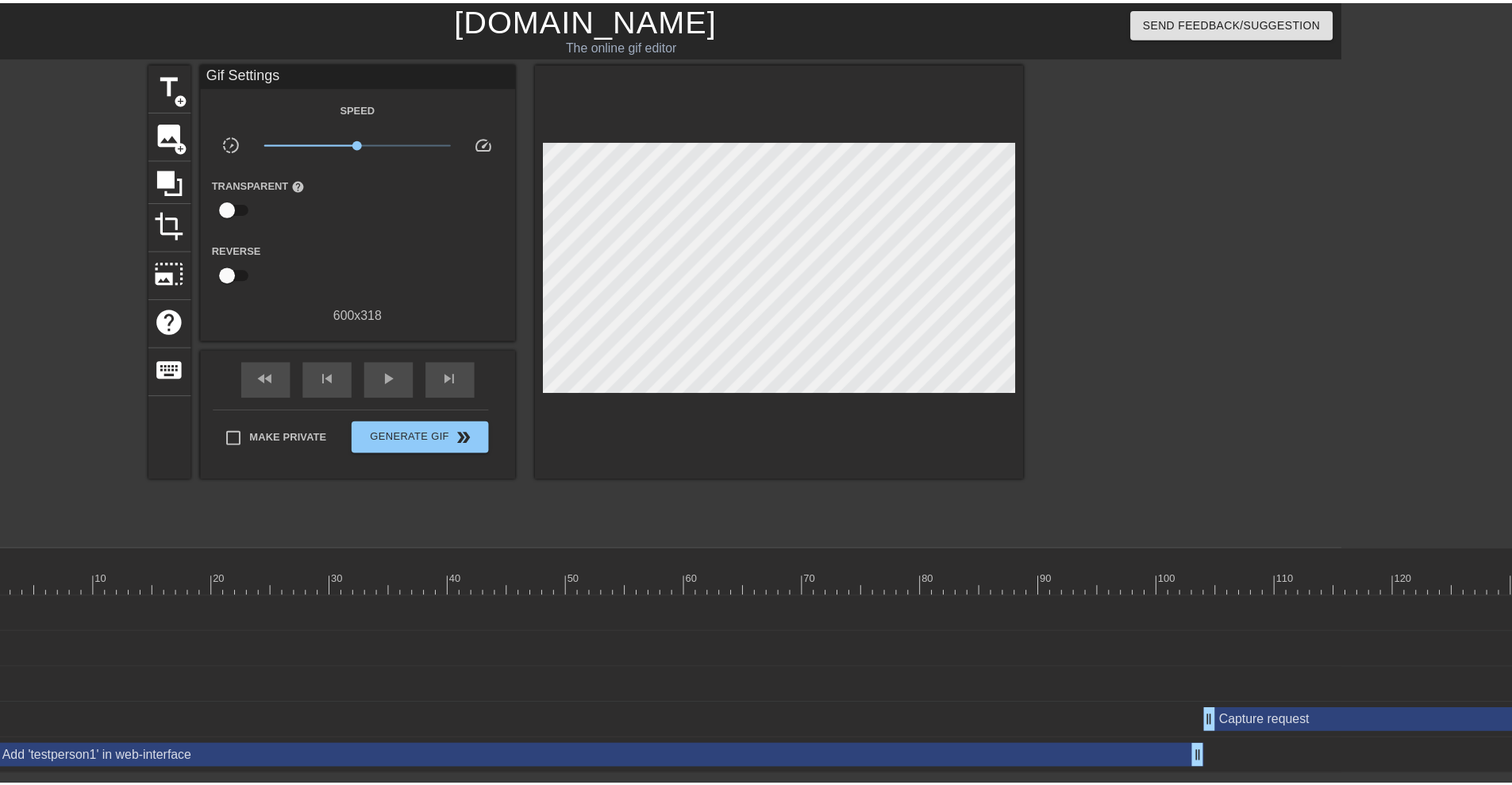
scroll to position [0, 0]
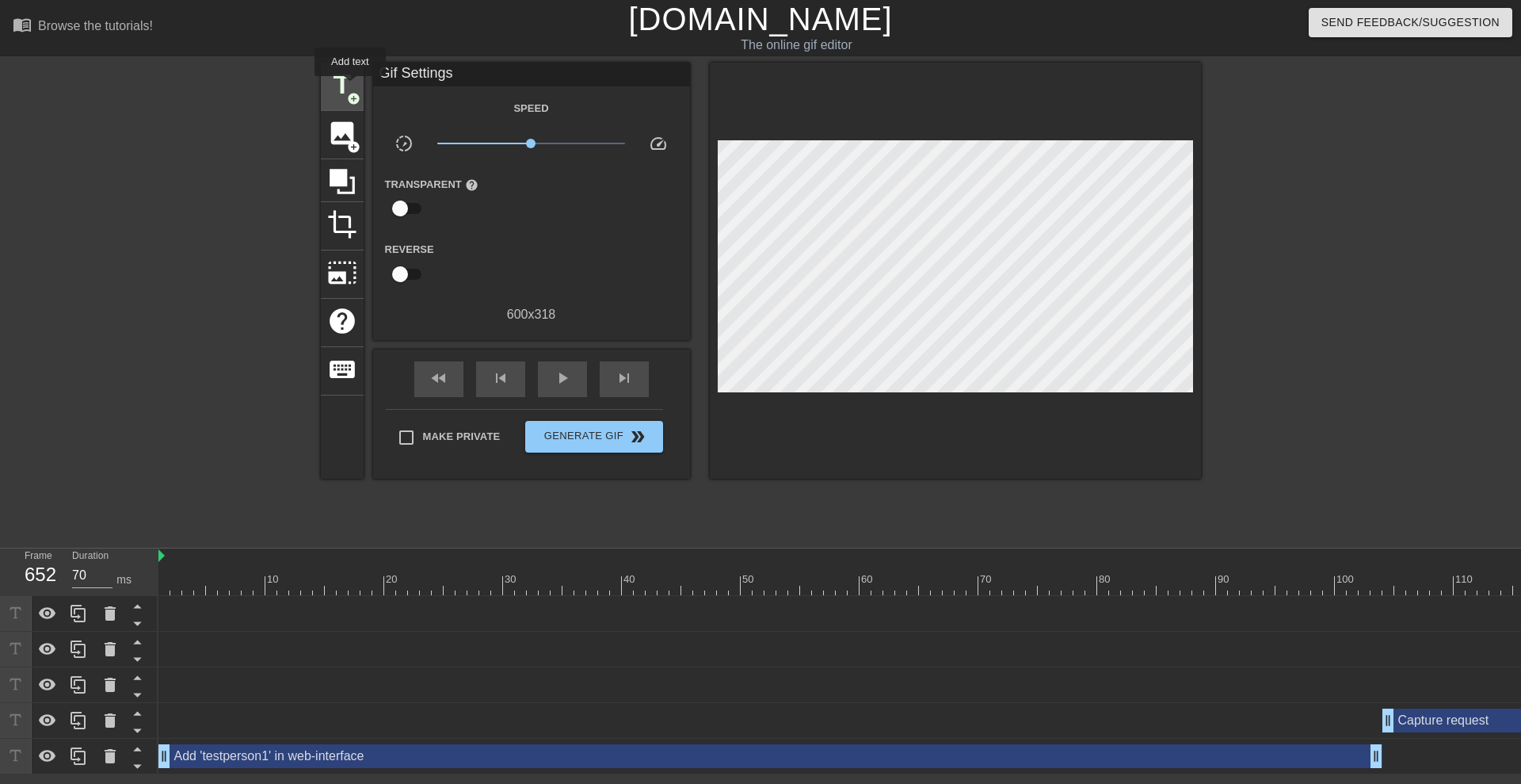
click at [350, 88] on span "title" at bounding box center [343, 85] width 30 height 30
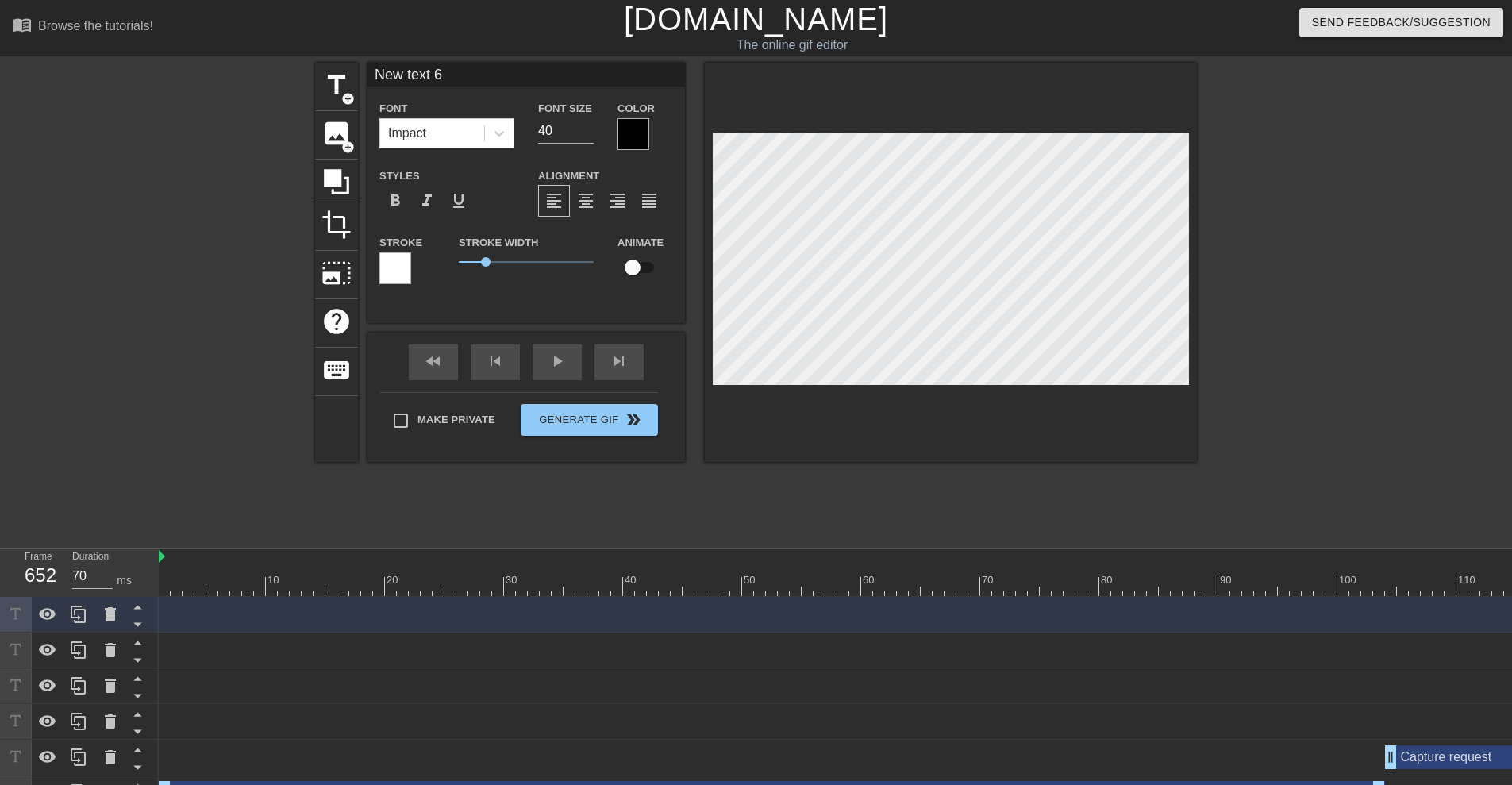
click at [629, 126] on div at bounding box center [633, 134] width 32 height 32
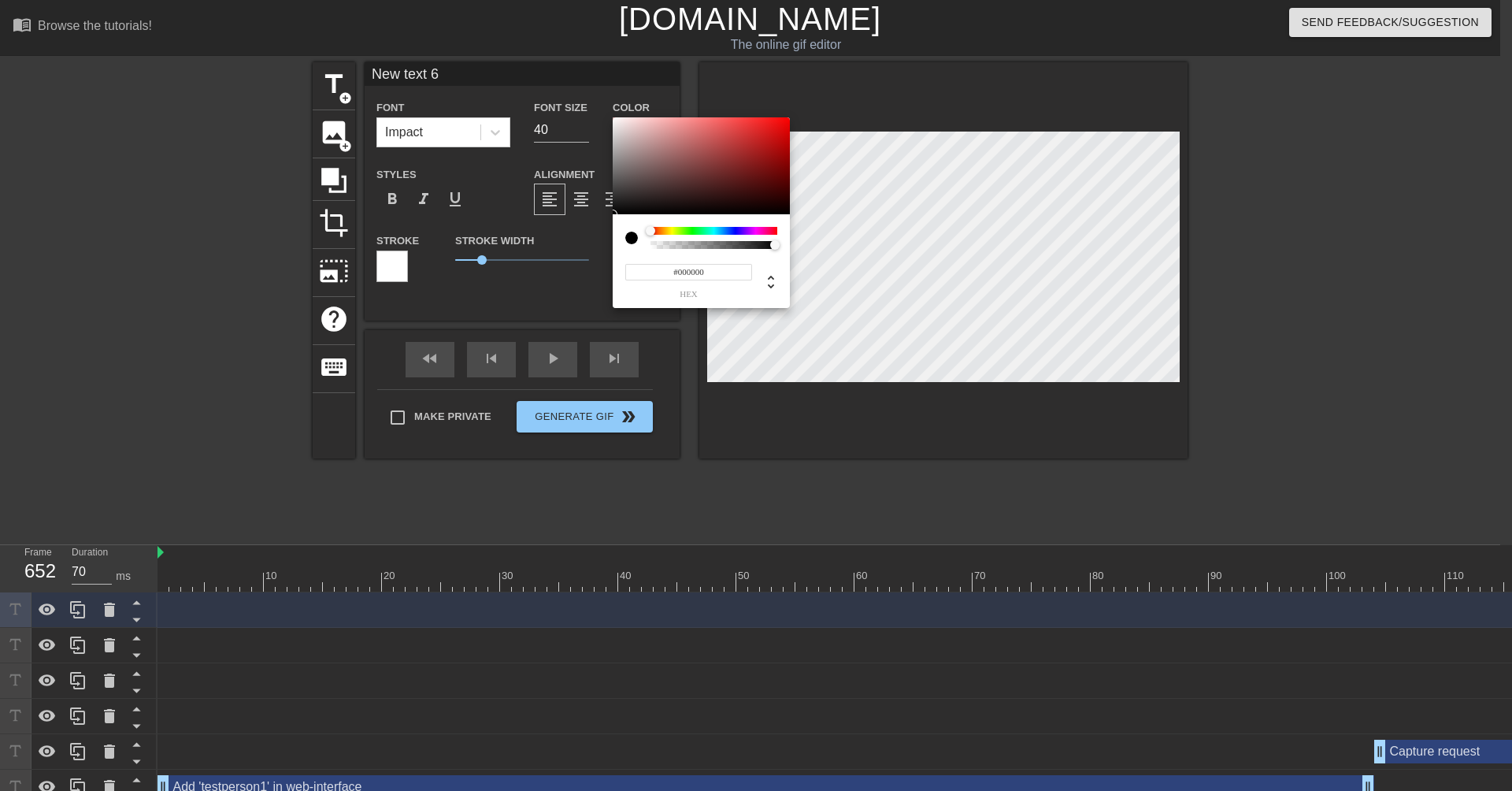
click at [715, 296] on span "hex" at bounding box center [689, 294] width 127 height 8
click at [778, 277] on icon at bounding box center [771, 282] width 19 height 19
click at [651, 276] on input "0" at bounding box center [639, 272] width 28 height 17
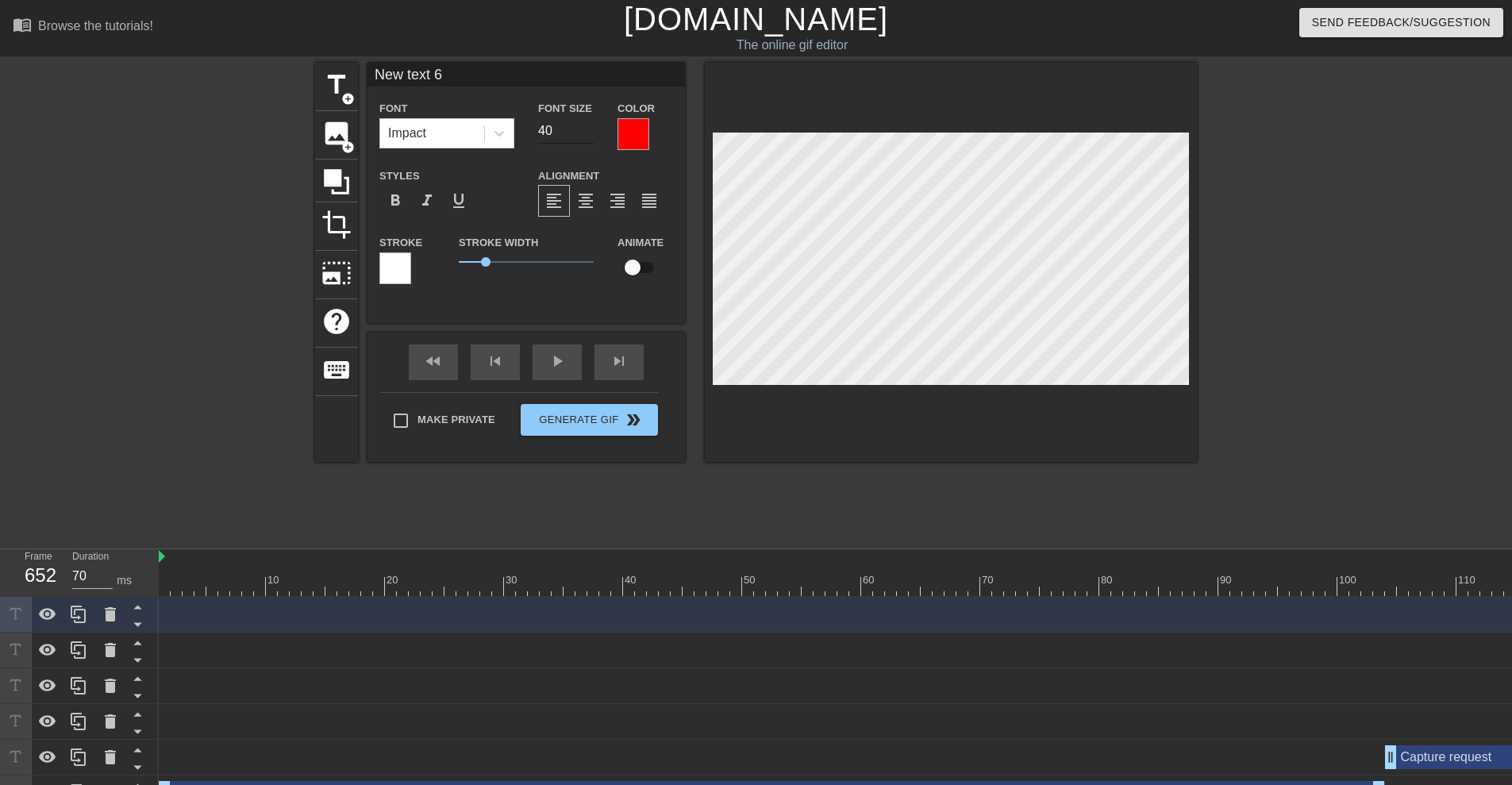
click at [563, 123] on input "40" at bounding box center [566, 130] width 56 height 25
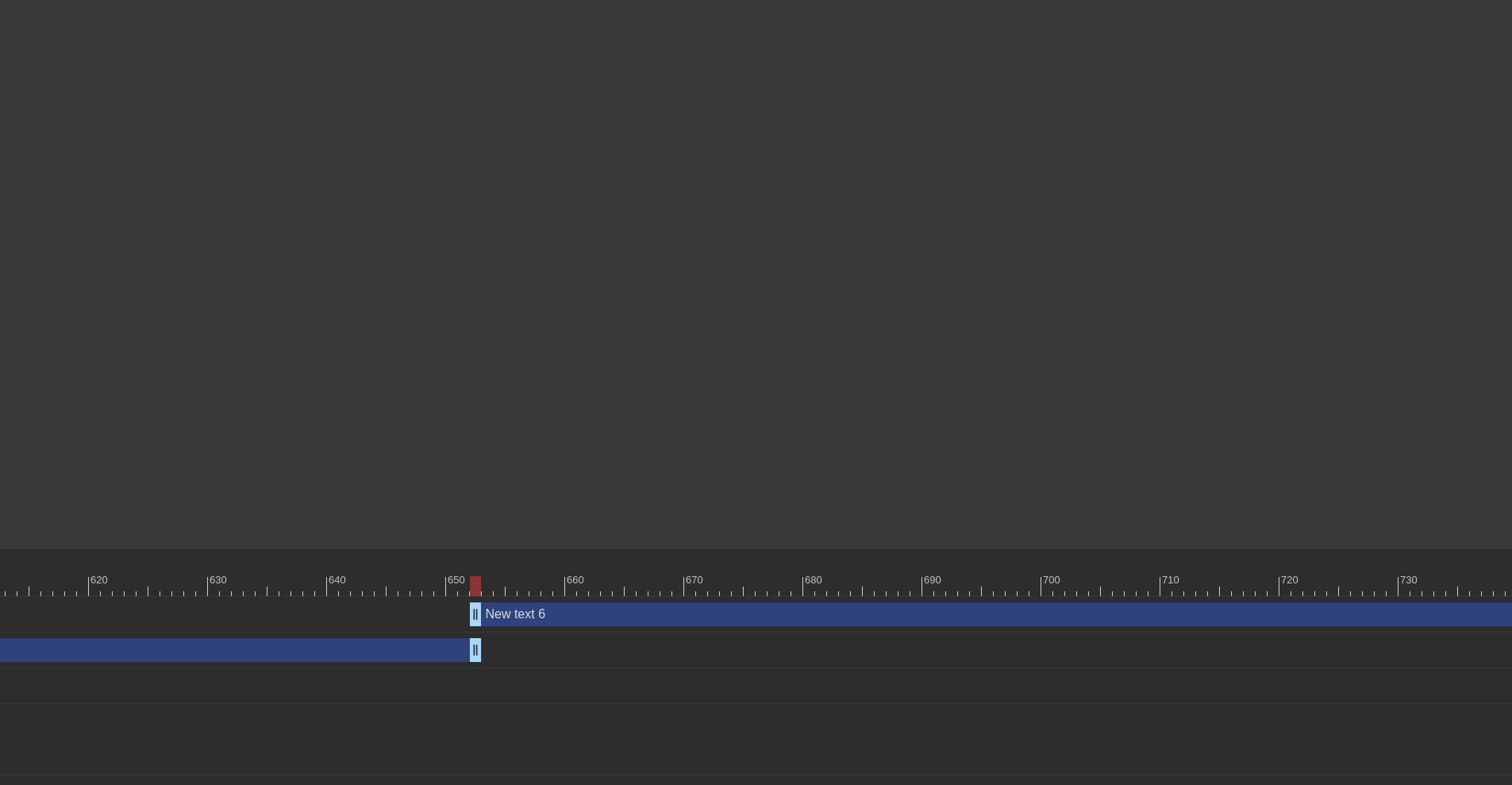
scroll to position [0, 7448]
drag, startPoint x: 466, startPoint y: 613, endPoint x: 480, endPoint y: 613, distance: 14.0
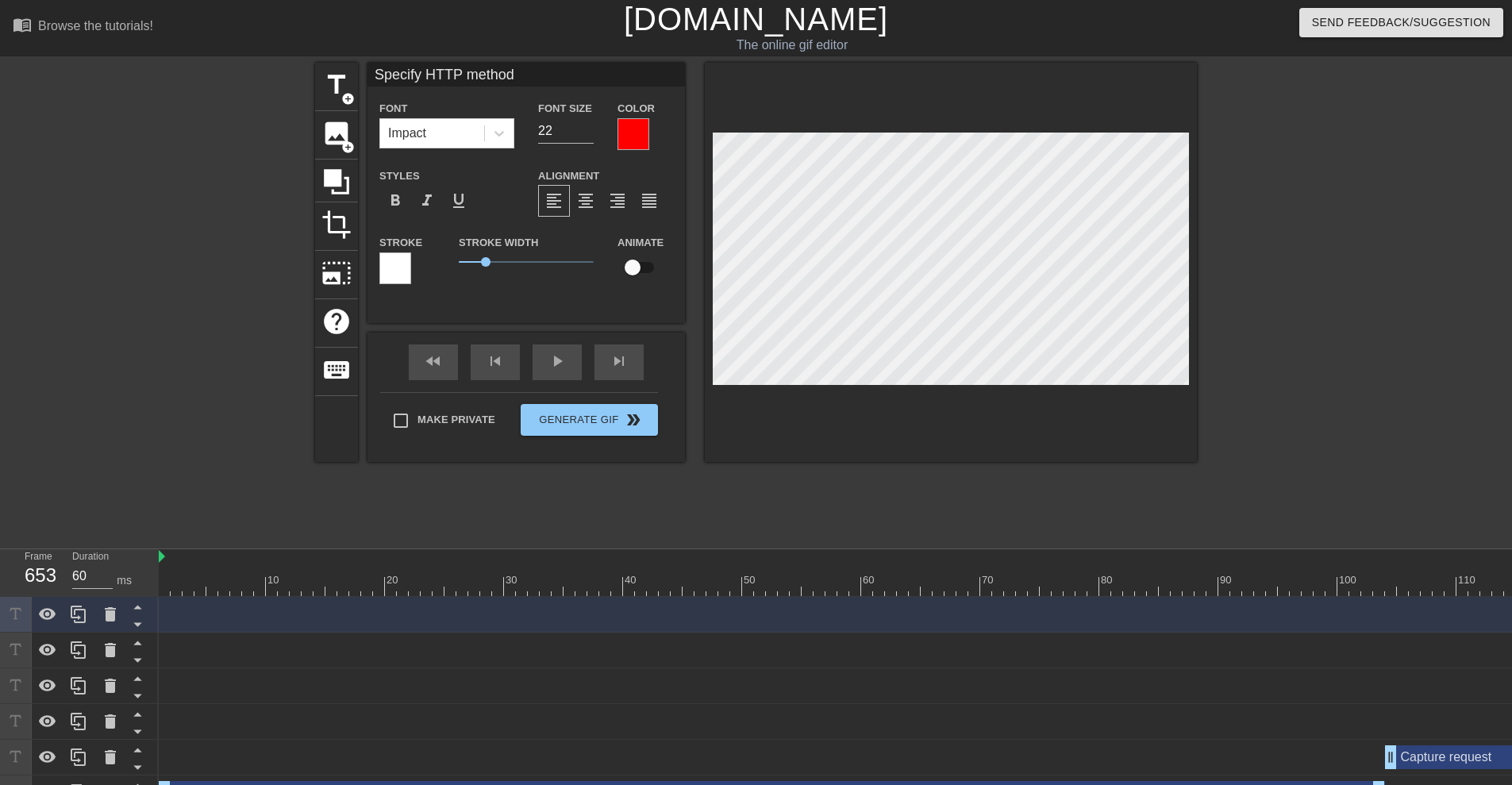
scroll to position [2, 8]
click at [1307, 389] on div at bounding box center [1335, 301] width 238 height 476
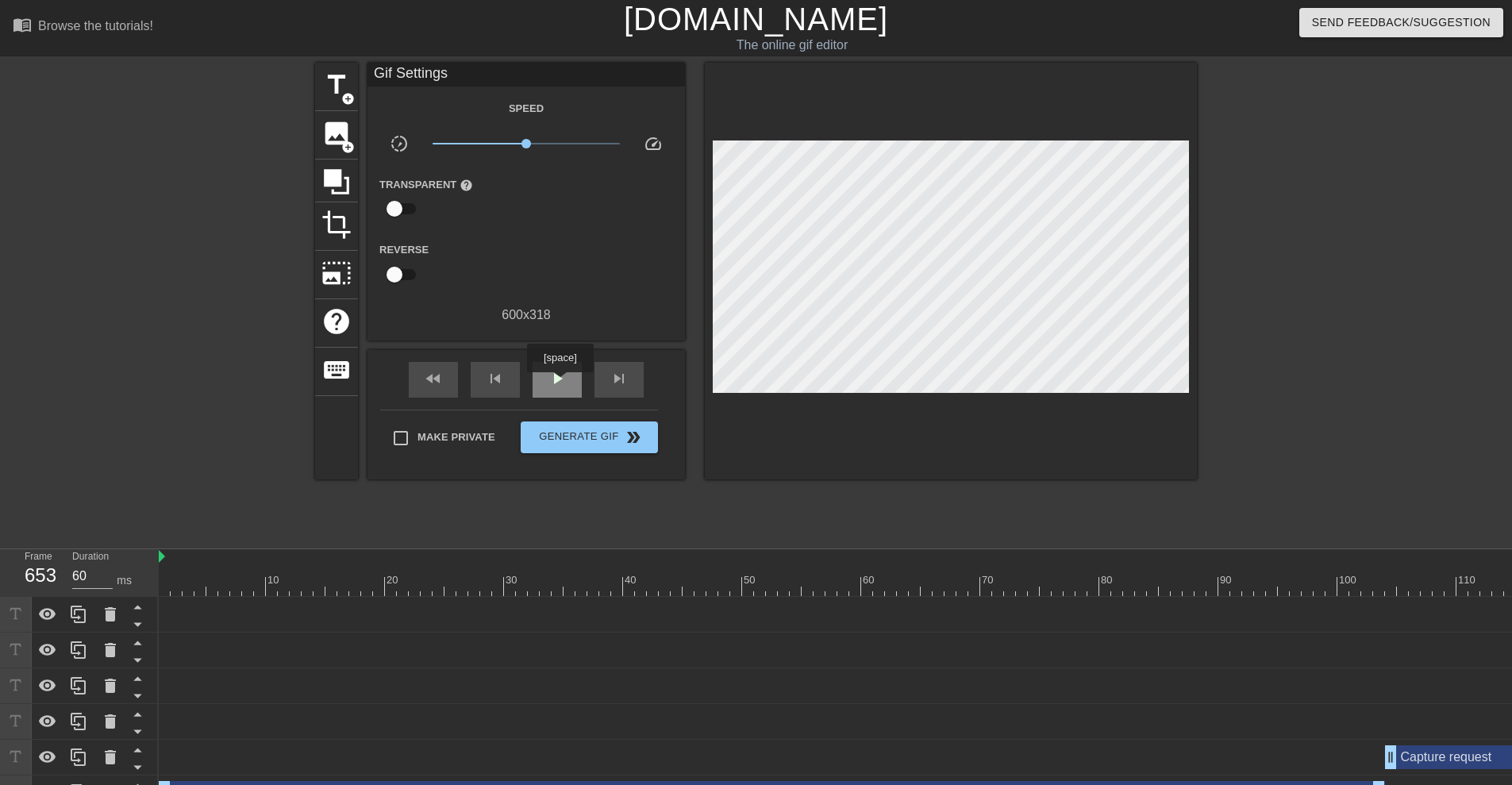
click at [560, 384] on span "play_arrow" at bounding box center [557, 378] width 19 height 19
click at [560, 380] on span "pause" at bounding box center [557, 378] width 19 height 19
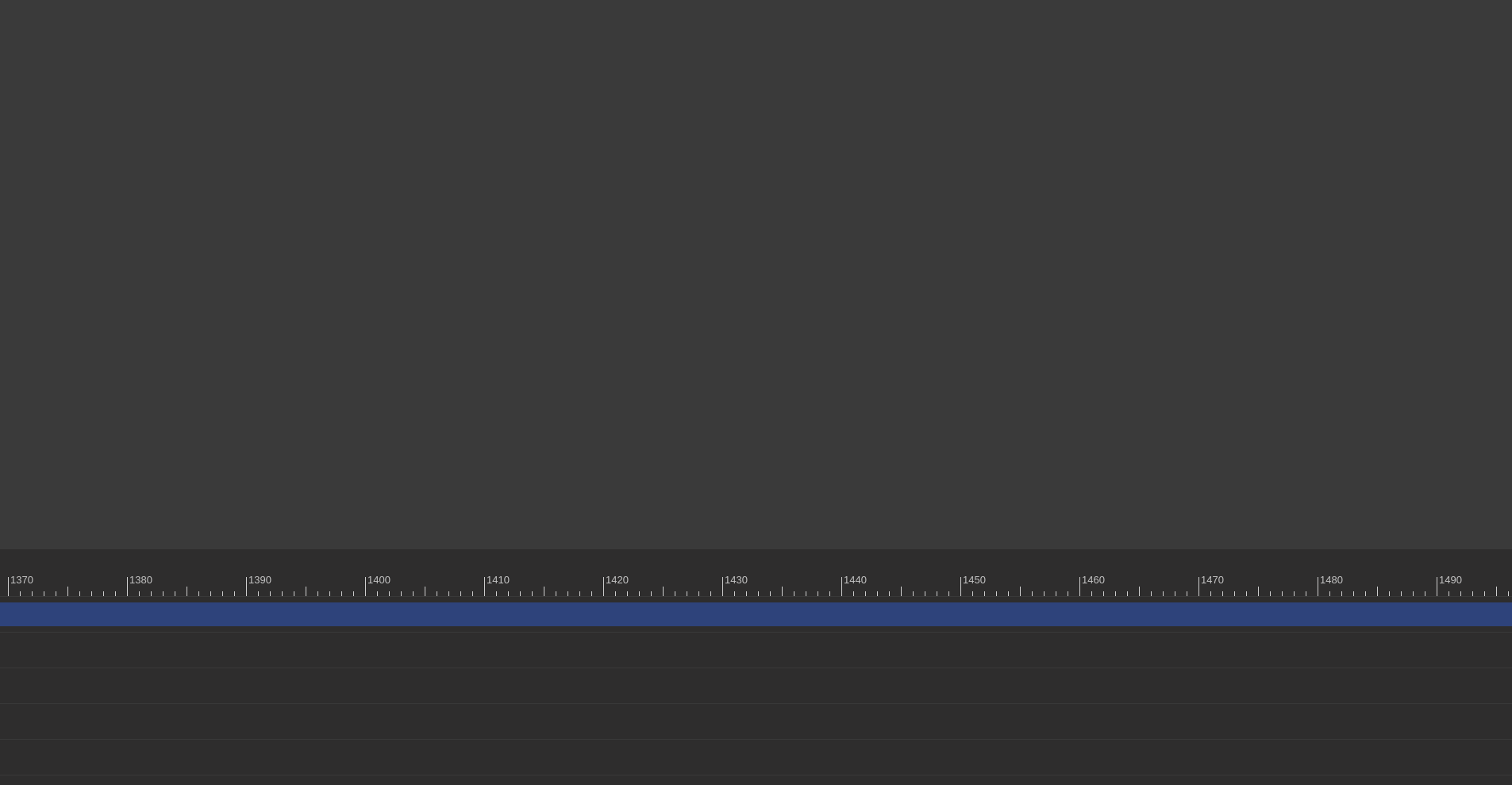
scroll to position [0, 16495]
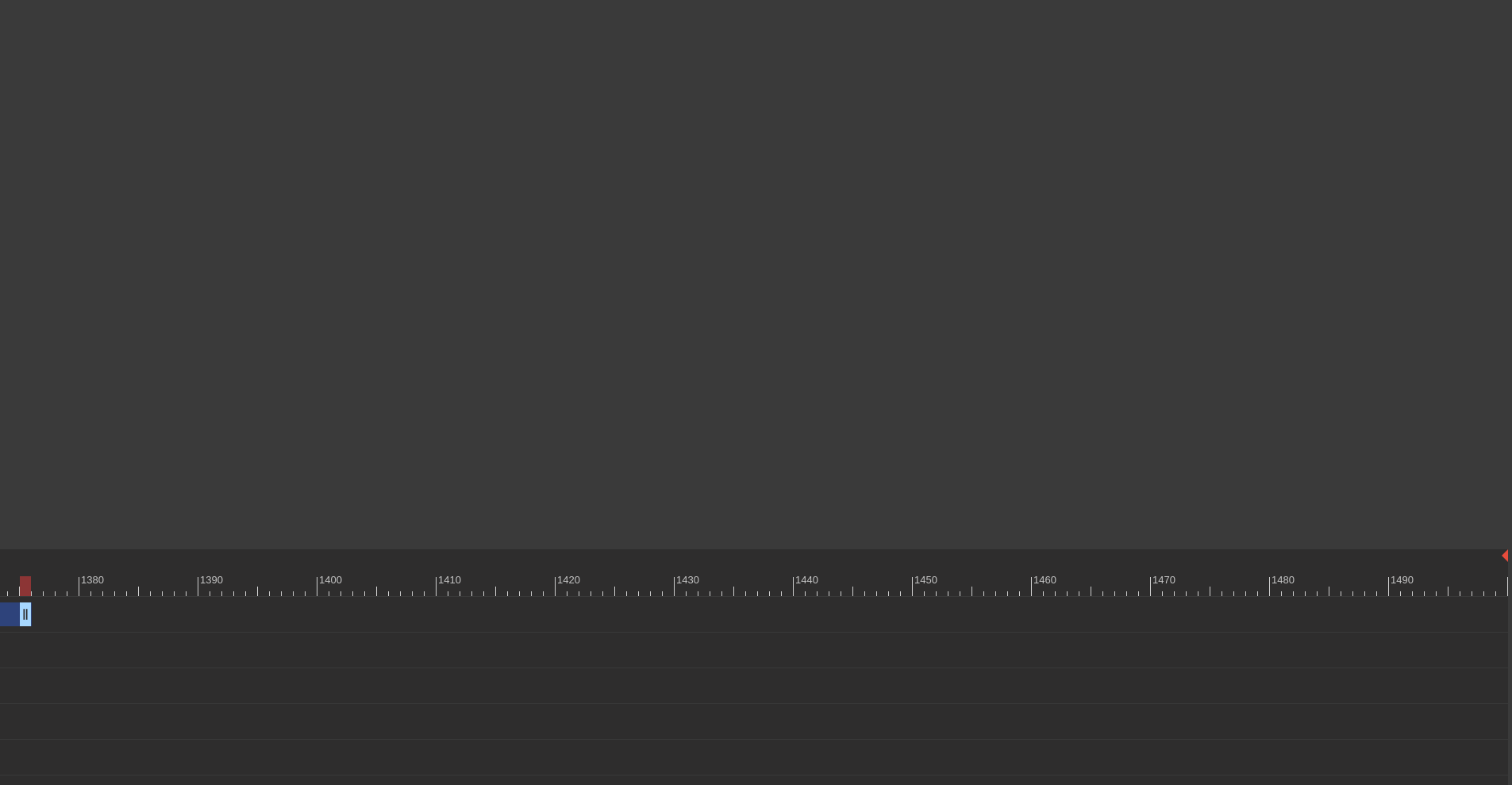
drag, startPoint x: 1504, startPoint y: 614, endPoint x: 24, endPoint y: 656, distance: 1480.6
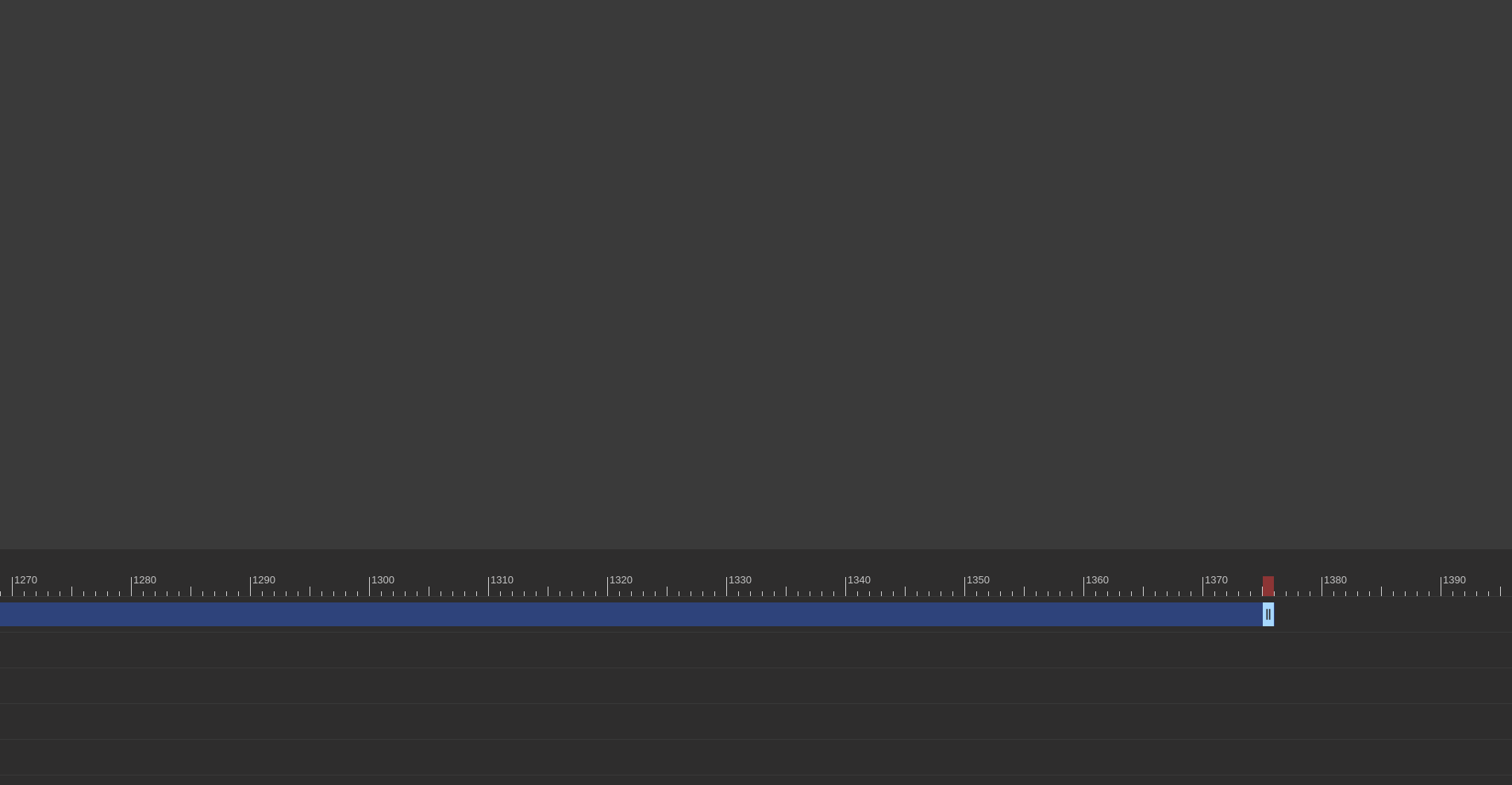
scroll to position [0, 15041]
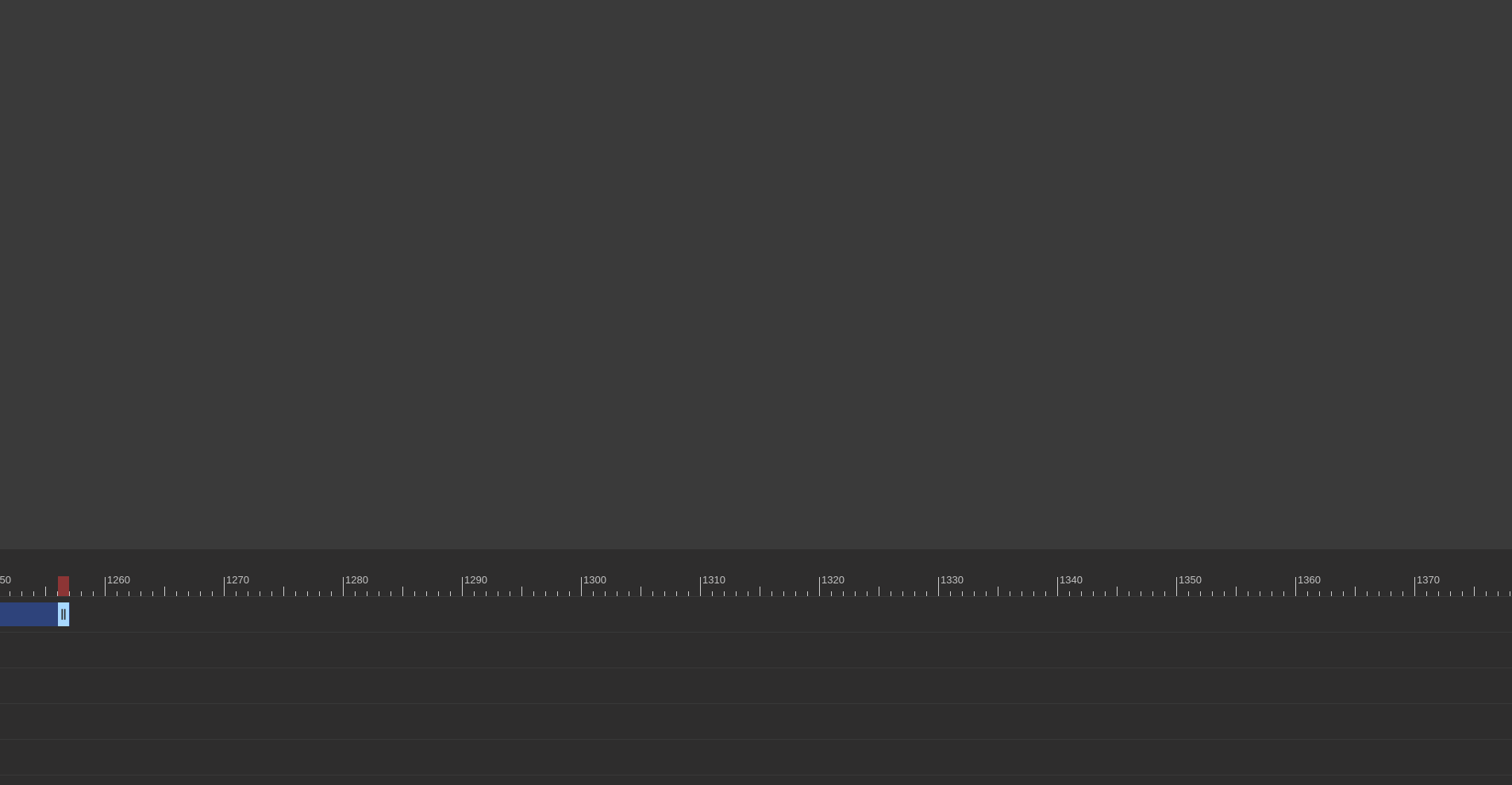
drag, startPoint x: 1479, startPoint y: 614, endPoint x: 63, endPoint y: 636, distance: 1416.2
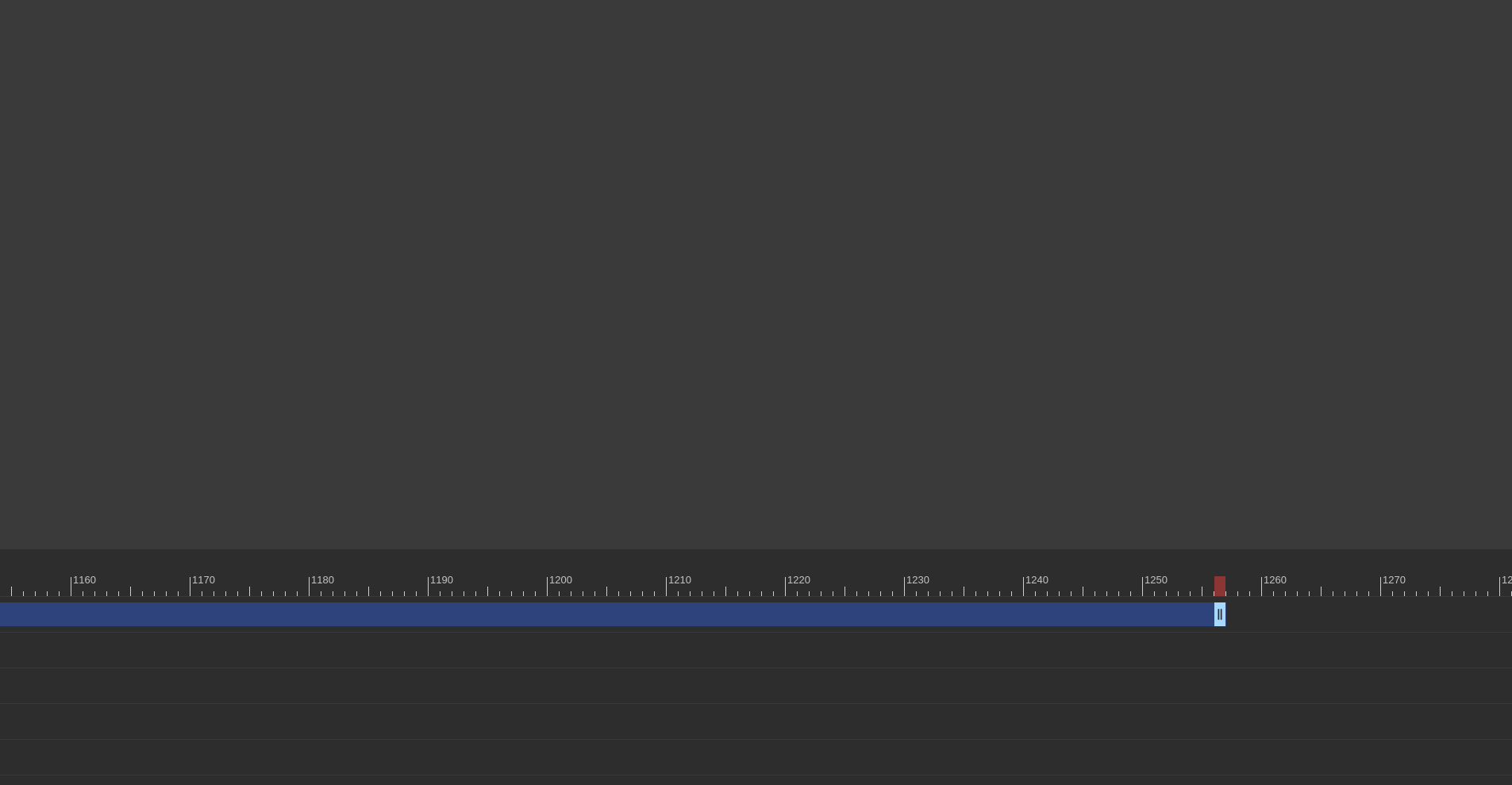
scroll to position [0, 13808]
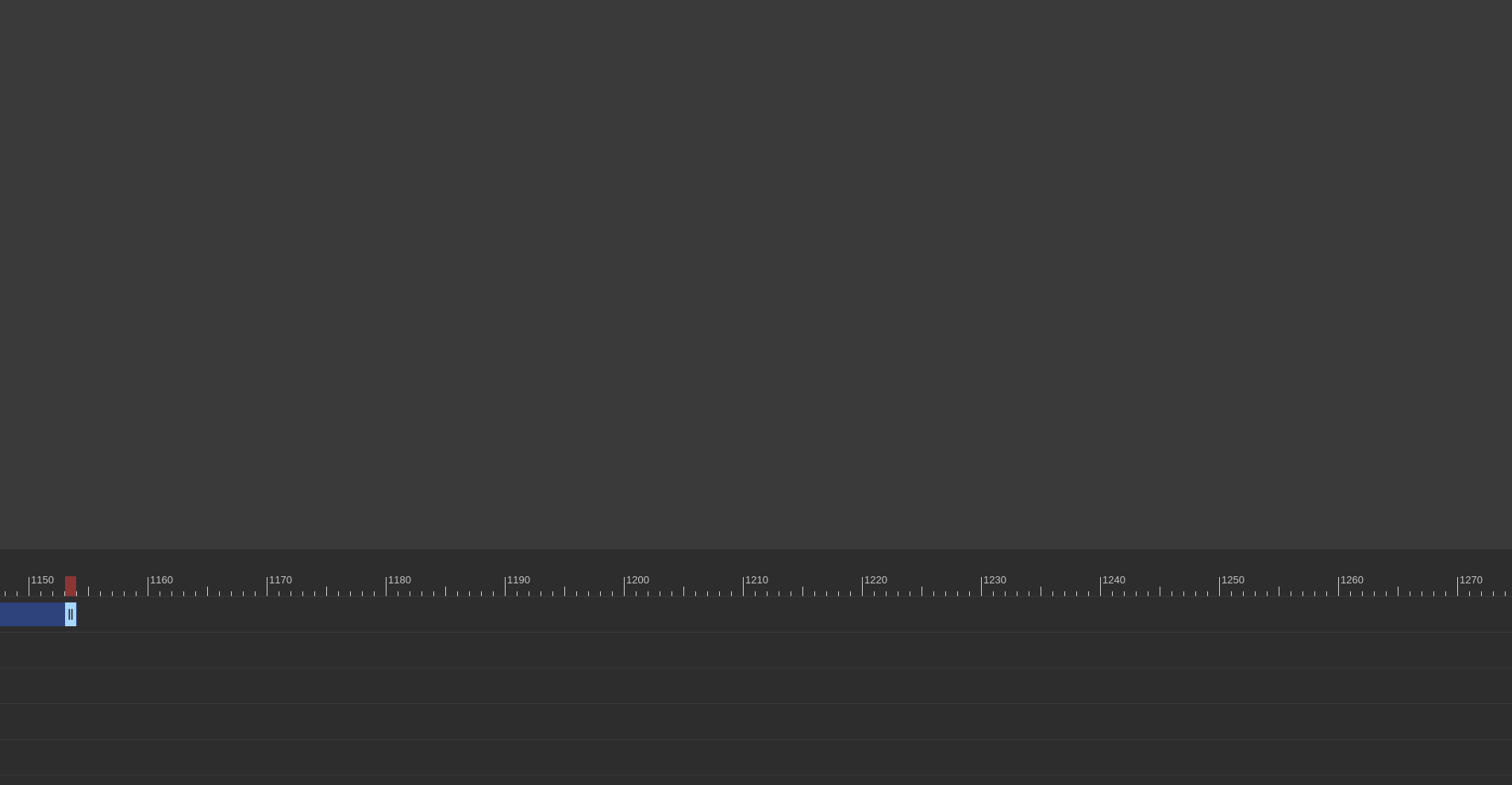
drag, startPoint x: 1299, startPoint y: 610, endPoint x: 74, endPoint y: 639, distance: 1225.3
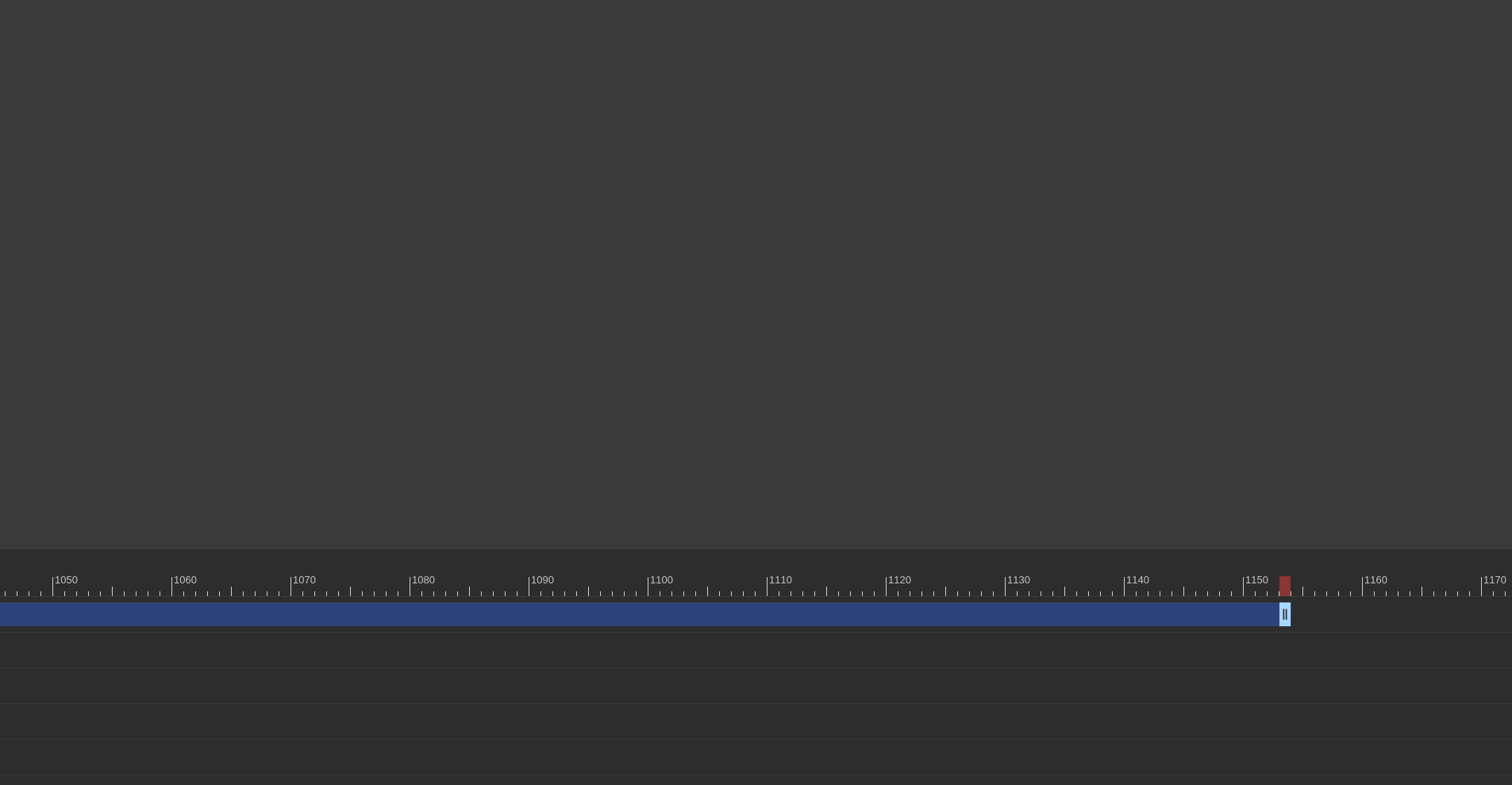
scroll to position [0, 12449]
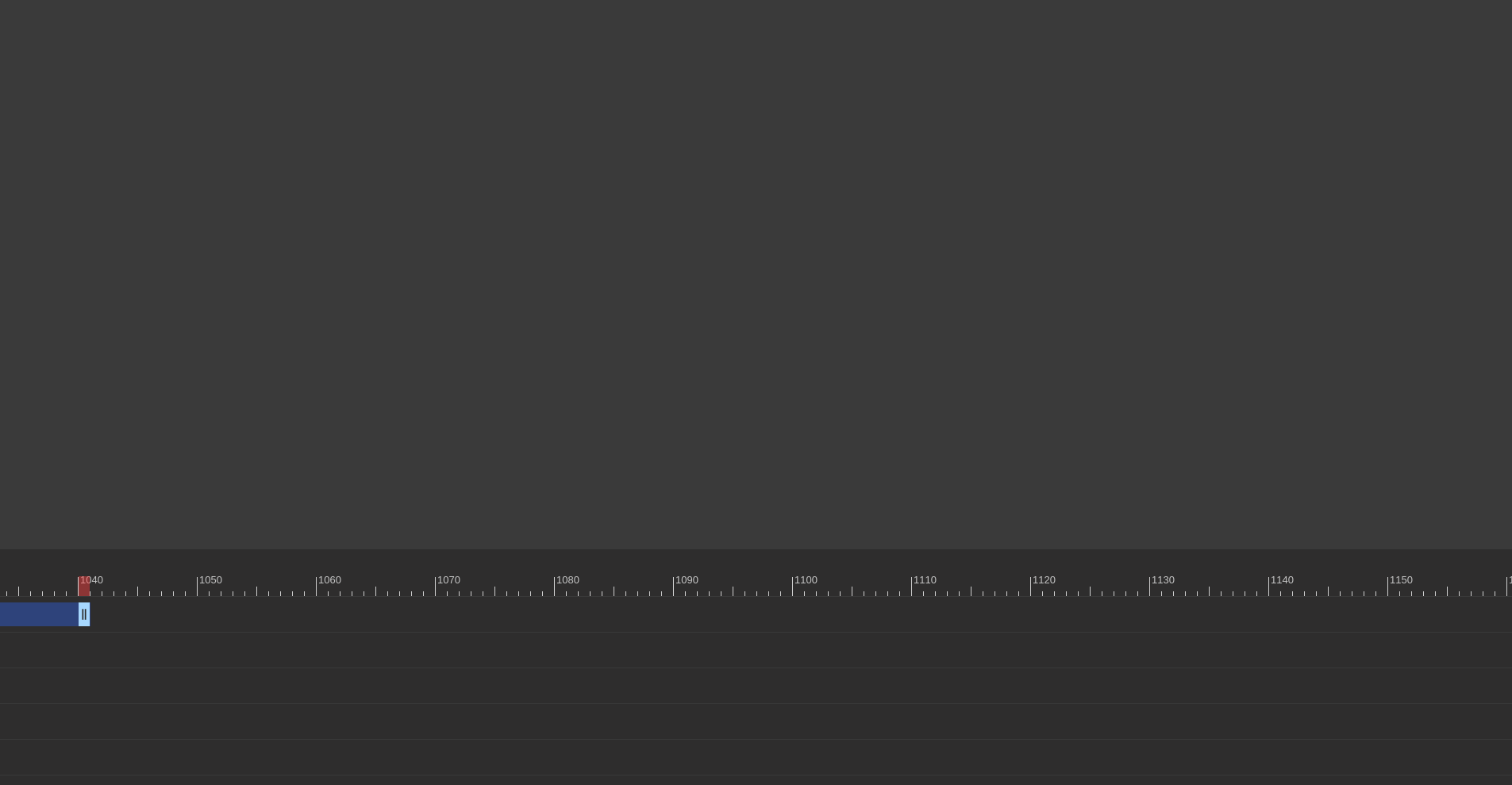
drag, startPoint x: 1431, startPoint y: 613, endPoint x: 85, endPoint y: 635, distance: 1346.2
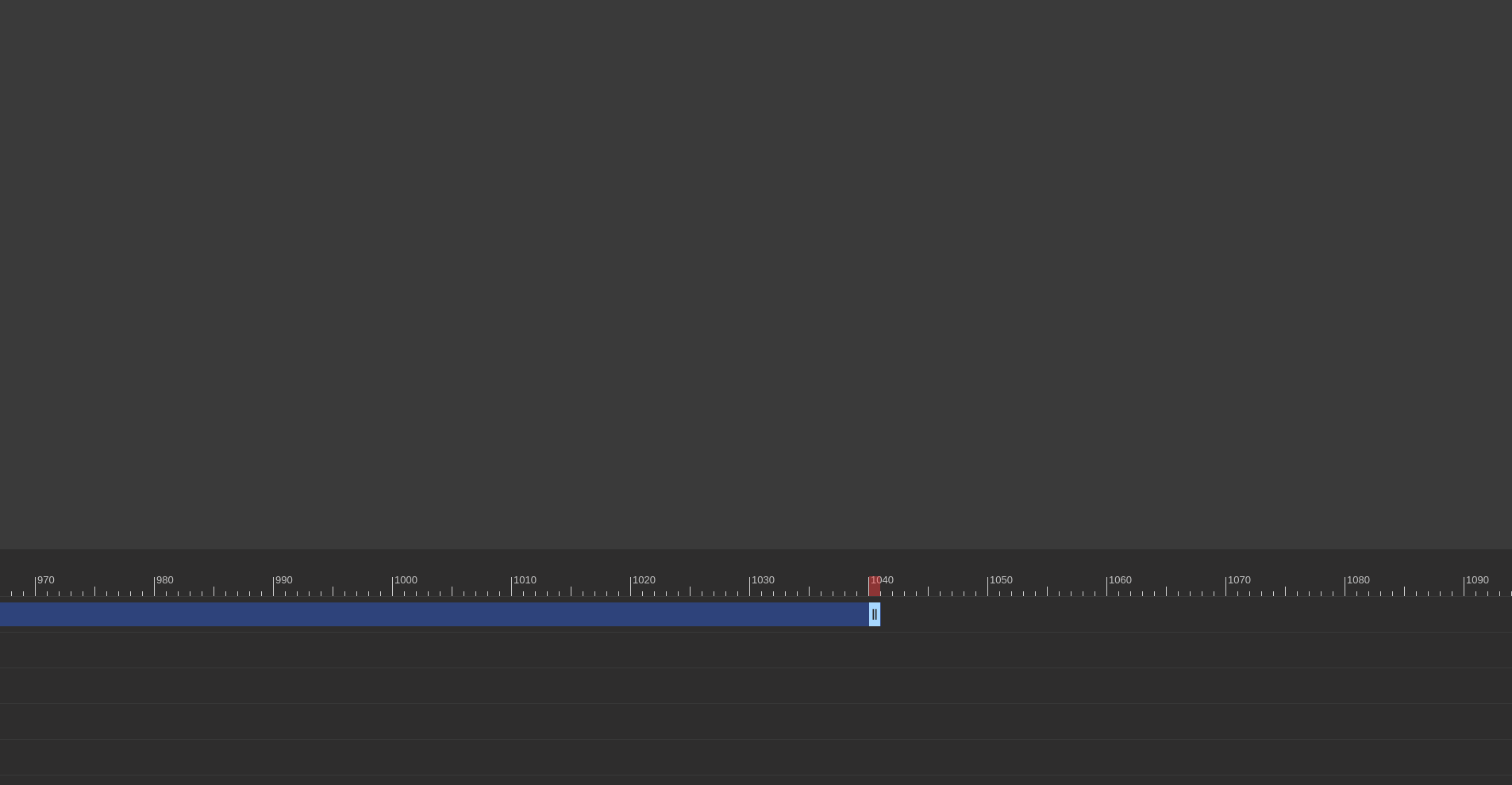
scroll to position [0, 11177]
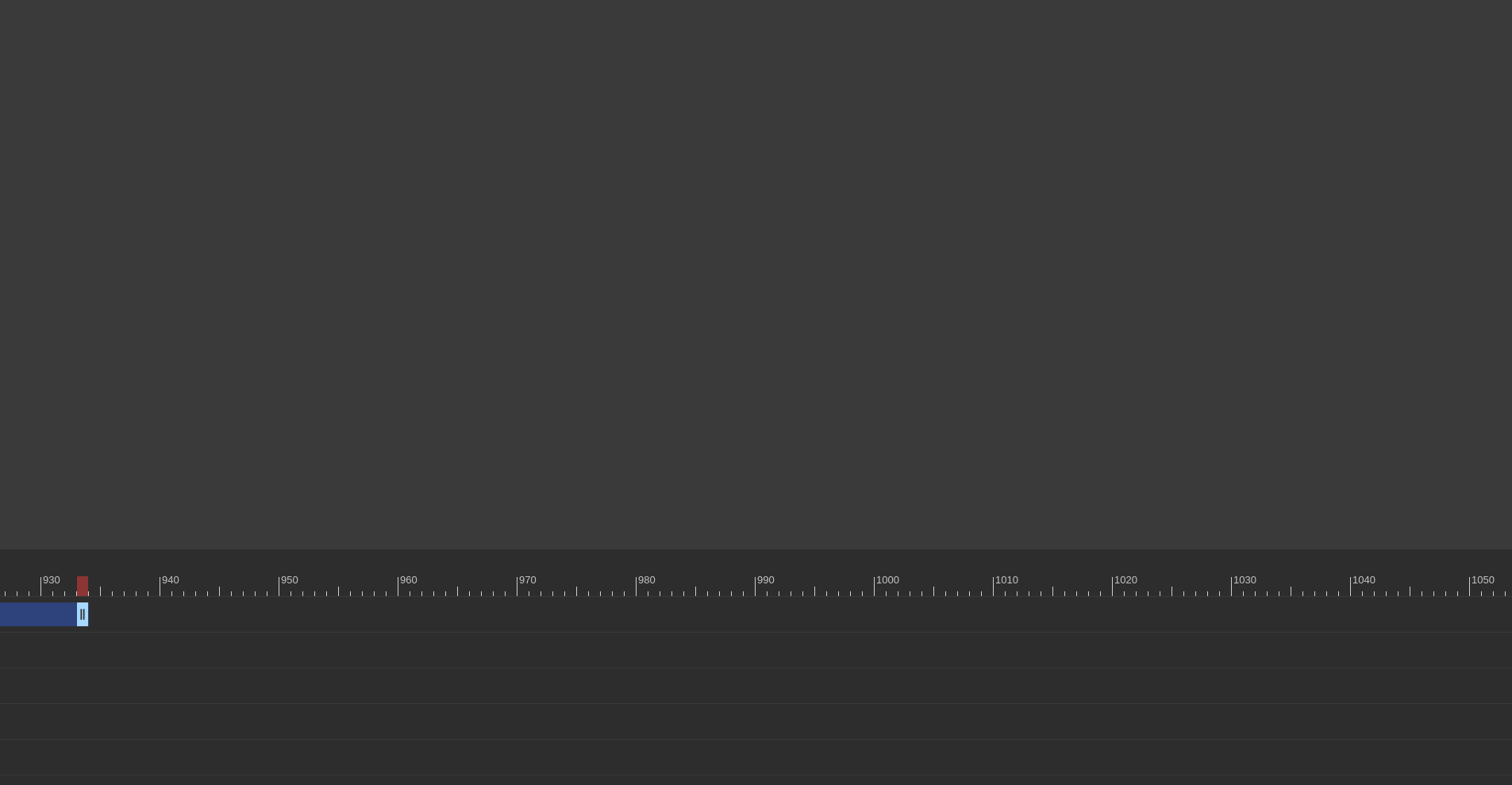
drag, startPoint x: 1355, startPoint y: 618, endPoint x: 76, endPoint y: 642, distance: 1279.2
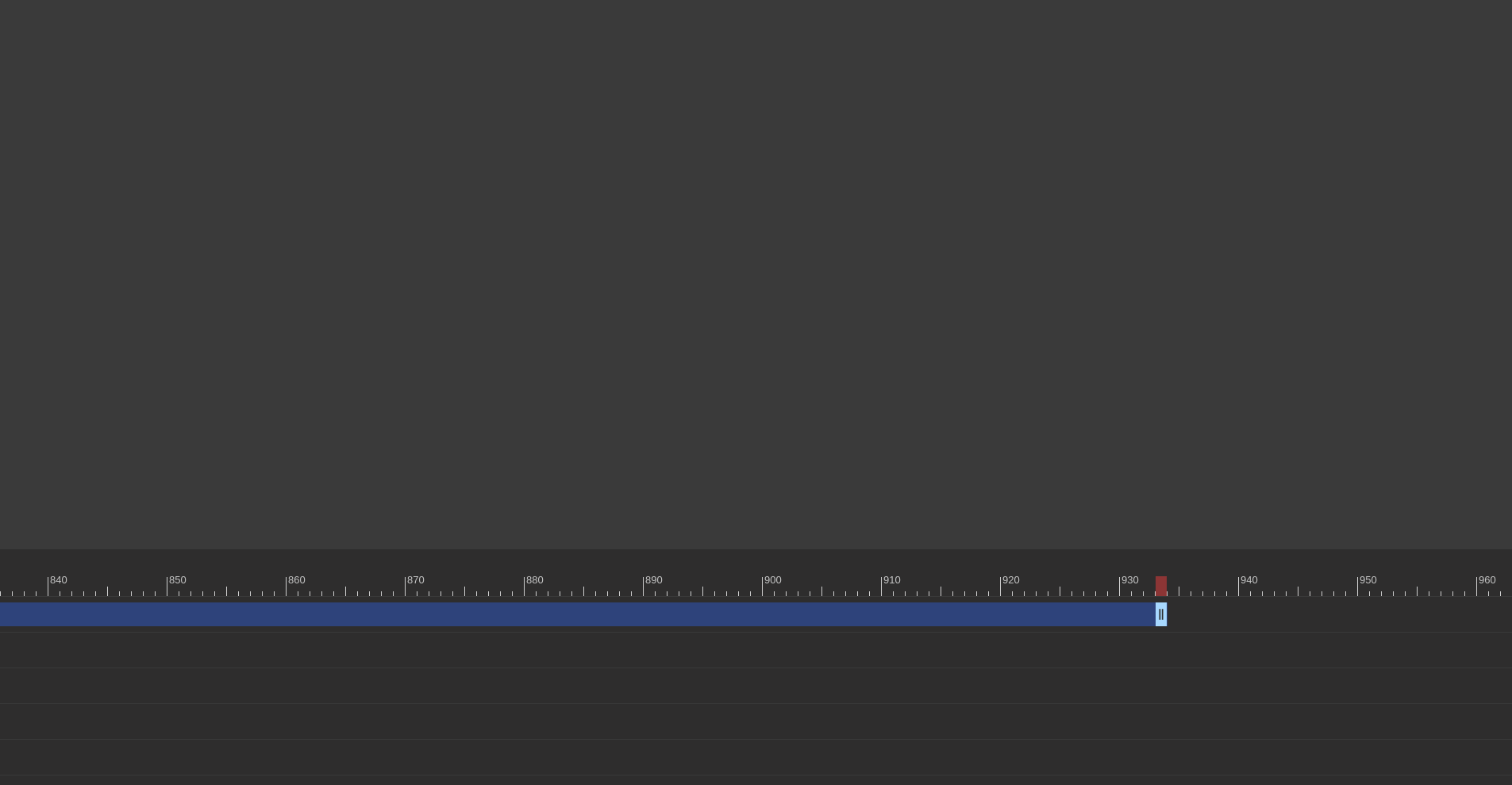
scroll to position [0, 10088]
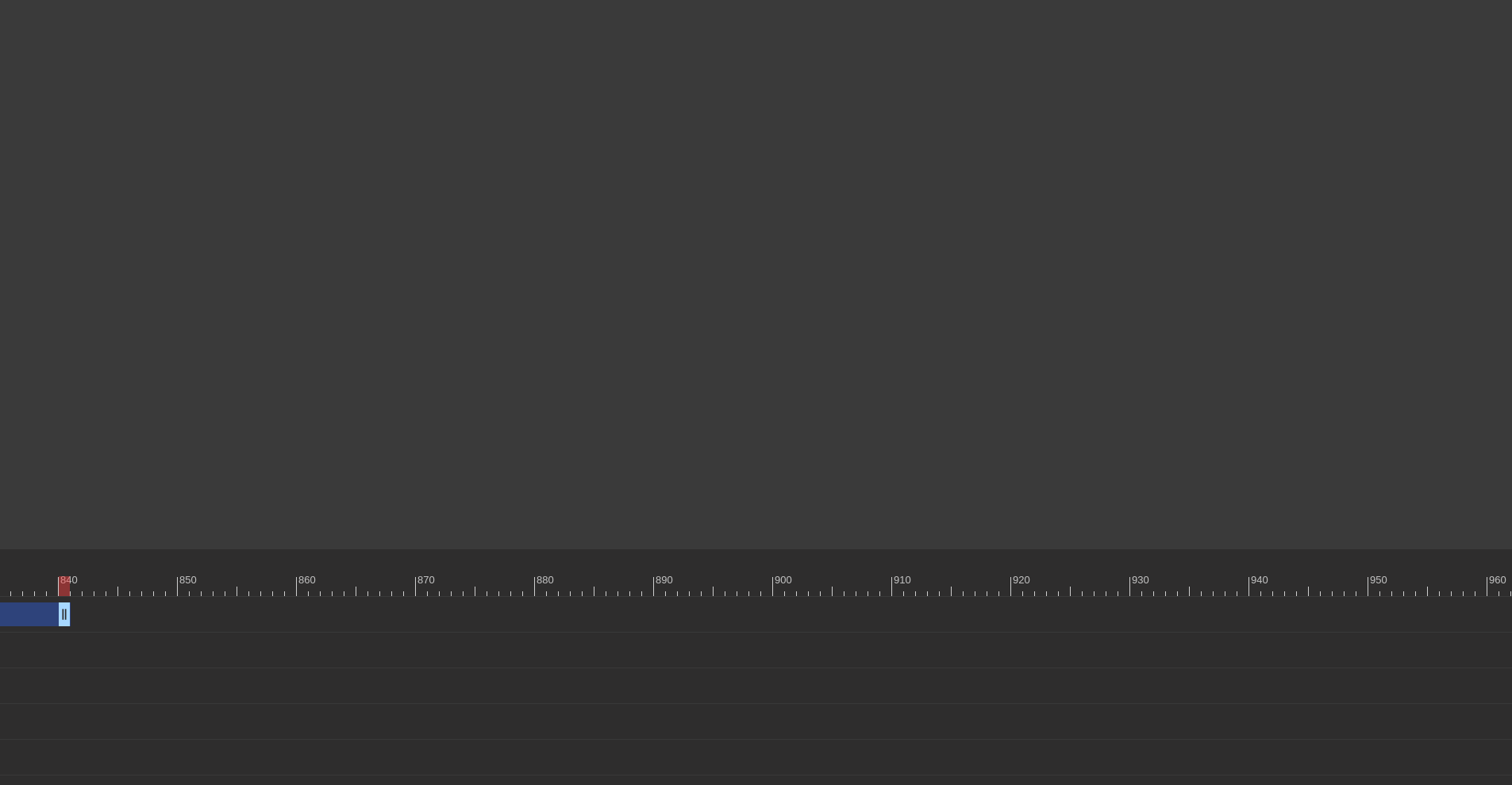
drag, startPoint x: 1169, startPoint y: 614, endPoint x: 58, endPoint y: 670, distance: 1112.4
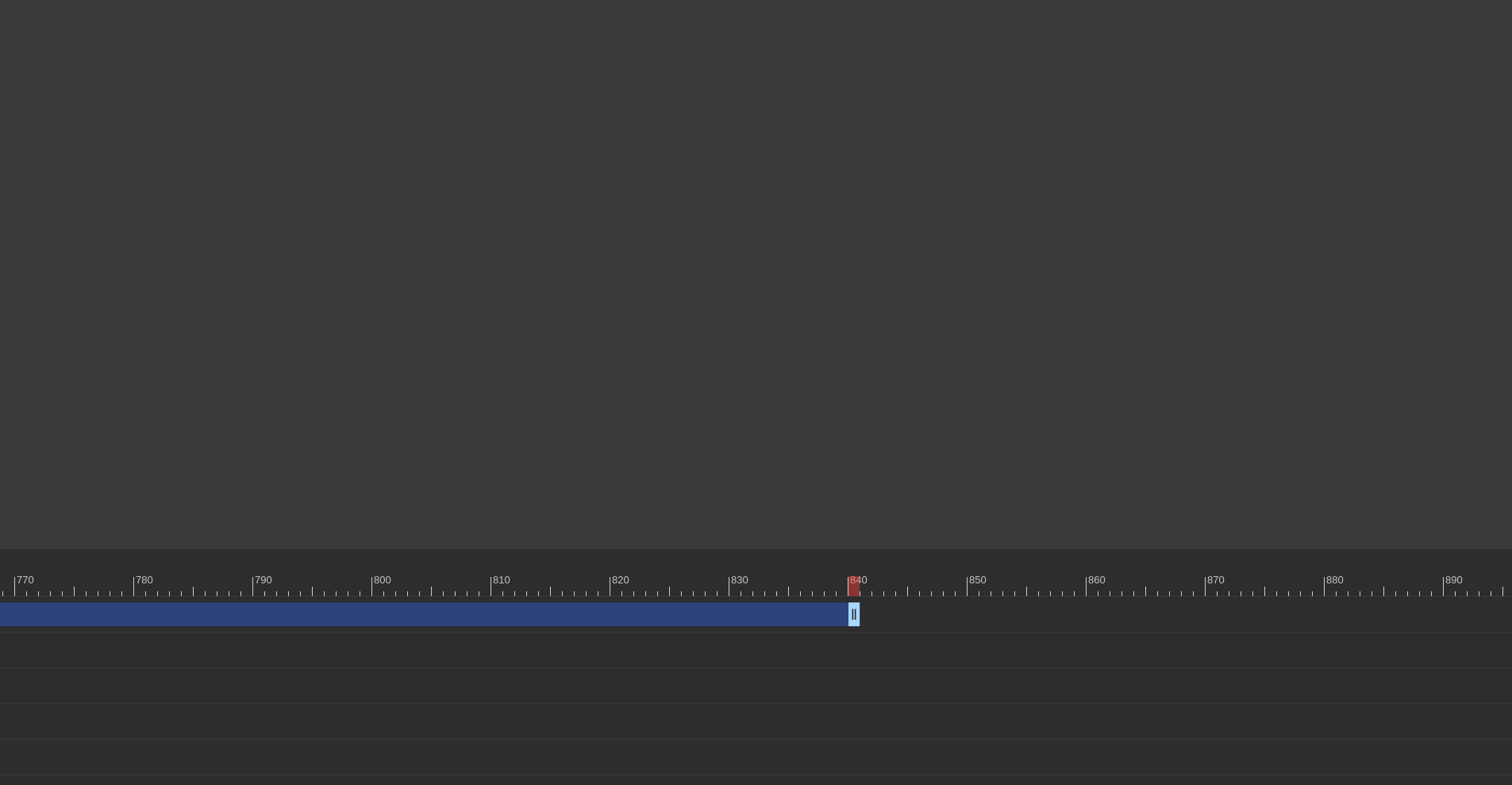
scroll to position [0, 9230]
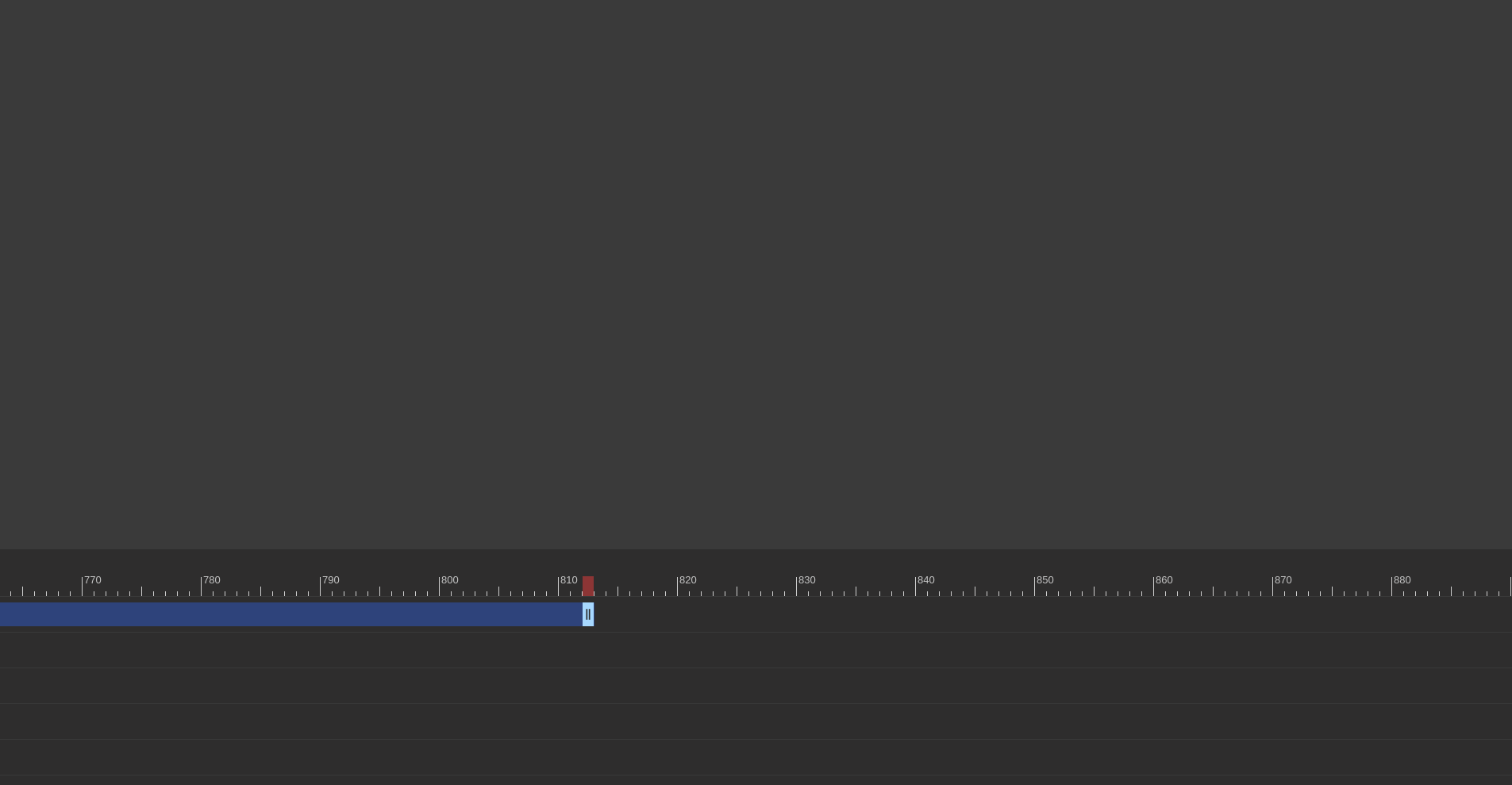
drag, startPoint x: 921, startPoint y: 611, endPoint x: 586, endPoint y: 629, distance: 335.5
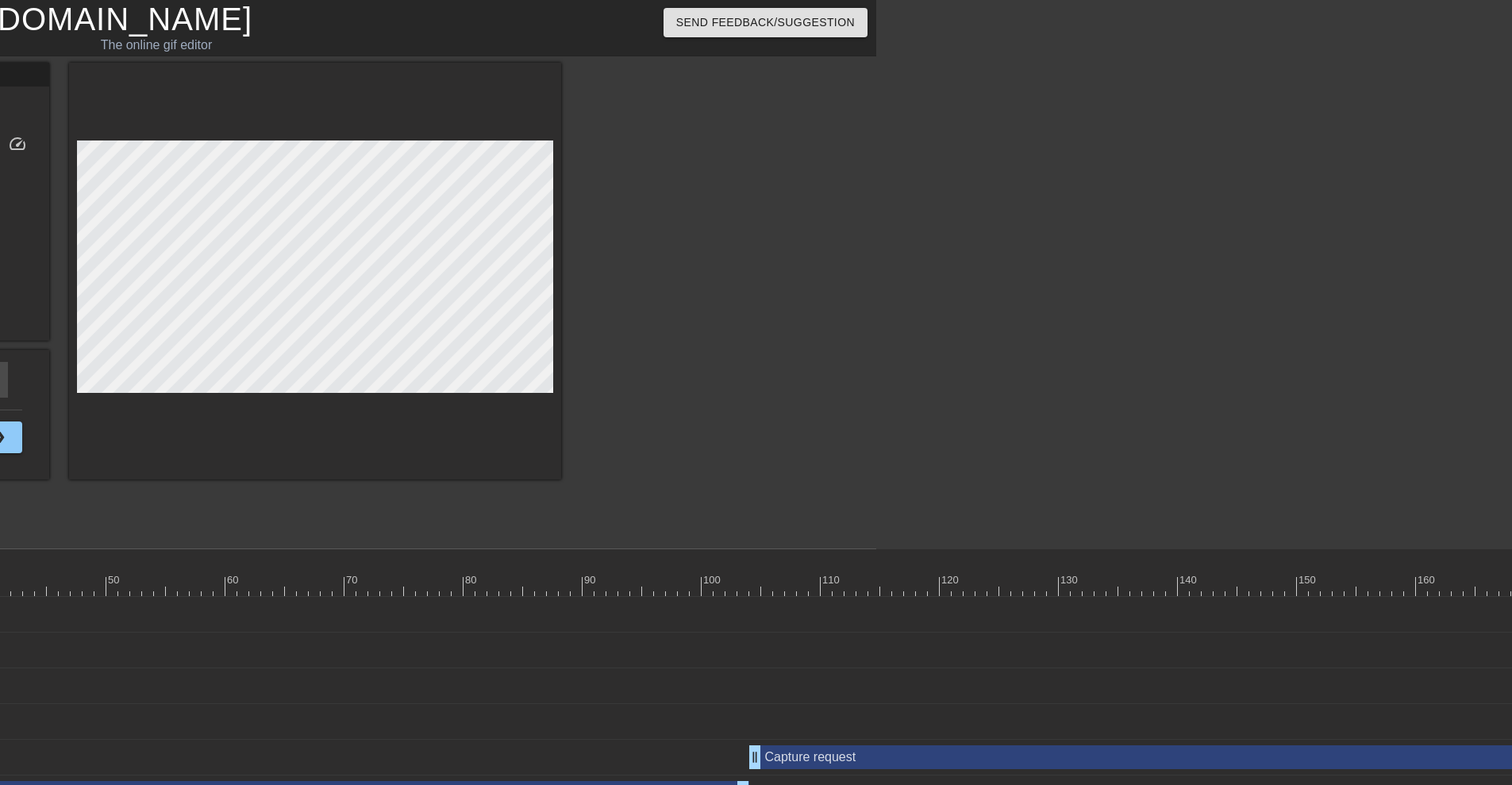
scroll to position [0, 0]
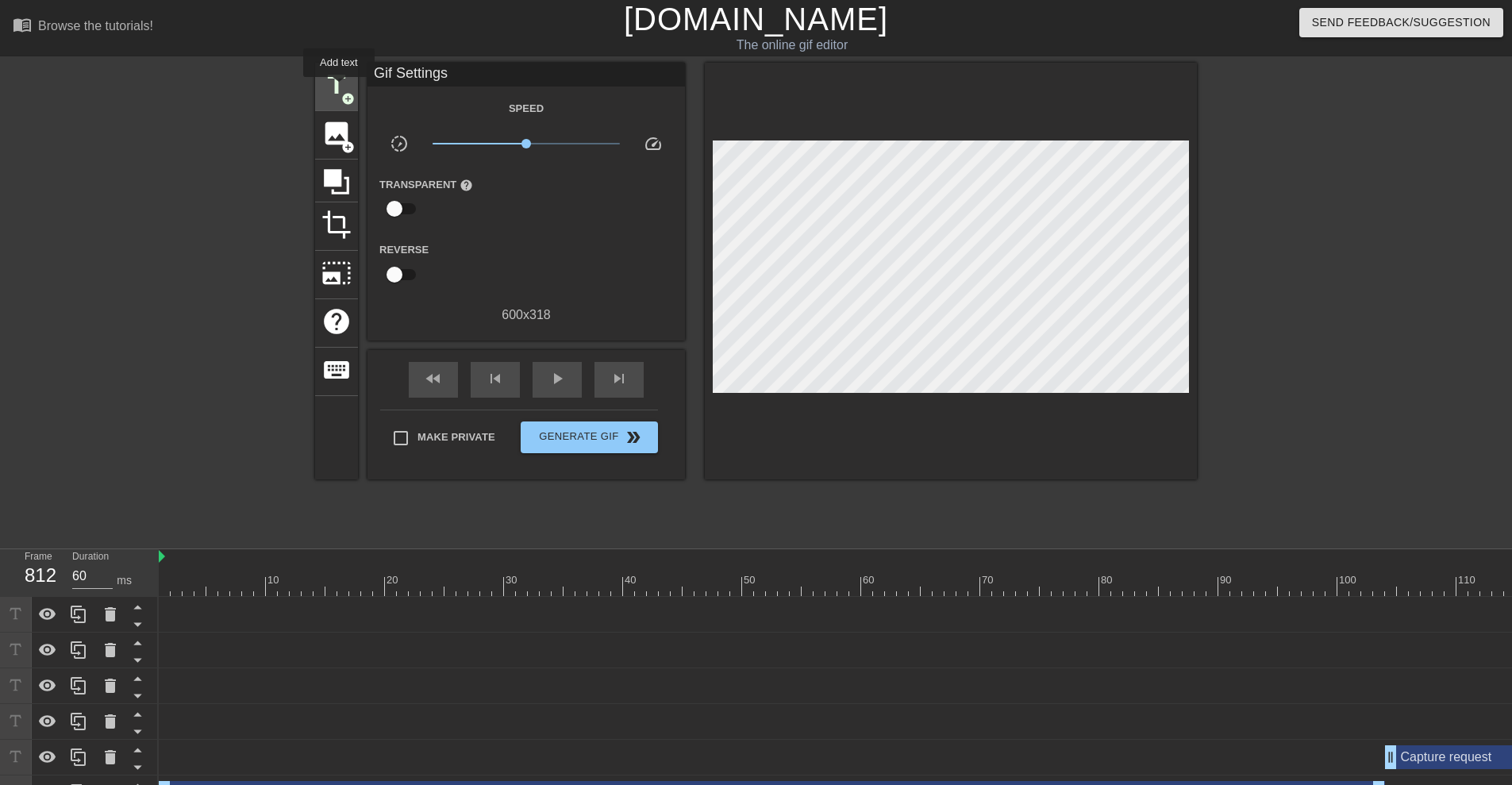
click at [339, 88] on span "title" at bounding box center [337, 85] width 30 height 30
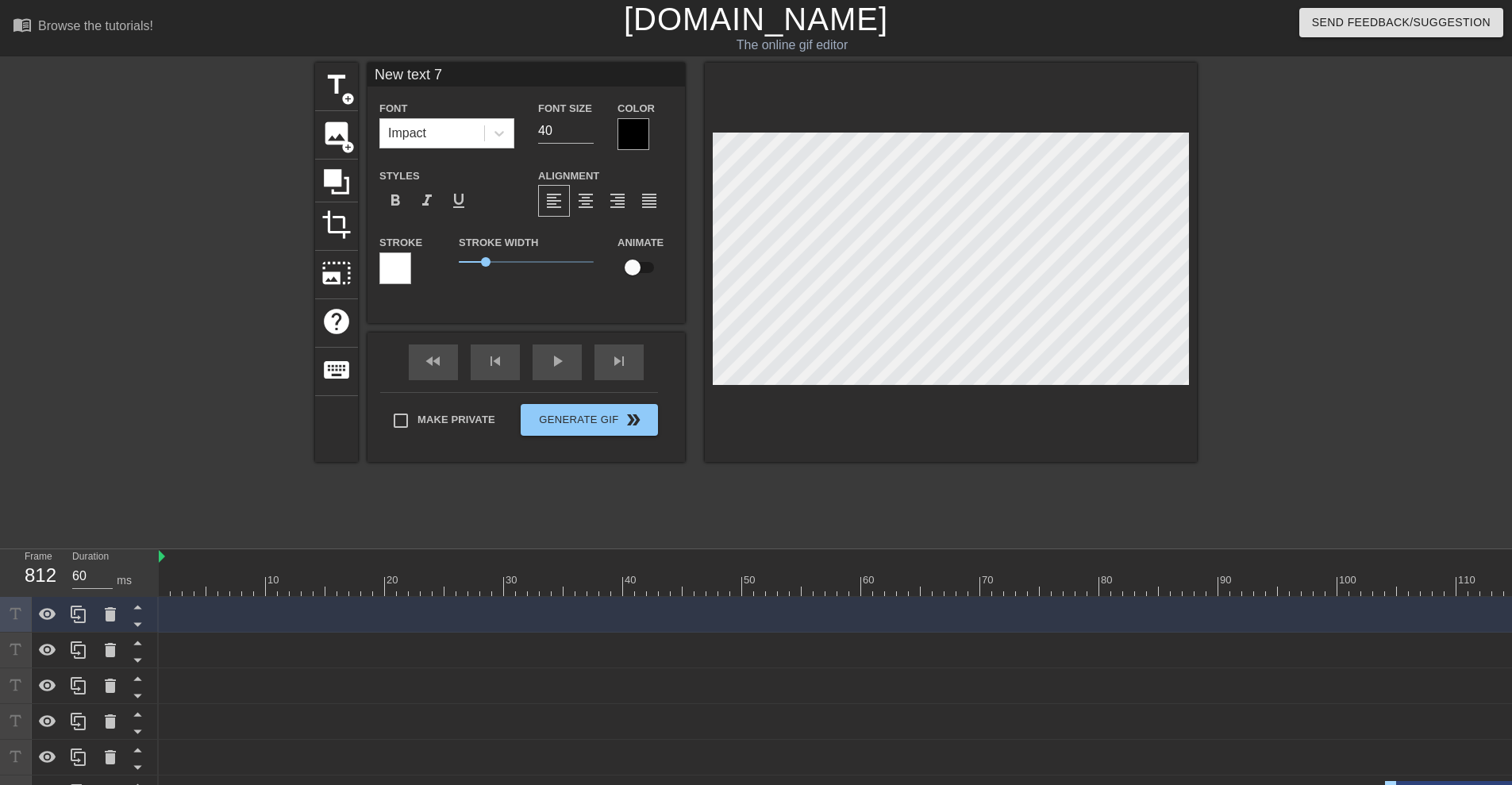
click at [628, 143] on div at bounding box center [633, 134] width 32 height 32
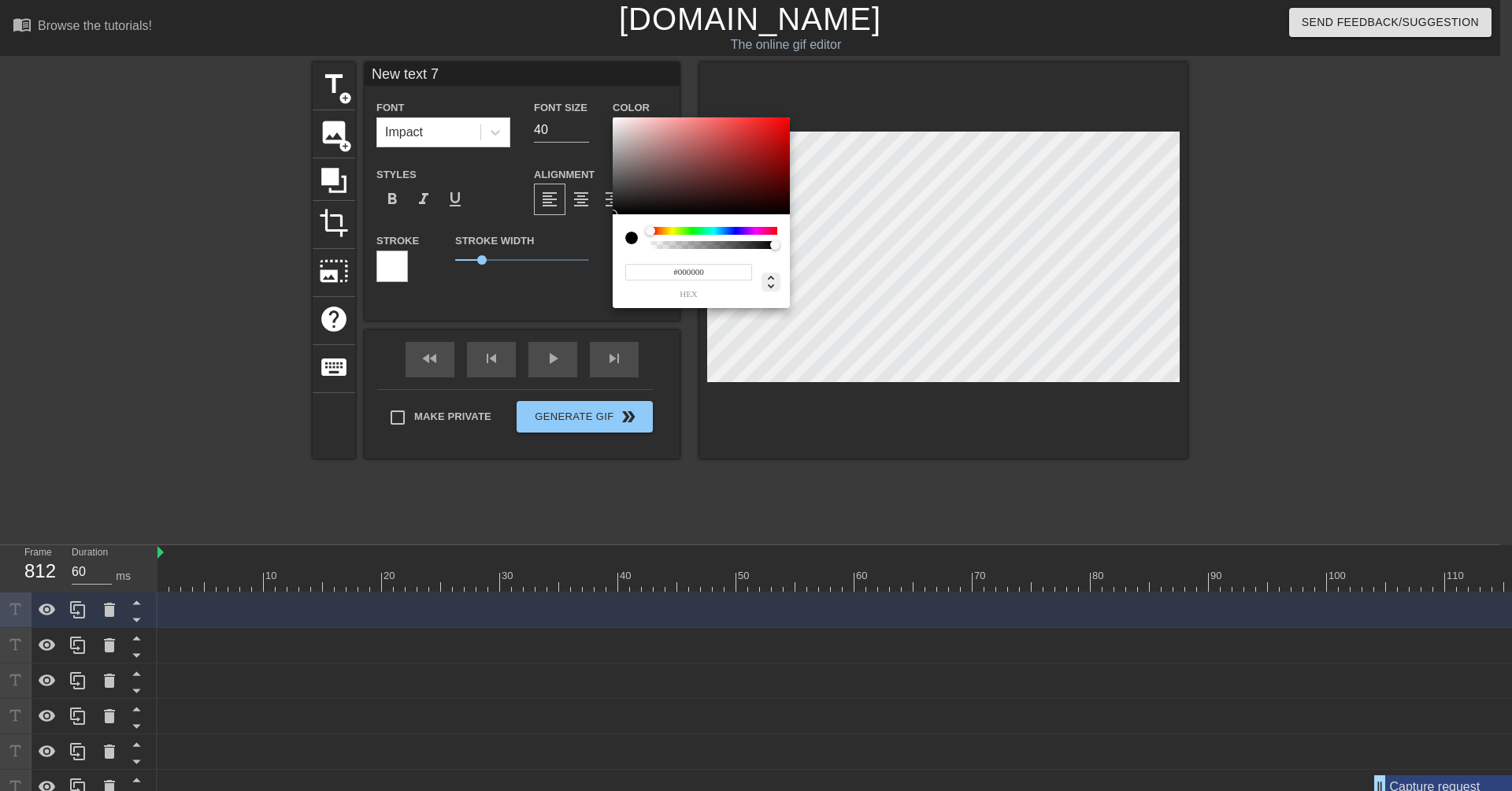
click at [771, 279] on icon at bounding box center [771, 282] width 19 height 19
click at [640, 270] on input "0" at bounding box center [639, 272] width 28 height 17
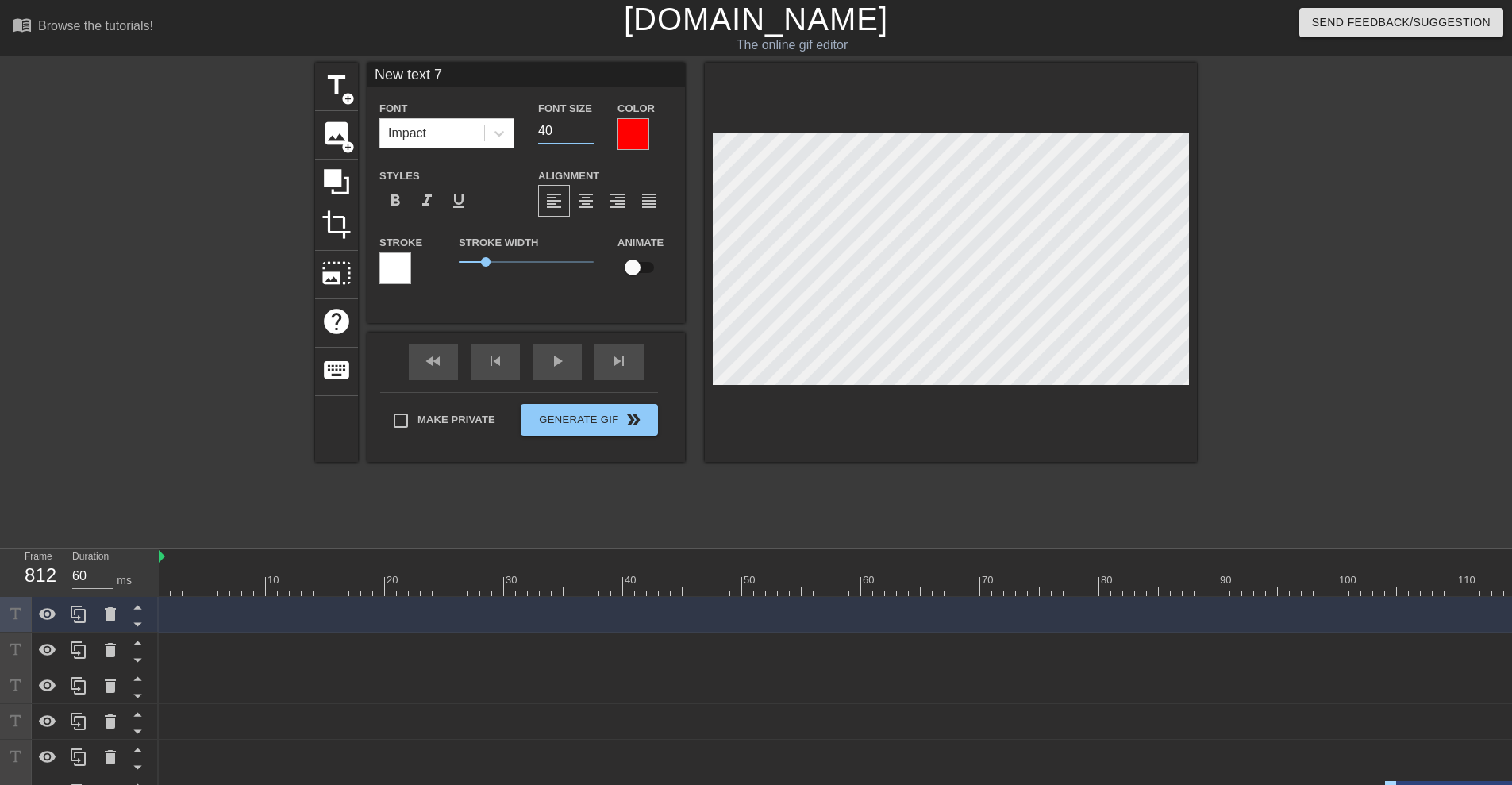
drag, startPoint x: 563, startPoint y: 133, endPoint x: 593, endPoint y: 157, distance: 38.4
click at [565, 135] on input "40" at bounding box center [566, 130] width 56 height 25
click at [555, 123] on input "2" at bounding box center [566, 130] width 56 height 25
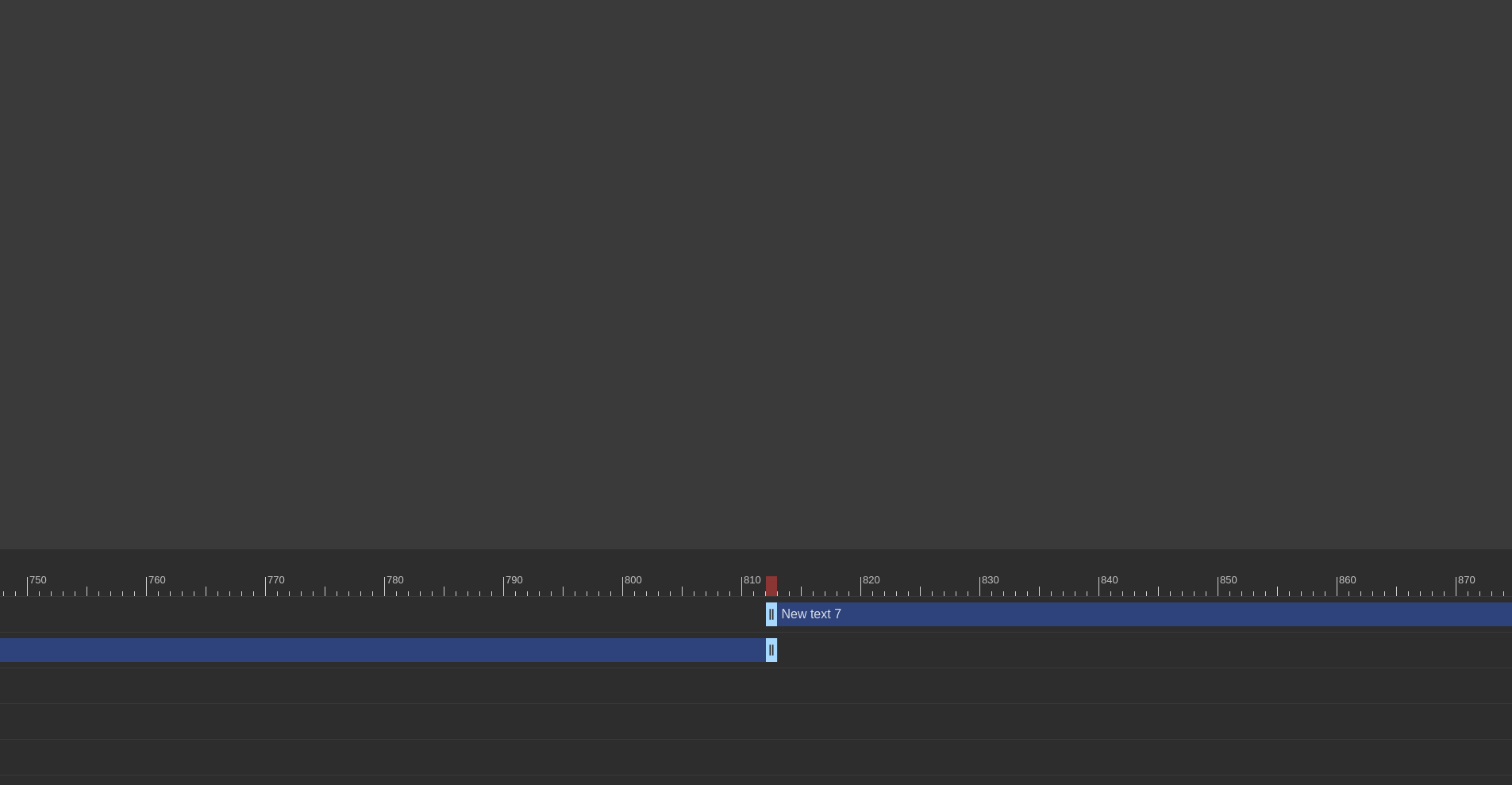
scroll to position [0, 9145]
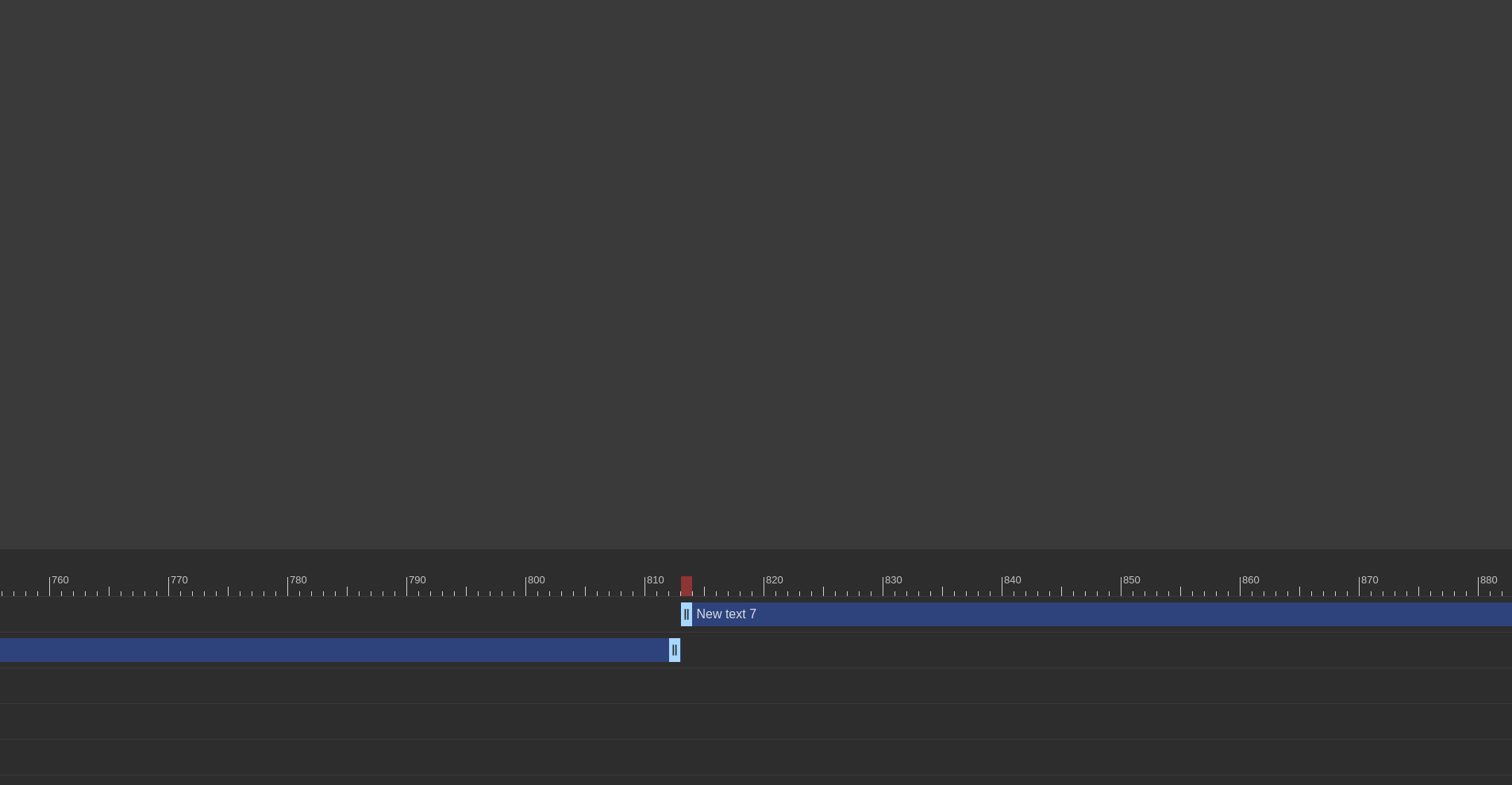
drag, startPoint x: 675, startPoint y: 617, endPoint x: 690, endPoint y: 620, distance: 15.3
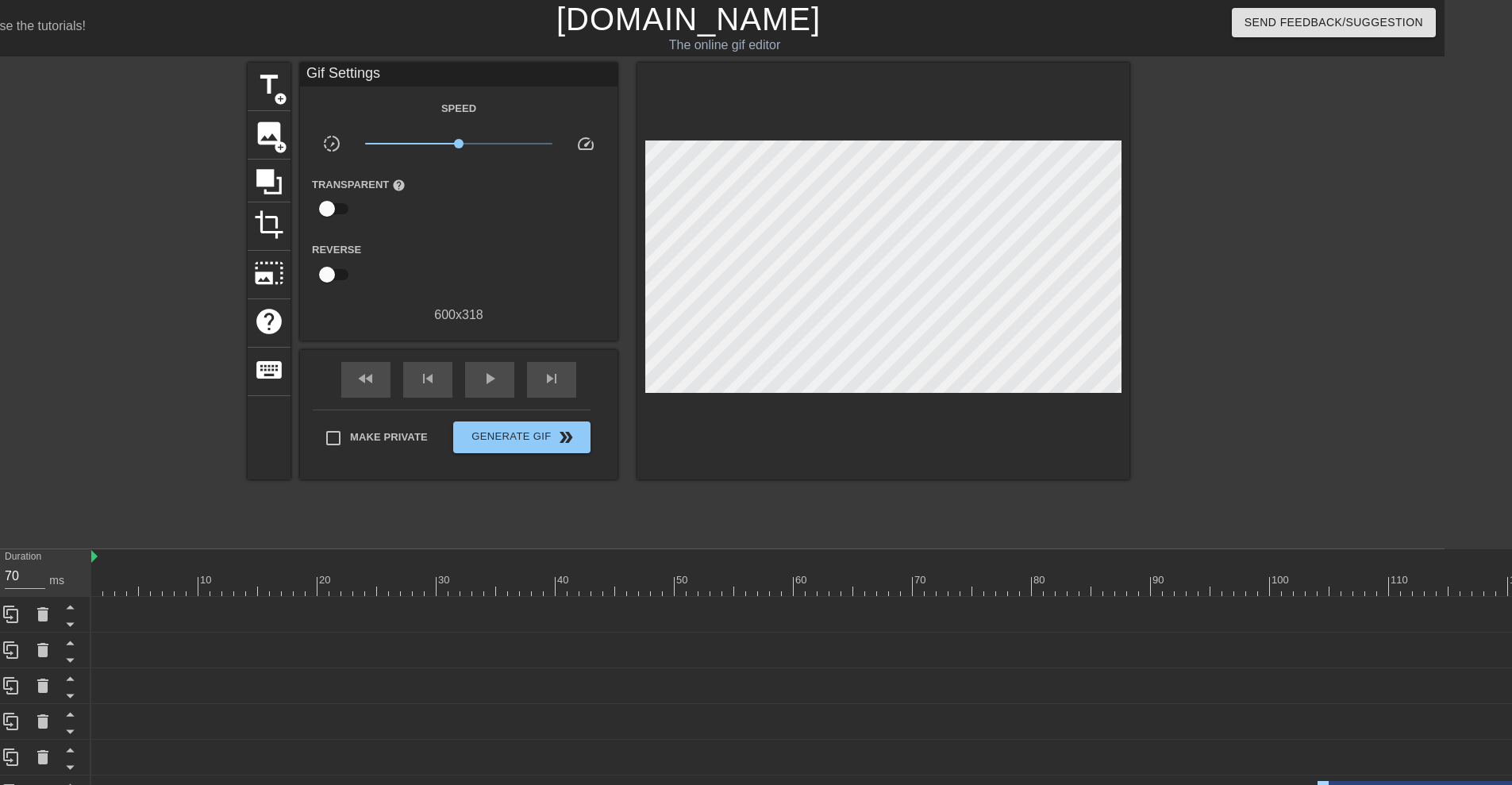
scroll to position [0, 0]
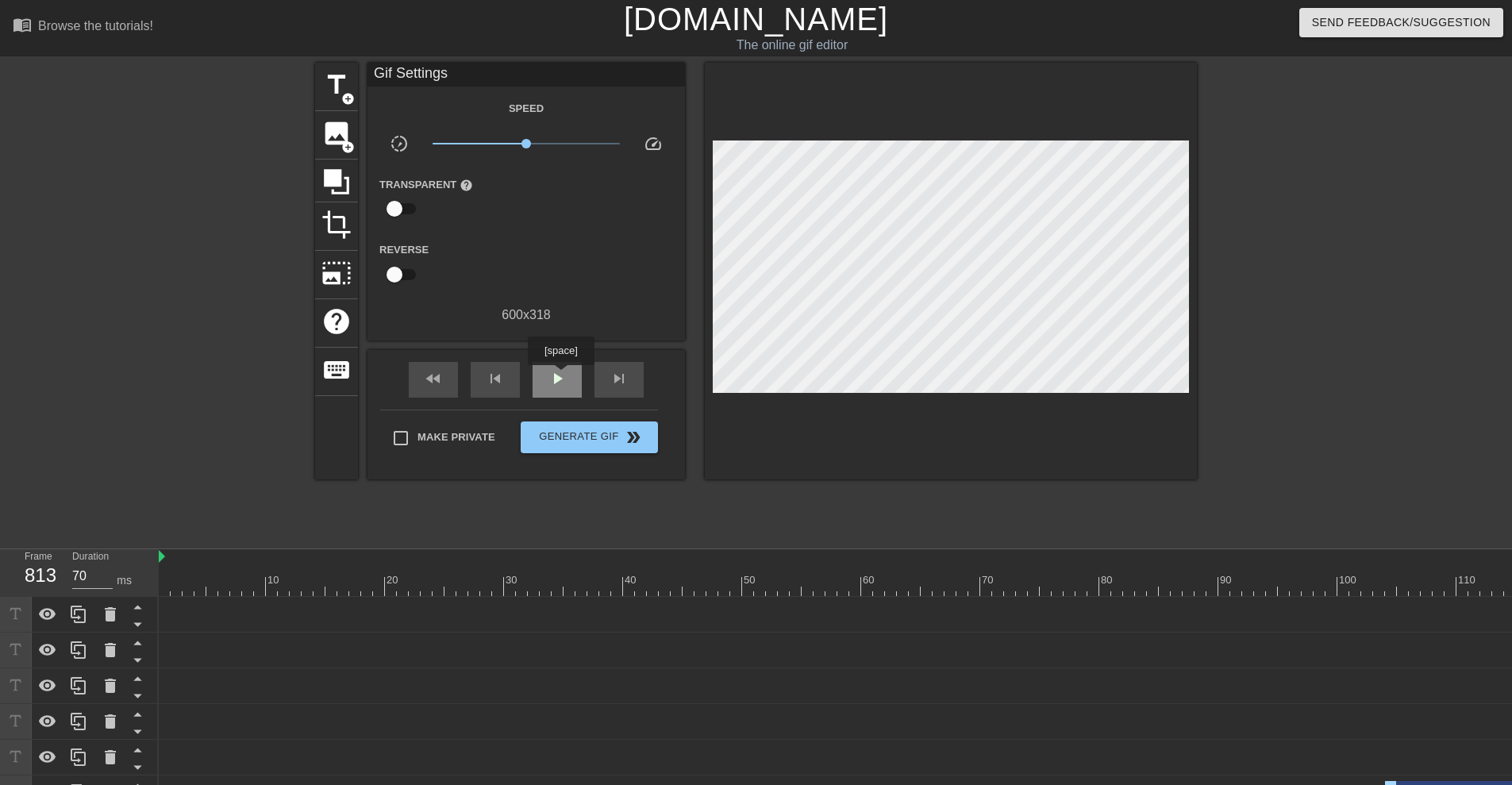
click at [560, 376] on span "play_arrow" at bounding box center [557, 378] width 19 height 19
click at [560, 382] on span "pause" at bounding box center [557, 378] width 19 height 19
click at [560, 382] on span "play_arrow" at bounding box center [557, 378] width 19 height 19
click at [560, 382] on span "pause" at bounding box center [557, 378] width 19 height 19
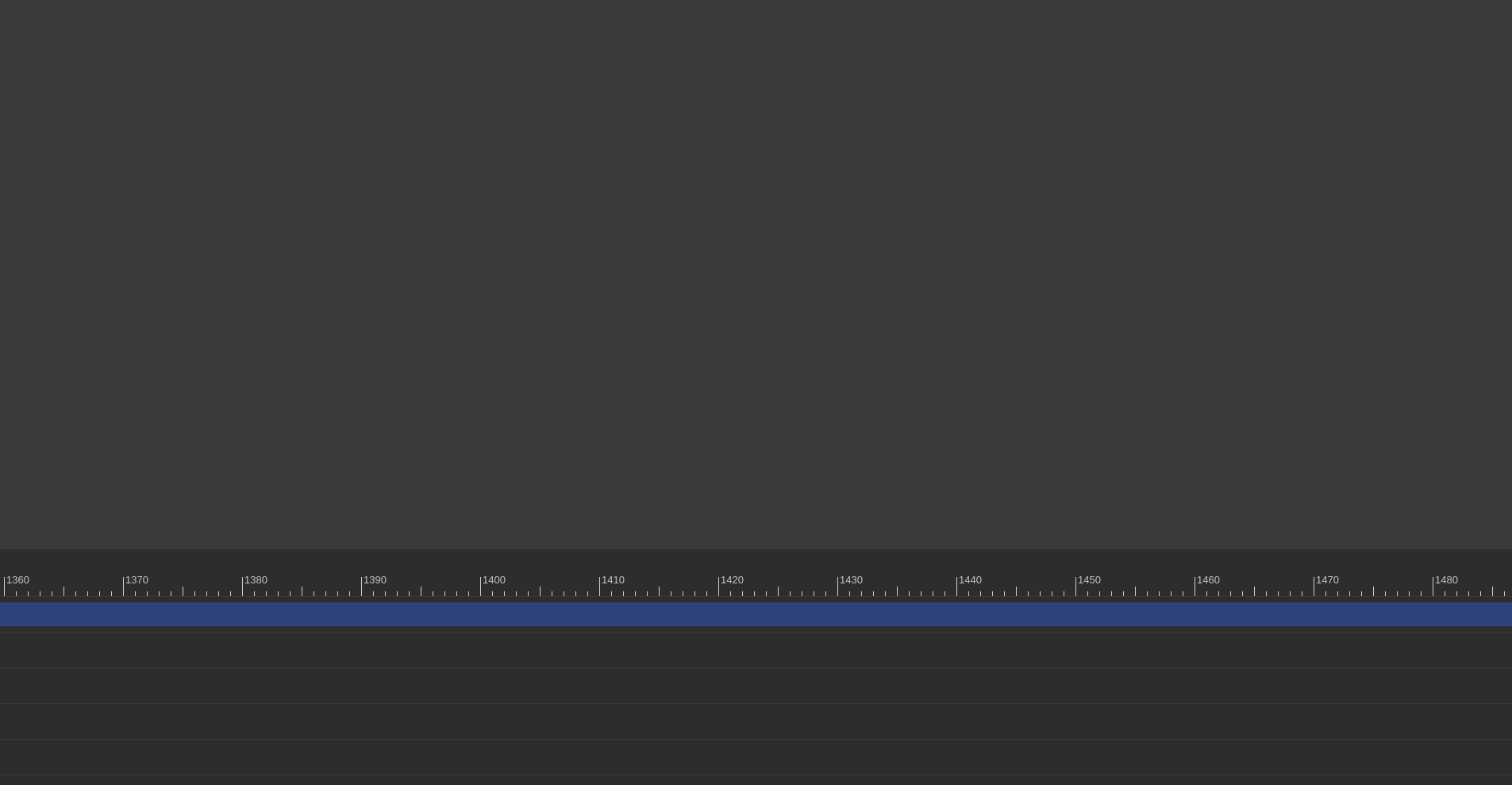
scroll to position [0, 16495]
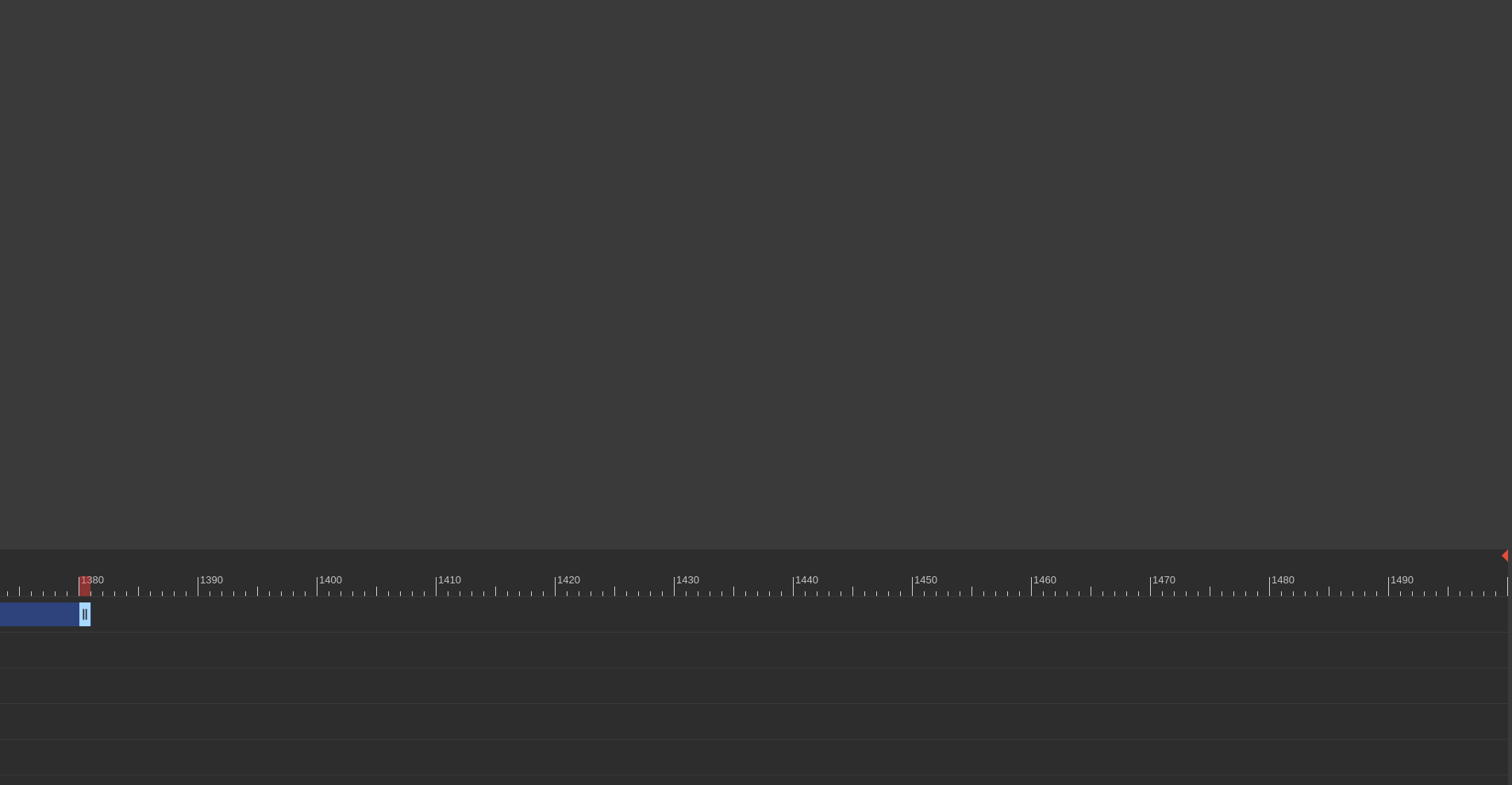
drag, startPoint x: 1504, startPoint y: 614, endPoint x: 85, endPoint y: 609, distance: 1419.0
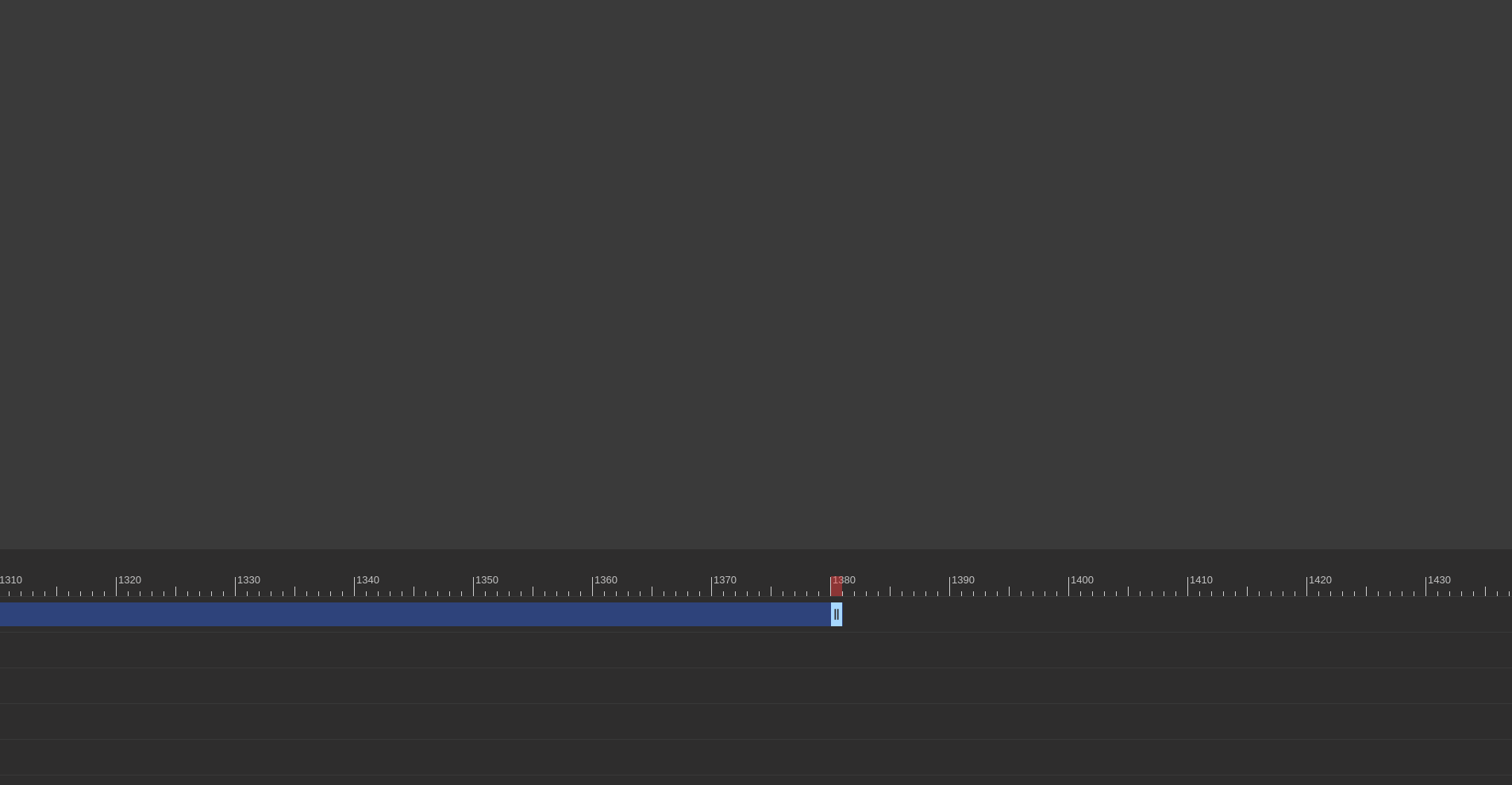
scroll to position [0, 15291]
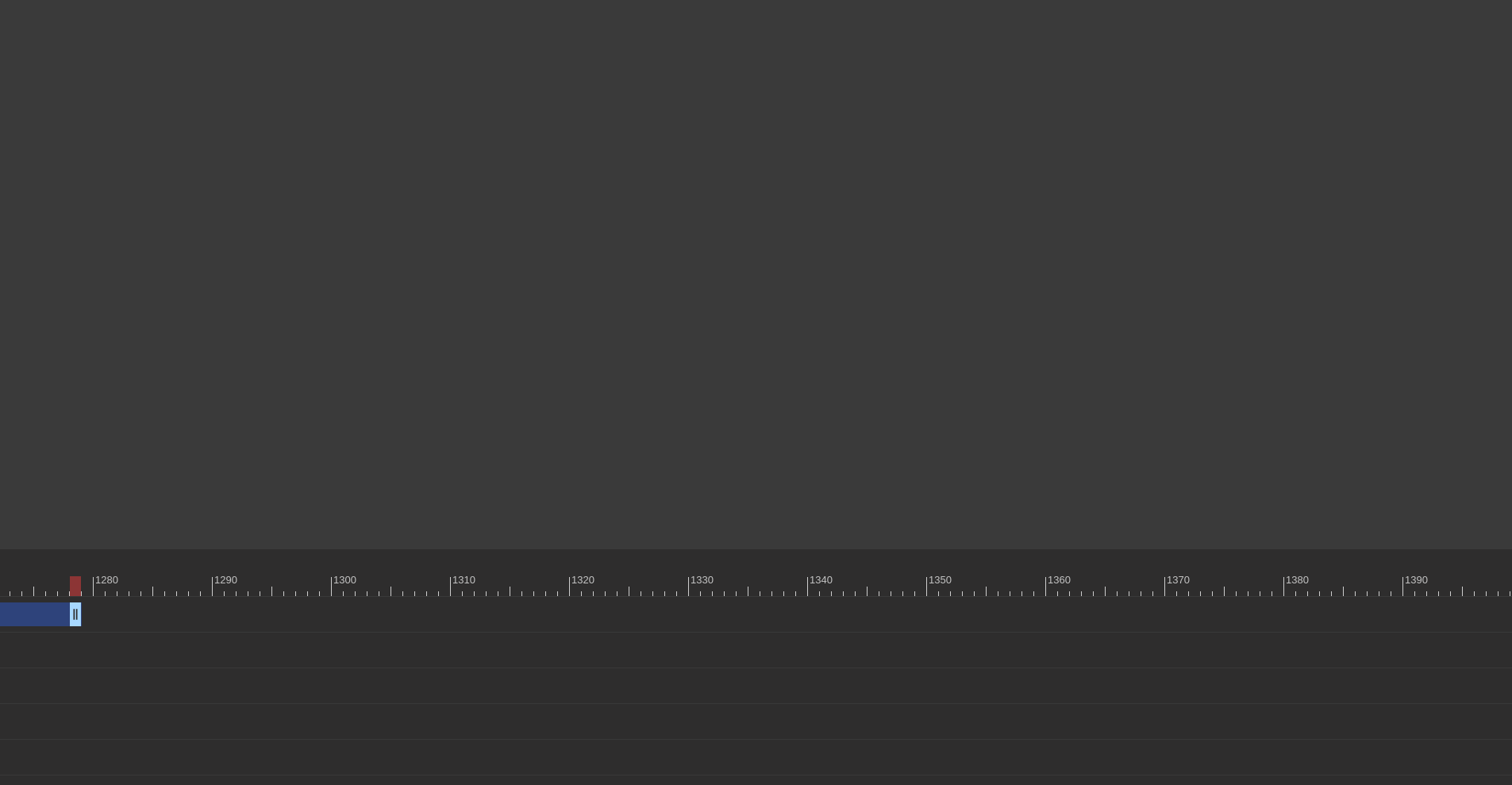
drag, startPoint x: 1288, startPoint y: 612, endPoint x: 77, endPoint y: 593, distance: 1211.1
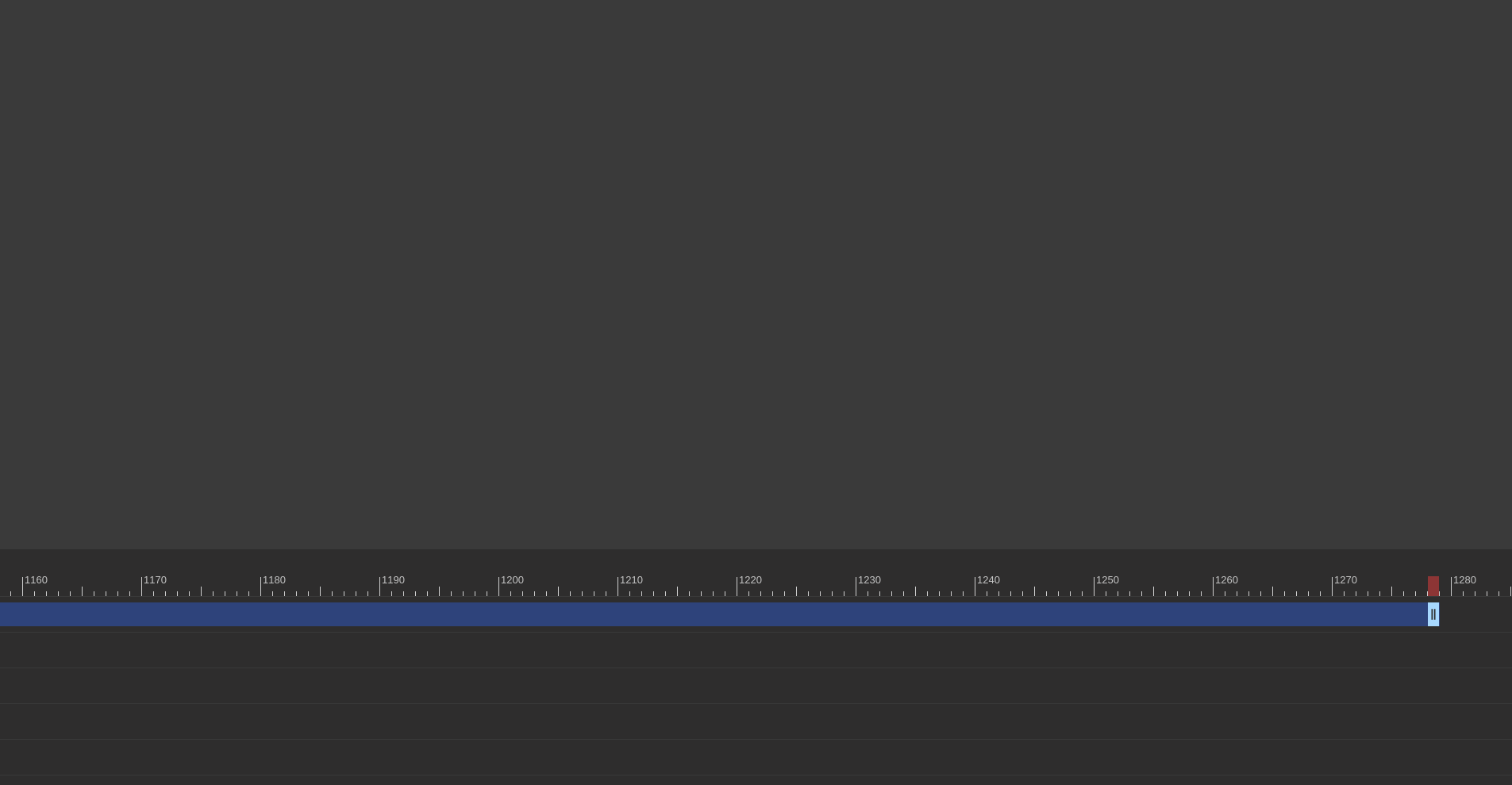
scroll to position [0, 13990]
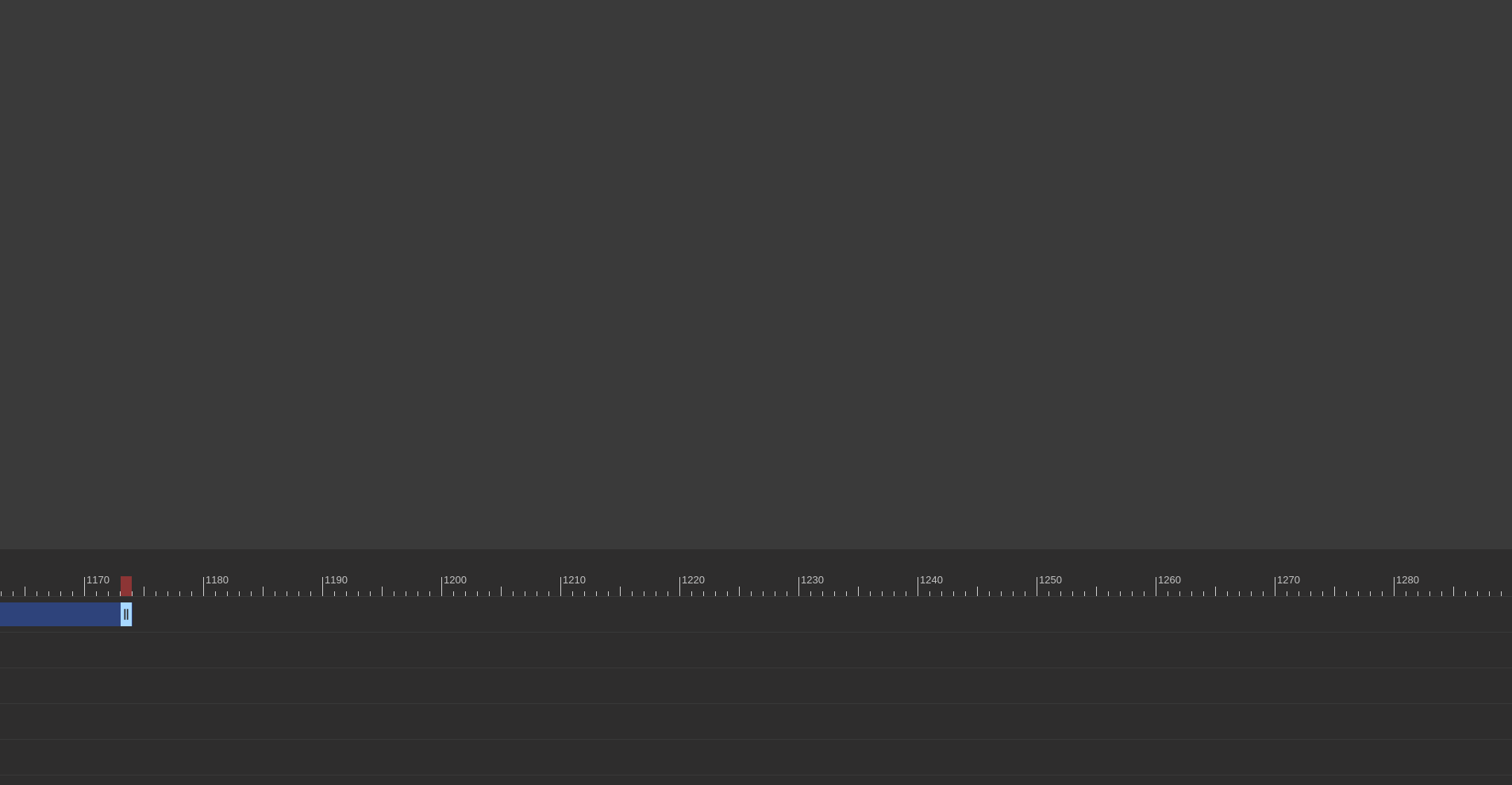
drag, startPoint x: 1375, startPoint y: 611, endPoint x: 121, endPoint y: 600, distance: 1254.0
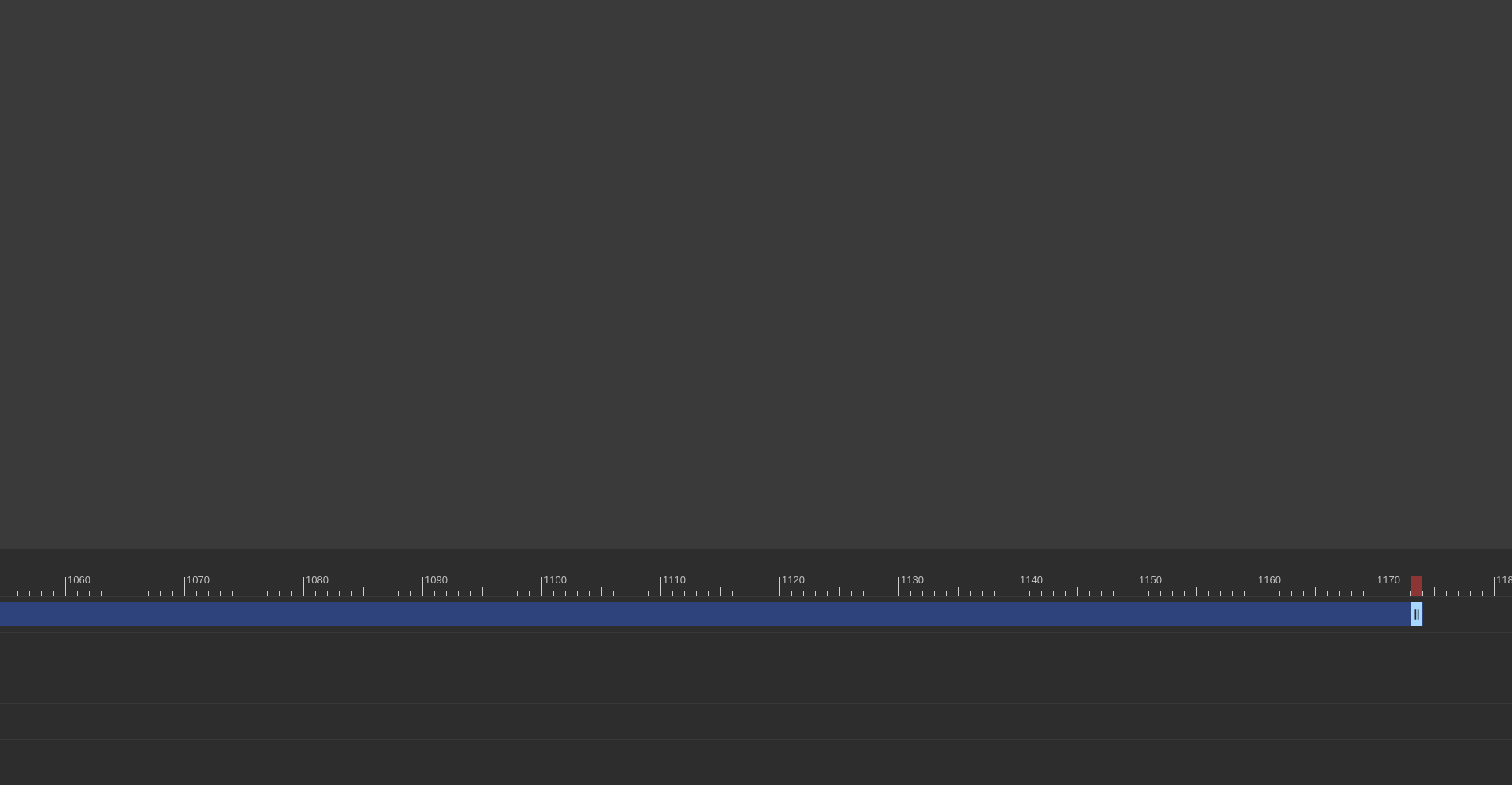
scroll to position [0, 12747]
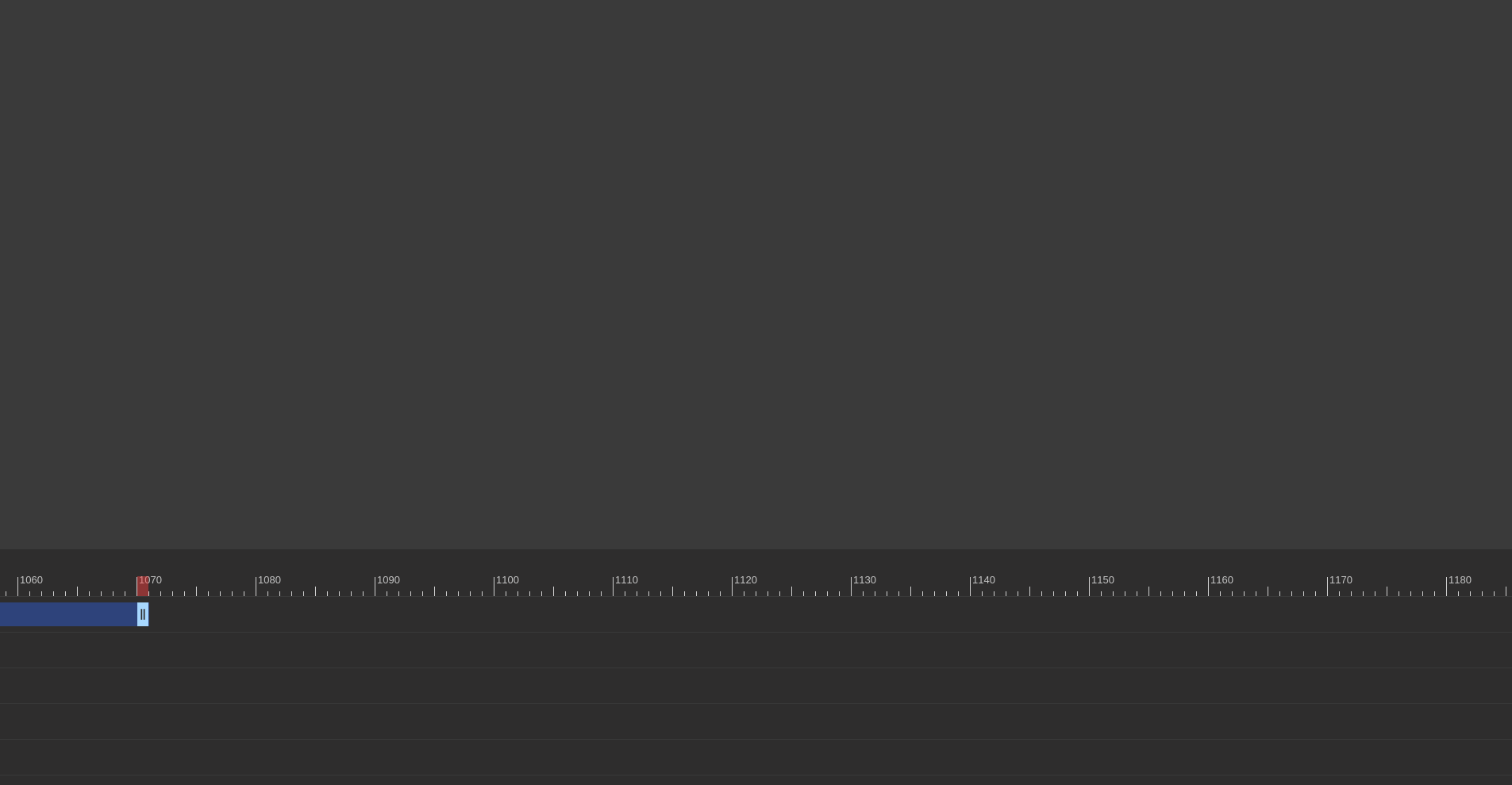
drag, startPoint x: 1370, startPoint y: 615, endPoint x: 139, endPoint y: 601, distance: 1231.1
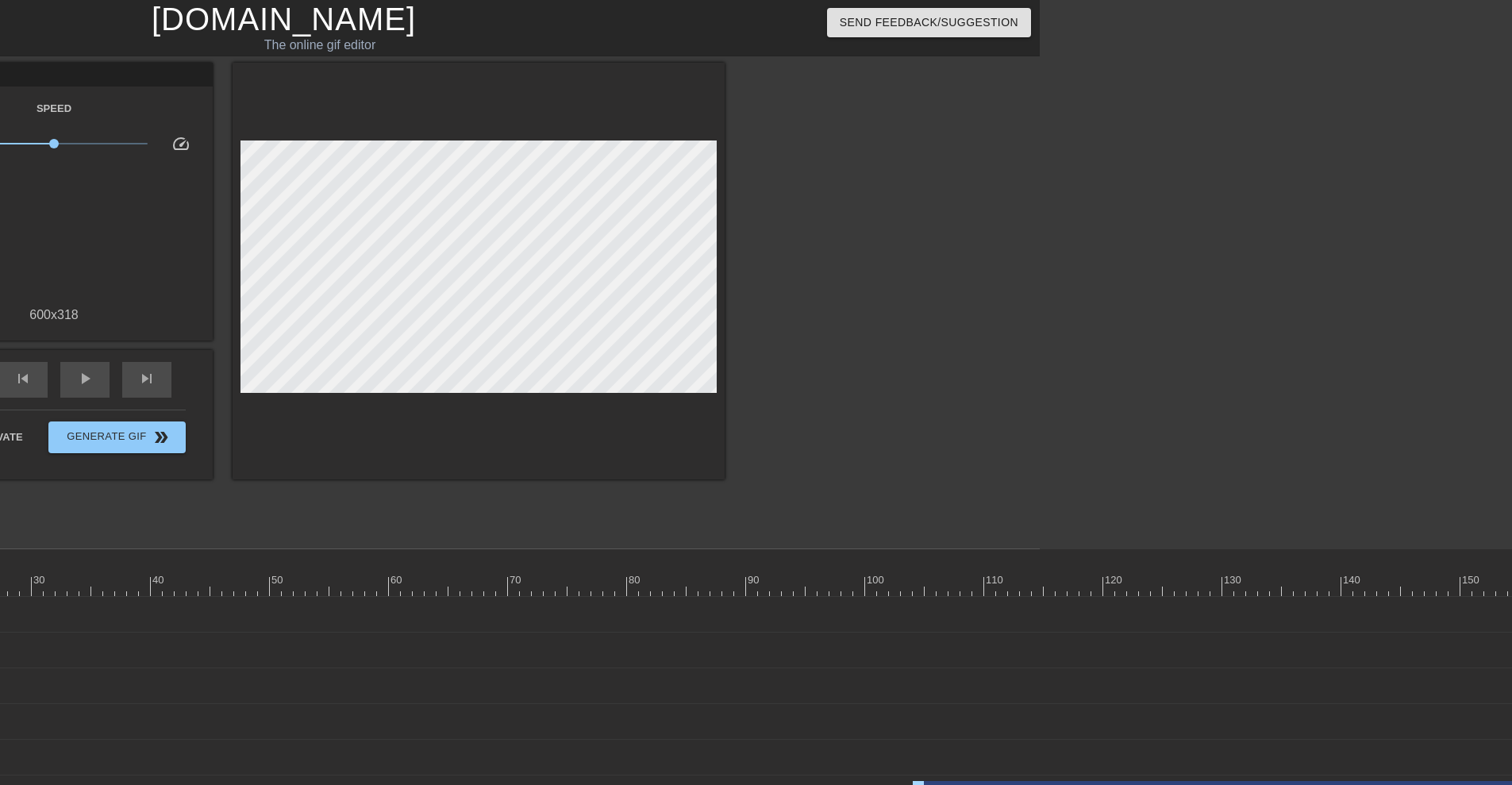
scroll to position [0, 0]
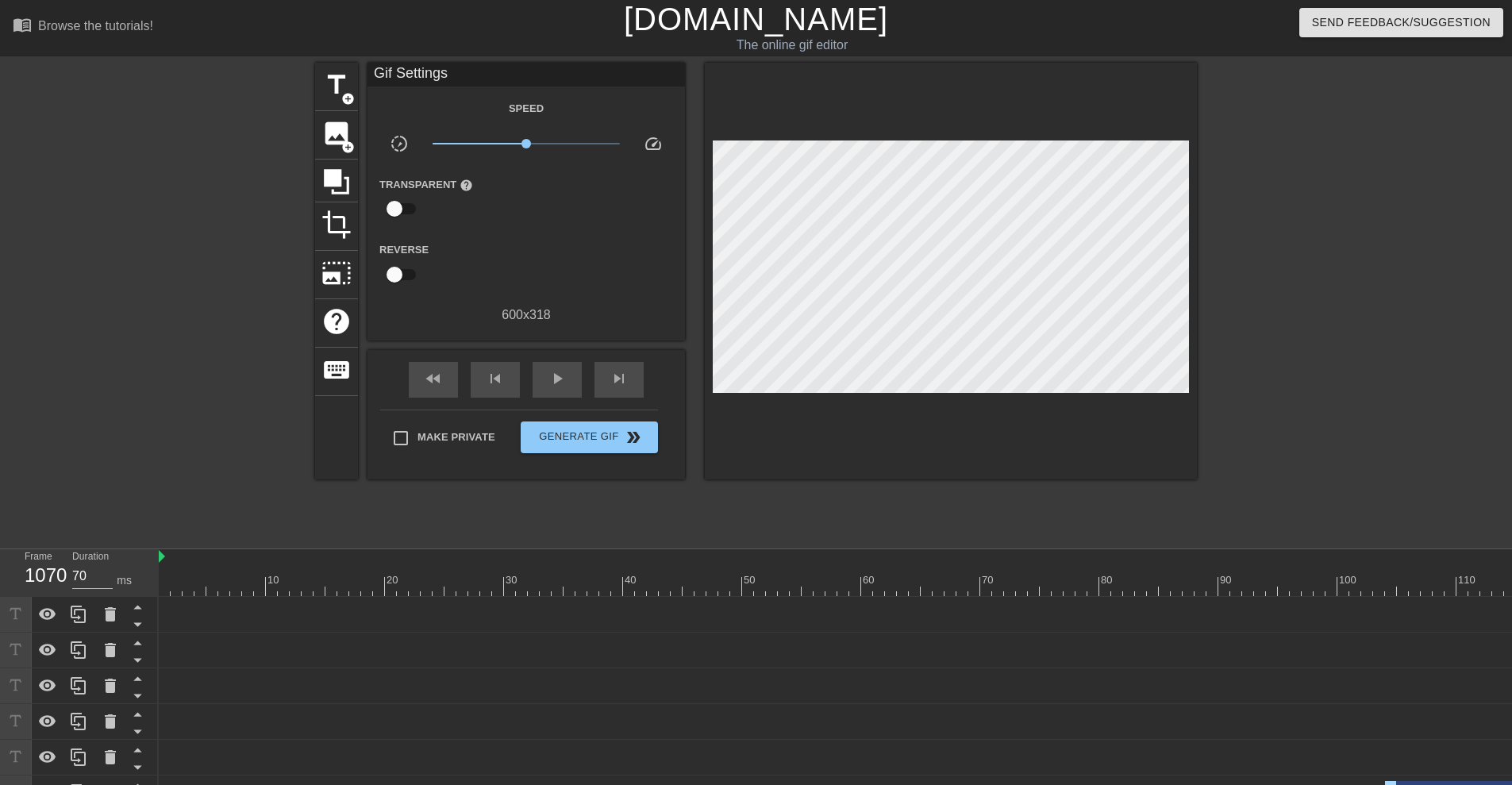
click at [556, 374] on span "play_arrow" at bounding box center [557, 378] width 19 height 19
click at [546, 372] on div "pause" at bounding box center [557, 380] width 49 height 36
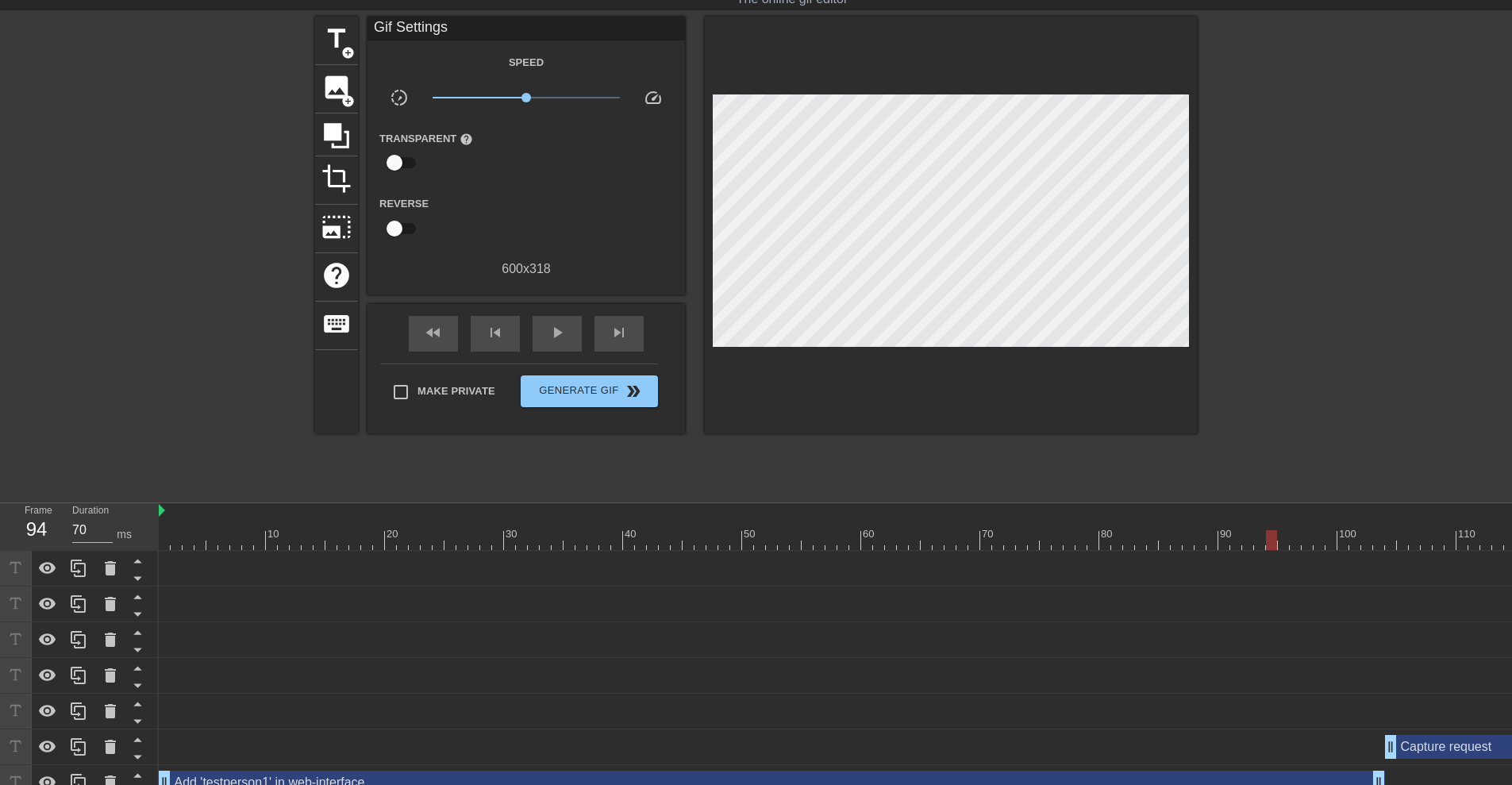
scroll to position [65, 0]
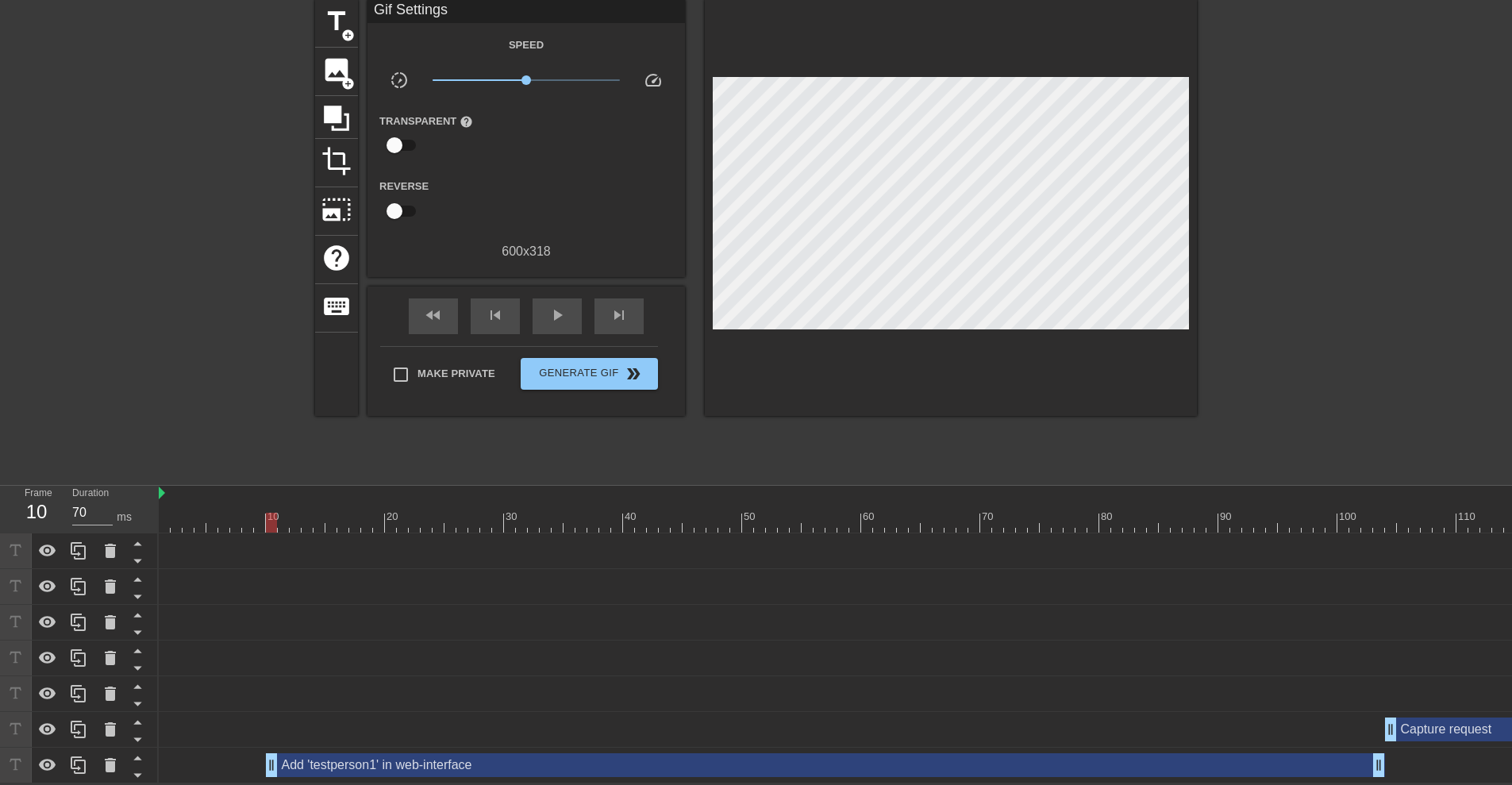
drag, startPoint x: 162, startPoint y: 760, endPoint x: 267, endPoint y: 755, distance: 105.1
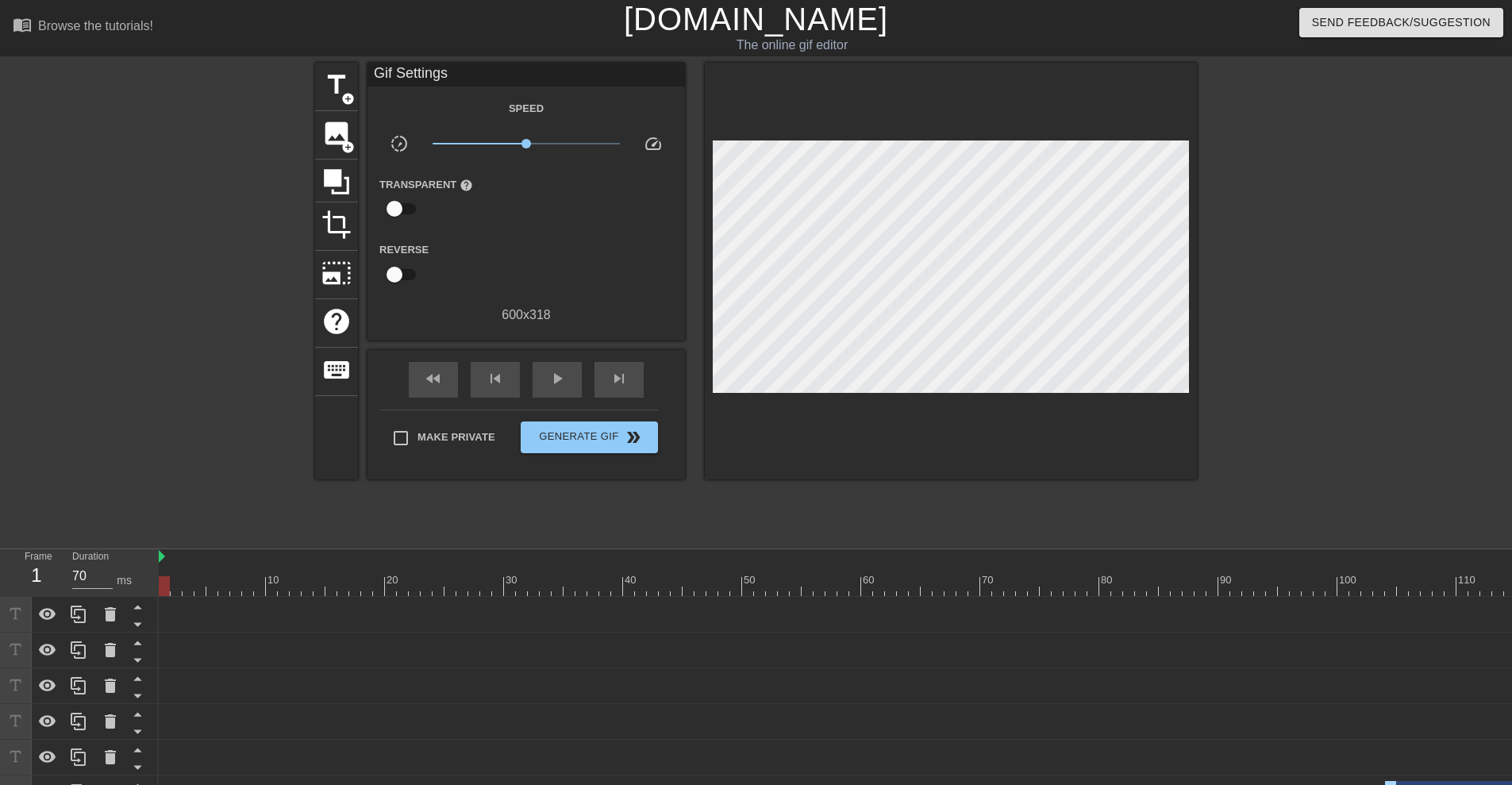
click at [560, 369] on span "play_arrow" at bounding box center [557, 378] width 19 height 19
click at [557, 379] on span "pause" at bounding box center [557, 378] width 19 height 19
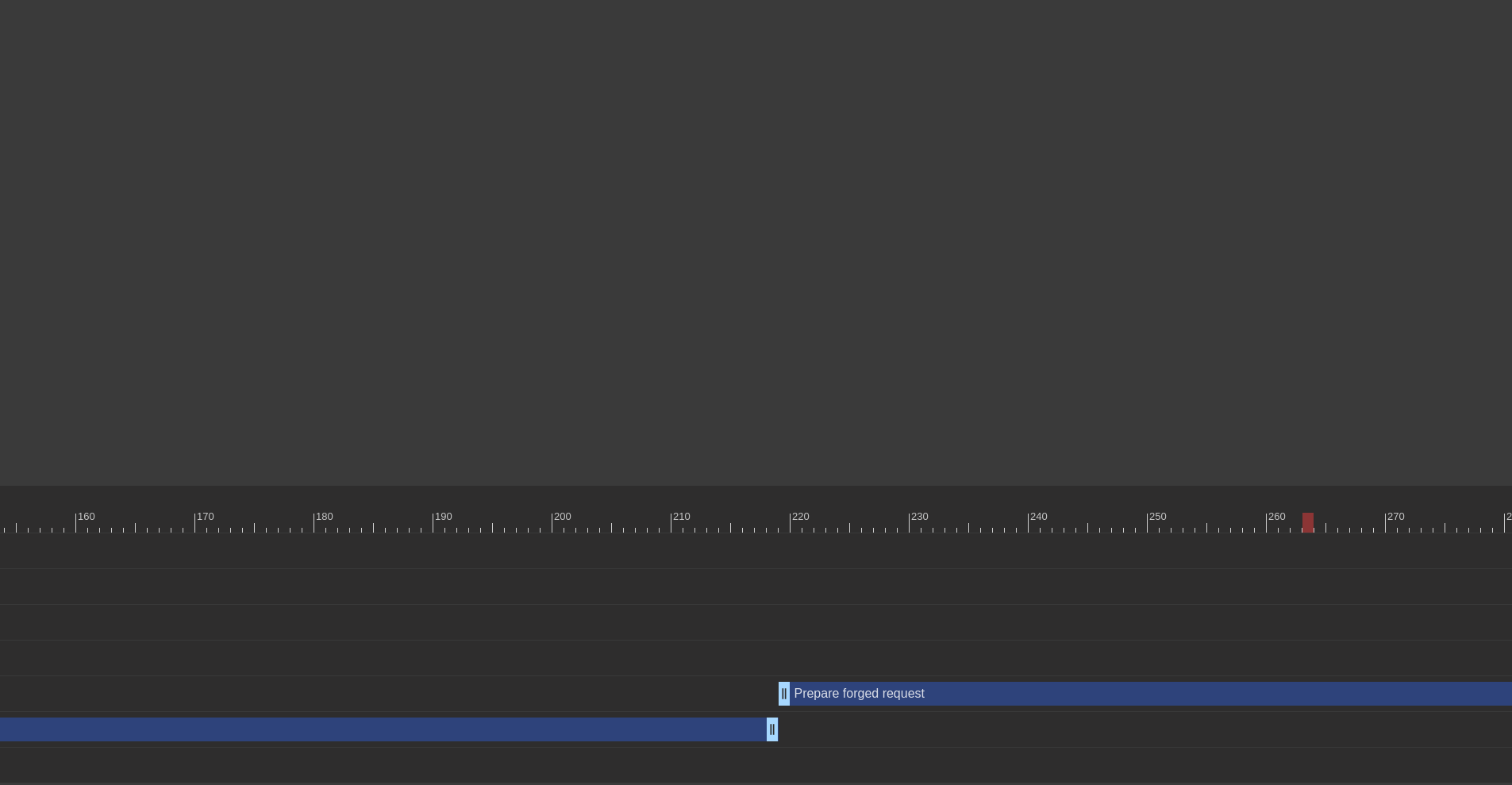
scroll to position [65, 2524]
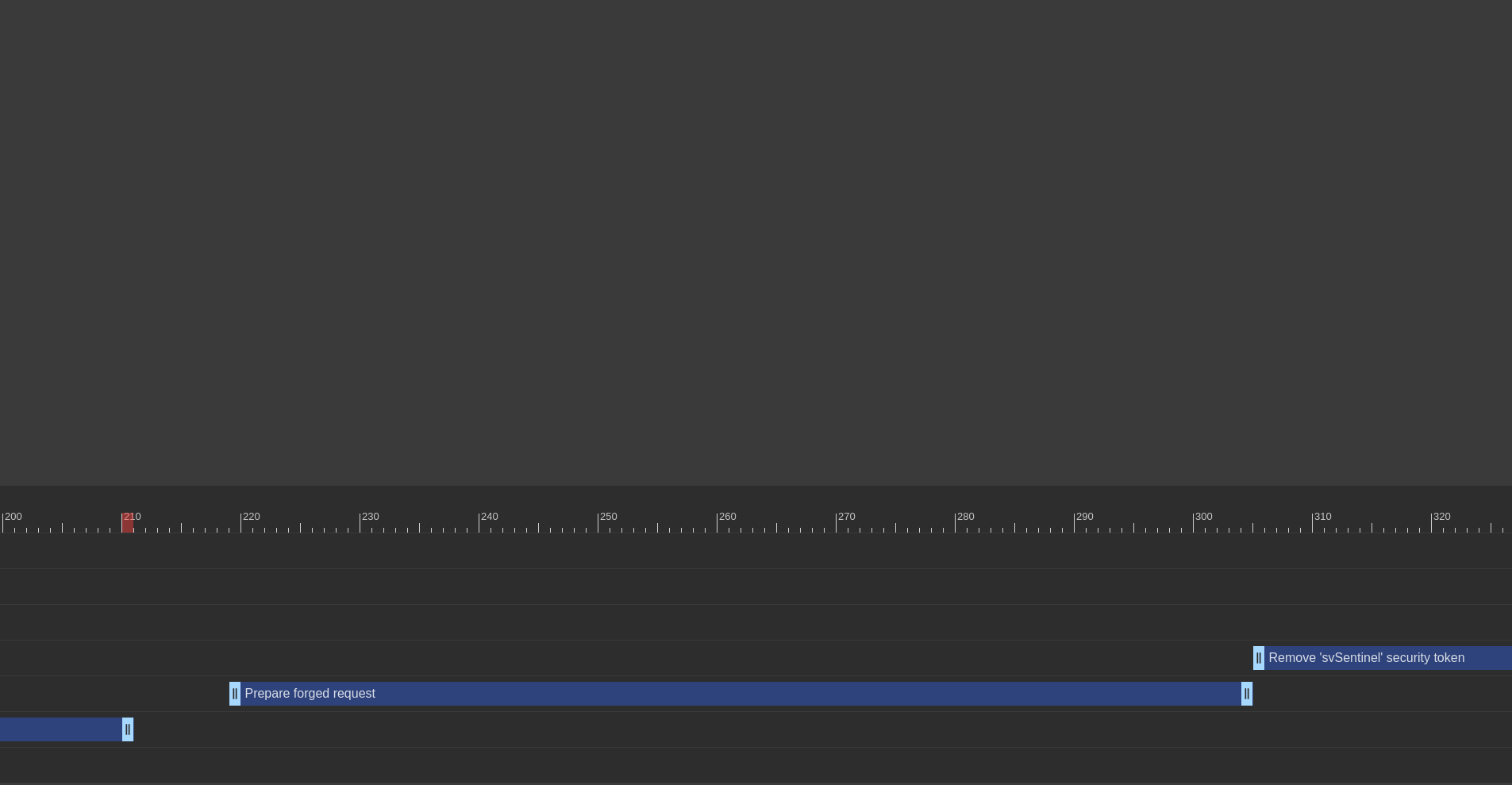
drag, startPoint x: 221, startPoint y: 731, endPoint x: 125, endPoint y: 726, distance: 96.1
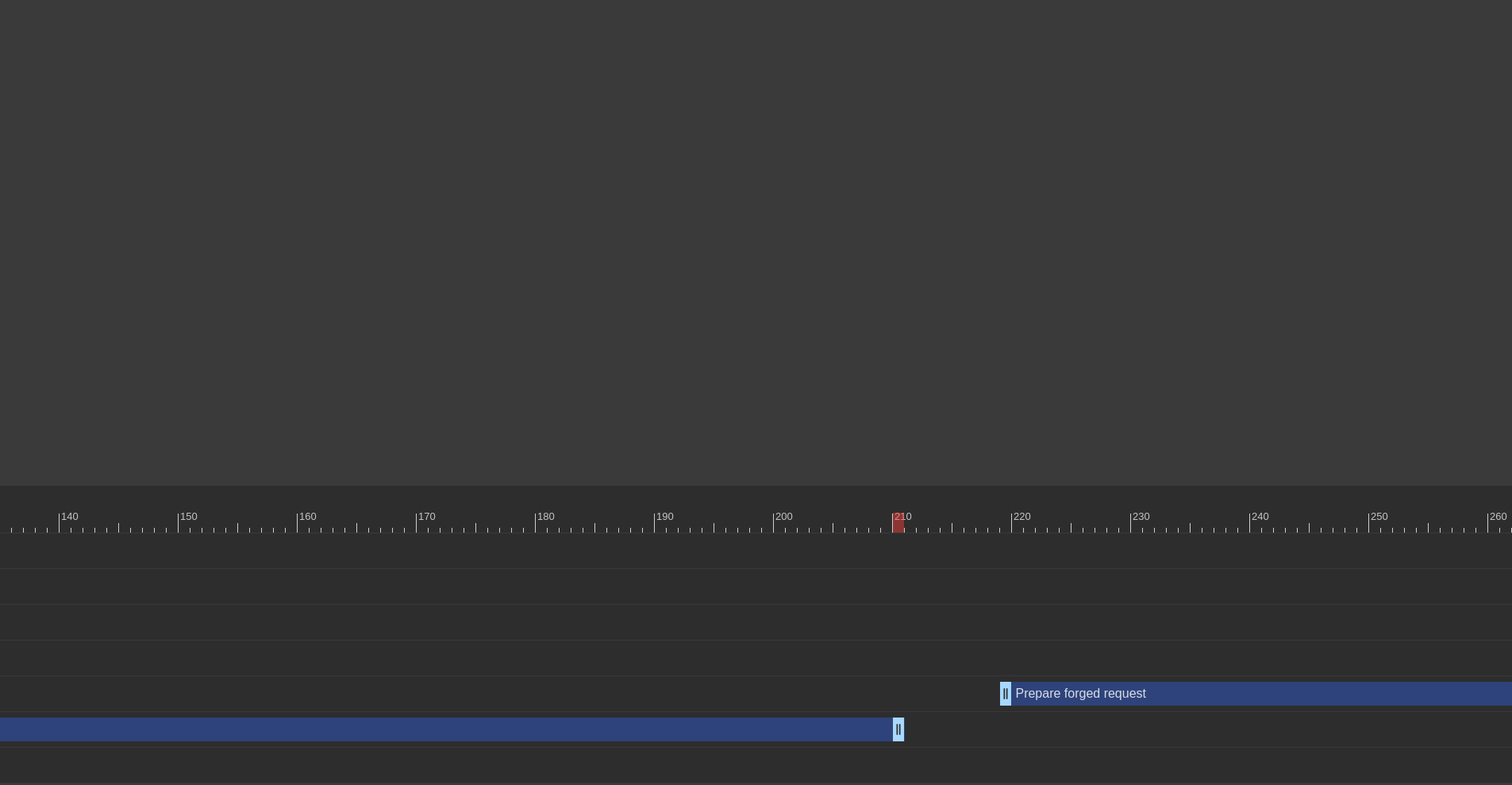
scroll to position [65, 0]
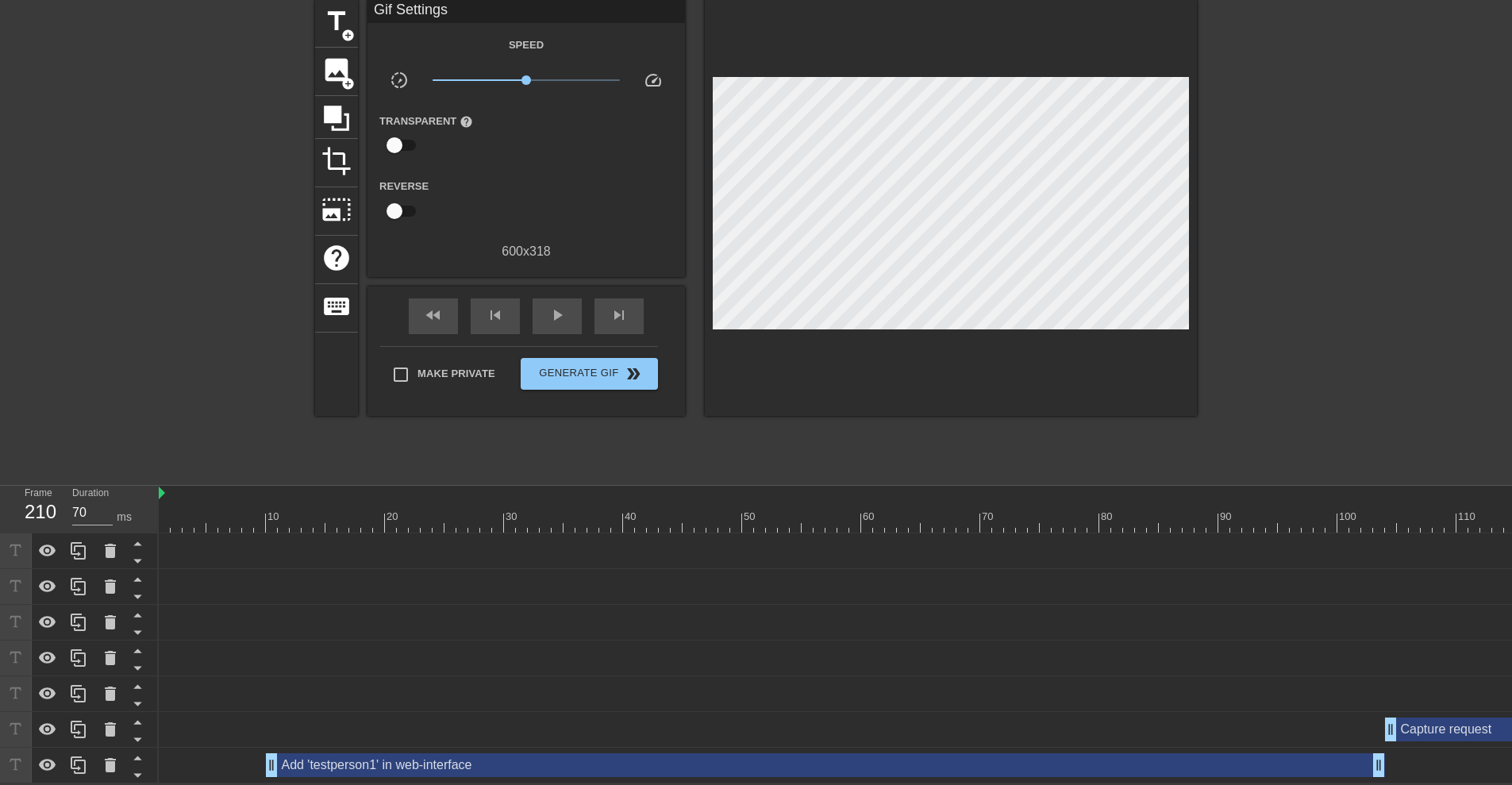
click at [558, 310] on span "play_arrow" at bounding box center [557, 315] width 19 height 19
click at [562, 317] on span "pause" at bounding box center [557, 315] width 19 height 19
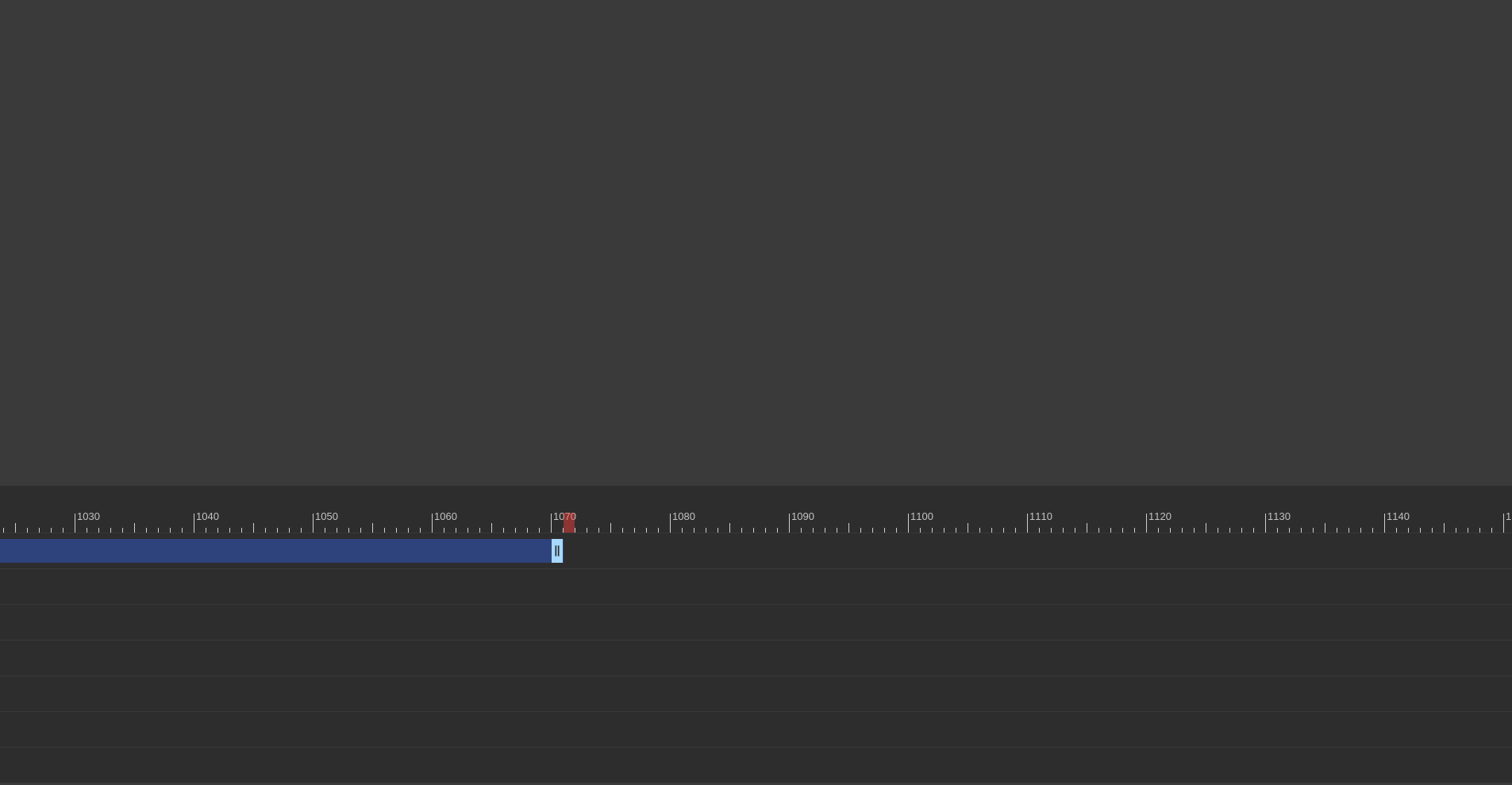
scroll to position [65, 12285]
drag, startPoint x: 606, startPoint y: 550, endPoint x: 485, endPoint y: 550, distance: 121.0
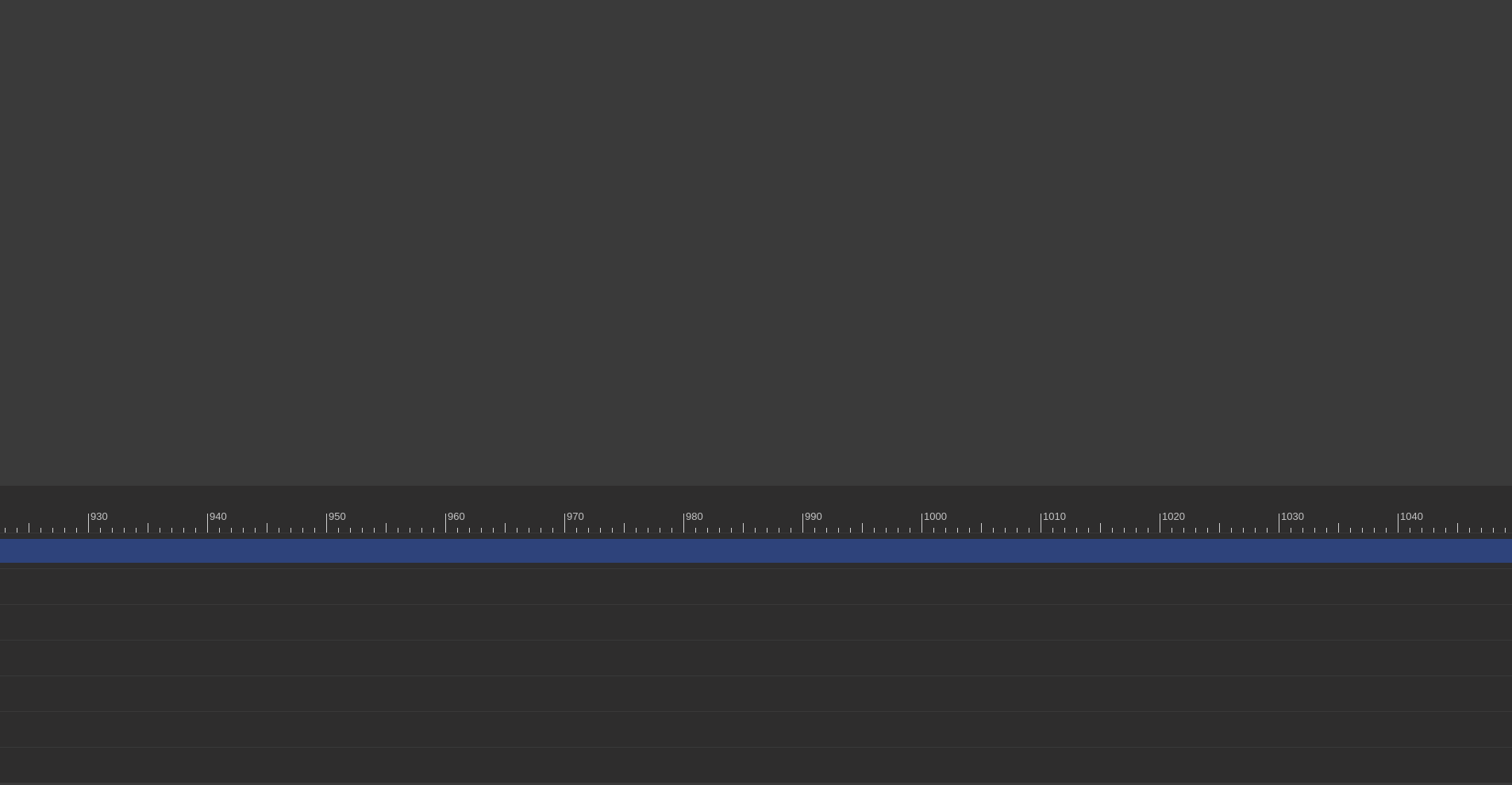
scroll to position [65, 10743]
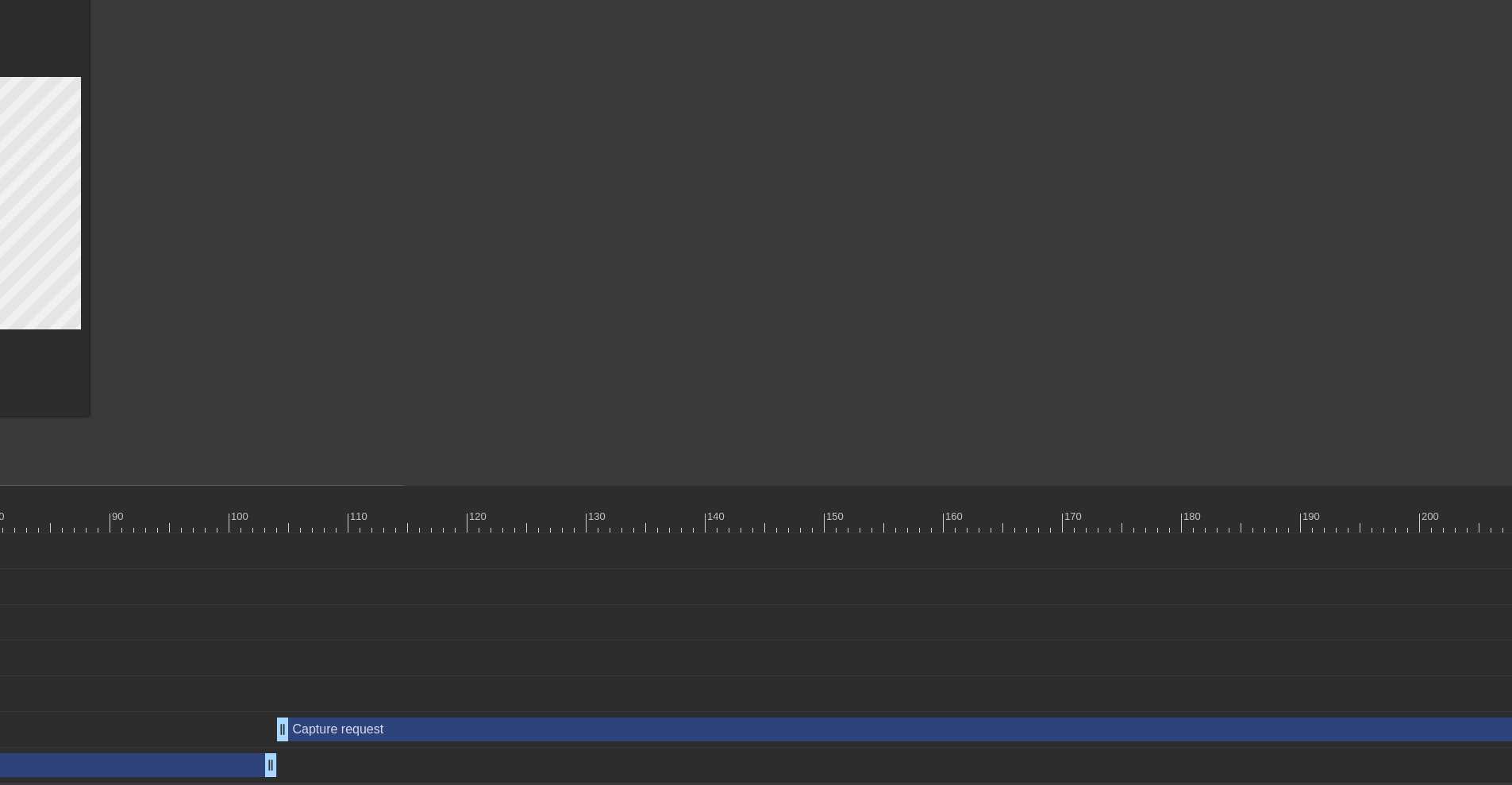
scroll to position [65, 0]
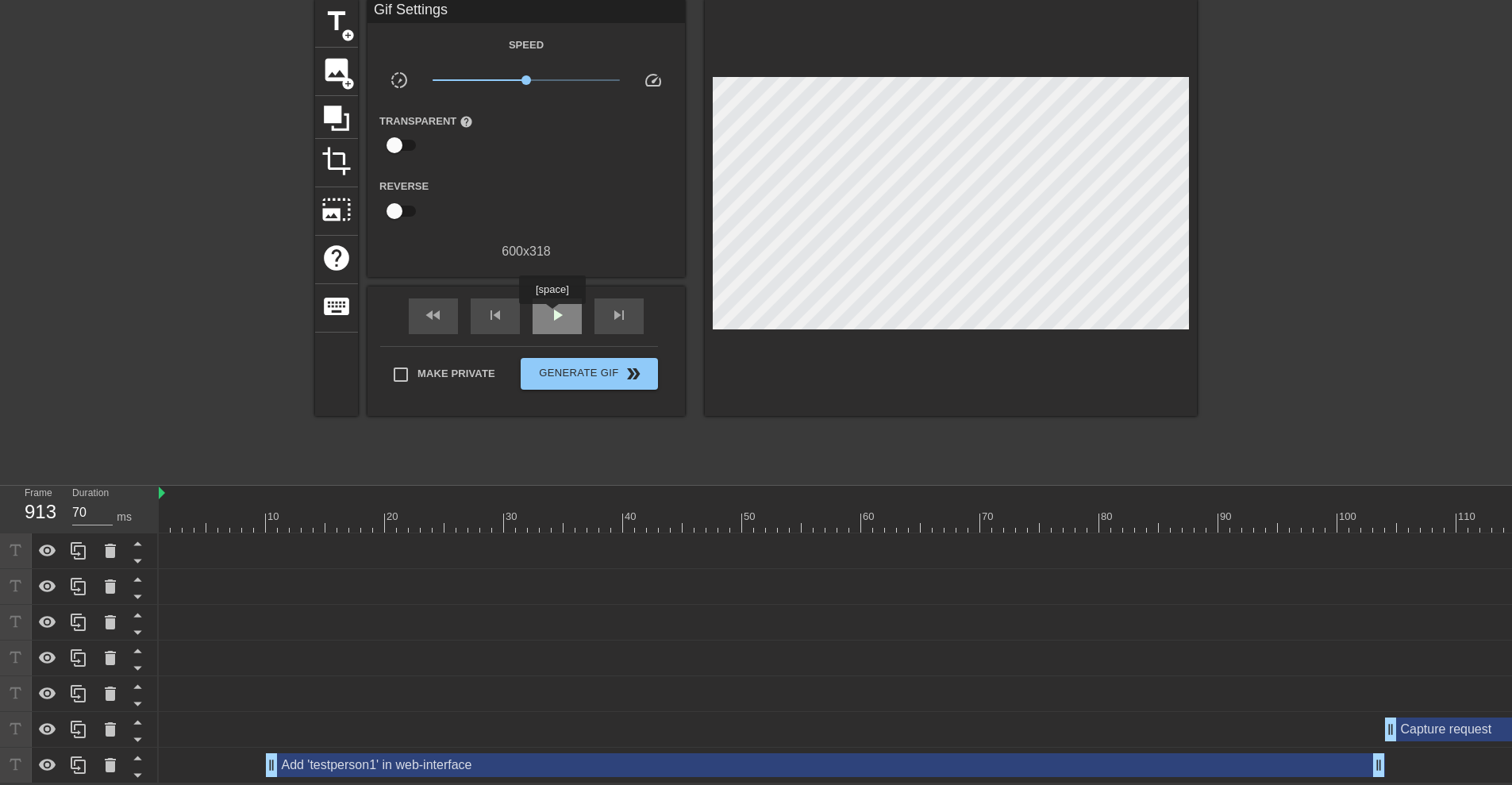
click at [551, 315] on span "play_arrow" at bounding box center [557, 315] width 19 height 19
click at [555, 317] on span "pause" at bounding box center [557, 315] width 19 height 19
click at [328, 16] on span "title" at bounding box center [337, 22] width 30 height 30
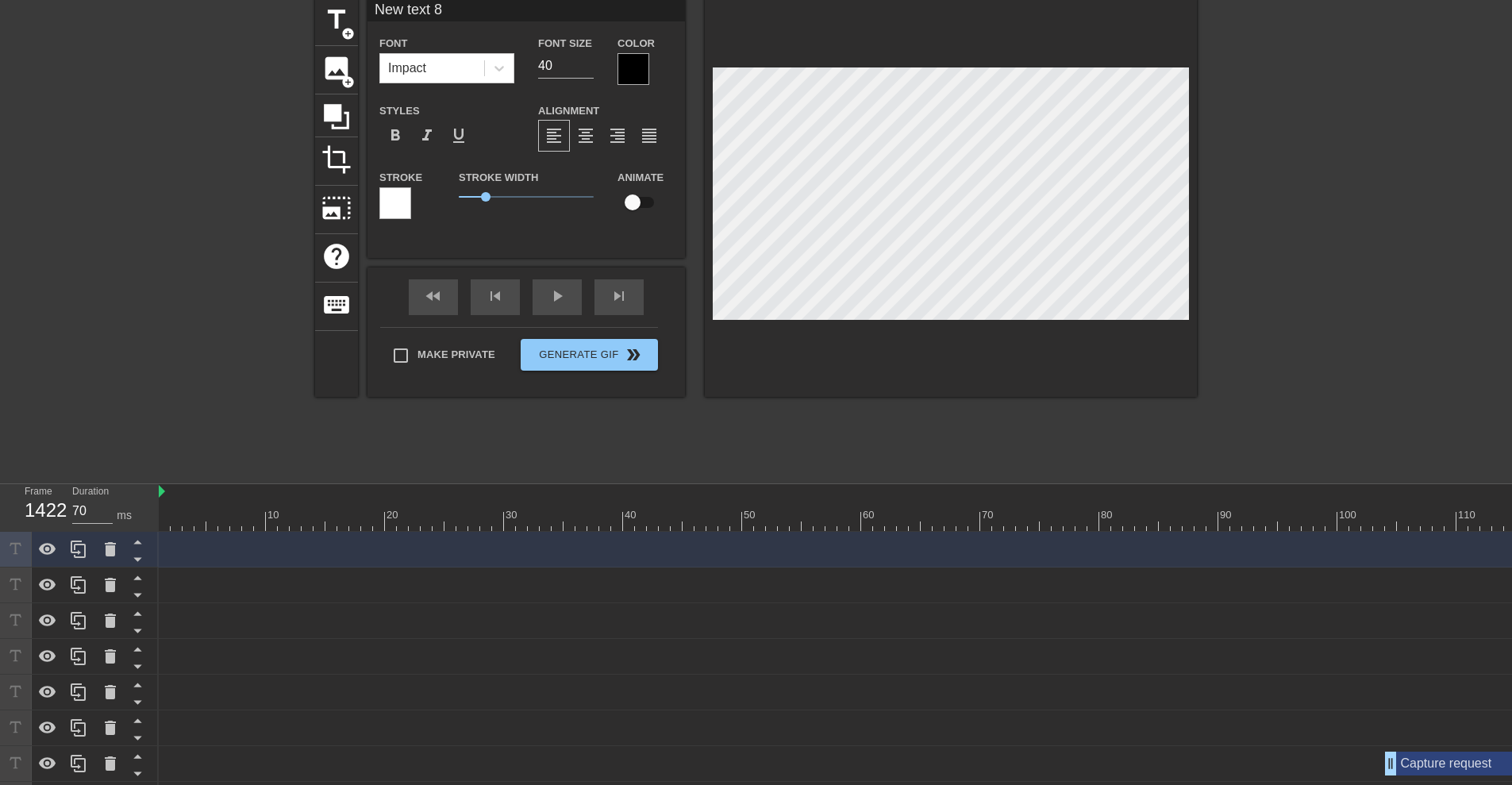
click at [633, 70] on div at bounding box center [633, 69] width 32 height 32
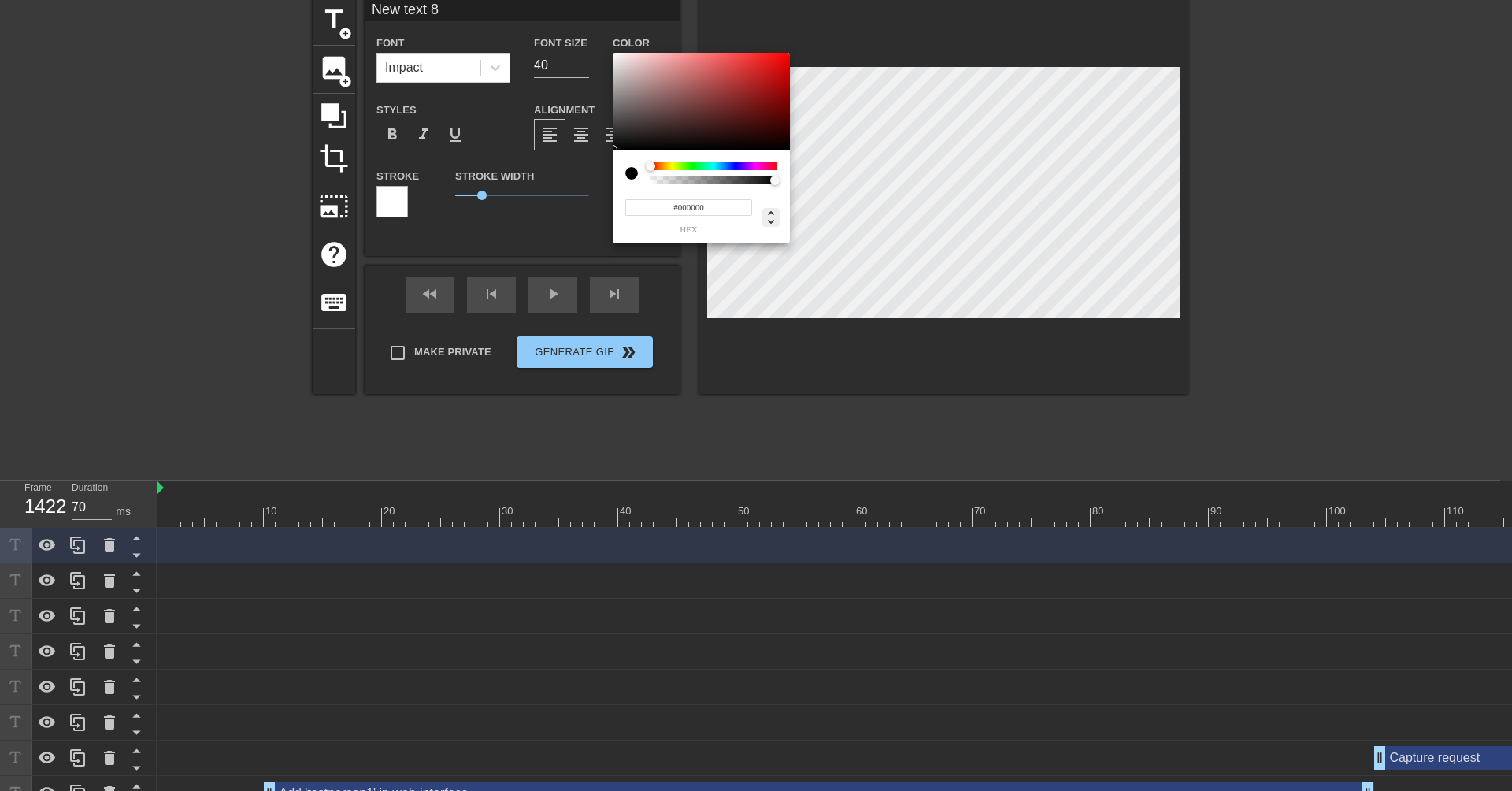
click at [769, 217] on icon at bounding box center [771, 217] width 19 height 19
click at [650, 207] on input "0" at bounding box center [639, 208] width 28 height 17
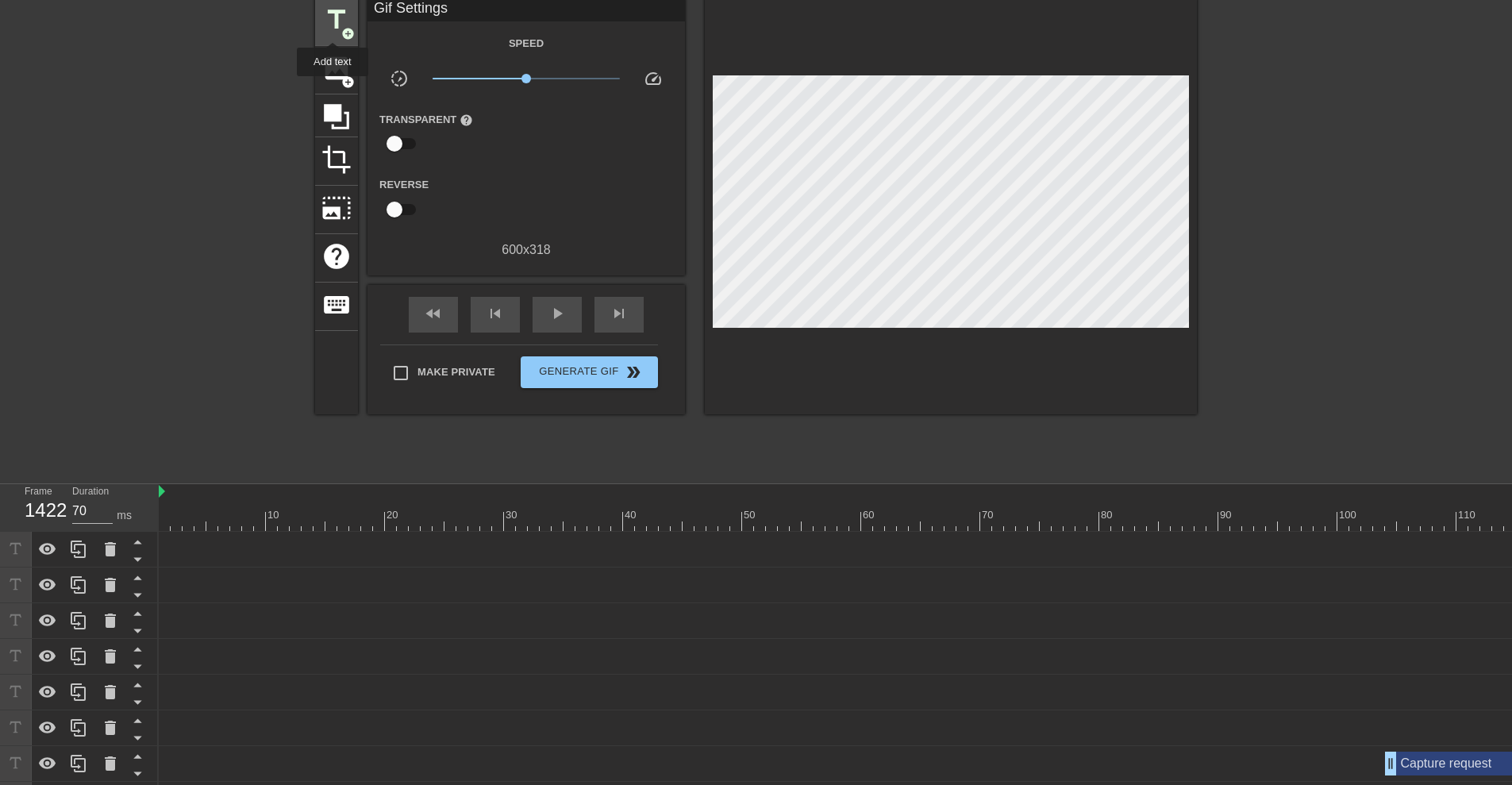
click at [333, 27] on span "title" at bounding box center [337, 20] width 30 height 30
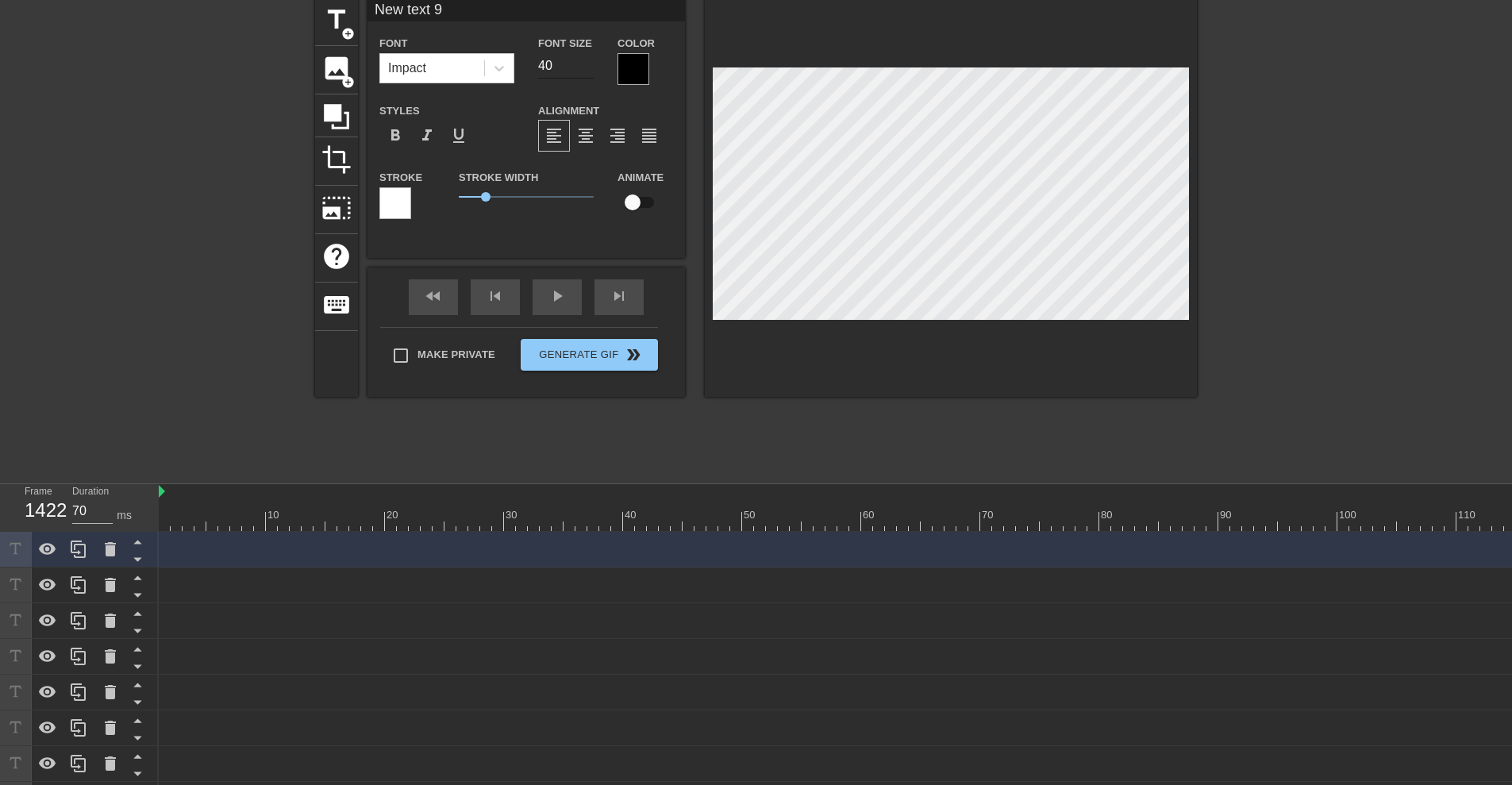
click at [567, 64] on input "40" at bounding box center [566, 65] width 56 height 25
click at [102, 549] on icon at bounding box center [110, 549] width 19 height 19
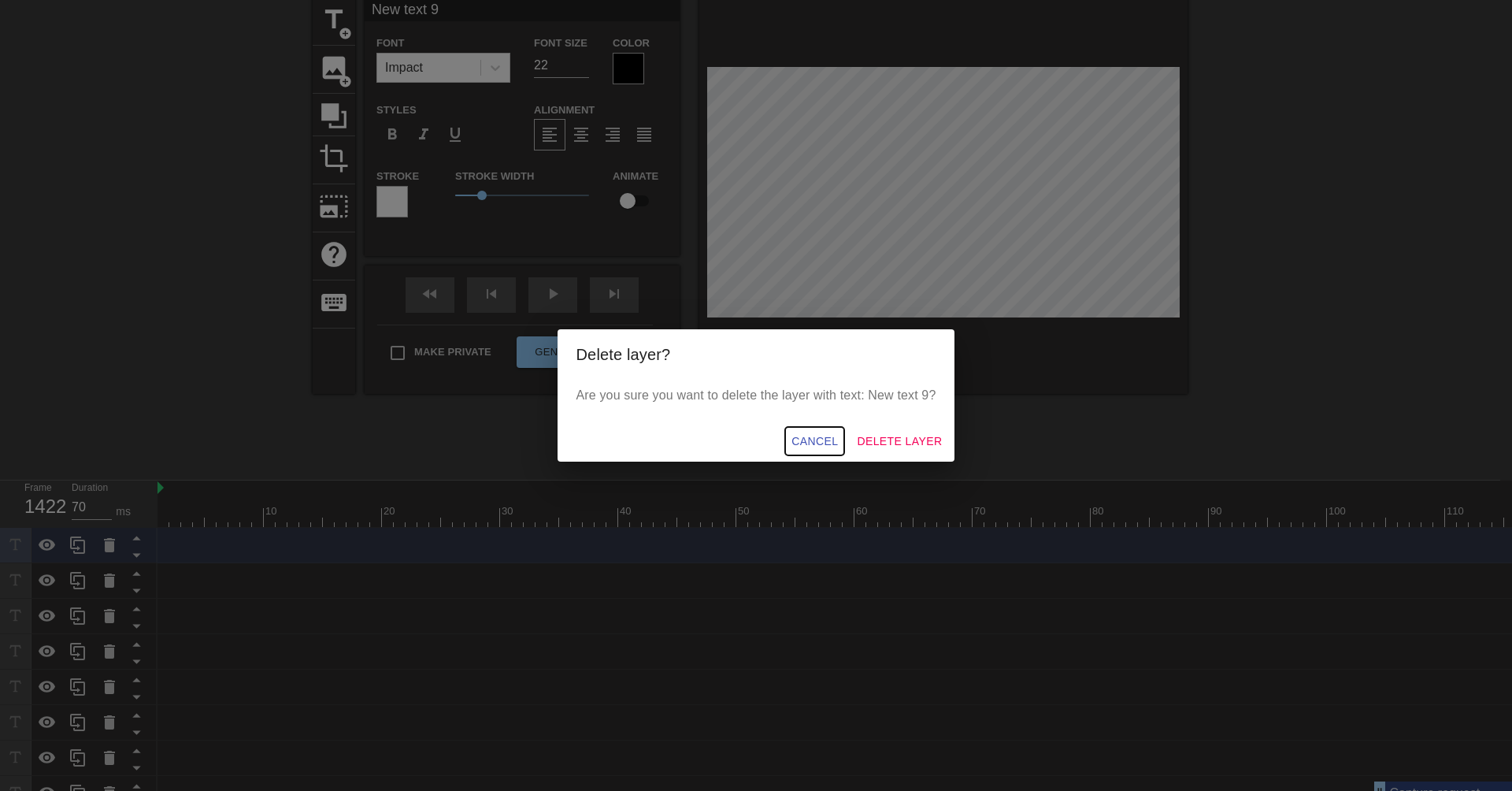
click at [817, 436] on span "Cancel" at bounding box center [815, 441] width 47 height 20
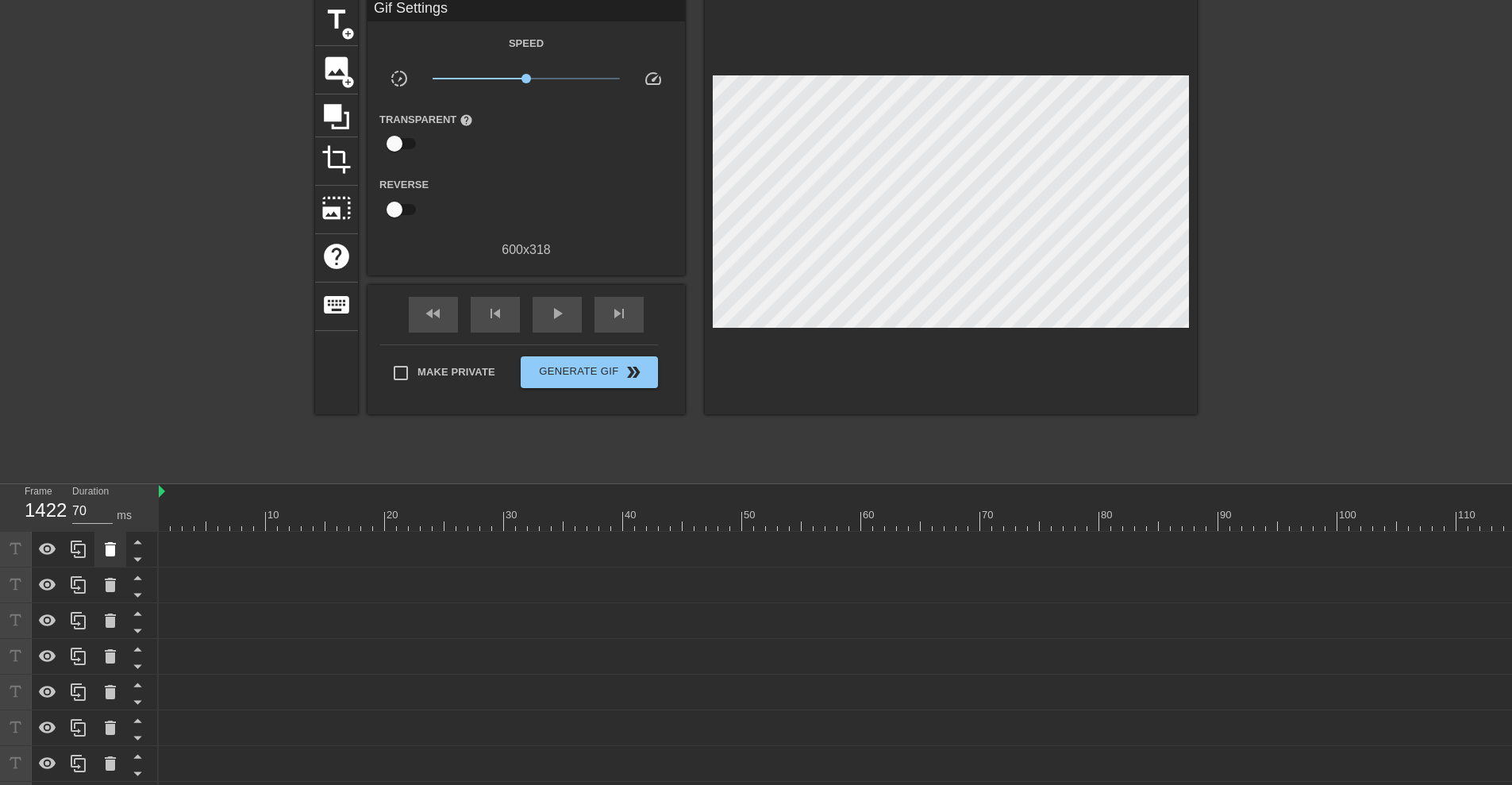
click at [111, 544] on icon at bounding box center [110, 548] width 11 height 14
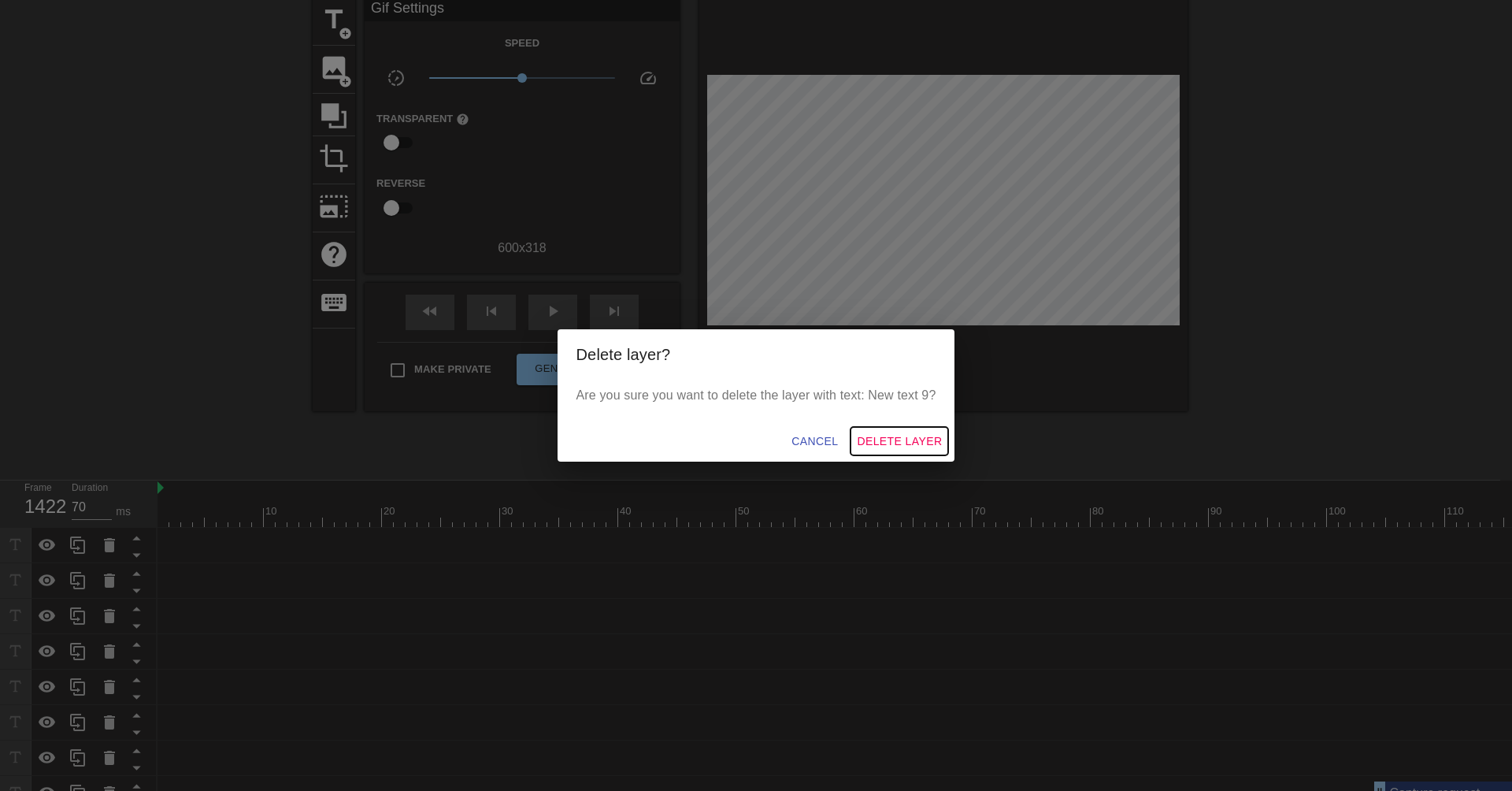
click at [929, 432] on span "Delete Layer" at bounding box center [899, 441] width 85 height 20
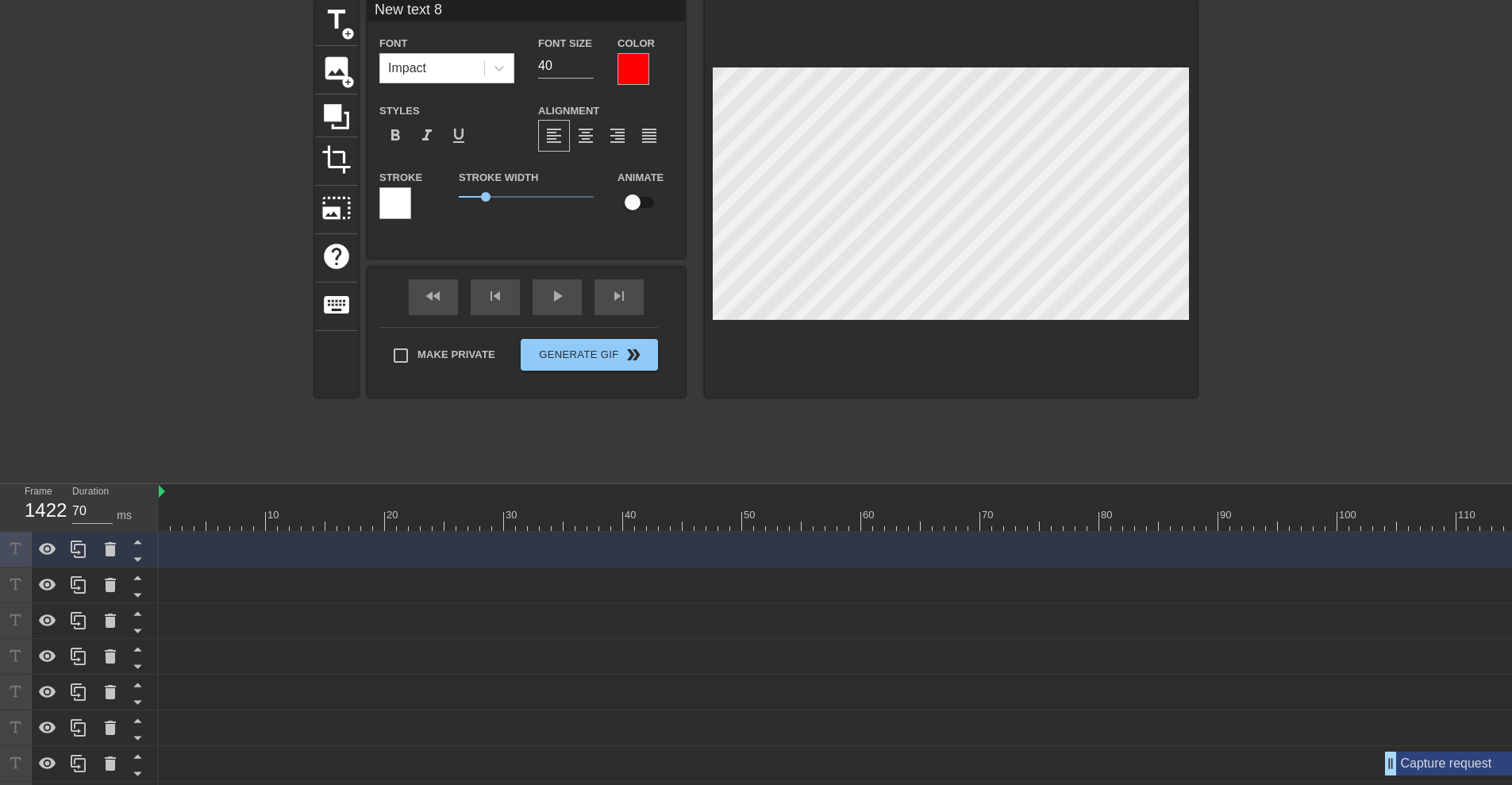
scroll to position [3, 4]
click at [552, 67] on input "40" at bounding box center [566, 65] width 56 height 25
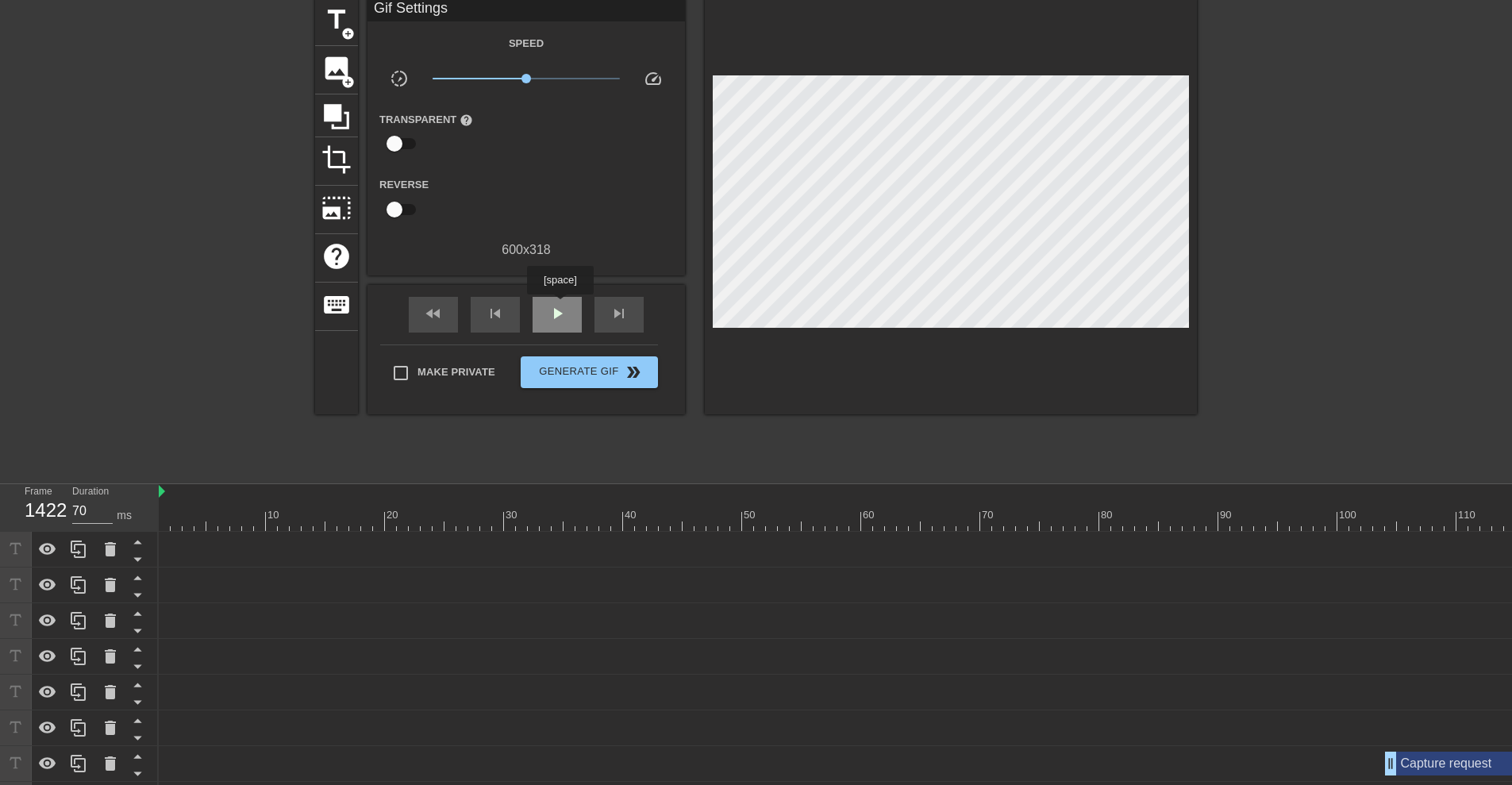
click at [560, 306] on span "play_arrow" at bounding box center [557, 313] width 19 height 19
click at [555, 314] on span "pause" at bounding box center [557, 313] width 19 height 19
click at [597, 370] on span "Generate Gif double_arrow" at bounding box center [589, 372] width 124 height 19
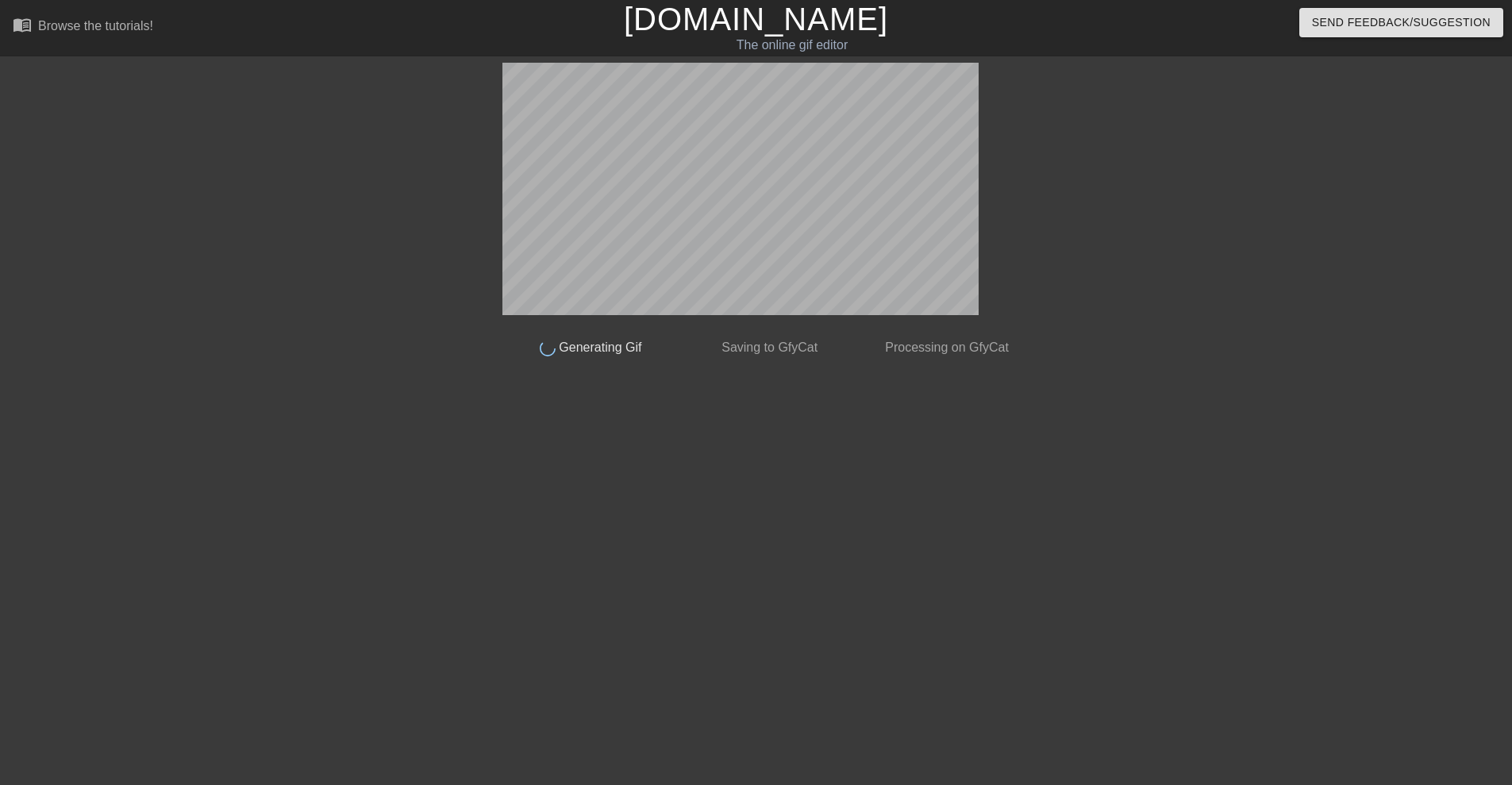
scroll to position [0, 0]
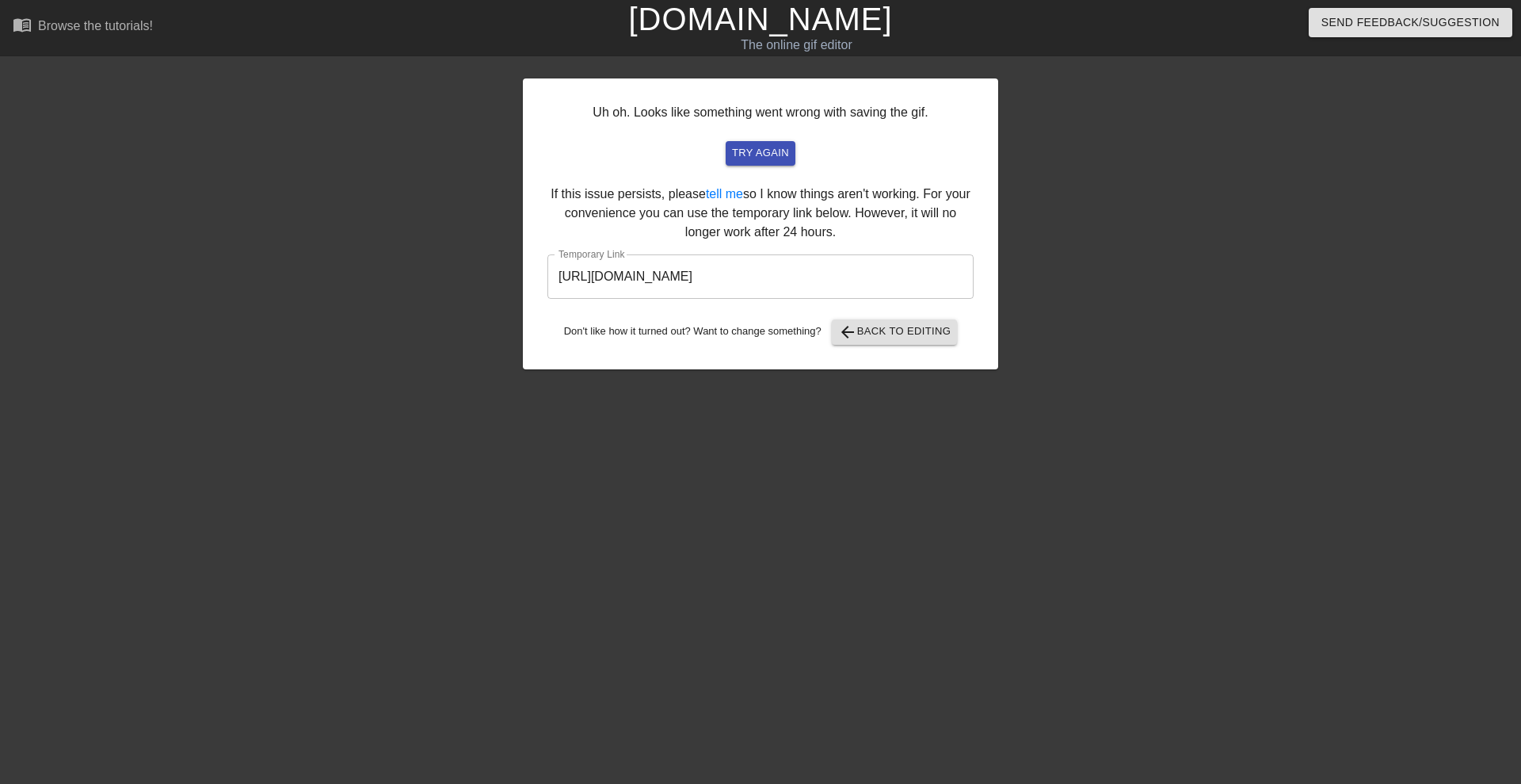
click at [902, 280] on input "[URL][DOMAIN_NAME]" at bounding box center [760, 276] width 426 height 44
drag, startPoint x: 902, startPoint y: 280, endPoint x: 529, endPoint y: 280, distance: 373.0
click at [529, 280] on div "Uh oh. Looks like something went wrong with saving the gif. try again If this i…" at bounding box center [760, 223] width 475 height 291
click at [865, 321] on button "arrow_back Back to Editing" at bounding box center [895, 331] width 126 height 25
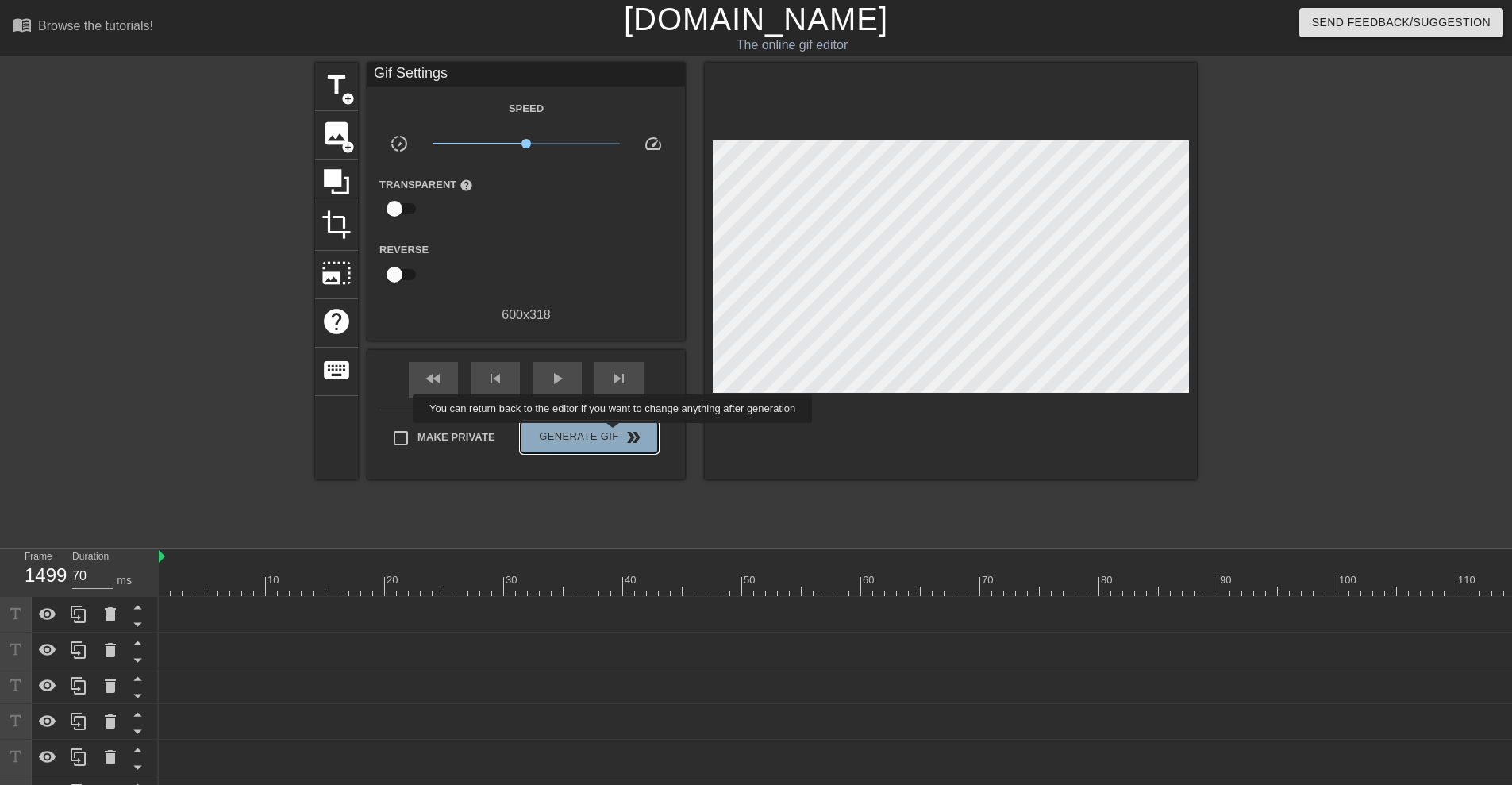
click at [615, 434] on span "Generate Gif double_arrow" at bounding box center [589, 437] width 124 height 19
